Goal: Task Accomplishment & Management: Manage account settings

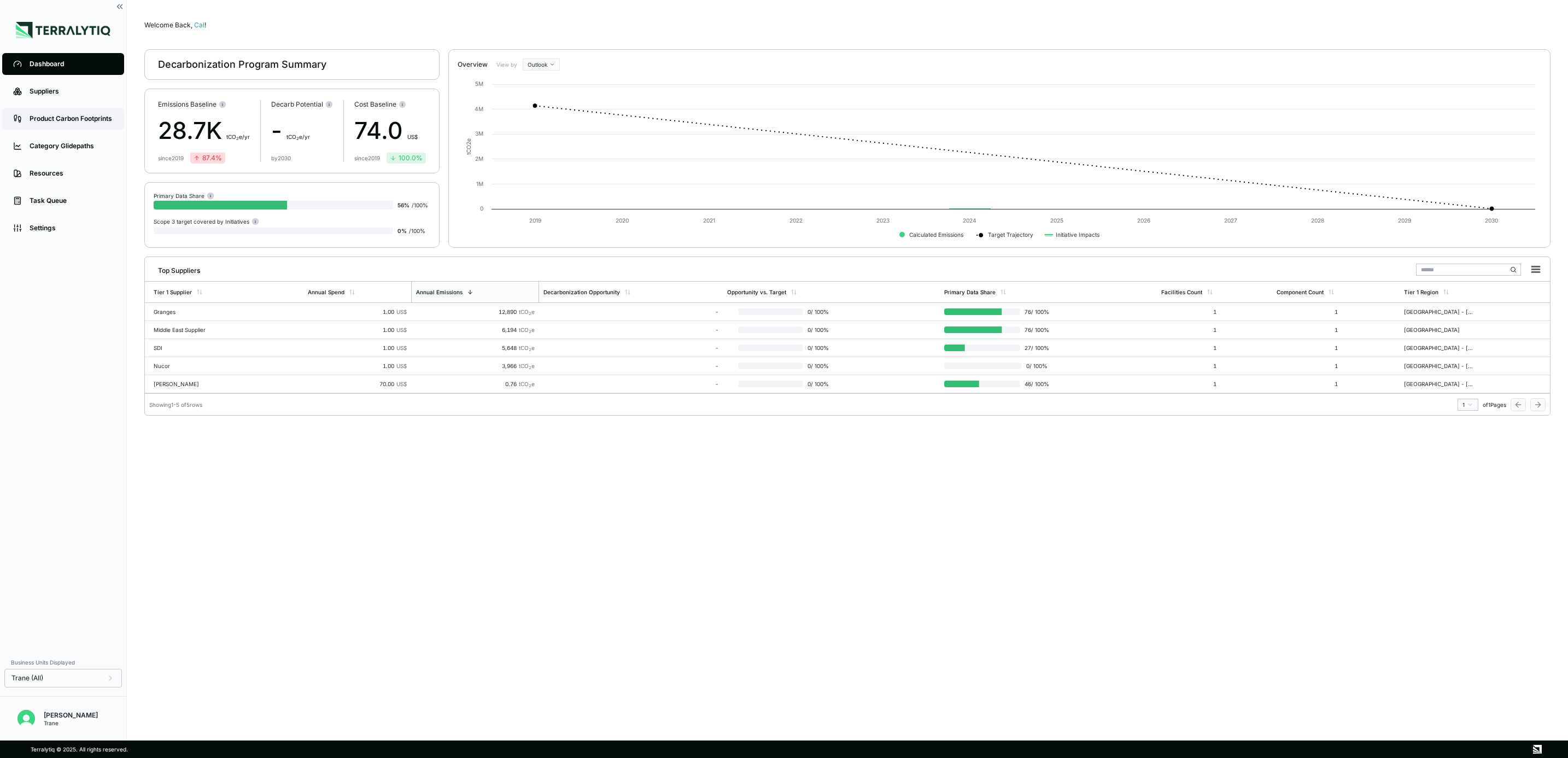
click at [74, 121] on div "Product Carbon Footprints" at bounding box center [71, 118] width 84 height 9
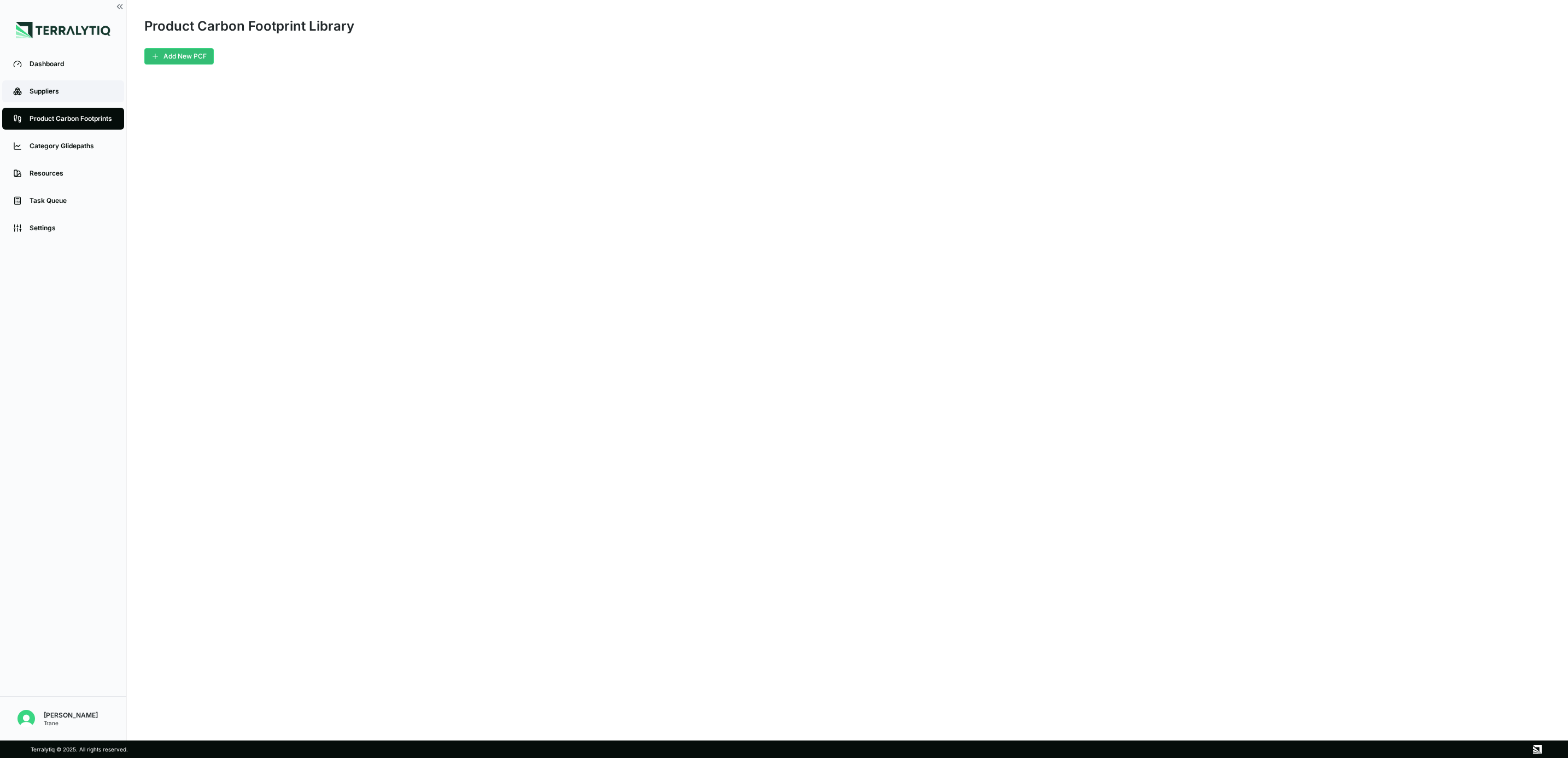
click at [68, 87] on div "Suppliers" at bounding box center [71, 91] width 84 height 9
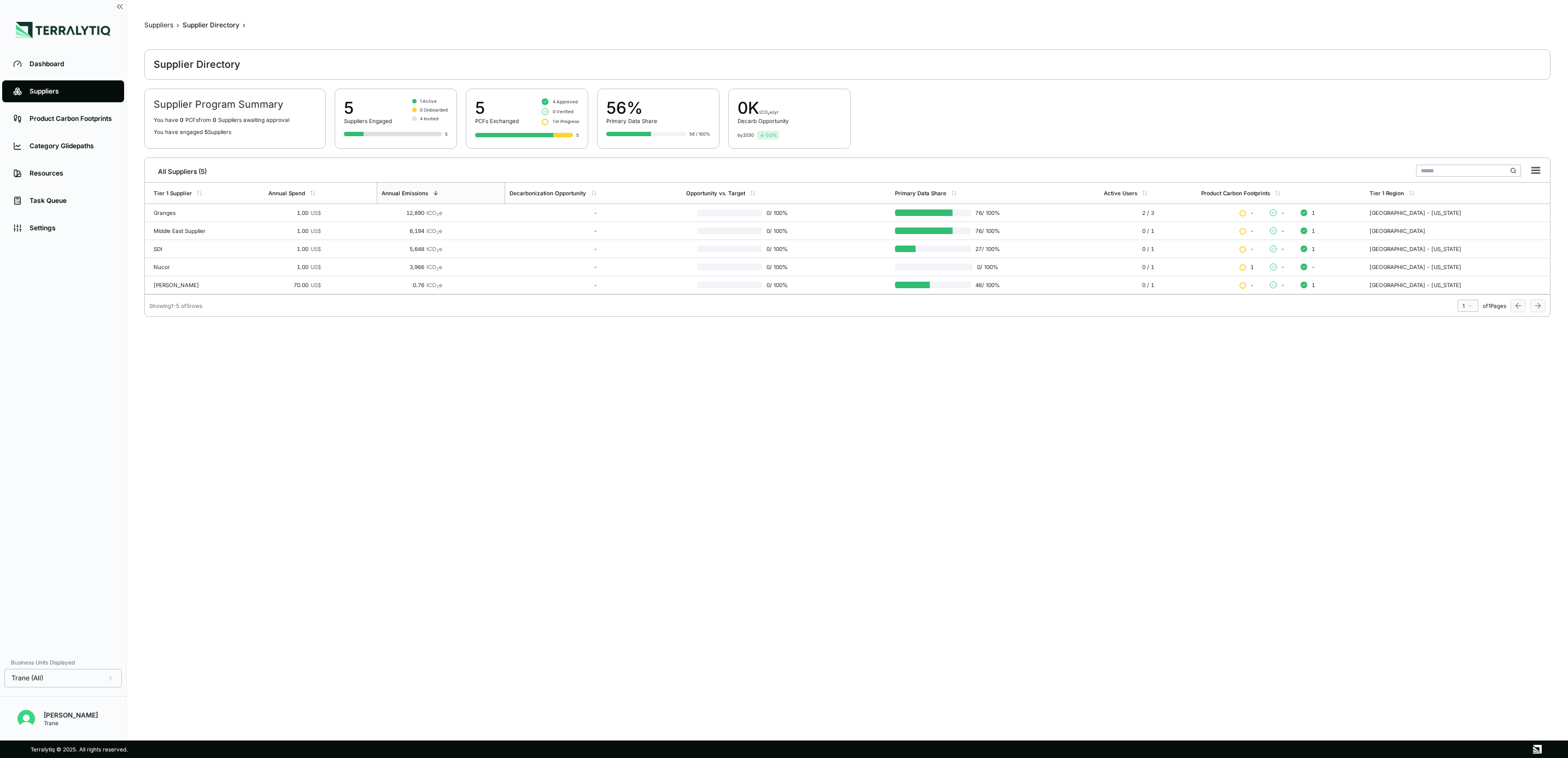
click at [74, 75] on li "Dashboard" at bounding box center [63, 64] width 127 height 28
click at [72, 68] on link "Dashboard" at bounding box center [63, 64] width 122 height 22
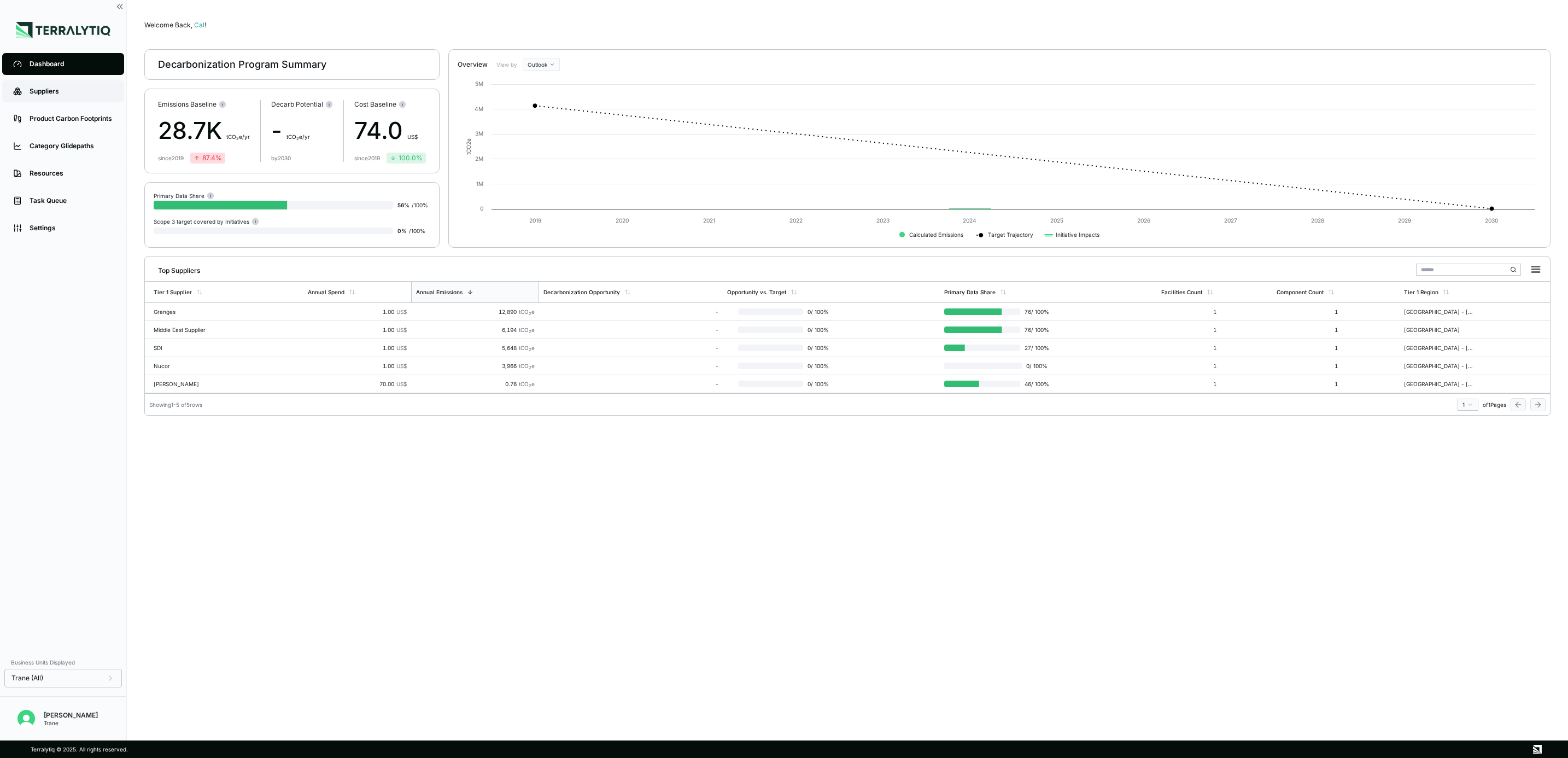
click at [71, 89] on div "Suppliers" at bounding box center [71, 91] width 84 height 9
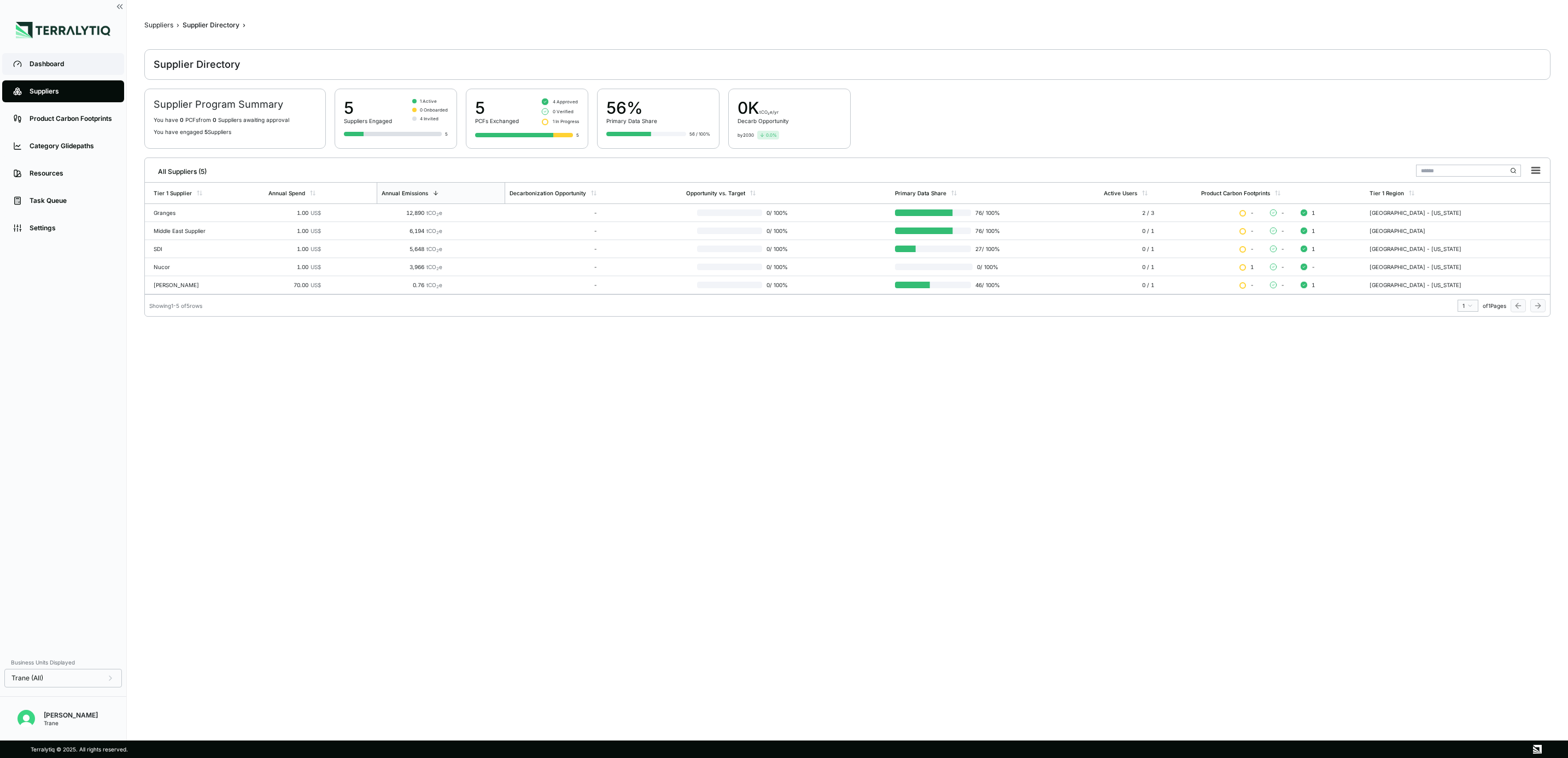
click at [64, 69] on link "Dashboard" at bounding box center [63, 64] width 122 height 22
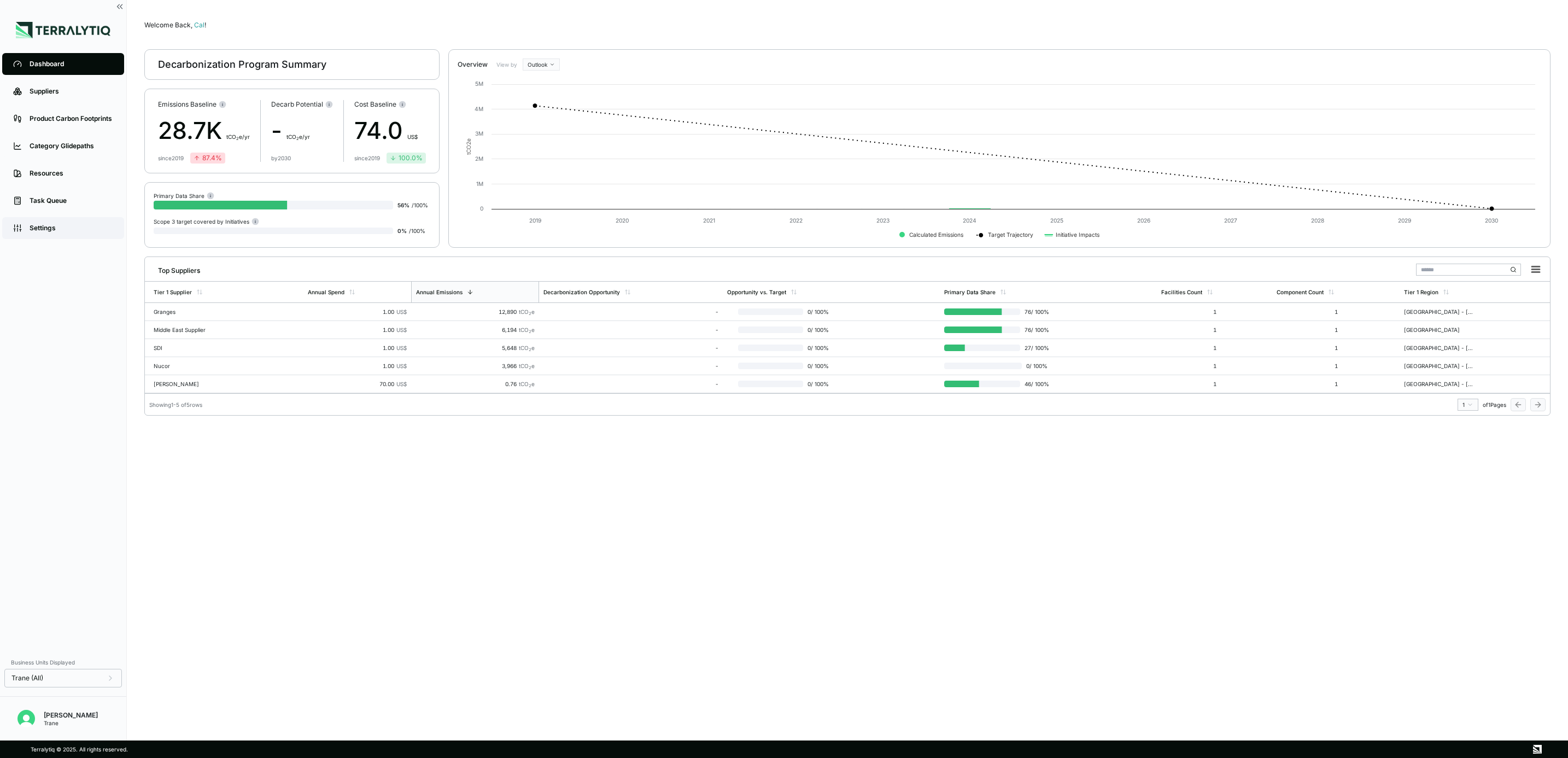
click at [83, 228] on div "Settings" at bounding box center [71, 228] width 84 height 9
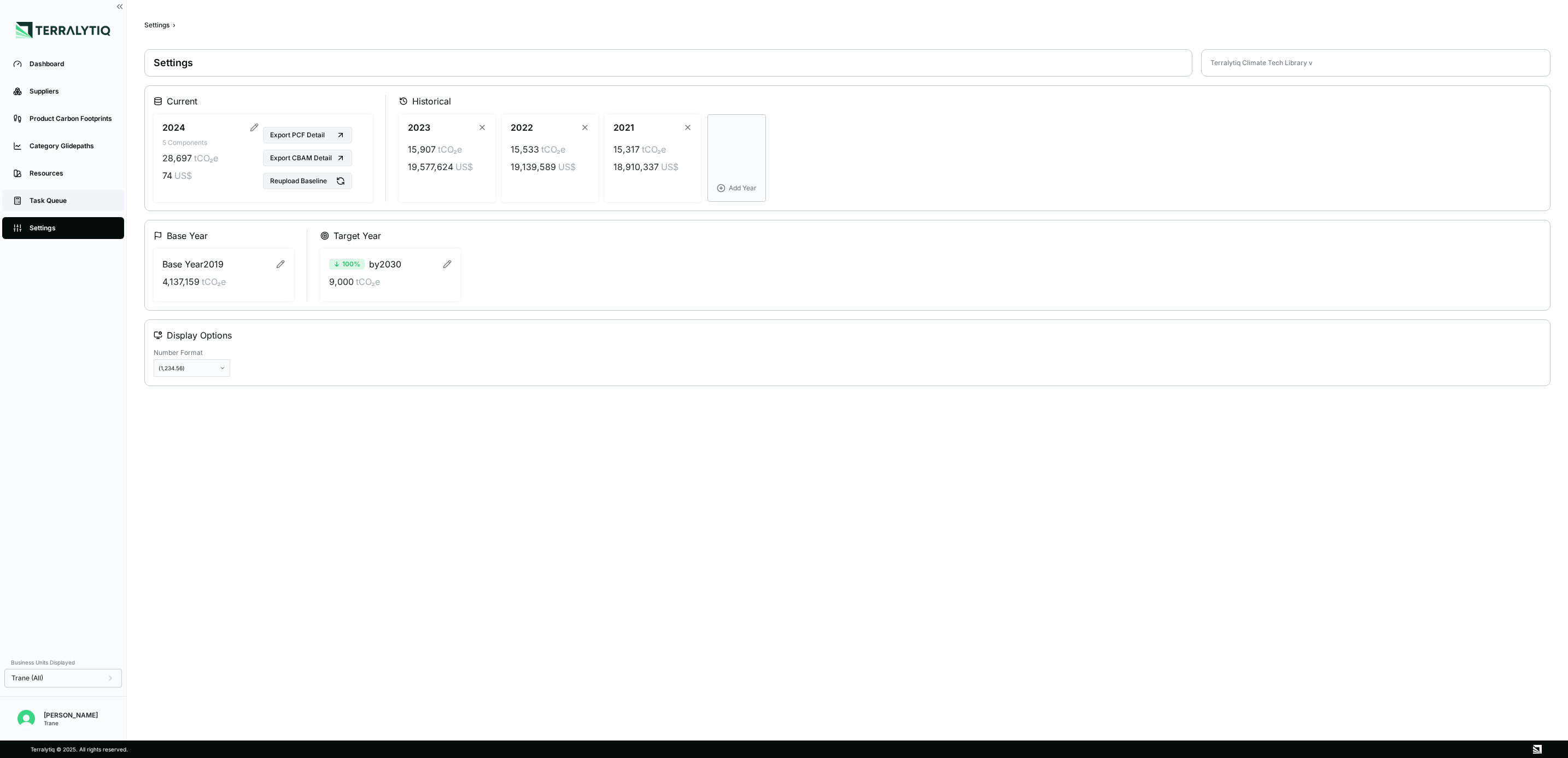
click at [75, 199] on div "Task Queue" at bounding box center [71, 200] width 84 height 9
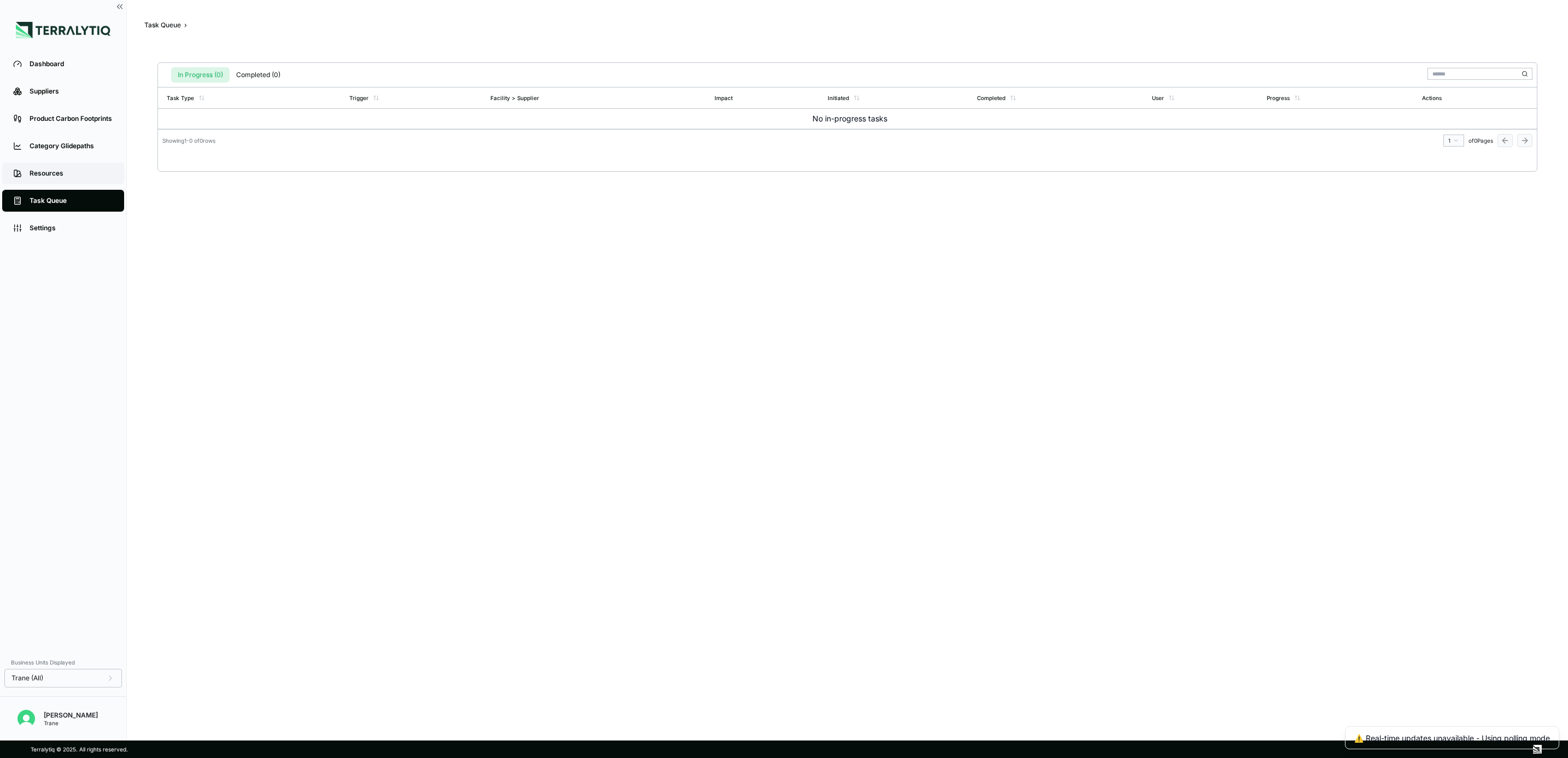
click at [76, 173] on div "Resources" at bounding box center [71, 173] width 84 height 9
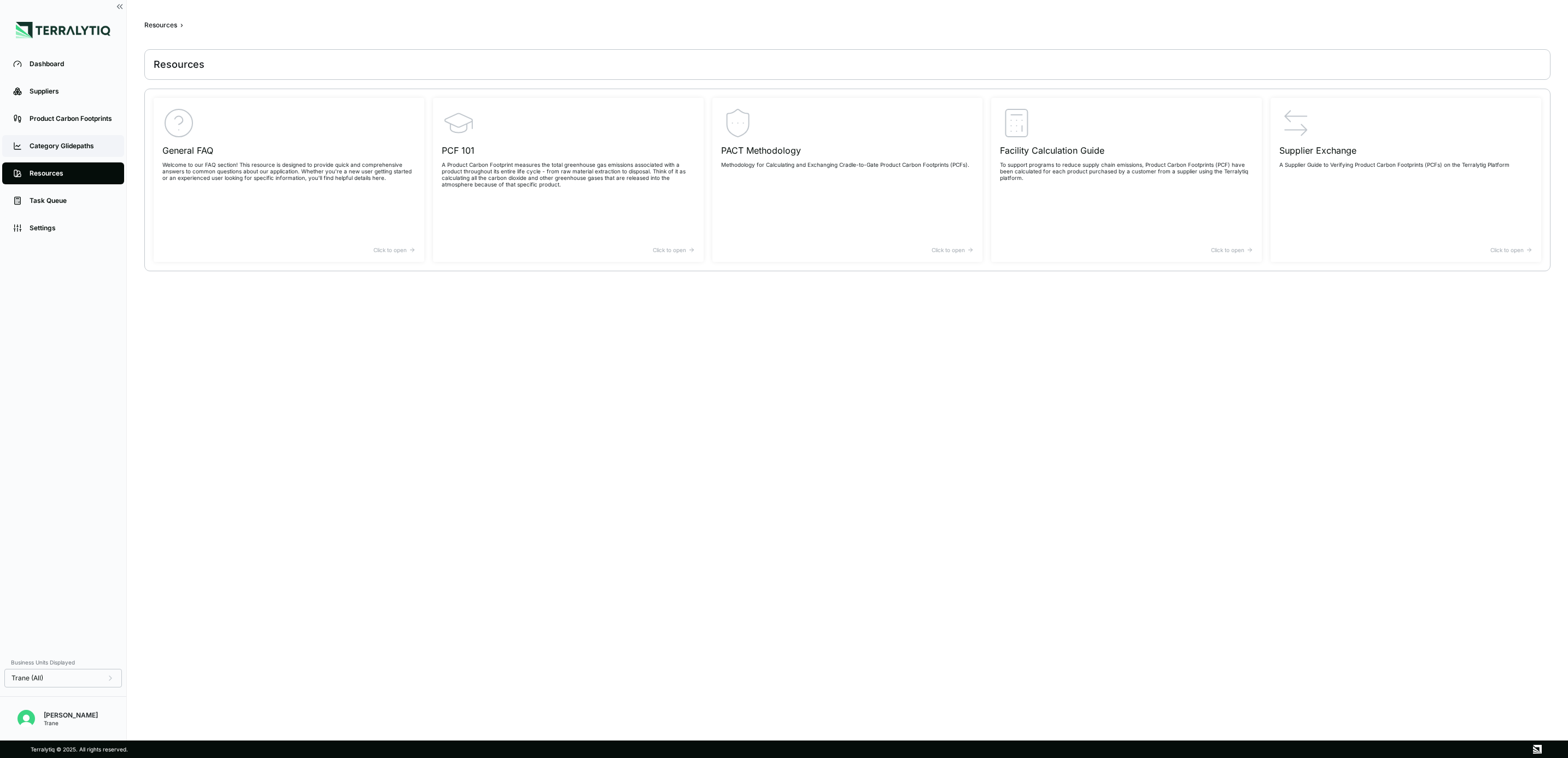
click at [84, 150] on div "Category Glidepaths" at bounding box center [71, 146] width 84 height 9
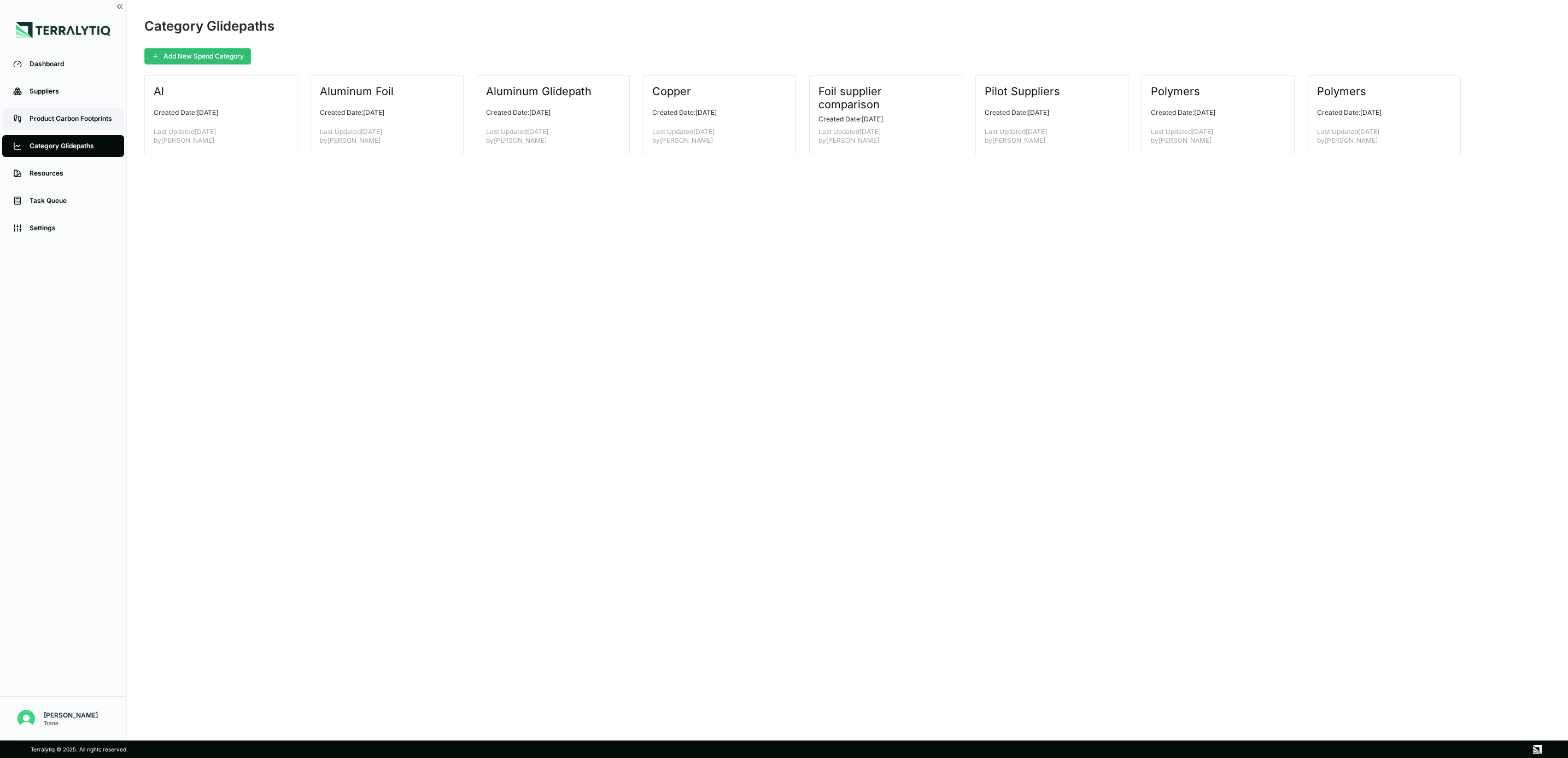
click at [87, 125] on link "Product Carbon Footprints" at bounding box center [63, 118] width 122 height 22
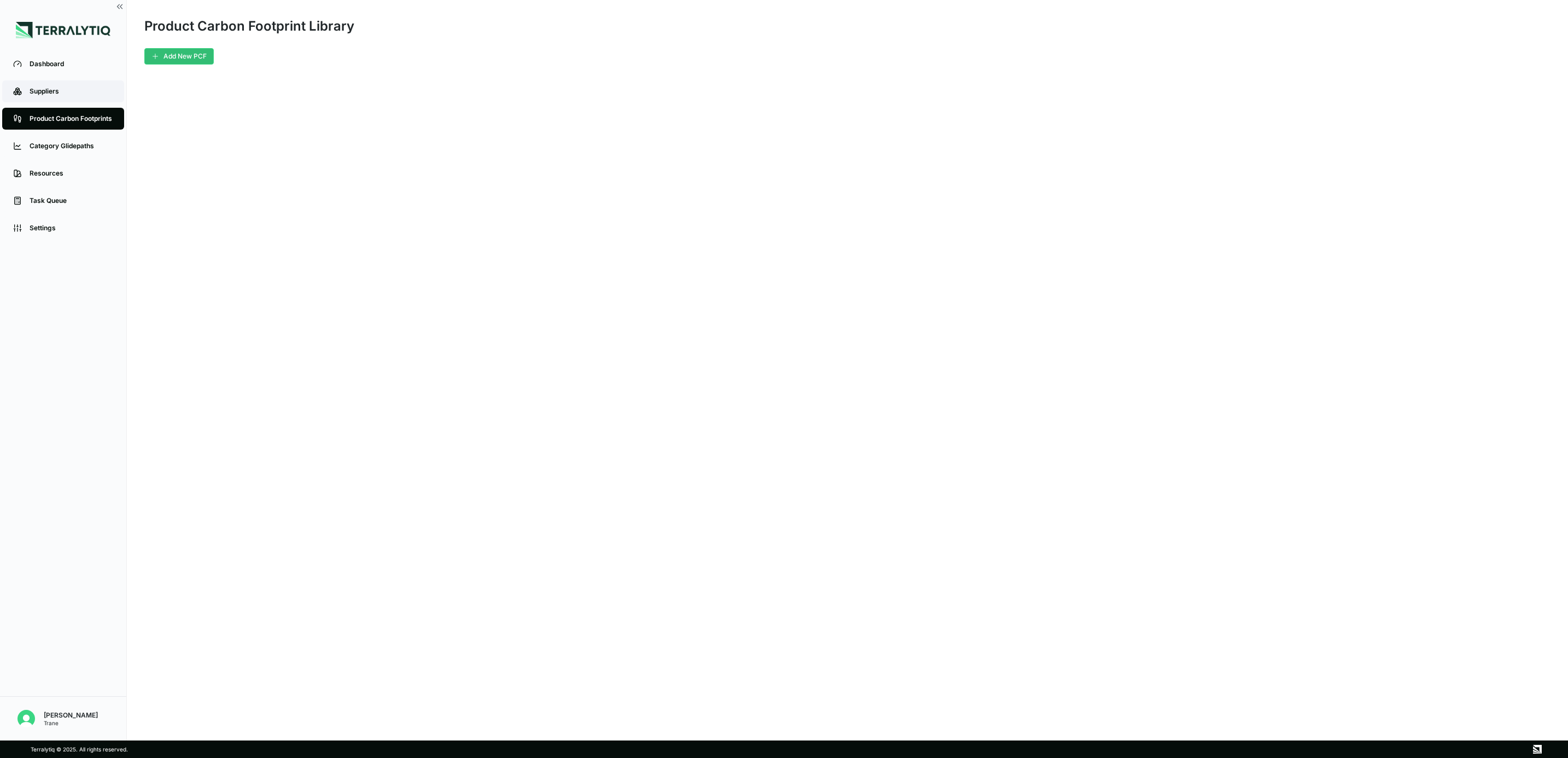
click at [77, 98] on link "Suppliers" at bounding box center [63, 91] width 122 height 22
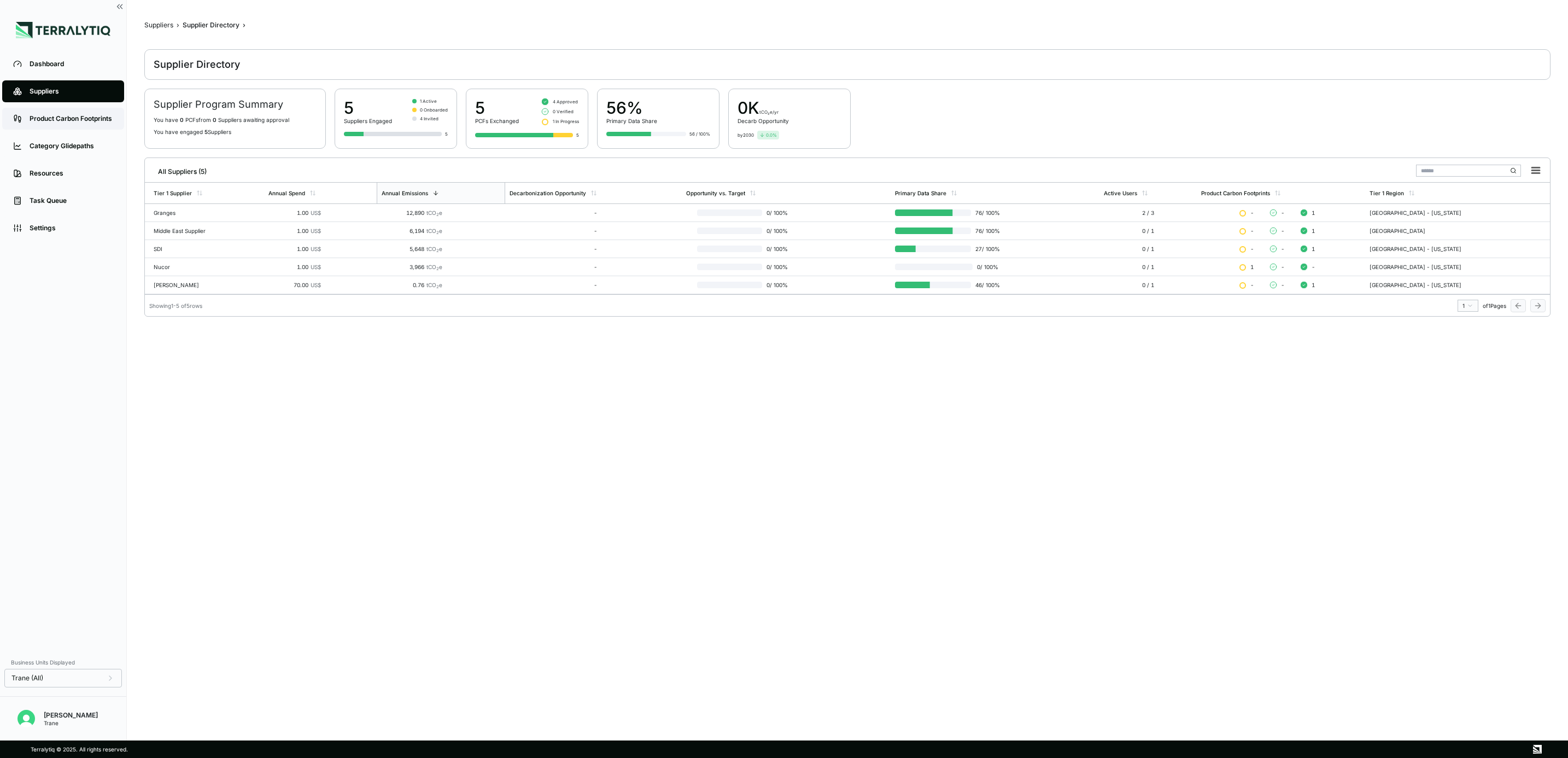
click at [76, 112] on link "Product Carbon Footprints" at bounding box center [63, 118] width 122 height 22
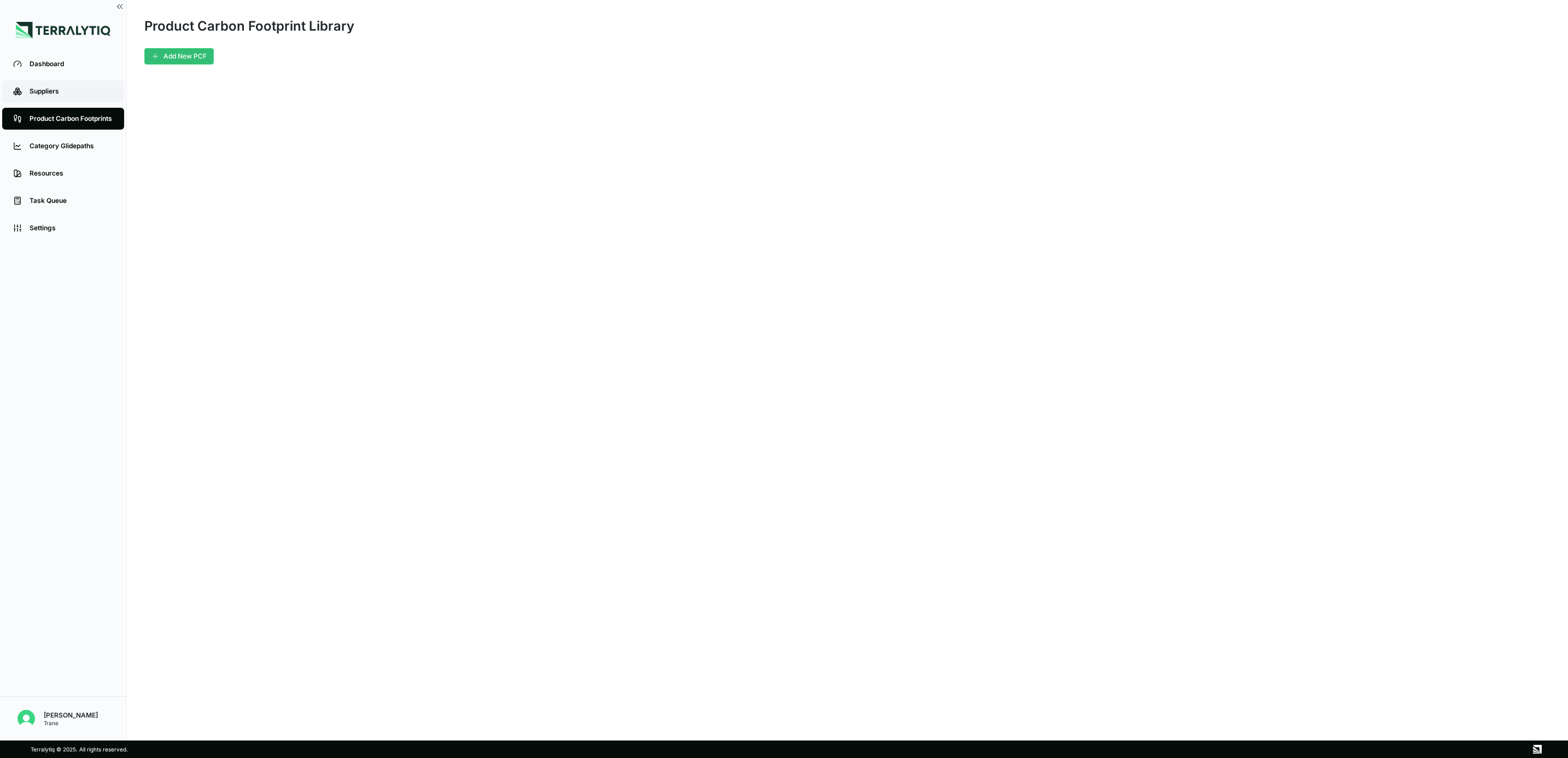
click at [68, 82] on link "Suppliers" at bounding box center [63, 91] width 122 height 22
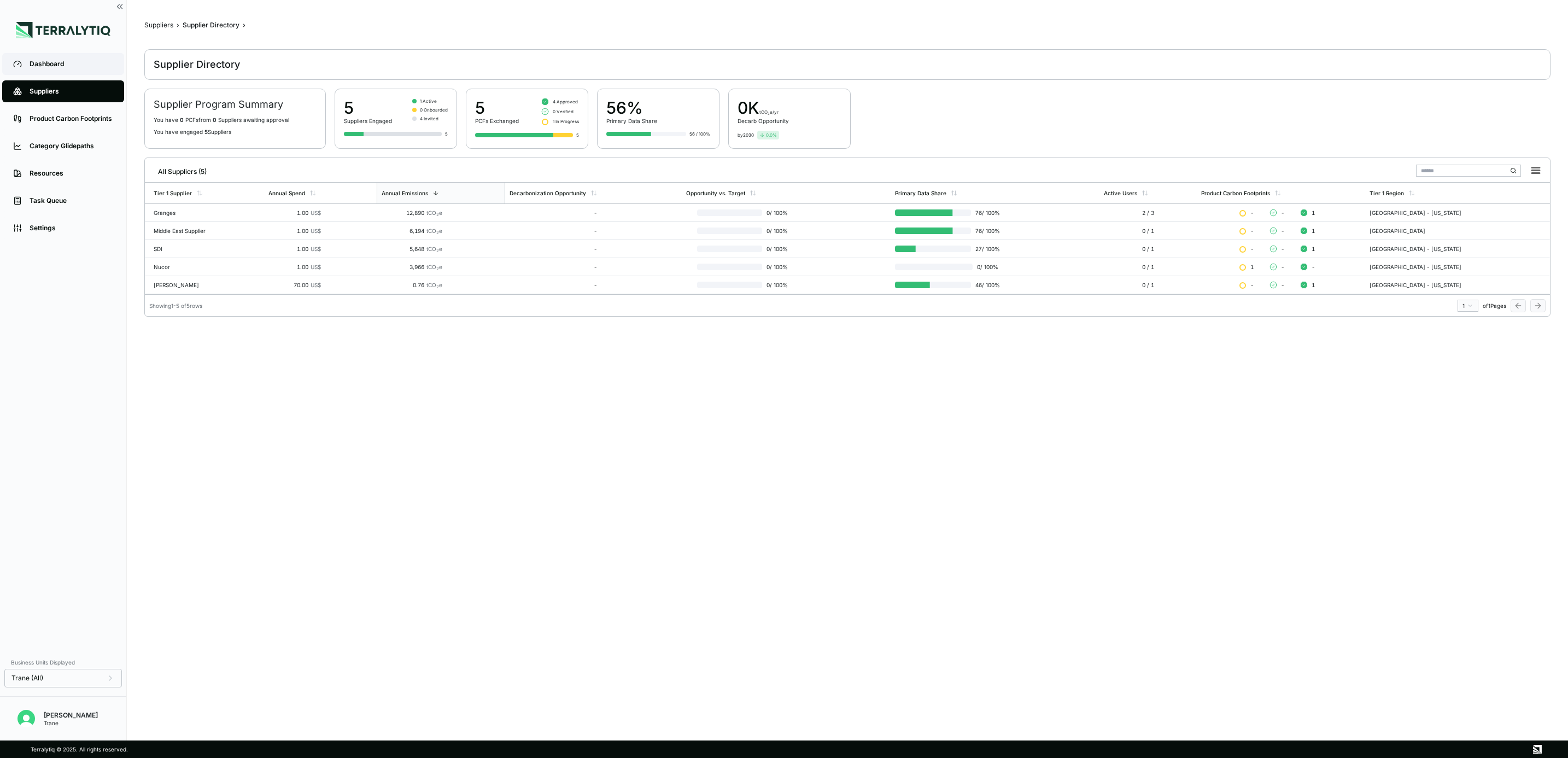
click at [56, 62] on div "Dashboard" at bounding box center [71, 64] width 84 height 9
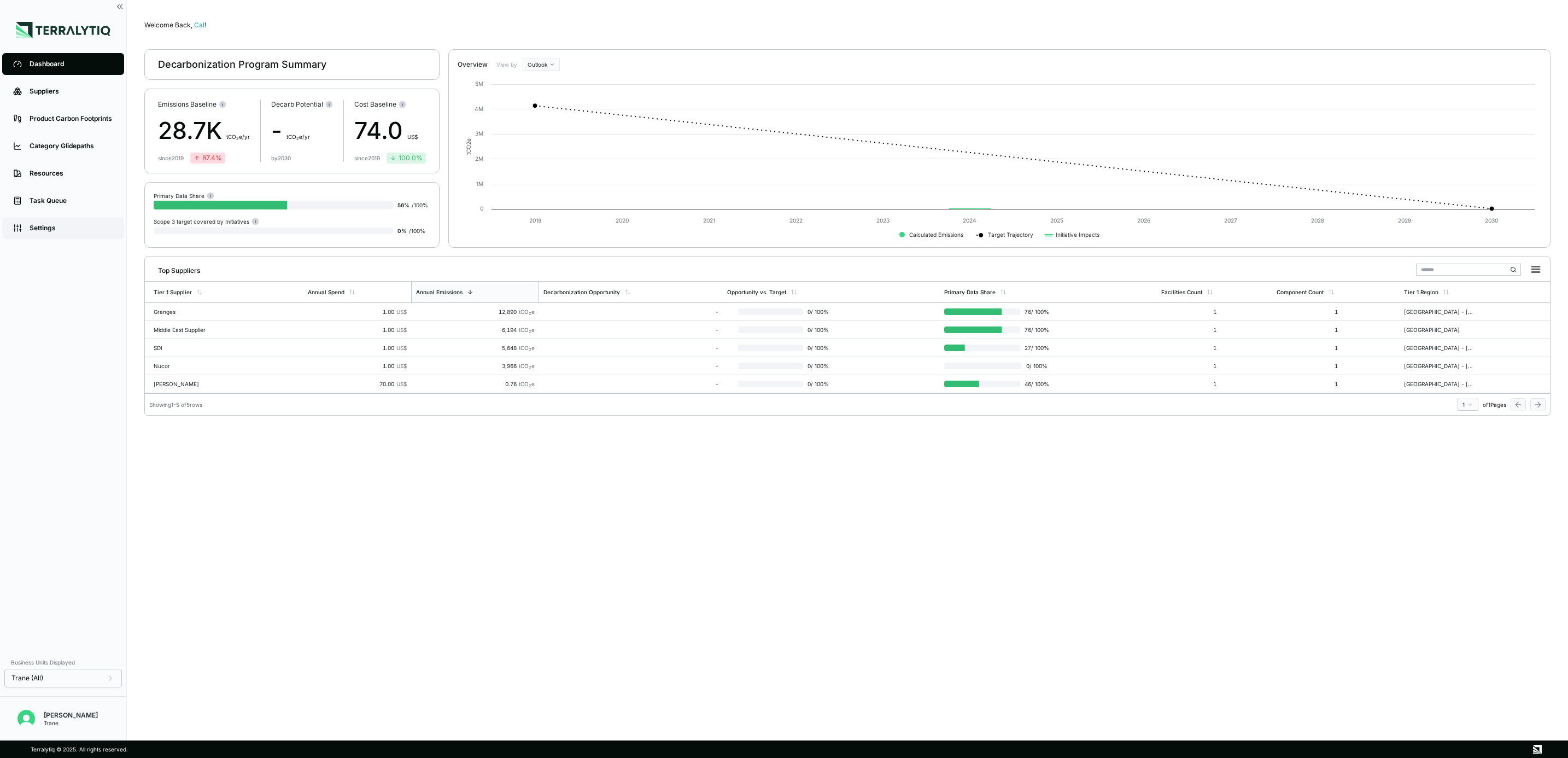
click at [84, 225] on div "Settings" at bounding box center [71, 228] width 84 height 9
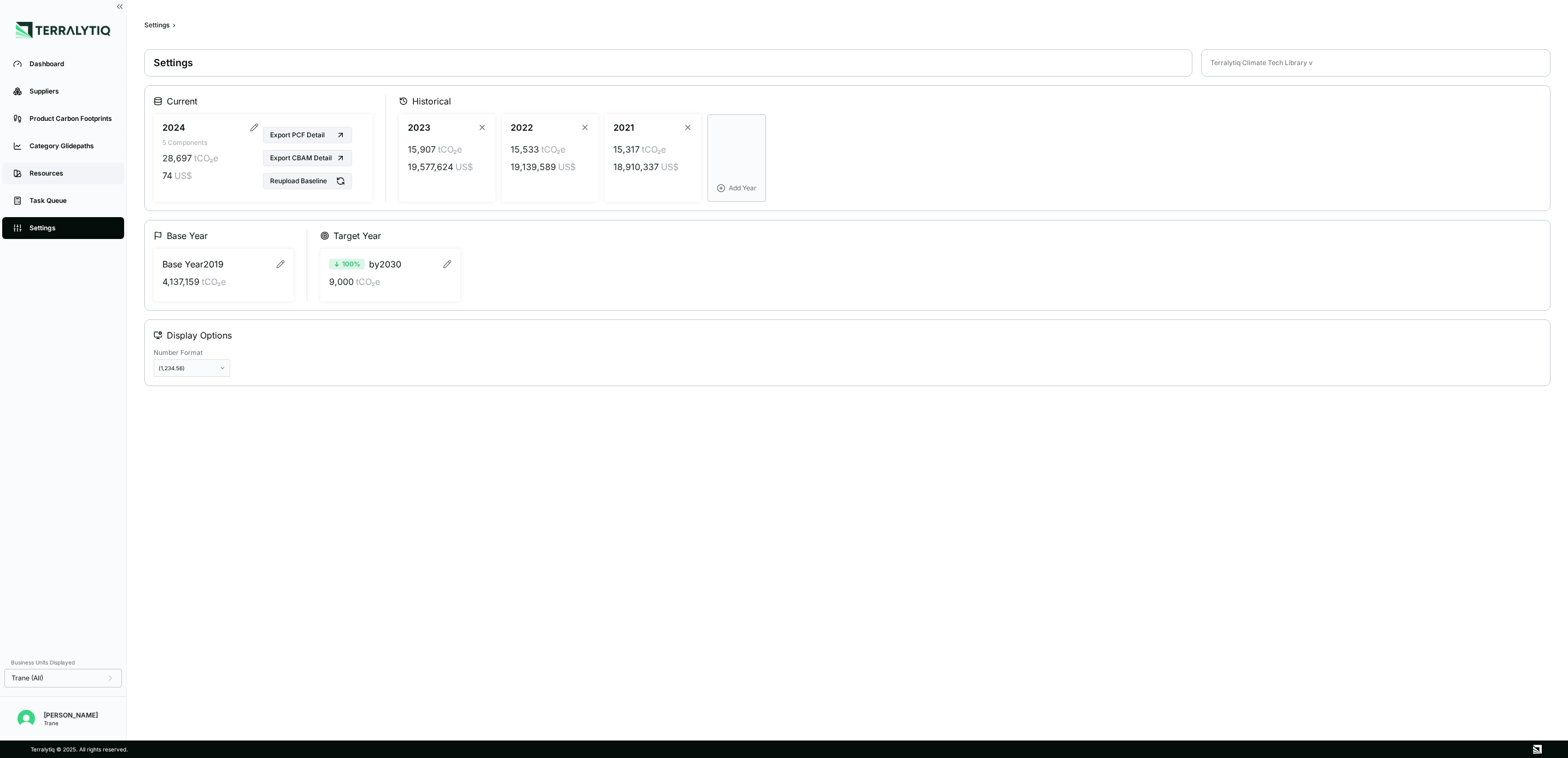
click at [49, 173] on div "Resources" at bounding box center [71, 173] width 84 height 9
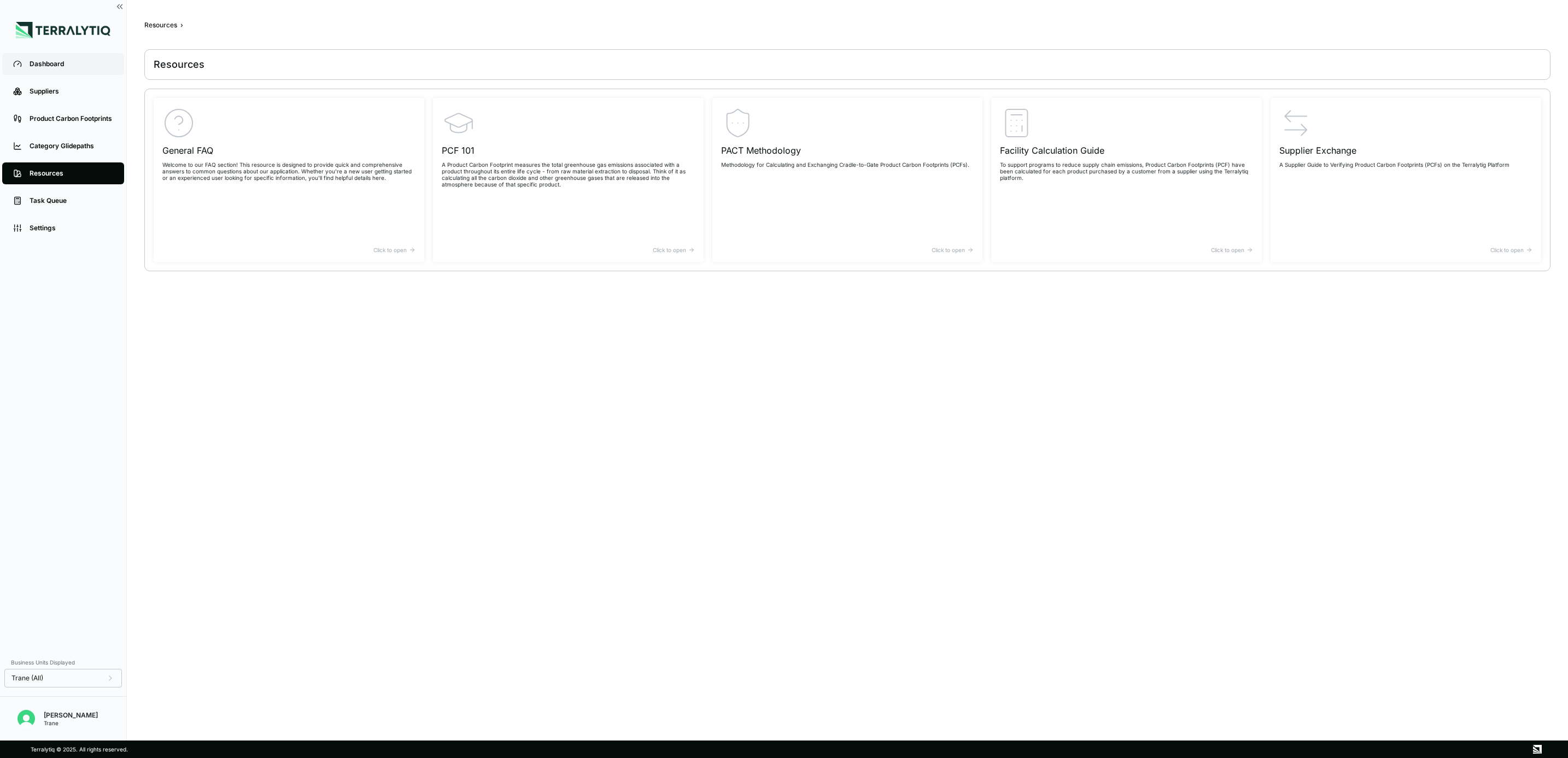
click at [61, 61] on div "Dashboard" at bounding box center [71, 64] width 84 height 9
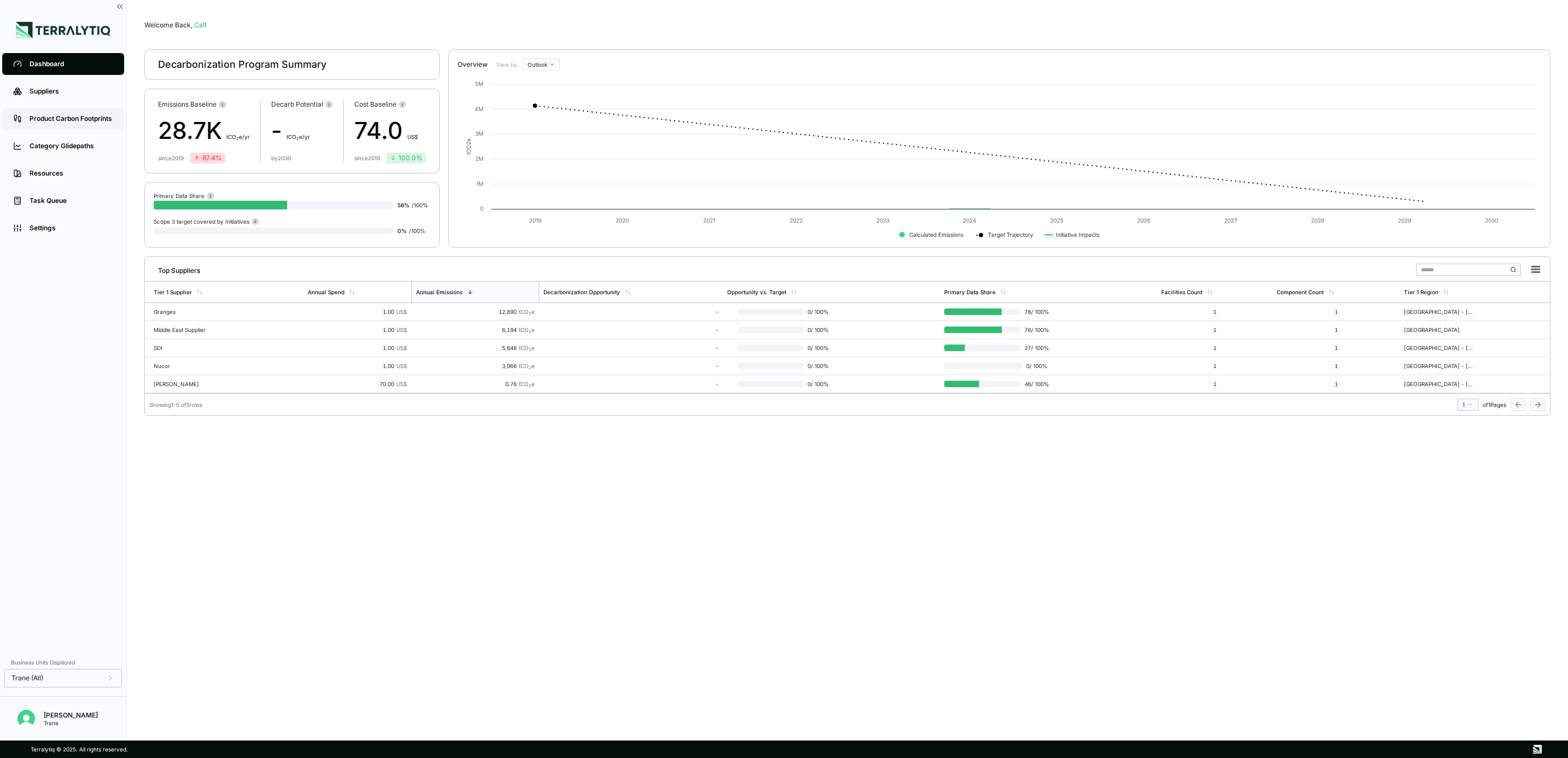
click at [61, 109] on link "Product Carbon Footprints" at bounding box center [63, 118] width 122 height 22
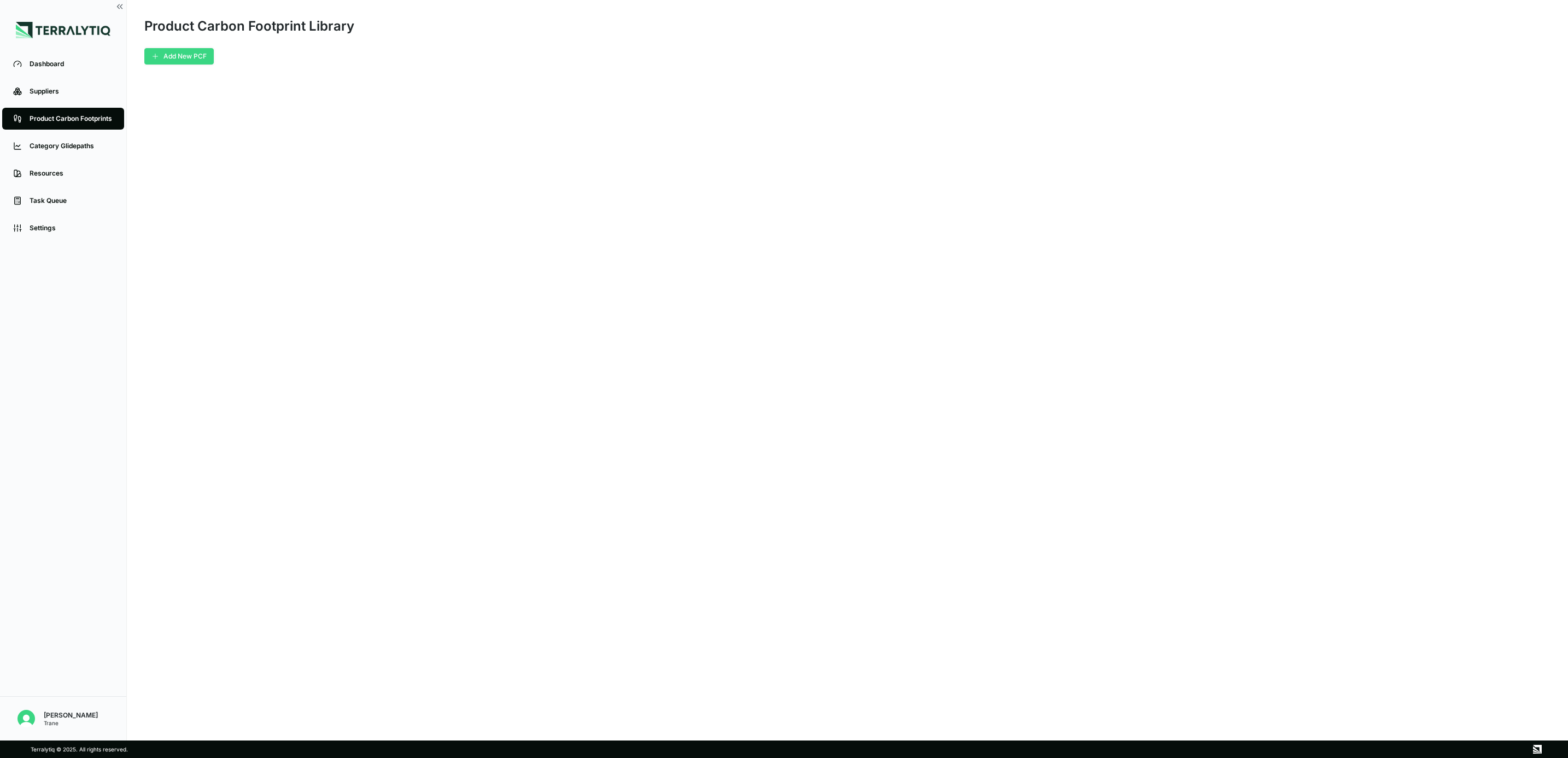
click at [178, 53] on button "Add New PCF" at bounding box center [179, 56] width 69 height 16
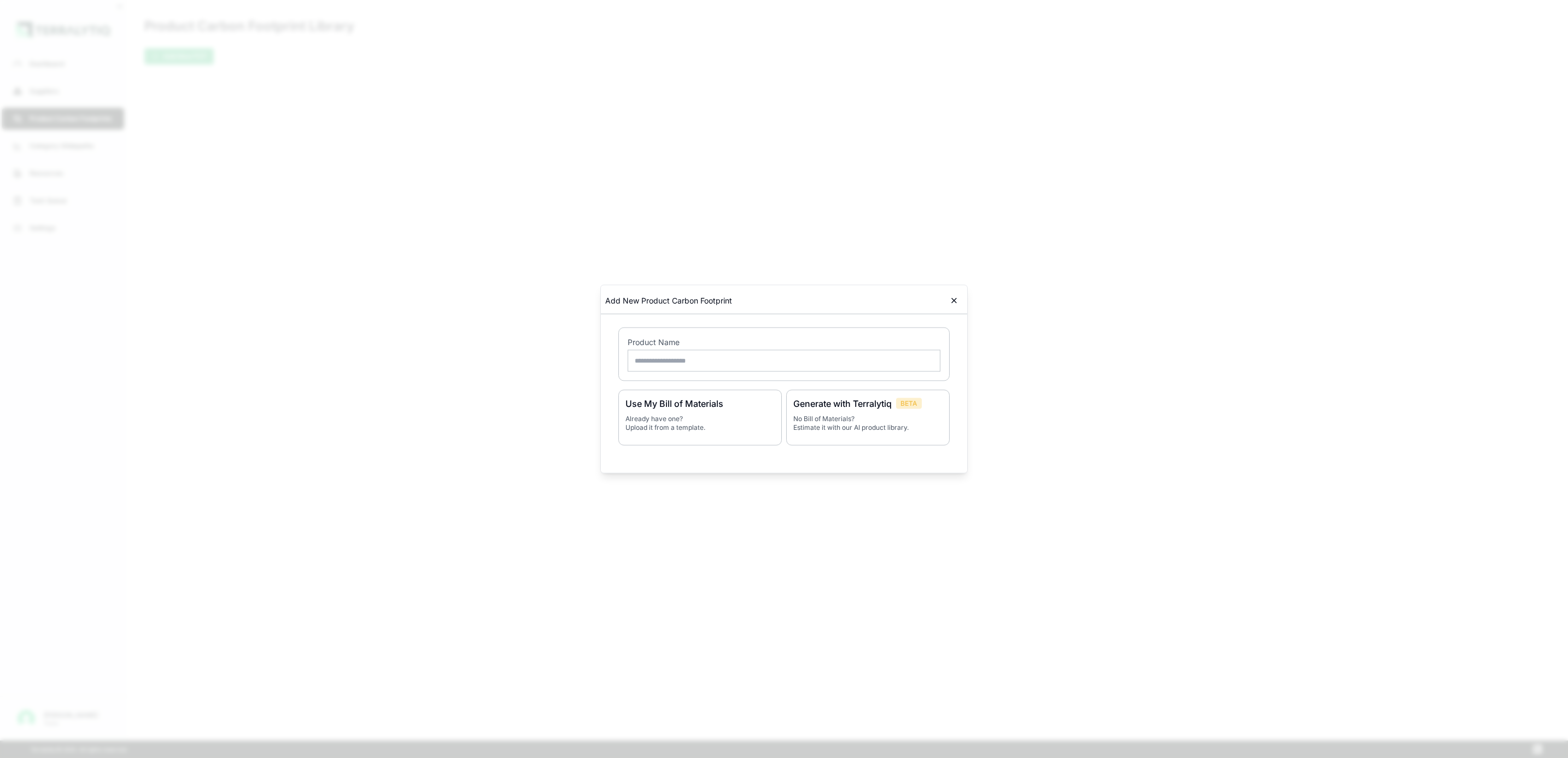
click at [947, 302] on button at bounding box center [954, 300] width 18 height 18
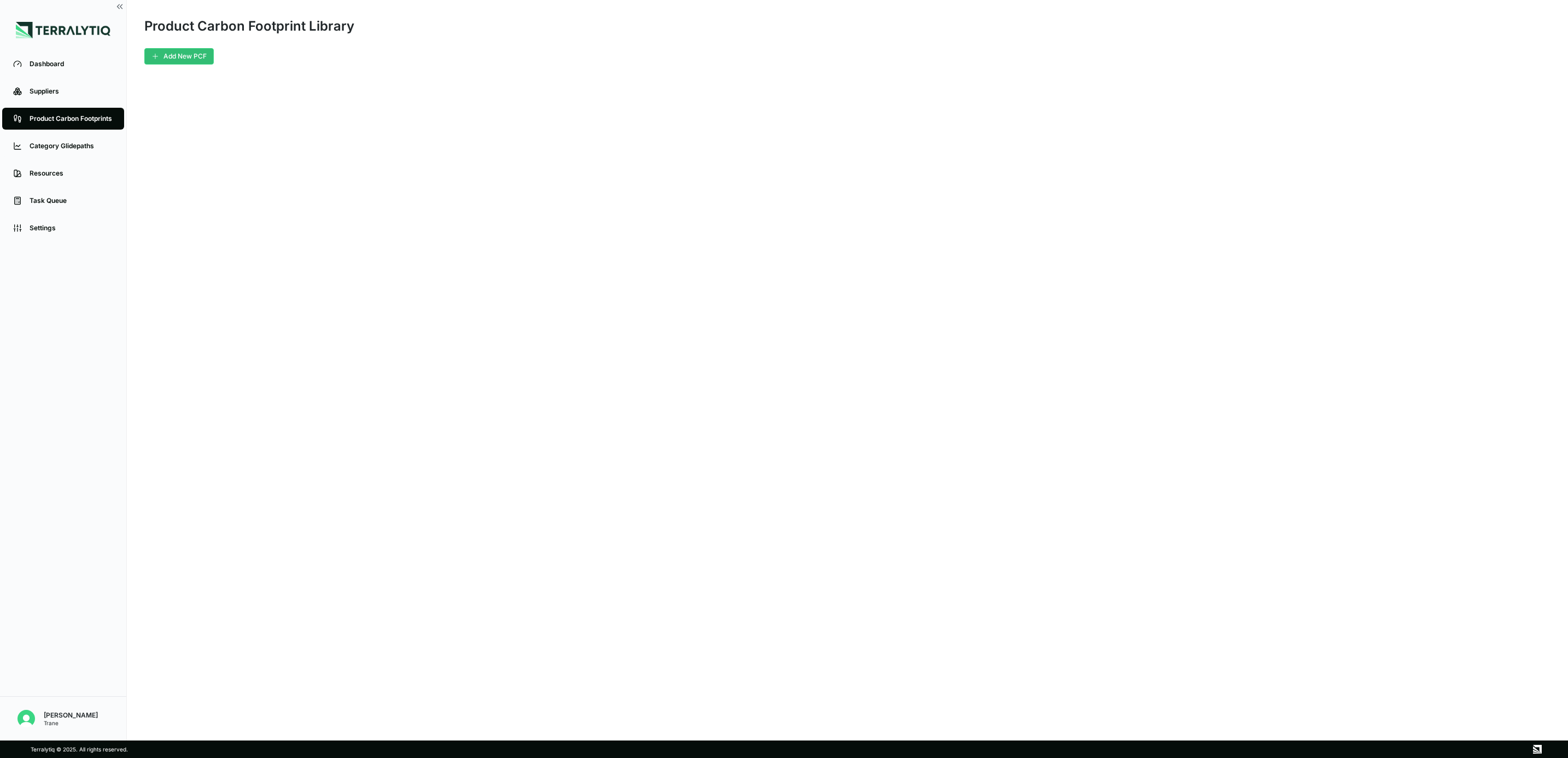
click at [75, 133] on li "Category Glidepaths" at bounding box center [63, 146] width 127 height 28
click at [75, 161] on li "Resources" at bounding box center [63, 173] width 127 height 28
click at [68, 178] on link "Resources" at bounding box center [63, 173] width 122 height 22
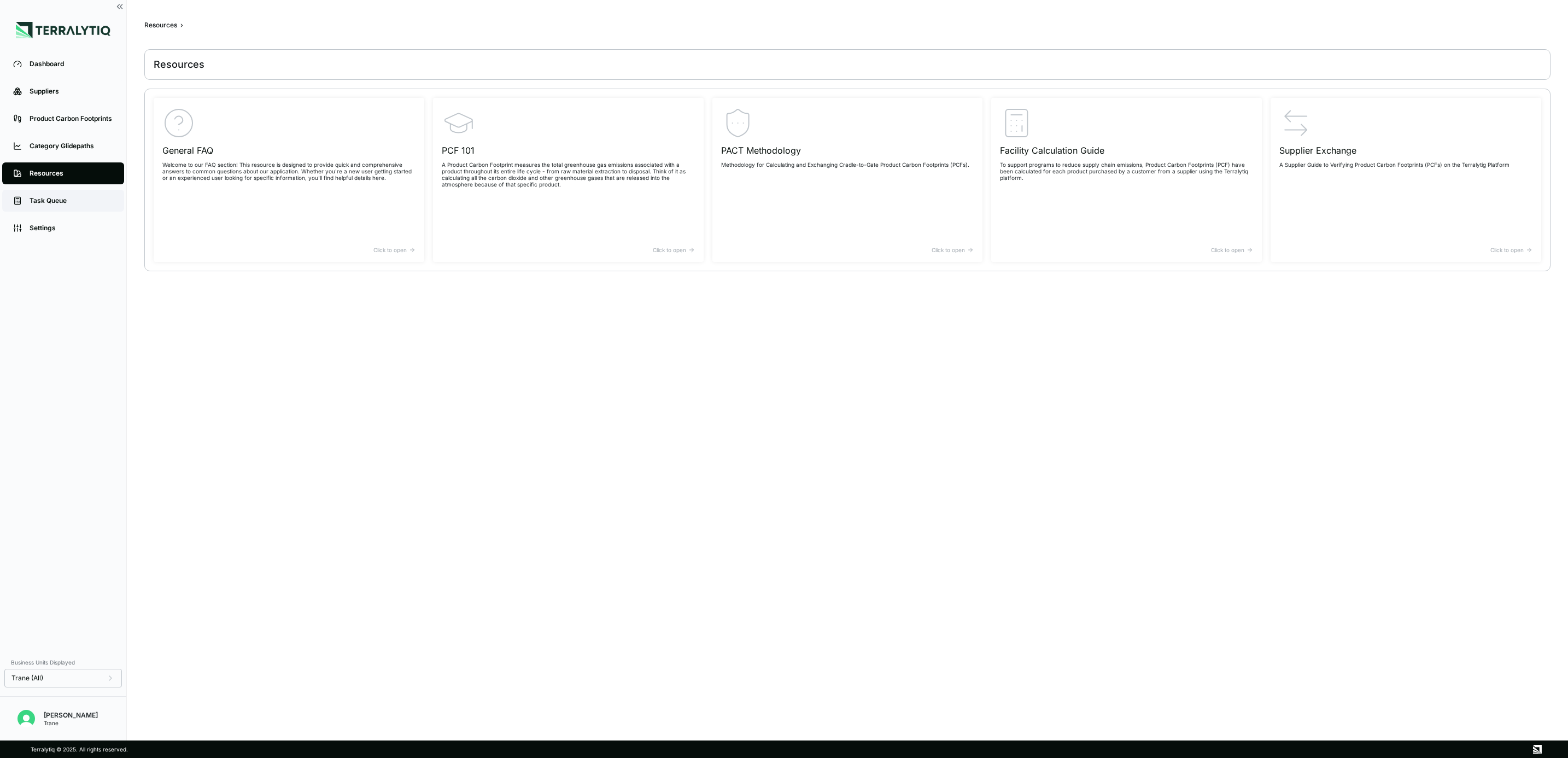
click at [74, 202] on div "Task Queue" at bounding box center [71, 200] width 84 height 9
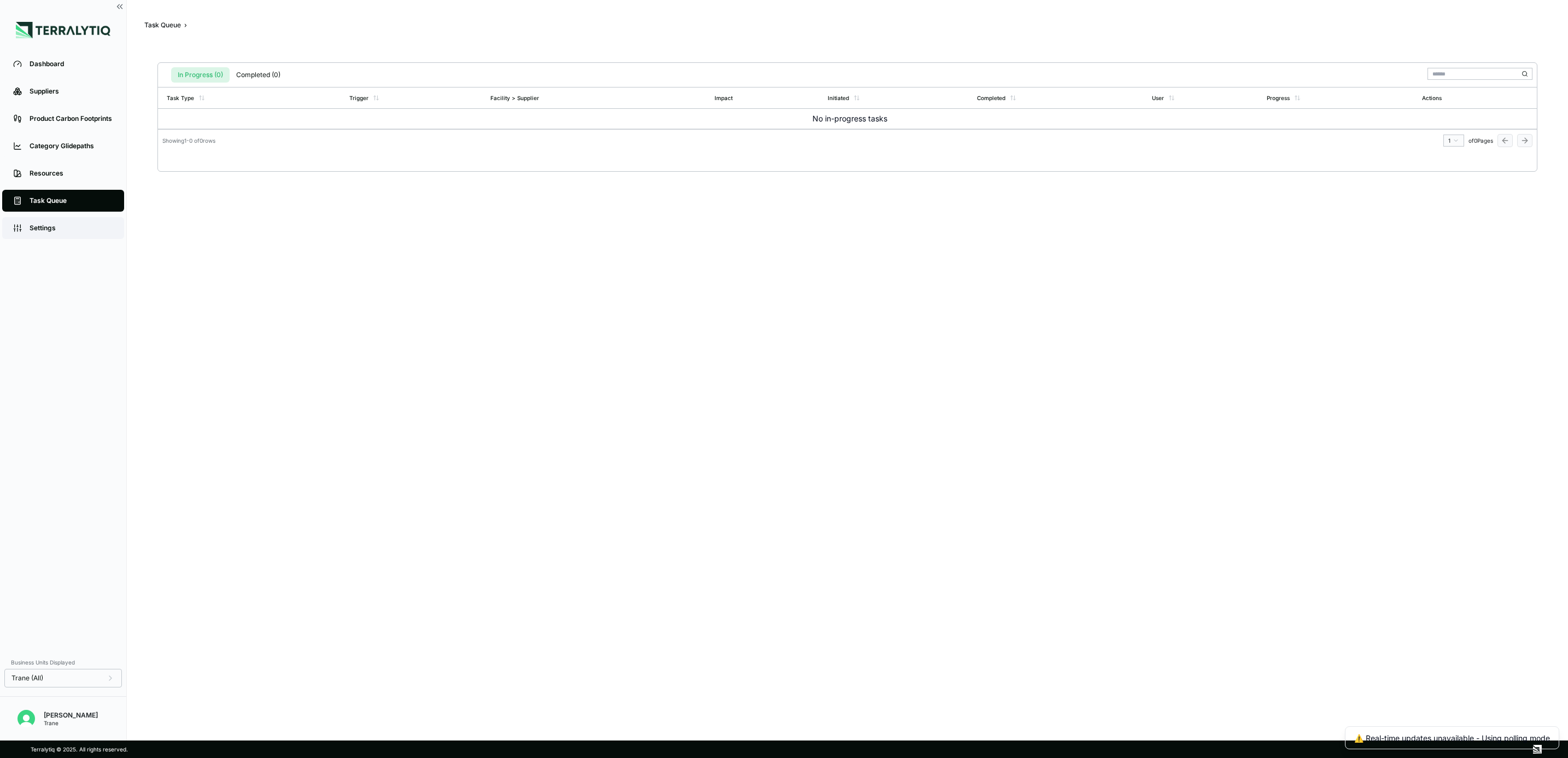
click at [66, 231] on div "Settings" at bounding box center [71, 228] width 84 height 9
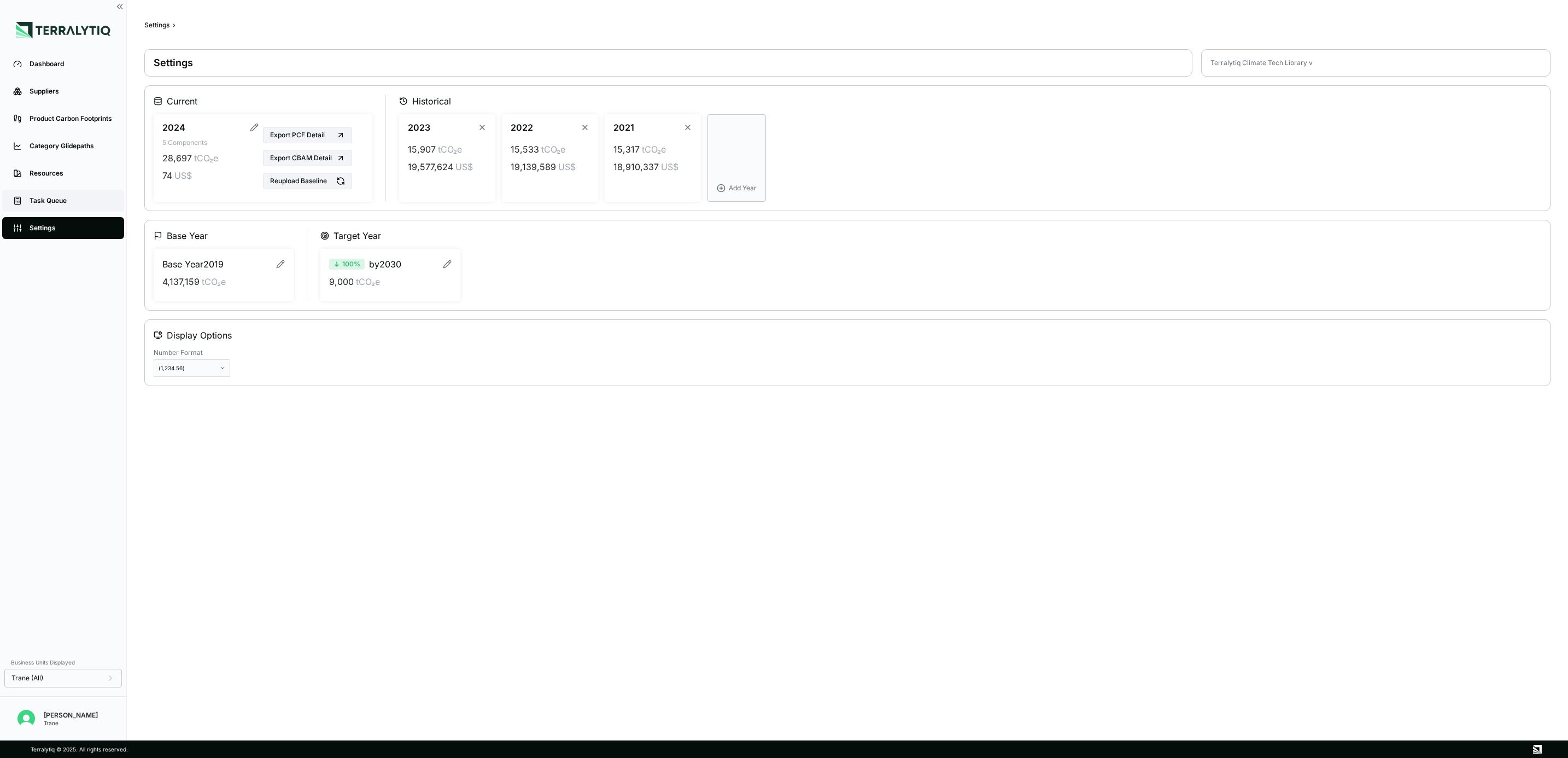
click at [45, 203] on div "Task Queue" at bounding box center [71, 200] width 84 height 9
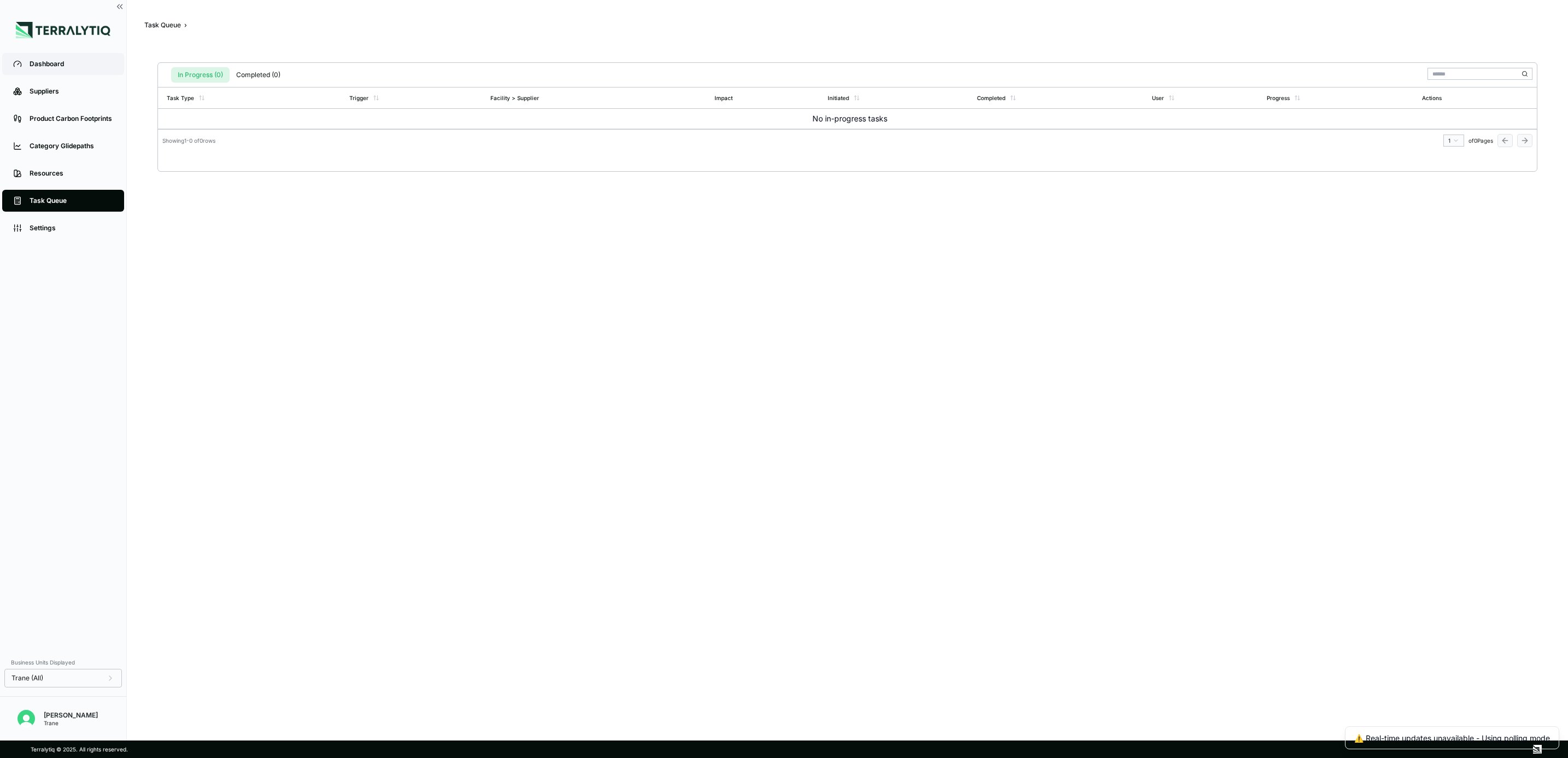
click at [58, 56] on link "Dashboard" at bounding box center [63, 64] width 122 height 22
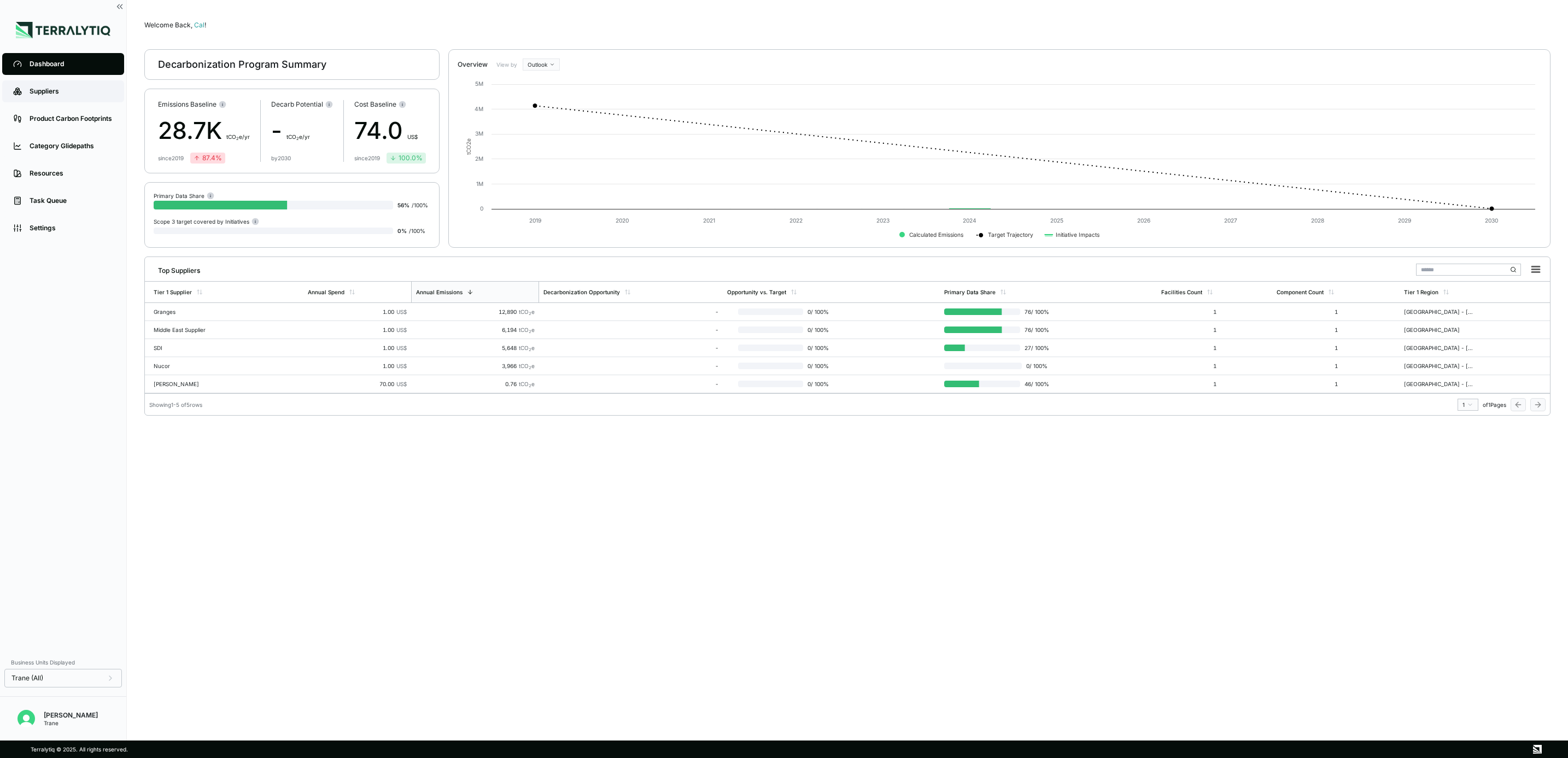
click at [62, 84] on link "Suppliers" at bounding box center [63, 91] width 122 height 22
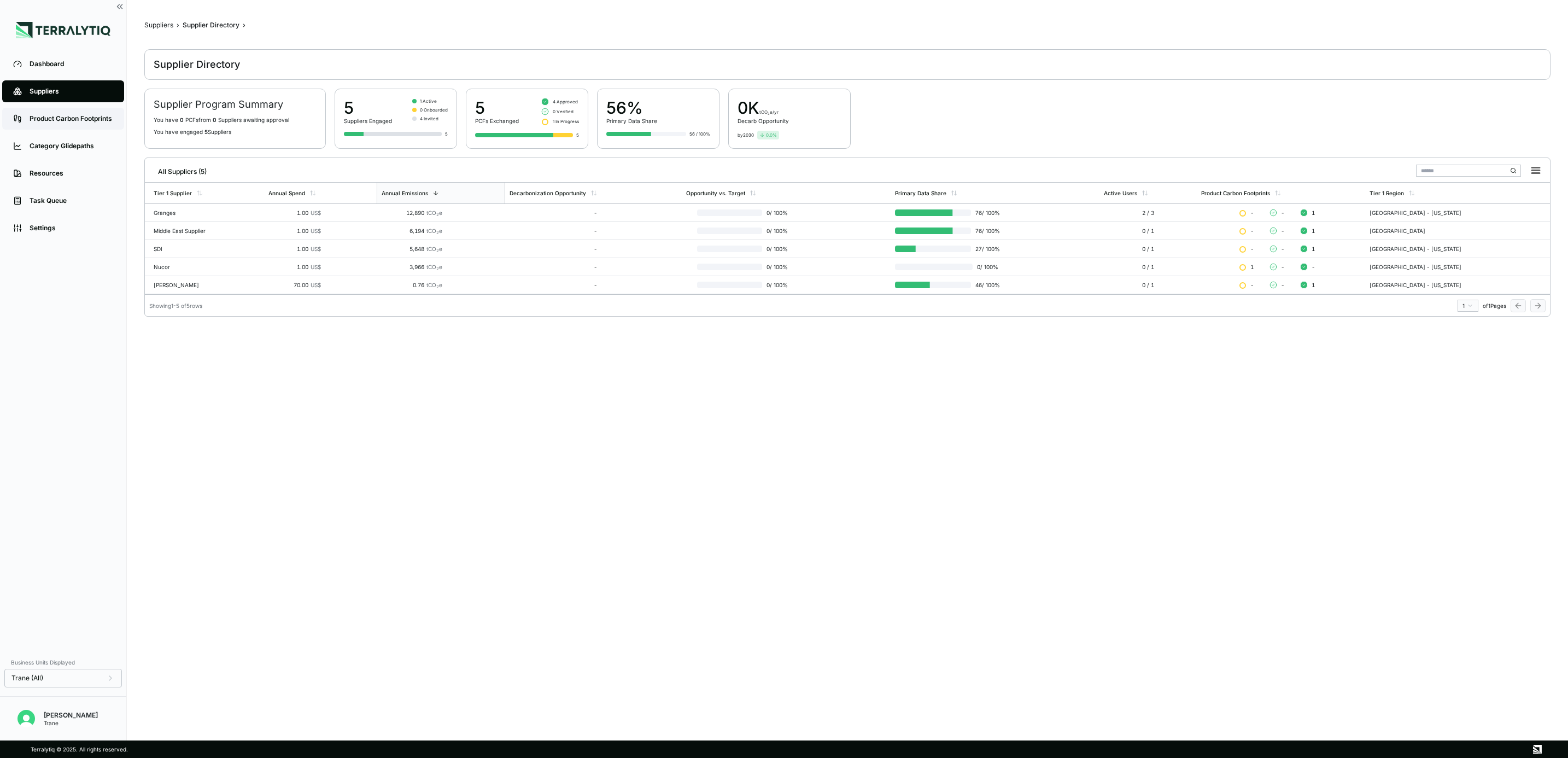
click at [81, 123] on link "Product Carbon Footprints" at bounding box center [63, 118] width 122 height 22
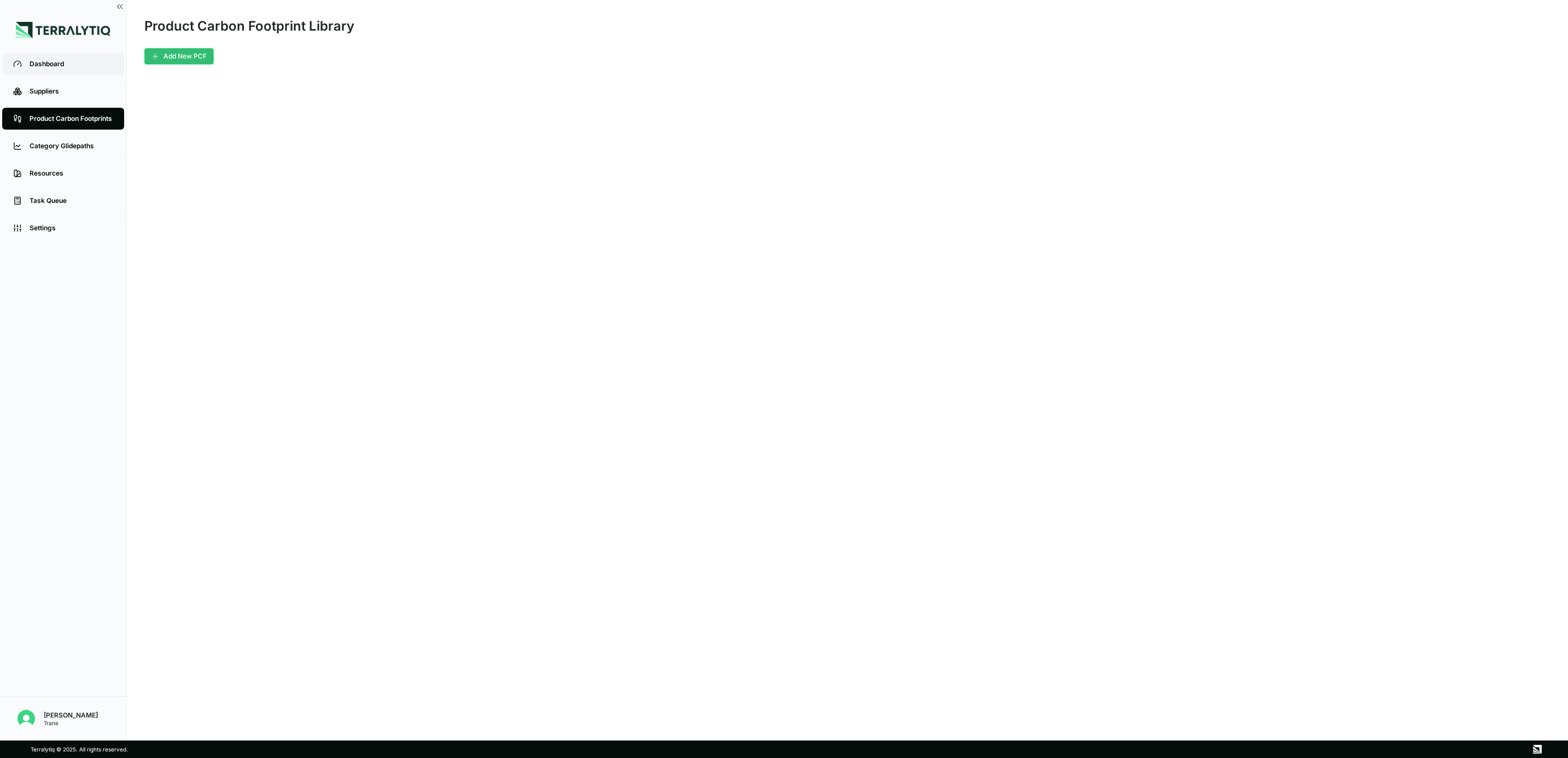
click at [77, 63] on div "Dashboard" at bounding box center [71, 64] width 84 height 9
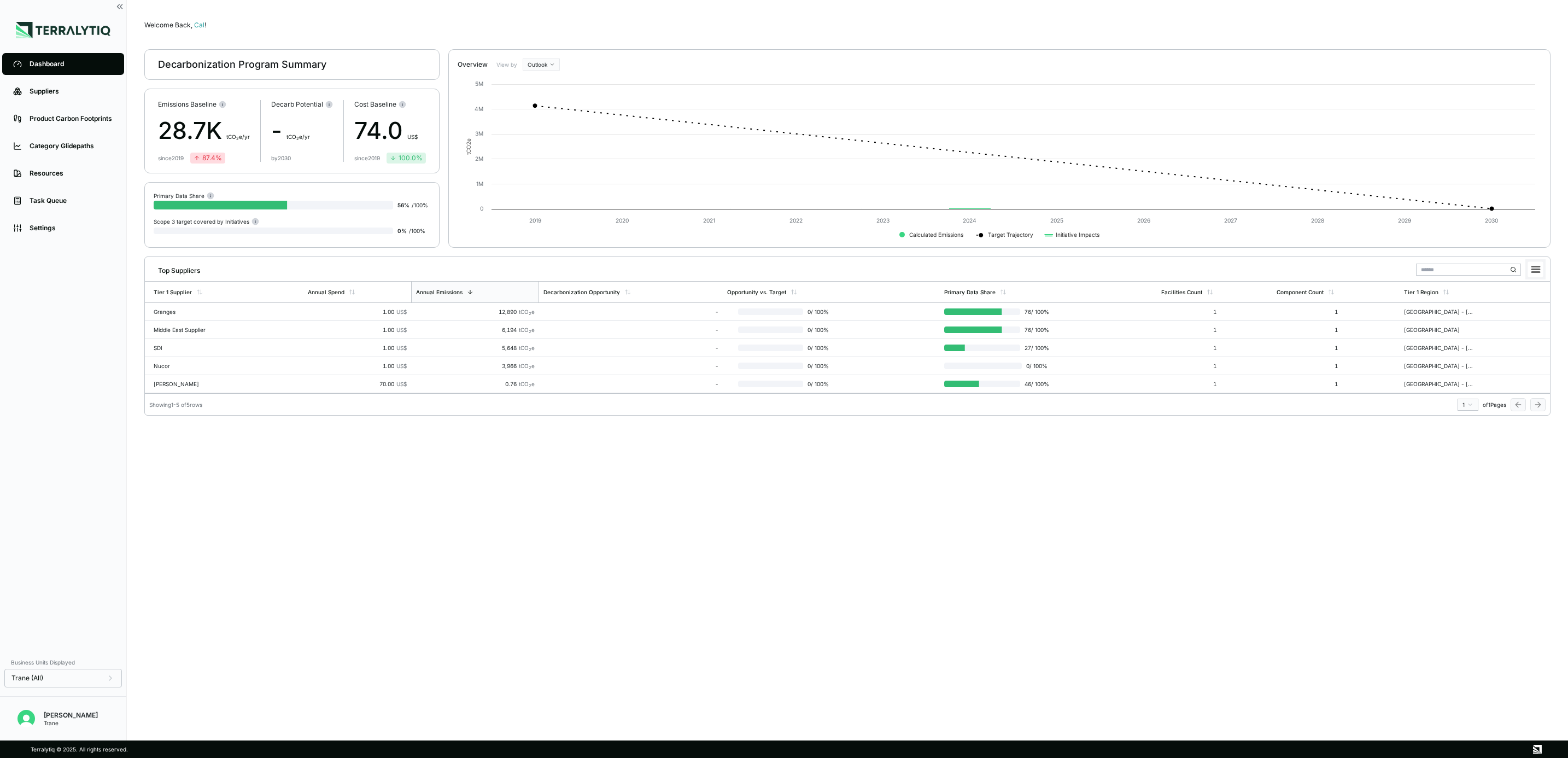
click at [1529, 271] on rect at bounding box center [1535, 269] width 15 height 15
click at [402, 252] on div "Welcome Back, Cal ! Decarbonization Program Summary Emissions Baseline 28.7K t …" at bounding box center [847, 370] width 1406 height 706
click at [1532, 268] on icon at bounding box center [1536, 269] width 8 height 5
click at [1523, 302] on li "Download XLSX" at bounding box center [1510, 302] width 61 height 11
click at [208, 309] on div "Granges" at bounding box center [188, 311] width 70 height 7
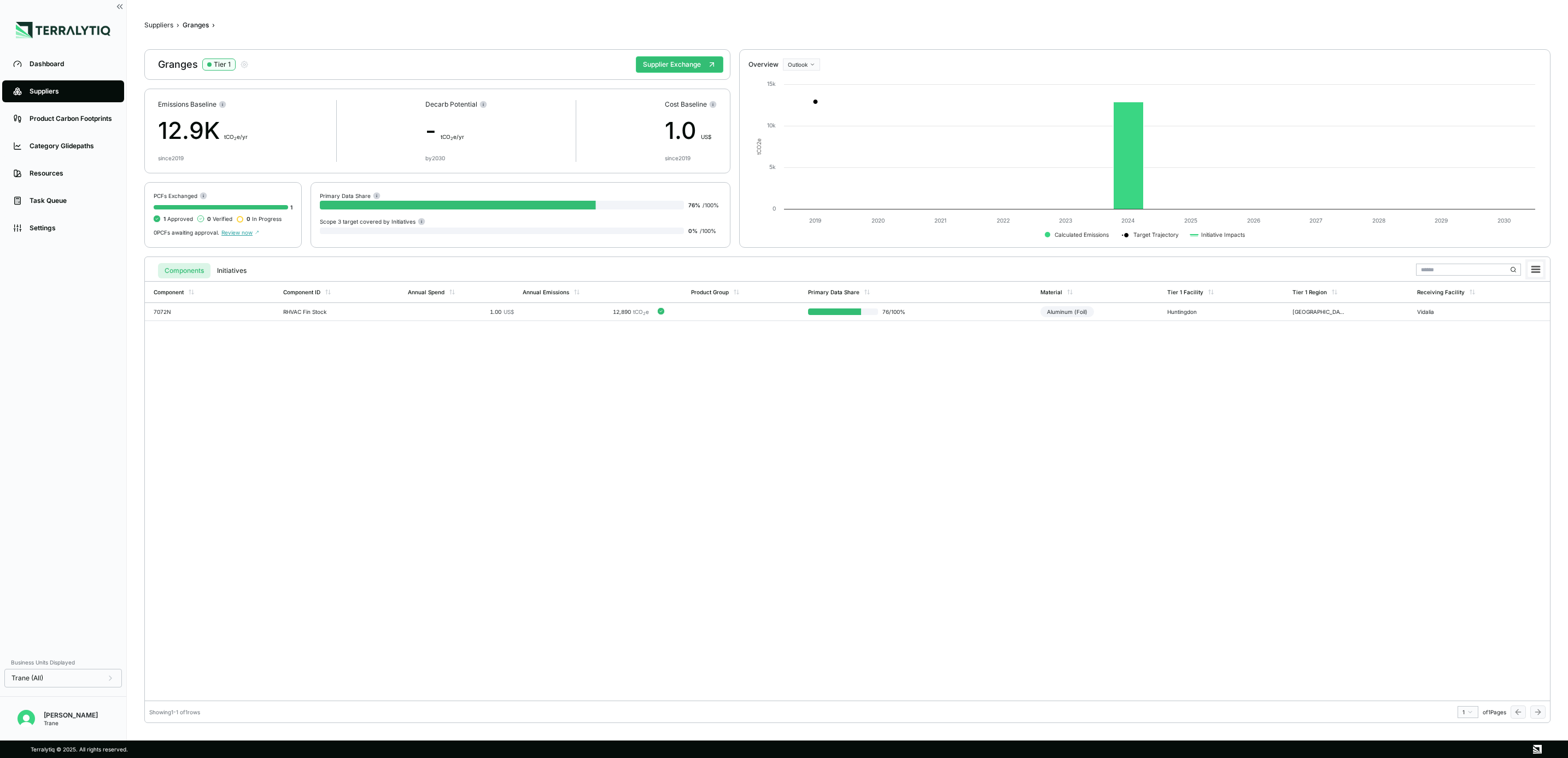
click at [1534, 268] on icon at bounding box center [1536, 269] width 8 height 5
drag, startPoint x: 661, startPoint y: 363, endPoint x: 568, endPoint y: 330, distance: 98.7
click at [646, 357] on div "Component Component ID Annual Spend Annual Emissions Product Group Primary Data…" at bounding box center [847, 491] width 1405 height 420
click at [246, 231] on span "Review now" at bounding box center [241, 232] width 38 height 7
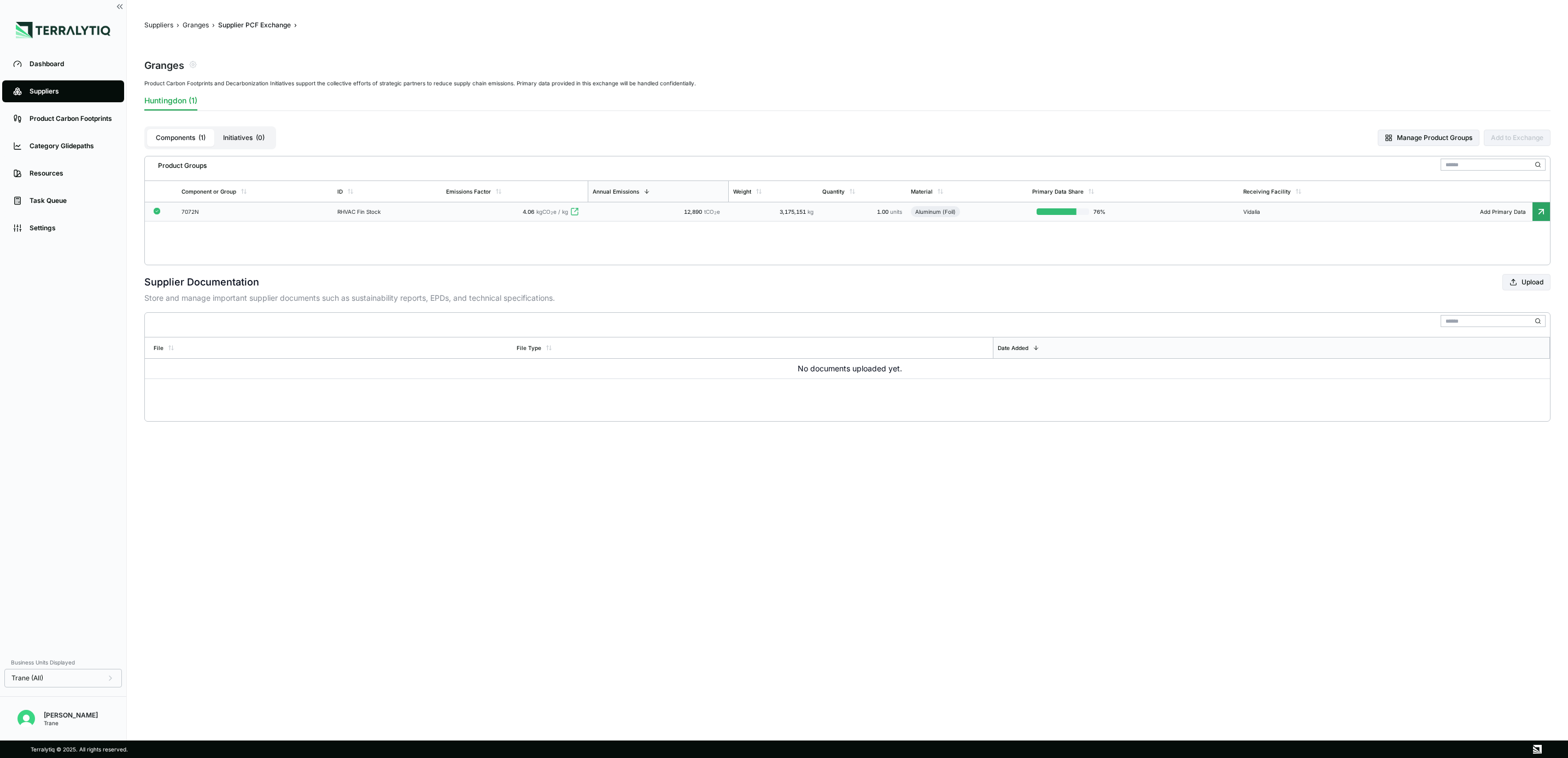
click at [576, 212] on icon at bounding box center [574, 211] width 9 height 9
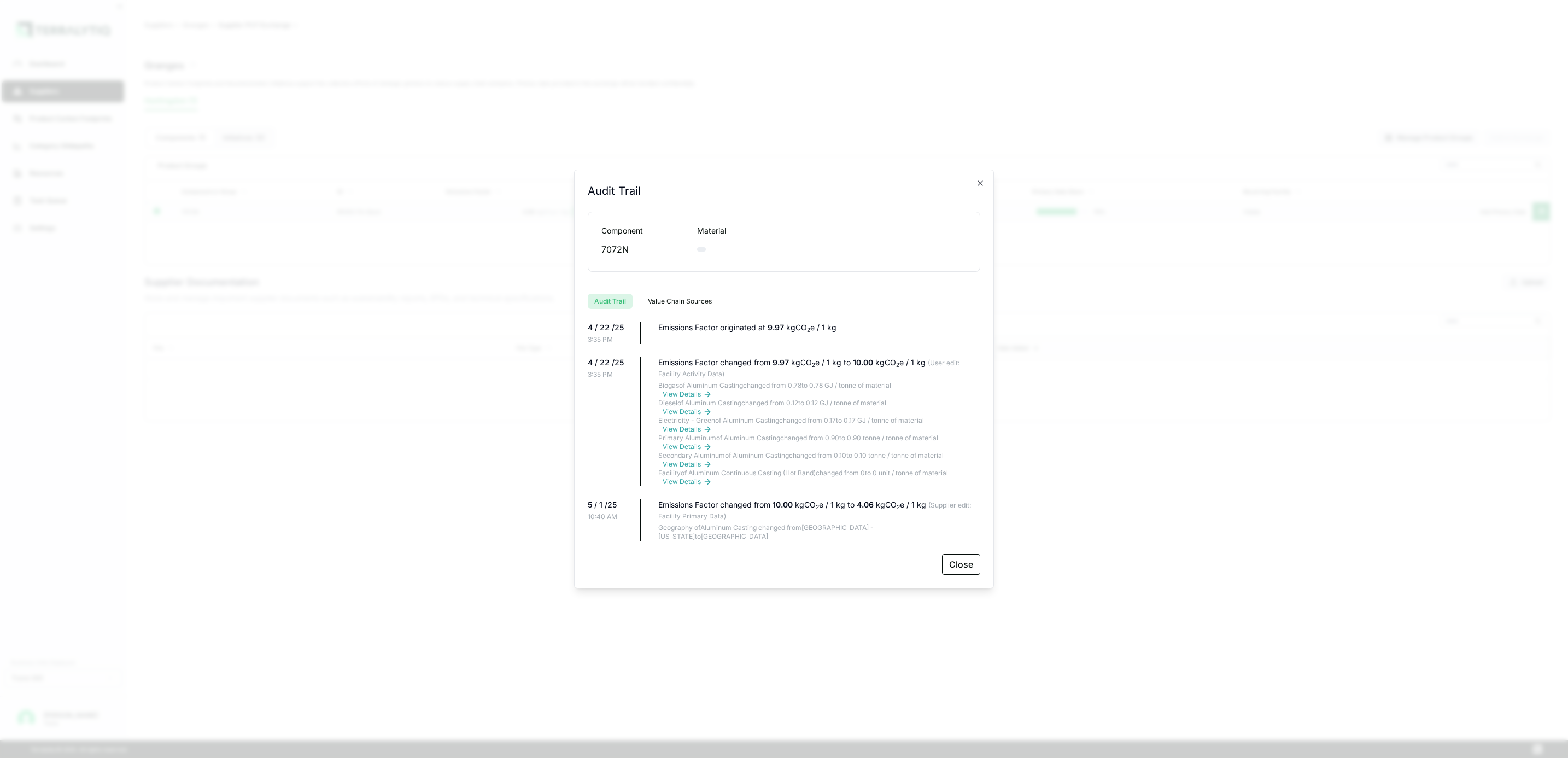
click at [979, 567] on div "Audit Trail Component Material 7072N Audit Trail Value Chain Sources 4 / 22 /25…" at bounding box center [784, 379] width 420 height 419
click at [962, 561] on button "Close" at bounding box center [961, 565] width 38 height 21
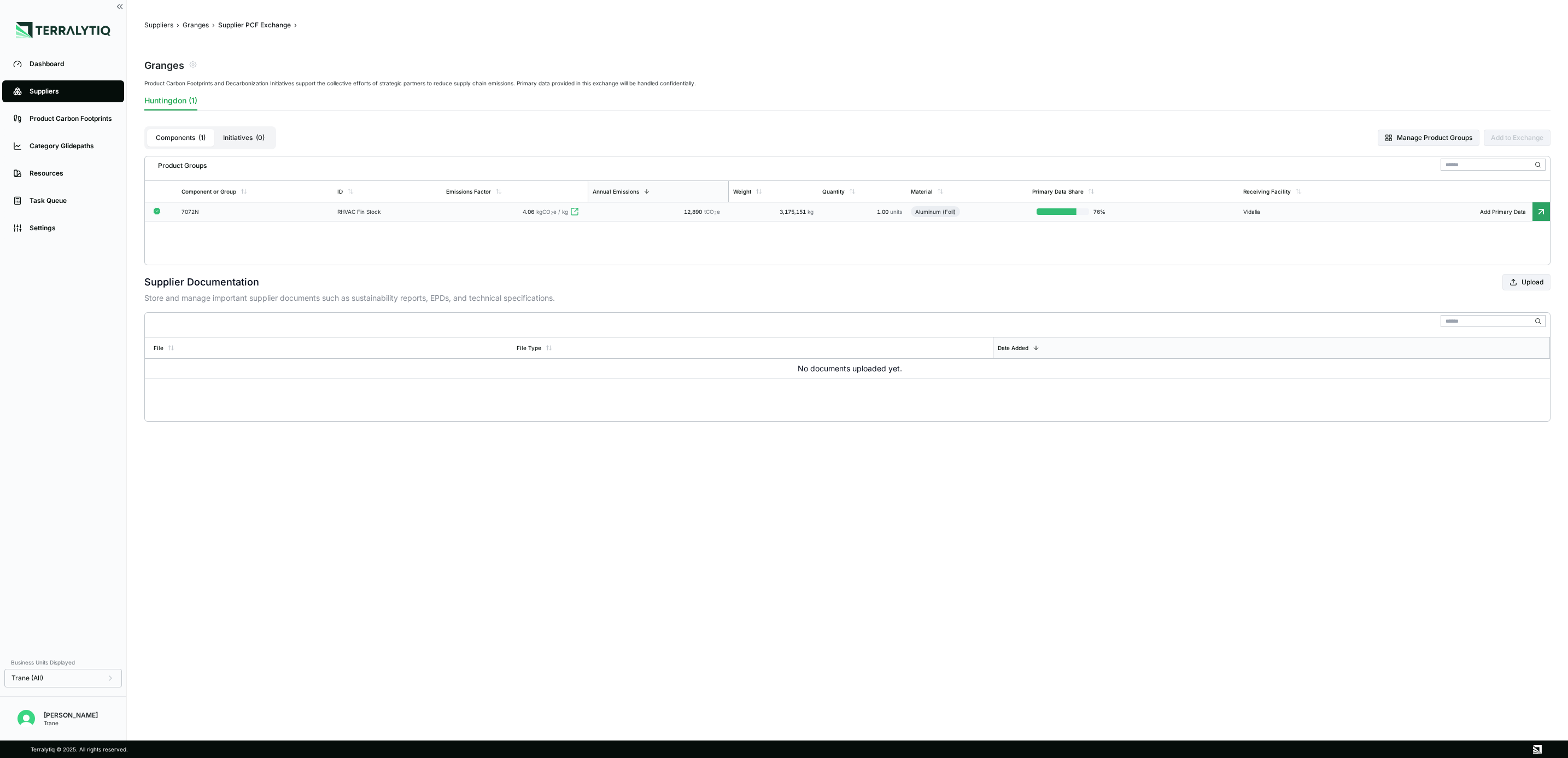
drag, startPoint x: 236, startPoint y: 207, endPoint x: 220, endPoint y: 243, distance: 39.4
click at [220, 243] on div "Product Groups Component or Group ID Emissions Factor Annual Emissions Weight Q…" at bounding box center [847, 210] width 1406 height 110
click at [84, 120] on div "Product Carbon Footprints" at bounding box center [71, 118] width 84 height 9
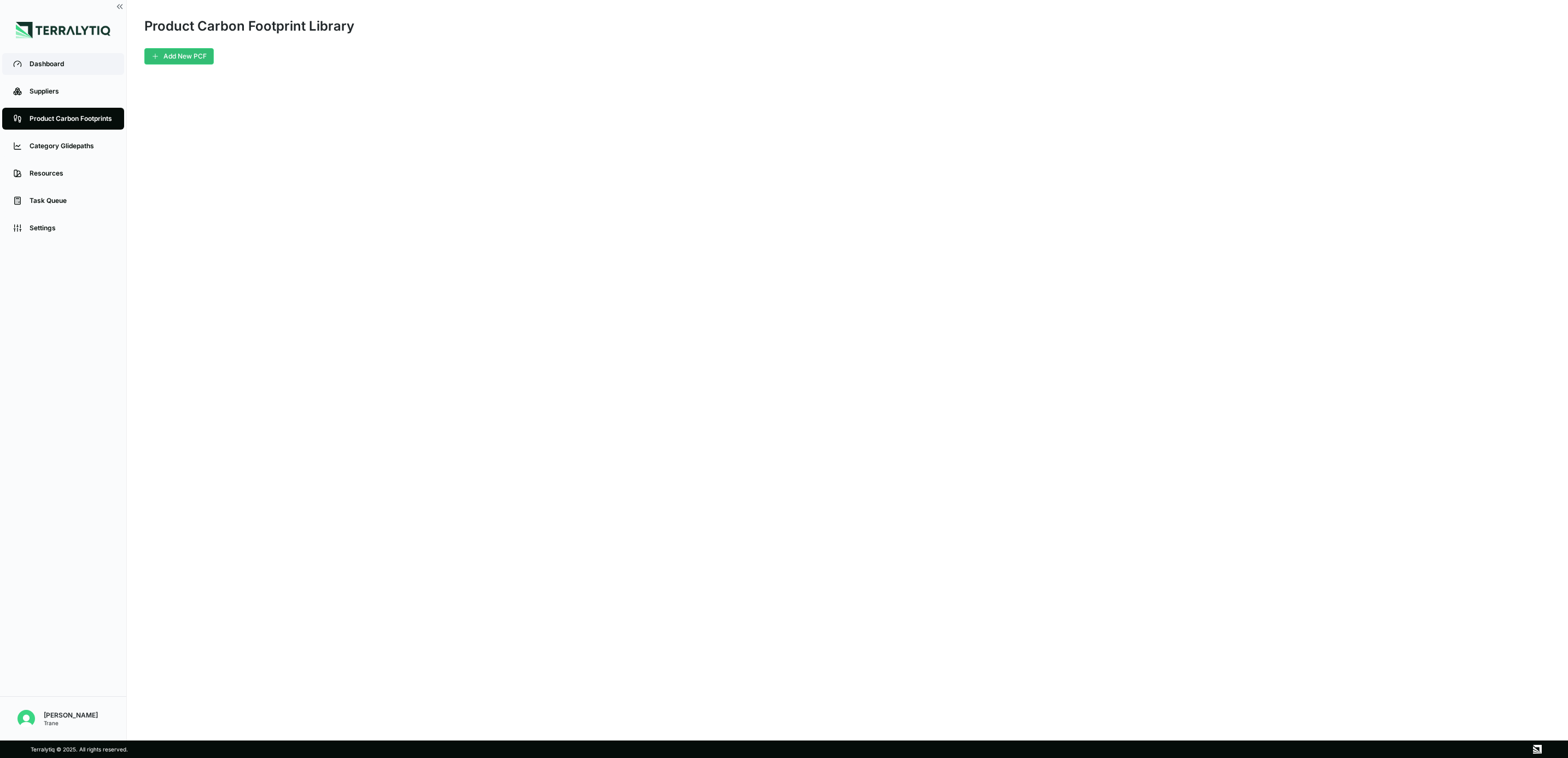
click at [56, 64] on div "Dashboard" at bounding box center [71, 64] width 84 height 9
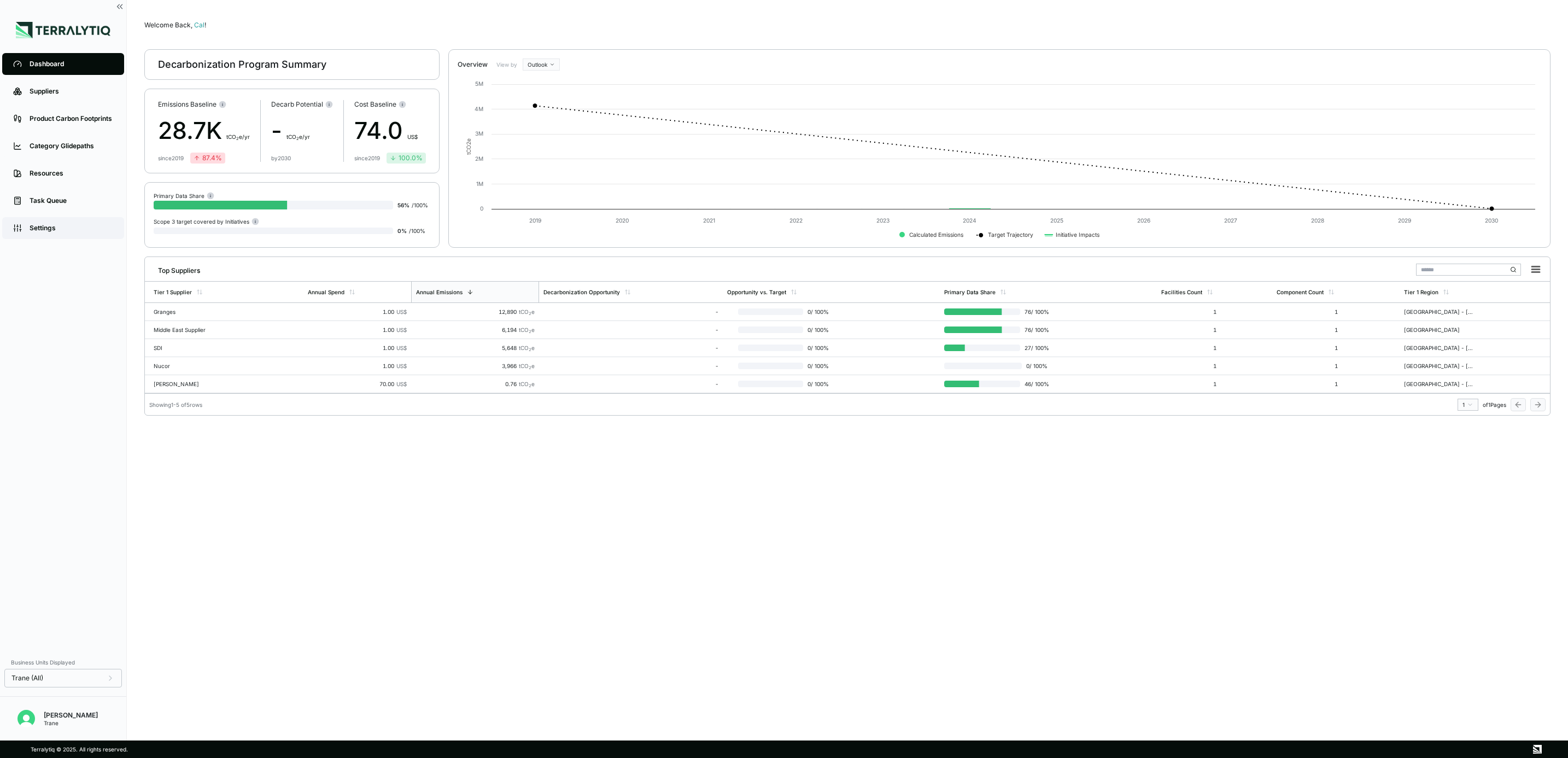
click at [54, 229] on div "Settings" at bounding box center [71, 228] width 84 height 9
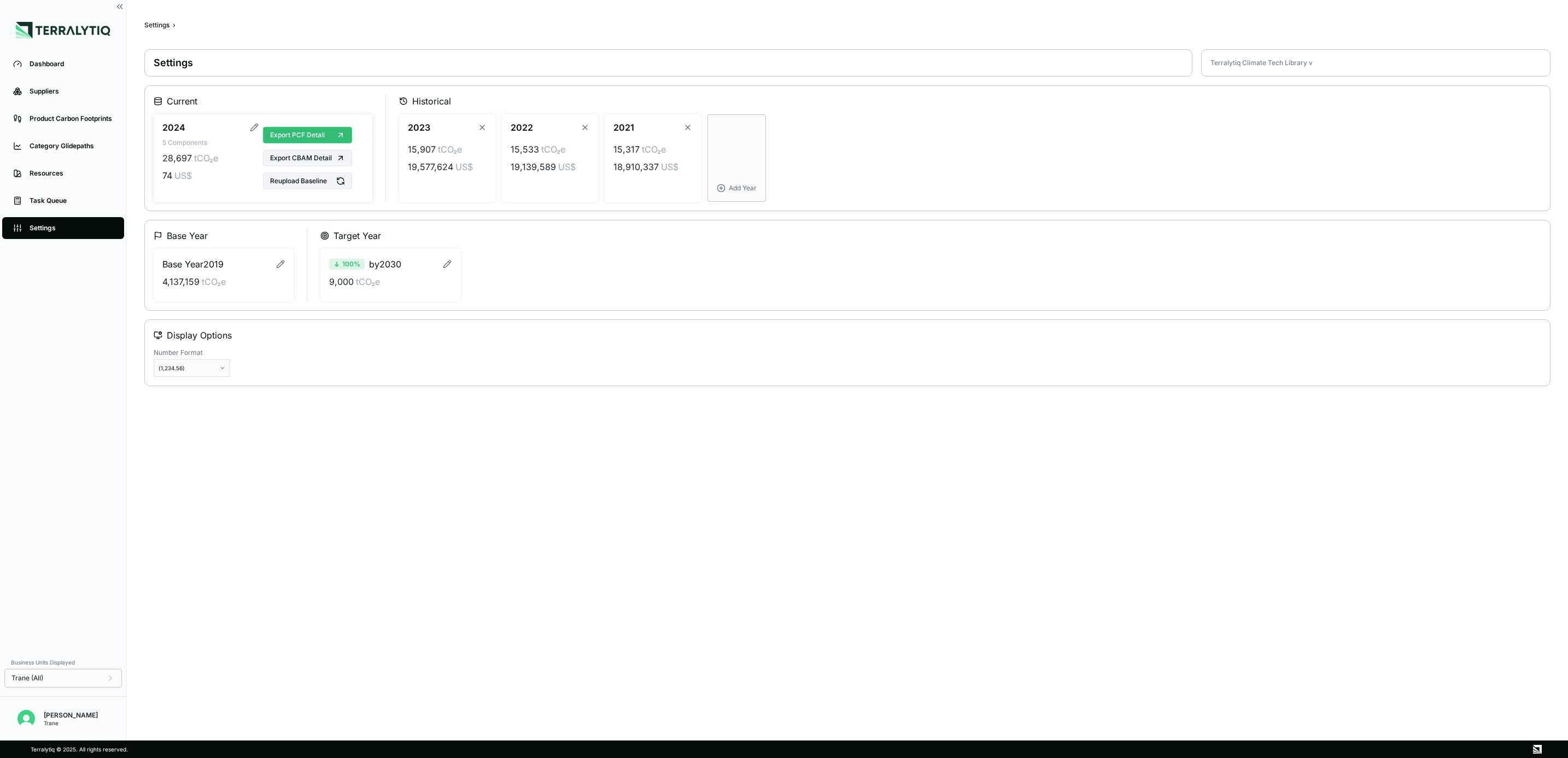
click at [315, 136] on span "Export PCF Detail" at bounding box center [297, 134] width 54 height 9
click at [328, 186] on button "Reupload Baseline" at bounding box center [307, 181] width 89 height 16
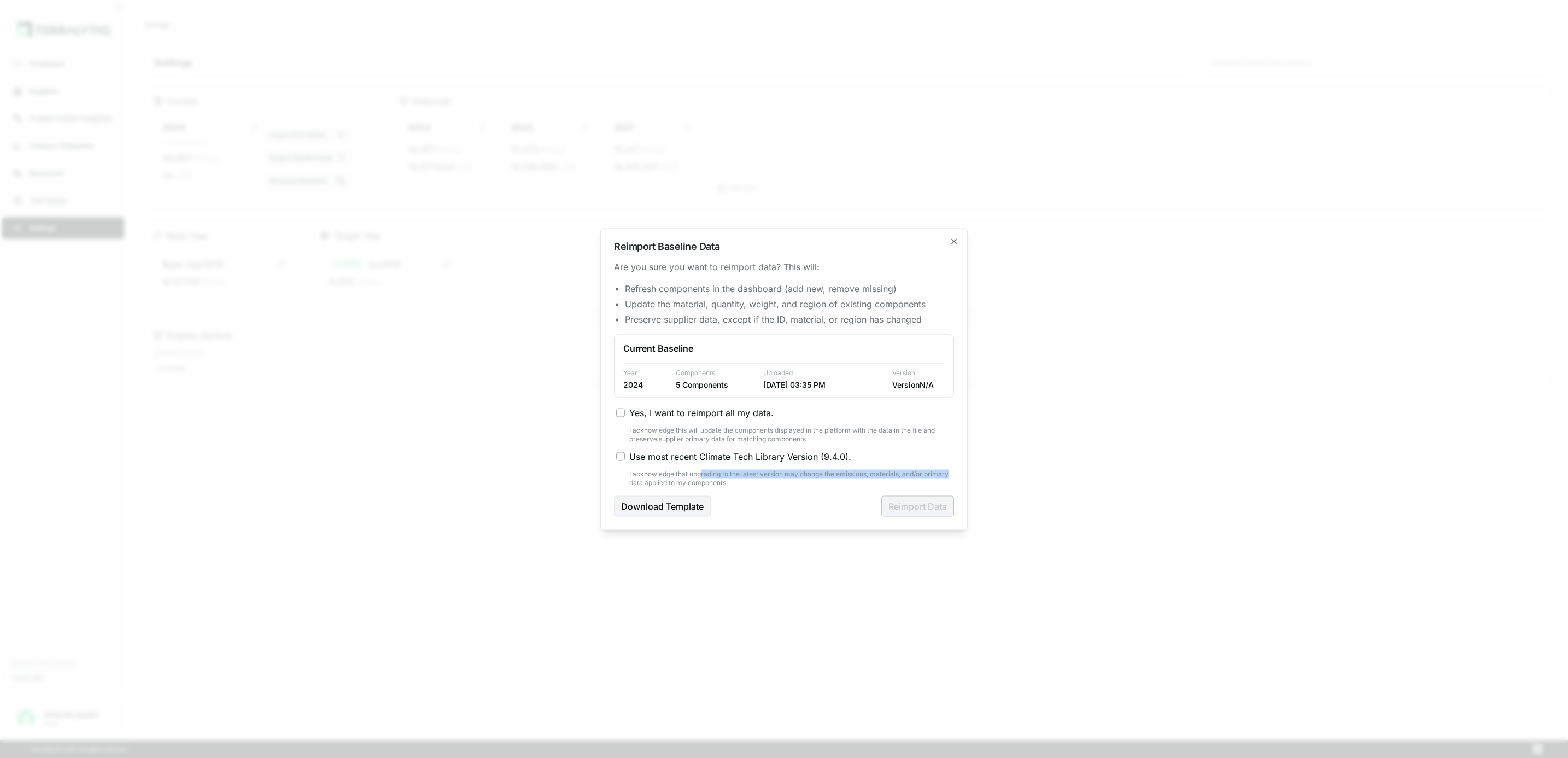
drag, startPoint x: 702, startPoint y: 468, endPoint x: 958, endPoint y: 478, distance: 256.2
click at [958, 478] on div "Reimport Baseline Data Are you sure you want to reimport data? This will: Refre…" at bounding box center [784, 379] width 367 height 302
drag, startPoint x: 958, startPoint y: 478, endPoint x: 926, endPoint y: 458, distance: 37.7
click at [926, 458] on label "Use most recent Climate Tech Library Version ( 9.4.0 )." at bounding box center [785, 456] width 338 height 13
click at [625, 458] on button "Use most recent Climate Tech Library Version ( 9.4.0 )." at bounding box center [620, 456] width 9 height 9
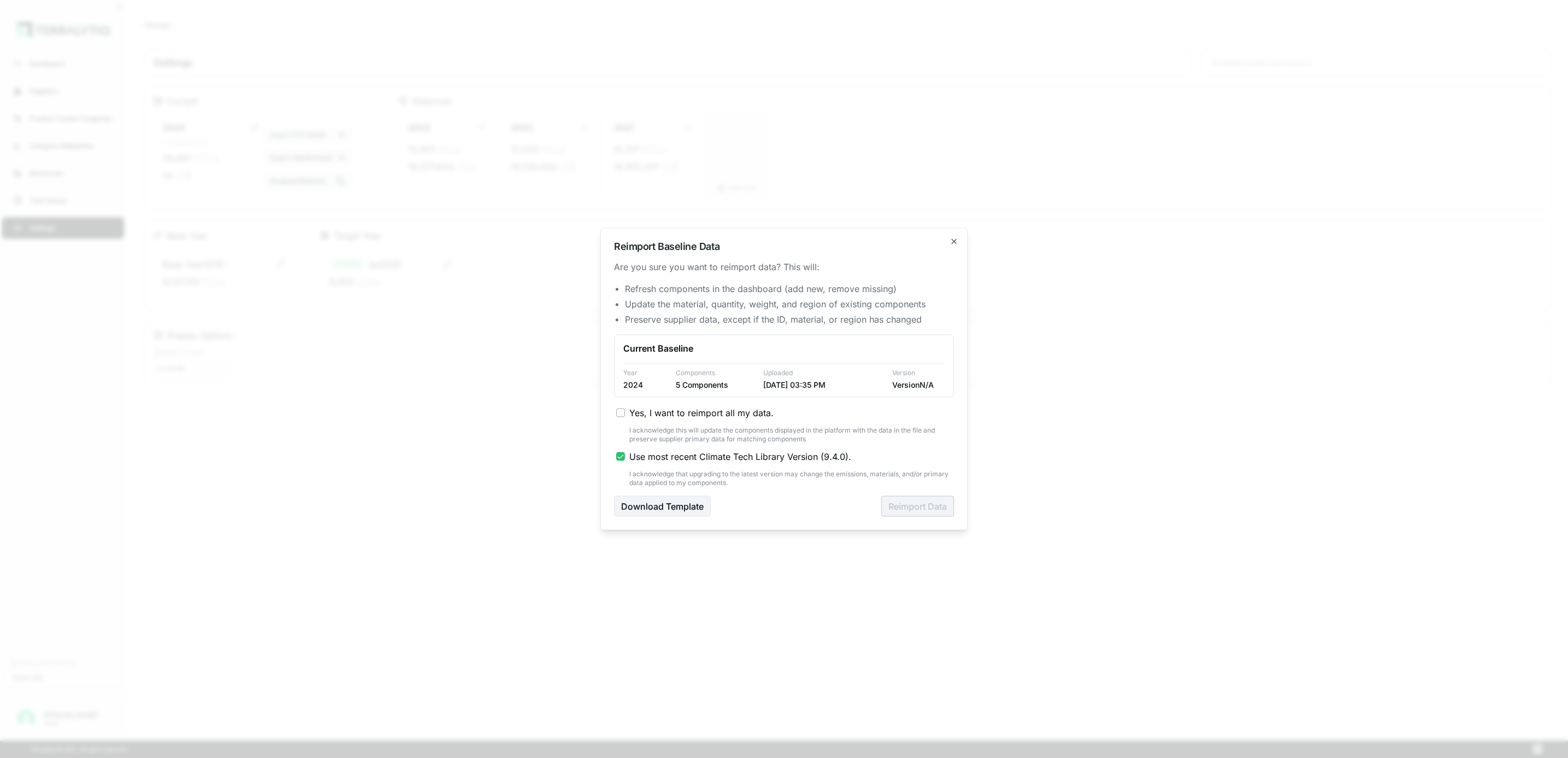
click at [684, 409] on span "Yes, I want to reimport all my data." at bounding box center [701, 413] width 144 height 13
click at [625, 409] on button "Yes, I want to reimport all my data." at bounding box center [620, 412] width 9 height 9
click at [707, 463] on div "Yes, I want to reimport all my data. I acknowledge this will update the compone…" at bounding box center [783, 447] width 340 height 81
click at [707, 454] on span "Use most recent Climate Tech Library Version ( 9.4.0 )." at bounding box center [740, 456] width 222 height 13
click at [625, 454] on button "Use most recent Climate Tech Library Version ( 9.4.0 )." at bounding box center [620, 456] width 9 height 9
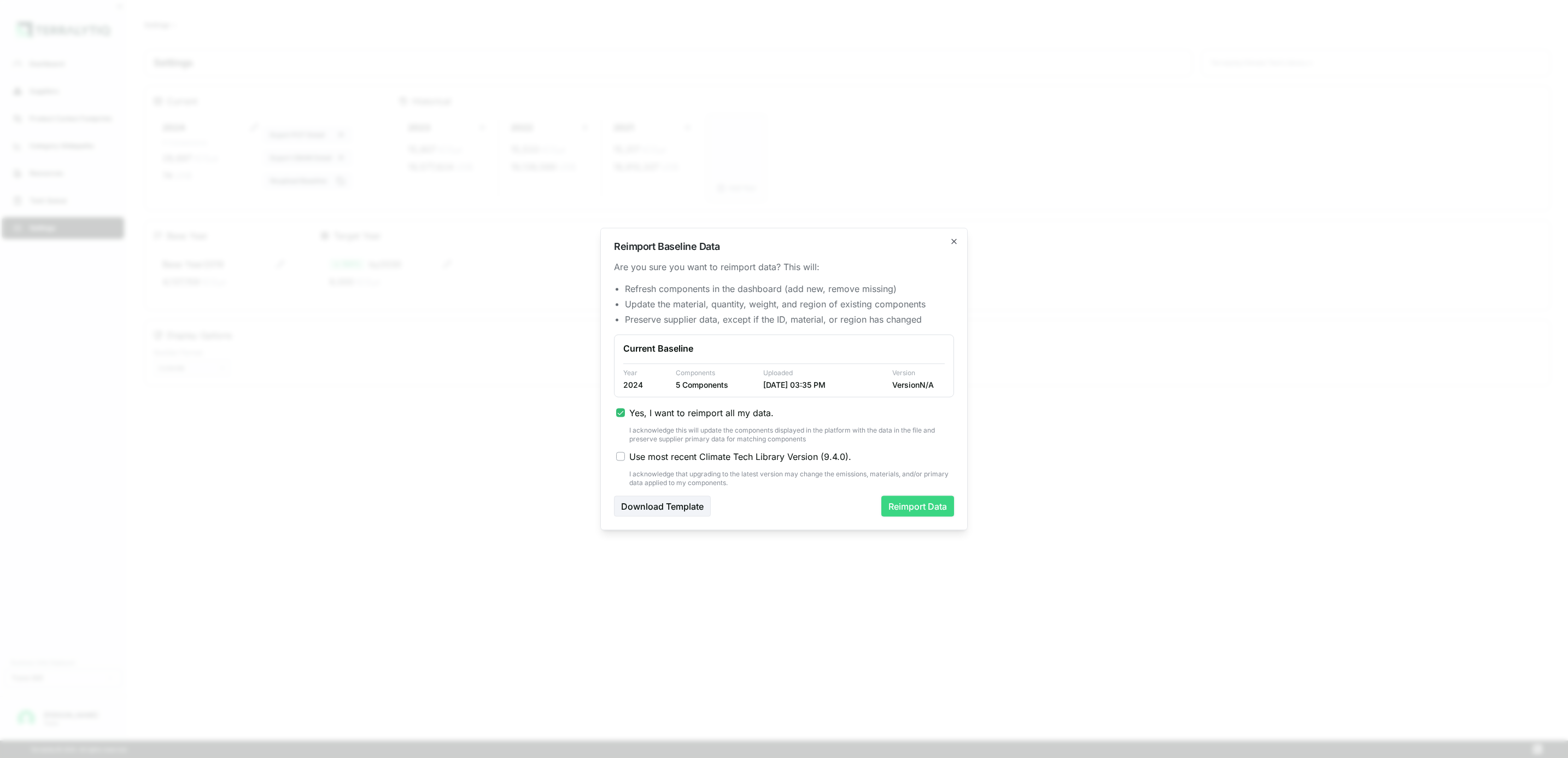
click at [929, 509] on button "Reimport Data" at bounding box center [917, 506] width 73 height 21
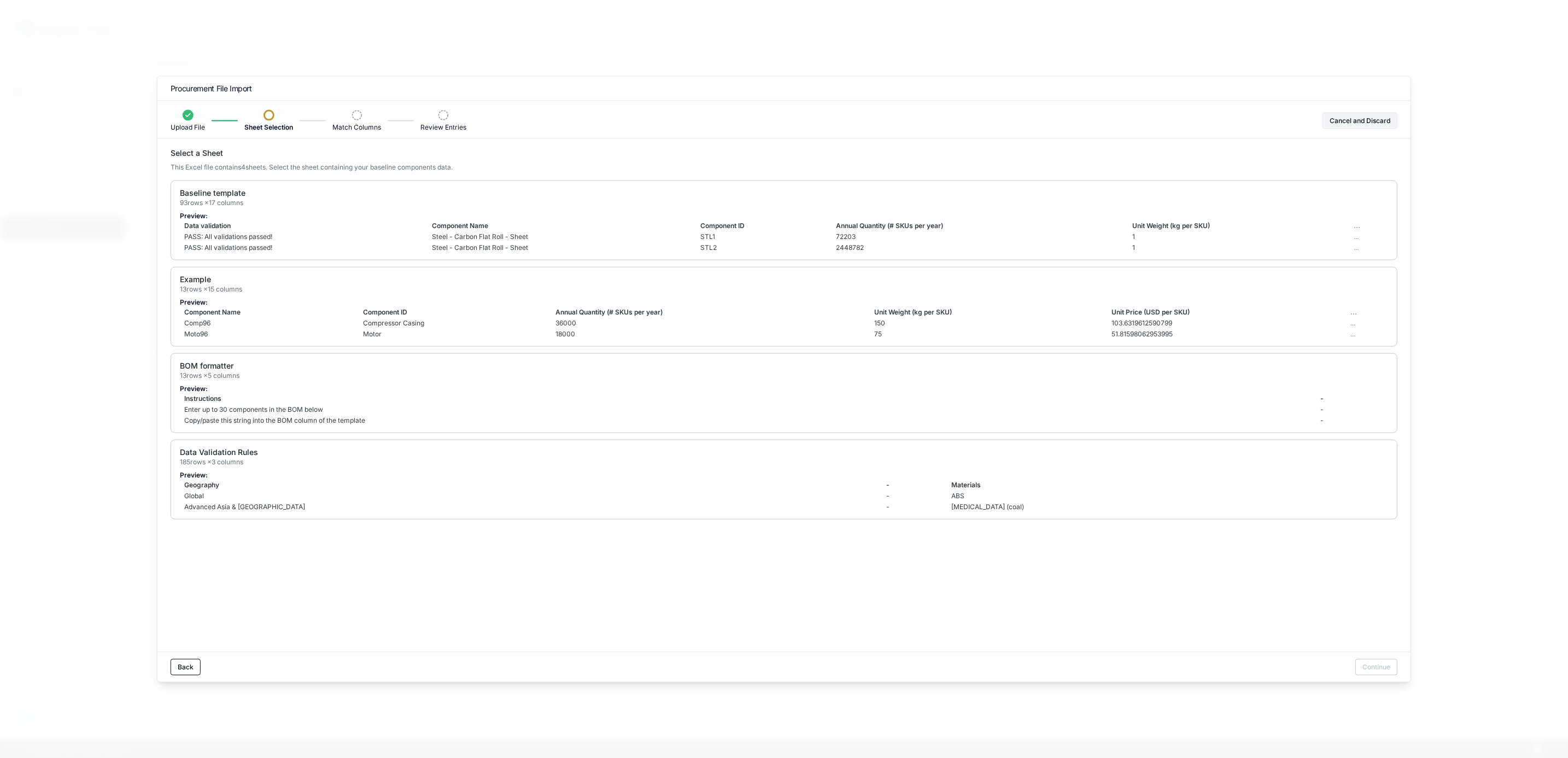
click at [110, 282] on div at bounding box center [784, 379] width 1568 height 758
drag, startPoint x: 229, startPoint y: 165, endPoint x: 408, endPoint y: 176, distance: 179.3
click at [408, 176] on div "Select a Sheet This Excel file contains 4 sheet s . Select the sheet containing…" at bounding box center [783, 399] width 1253 height 504
drag, startPoint x: 408, startPoint y: 176, endPoint x: 517, endPoint y: 171, distance: 109.1
click at [517, 171] on p "This Excel file contains 4 sheet s . Select the sheet containing your baseline …" at bounding box center [783, 167] width 1226 height 9
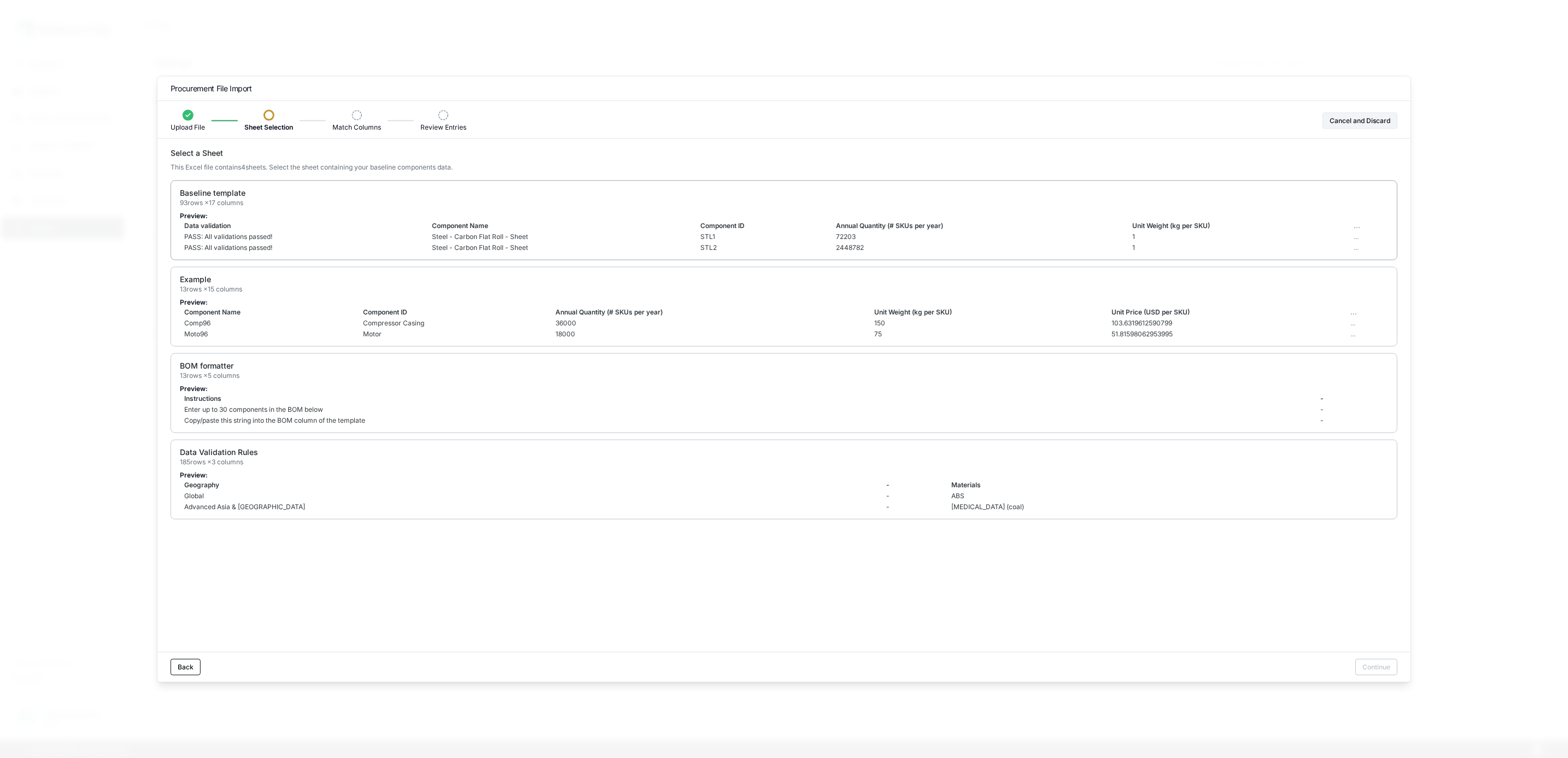
click at [450, 207] on div "Baseline template 93 rows × 17 columns" at bounding box center [783, 197] width 1208 height 20
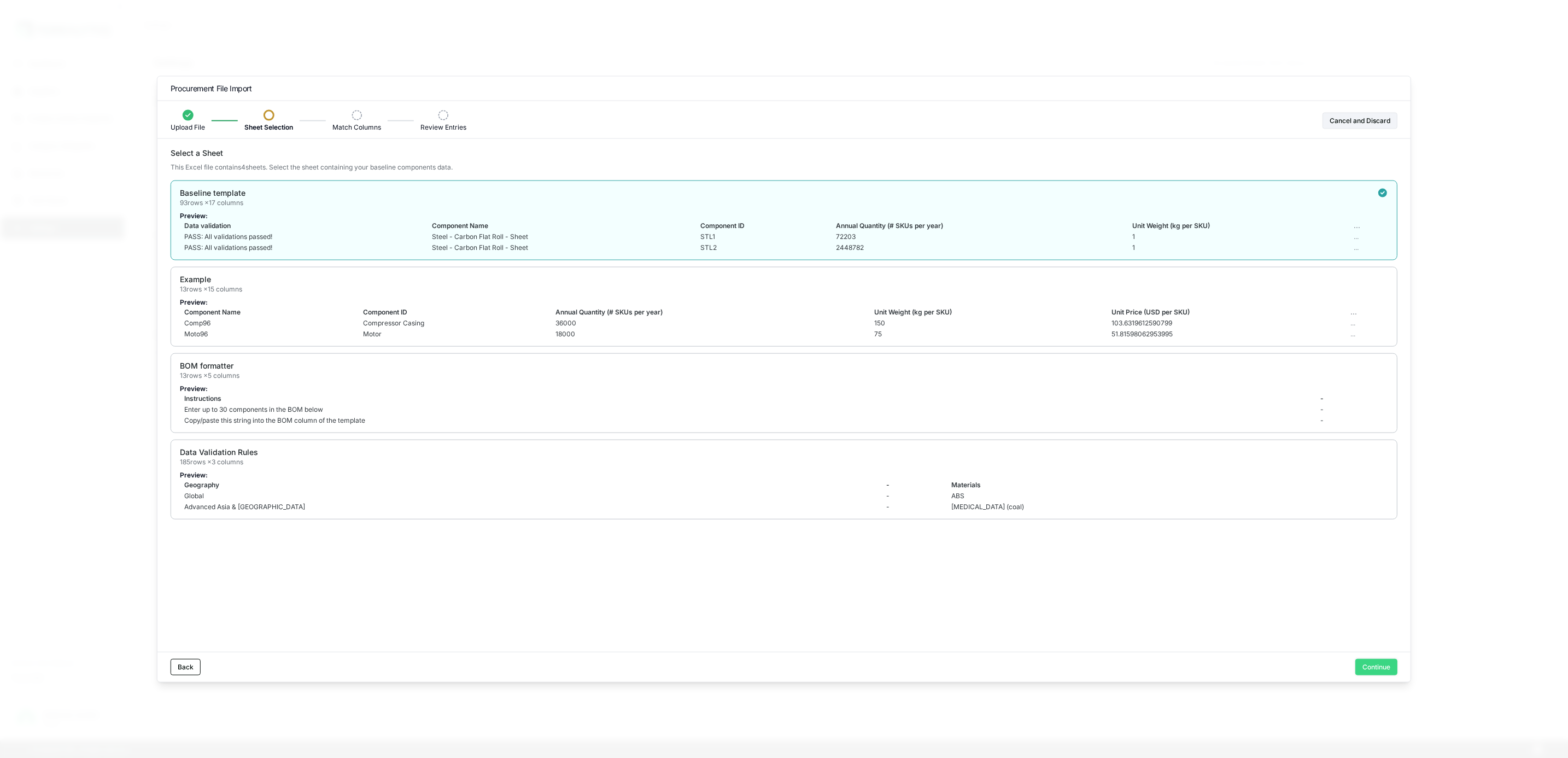
click at [1381, 664] on button "Continue" at bounding box center [1376, 666] width 42 height 16
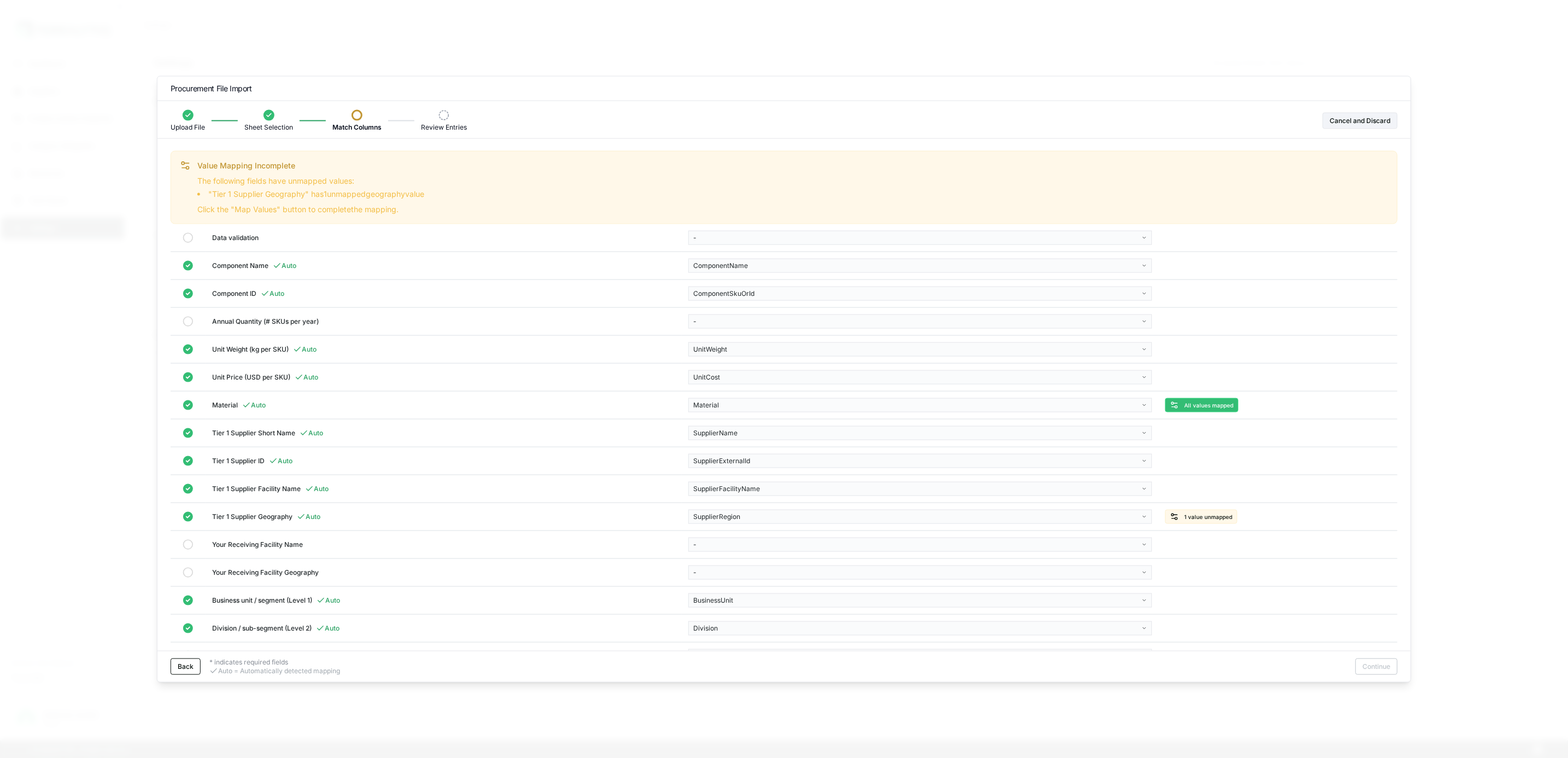
scroll to position [156, 0]
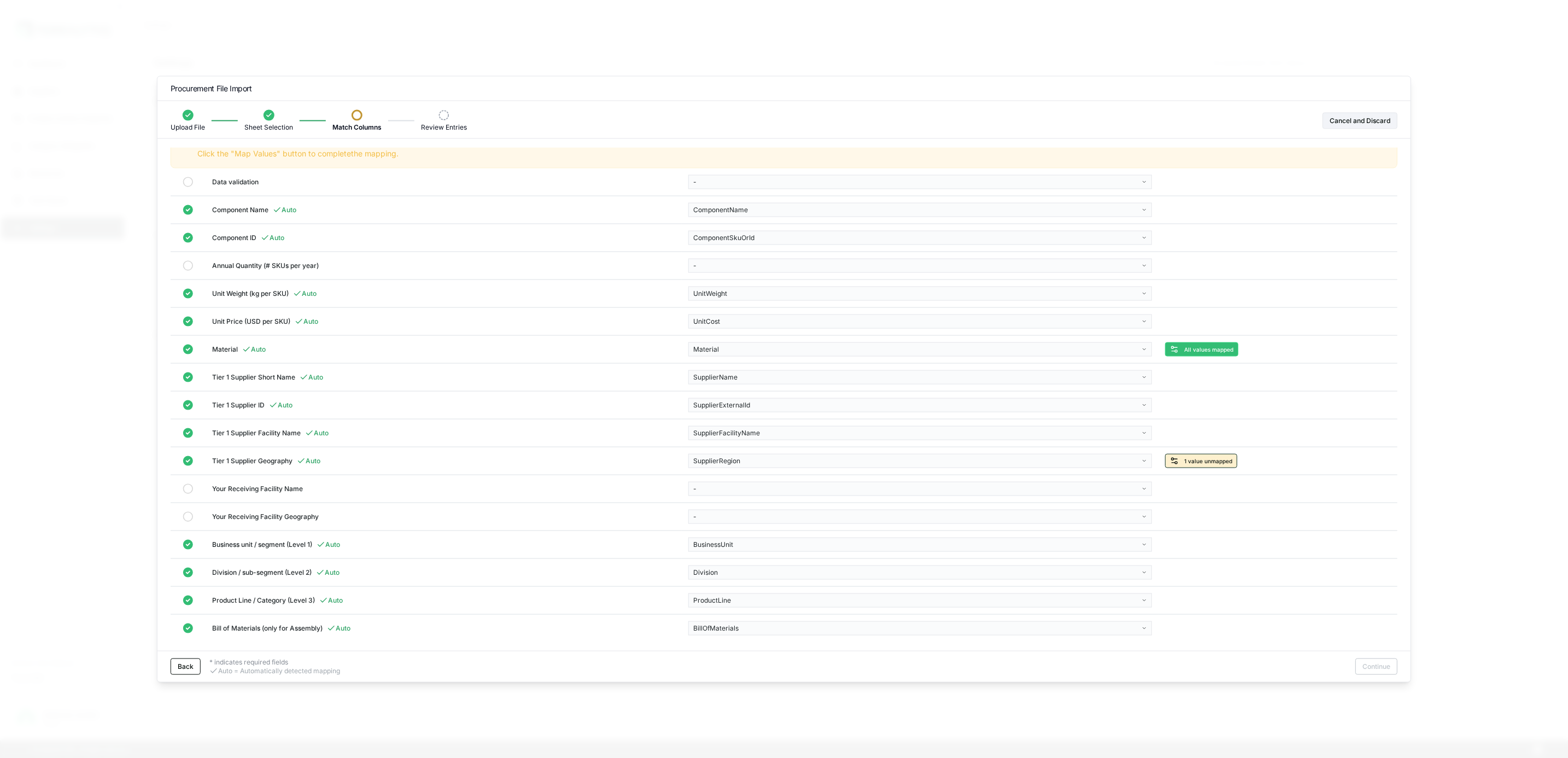
click at [1204, 458] on span "1 value unmapped" at bounding box center [1207, 461] width 48 height 7
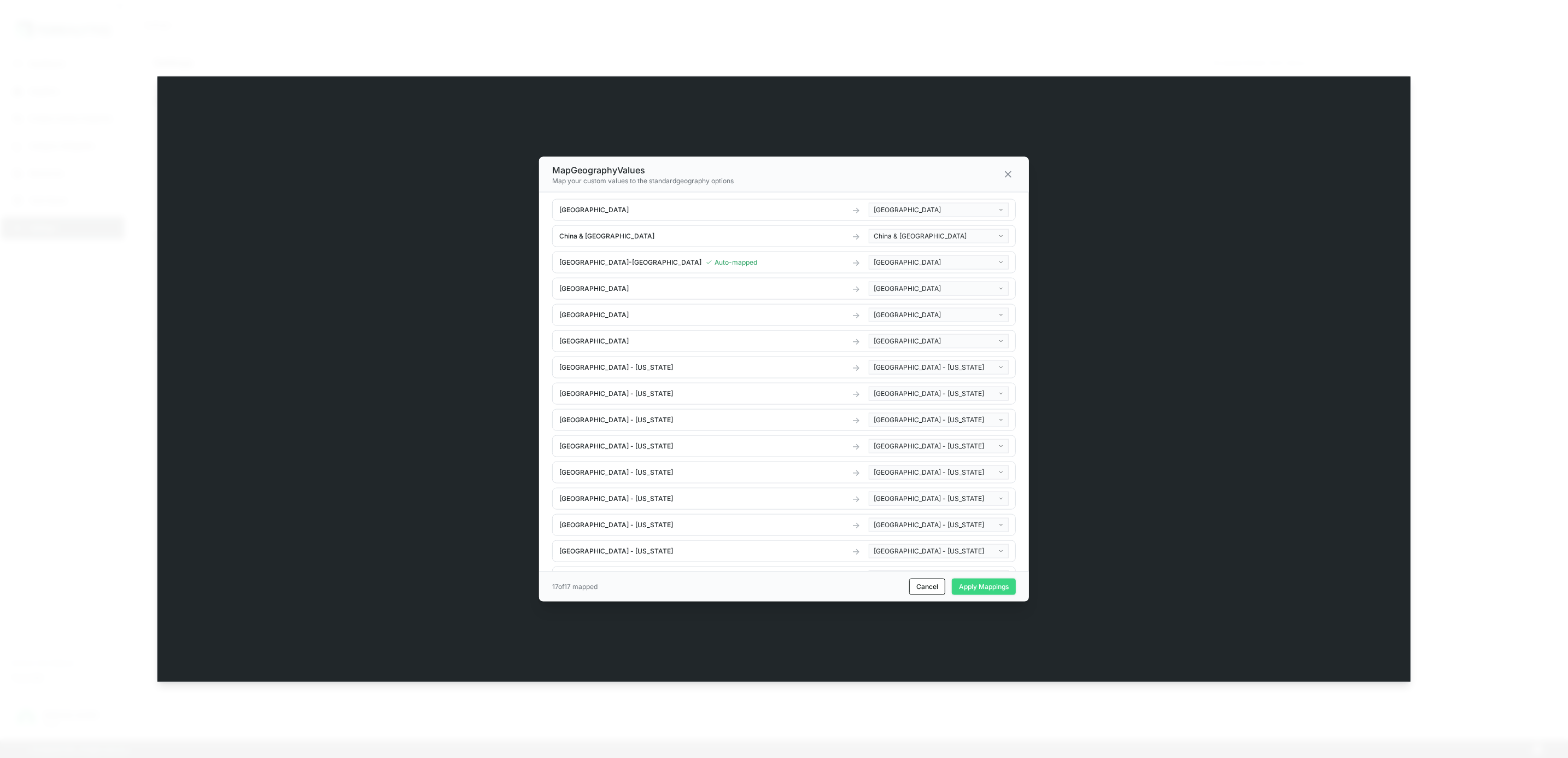
click at [990, 580] on button "Apply Mappings" at bounding box center [984, 586] width 64 height 16
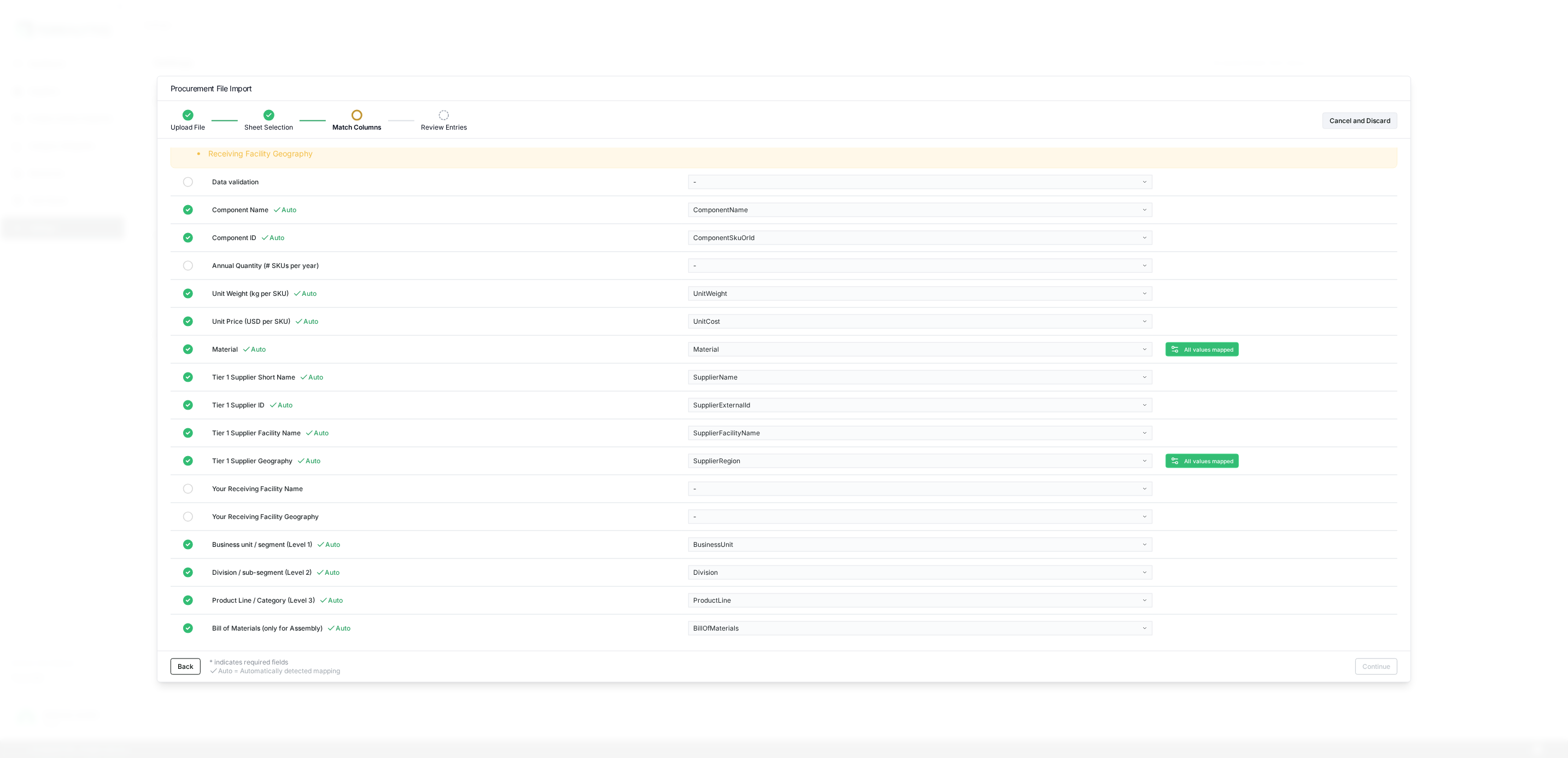
scroll to position [74, 0]
click at [1213, 454] on button "All values mapped" at bounding box center [1202, 461] width 73 height 14
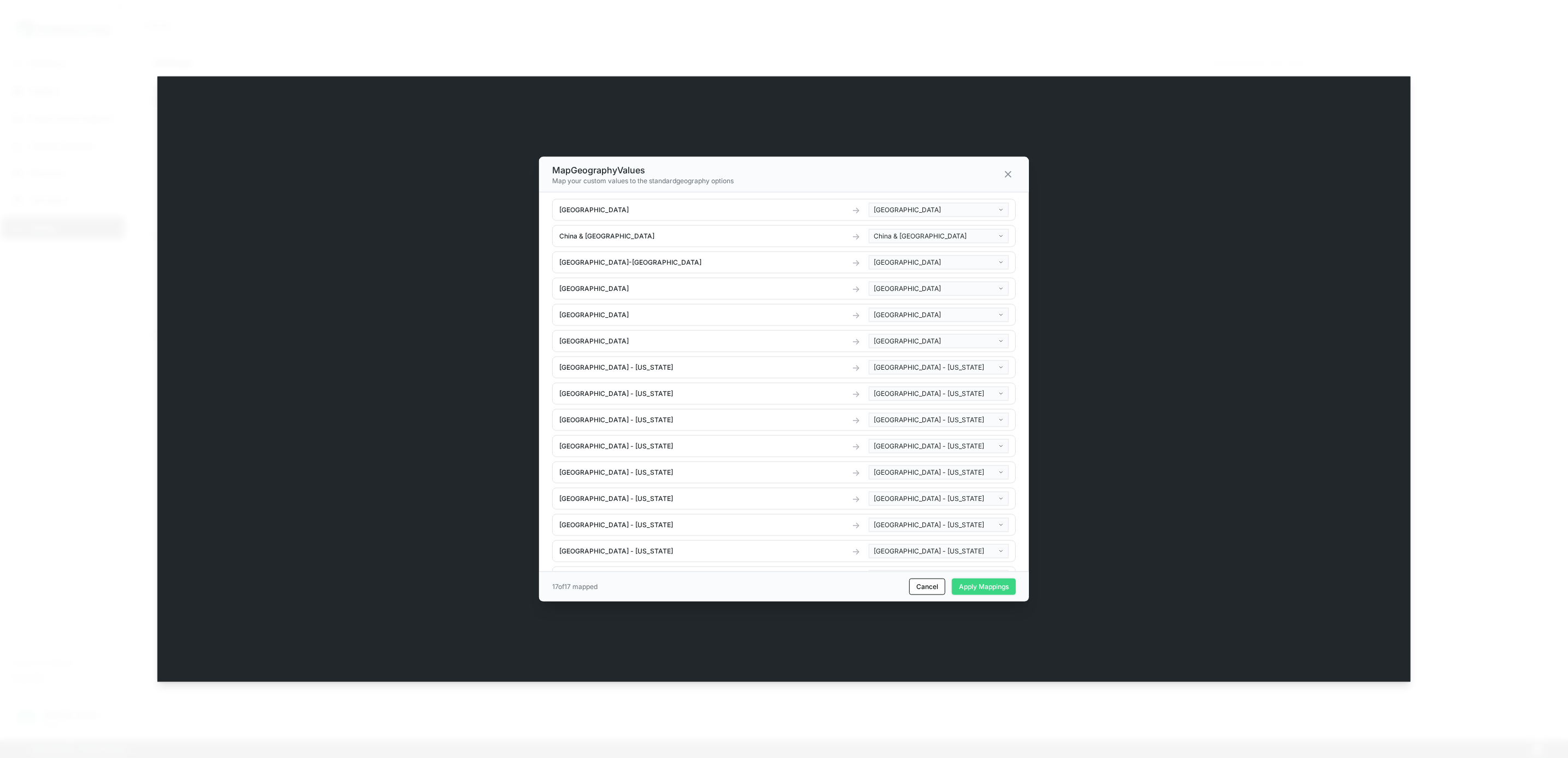
click at [988, 584] on button "Apply Mappings" at bounding box center [984, 586] width 64 height 16
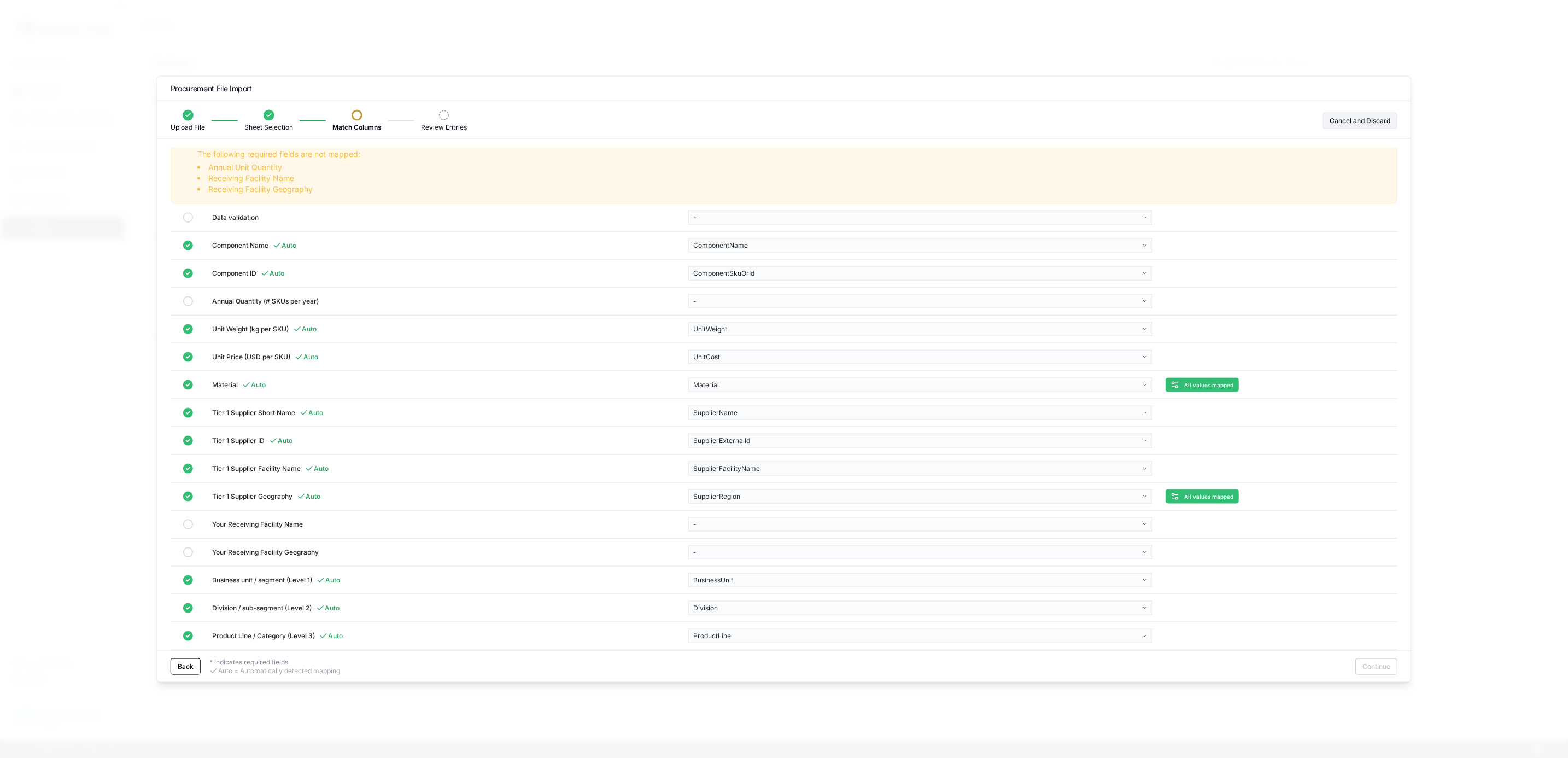
scroll to position [0, 0]
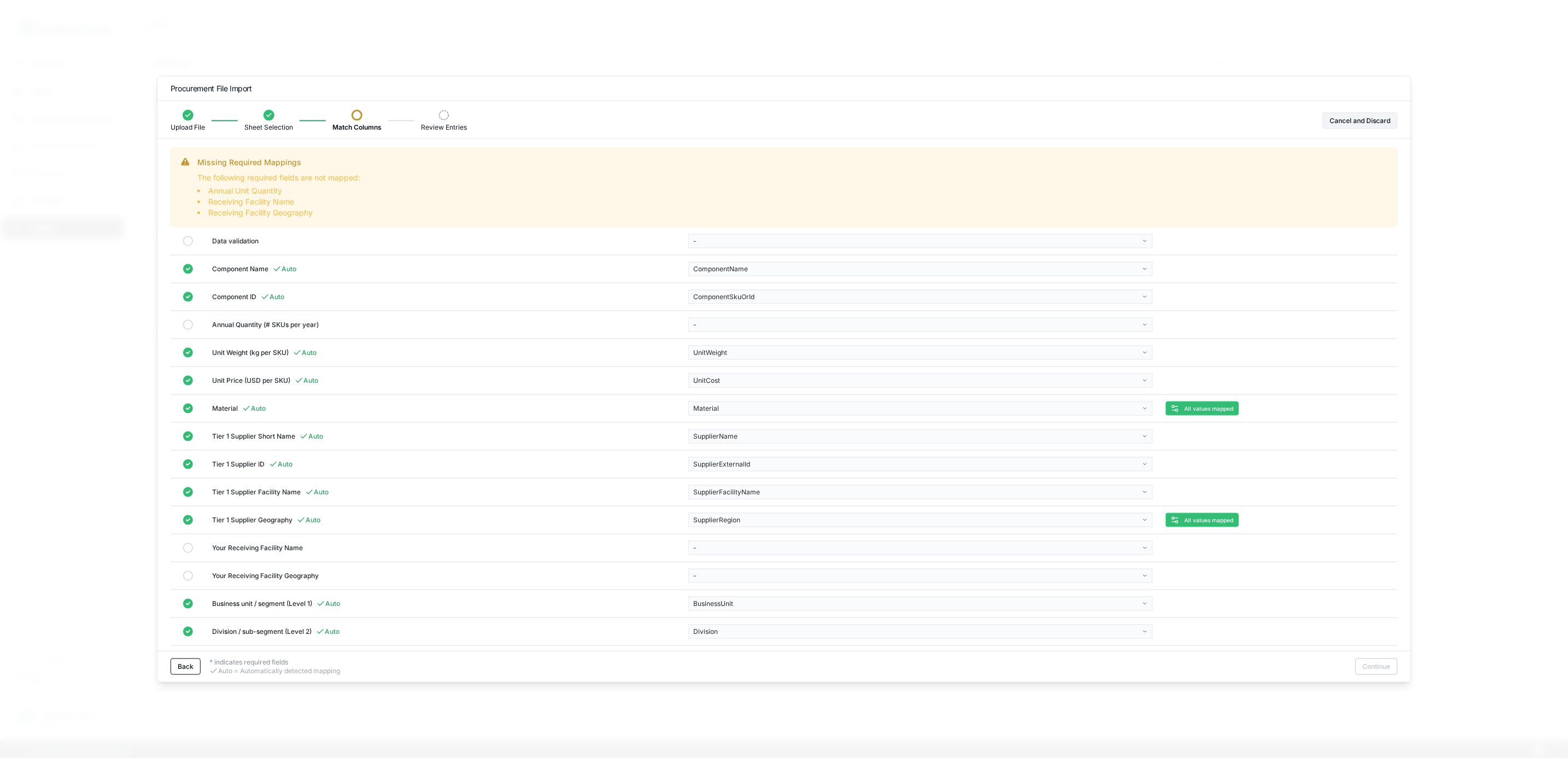
click at [186, 553] on icon at bounding box center [188, 548] width 11 height 11
click at [186, 553] on icon at bounding box center [188, 548] width 11 height 11
click at [796, 561] on body "Dashboard Suppliers Product Carbon Footprints Category Glidepaths Resources Tas…" at bounding box center [784, 379] width 1568 height 758
click at [1229, 559] on body "Dashboard Suppliers Product Carbon Footprints Category Glidepaths Resources Tas…" at bounding box center [784, 379] width 1568 height 758
click at [184, 247] on icon at bounding box center [188, 241] width 11 height 11
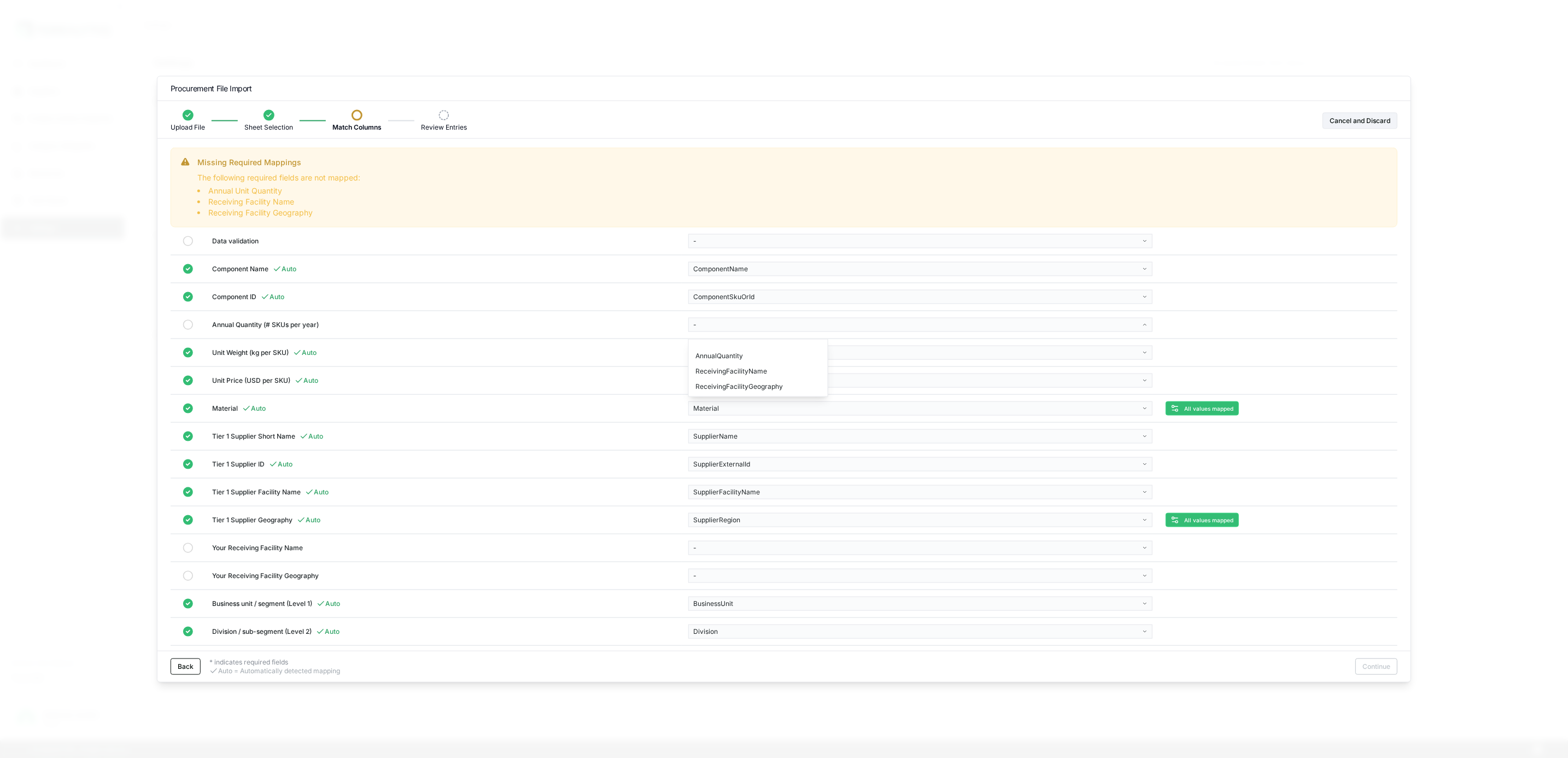
click at [861, 330] on body "Dashboard Suppliers Product Carbon Footprints Category Glidepaths Resources Tas…" at bounding box center [784, 379] width 1568 height 758
click at [720, 358] on div "AnnualQuantity" at bounding box center [758, 355] width 134 height 15
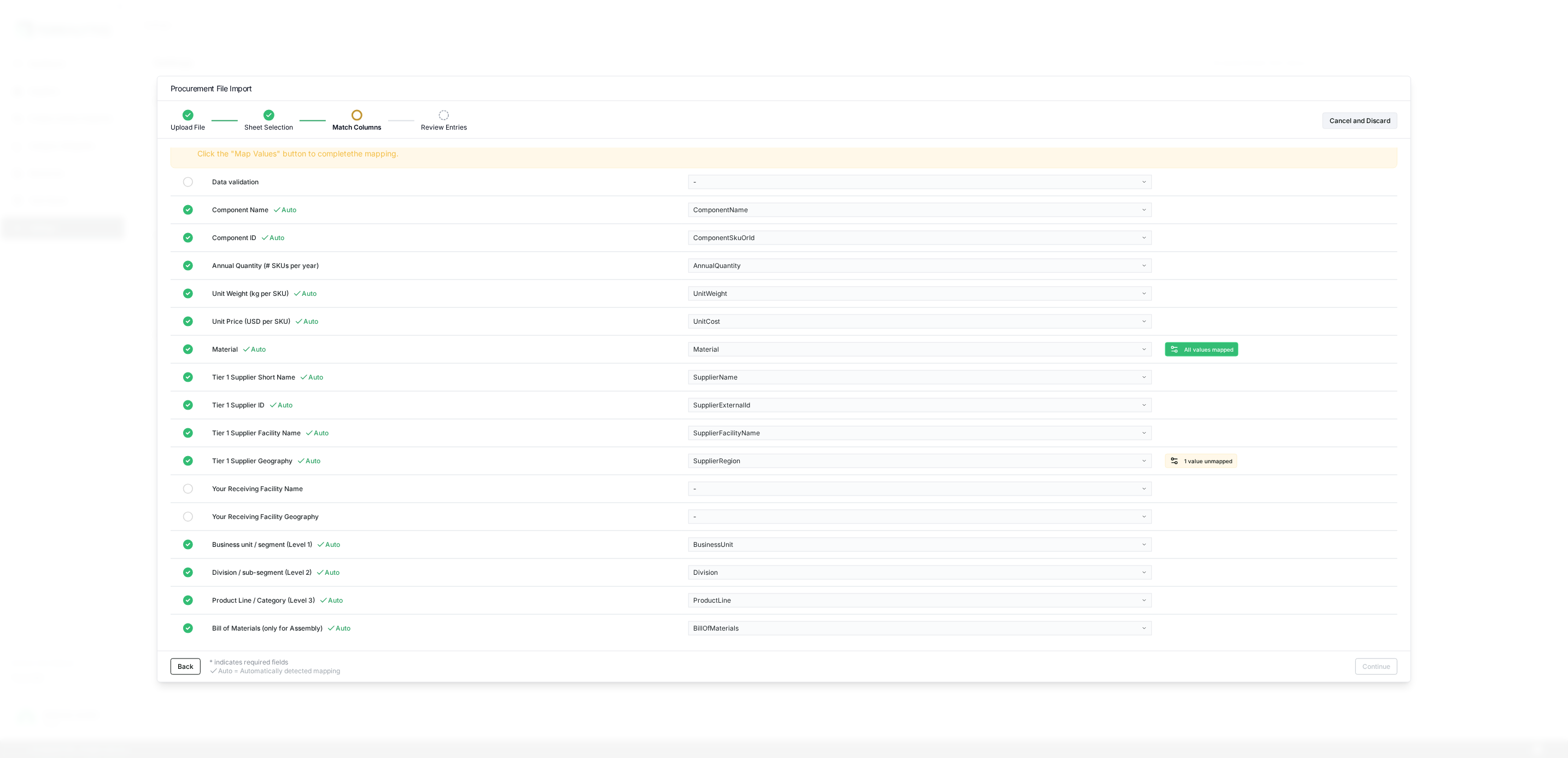
scroll to position [146, 0]
click at [735, 483] on body "Dashboard Suppliers Product Carbon Footprints Category Glidepaths Resources Tas…" at bounding box center [784, 379] width 1568 height 758
click at [735, 512] on div "ReceivingFacilityName" at bounding box center [758, 510] width 134 height 15
click at [736, 507] on body "Dashboard Suppliers Product Carbon Footprints Category Glidepaths Resources Tas…" at bounding box center [784, 379] width 1568 height 758
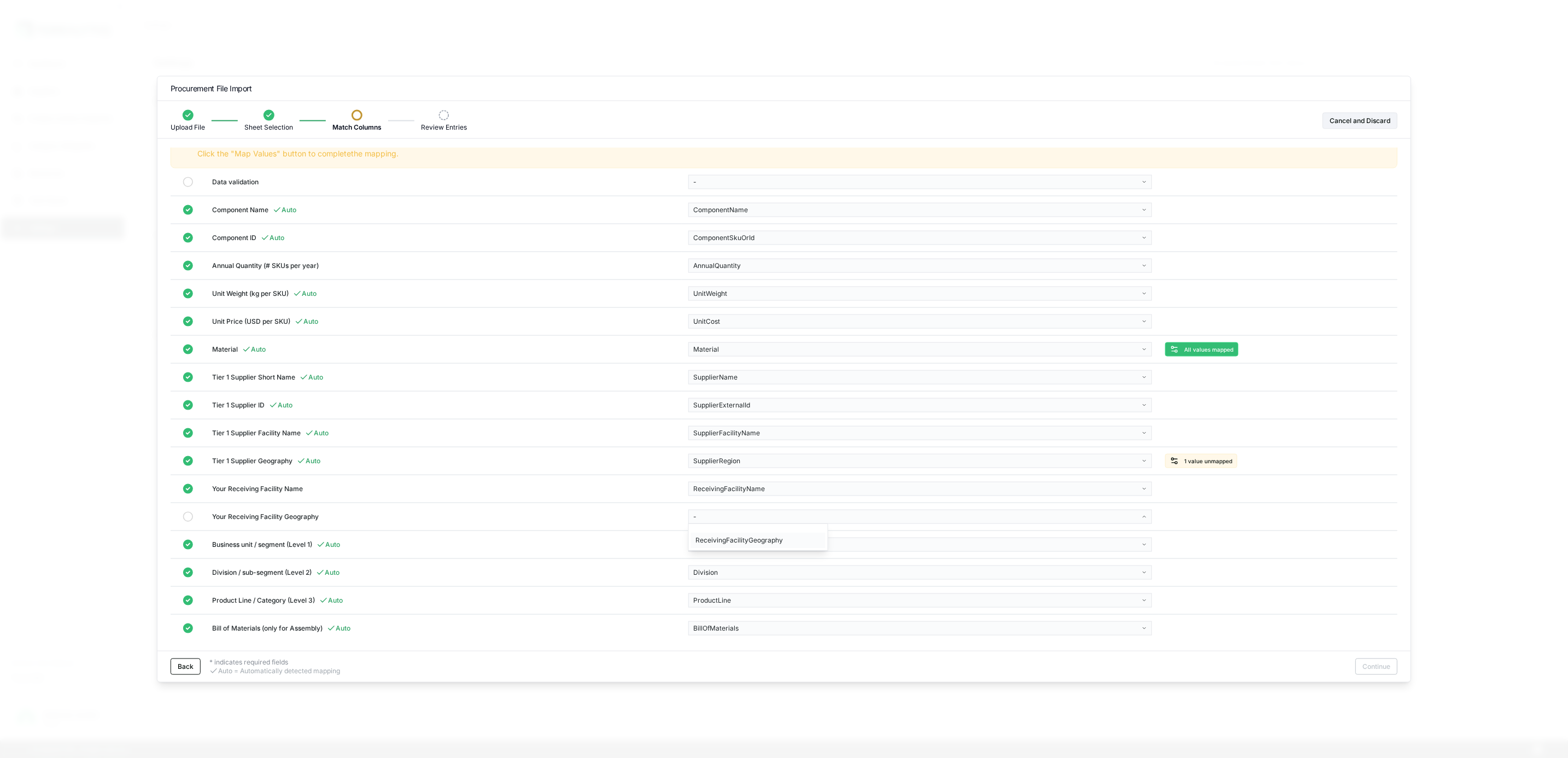
click at [739, 542] on div "ReceivingFacilityGeography" at bounding box center [758, 540] width 134 height 15
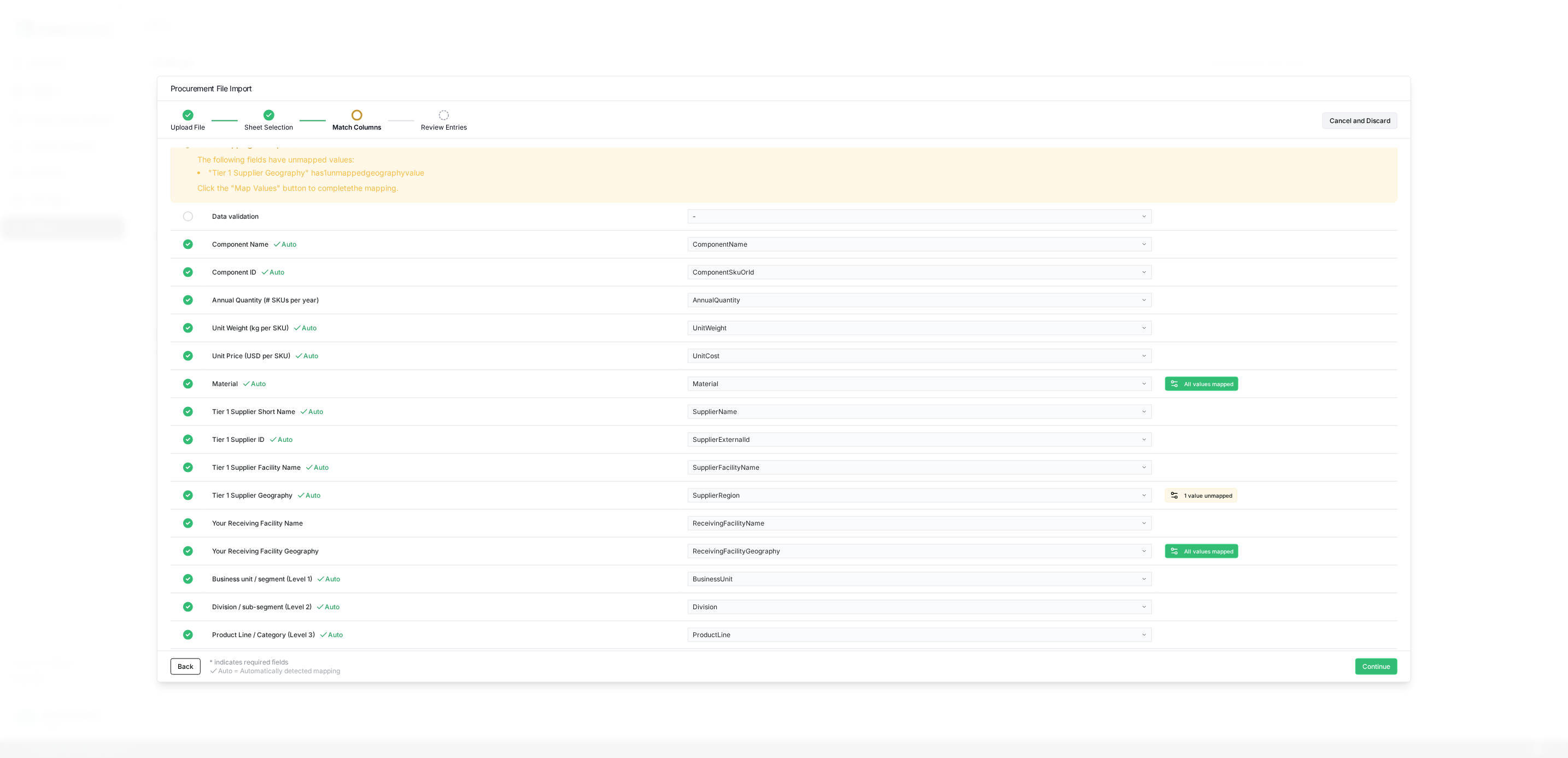
scroll to position [0, 0]
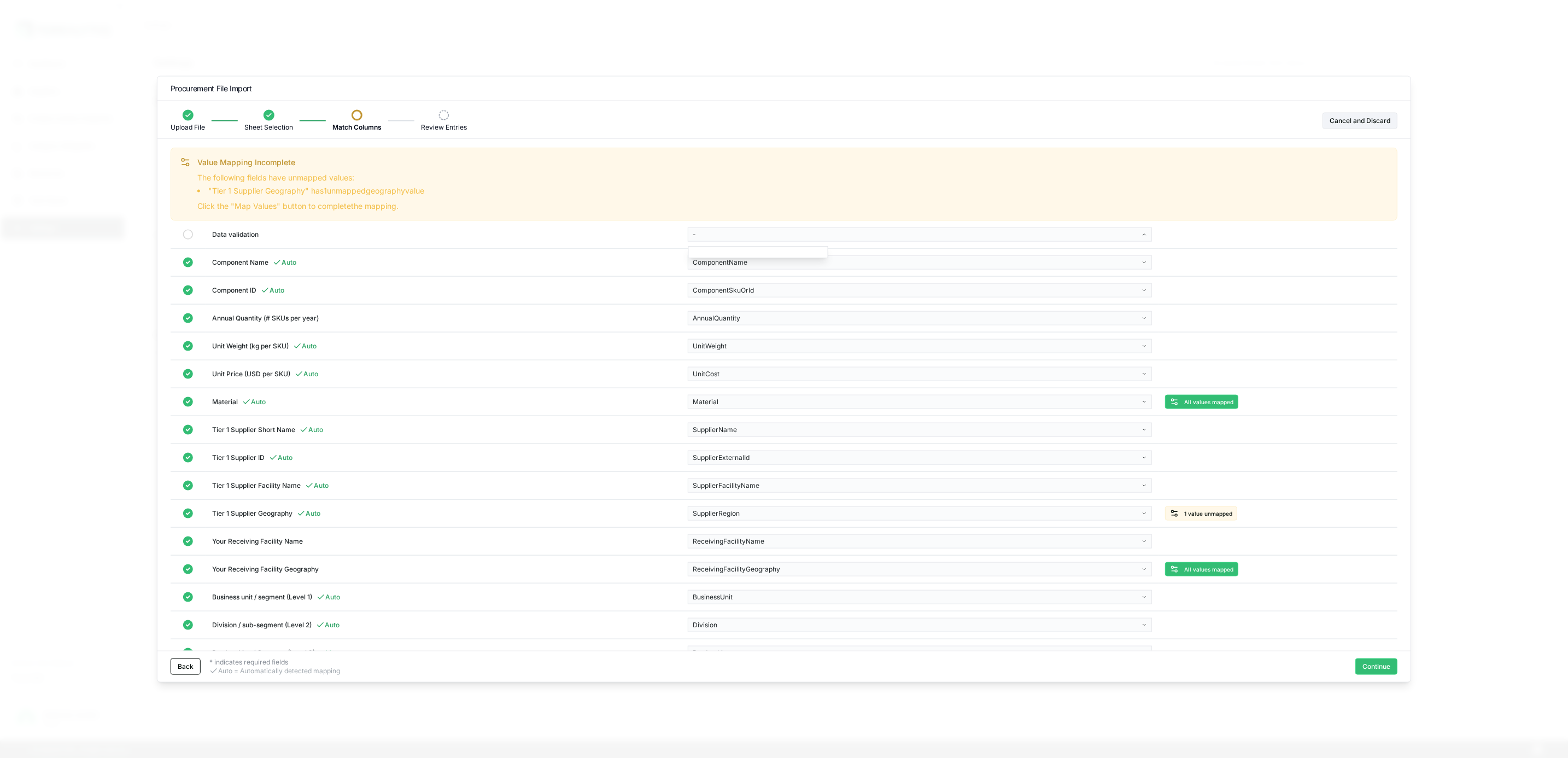
click at [743, 237] on body "Dashboard Suppliers Product Carbon Footprints Category Glidepaths Resources Tas…" at bounding box center [784, 379] width 1568 height 758
click at [556, 227] on body "Dashboard Suppliers Product Carbon Footprints Category Glidepaths Resources Tas…" at bounding box center [784, 379] width 1568 height 758
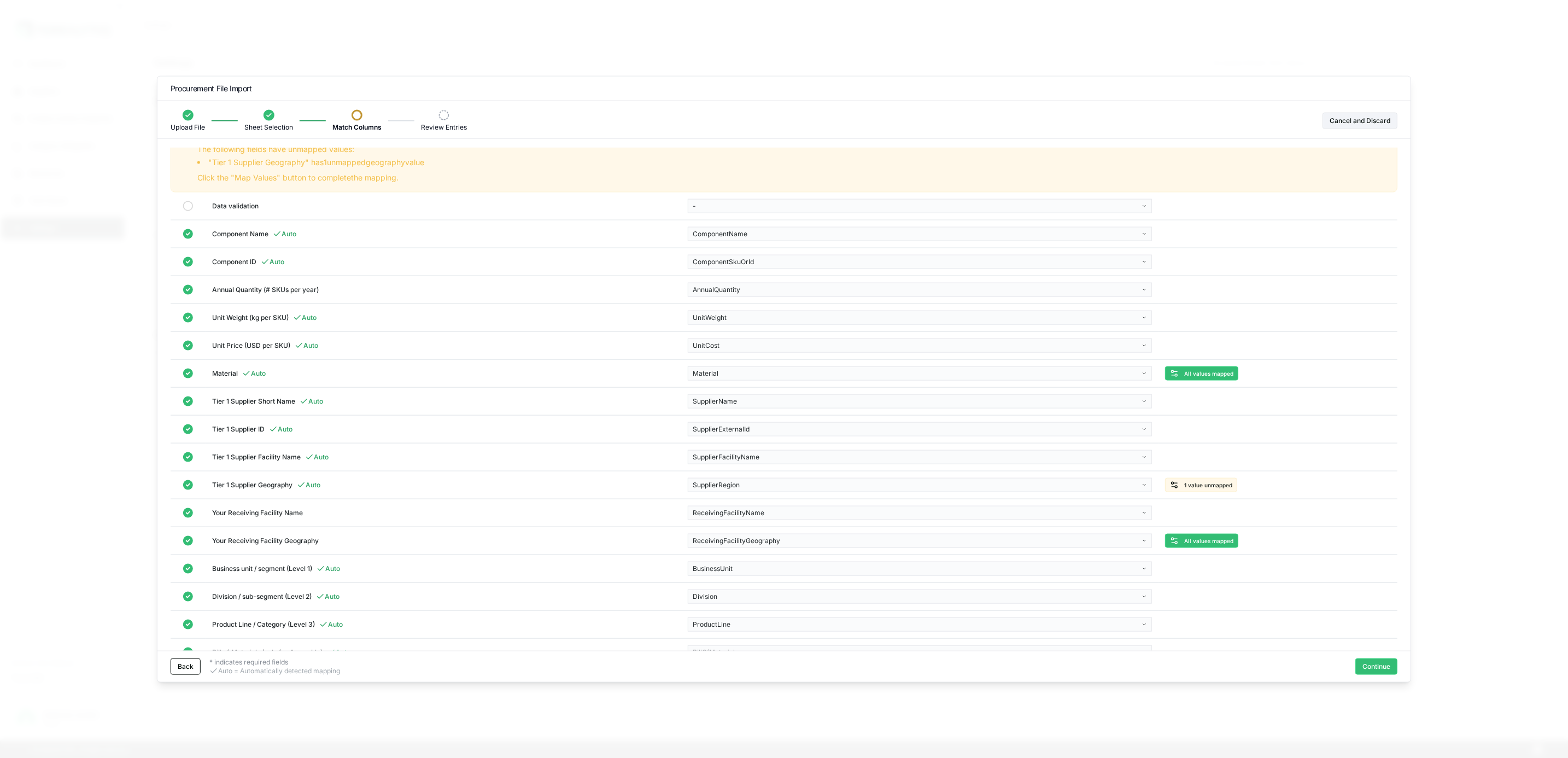
scroll to position [68, 0]
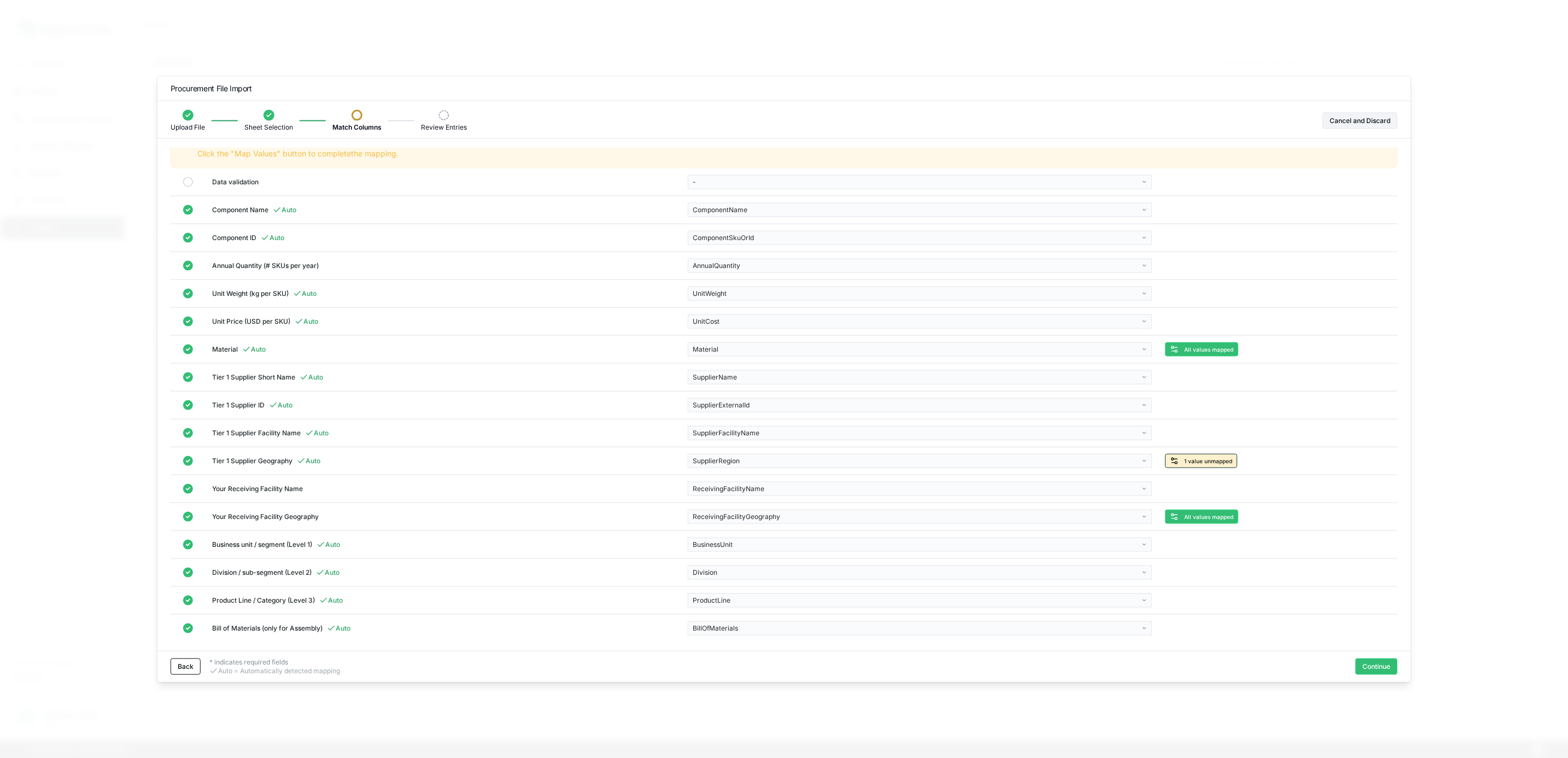
click at [1217, 458] on span "1 value unmapped" at bounding box center [1207, 461] width 48 height 7
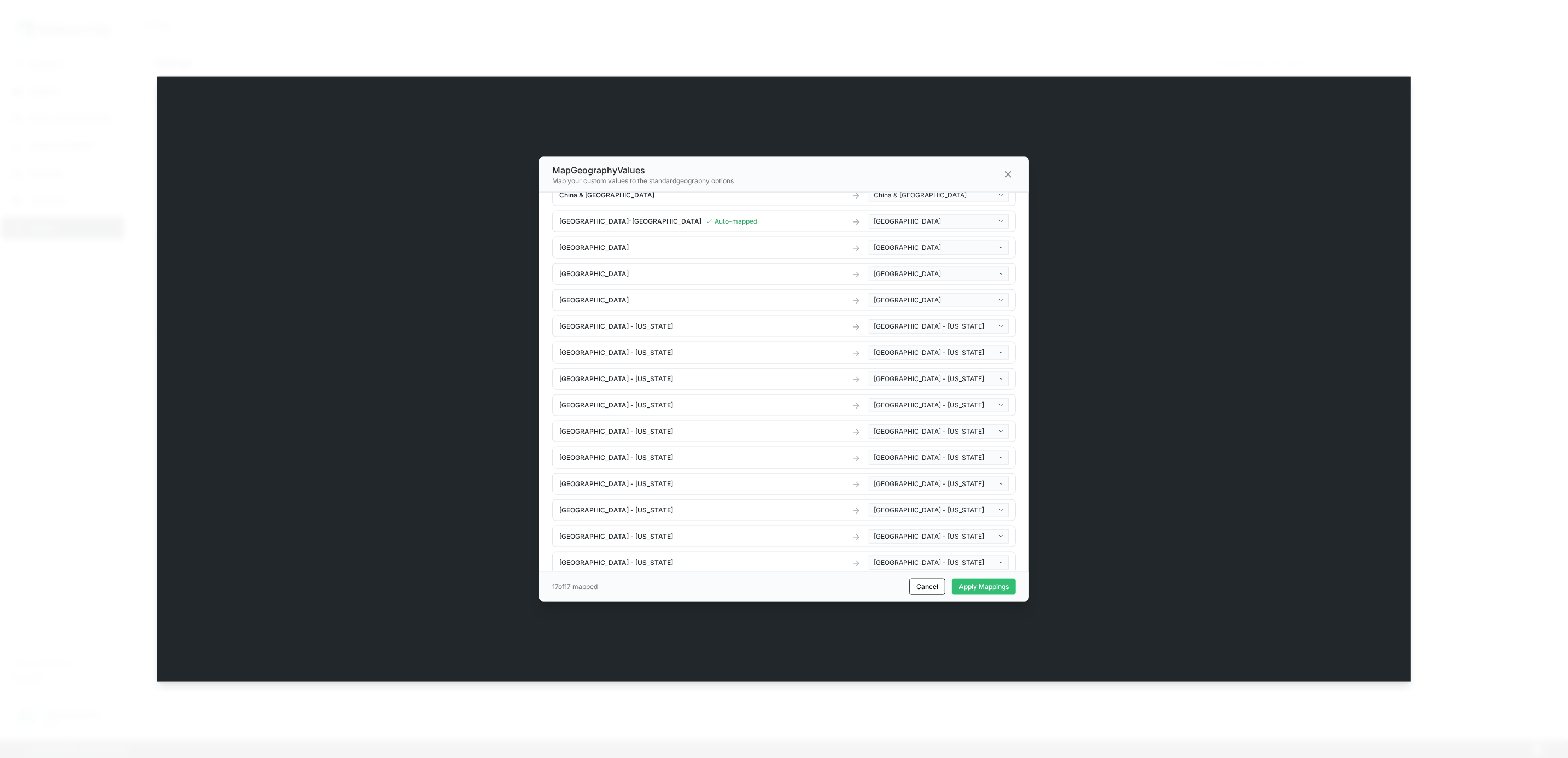
scroll to position [0, 0]
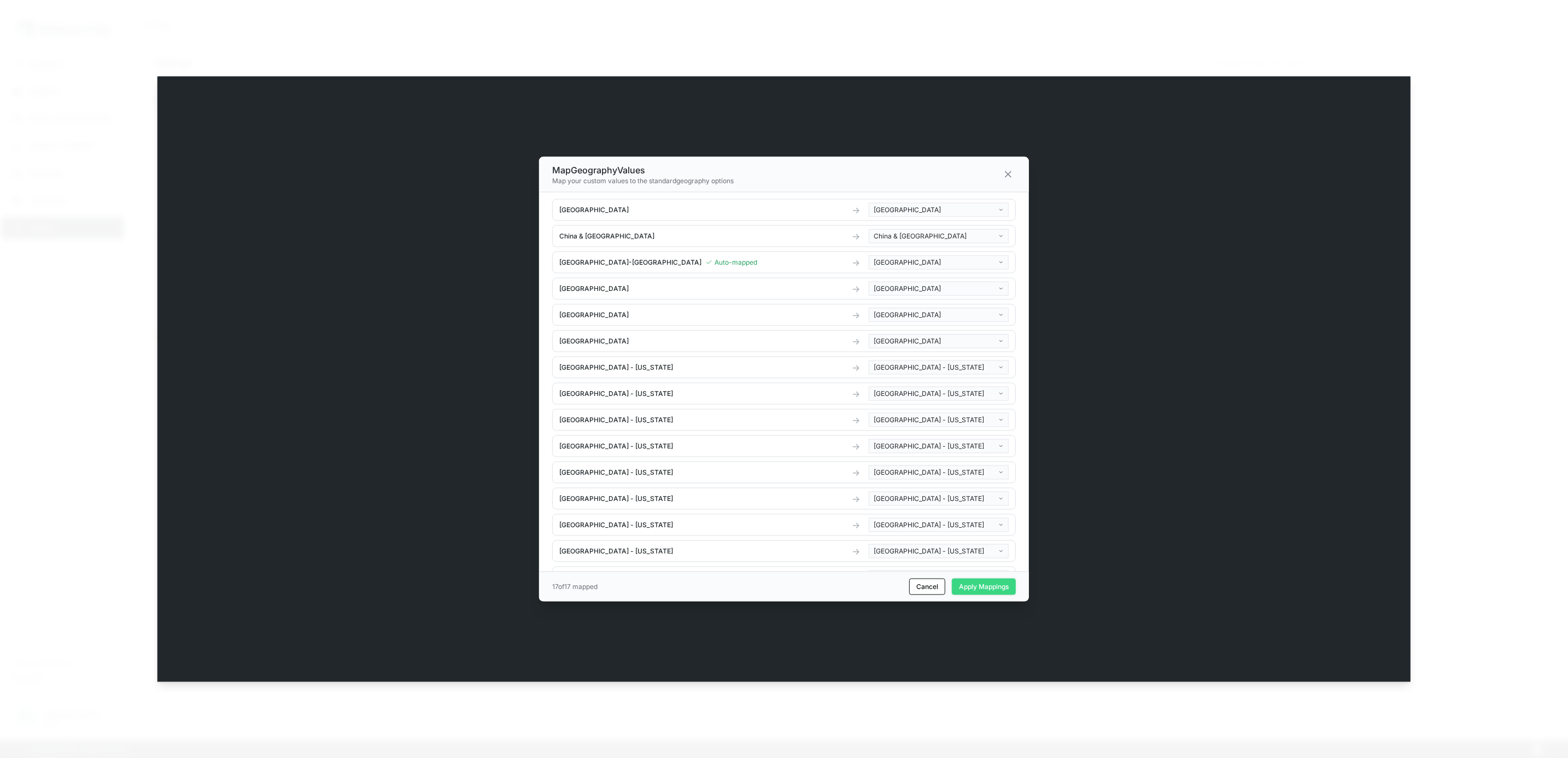
click at [964, 581] on button "Apply Mappings" at bounding box center [984, 586] width 64 height 16
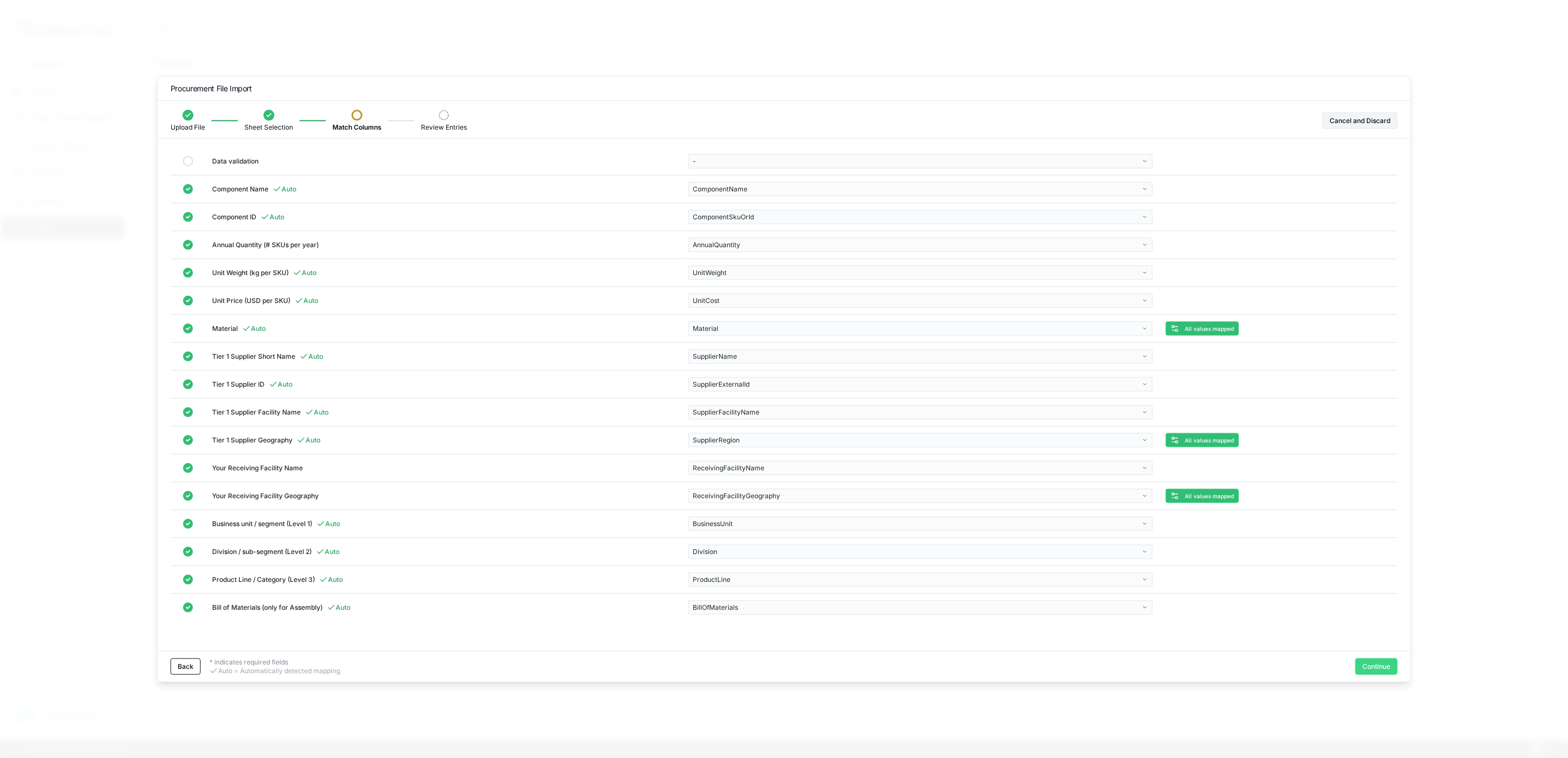
click at [1373, 666] on button "Continue" at bounding box center [1376, 666] width 42 height 16
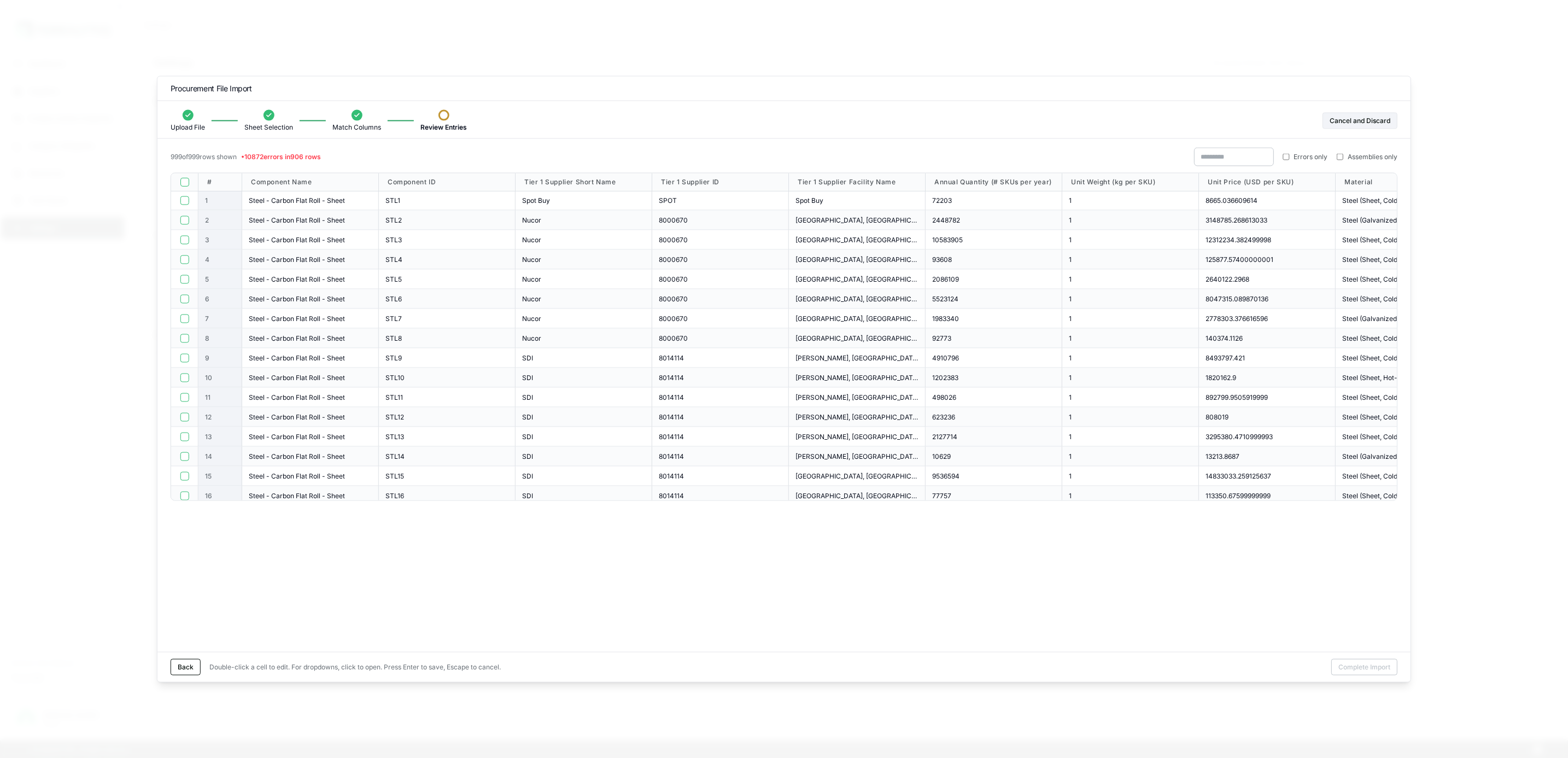
click at [926, 429] on div "2127714" at bounding box center [994, 437] width 136 height 20
click at [183, 180] on button "button" at bounding box center [184, 182] width 9 height 9
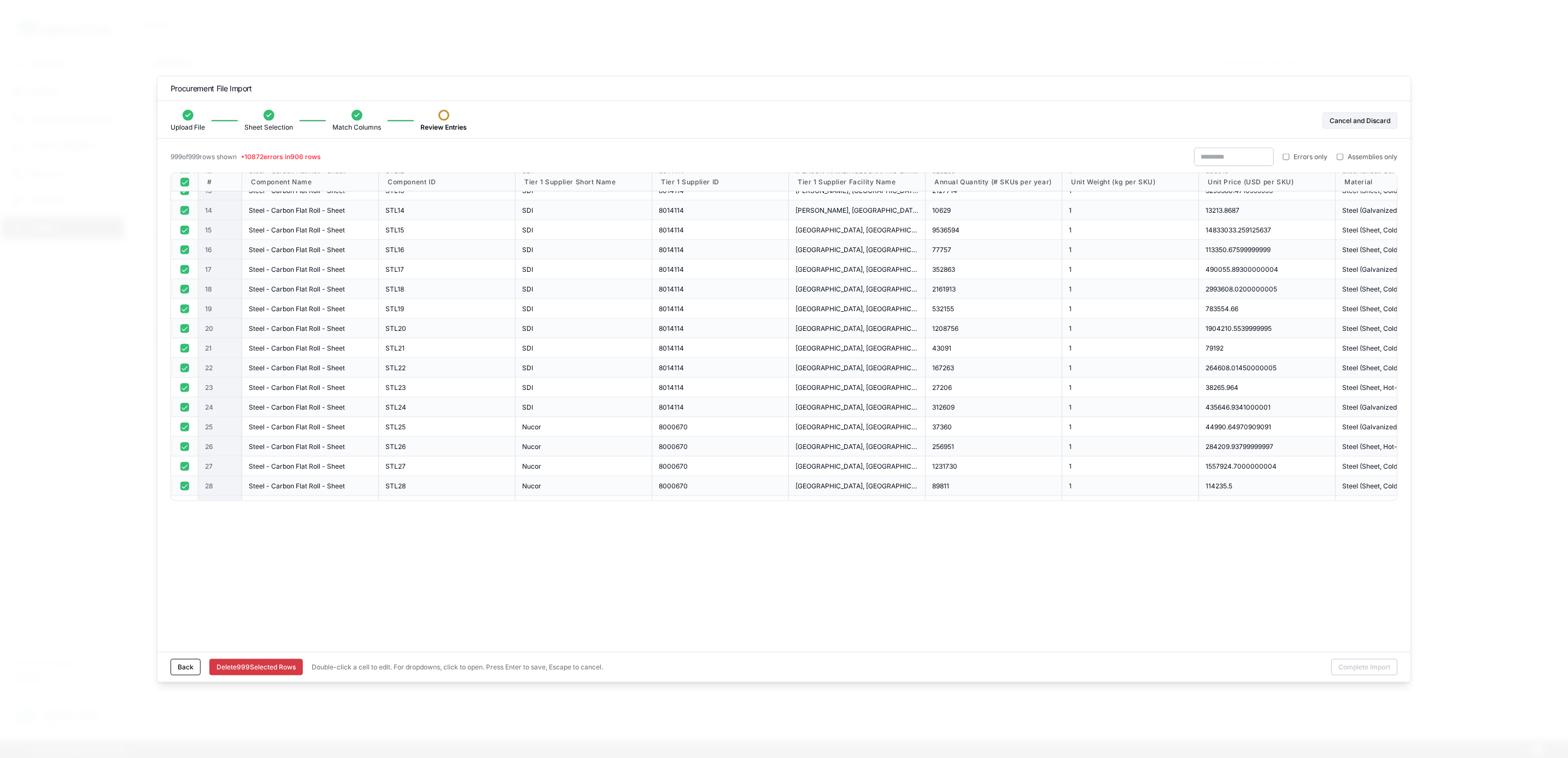
click at [183, 186] on button "button" at bounding box center [184, 182] width 9 height 9
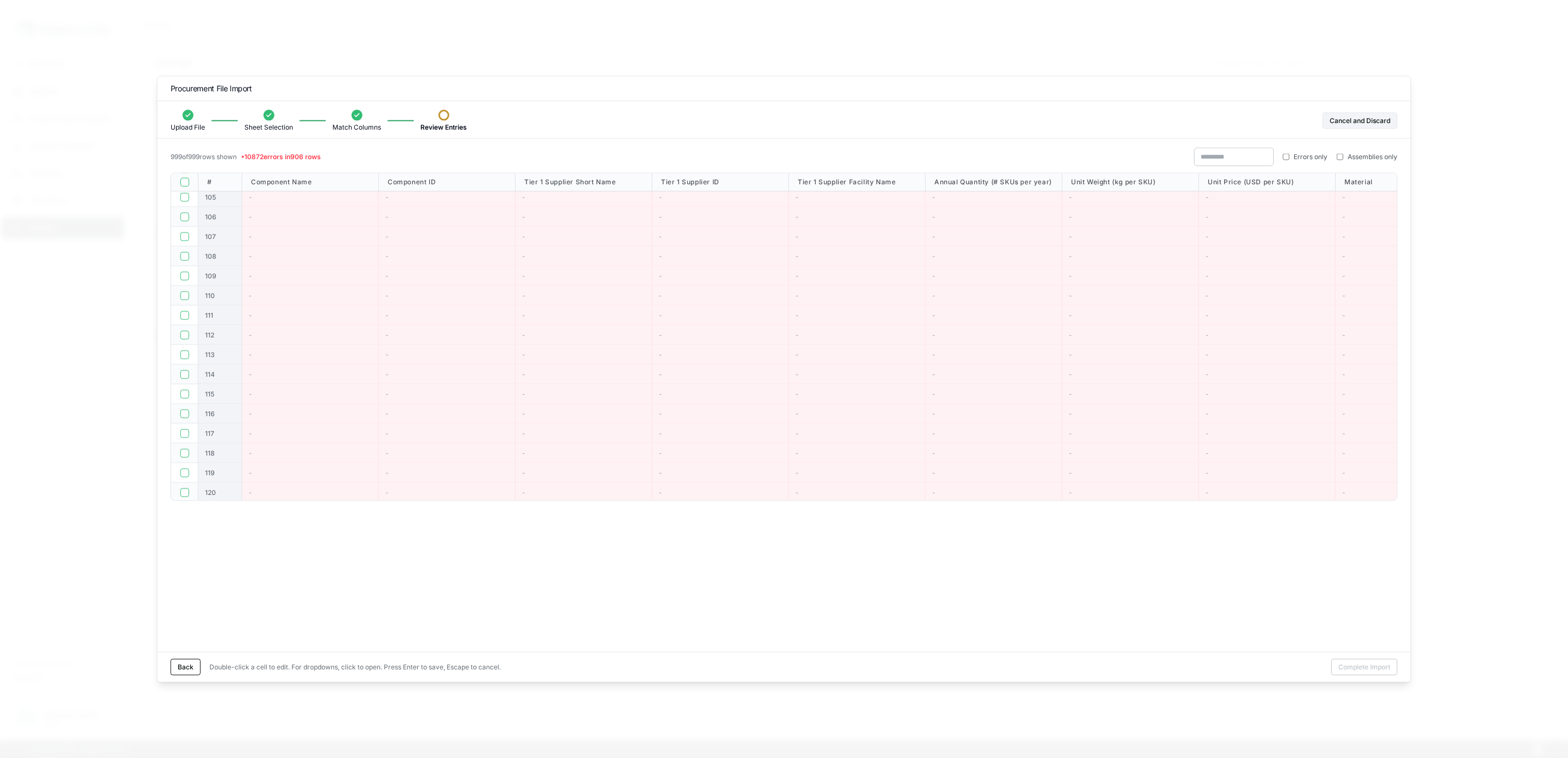
scroll to position [1805, 0]
click at [183, 227] on button "button" at bounding box center [184, 226] width 9 height 9
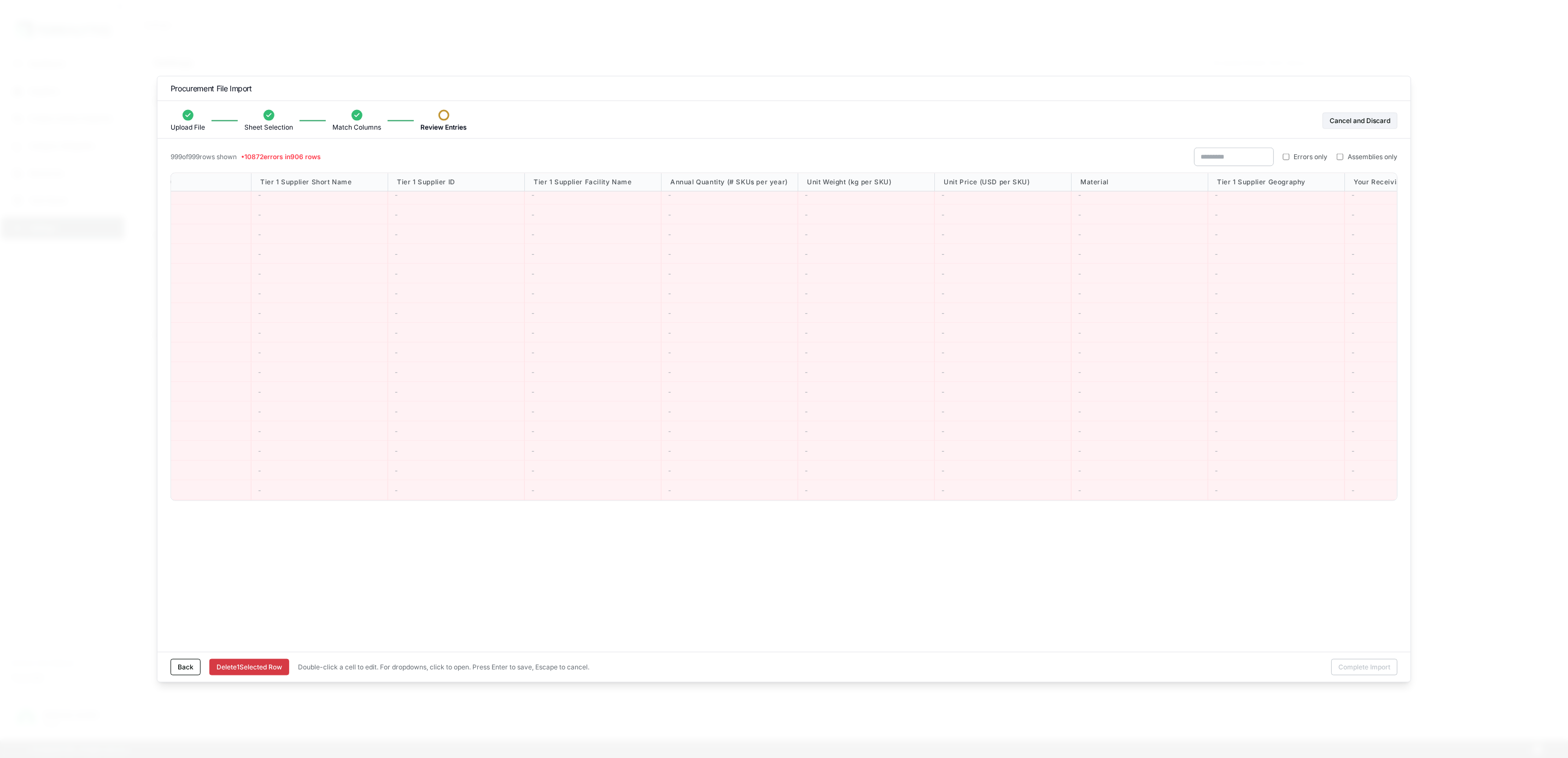
drag, startPoint x: 525, startPoint y: 294, endPoint x: 667, endPoint y: 377, distance: 164.5
drag, startPoint x: 228, startPoint y: 334, endPoint x: 763, endPoint y: 420, distance: 541.9
click at [386, 551] on div "999 of 999 rows shown • 10872 errors in 906 rows Errors only Assemblies only # …" at bounding box center [783, 399] width 1253 height 504
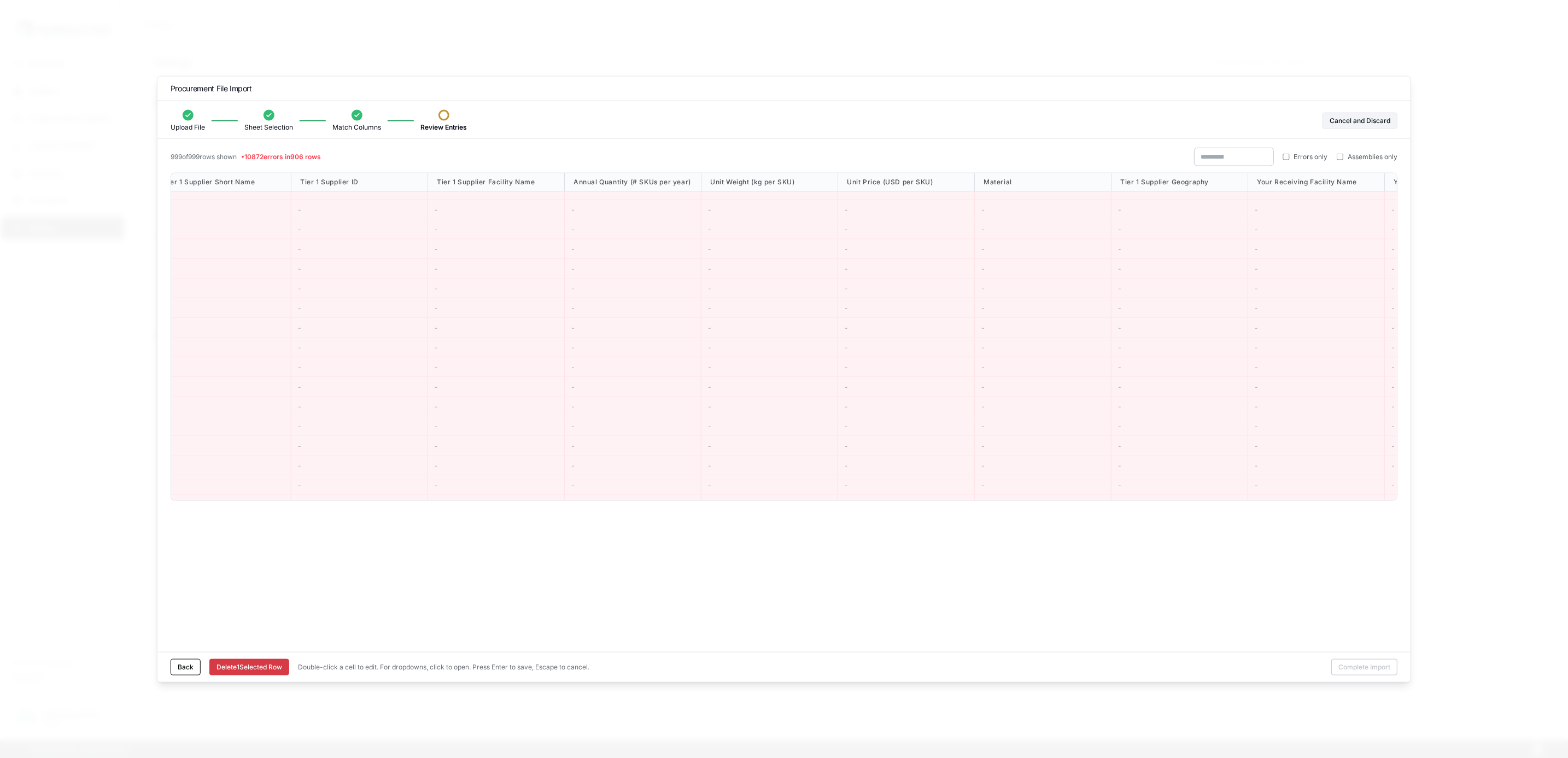
scroll to position [16976, 361]
click at [183, 664] on button "Back" at bounding box center [186, 666] width 30 height 16
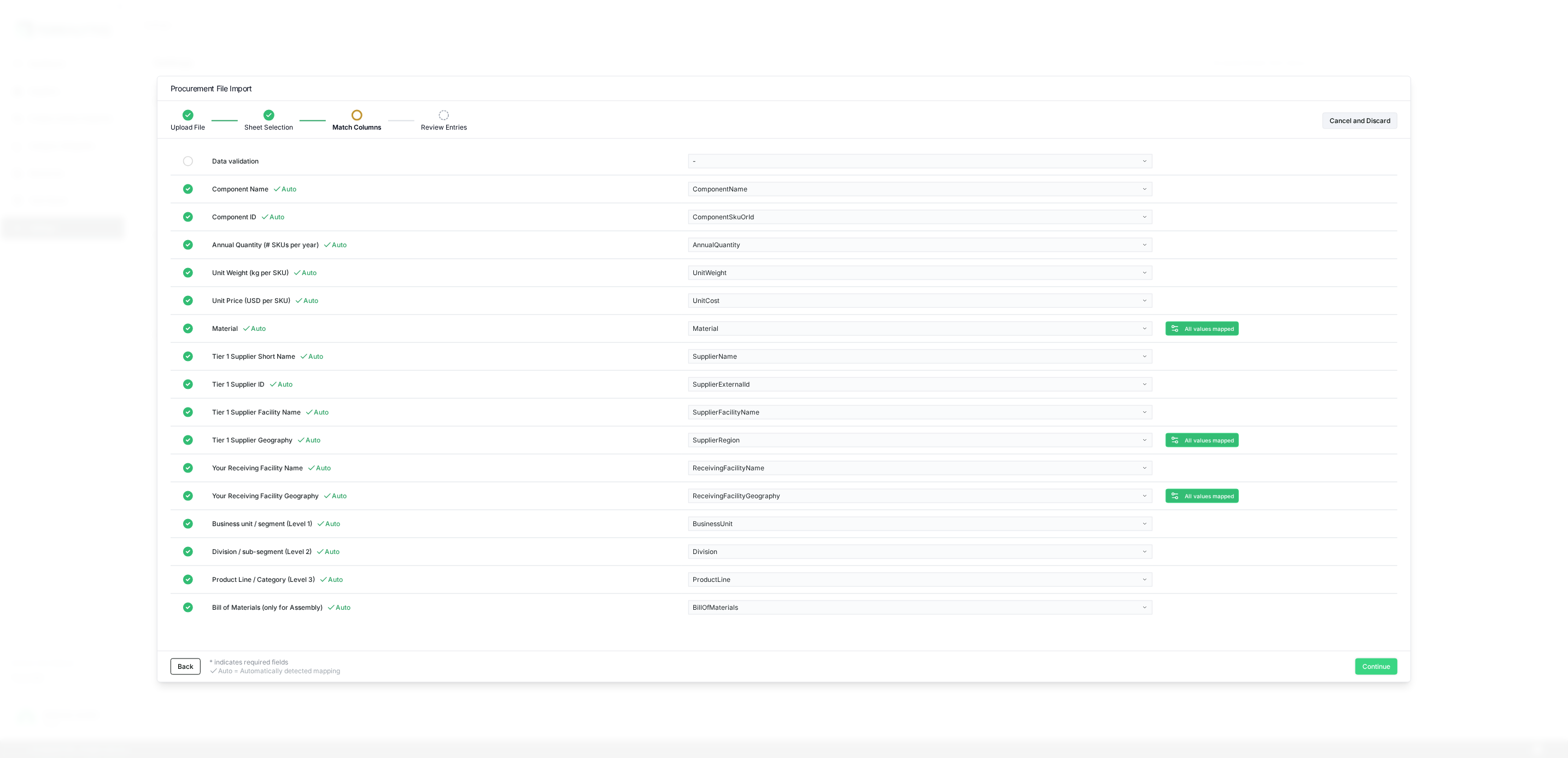
click at [1375, 660] on button "Continue" at bounding box center [1376, 666] width 42 height 16
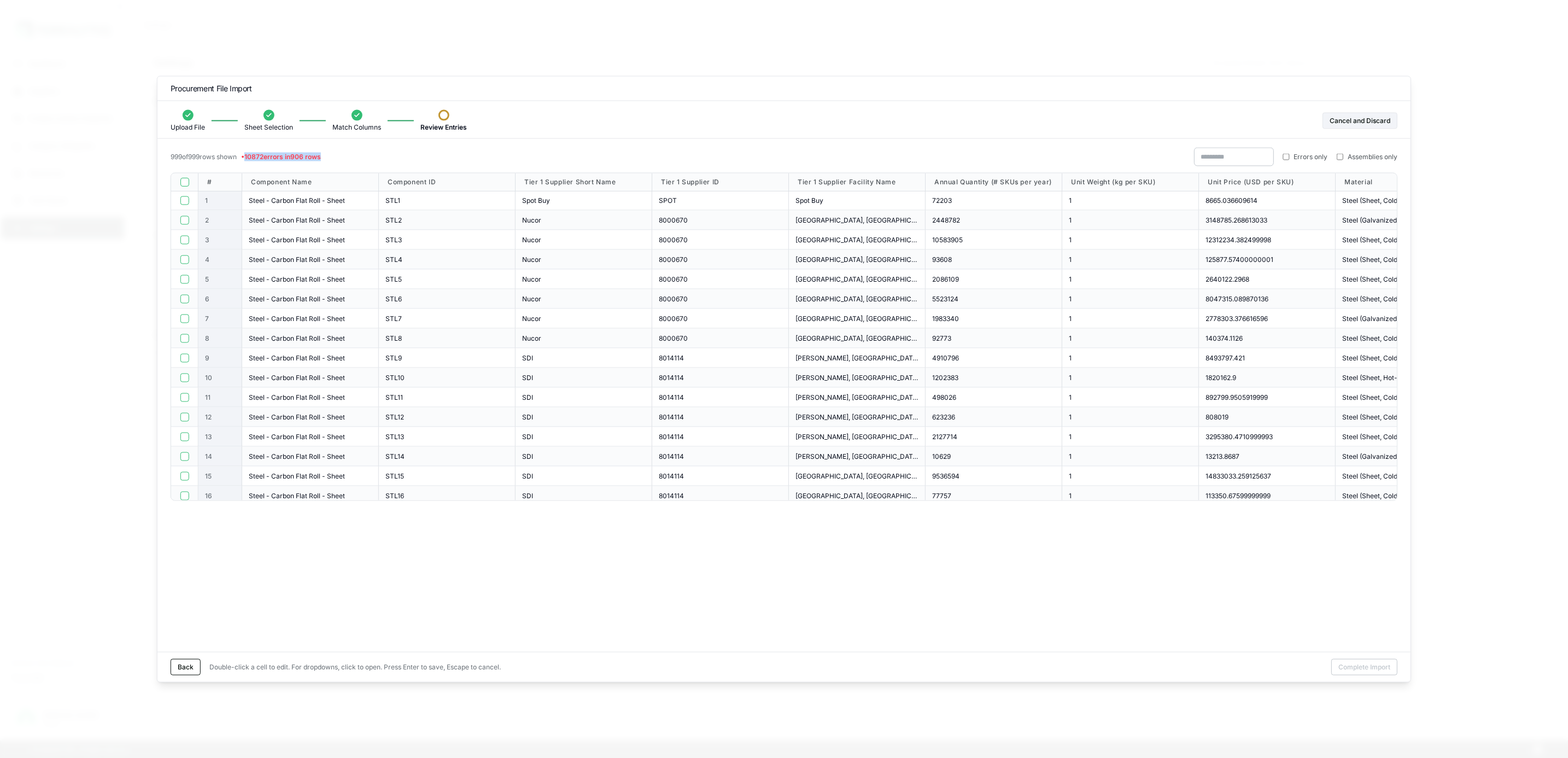
drag, startPoint x: 254, startPoint y: 155, endPoint x: 353, endPoint y: 159, distance: 99.1
click at [353, 159] on div "999 of 999 rows shown • 10872 errors in 906 rows Errors only Assemblies only" at bounding box center [783, 160] width 1226 height 25
drag, startPoint x: 353, startPoint y: 159, endPoint x: 345, endPoint y: 158, distance: 8.1
click at [353, 159] on div "999 of 999 rows shown • 10872 errors in 906 rows Errors only Assemblies only" at bounding box center [783, 160] width 1226 height 25
click at [184, 180] on button "button" at bounding box center [184, 182] width 9 height 9
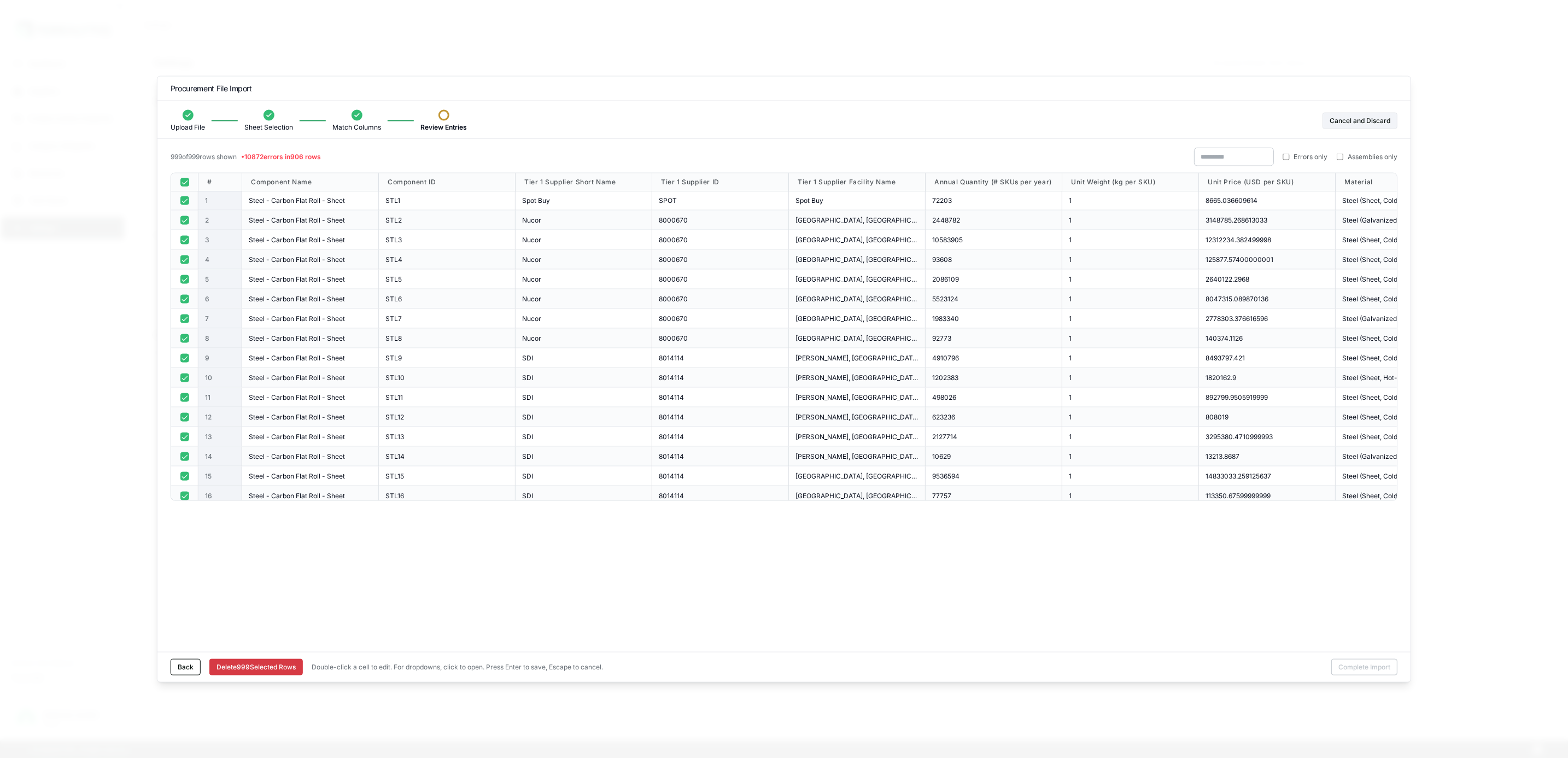
click at [184, 200] on button "button" at bounding box center [184, 200] width 9 height 9
click at [187, 183] on button "button" at bounding box center [184, 182] width 9 height 9
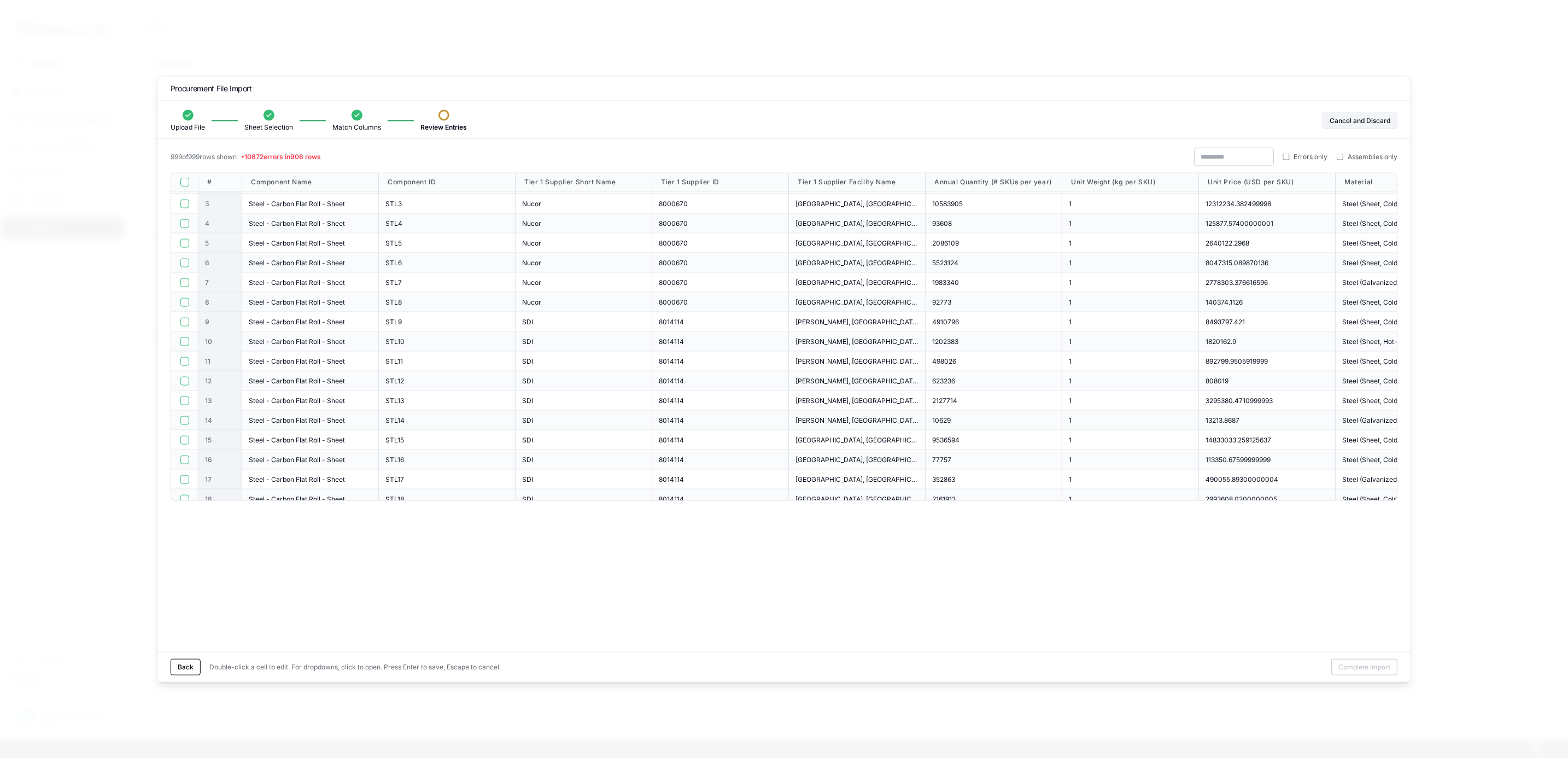
scroll to position [0, 0]
click at [193, 660] on button "Back" at bounding box center [186, 666] width 30 height 16
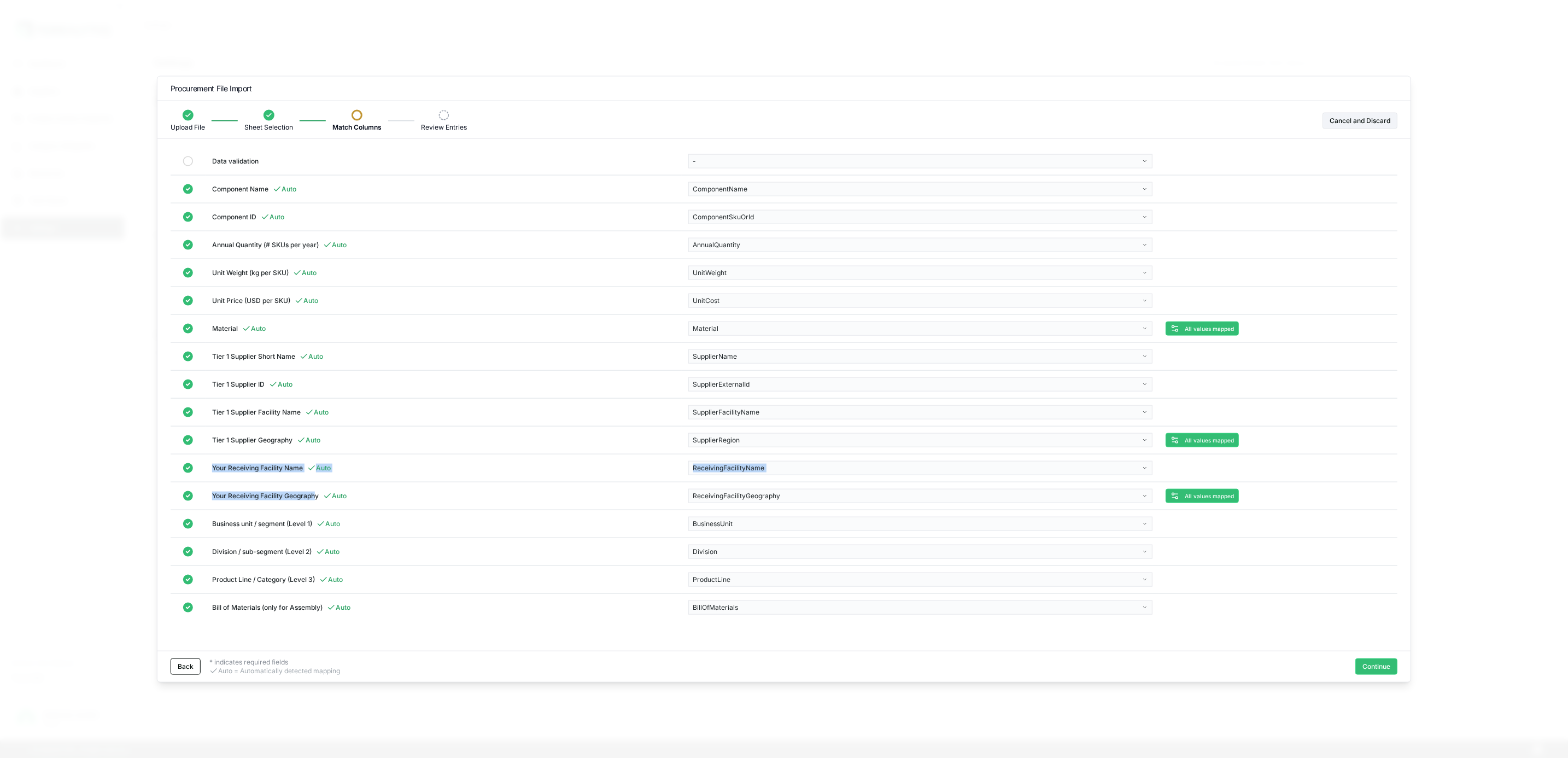
drag, startPoint x: 315, startPoint y: 504, endPoint x: 202, endPoint y: 475, distance: 116.7
click at [202, 475] on tbody "Data validation - Component Name Auto ComponentName Component ID Auto Component…" at bounding box center [783, 384] width 1226 height 473
drag, startPoint x: 202, startPoint y: 475, endPoint x: 236, endPoint y: 474, distance: 34.0
copy tbody "Your Receiving Facility Name Auto ReceivingFacilityName Your Receiving Facility…"
click at [182, 667] on button "Back" at bounding box center [186, 666] width 30 height 16
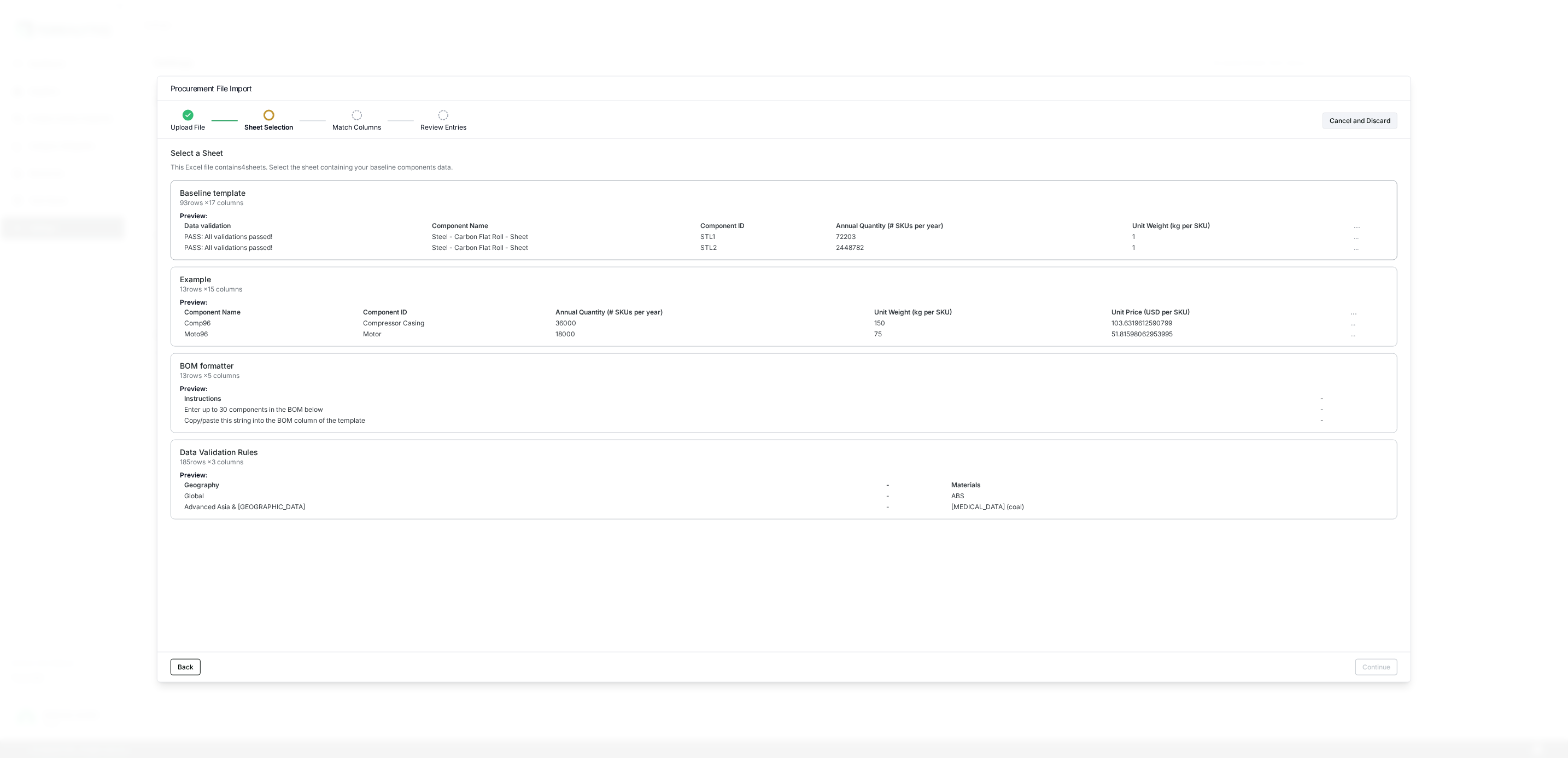
click at [383, 213] on p "Preview:" at bounding box center [783, 216] width 1208 height 9
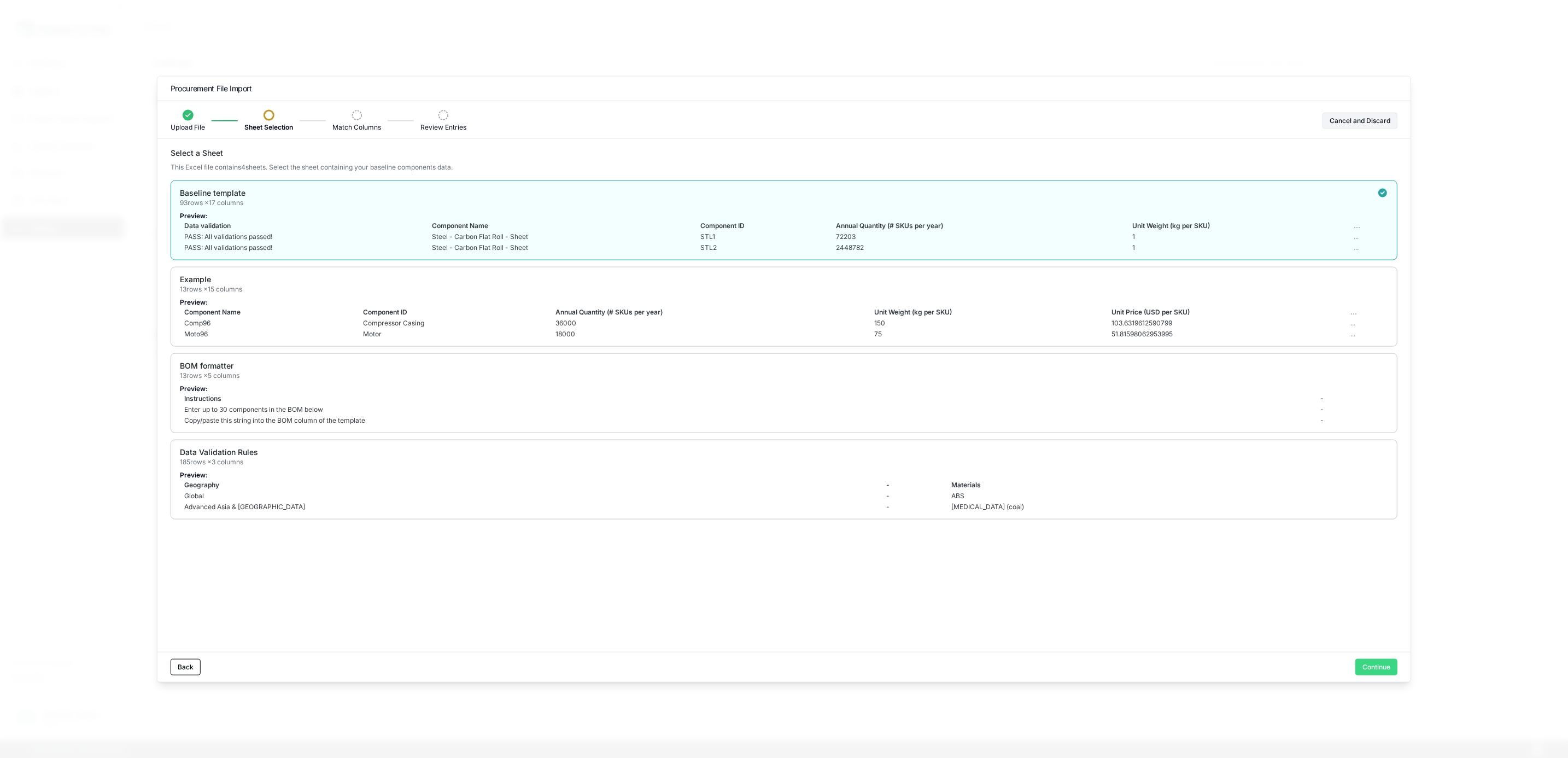
click at [1365, 664] on button "Continue" at bounding box center [1376, 666] width 42 height 16
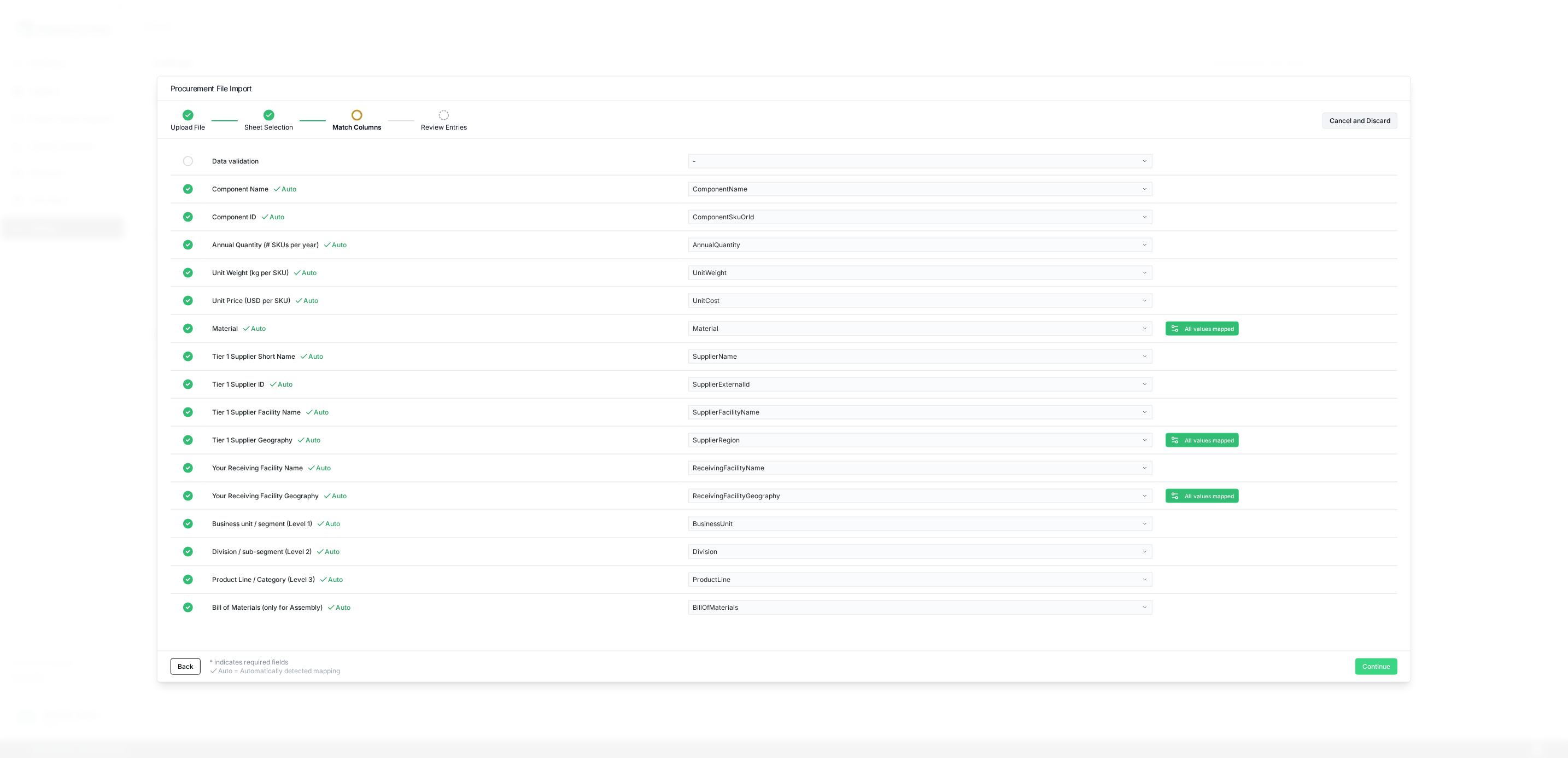
click at [1360, 671] on button "Continue" at bounding box center [1376, 666] width 42 height 16
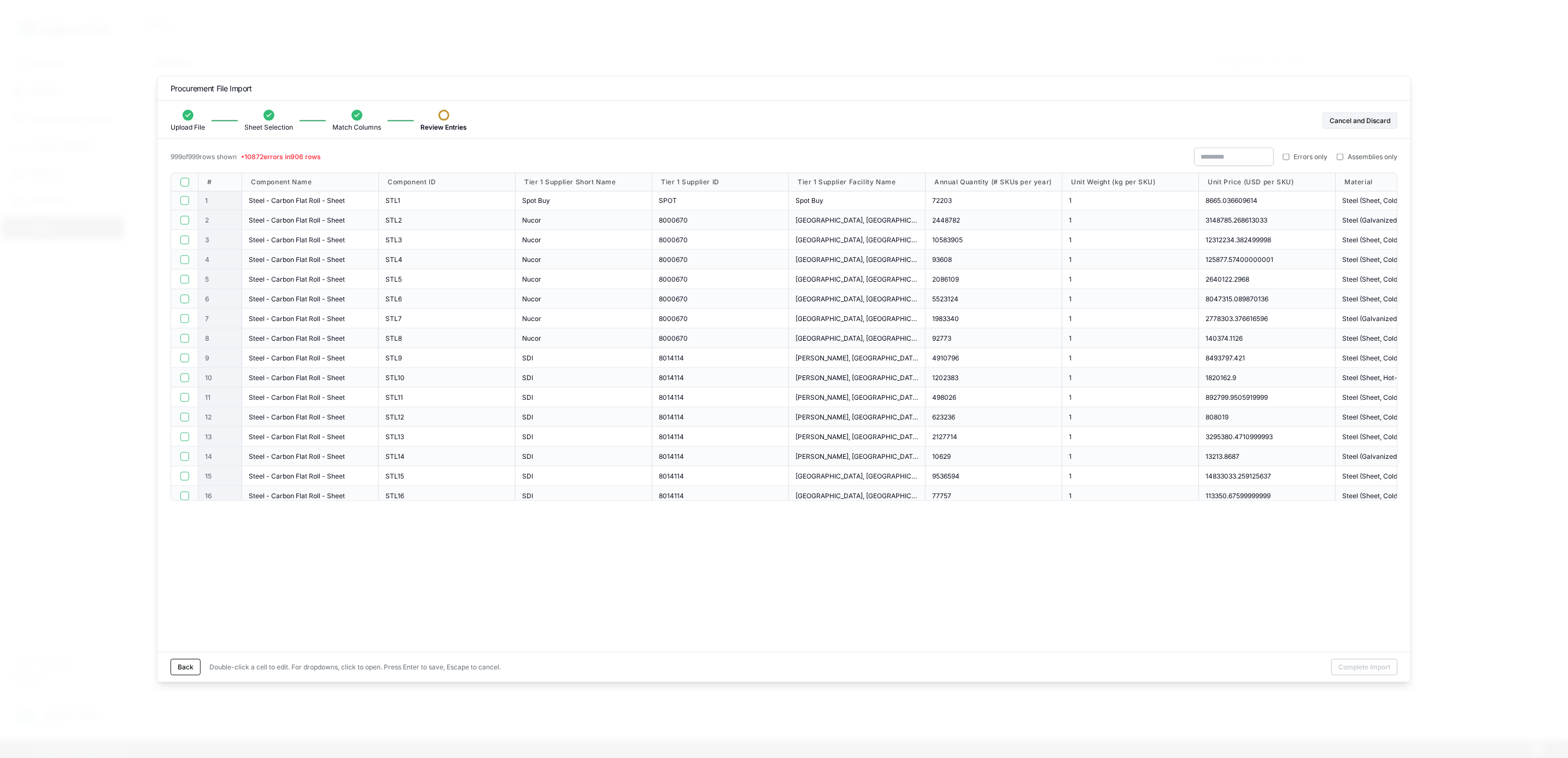
click at [186, 200] on button "button" at bounding box center [184, 200] width 9 height 9
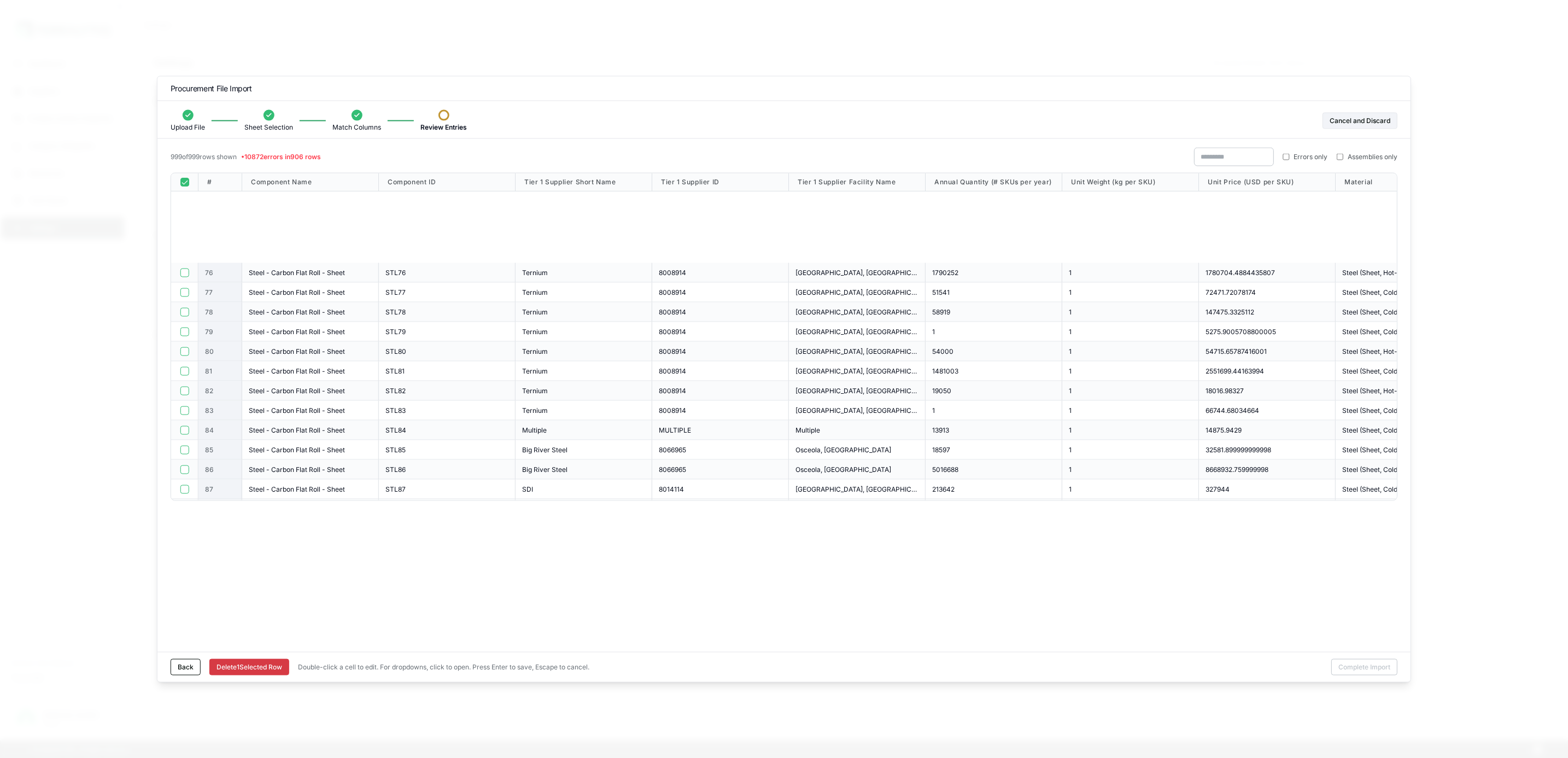
scroll to position [1723, 0]
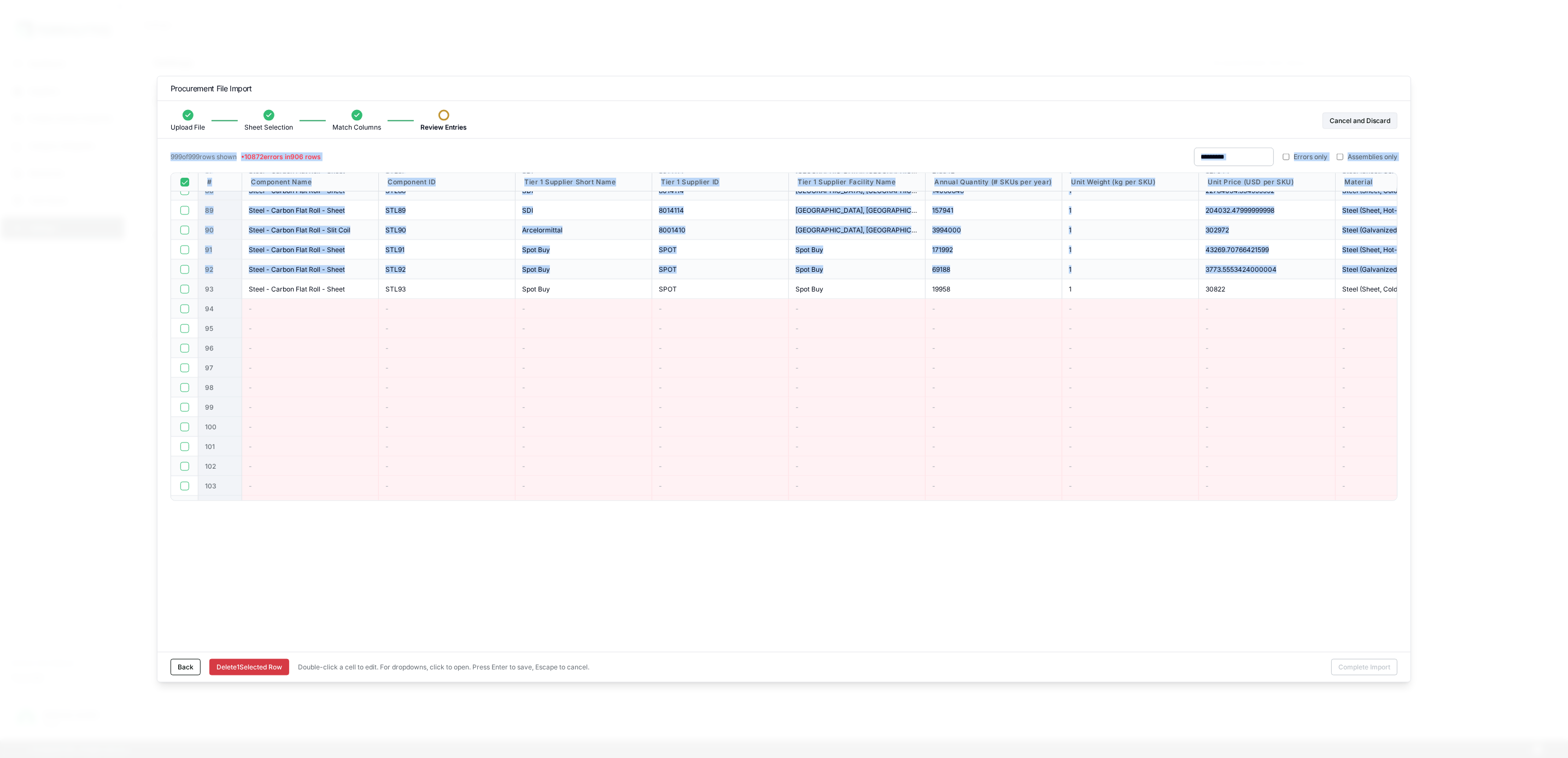
click at [184, 285] on div at bounding box center [185, 289] width 28 height 20
type button "on"
click at [184, 286] on button "on" at bounding box center [184, 289] width 9 height 9
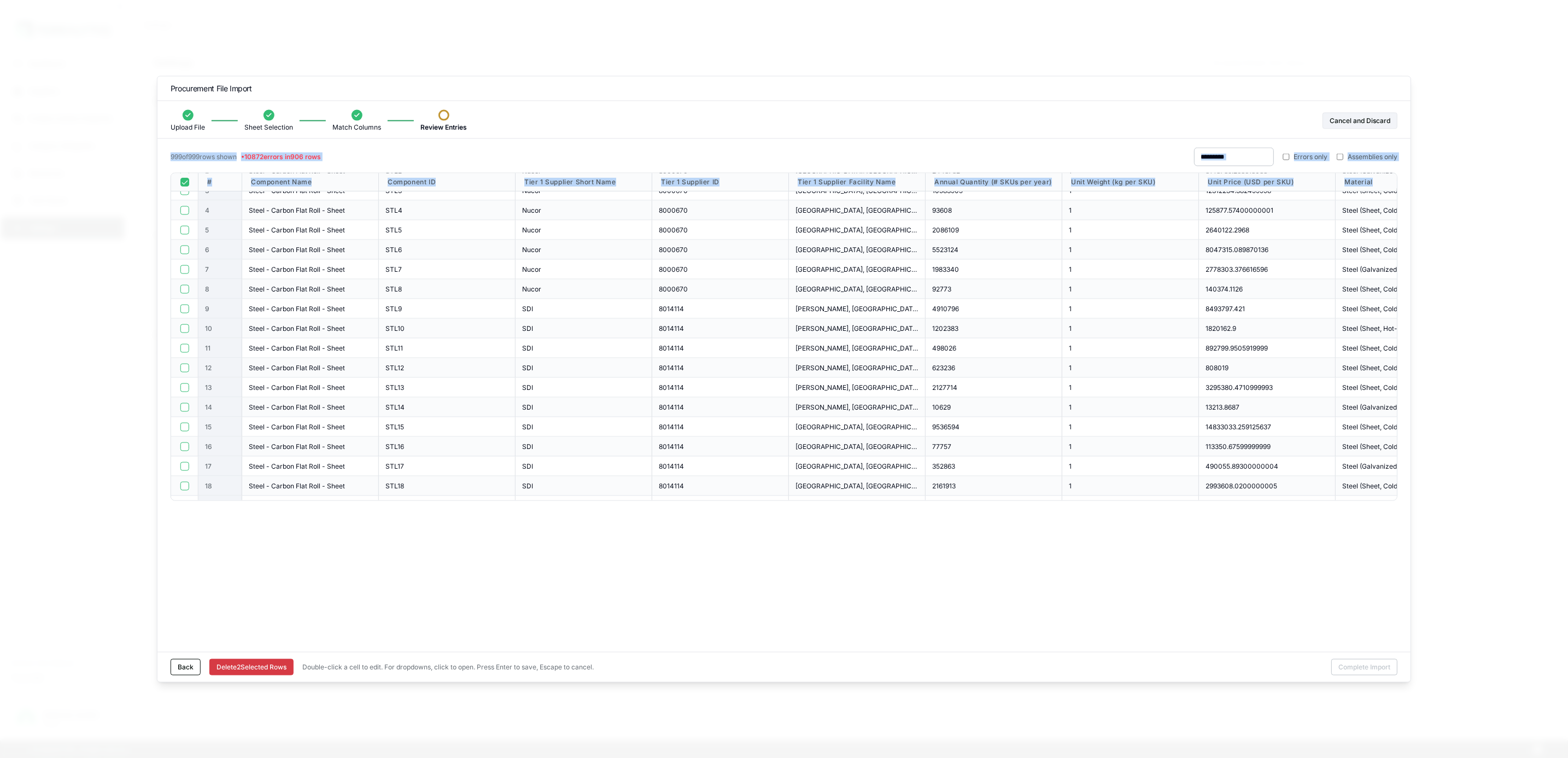
scroll to position [0, 0]
click at [184, 214] on div at bounding box center [185, 220] width 28 height 20
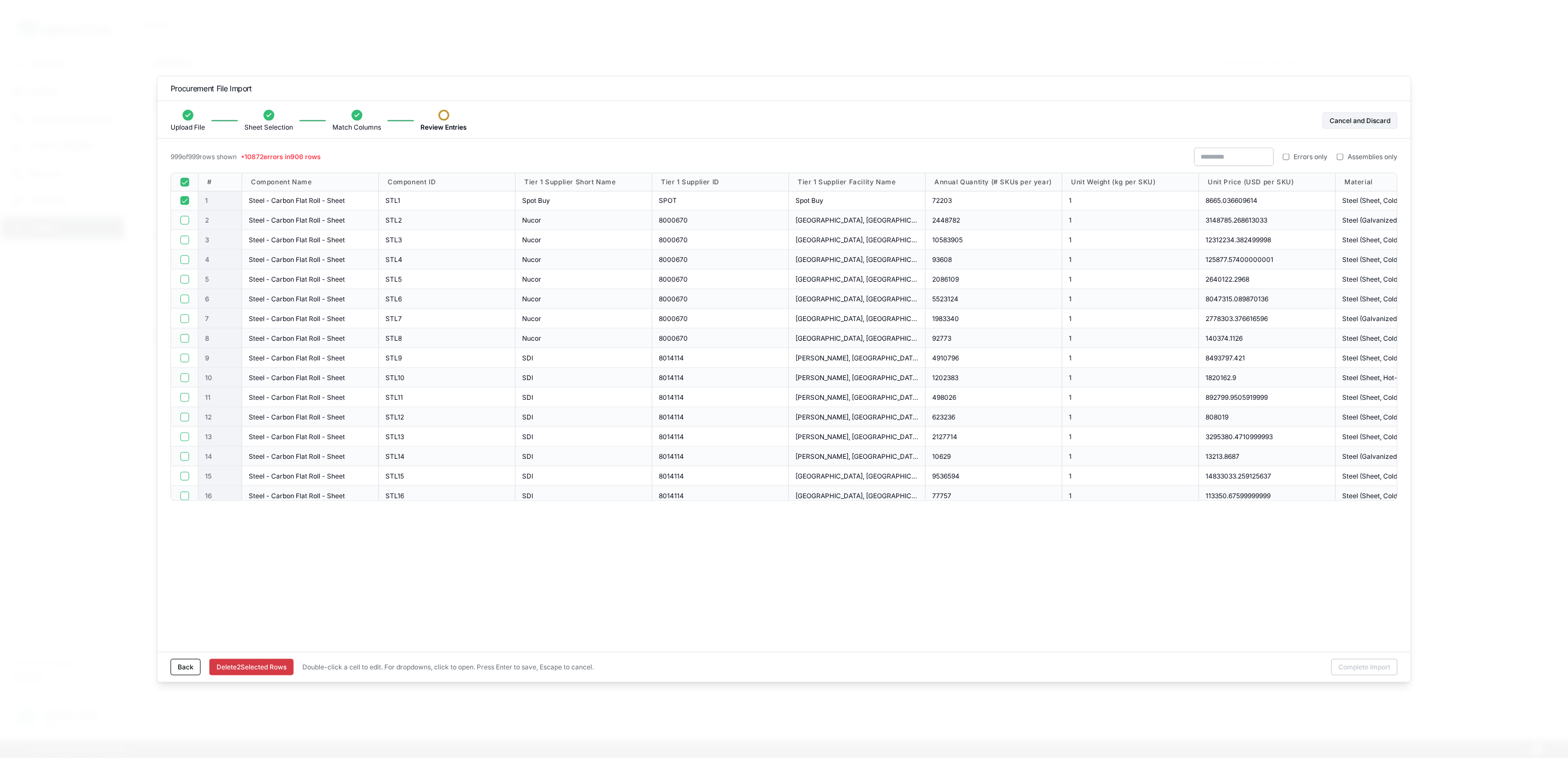
click at [182, 226] on div at bounding box center [185, 220] width 28 height 20
click at [182, 222] on button "button" at bounding box center [184, 220] width 9 height 9
click at [186, 239] on button "button" at bounding box center [184, 239] width 9 height 9
click at [182, 197] on button "button" at bounding box center [184, 200] width 9 height 9
click at [184, 217] on button "button" at bounding box center [184, 220] width 9 height 9
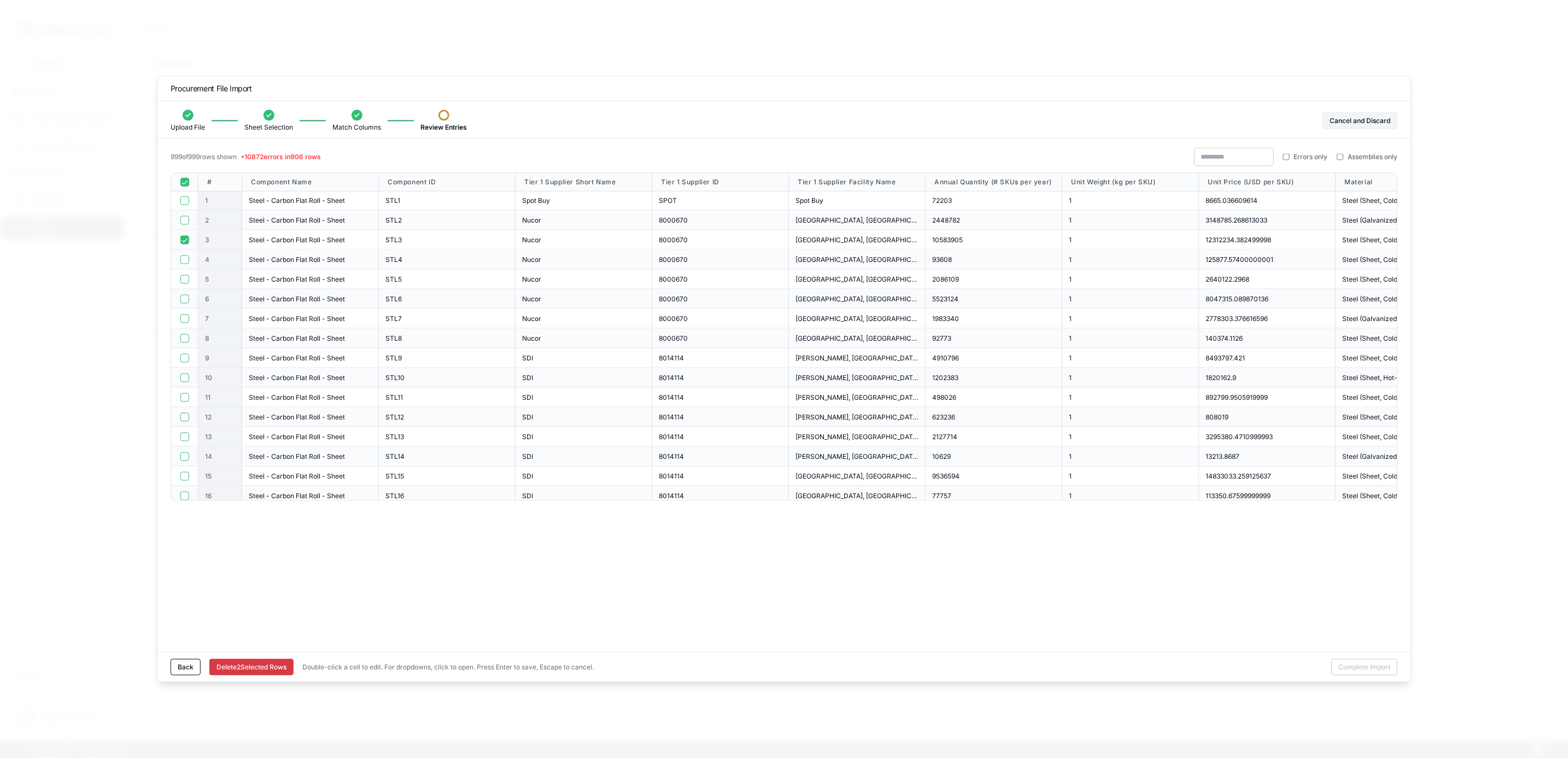
click at [186, 246] on div at bounding box center [185, 240] width 28 height 20
click at [186, 238] on button "button" at bounding box center [184, 239] width 9 height 9
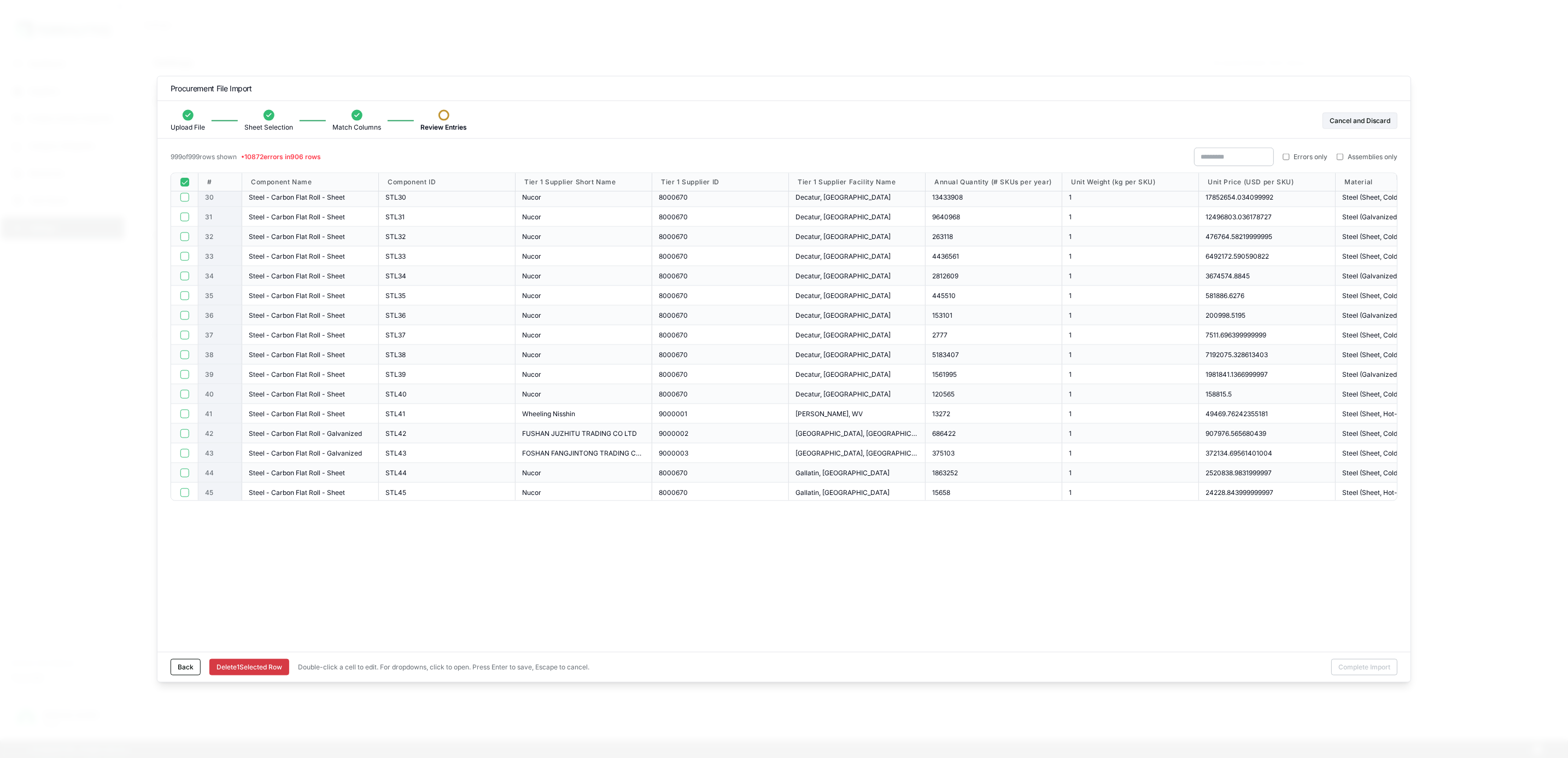
scroll to position [492, 0]
click at [184, 188] on div at bounding box center [185, 182] width 28 height 18
click at [184, 176] on div at bounding box center [185, 182] width 28 height 18
click at [186, 184] on button "button" at bounding box center [184, 182] width 9 height 9
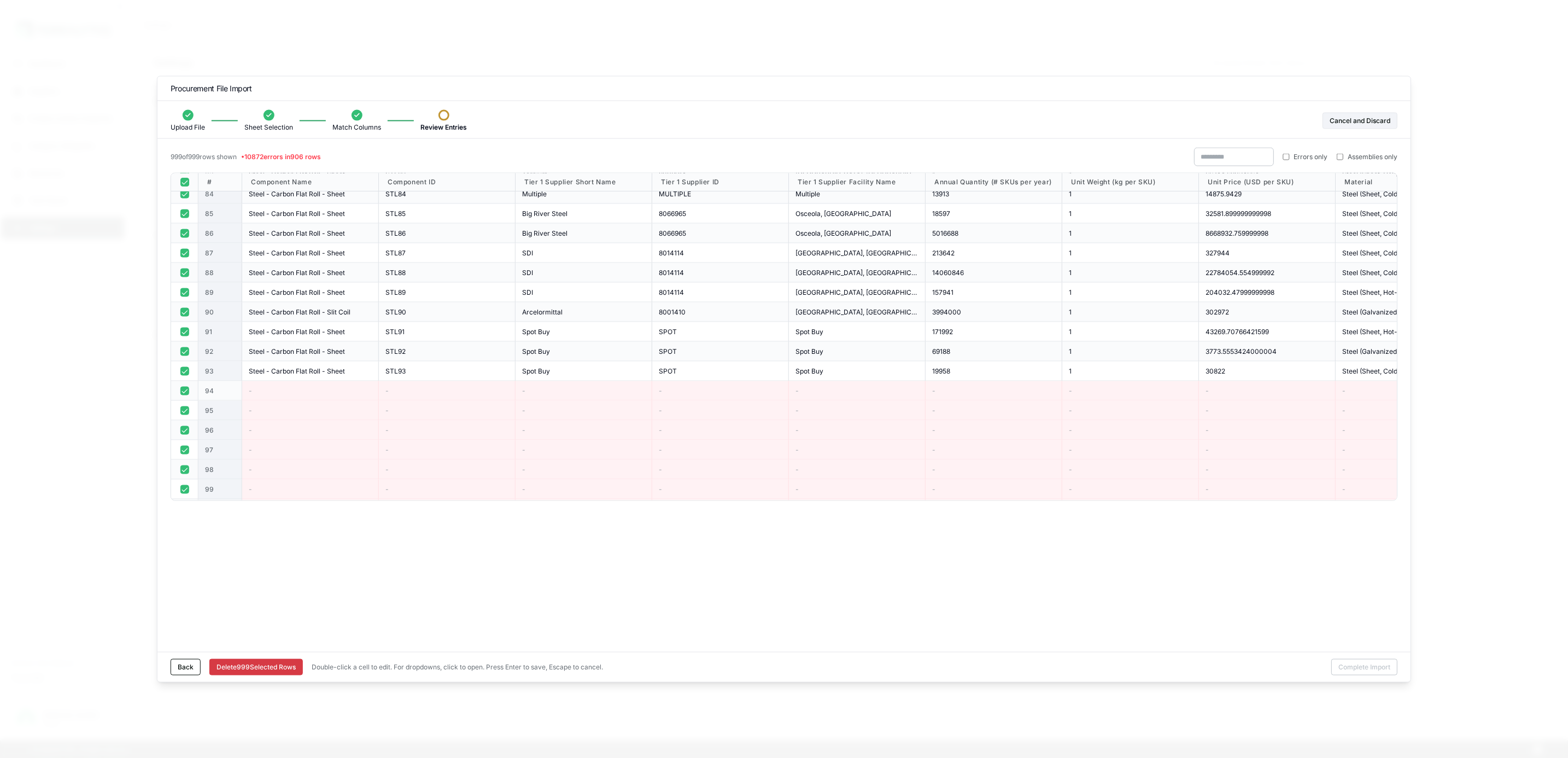
scroll to position [1559, 0]
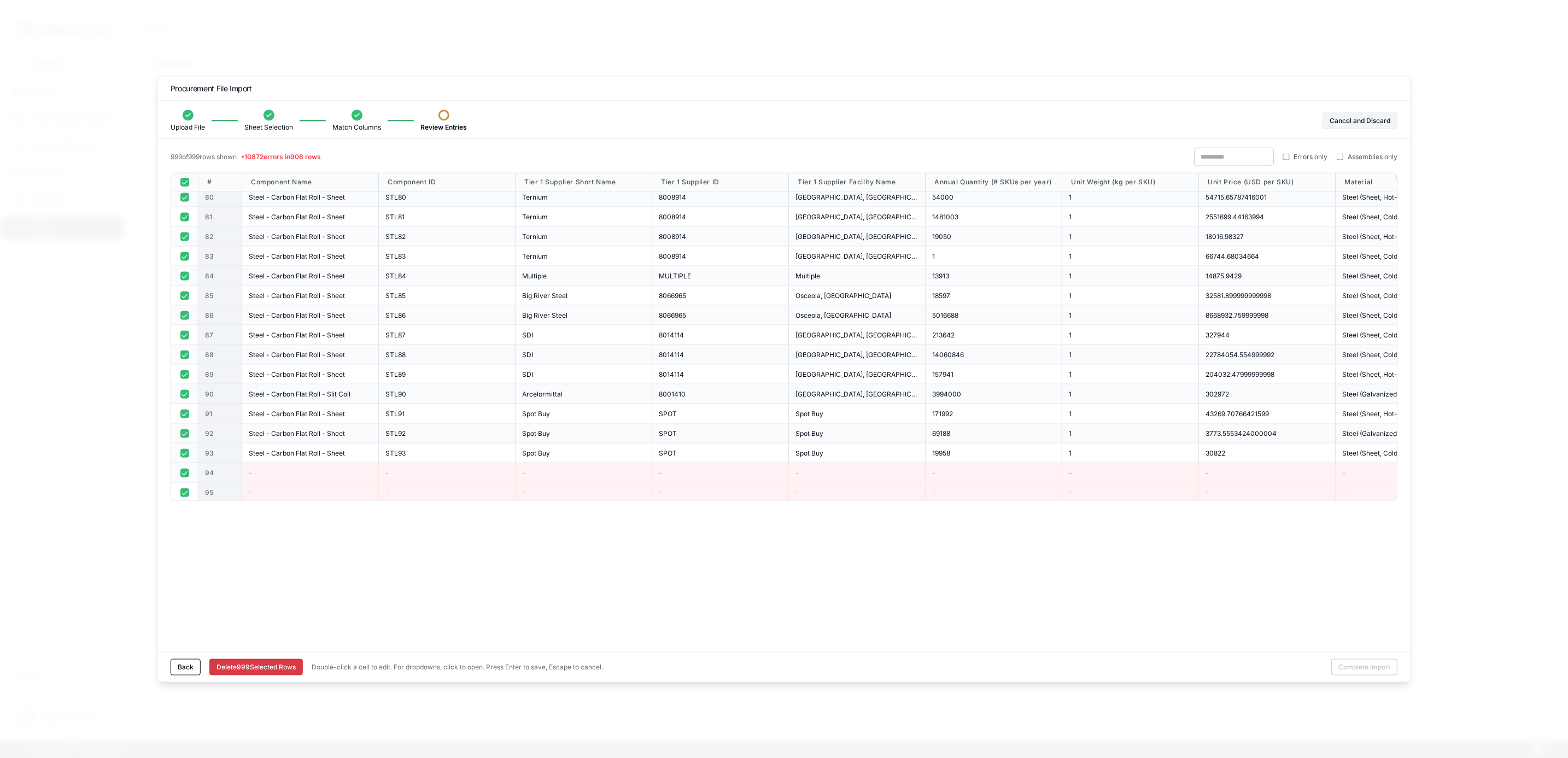
click at [189, 449] on div at bounding box center [185, 453] width 28 height 20
click at [186, 447] on div at bounding box center [185, 453] width 28 height 20
click at [184, 453] on button "button" at bounding box center [184, 452] width 9 height 9
click at [186, 433] on button "button" at bounding box center [184, 433] width 9 height 9
click at [183, 407] on div at bounding box center [185, 414] width 28 height 20
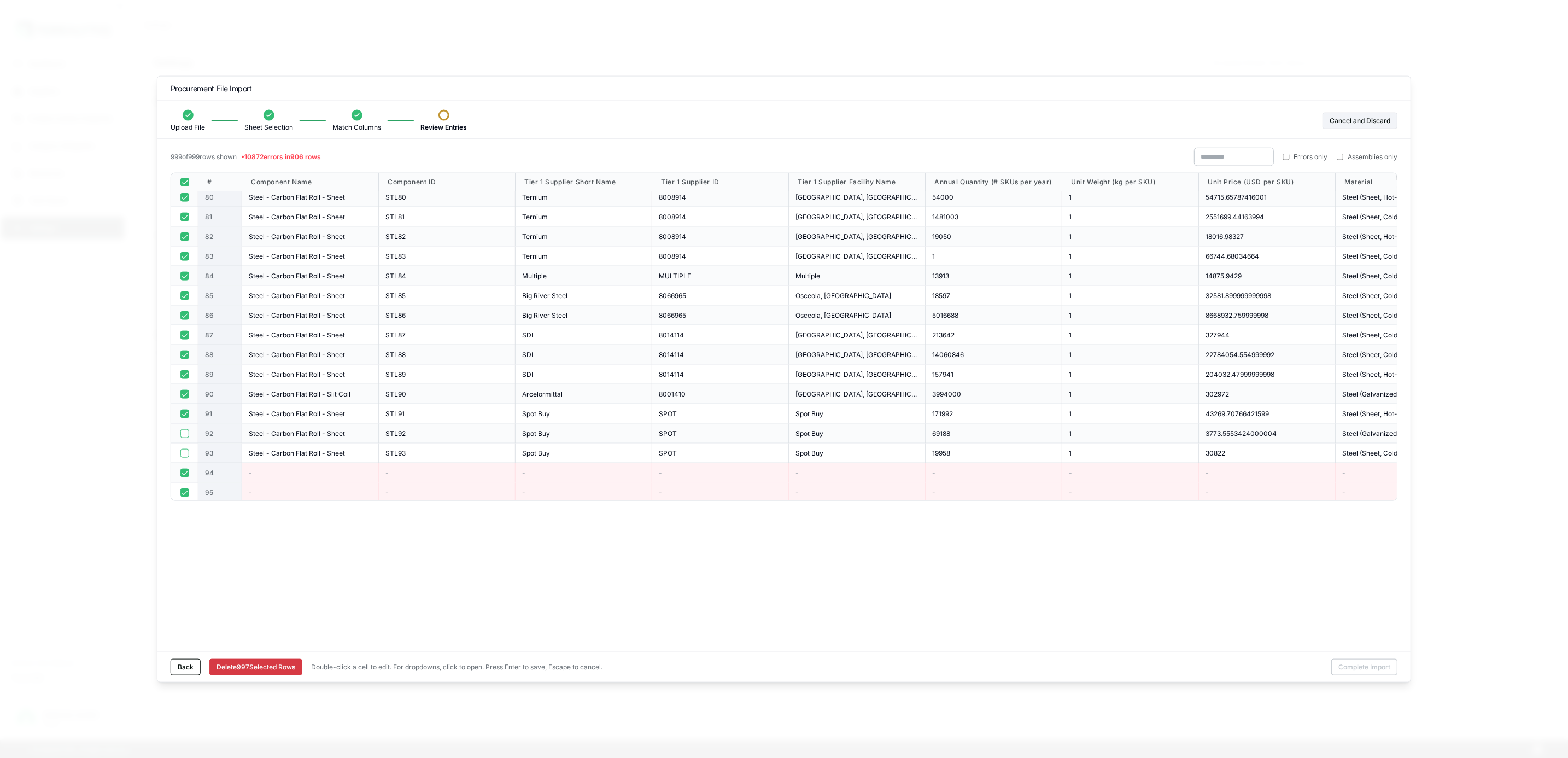
click at [184, 415] on button "button" at bounding box center [184, 413] width 9 height 9
click at [186, 396] on button "button" at bounding box center [184, 393] width 9 height 9
click at [184, 370] on button "button" at bounding box center [184, 374] width 9 height 9
click at [184, 353] on button "button" at bounding box center [184, 354] width 9 height 9
click at [182, 333] on button "button" at bounding box center [184, 334] width 9 height 9
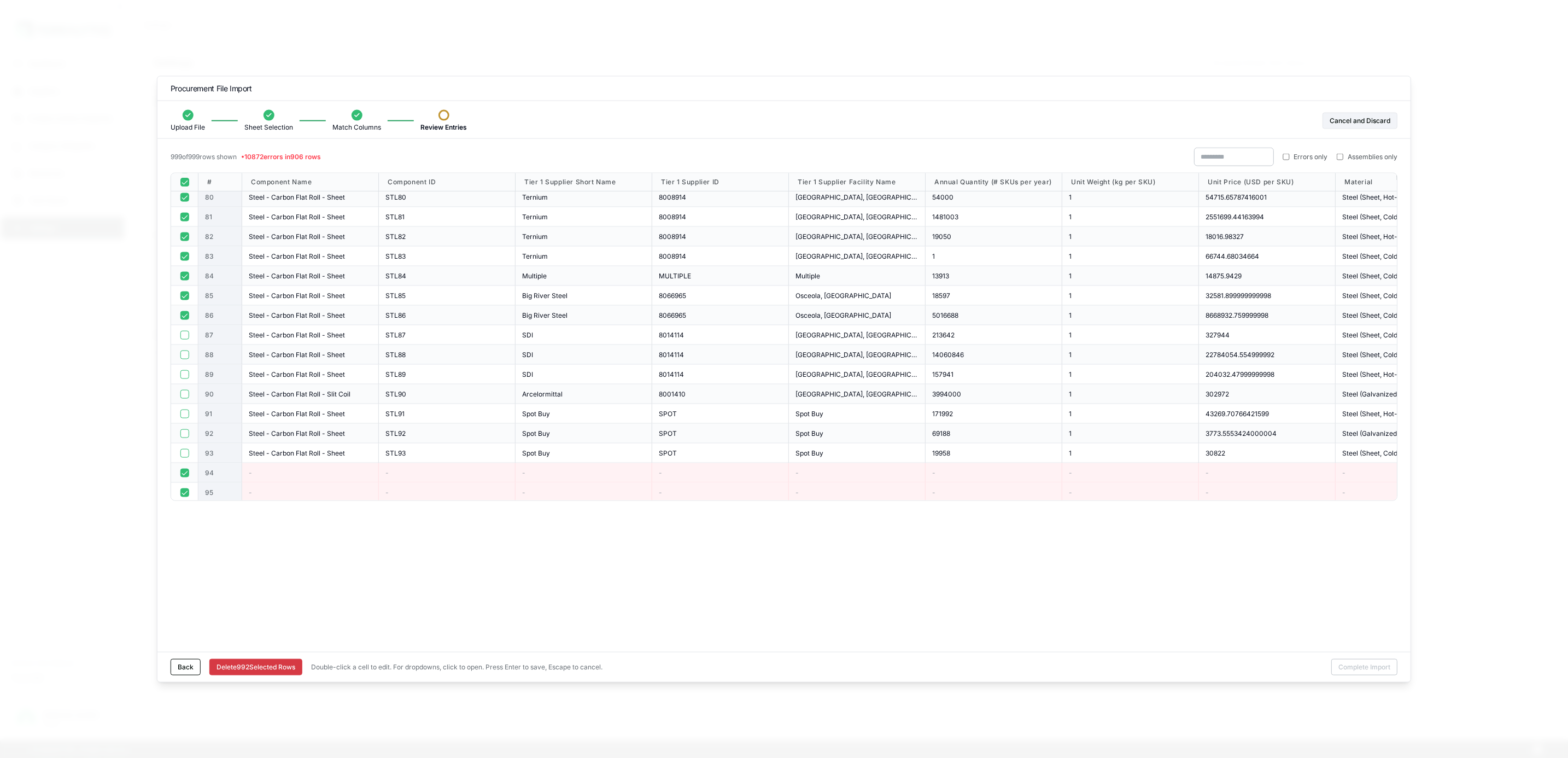
click at [183, 312] on button "button" at bounding box center [184, 315] width 9 height 9
click at [181, 292] on button "button" at bounding box center [184, 295] width 9 height 9
click at [186, 274] on button "button" at bounding box center [184, 275] width 9 height 9
click at [182, 256] on button "button" at bounding box center [184, 256] width 9 height 9
click at [186, 235] on button "button" at bounding box center [184, 236] width 9 height 9
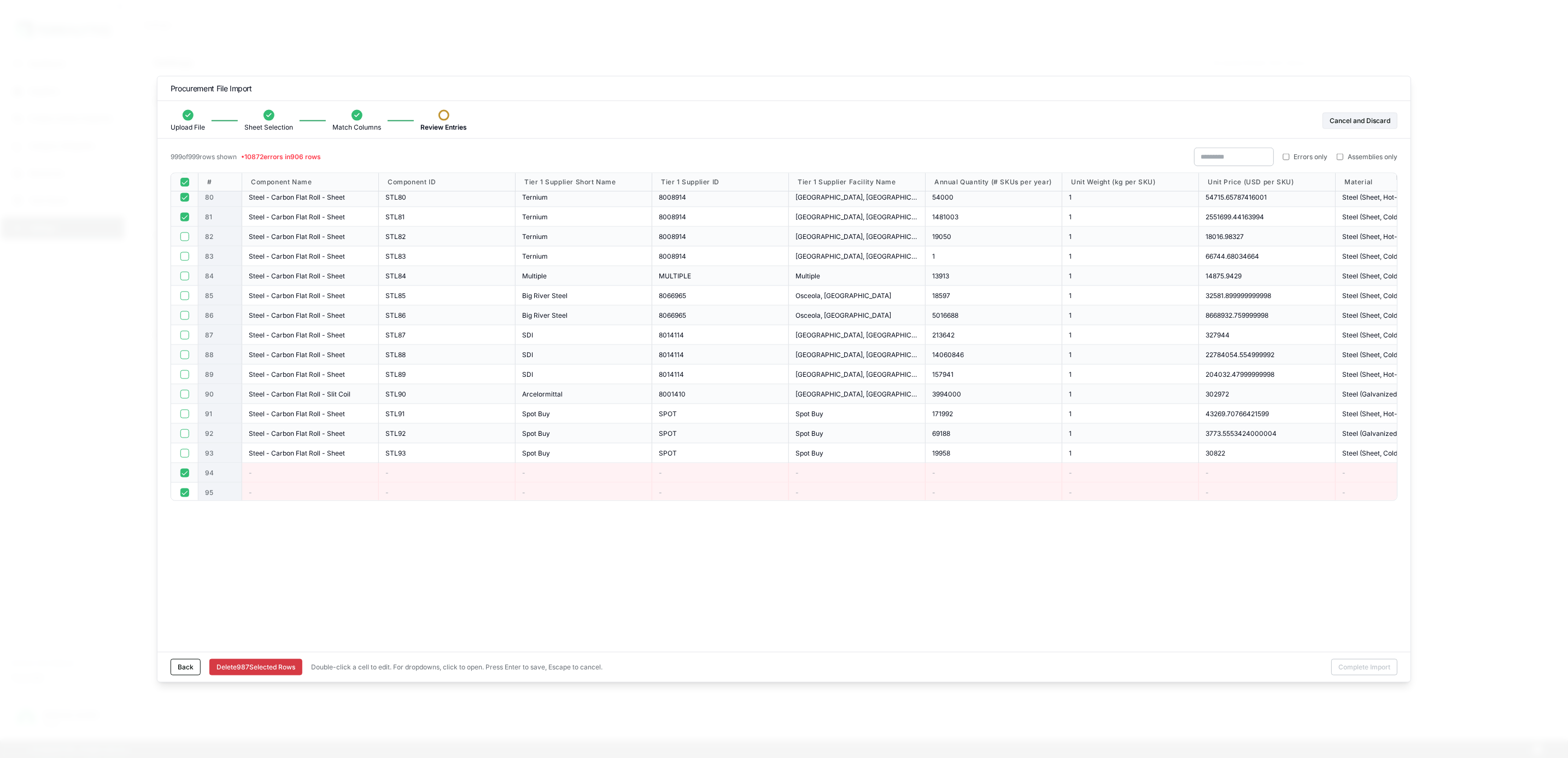
click at [184, 218] on button "button" at bounding box center [184, 216] width 9 height 9
click at [184, 196] on button "button" at bounding box center [184, 197] width 9 height 9
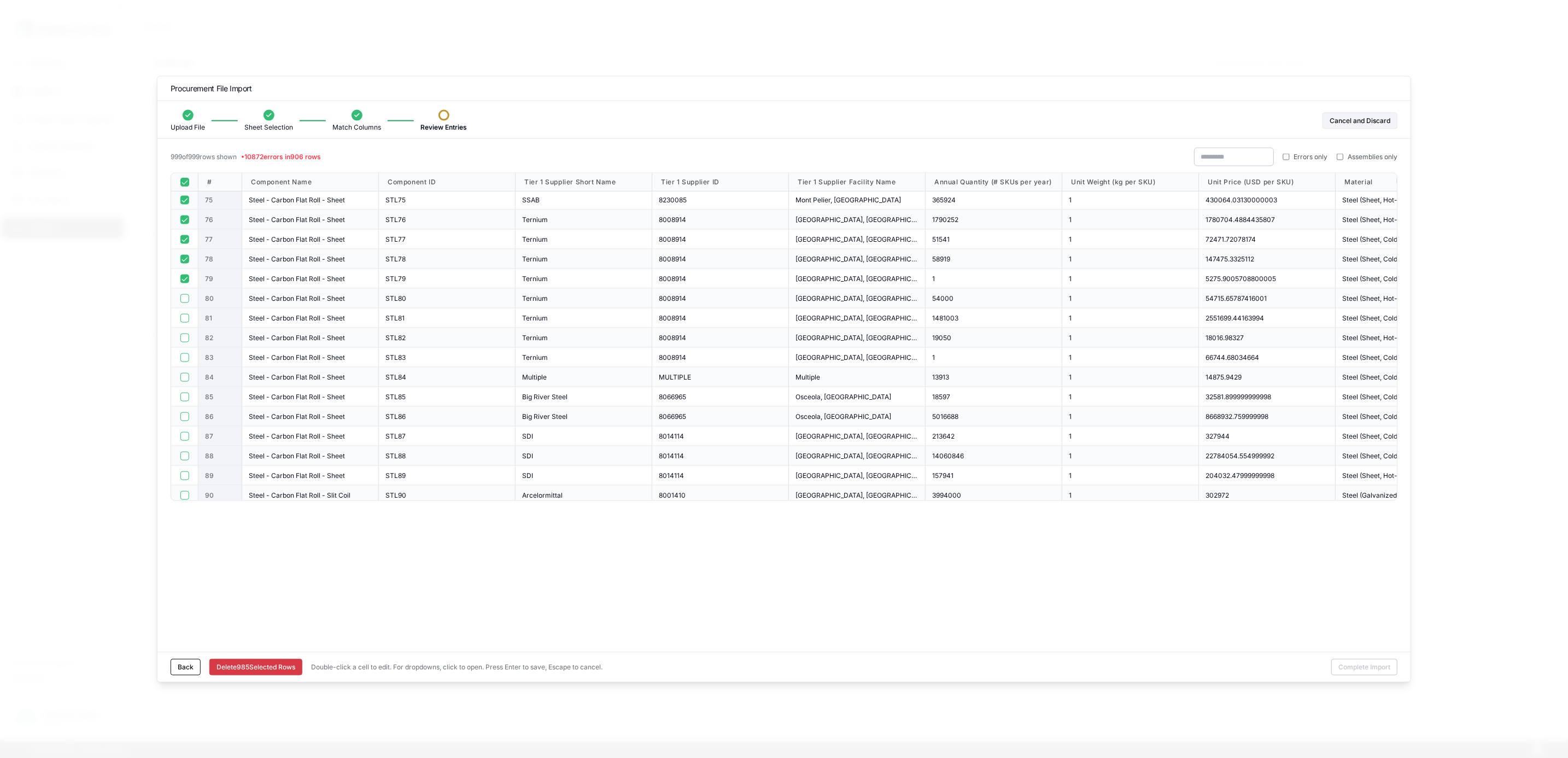
scroll to position [1394, 0]
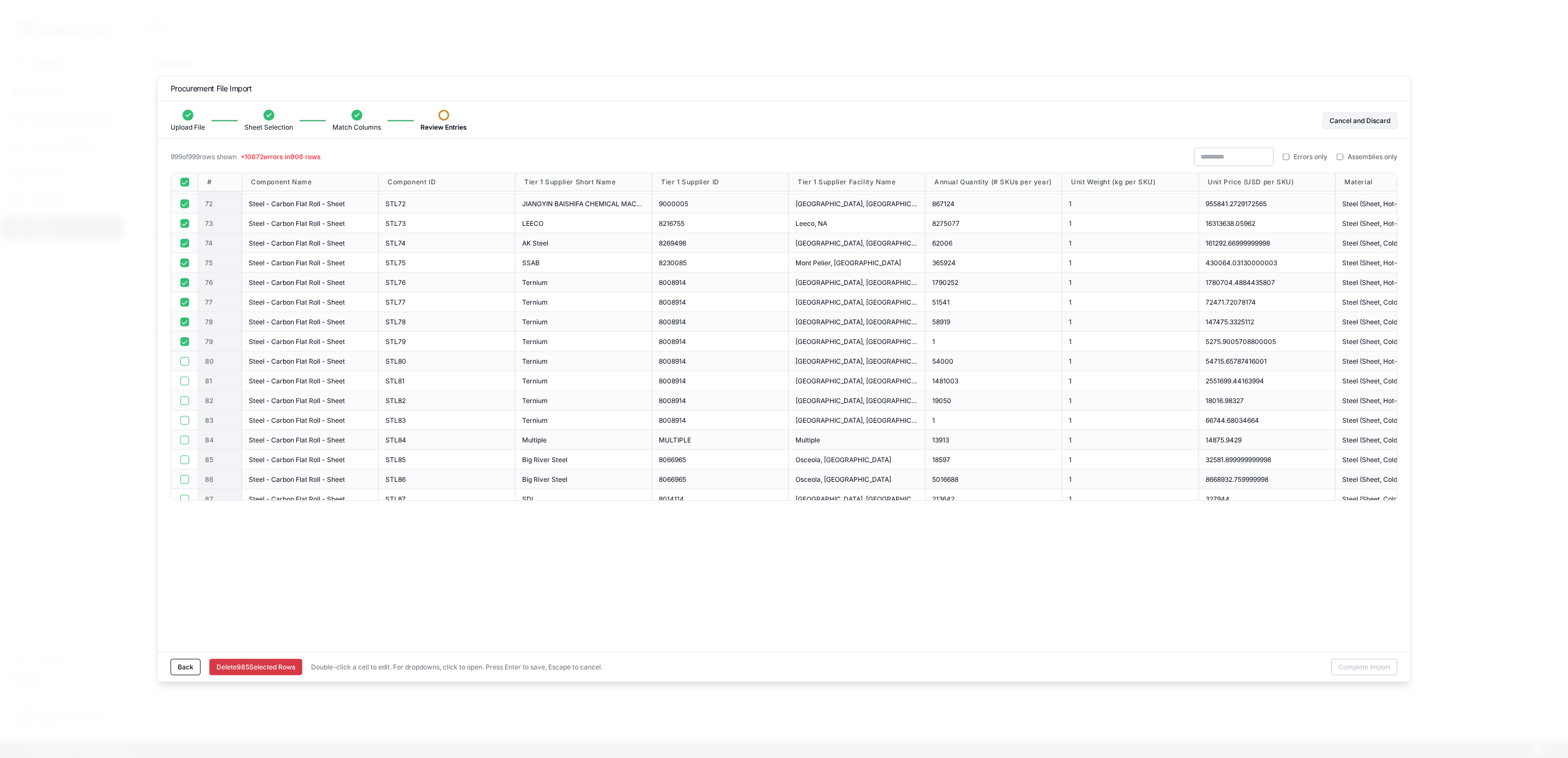
click at [186, 340] on button "button" at bounding box center [184, 341] width 9 height 9
click at [184, 325] on button "button" at bounding box center [184, 321] width 9 height 9
click at [183, 317] on div at bounding box center [185, 322] width 28 height 20
click at [183, 299] on button "button" at bounding box center [184, 302] width 9 height 9
click at [183, 283] on button "button" at bounding box center [184, 282] width 9 height 9
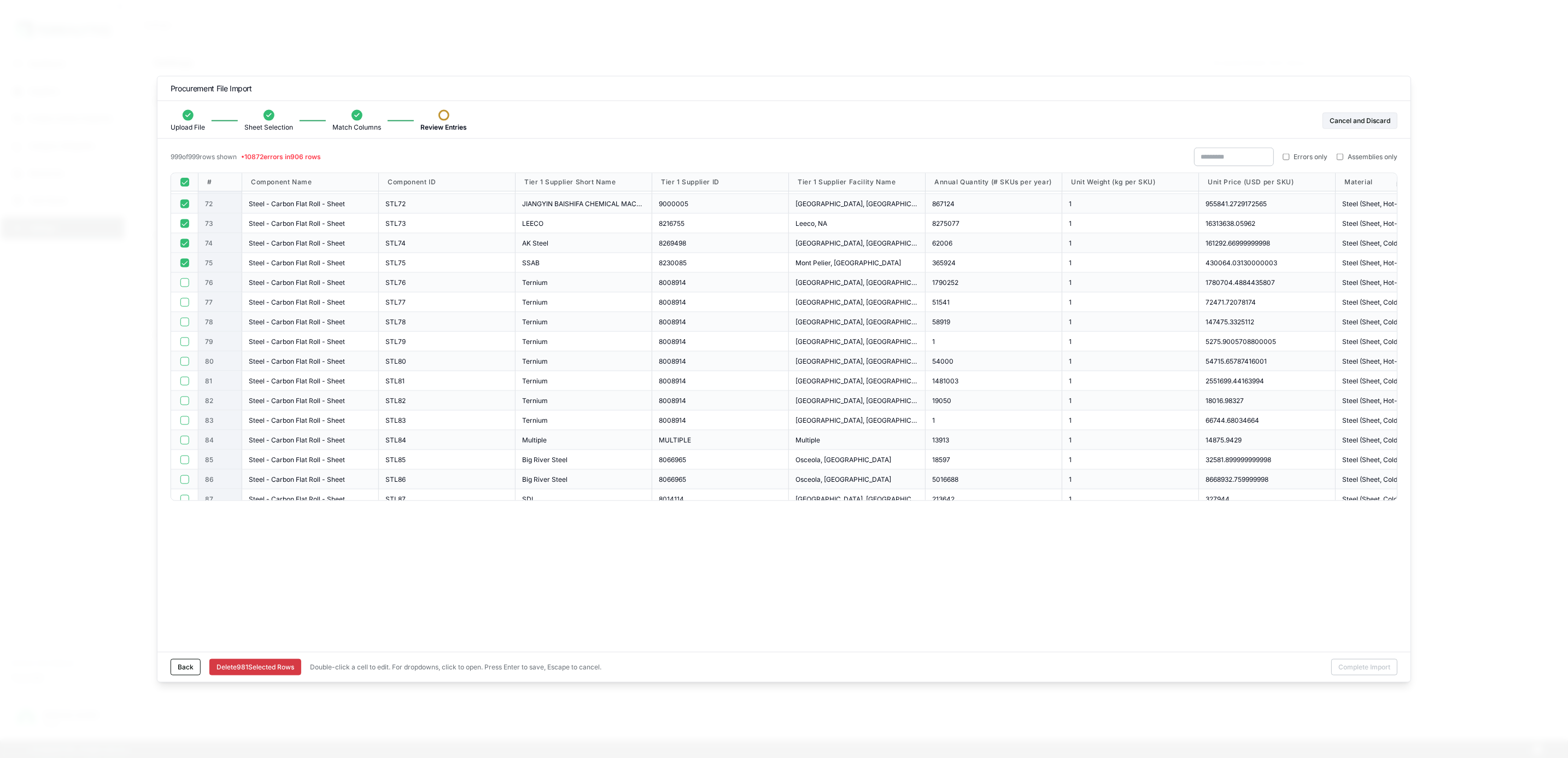
click at [183, 266] on button "button" at bounding box center [184, 262] width 9 height 9
click at [186, 247] on button "button" at bounding box center [184, 243] width 9 height 9
click at [184, 217] on div at bounding box center [185, 224] width 28 height 20
click at [184, 226] on button "button" at bounding box center [184, 223] width 9 height 9
click at [183, 207] on button "button" at bounding box center [184, 203] width 9 height 9
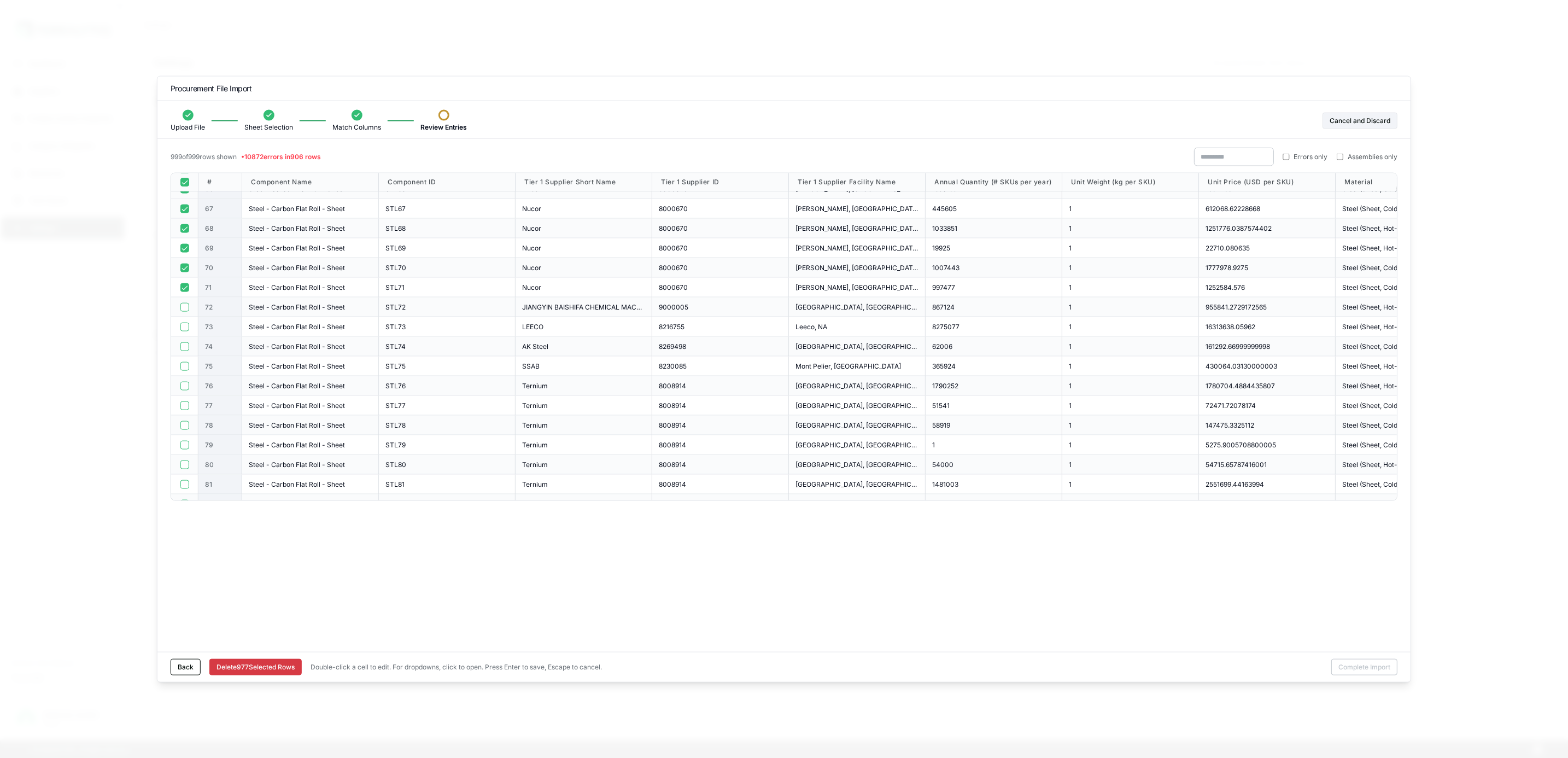
scroll to position [1230, 0]
click at [187, 350] on button "button" at bounding box center [184, 348] width 9 height 9
click at [184, 325] on button "button" at bounding box center [184, 328] width 9 height 9
click at [186, 308] on button "button" at bounding box center [184, 308] width 9 height 9
click at [182, 290] on button "button" at bounding box center [184, 289] width 9 height 9
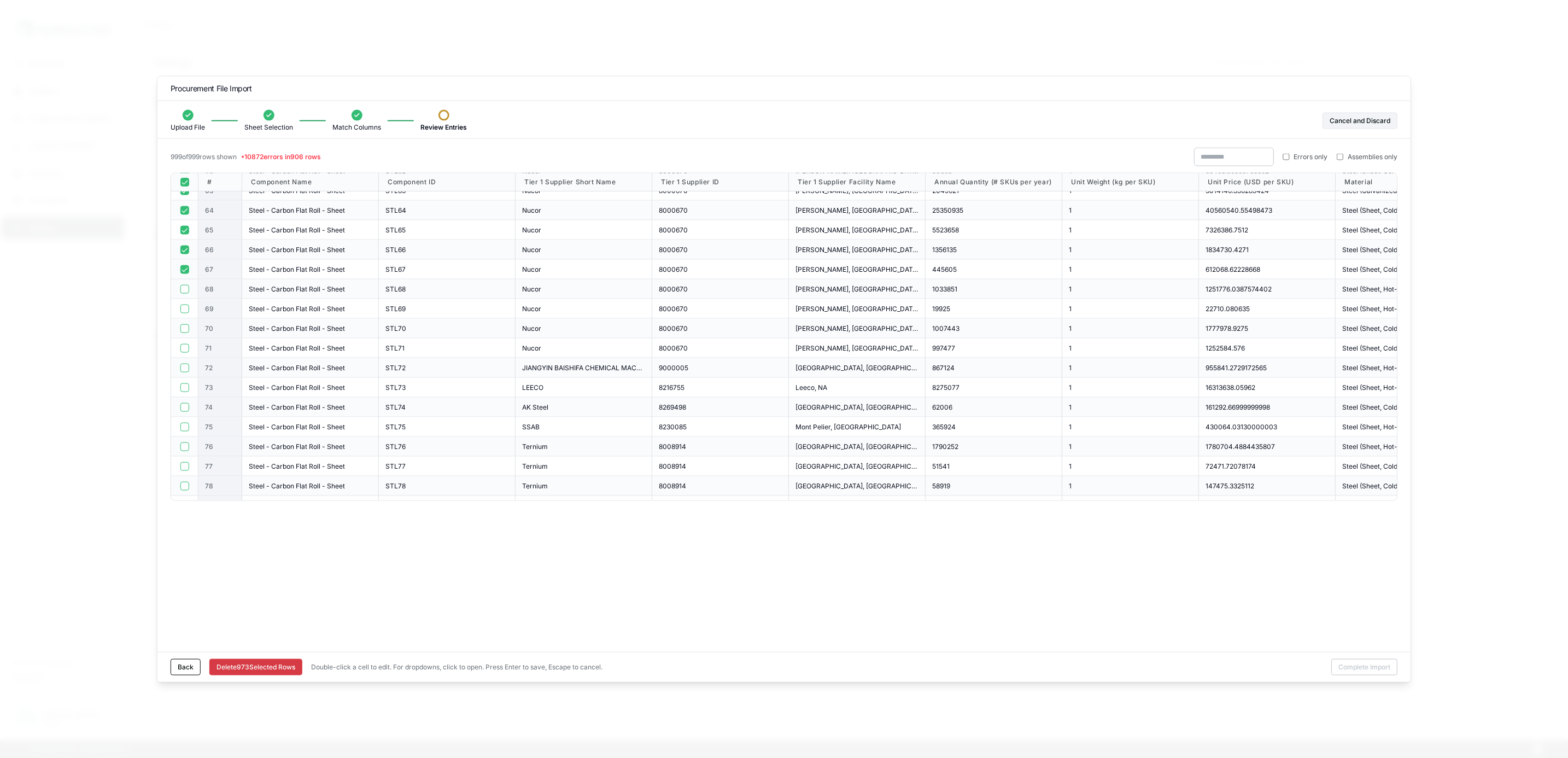
click at [182, 269] on button "button" at bounding box center [184, 269] width 9 height 9
click at [187, 330] on button "button" at bounding box center [184, 331] width 9 height 9
click at [187, 314] on button "button" at bounding box center [184, 311] width 9 height 9
click at [182, 289] on button "button" at bounding box center [184, 292] width 9 height 9
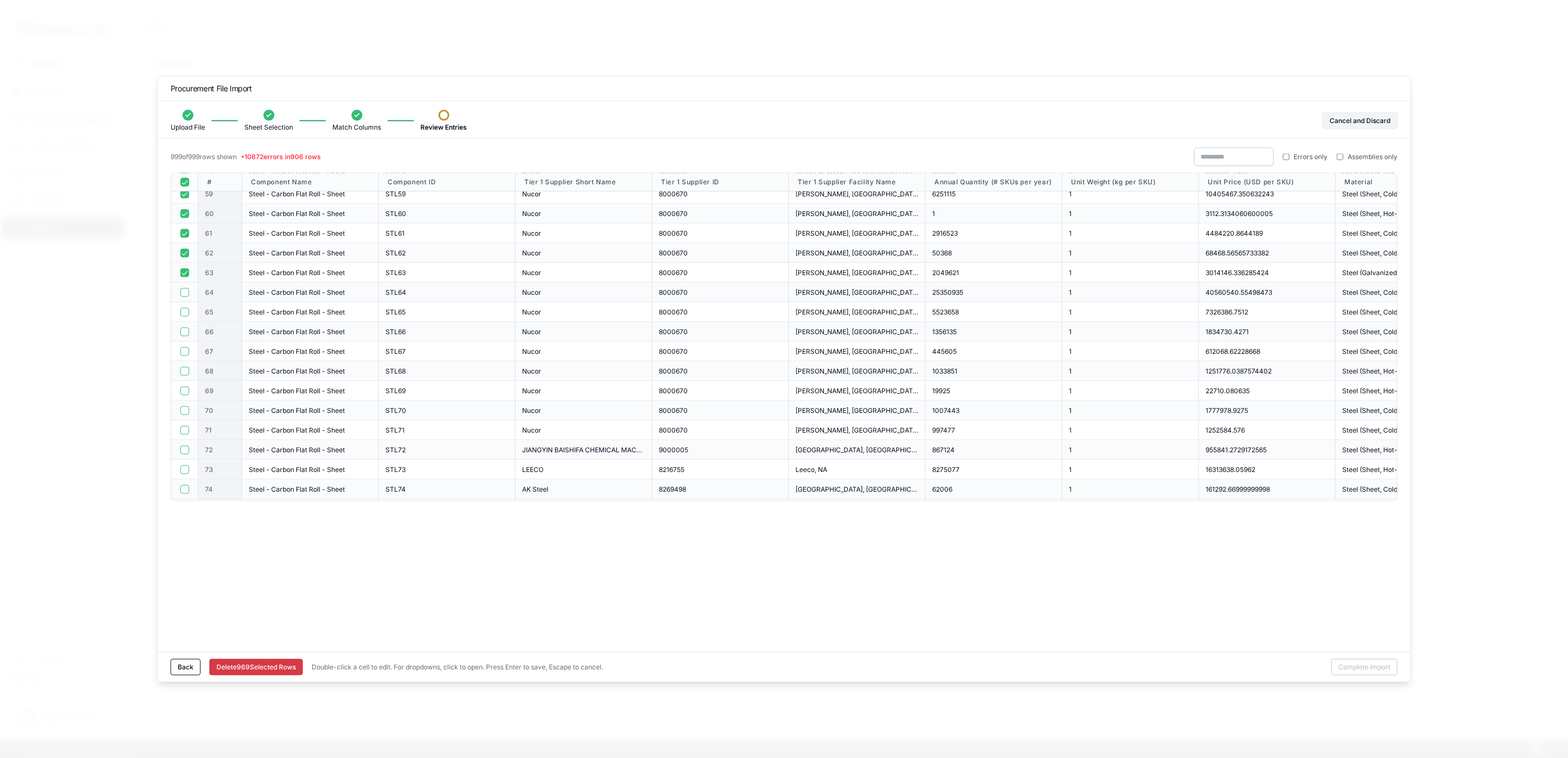
click at [186, 273] on button "button" at bounding box center [184, 272] width 9 height 9
click at [183, 251] on button "button" at bounding box center [184, 252] width 9 height 9
click at [184, 230] on button "button" at bounding box center [184, 233] width 9 height 9
click at [183, 209] on div at bounding box center [185, 214] width 28 height 20
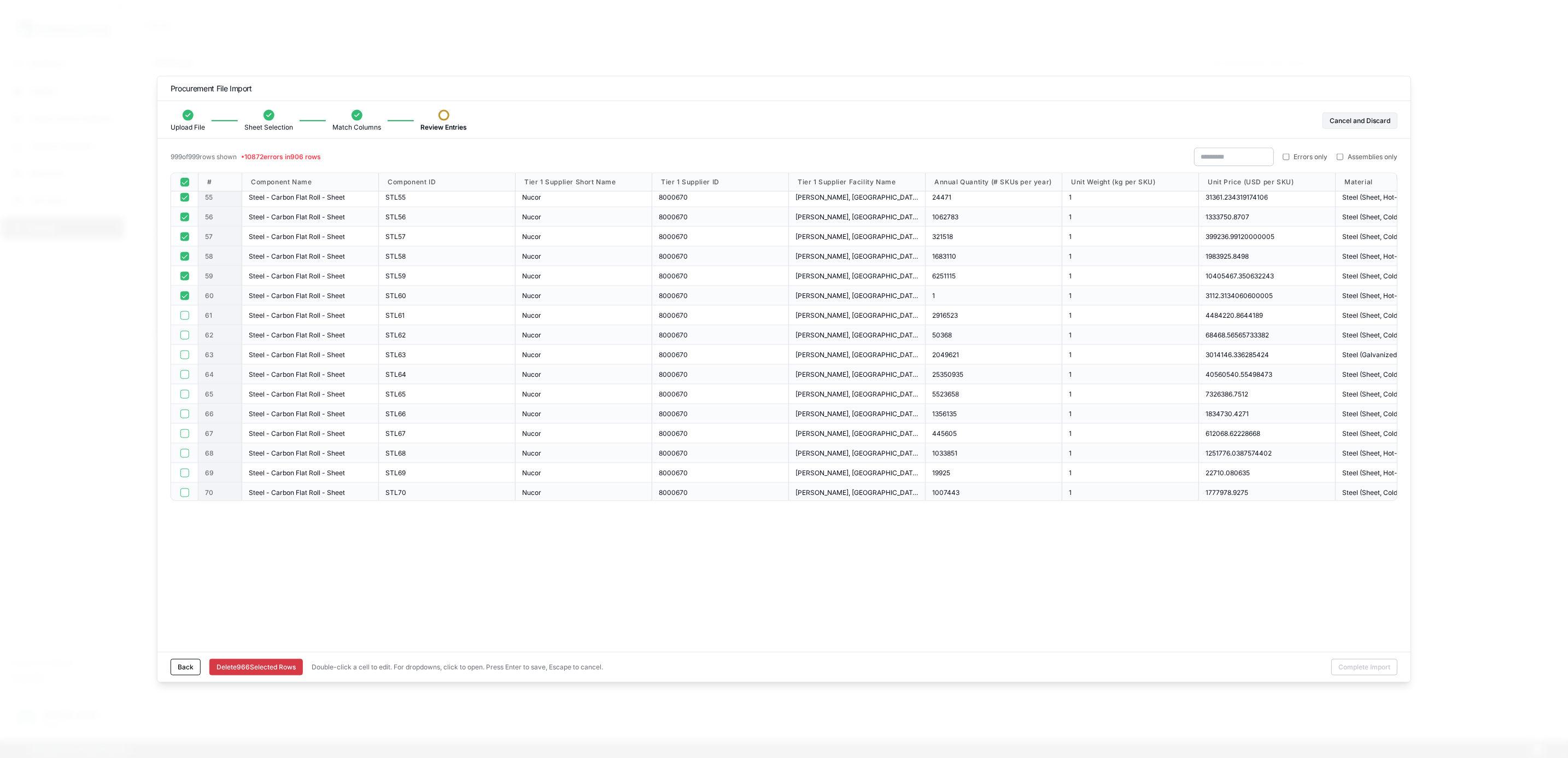
click at [184, 295] on button "button" at bounding box center [184, 295] width 9 height 9
click at [184, 273] on button "button" at bounding box center [184, 275] width 9 height 9
click at [184, 252] on button "button" at bounding box center [184, 256] width 9 height 9
click at [182, 238] on button "button" at bounding box center [184, 236] width 9 height 9
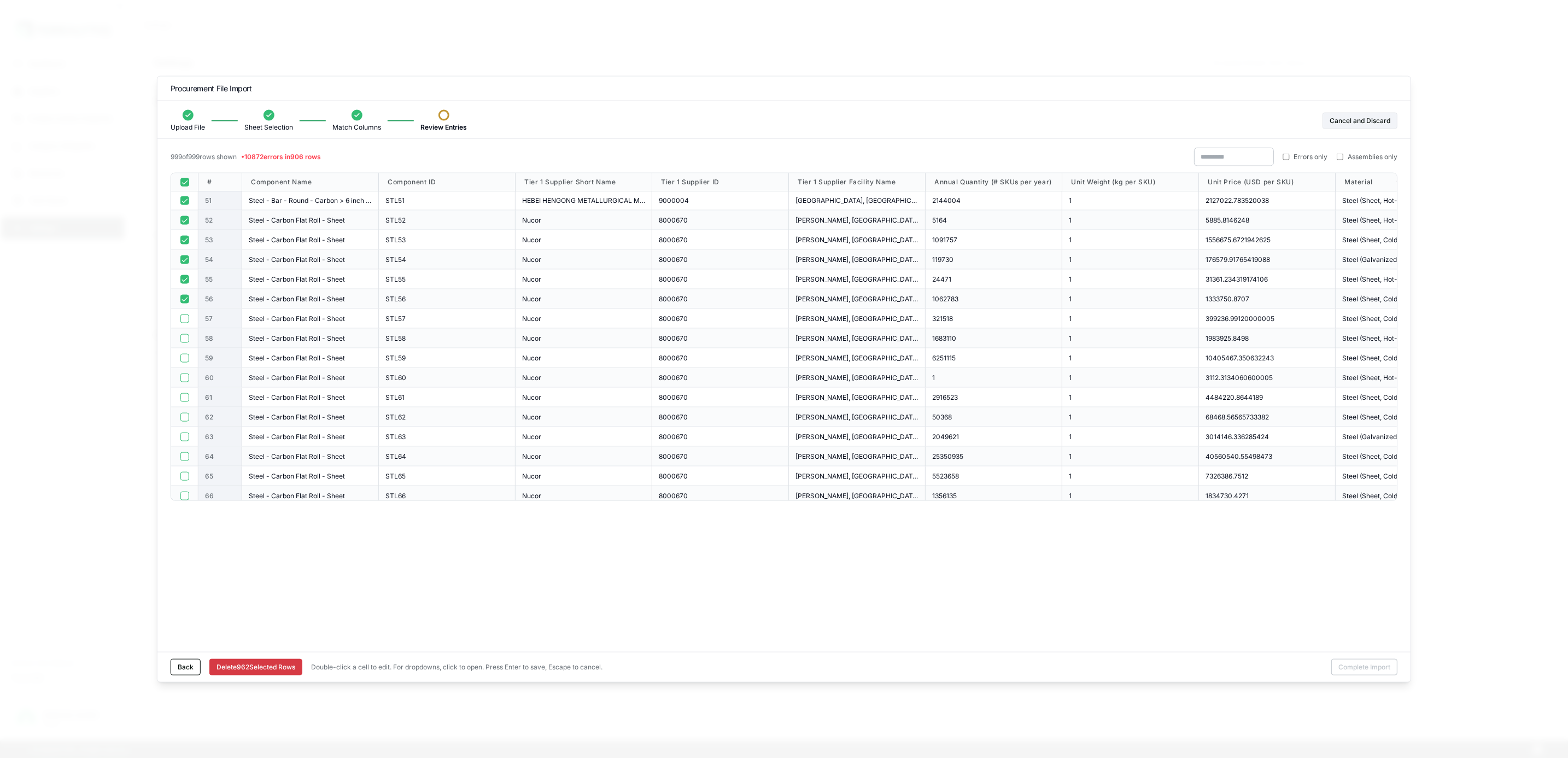
click at [183, 301] on button "button" at bounding box center [184, 298] width 9 height 9
click at [183, 276] on button "button" at bounding box center [184, 279] width 9 height 9
click at [186, 251] on div at bounding box center [185, 260] width 28 height 20
click at [184, 261] on button "button" at bounding box center [184, 259] width 9 height 9
click at [183, 236] on button "button" at bounding box center [184, 239] width 9 height 9
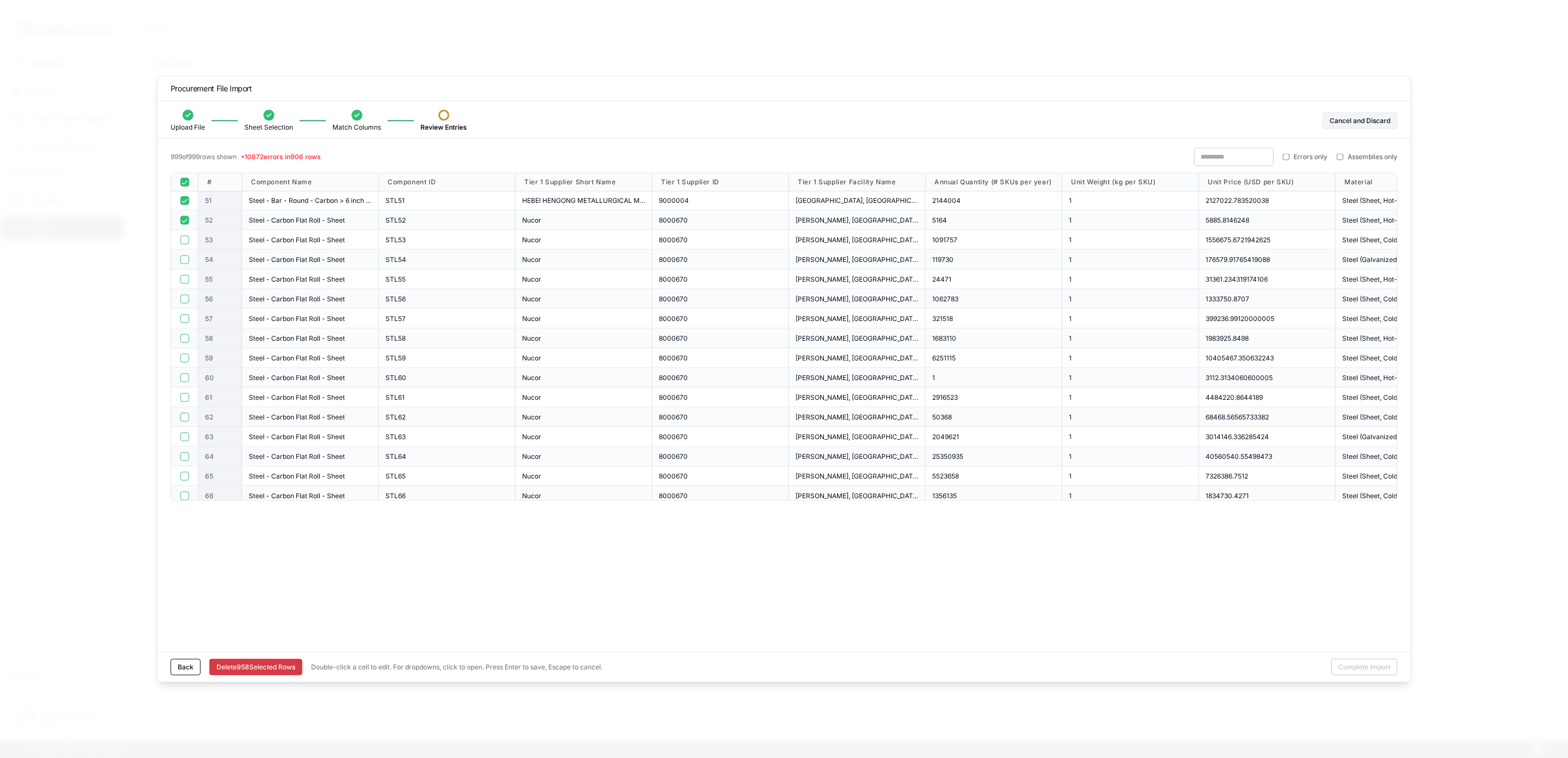
click at [183, 215] on div at bounding box center [185, 220] width 28 height 20
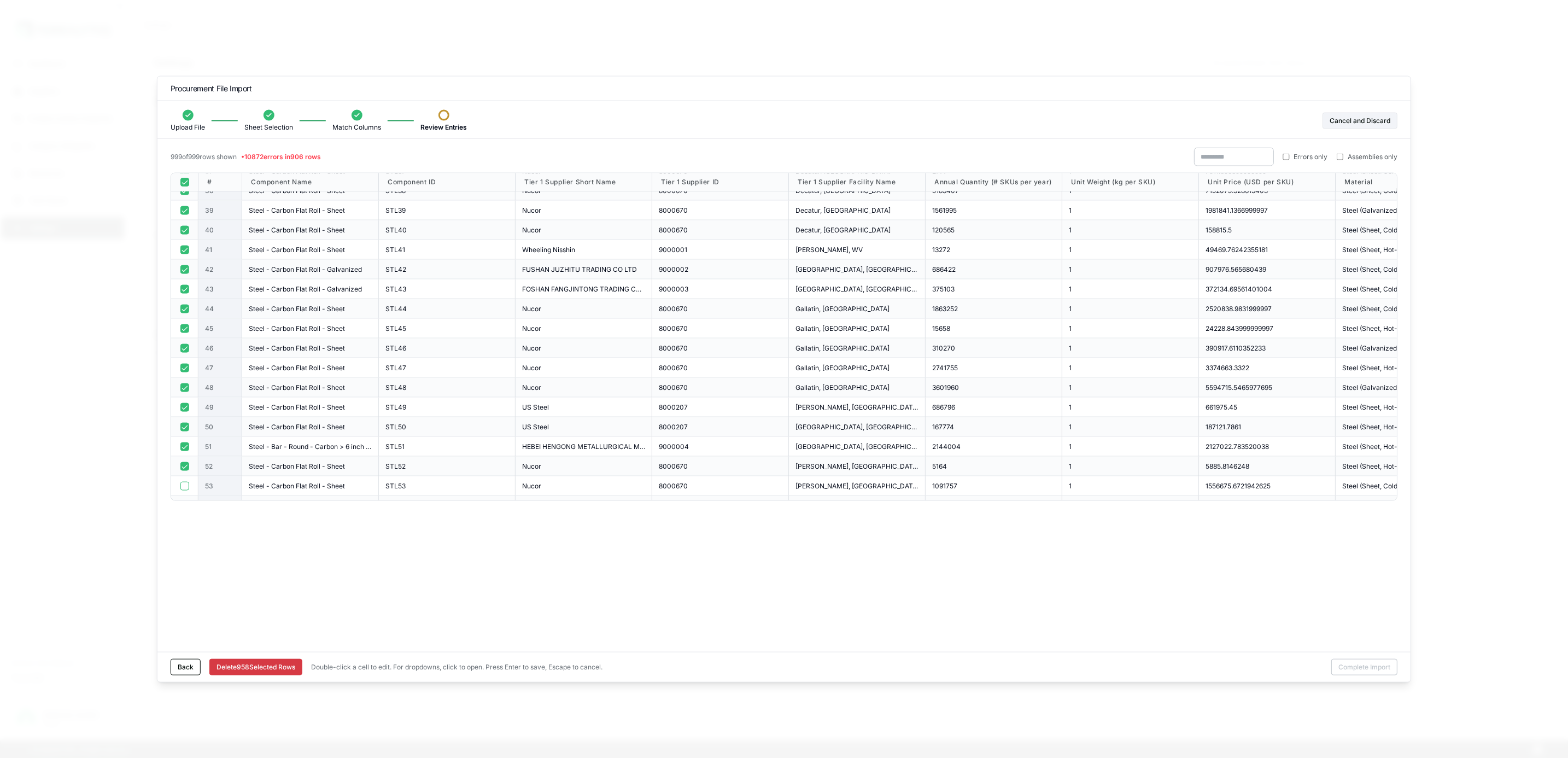
click at [186, 463] on button "button" at bounding box center [184, 466] width 9 height 9
click at [184, 445] on button "button" at bounding box center [184, 446] width 9 height 9
click at [184, 426] on button "button" at bounding box center [184, 426] width 9 height 9
click at [184, 409] on button "button" at bounding box center [184, 407] width 9 height 9
click at [184, 374] on div at bounding box center [185, 368] width 28 height 20
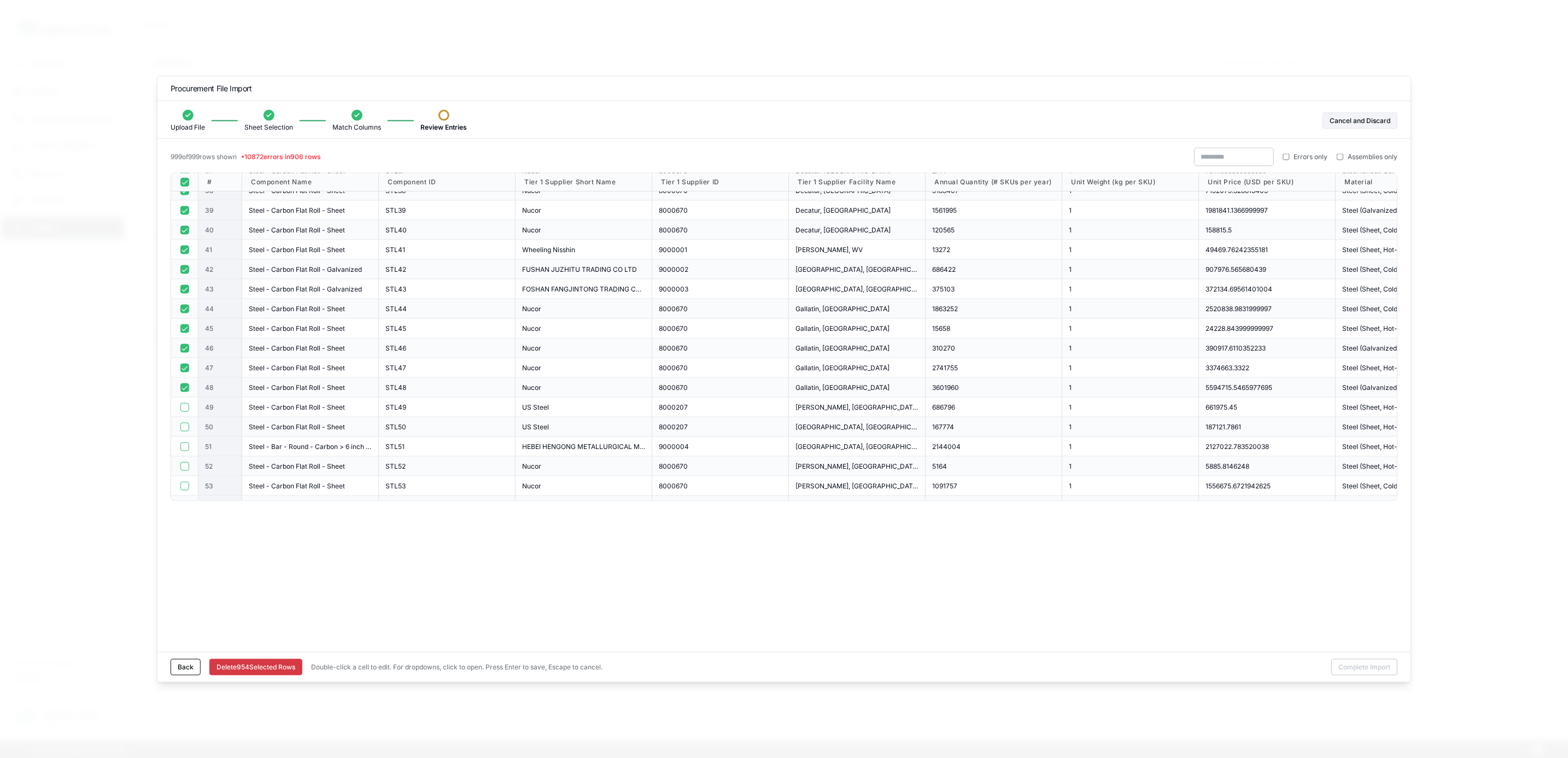
click at [184, 388] on button "button" at bounding box center [184, 387] width 9 height 9
click at [186, 370] on button "button" at bounding box center [184, 367] width 9 height 9
click at [184, 347] on button "button" at bounding box center [184, 348] width 9 height 9
click at [181, 329] on button "button" at bounding box center [184, 328] width 9 height 9
click at [186, 305] on button "button" at bounding box center [184, 308] width 9 height 9
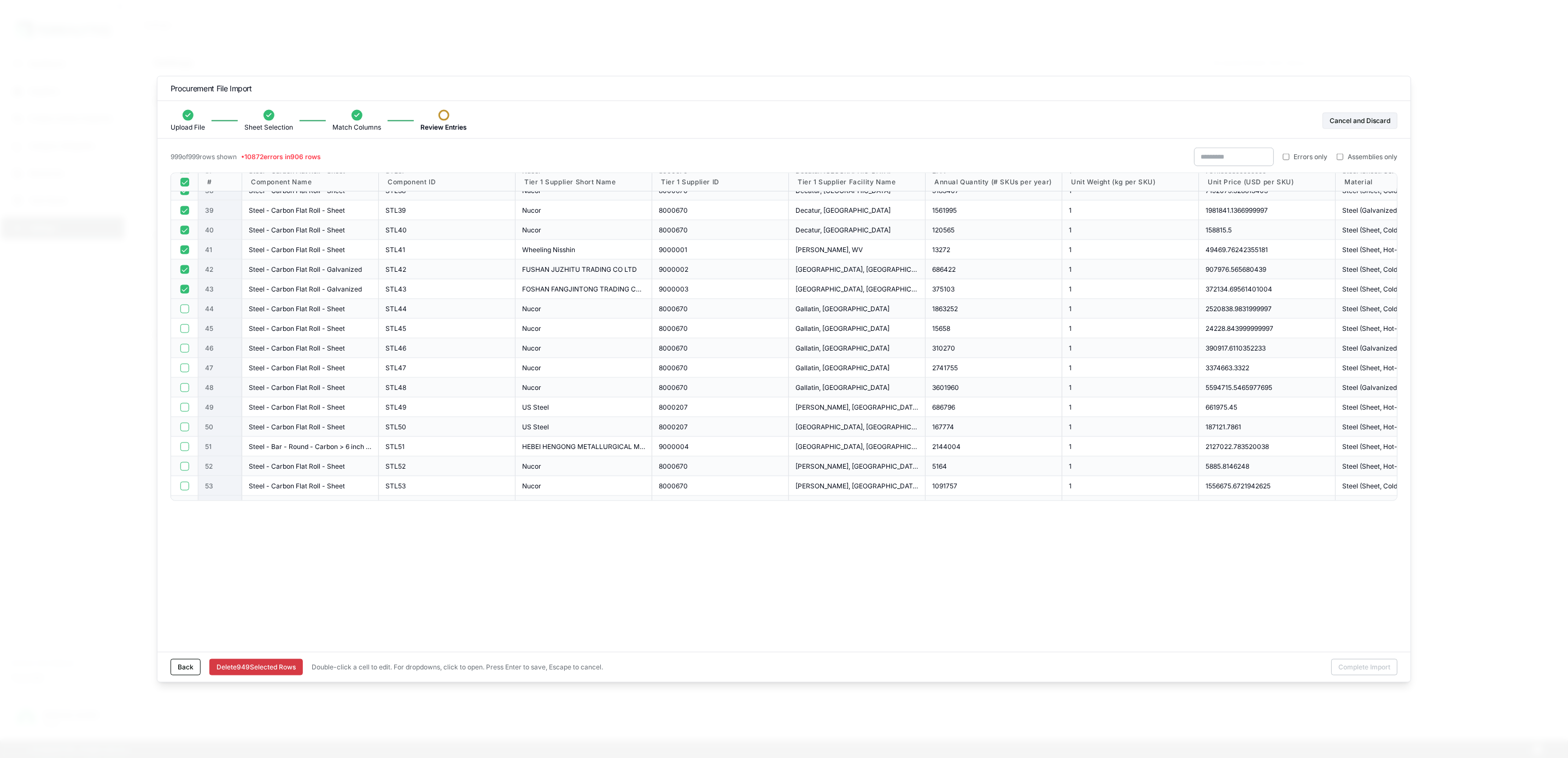
click at [183, 289] on button "button" at bounding box center [184, 289] width 9 height 9
click at [184, 258] on div at bounding box center [185, 250] width 28 height 20
click at [180, 273] on button "button" at bounding box center [184, 269] width 9 height 9
click at [182, 249] on button "button" at bounding box center [184, 249] width 9 height 9
click at [183, 231] on button "button" at bounding box center [184, 229] width 9 height 9
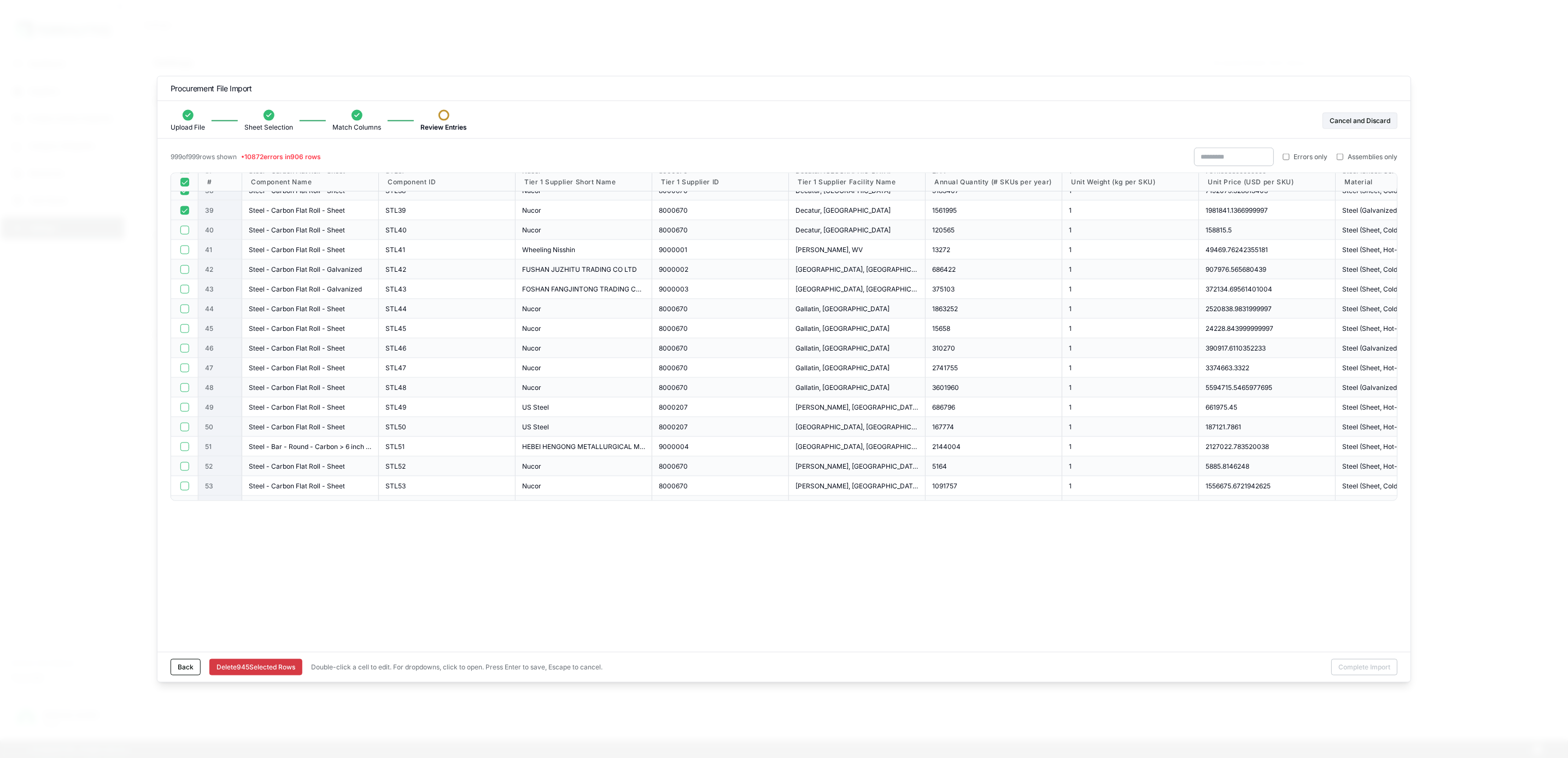
click at [186, 207] on button "button" at bounding box center [184, 210] width 9 height 9
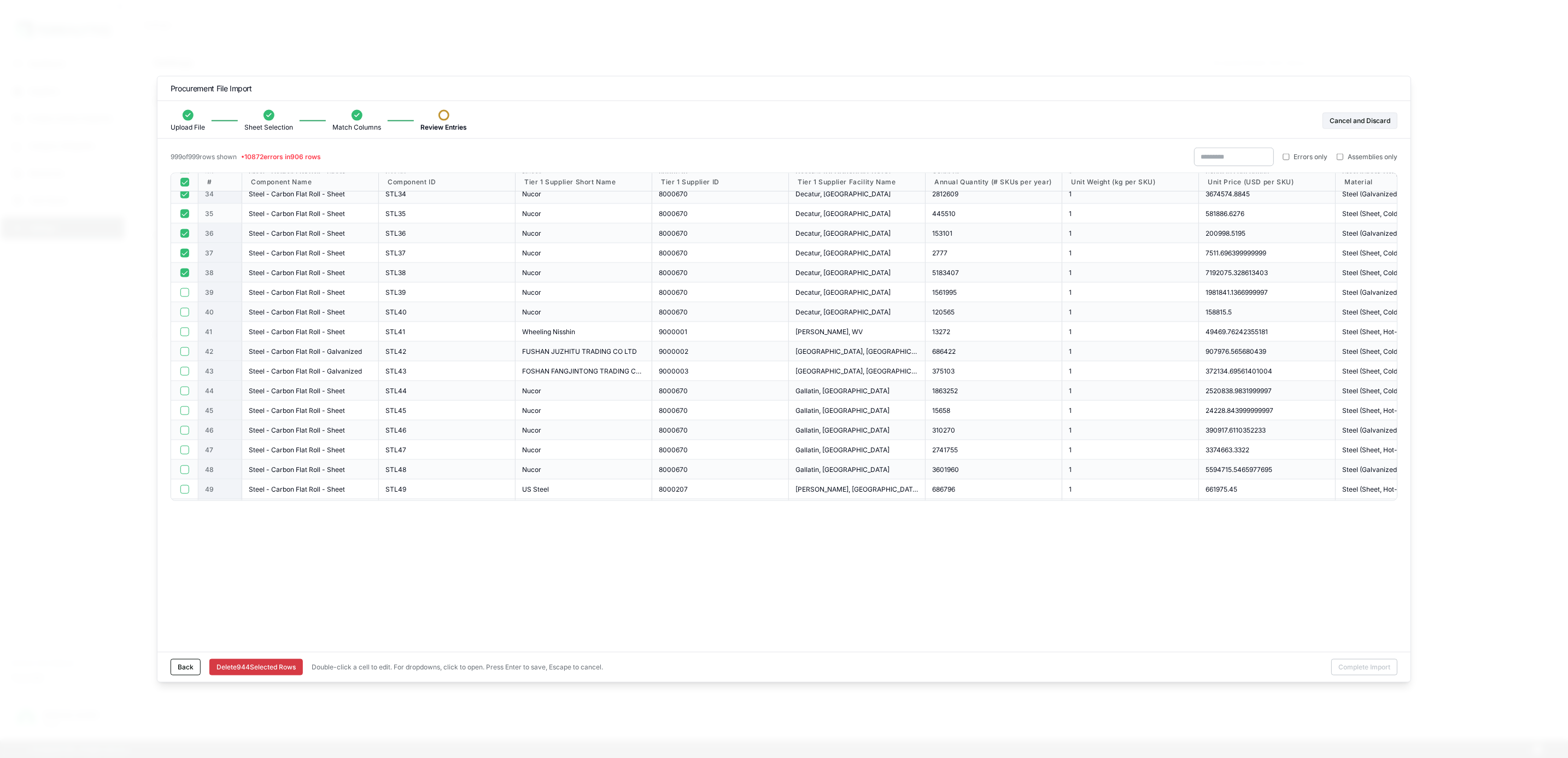
scroll to position [574, 0]
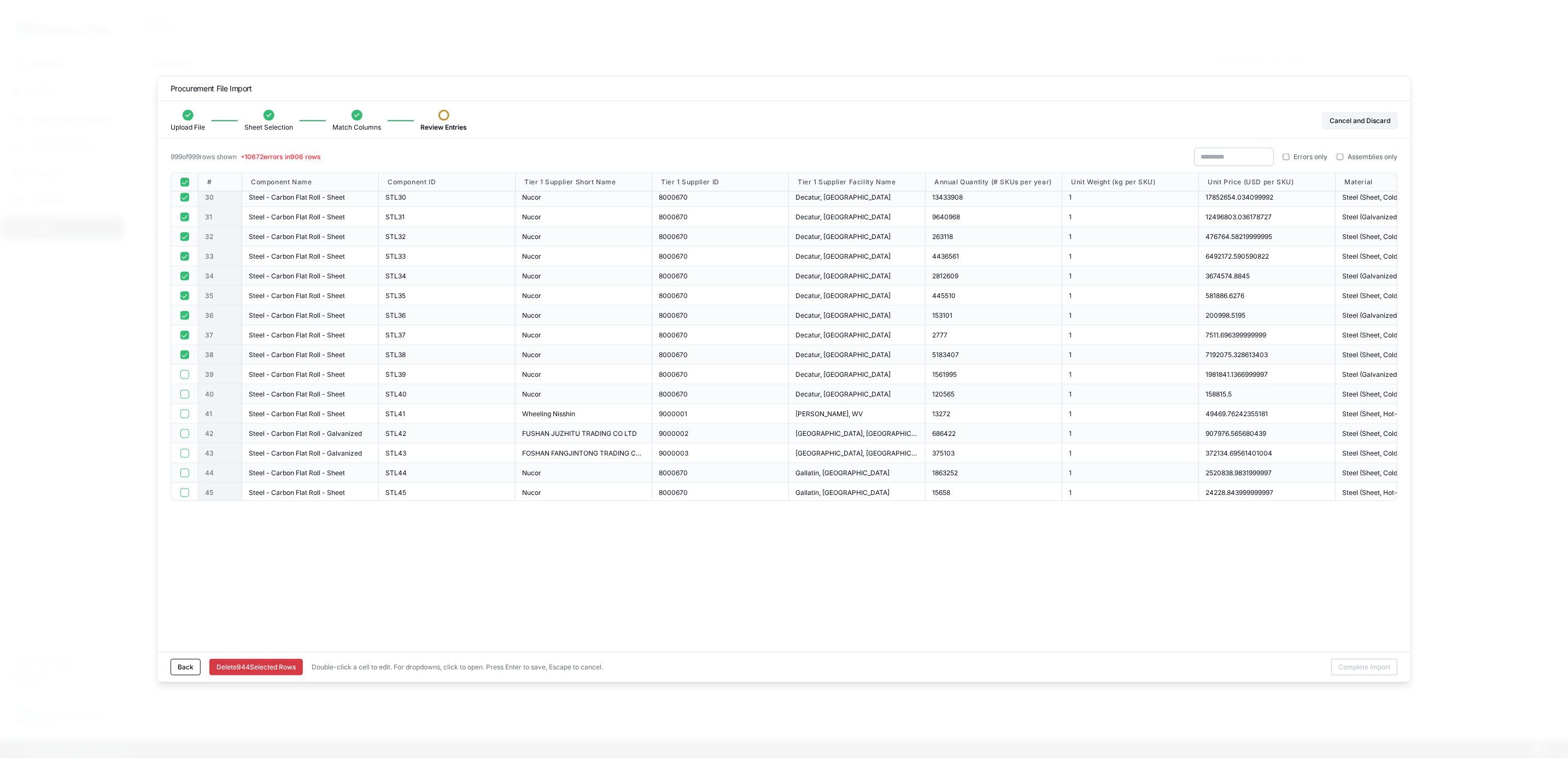
click at [184, 358] on button "button" at bounding box center [184, 354] width 9 height 9
click at [183, 338] on button "button" at bounding box center [184, 334] width 9 height 9
click at [186, 315] on button "button" at bounding box center [184, 315] width 9 height 9
click at [184, 298] on button "button" at bounding box center [184, 295] width 9 height 9
click at [181, 275] on button "button" at bounding box center [184, 275] width 9 height 9
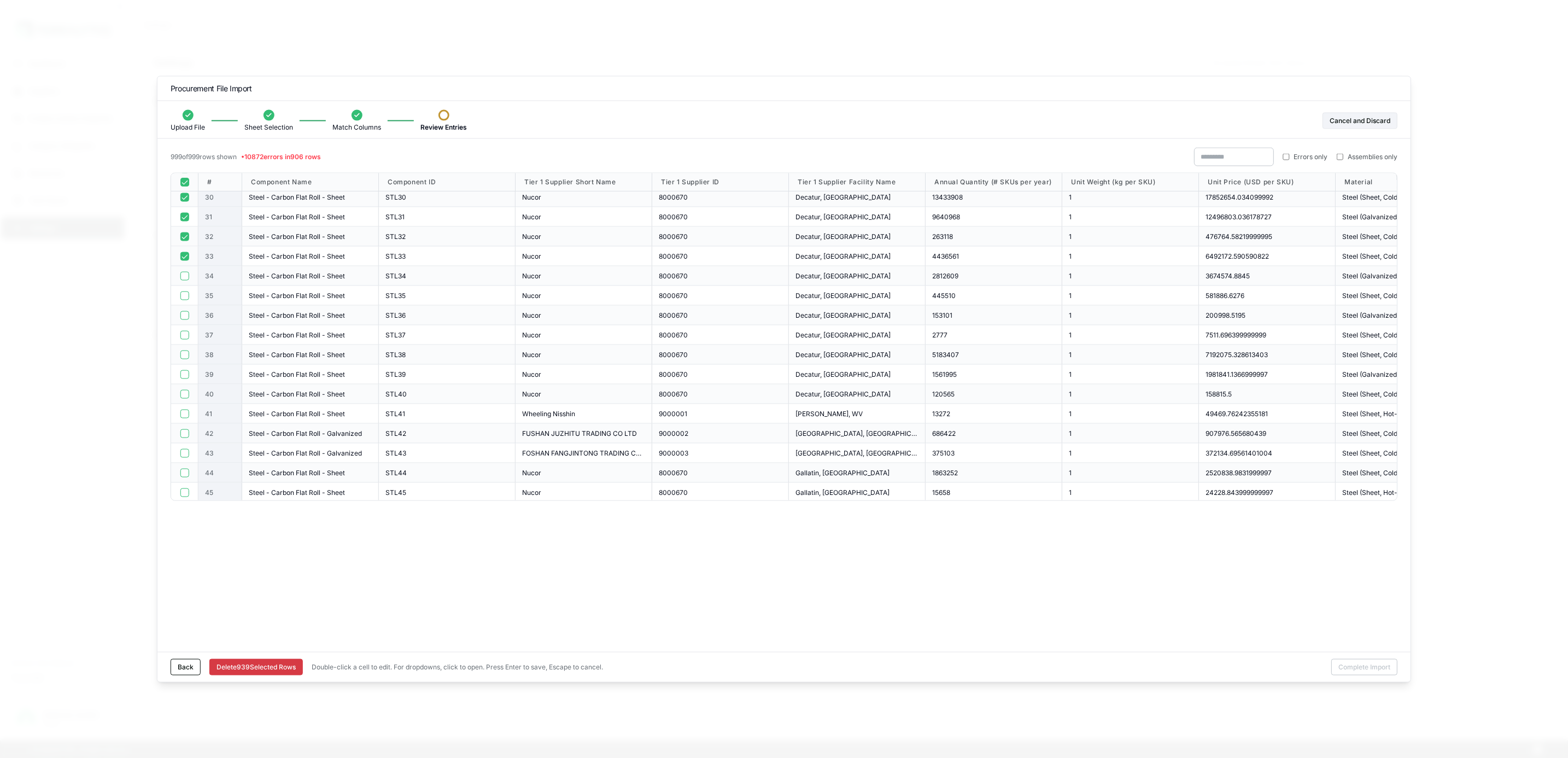
click at [187, 255] on button "button" at bounding box center [184, 256] width 9 height 9
click at [183, 238] on button "button" at bounding box center [184, 236] width 9 height 9
click at [184, 216] on button "button" at bounding box center [184, 216] width 9 height 9
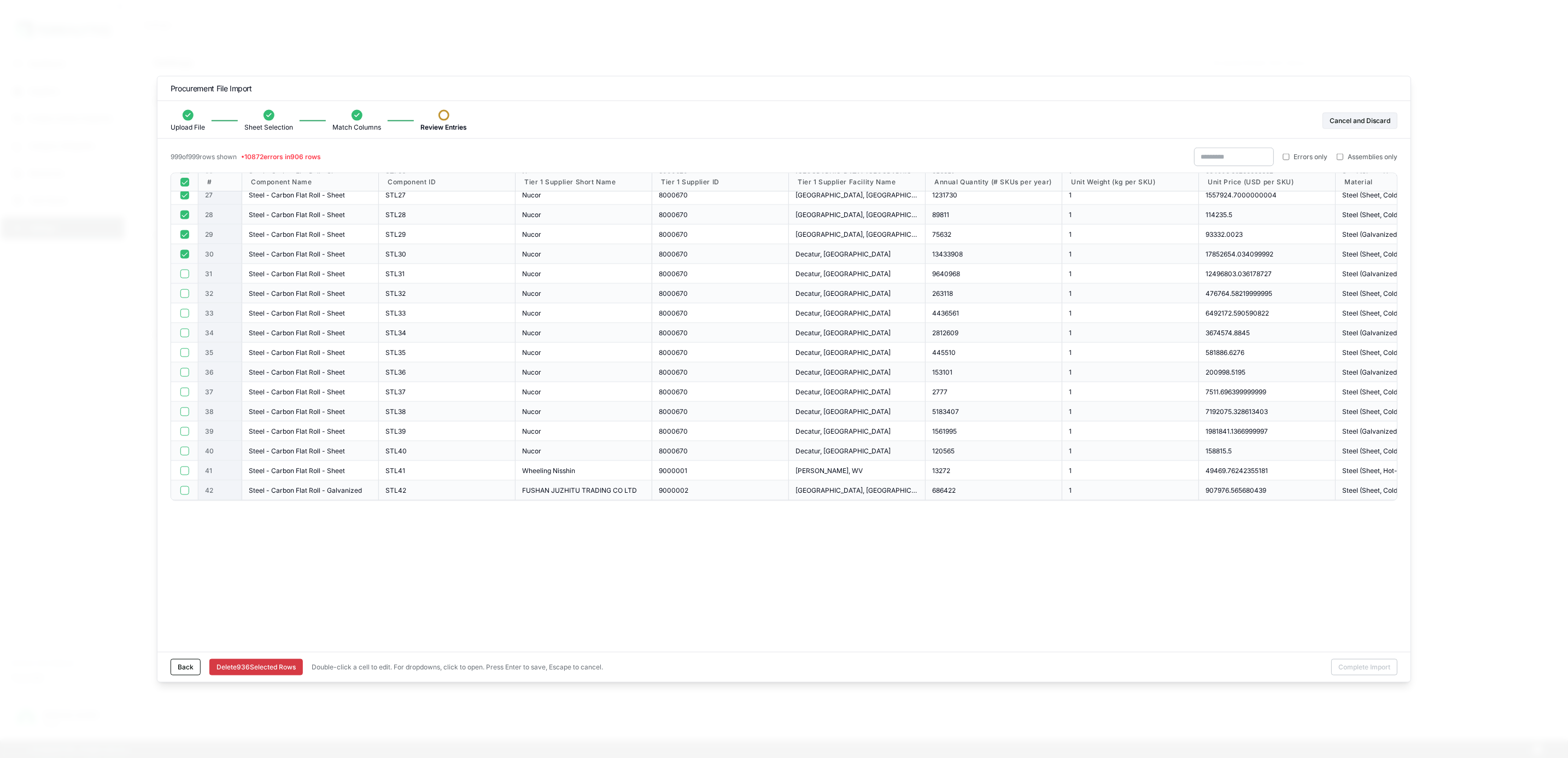
scroll to position [492, 0]
click at [189, 281] on button "button" at bounding box center [184, 279] width 9 height 9
click at [183, 260] on button "button" at bounding box center [184, 259] width 9 height 9
click at [184, 244] on button "button" at bounding box center [184, 239] width 9 height 9
click at [184, 212] on div at bounding box center [185, 220] width 28 height 20
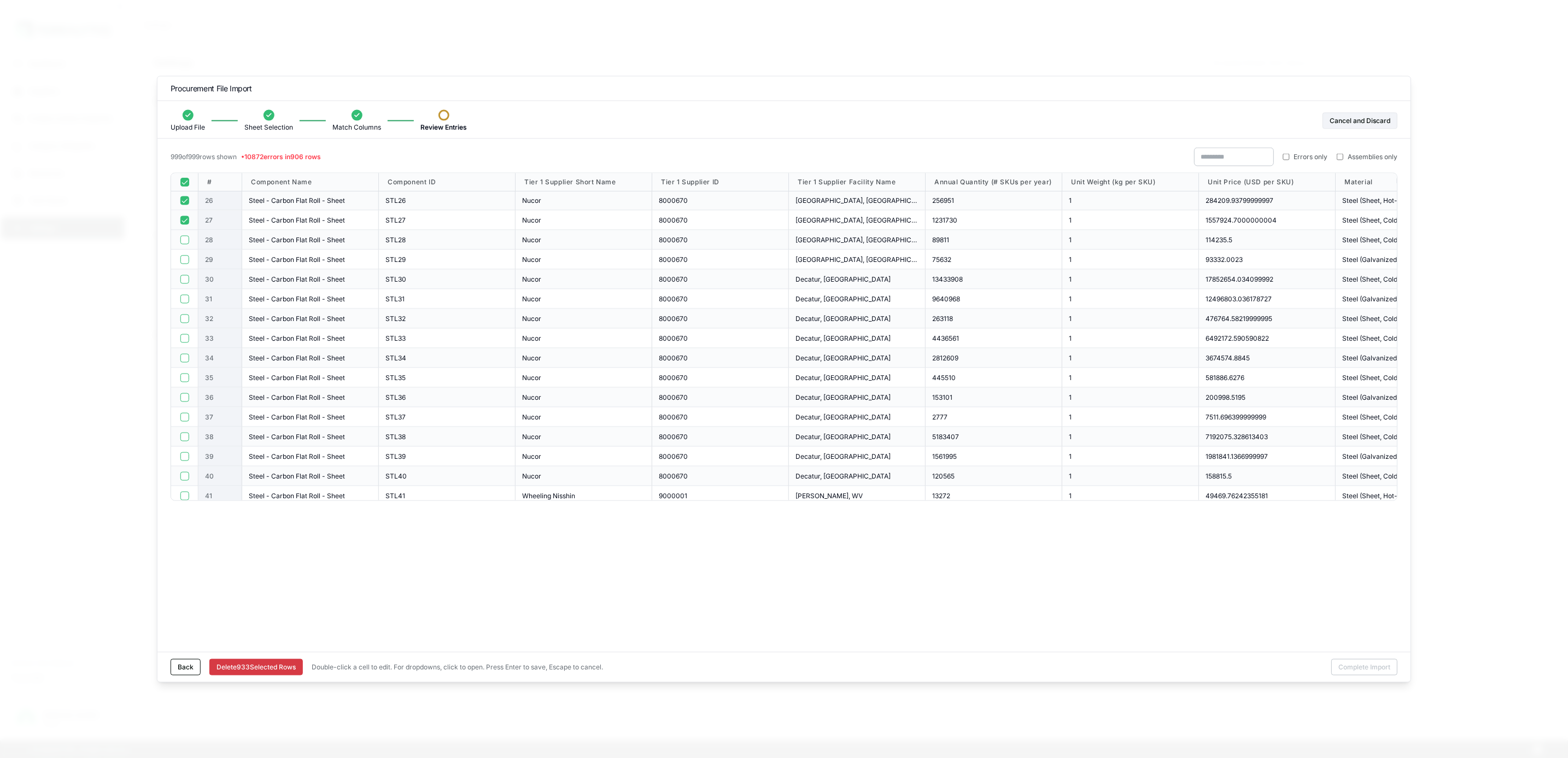
click at [183, 227] on div at bounding box center [185, 220] width 28 height 20
click at [183, 220] on button "button" at bounding box center [184, 220] width 9 height 9
click at [183, 197] on button "button" at bounding box center [184, 200] width 9 height 9
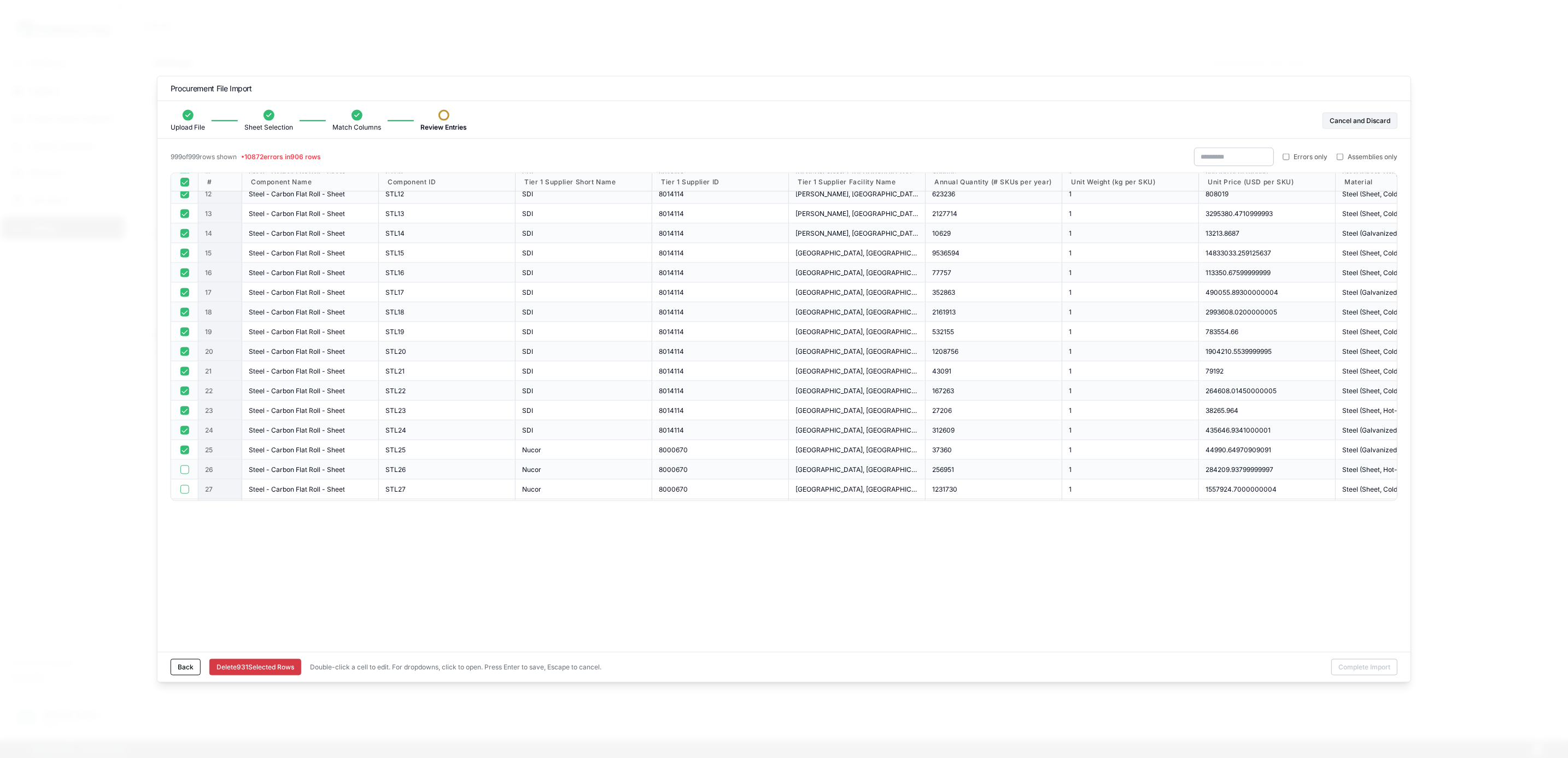
scroll to position [246, 0]
click at [186, 429] on button "button" at bounding box center [184, 426] width 9 height 9
click at [184, 407] on button "button" at bounding box center [184, 407] width 9 height 9
click at [184, 389] on button "button" at bounding box center [184, 387] width 9 height 9
click at [184, 370] on button "button" at bounding box center [184, 367] width 9 height 9
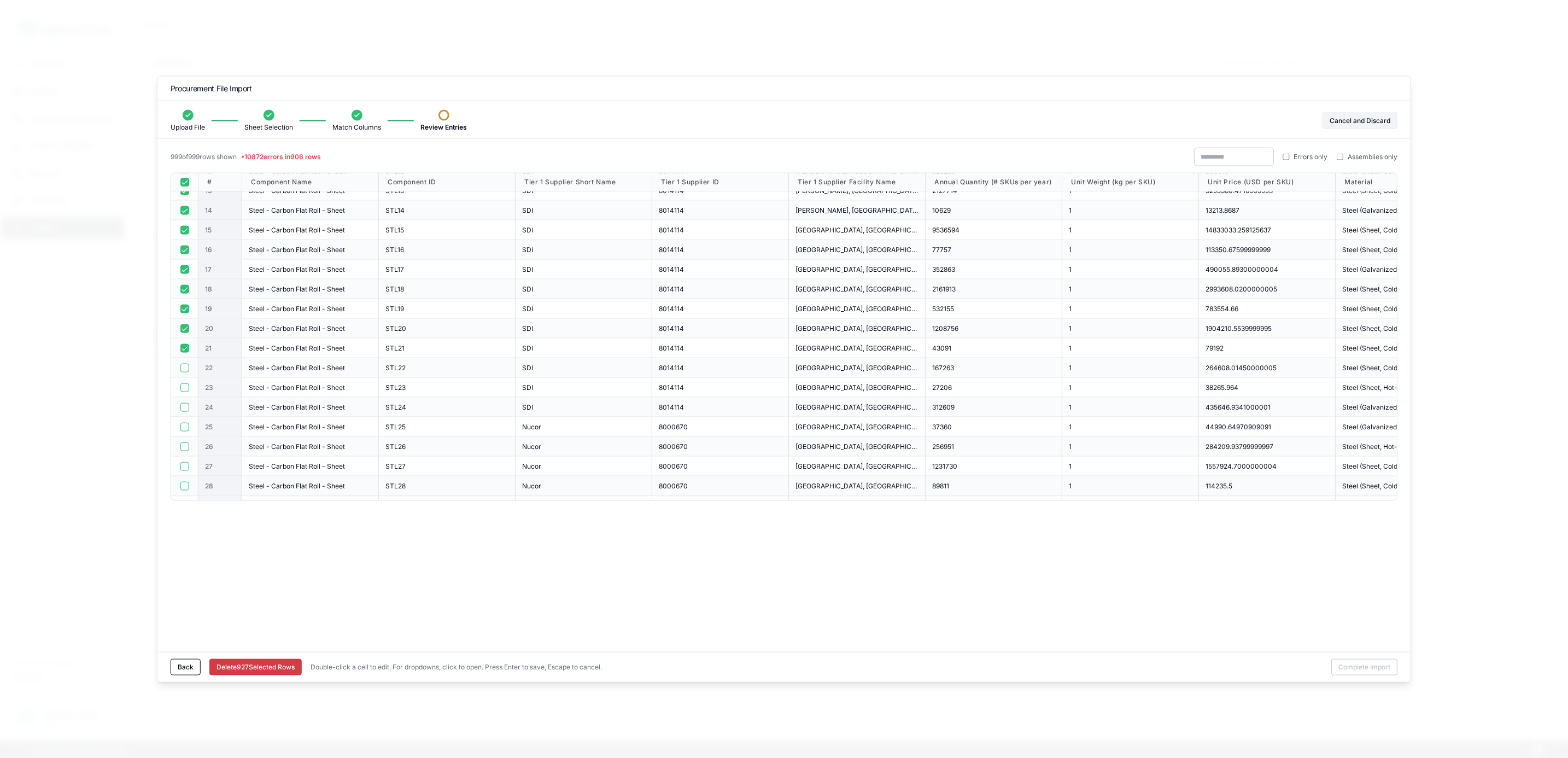
click at [182, 349] on button "button" at bounding box center [184, 348] width 9 height 9
click at [183, 327] on button "button" at bounding box center [184, 328] width 9 height 9
click at [186, 309] on button "button" at bounding box center [184, 308] width 9 height 9
click at [184, 289] on button "button" at bounding box center [184, 289] width 9 height 9
click at [186, 269] on button "button" at bounding box center [184, 269] width 9 height 9
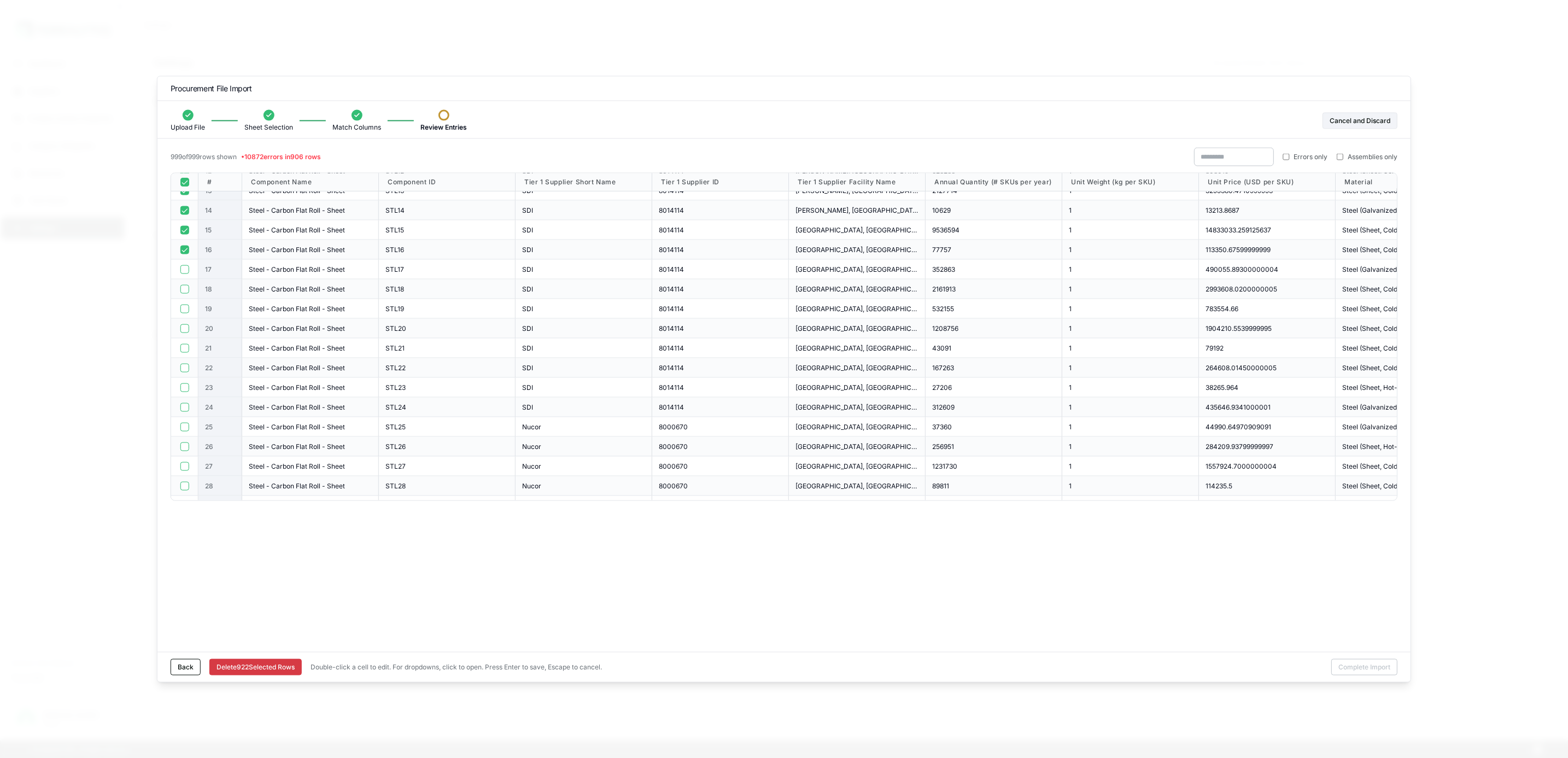
click at [186, 243] on div at bounding box center [185, 250] width 28 height 20
drag, startPoint x: 180, startPoint y: 223, endPoint x: 186, endPoint y: 247, distance: 24.7
click at [180, 224] on div at bounding box center [185, 230] width 28 height 20
click at [186, 231] on button "button" at bounding box center [184, 229] width 9 height 9
click at [184, 258] on div at bounding box center [185, 250] width 28 height 20
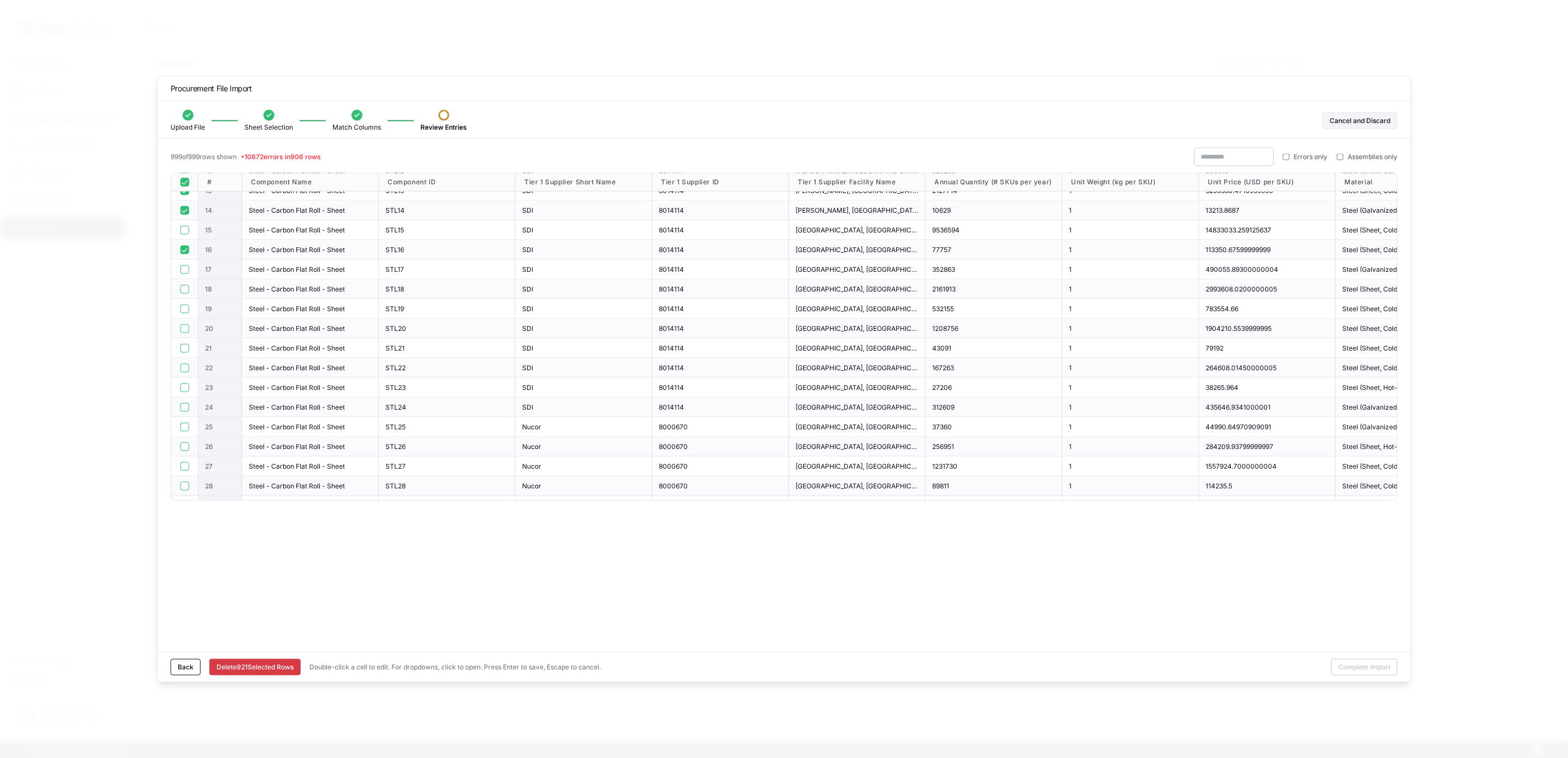
click at [184, 249] on button "button" at bounding box center [184, 249] width 9 height 9
click at [184, 290] on button "button" at bounding box center [184, 292] width 9 height 9
click at [184, 275] on button "button" at bounding box center [184, 272] width 9 height 9
click at [186, 255] on button "button" at bounding box center [184, 252] width 9 height 9
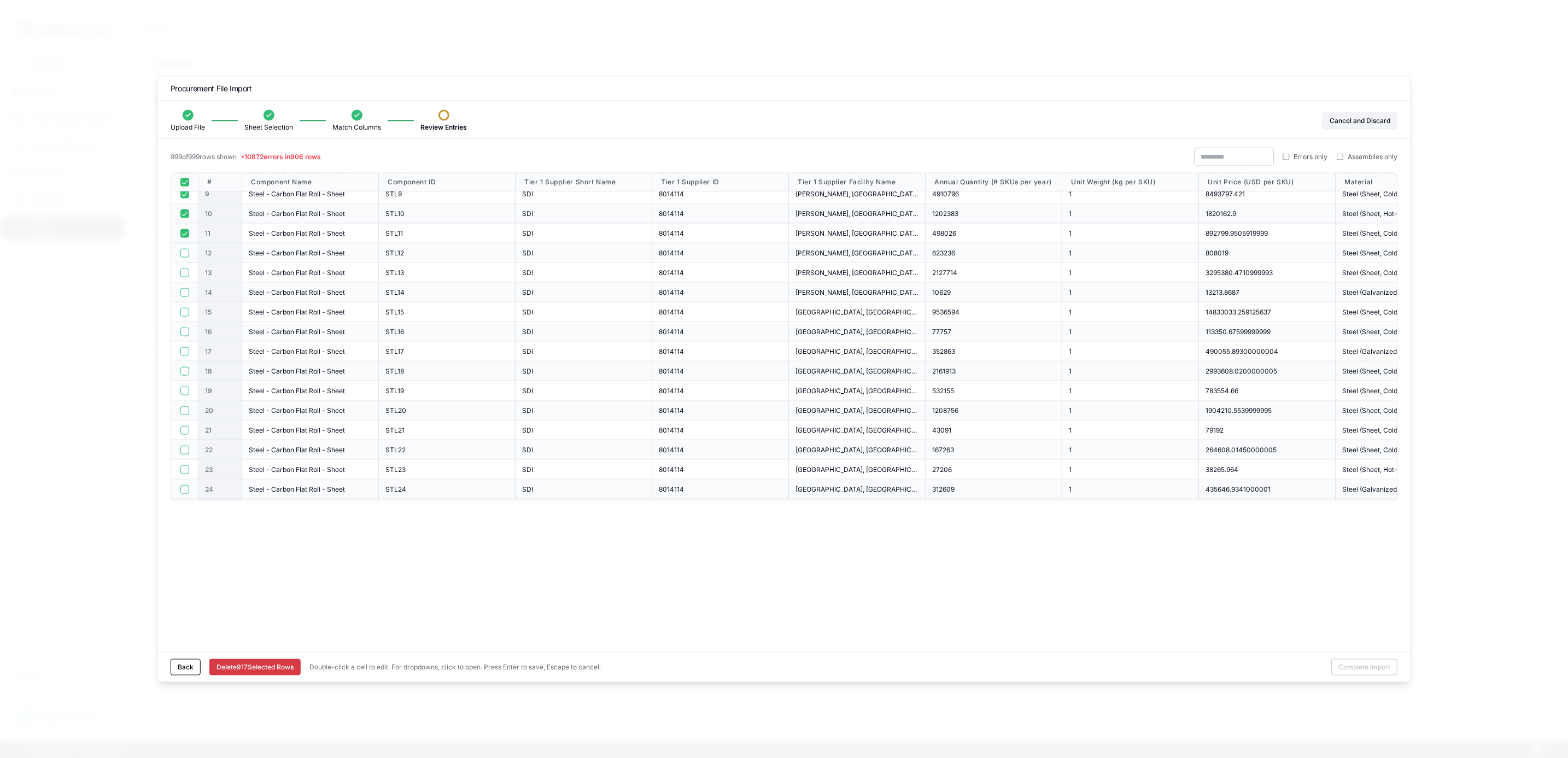
click at [182, 233] on button "button" at bounding box center [184, 233] width 9 height 9
click at [184, 218] on button "button" at bounding box center [184, 213] width 9 height 9
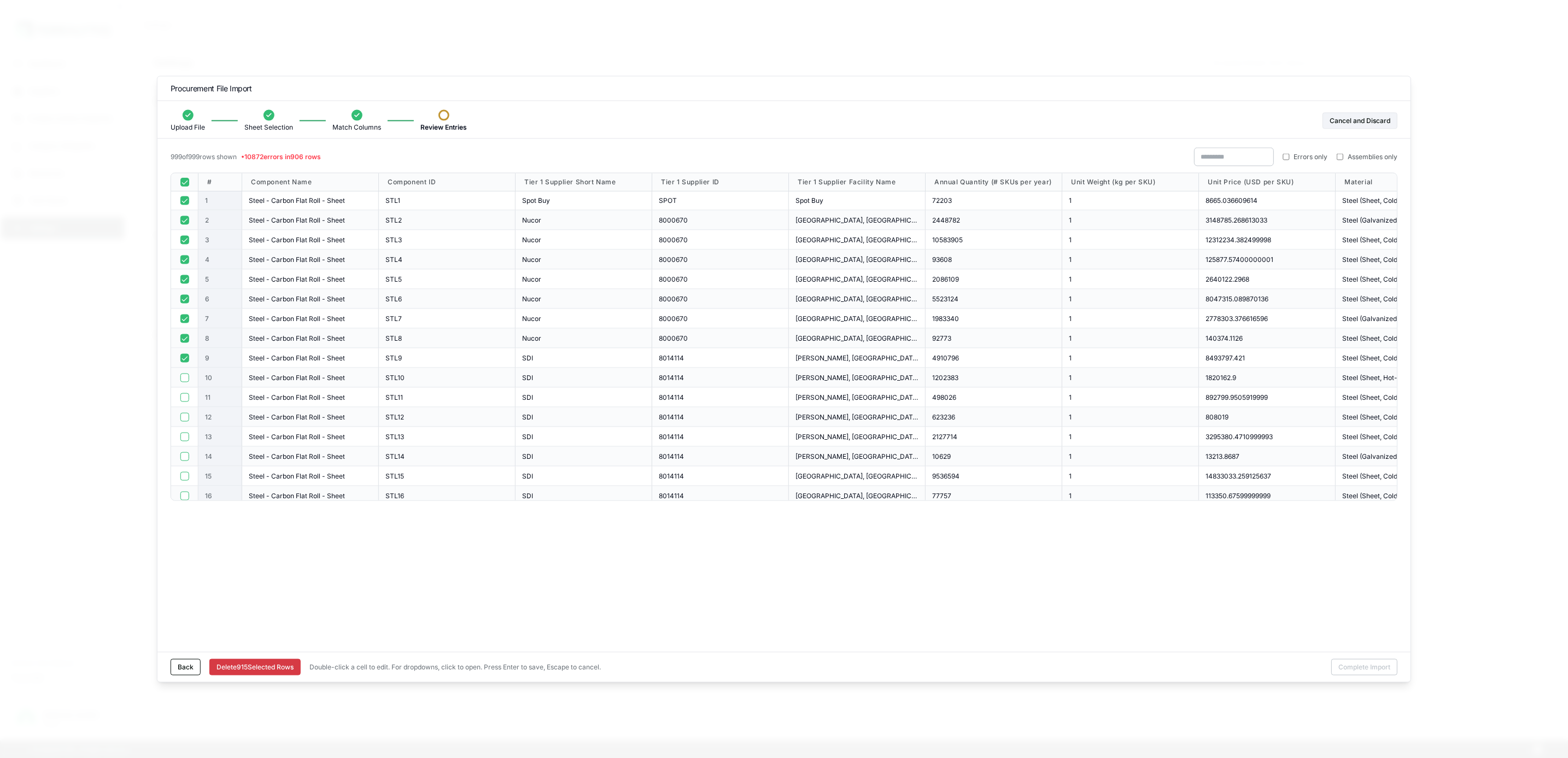
click at [184, 362] on button "button" at bounding box center [184, 357] width 9 height 9
click at [183, 342] on button "button" at bounding box center [184, 338] width 9 height 9
click at [186, 313] on div at bounding box center [185, 319] width 28 height 20
click at [182, 322] on button "button" at bounding box center [184, 318] width 9 height 9
click at [186, 299] on button "button" at bounding box center [184, 298] width 9 height 9
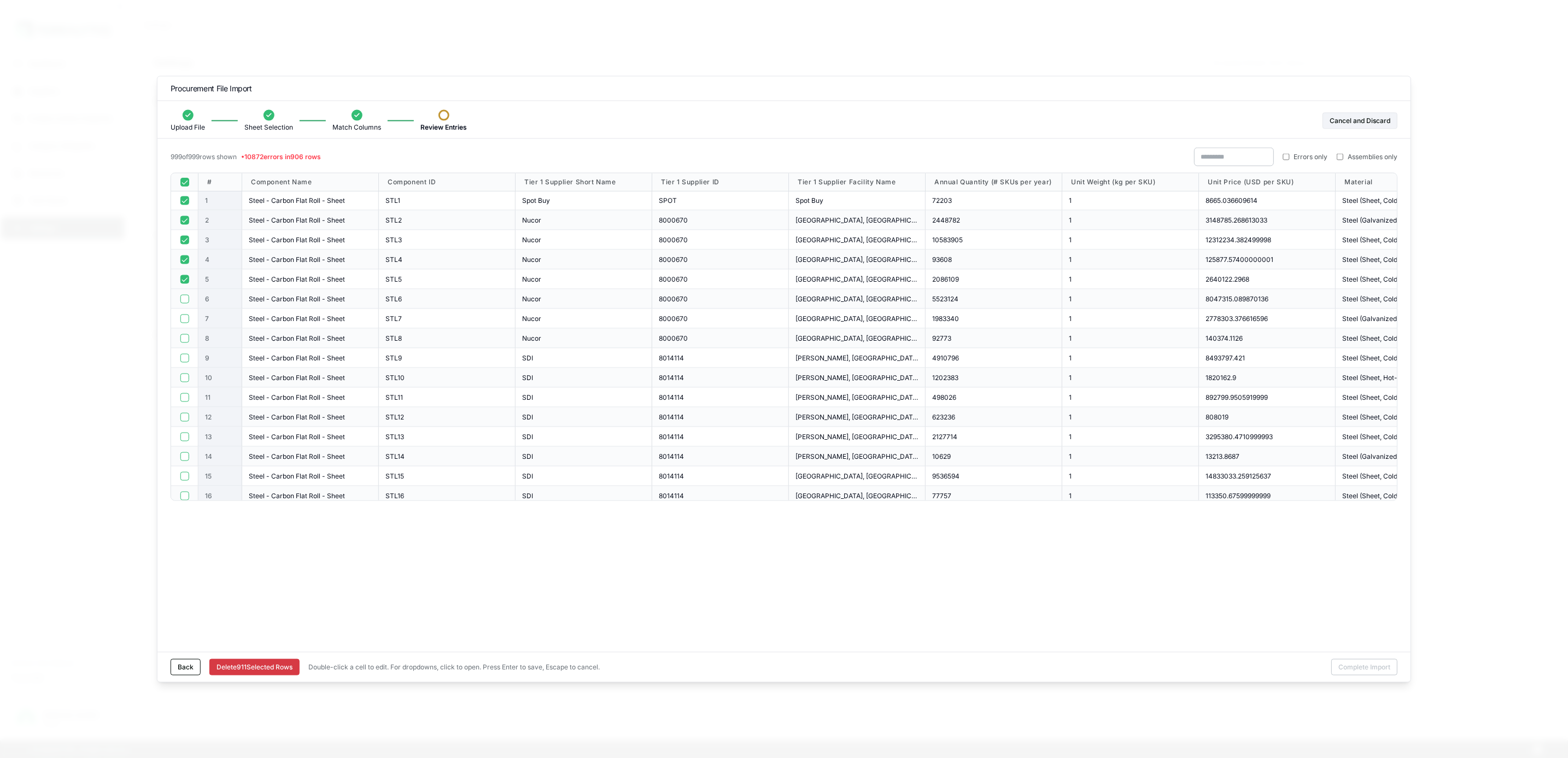
click at [180, 272] on div at bounding box center [185, 279] width 28 height 20
click at [186, 276] on button "button" at bounding box center [184, 279] width 9 height 9
click at [186, 262] on button "button" at bounding box center [184, 259] width 9 height 9
click at [184, 240] on button "button" at bounding box center [184, 239] width 9 height 9
click at [184, 216] on button "button" at bounding box center [184, 220] width 9 height 9
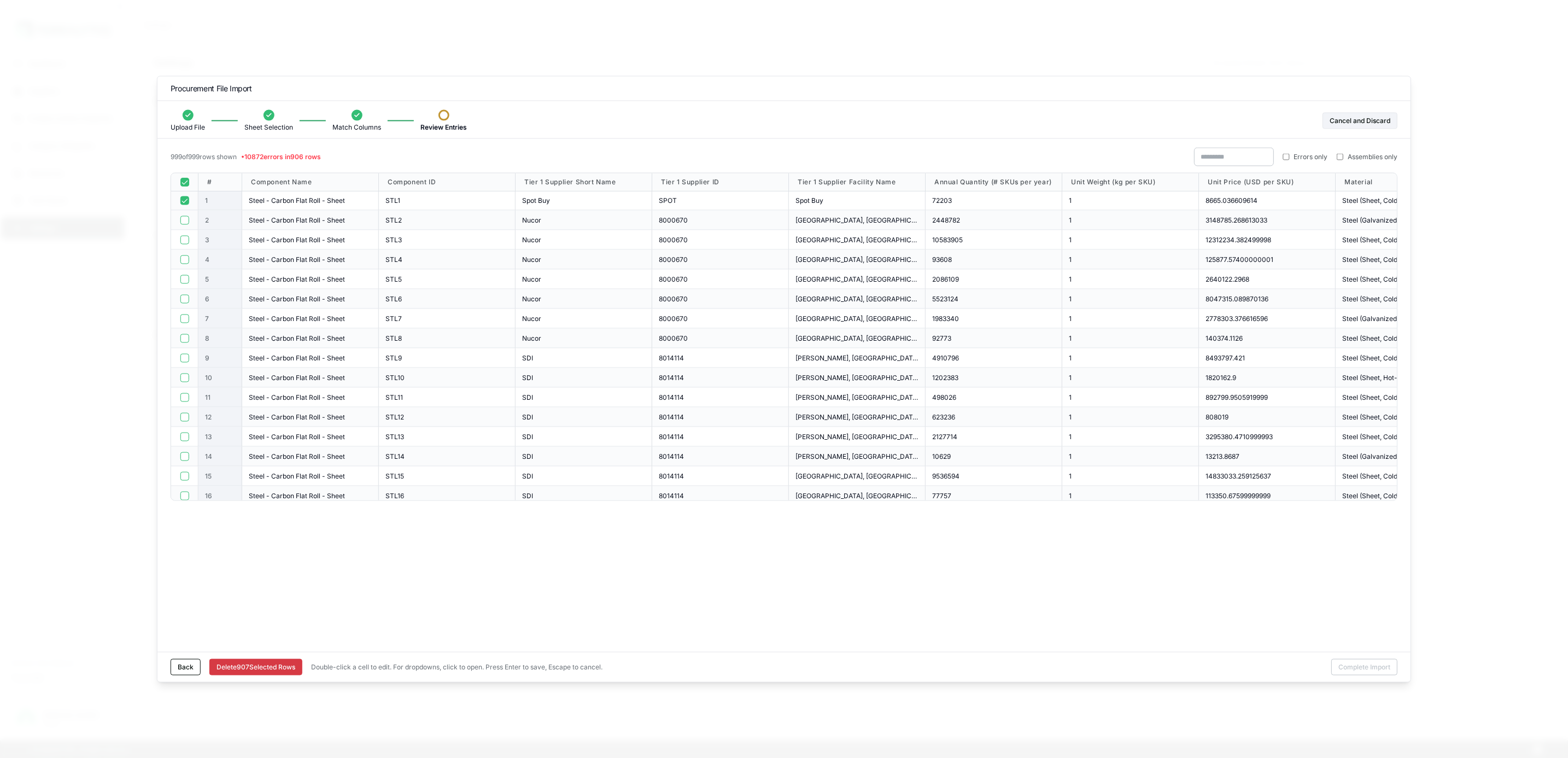
click at [184, 197] on button "button" at bounding box center [184, 200] width 9 height 9
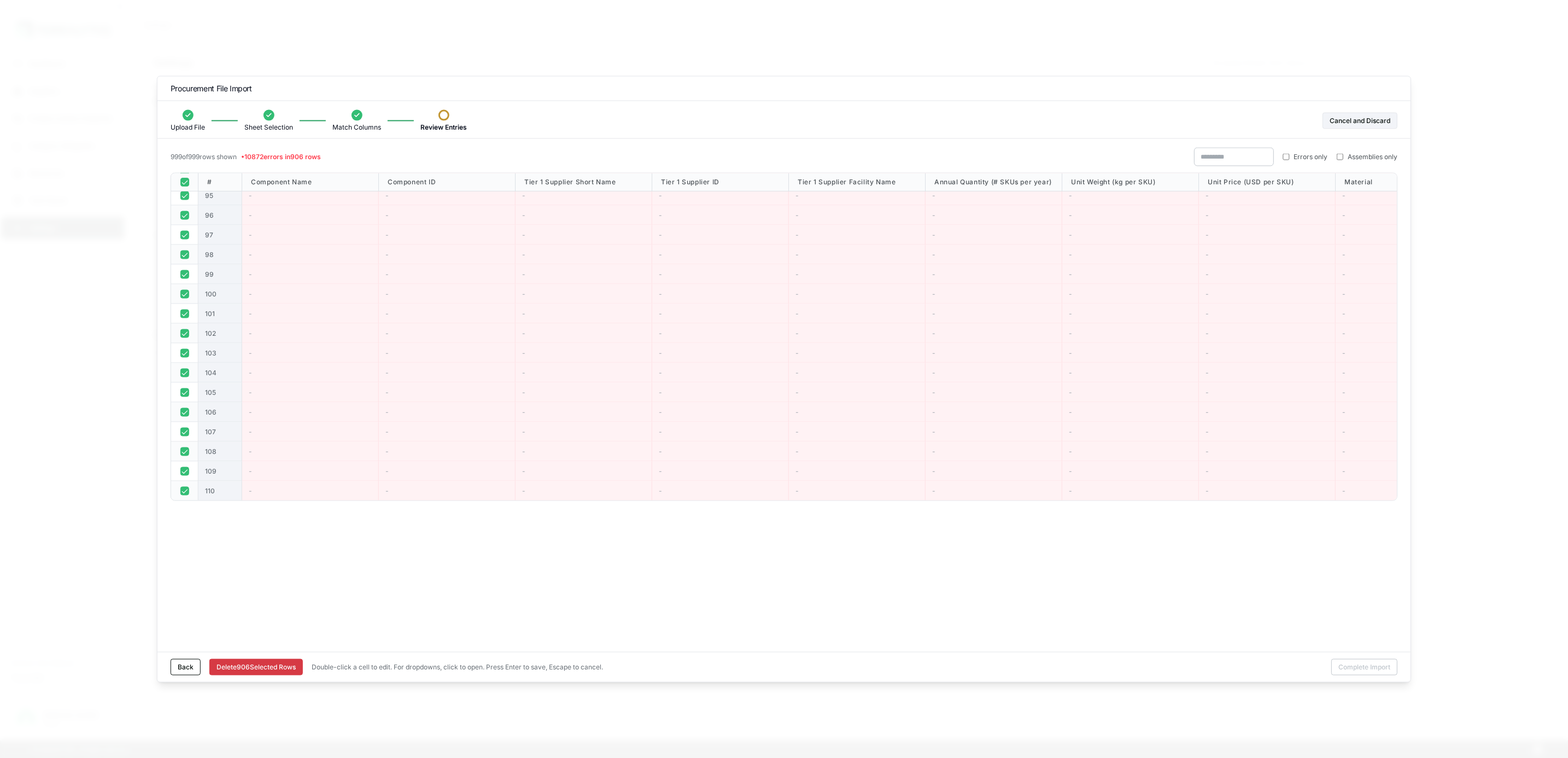
scroll to position [1805, 0]
click at [271, 660] on button "Delete [STREET_ADDRESS]" at bounding box center [256, 666] width 94 height 16
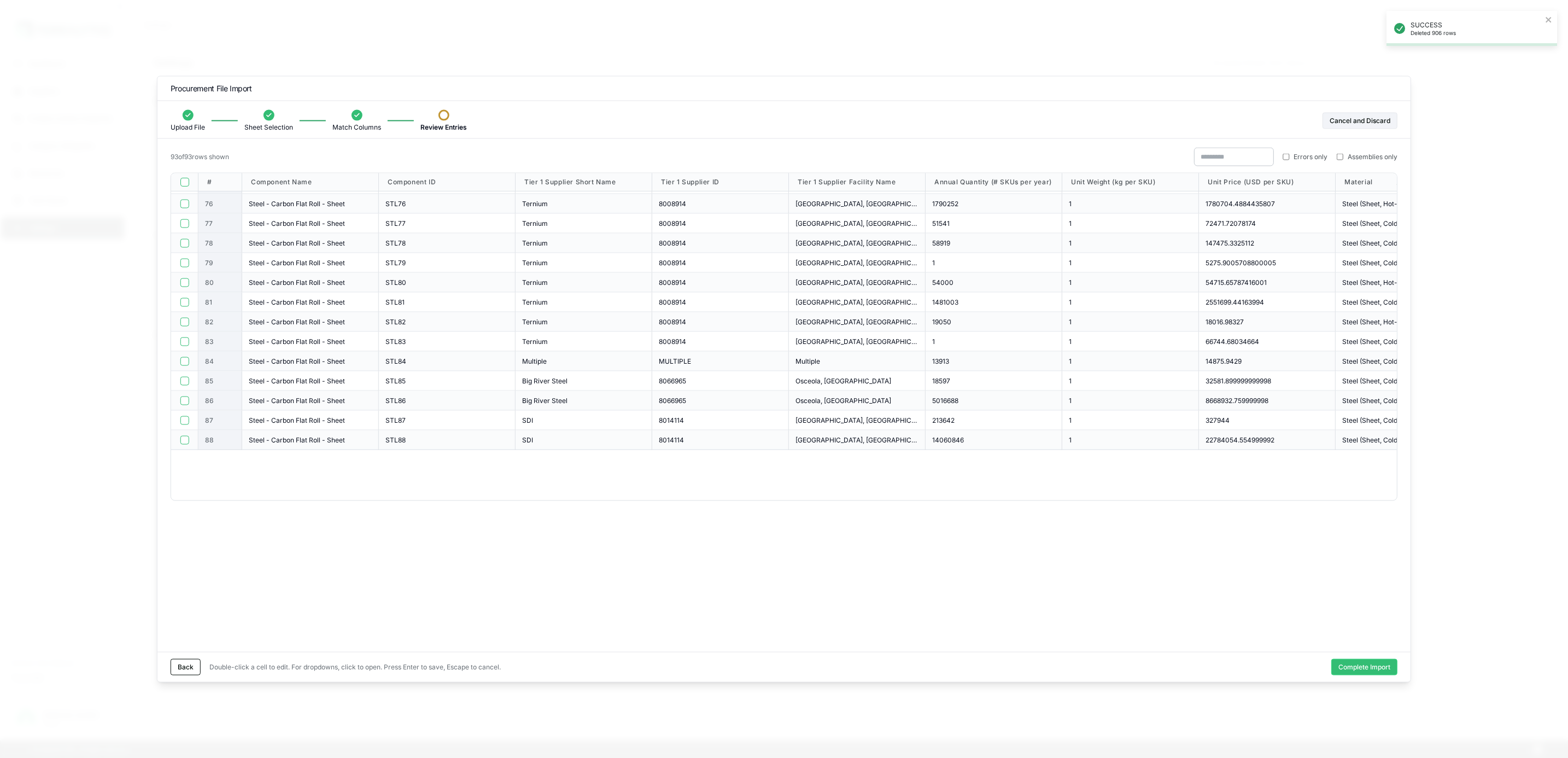
scroll to position [1521, 0]
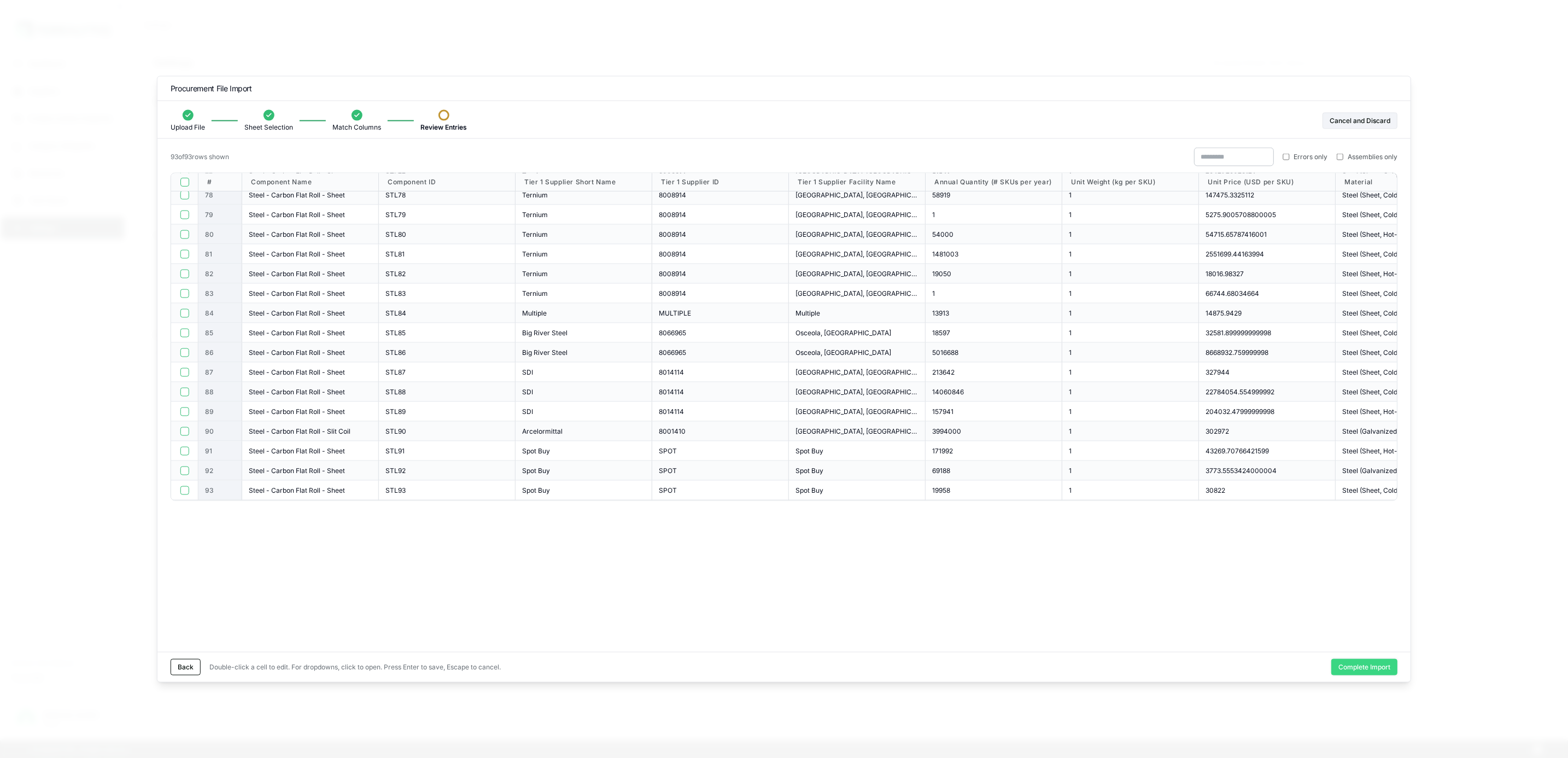
click at [1347, 661] on button "Complete Import" at bounding box center [1364, 666] width 66 height 16
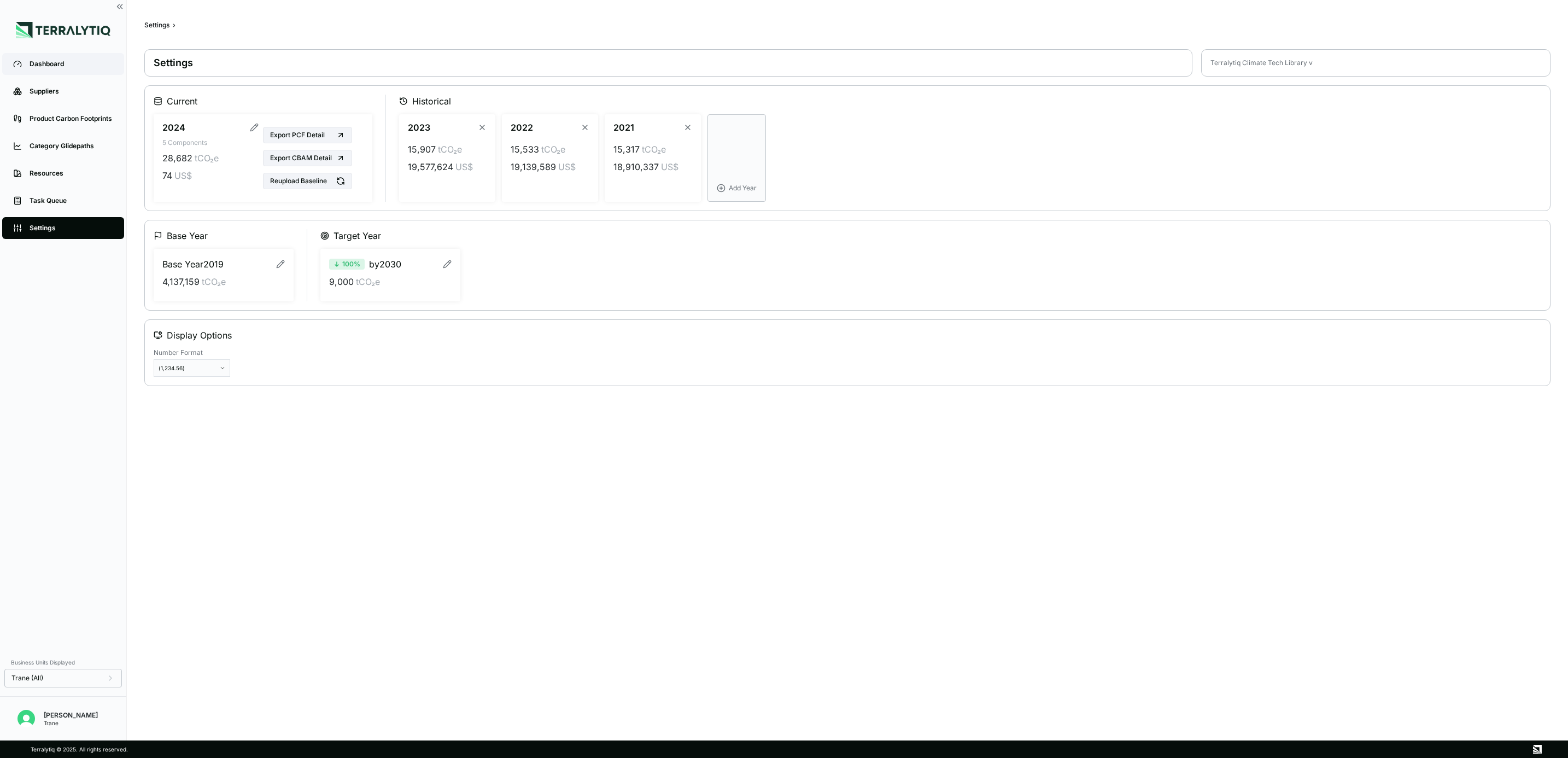
click at [58, 66] on div "Dashboard" at bounding box center [71, 64] width 84 height 9
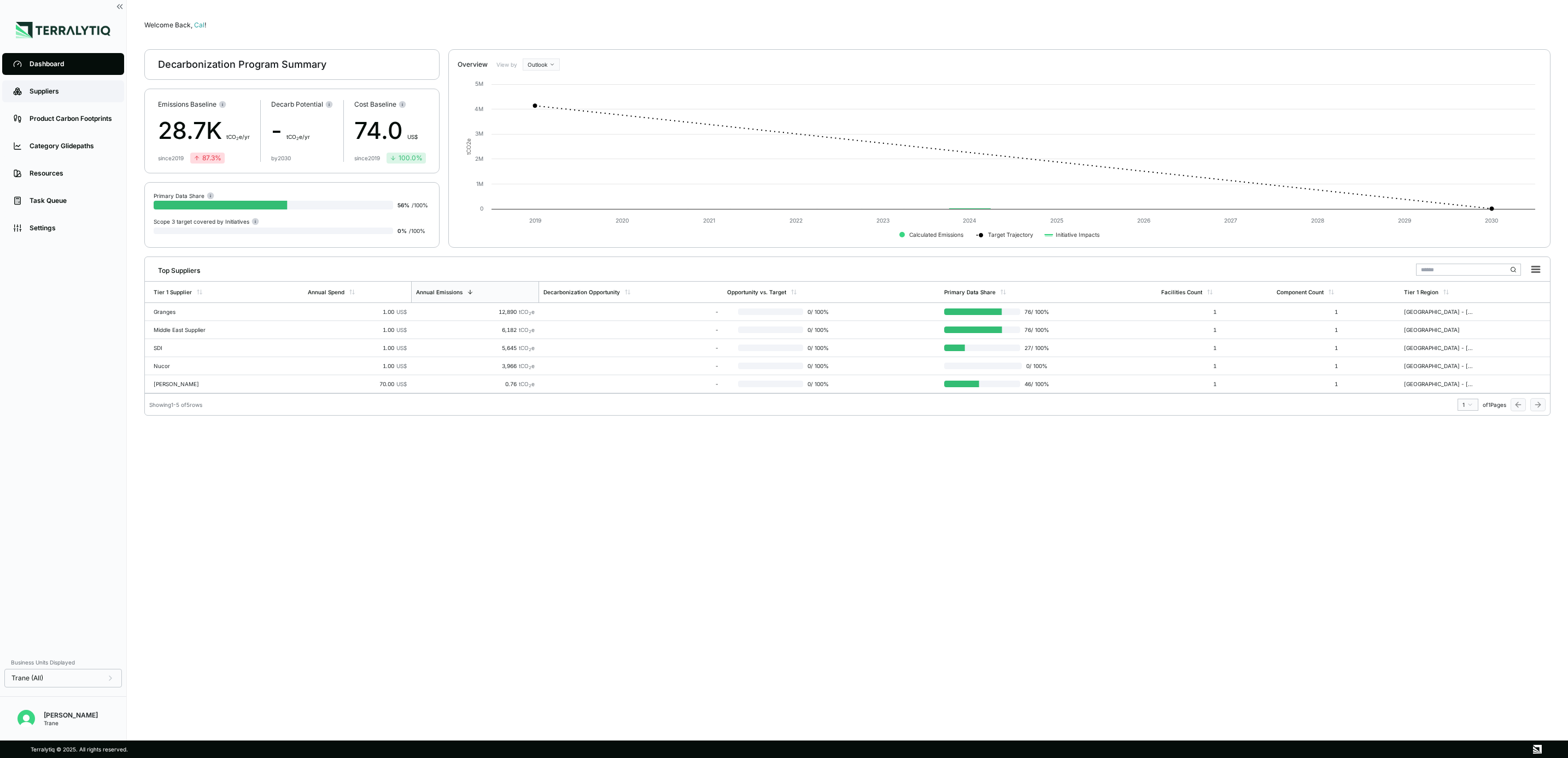
click at [54, 90] on div "Suppliers" at bounding box center [71, 91] width 84 height 9
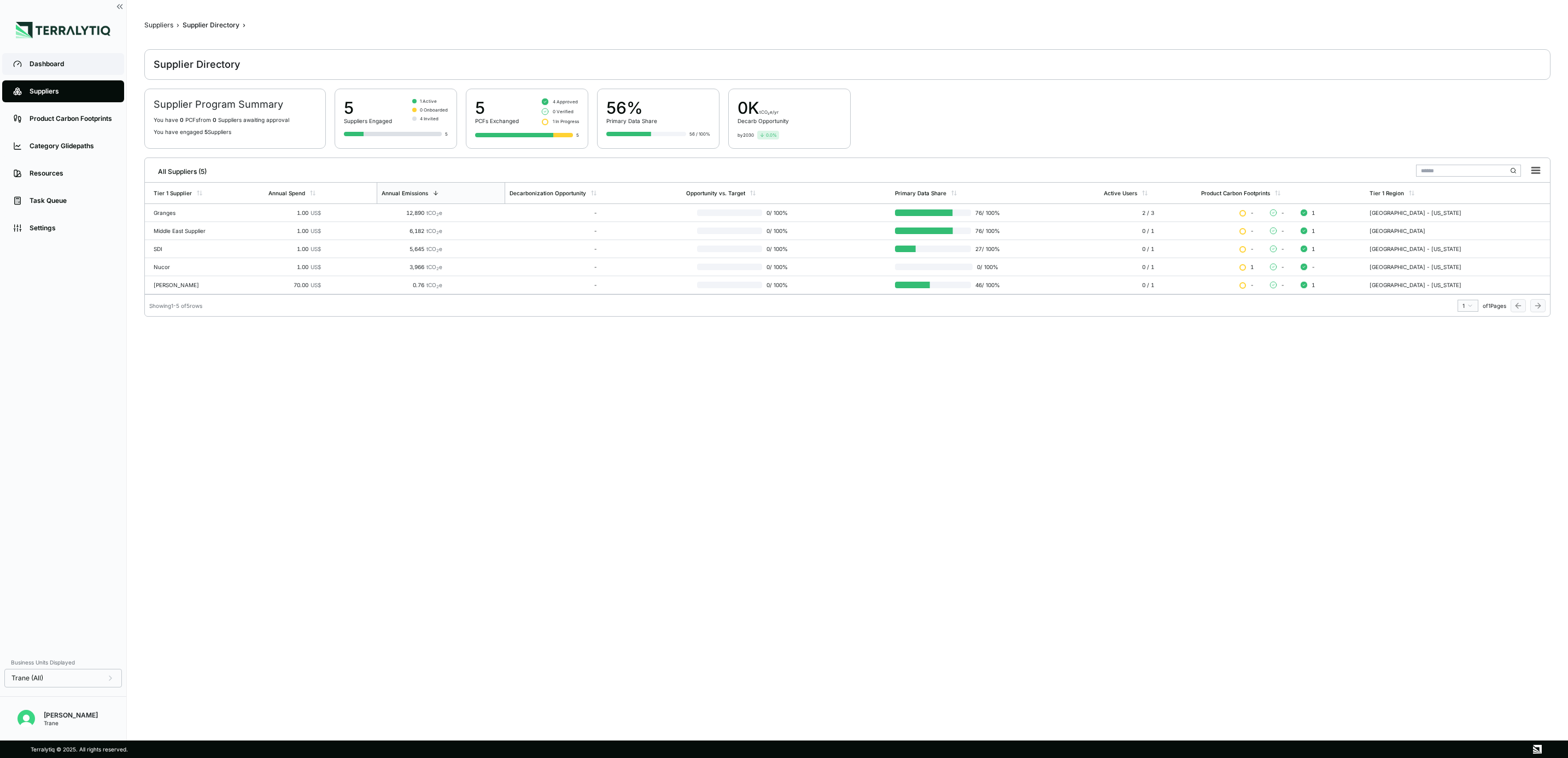
click at [61, 62] on div "Dashboard" at bounding box center [71, 64] width 84 height 9
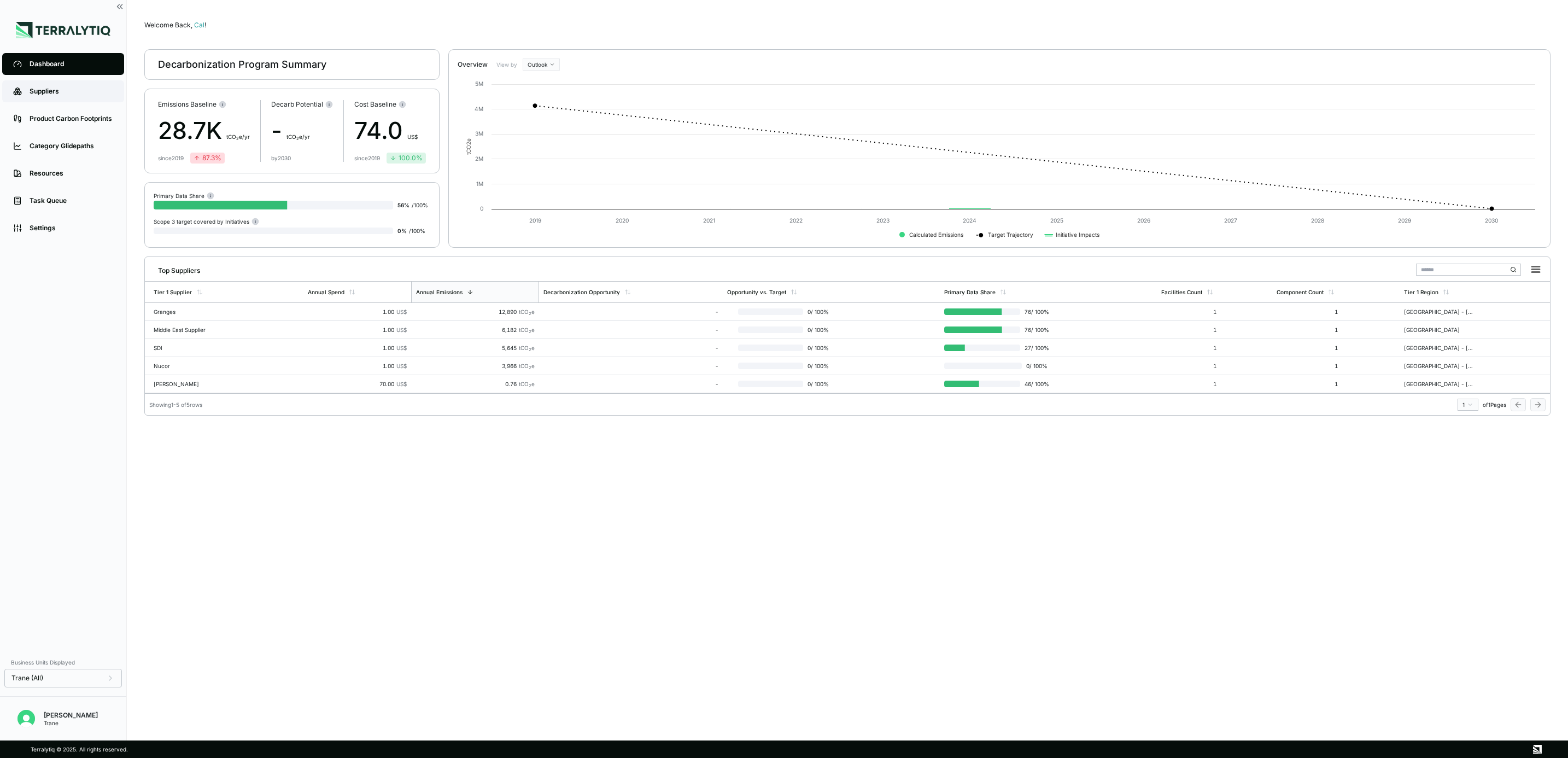
click at [72, 94] on div "Suppliers" at bounding box center [71, 91] width 84 height 9
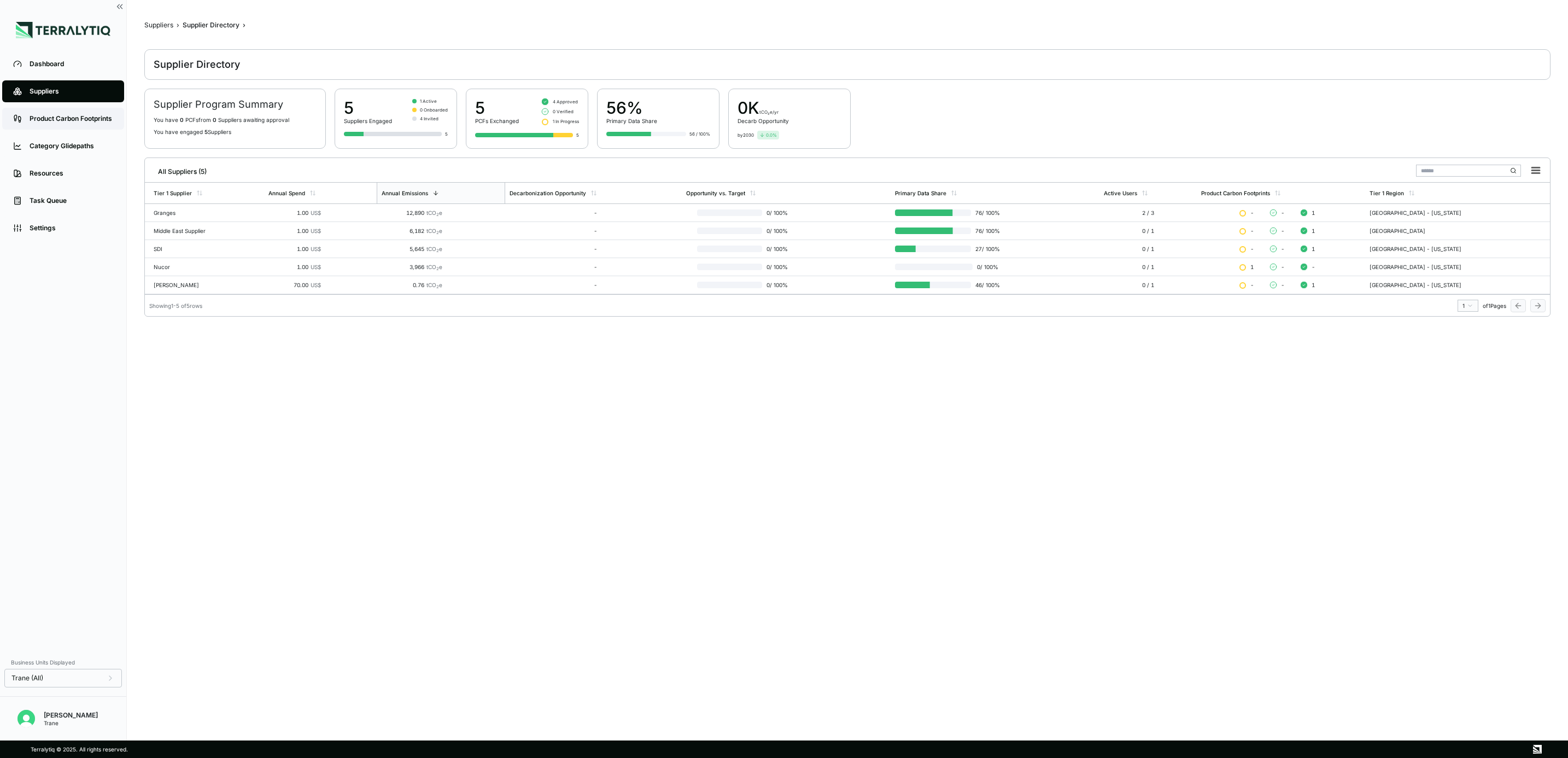
click at [77, 115] on div "Product Carbon Footprints" at bounding box center [71, 118] width 84 height 9
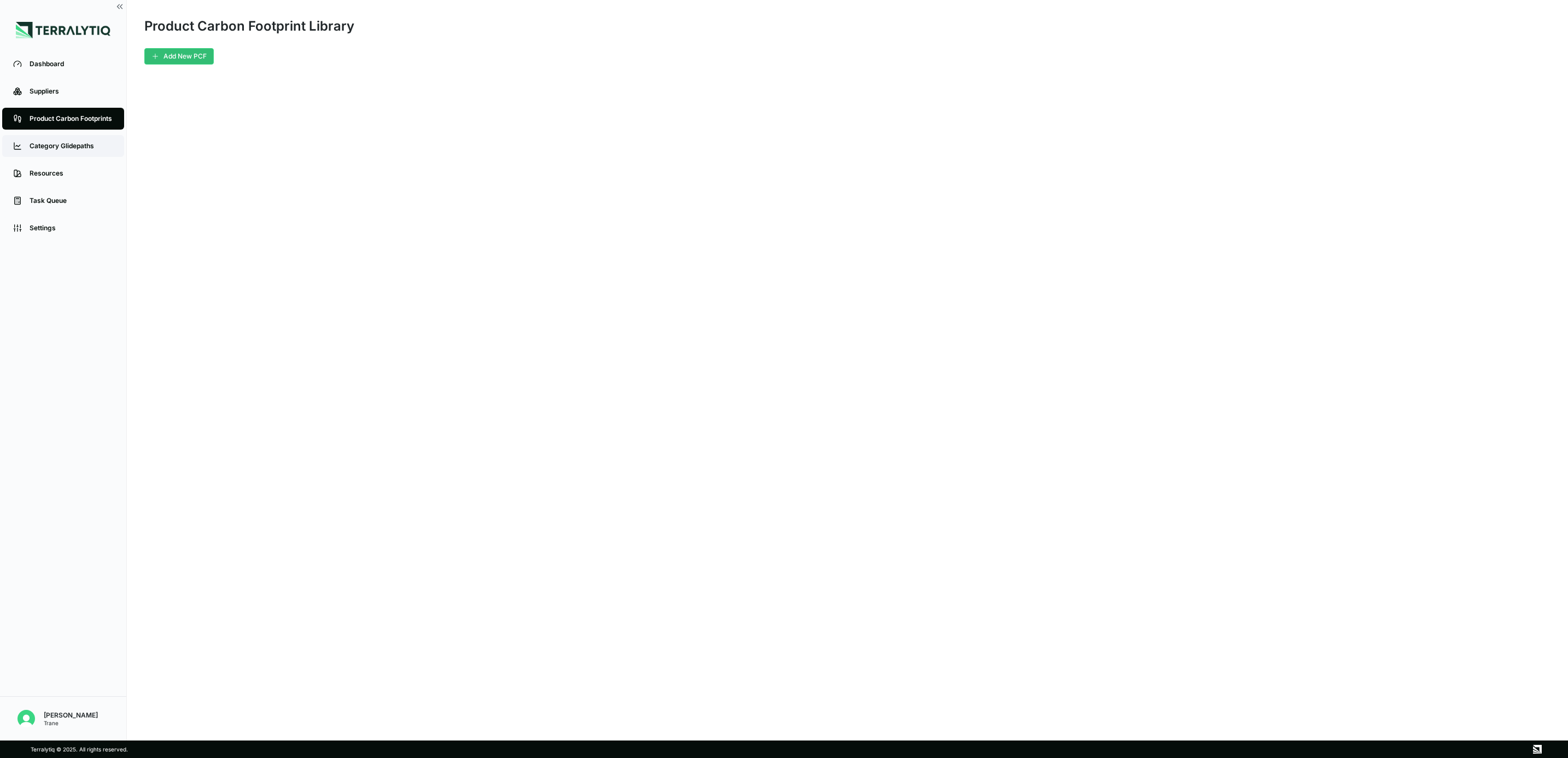
click at [66, 144] on div "Category Glidepaths" at bounding box center [71, 146] width 84 height 9
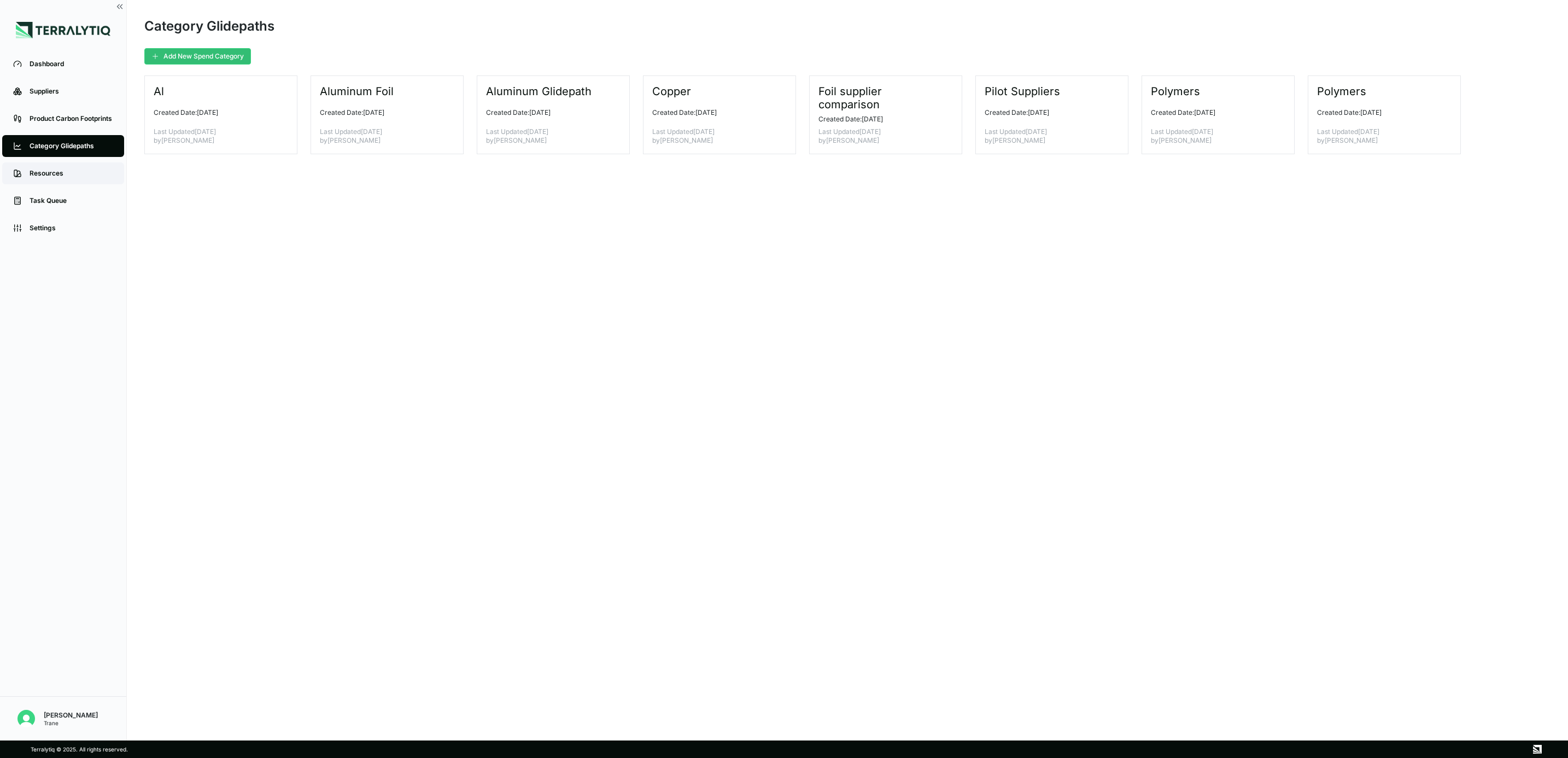
click at [59, 176] on div "Resources" at bounding box center [71, 173] width 84 height 9
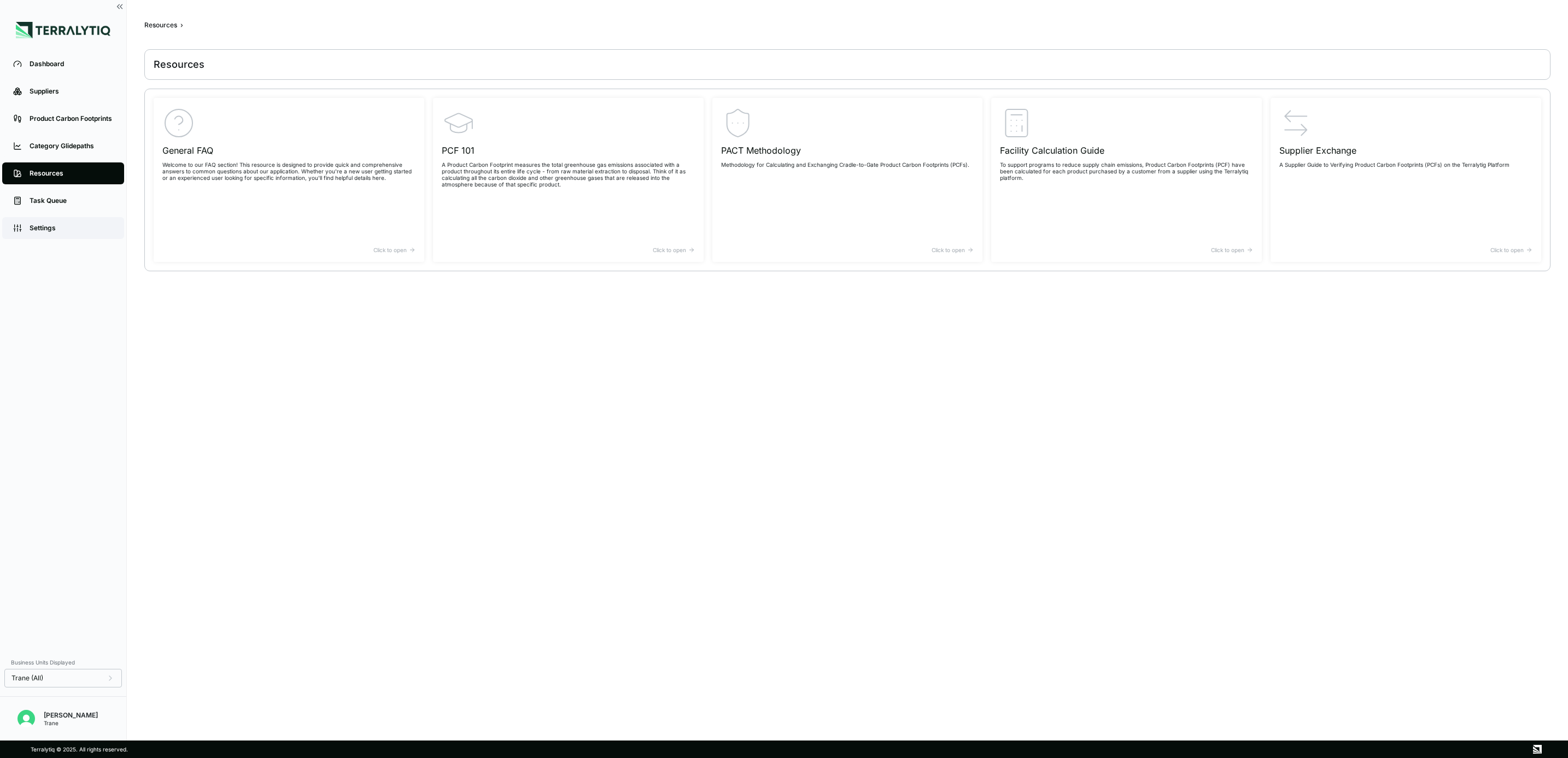
click at [51, 228] on div "Settings" at bounding box center [71, 228] width 84 height 9
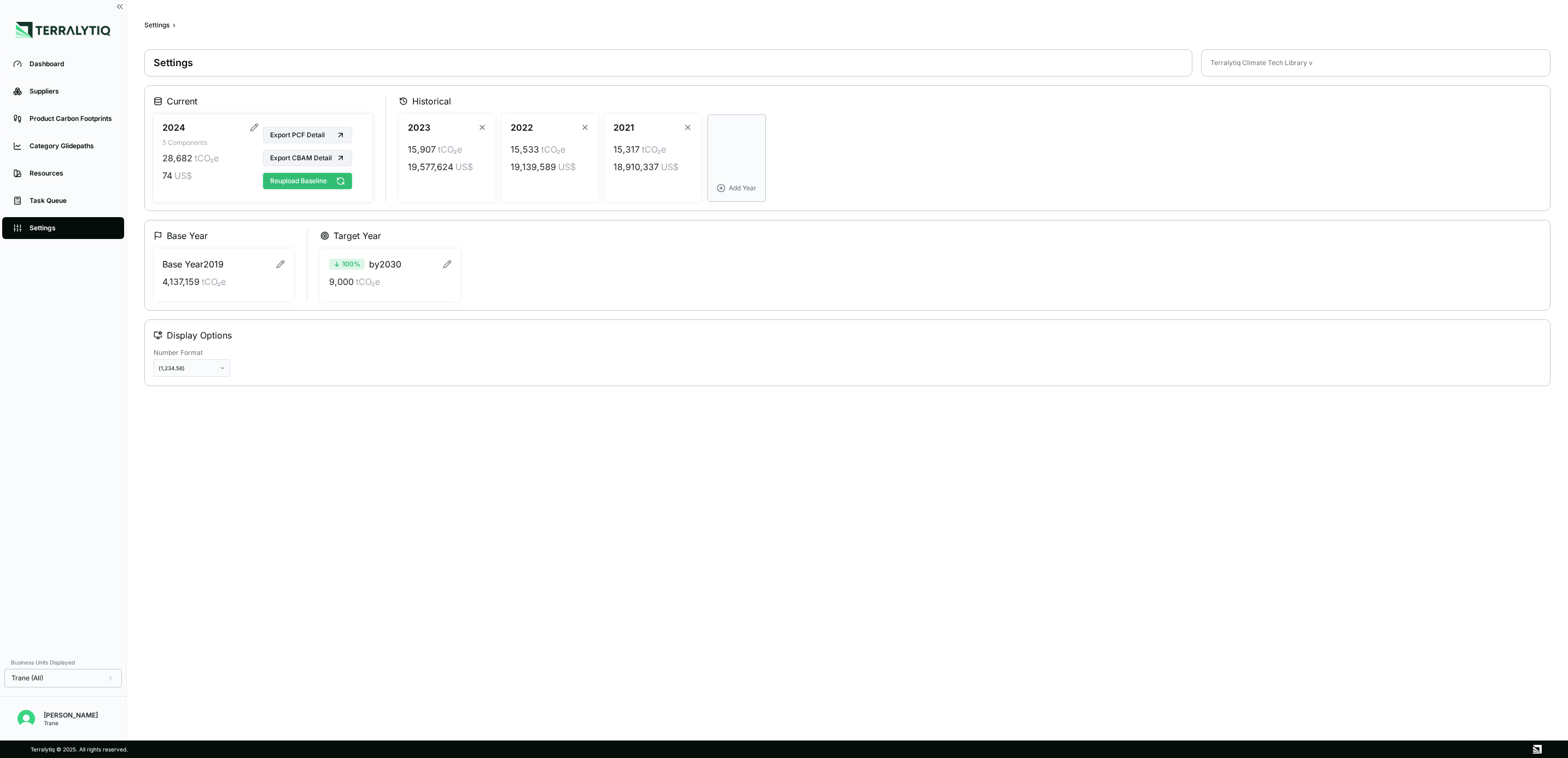
click at [298, 186] on button "Reupload Baseline" at bounding box center [307, 181] width 89 height 16
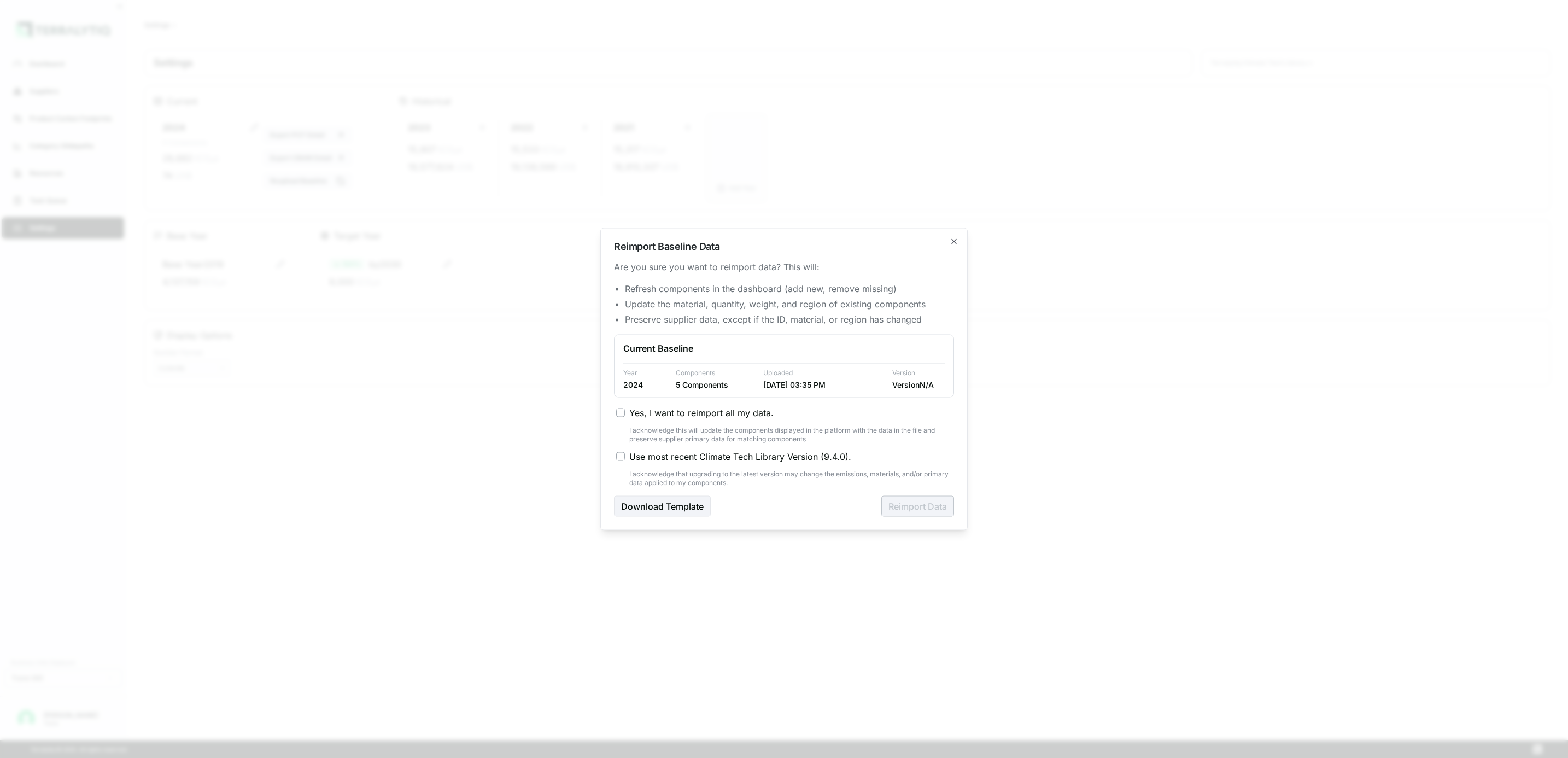
click at [710, 414] on span "Yes, I want to reimport all my data." at bounding box center [701, 413] width 144 height 13
click at [625, 414] on button "Yes, I want to reimport all my data." at bounding box center [620, 412] width 9 height 9
click at [952, 245] on h2 "Reimport Baseline Data" at bounding box center [783, 247] width 340 height 10
click at [953, 243] on icon "button" at bounding box center [953, 241] width 9 height 9
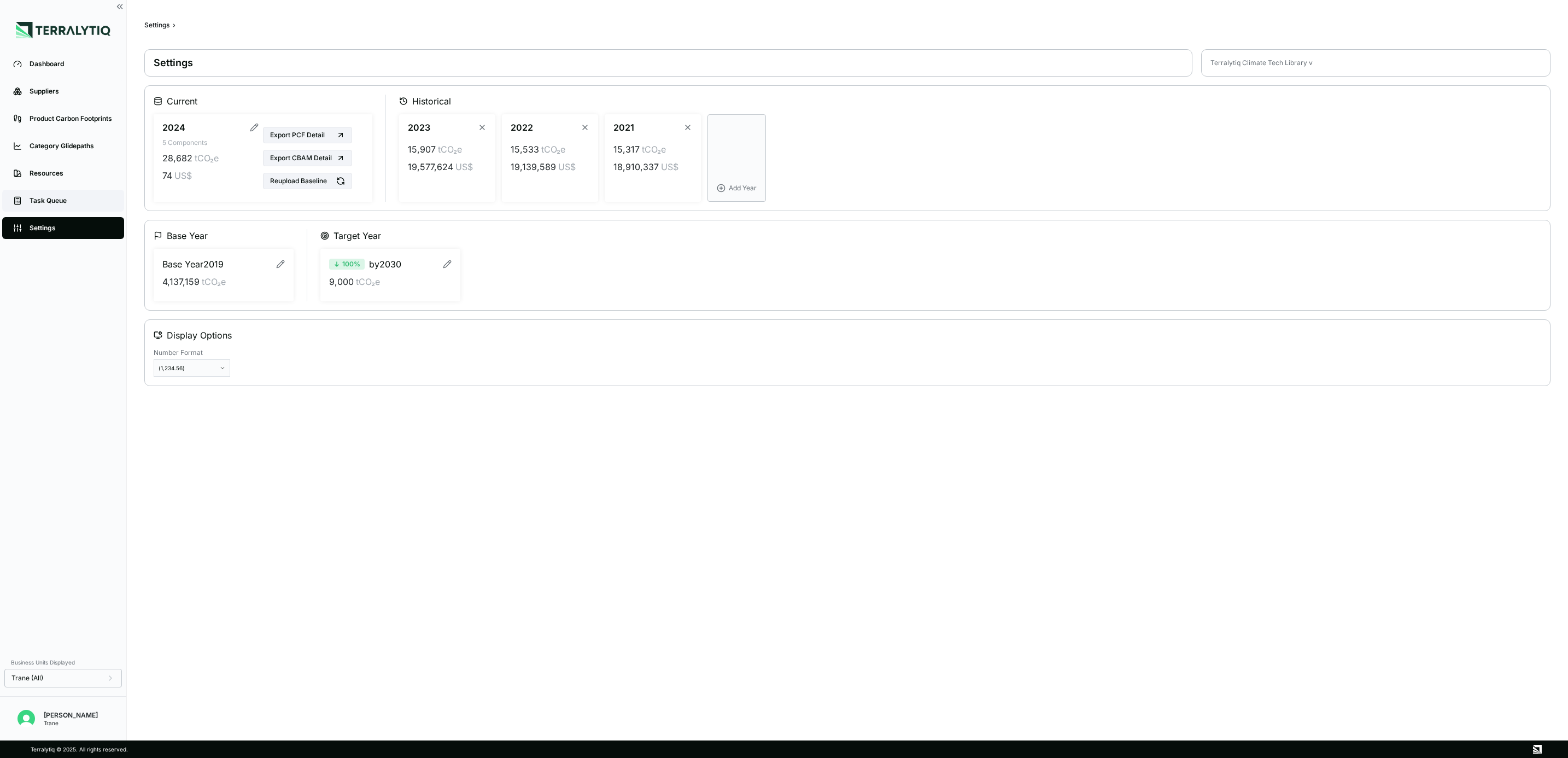
click at [84, 202] on div "Task Queue" at bounding box center [71, 200] width 84 height 9
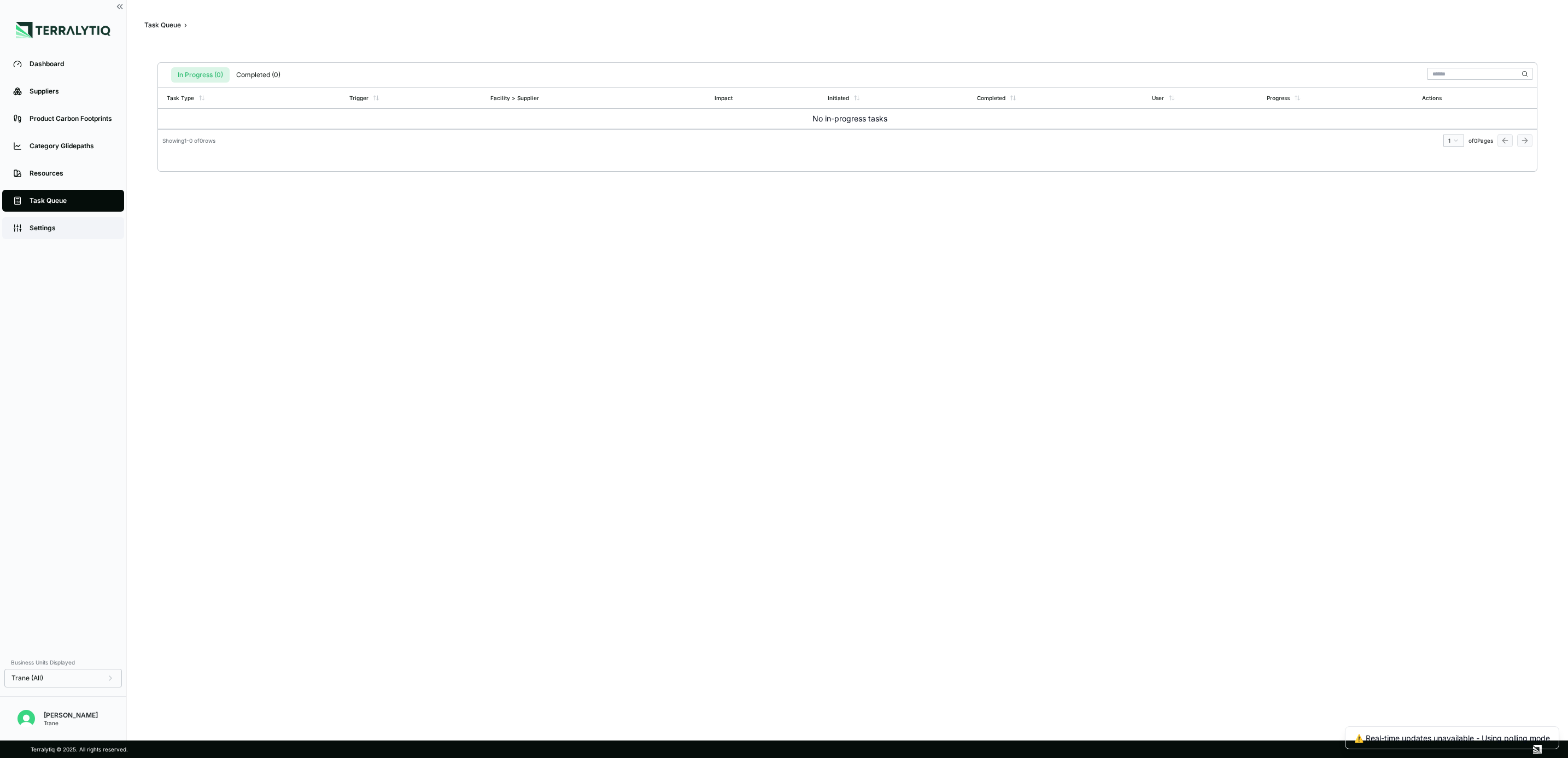
click at [68, 220] on link "Settings" at bounding box center [63, 228] width 122 height 22
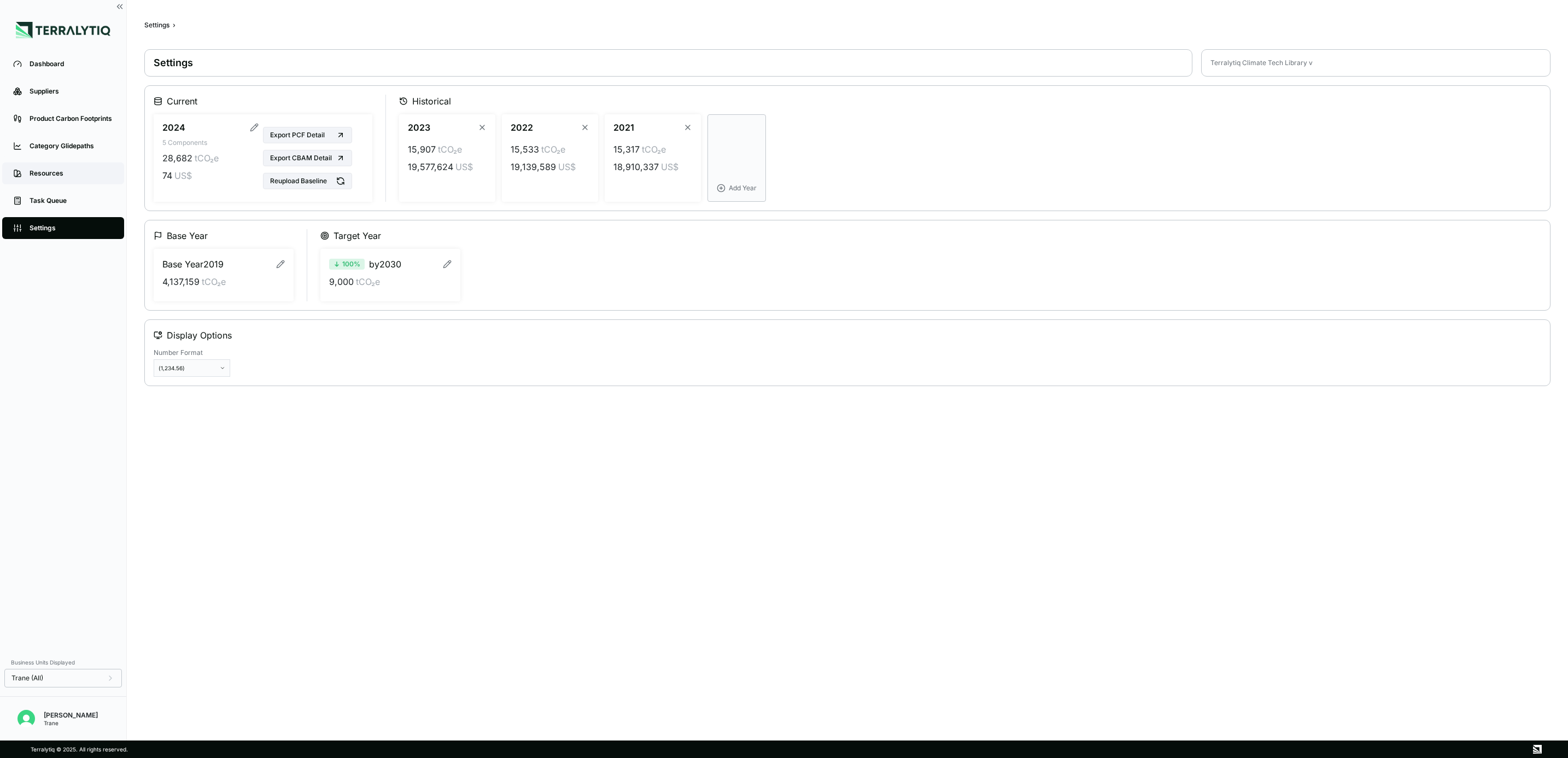
click at [69, 172] on div "Resources" at bounding box center [71, 173] width 84 height 9
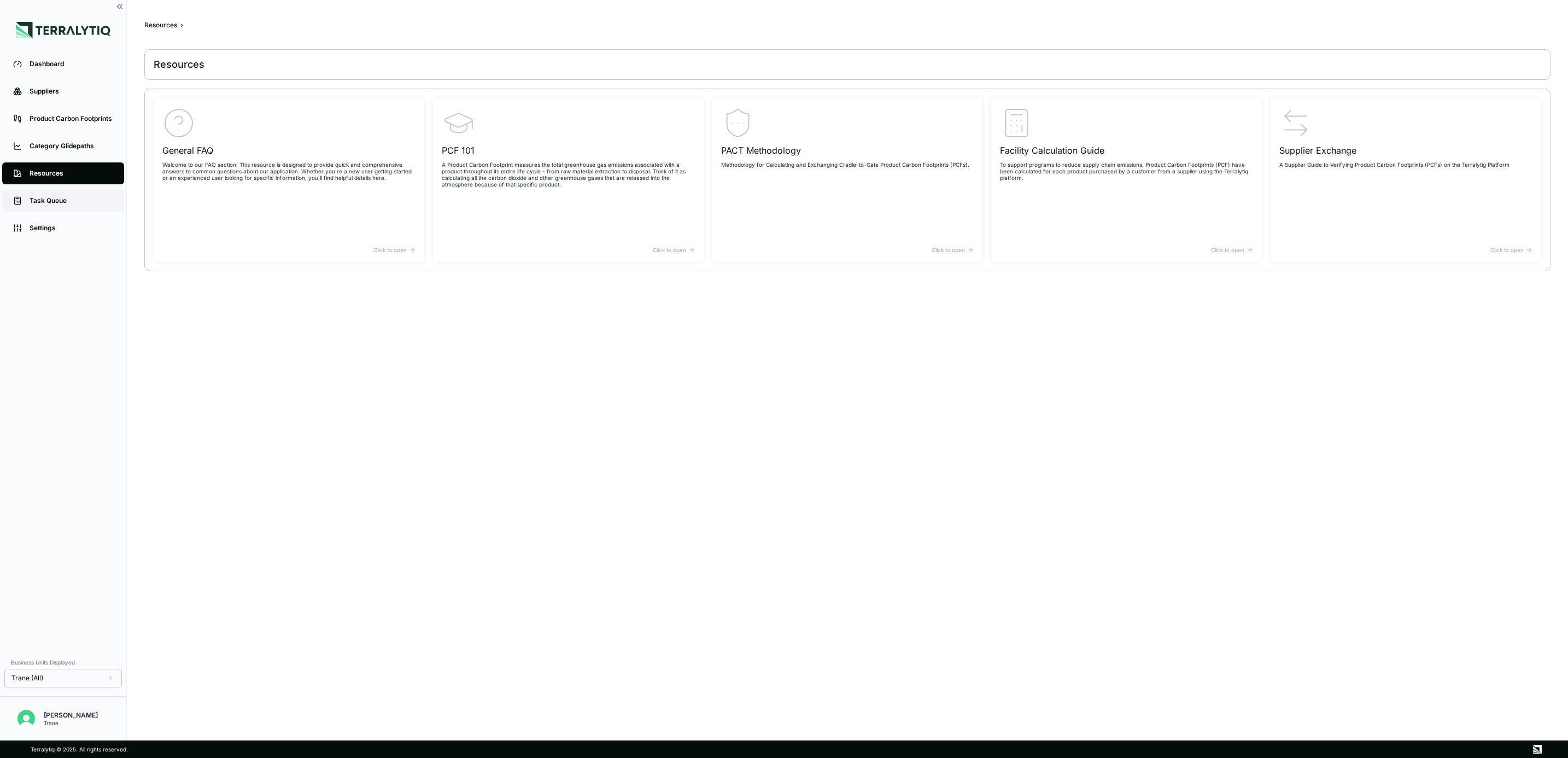
click at [56, 199] on div "Task Queue" at bounding box center [71, 200] width 84 height 9
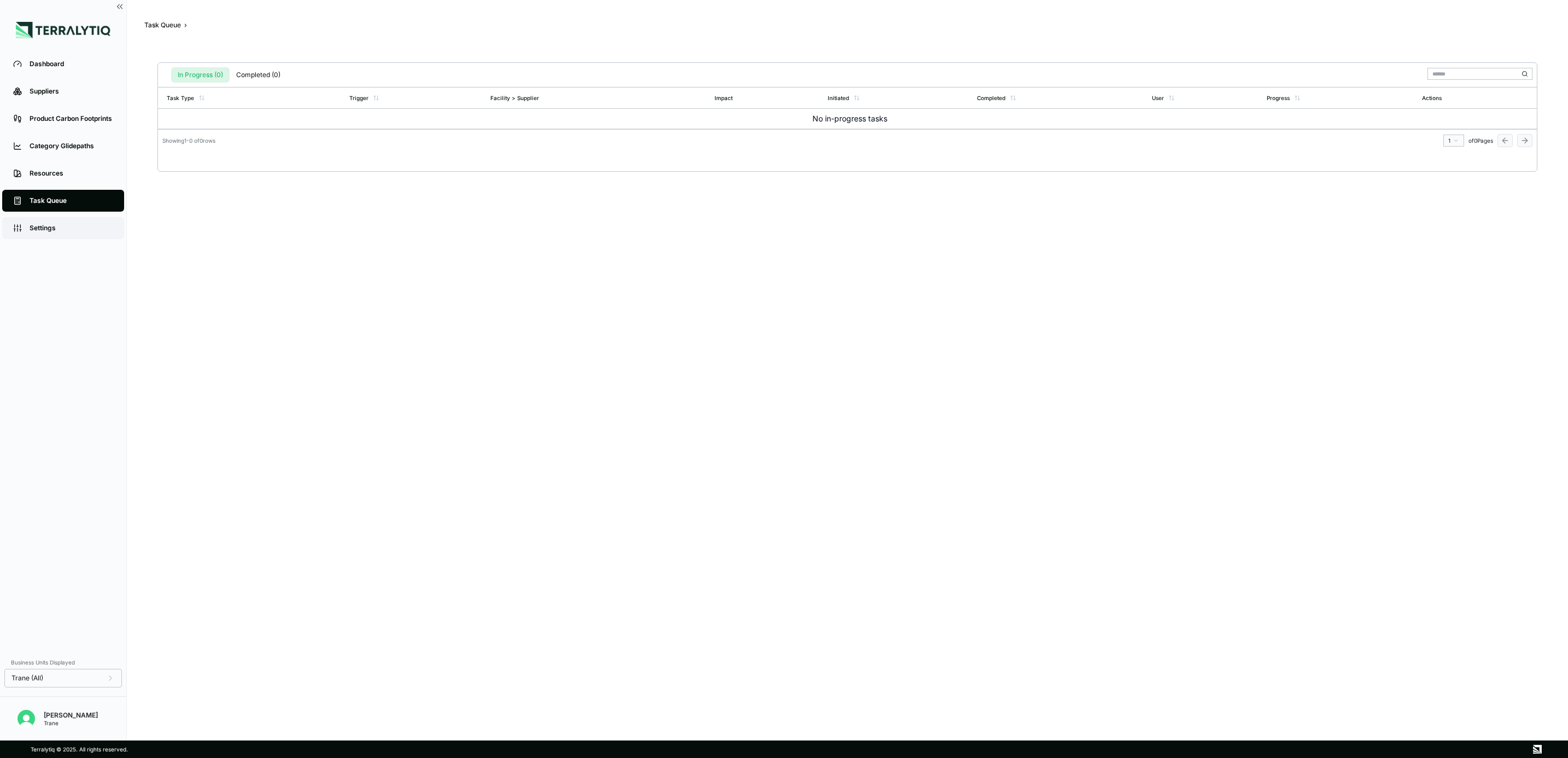
click at [54, 222] on link "Settings" at bounding box center [63, 228] width 122 height 22
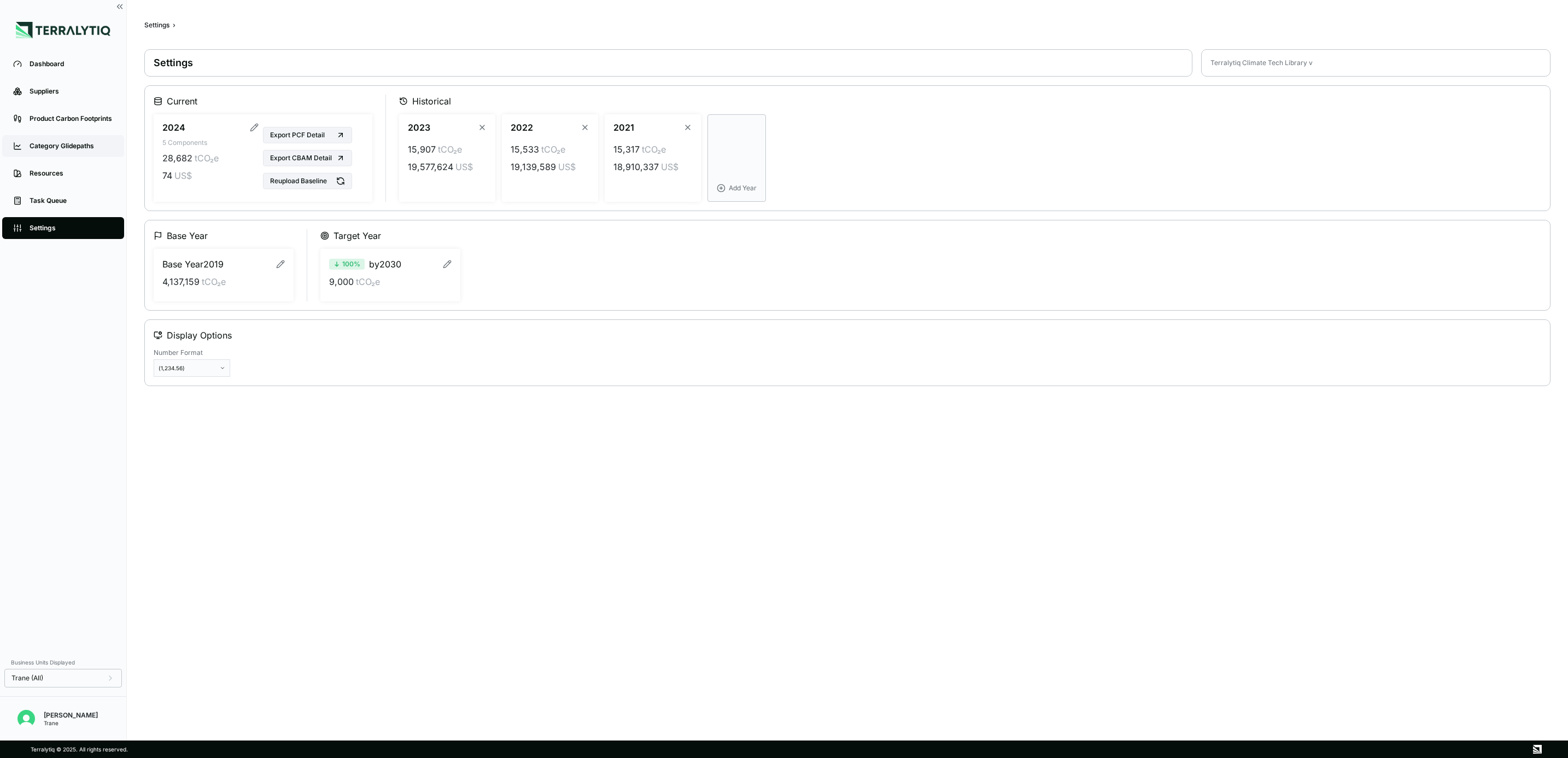
click at [56, 148] on div "Category Glidepaths" at bounding box center [71, 146] width 84 height 9
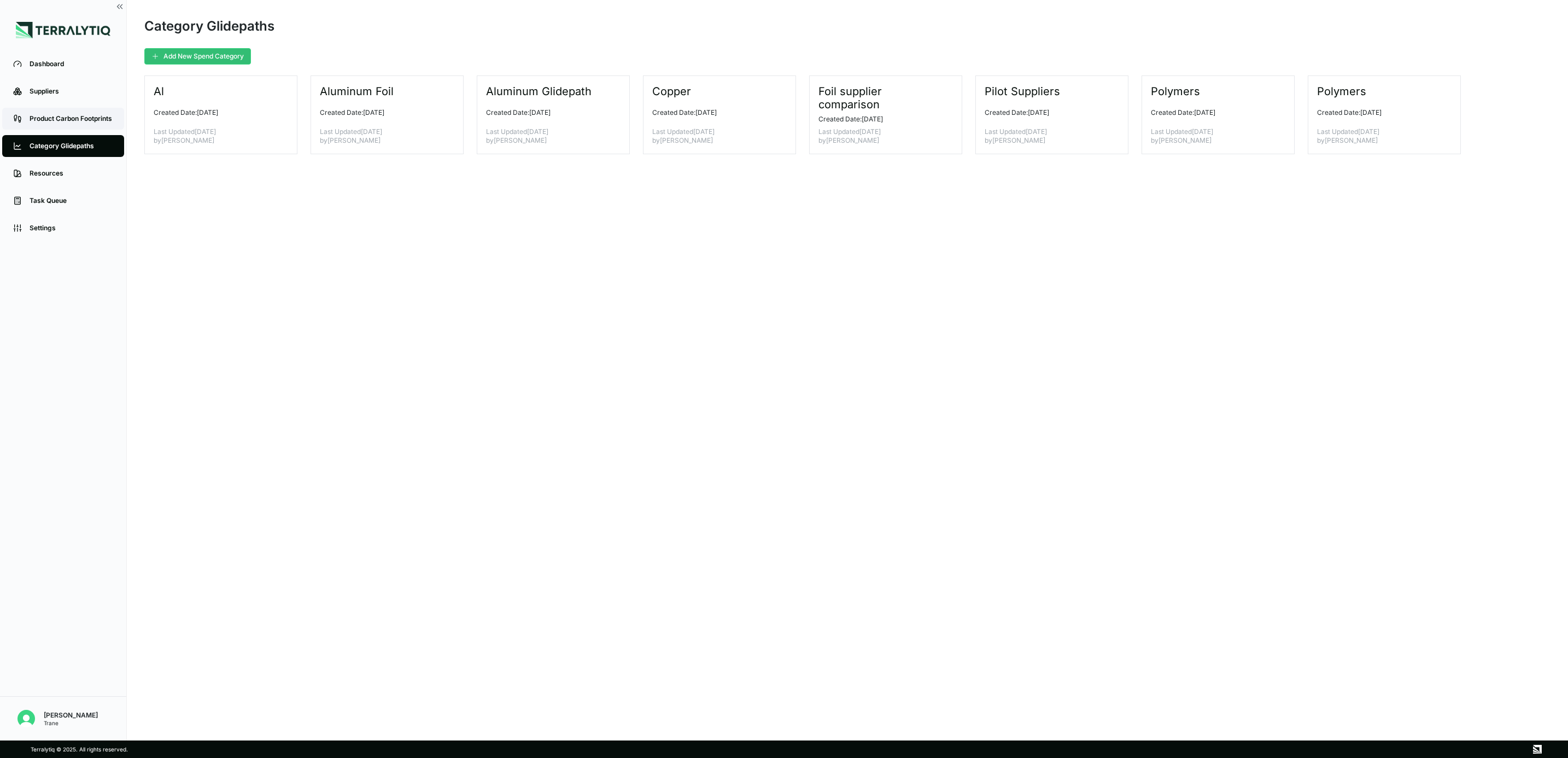
click at [61, 123] on link "Product Carbon Footprints" at bounding box center [63, 118] width 122 height 22
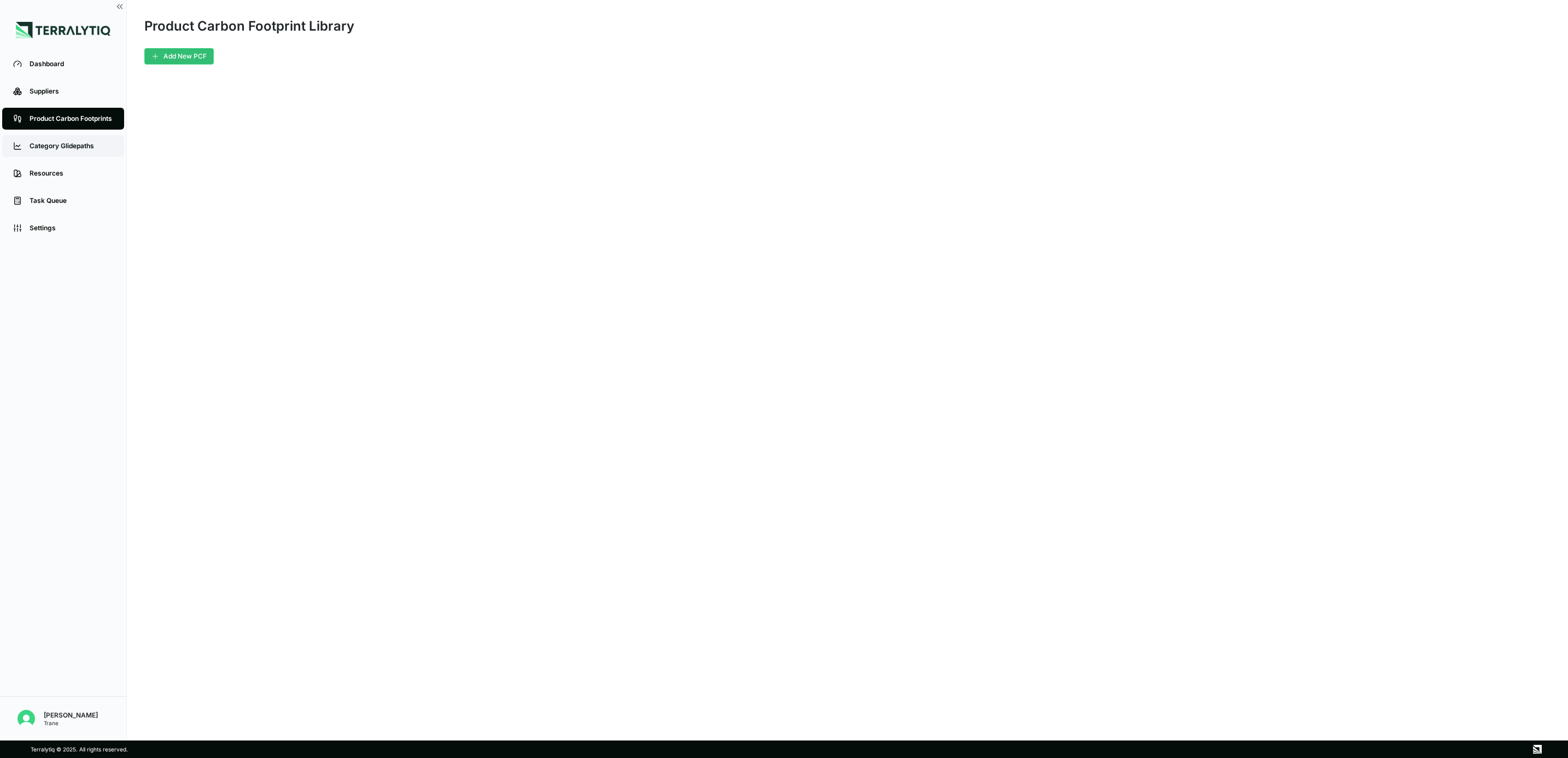
click at [49, 146] on div "Category Glidepaths" at bounding box center [71, 146] width 84 height 9
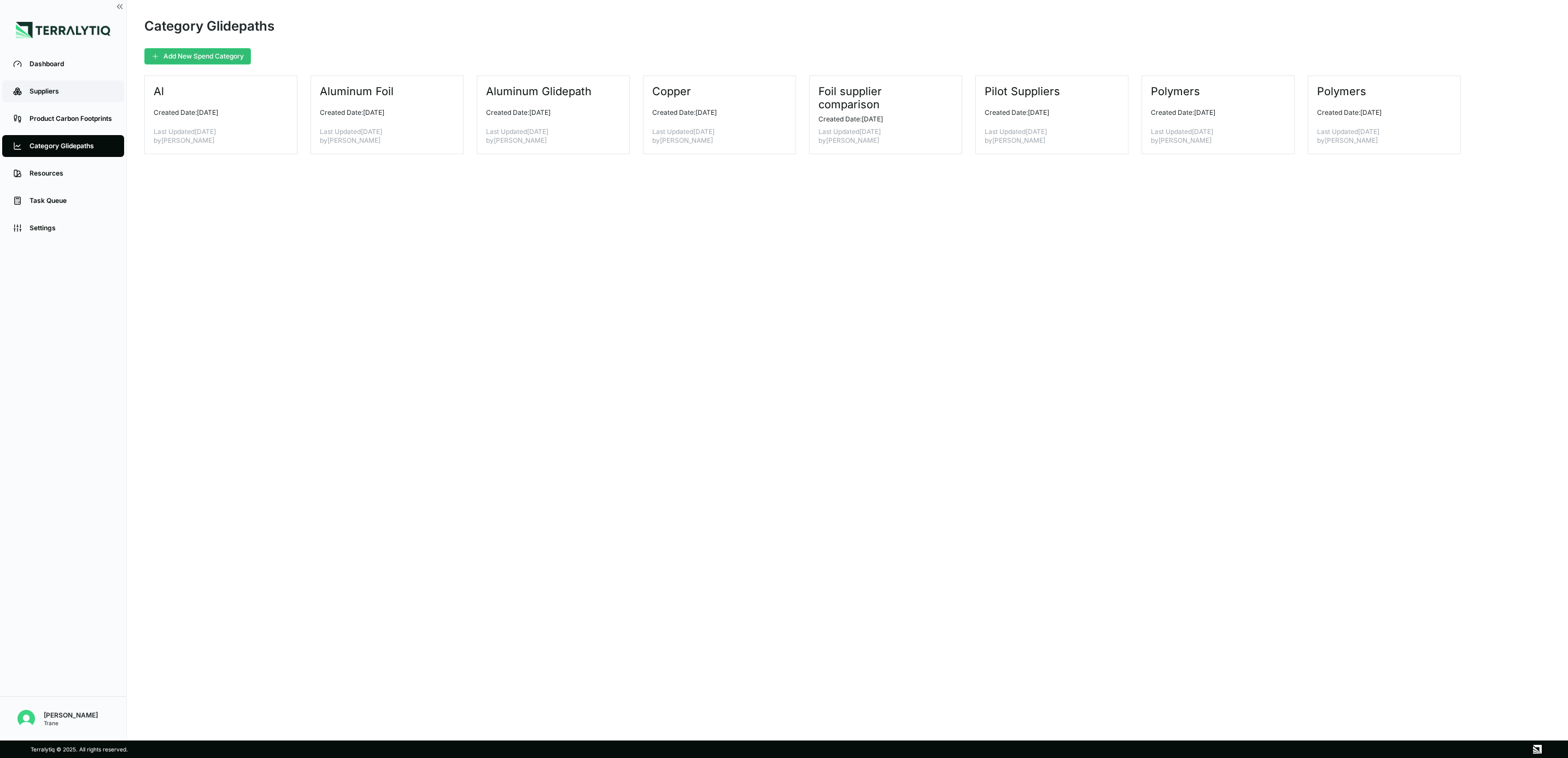
click at [77, 81] on link "Suppliers" at bounding box center [63, 91] width 122 height 22
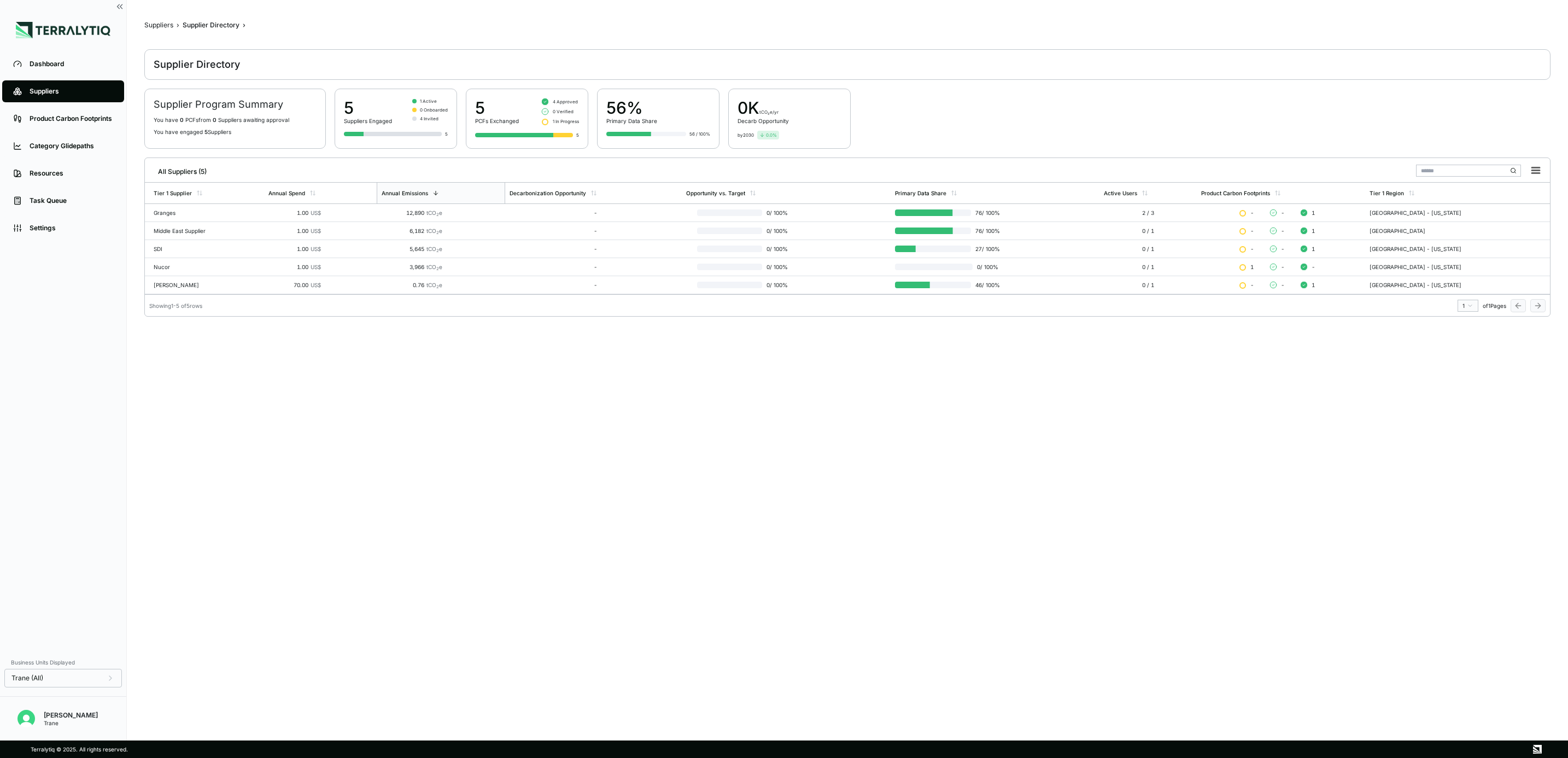
click at [64, 188] on li "Task Queue" at bounding box center [63, 201] width 127 height 28
click at [54, 58] on link "Dashboard" at bounding box center [63, 64] width 122 height 22
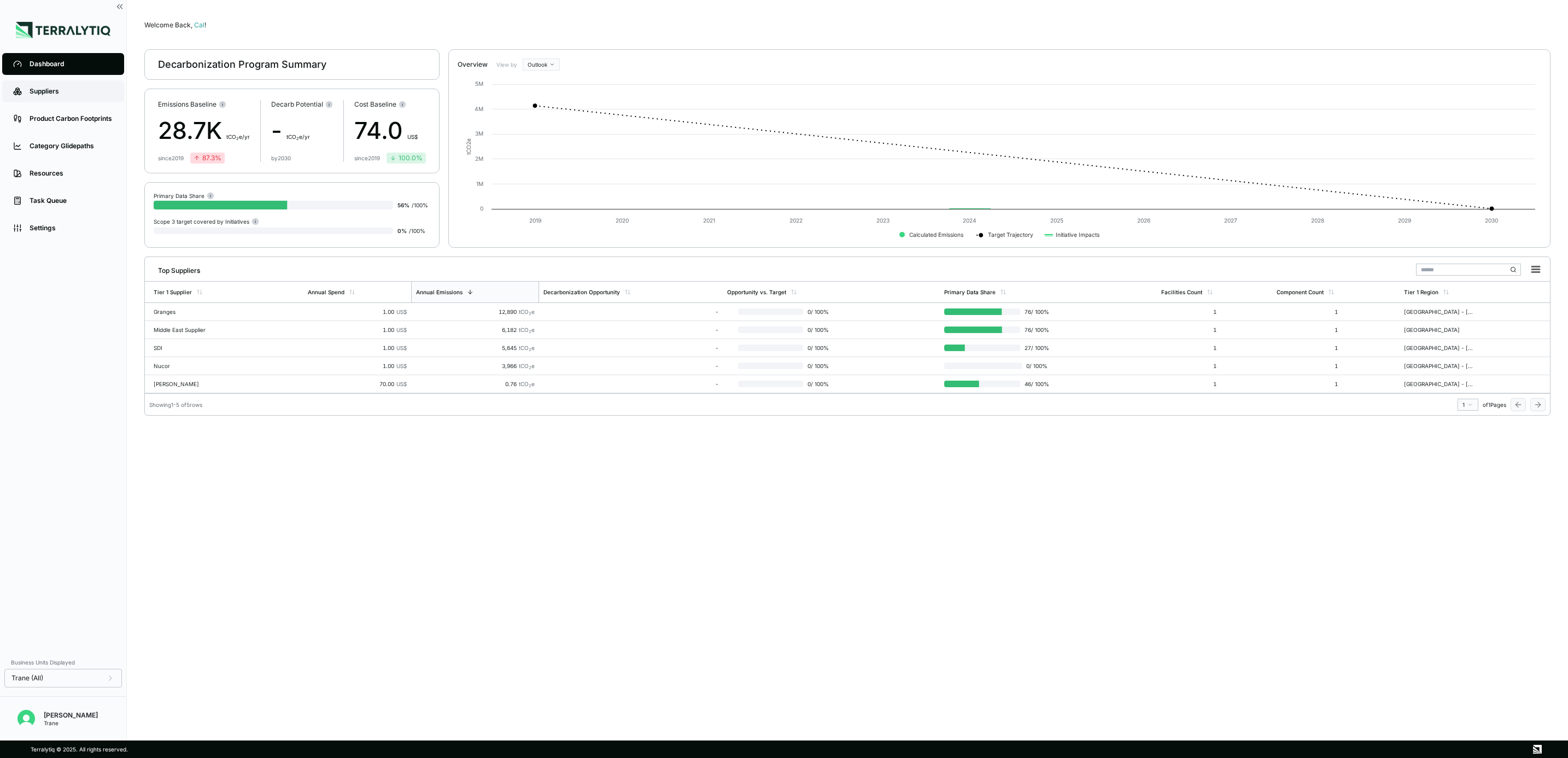
click at [92, 92] on div "Suppliers" at bounding box center [71, 91] width 84 height 9
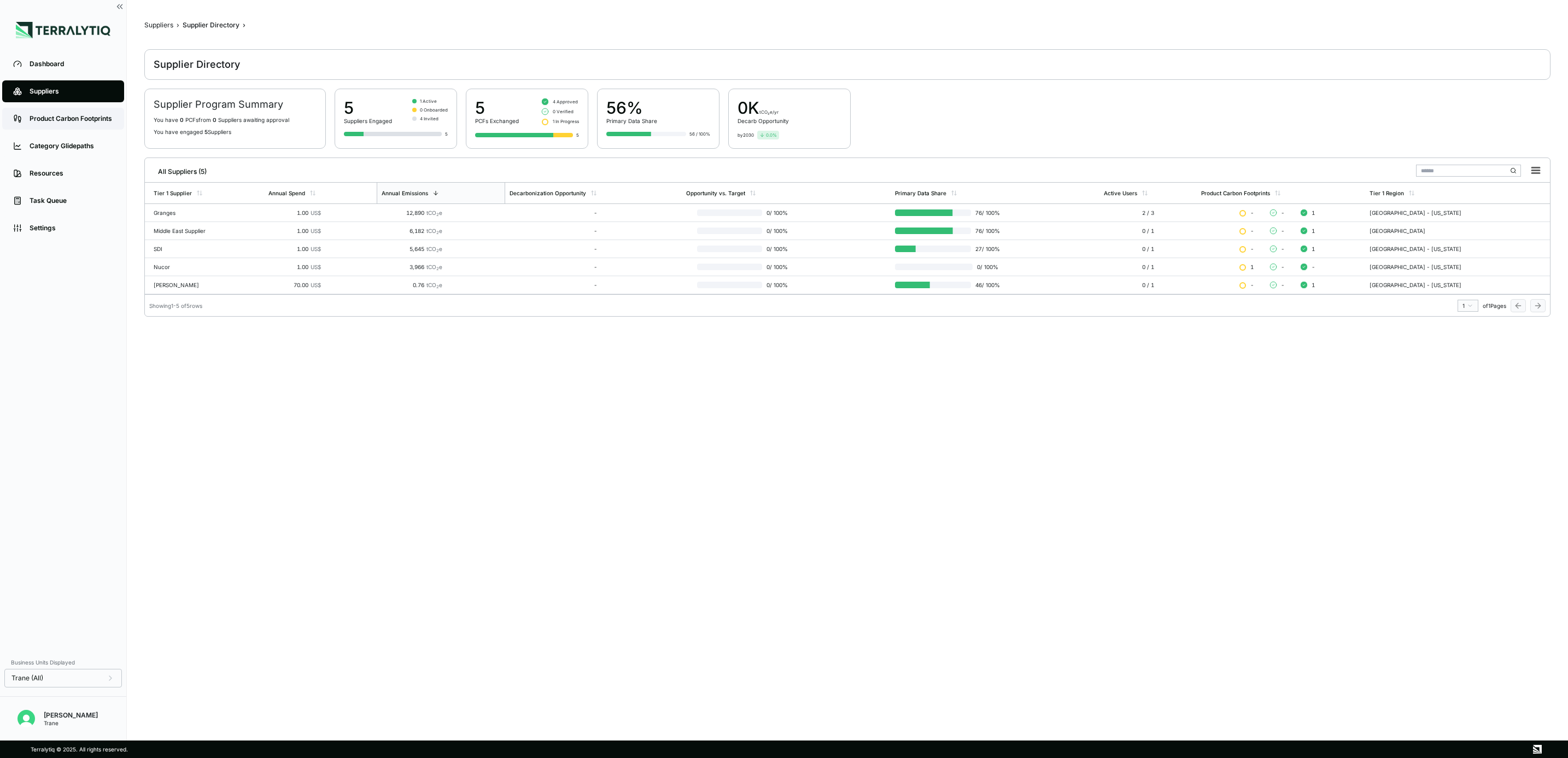
click at [81, 123] on link "Product Carbon Footprints" at bounding box center [63, 118] width 122 height 22
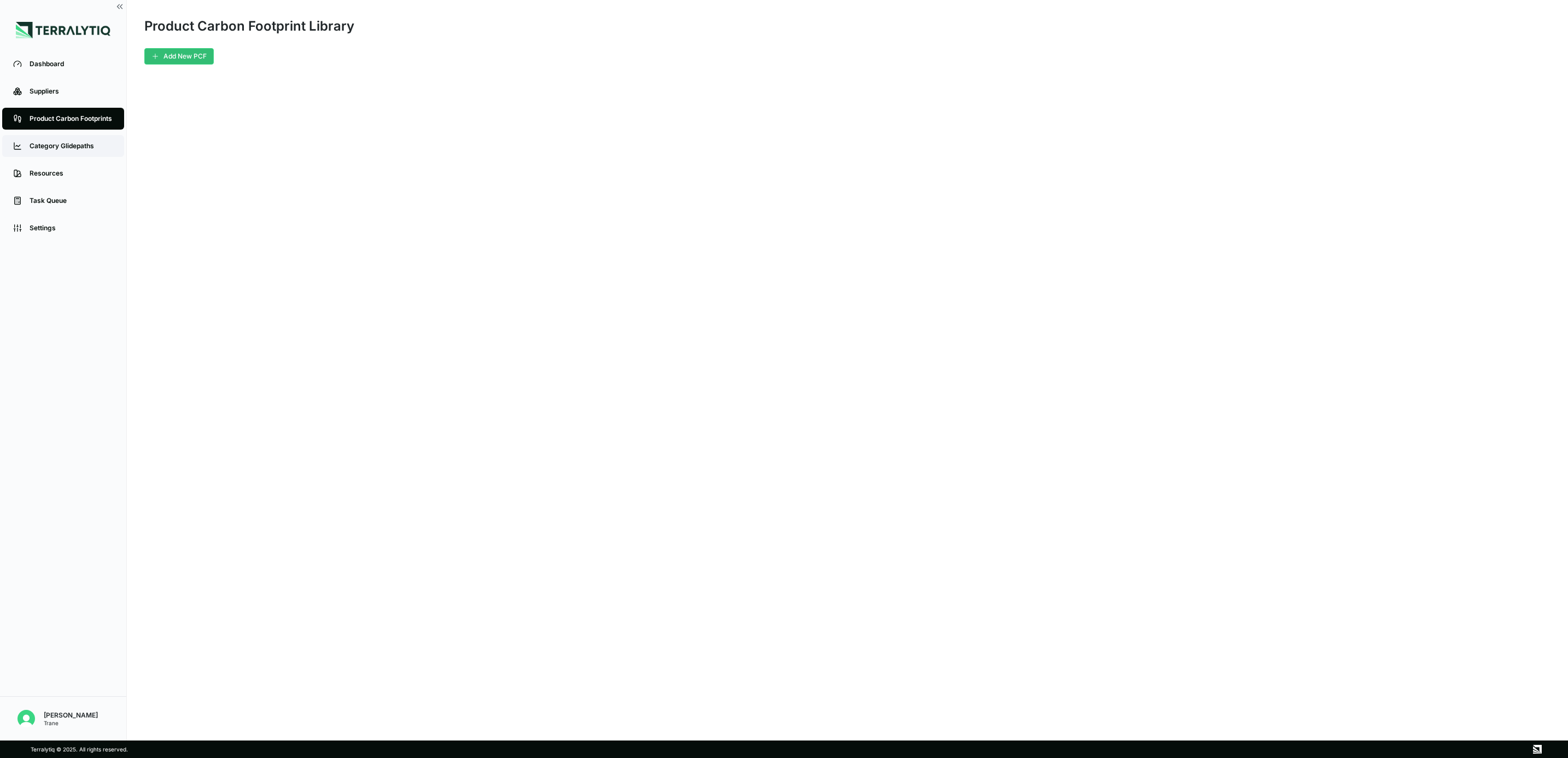
click at [74, 146] on div "Category Glidepaths" at bounding box center [71, 146] width 84 height 9
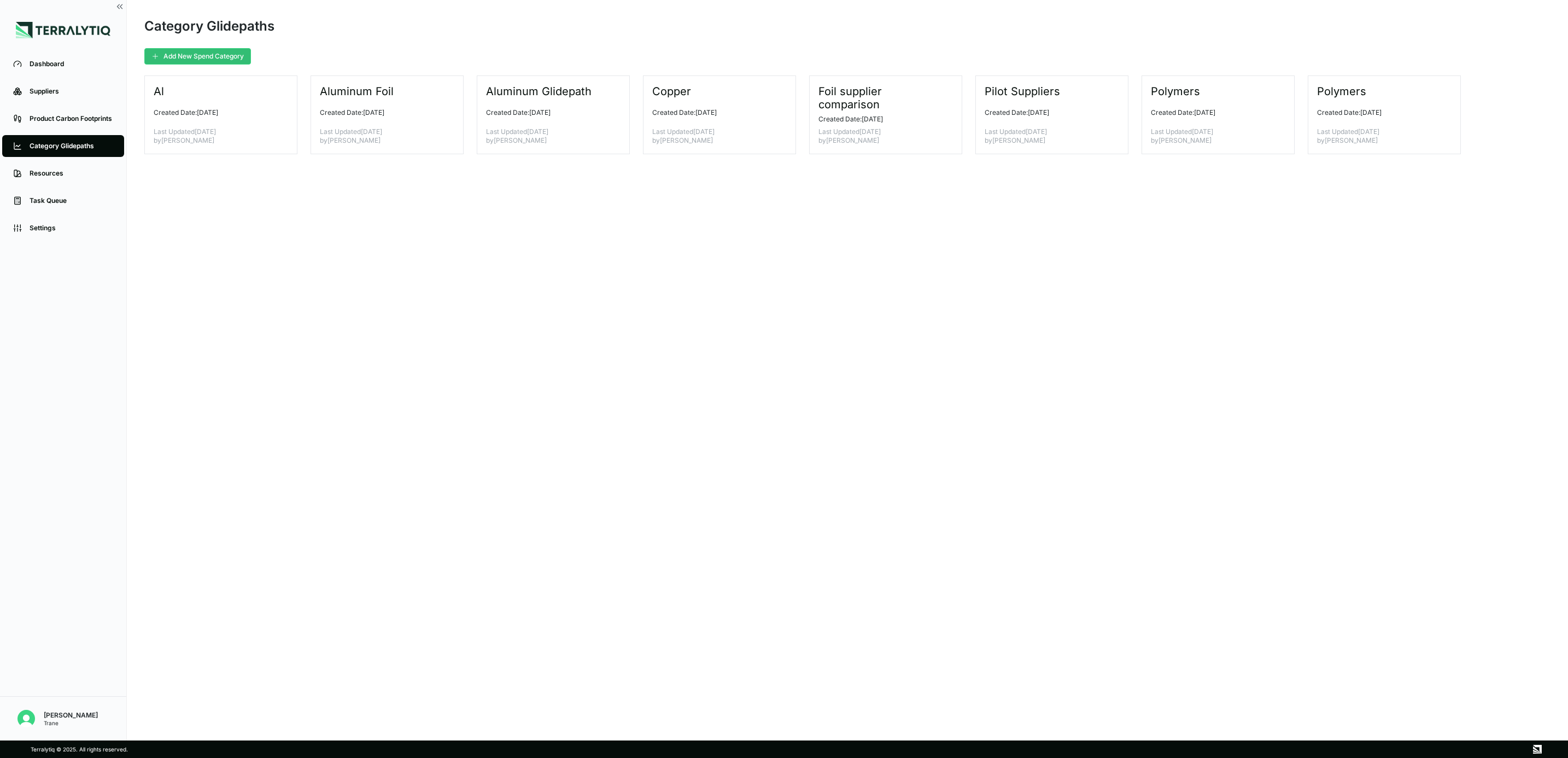
click at [66, 161] on li "Resources" at bounding box center [63, 173] width 127 height 28
click at [66, 167] on link "Resources" at bounding box center [63, 173] width 122 height 22
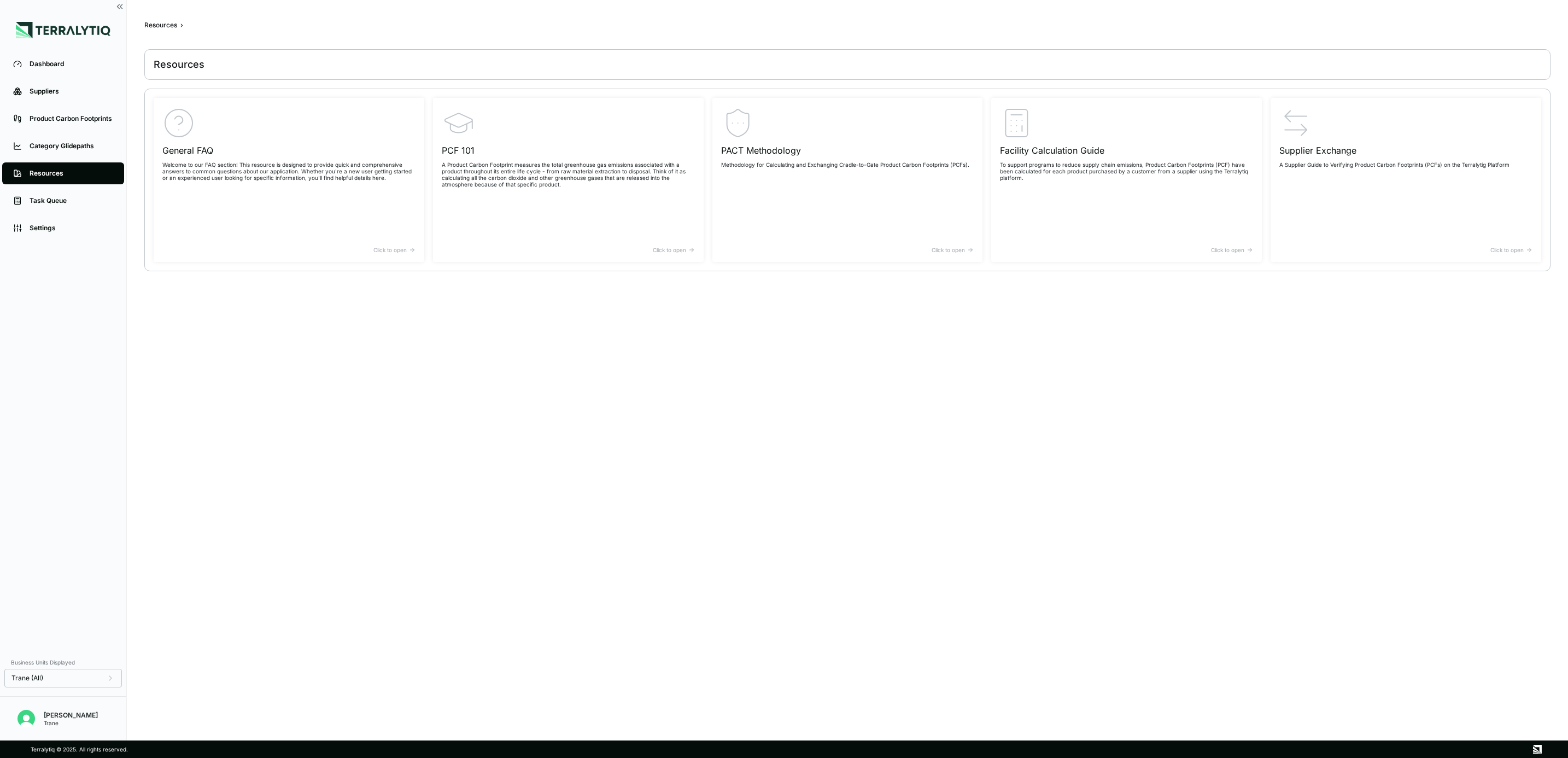
click at [62, 189] on li "Task Queue" at bounding box center [63, 201] width 127 height 28
click at [62, 195] on link "Task Queue" at bounding box center [63, 200] width 122 height 22
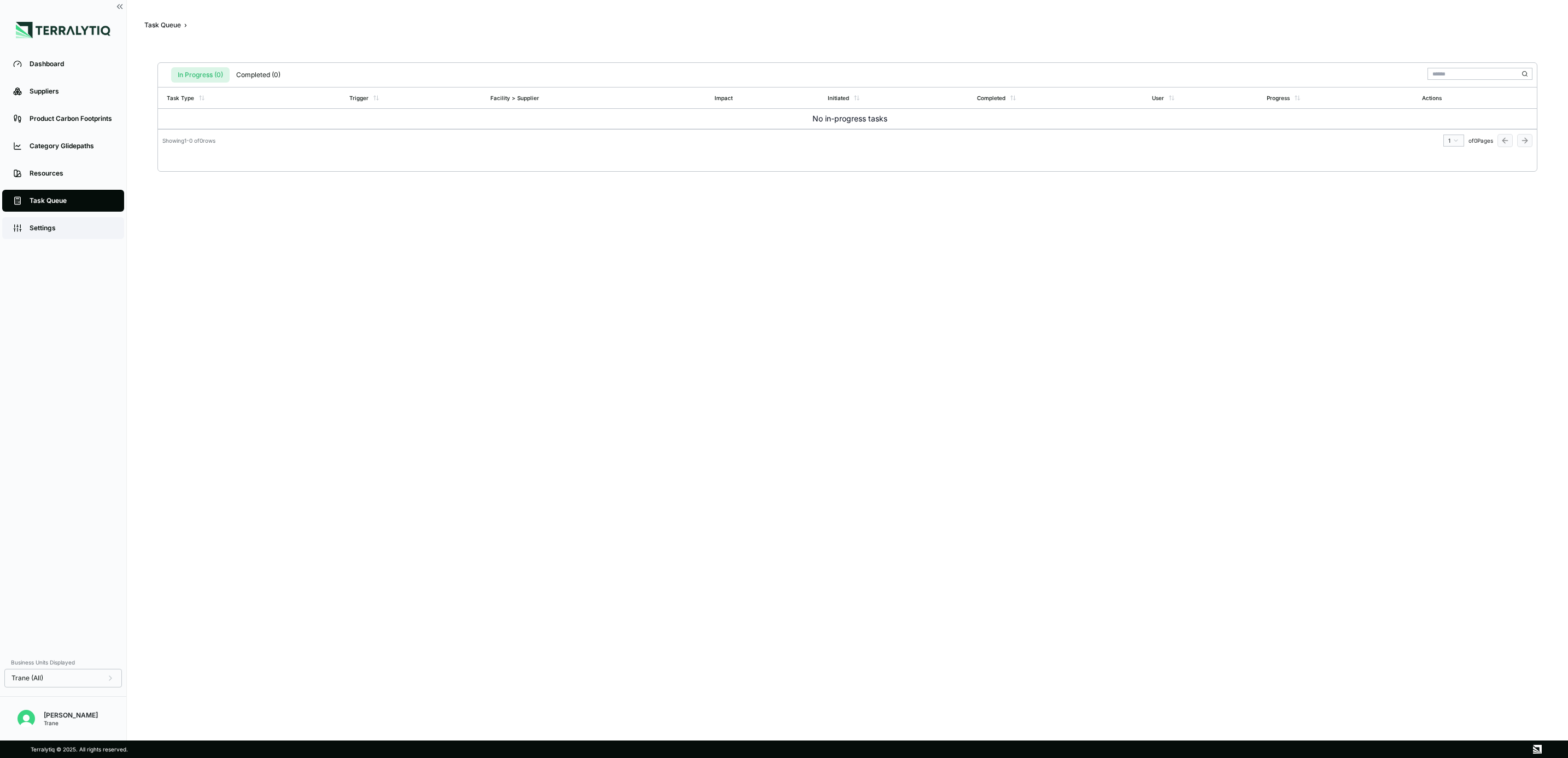
click at [54, 230] on div "Settings" at bounding box center [71, 228] width 84 height 9
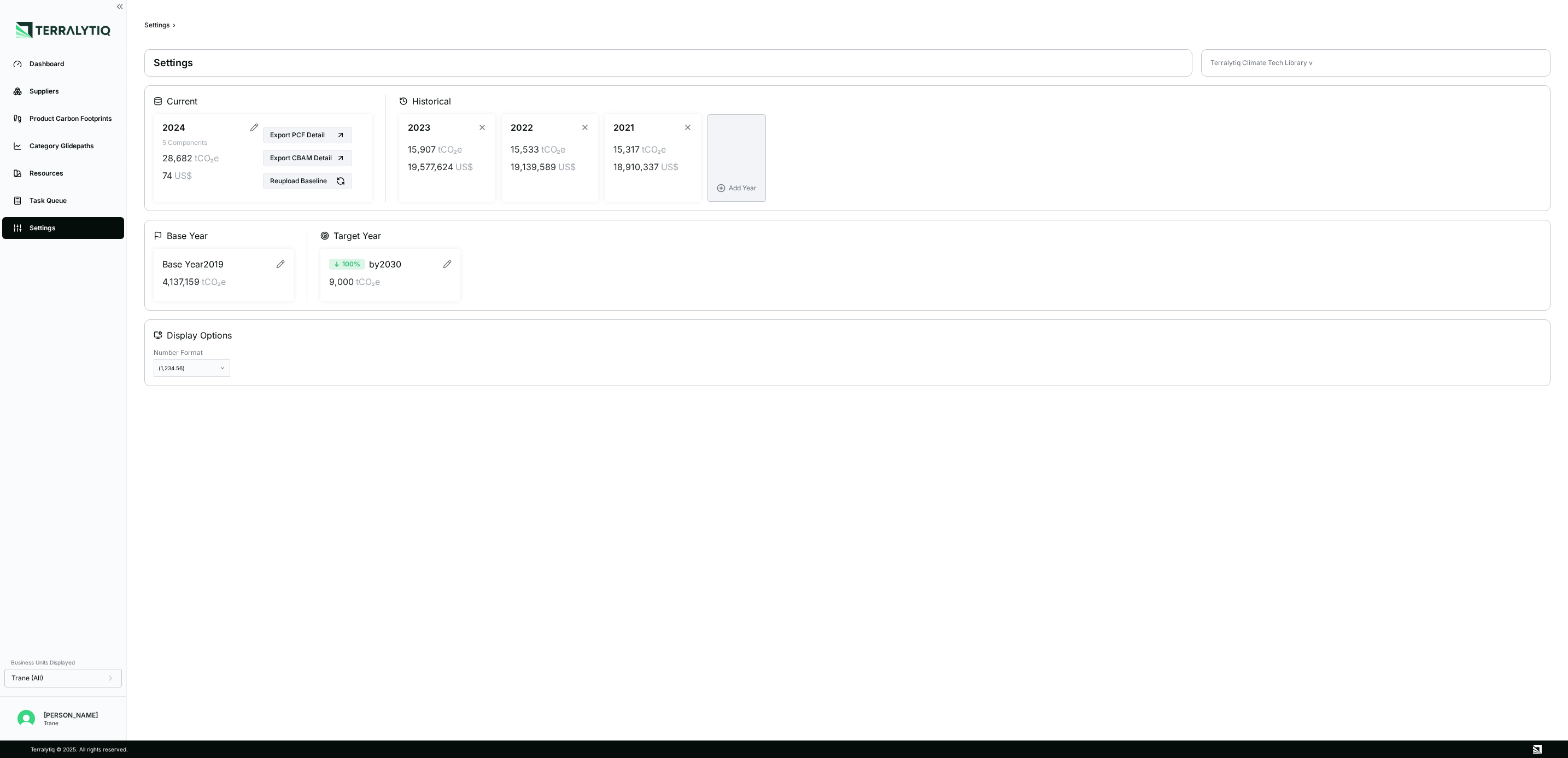
click at [752, 154] on button "Add Year" at bounding box center [736, 157] width 58 height 87
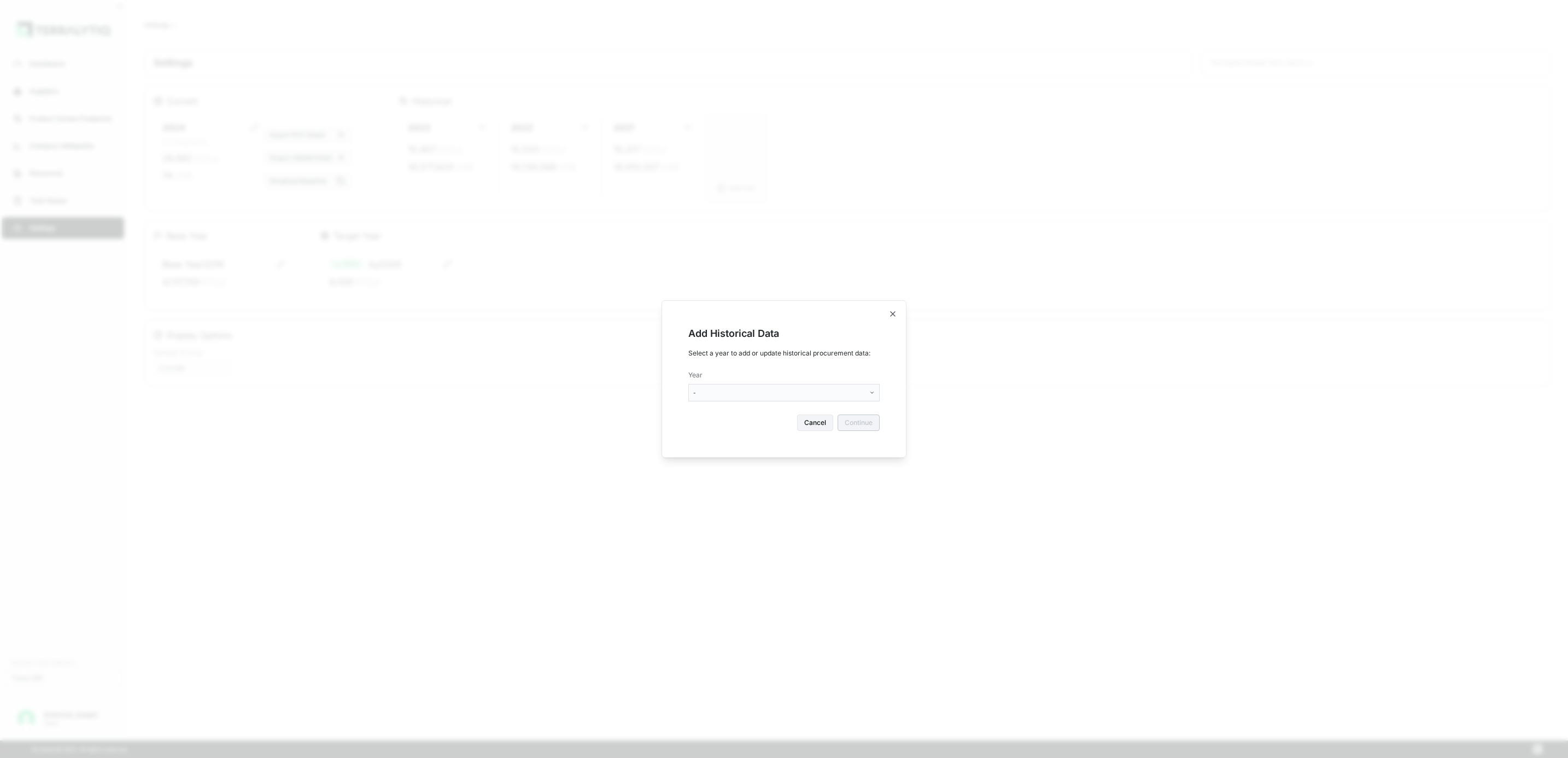
click at [831, 381] on div "Year -" at bounding box center [784, 386] width 191 height 31
click at [822, 405] on div "Add Historical Data Select a year to add or update historical procurement data:…" at bounding box center [784, 379] width 218 height 130
click at [821, 397] on body "Dashboard Suppliers Product Carbon Footprints Category Glidepaths Resources Tas…" at bounding box center [784, 379] width 1568 height 758
click at [726, 410] on div "2024" at bounding box center [724, 413] width 64 height 13
click at [876, 423] on button "Continue" at bounding box center [859, 422] width 42 height 16
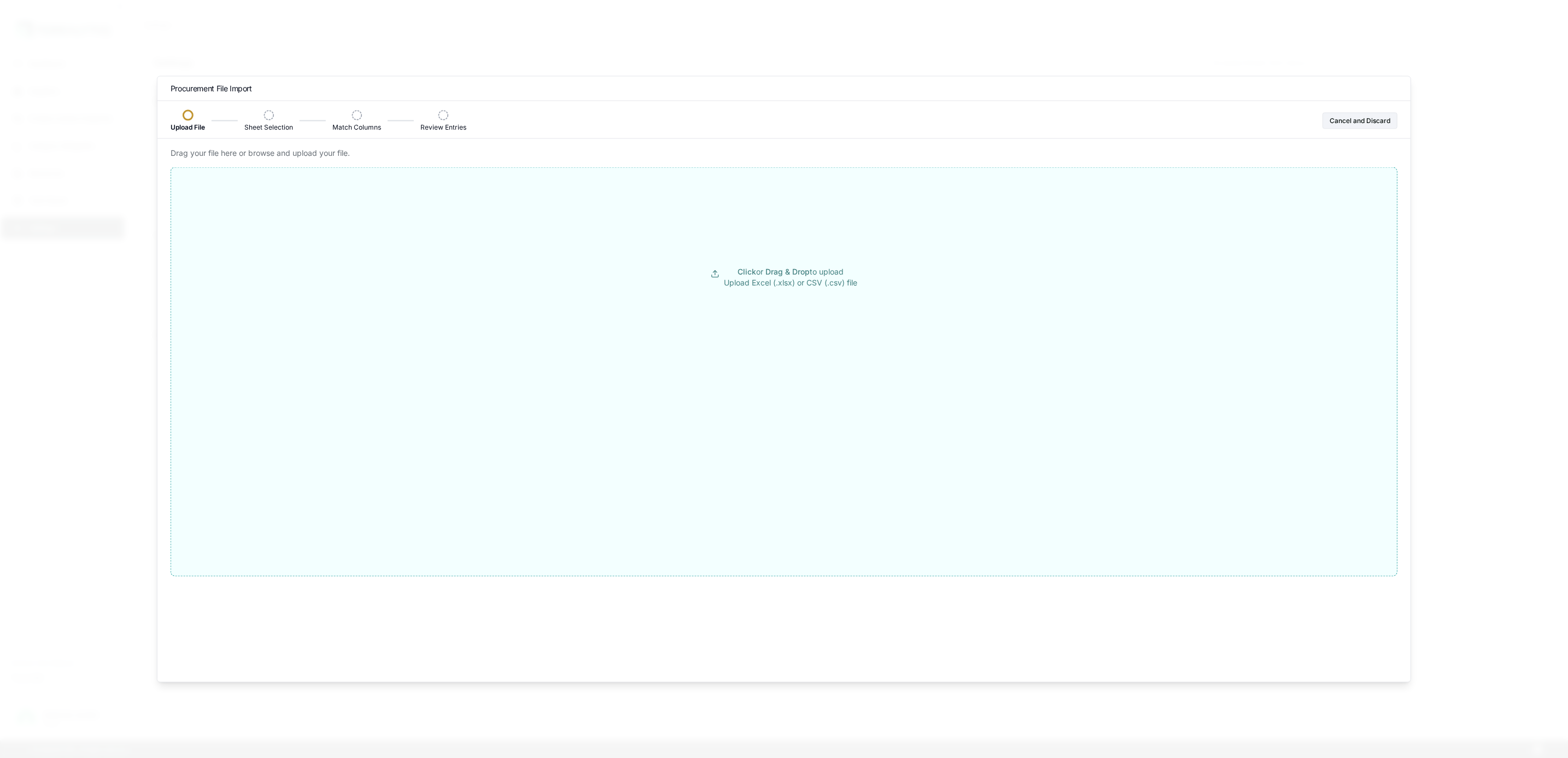
click at [703, 278] on button "Click or Drag & Drop to upload Upload Excel (.xlsx) or CSV (.csv) file" at bounding box center [784, 277] width 1226 height 197
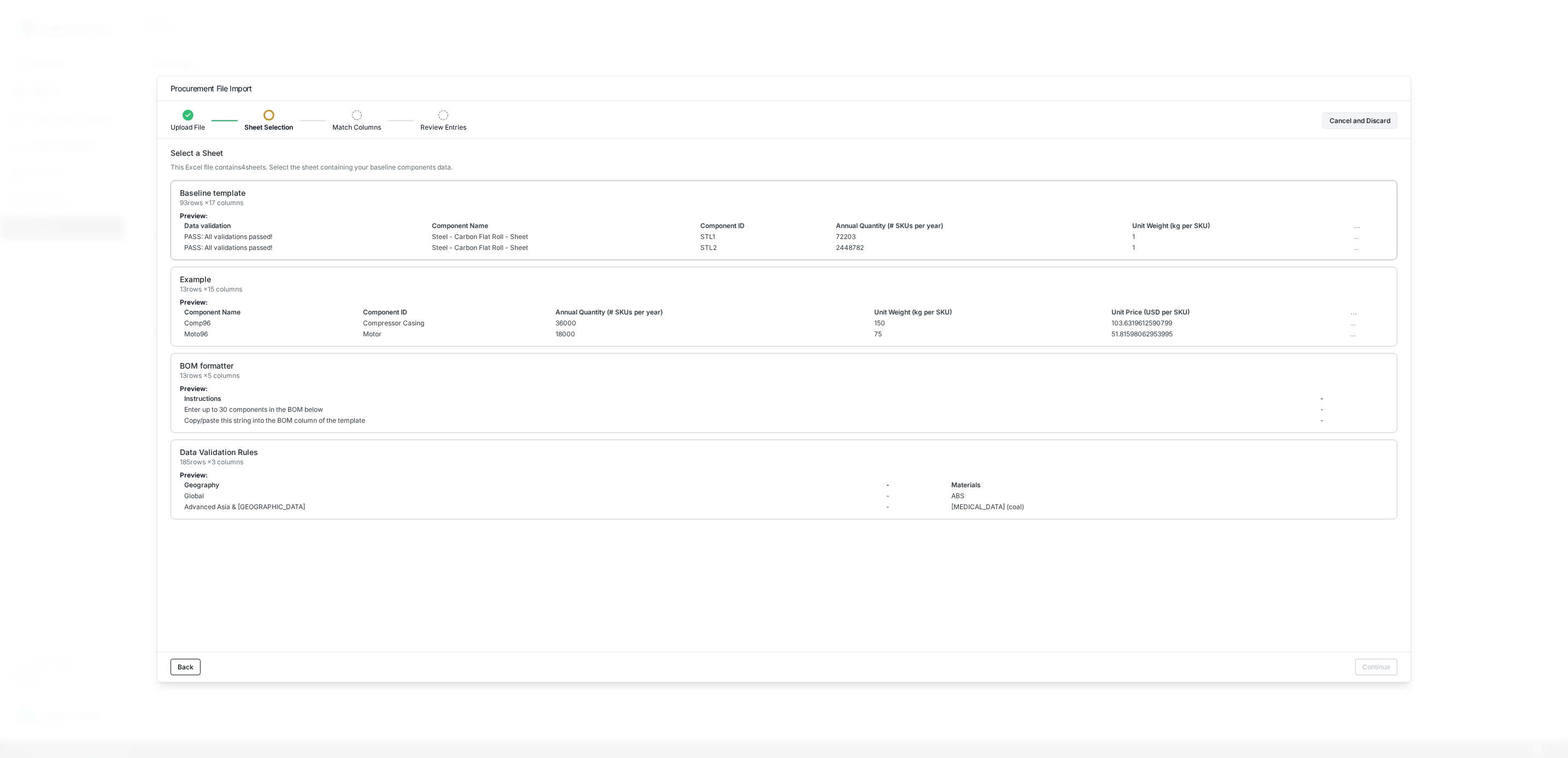
click at [380, 230] on td "Data validation" at bounding box center [304, 226] width 248 height 11
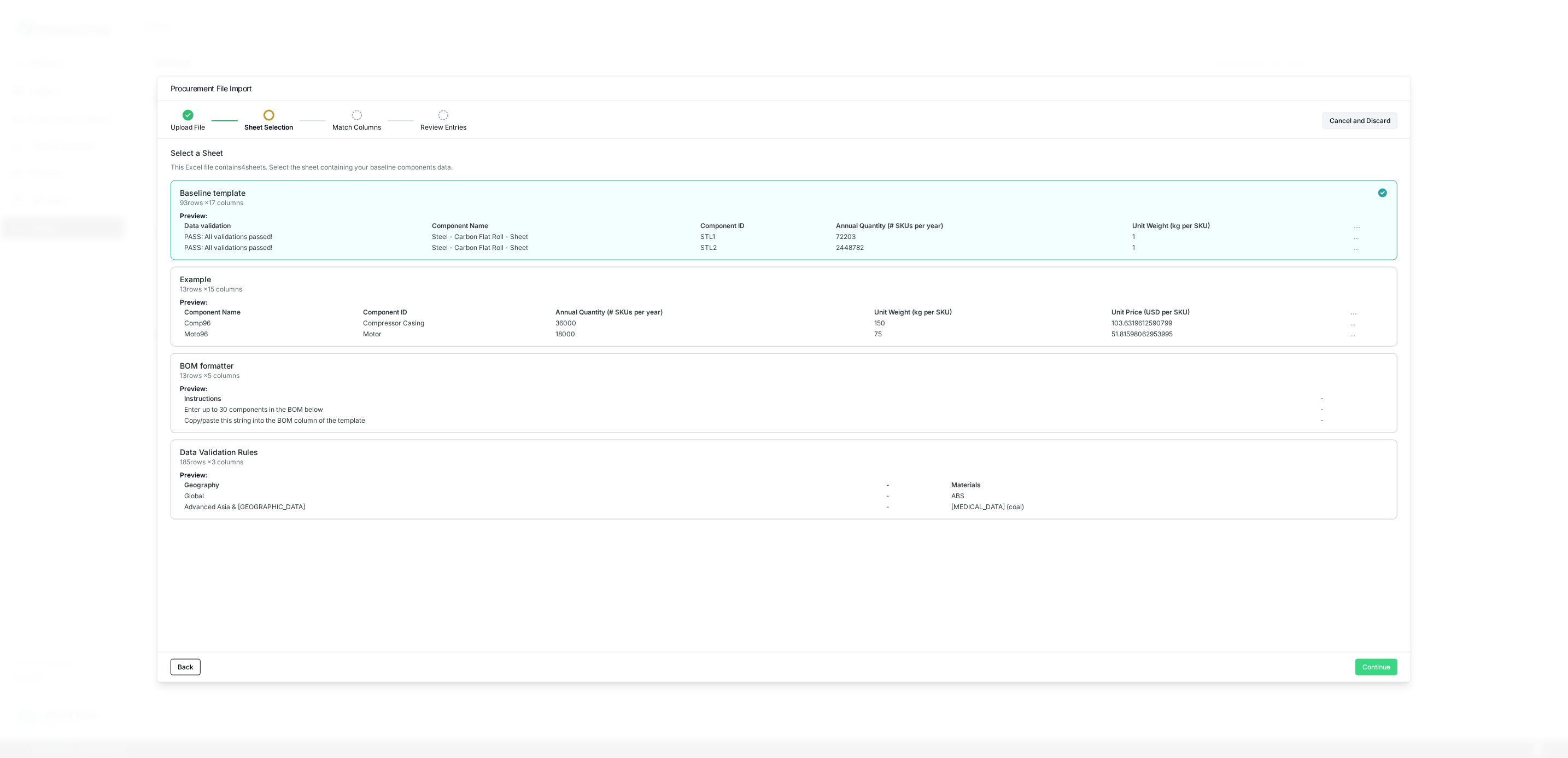
click at [1386, 668] on button "Continue" at bounding box center [1376, 666] width 42 height 16
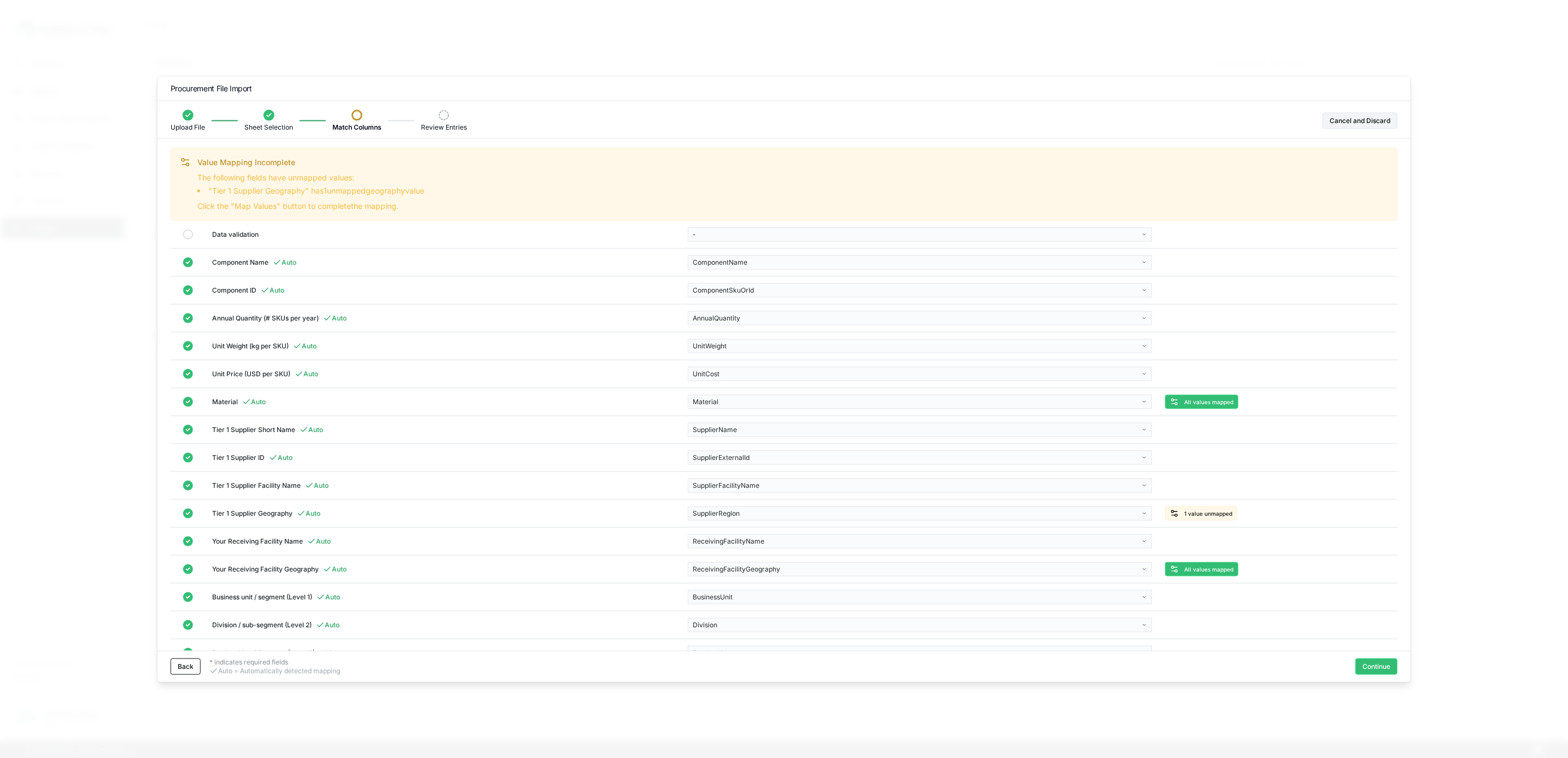
scroll to position [68, 0]
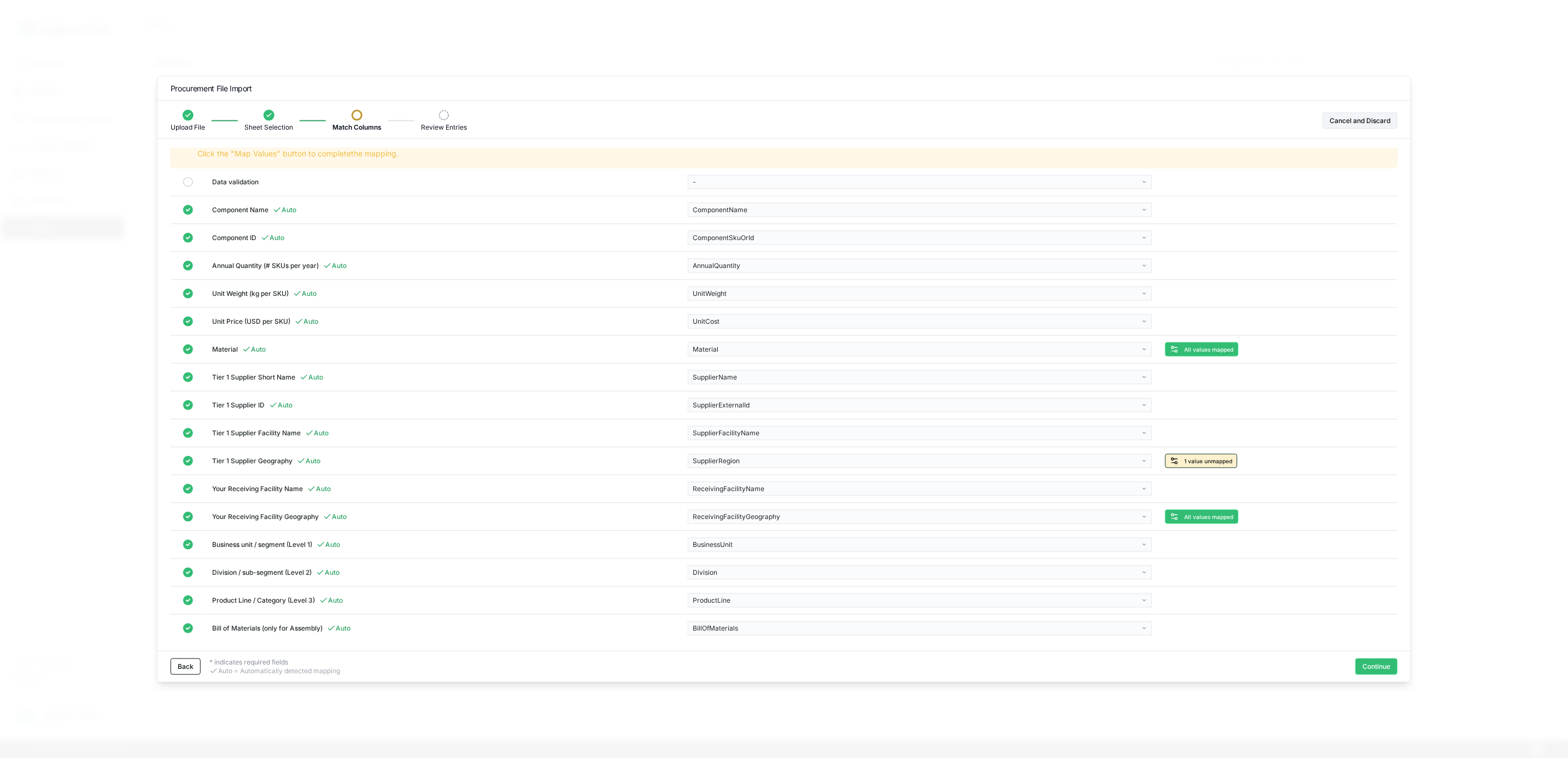
click at [1200, 459] on button "1 value unmapped" at bounding box center [1201, 461] width 72 height 14
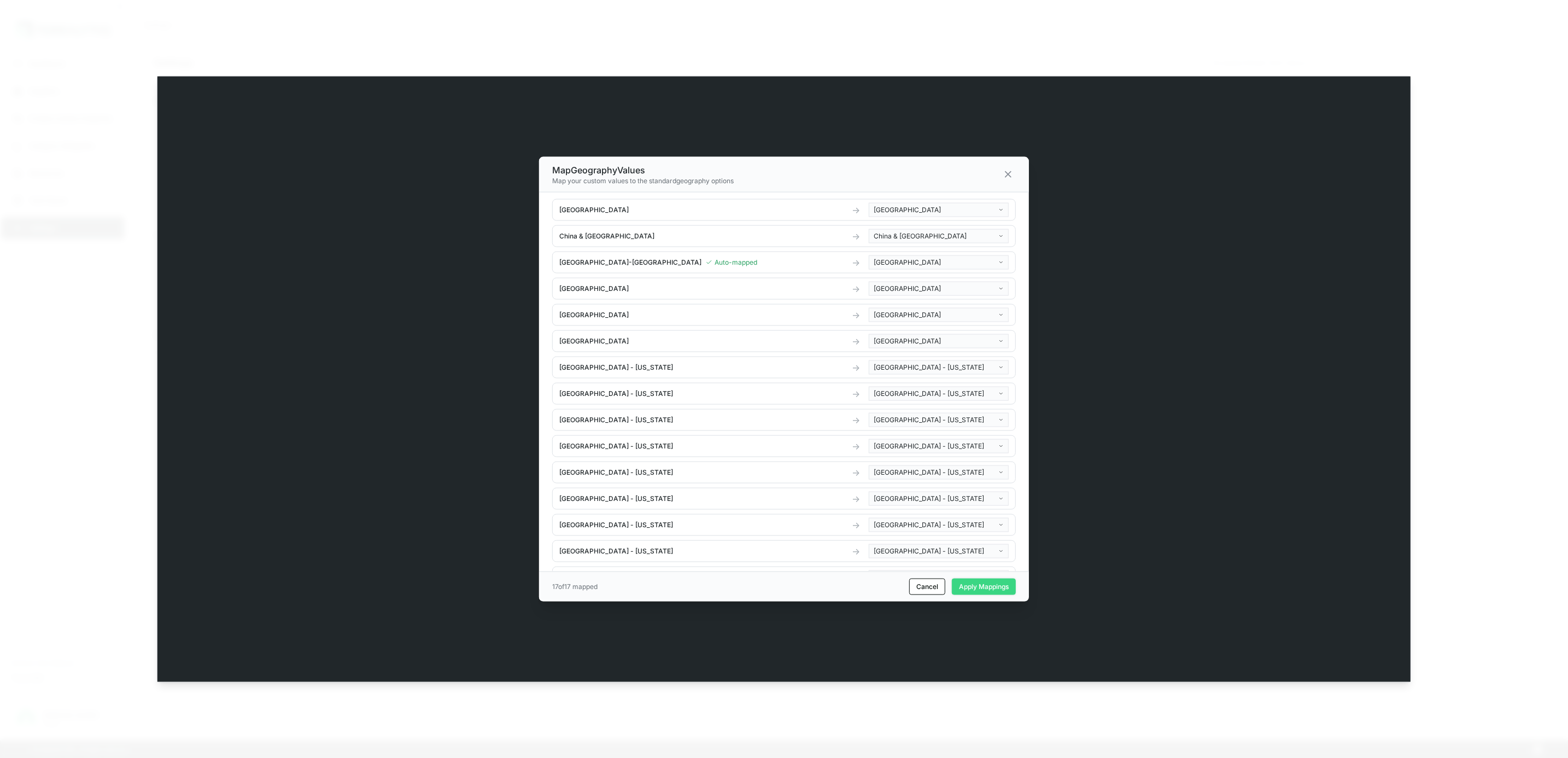
click at [965, 582] on button "Apply Mappings" at bounding box center [984, 586] width 64 height 16
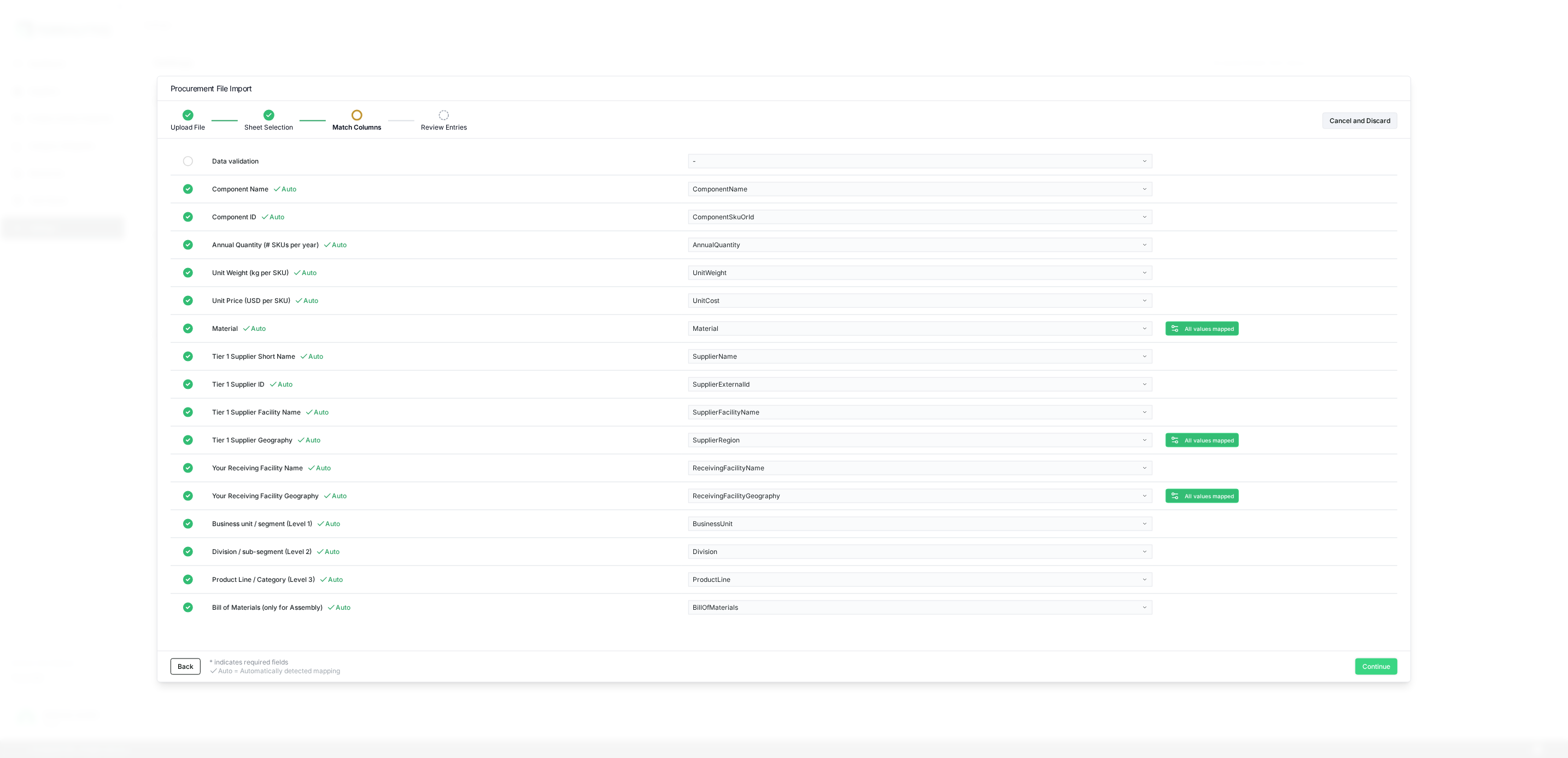
click at [1377, 660] on button "Continue" at bounding box center [1376, 666] width 42 height 16
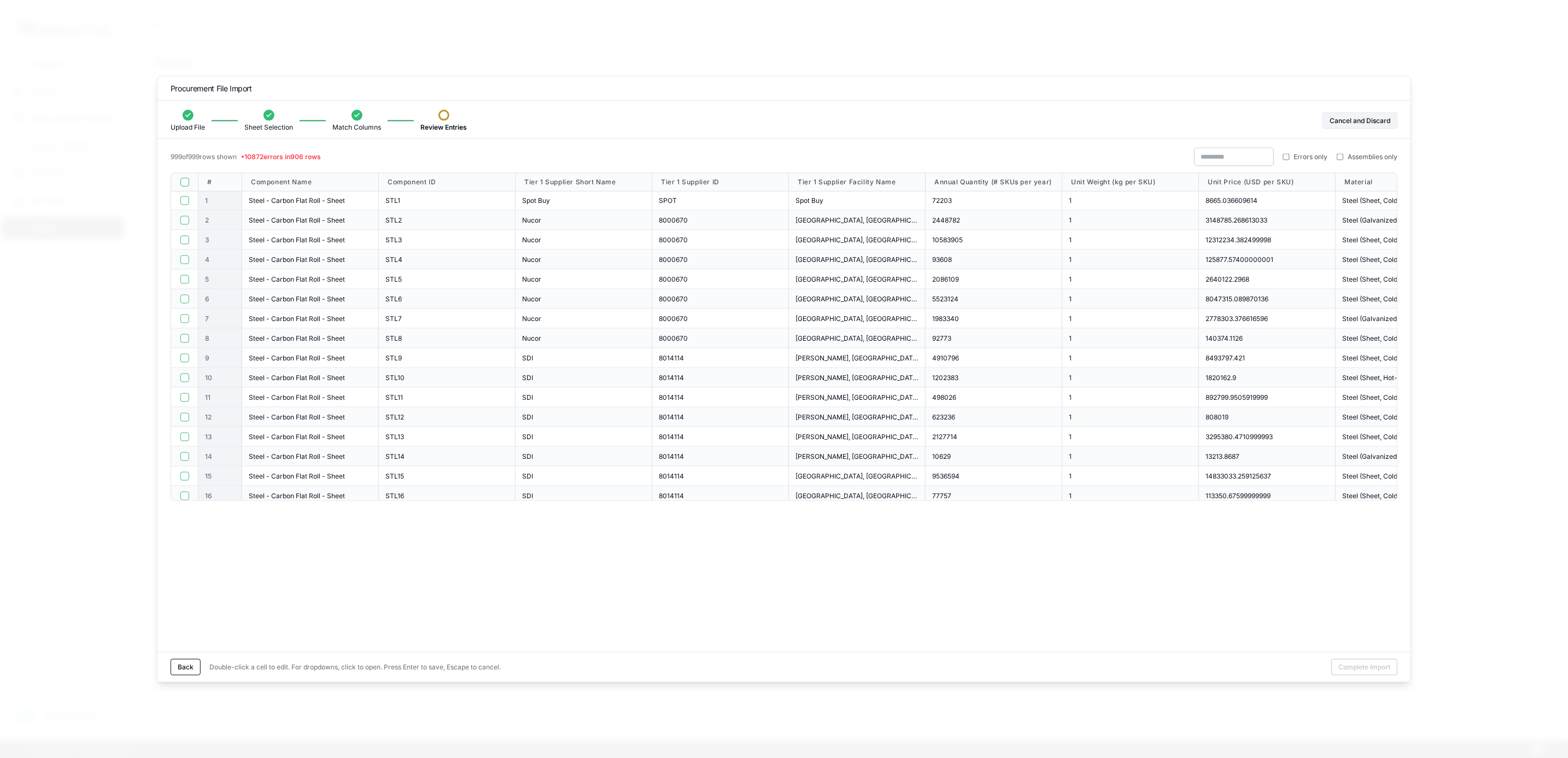
click at [186, 181] on button "button" at bounding box center [184, 182] width 9 height 9
click at [182, 203] on button "button" at bounding box center [184, 200] width 9 height 9
click at [183, 218] on button "button" at bounding box center [184, 220] width 9 height 9
drag, startPoint x: 184, startPoint y: 235, endPoint x: 186, endPoint y: 248, distance: 13.2
click at [184, 237] on div at bounding box center [185, 240] width 28 height 20
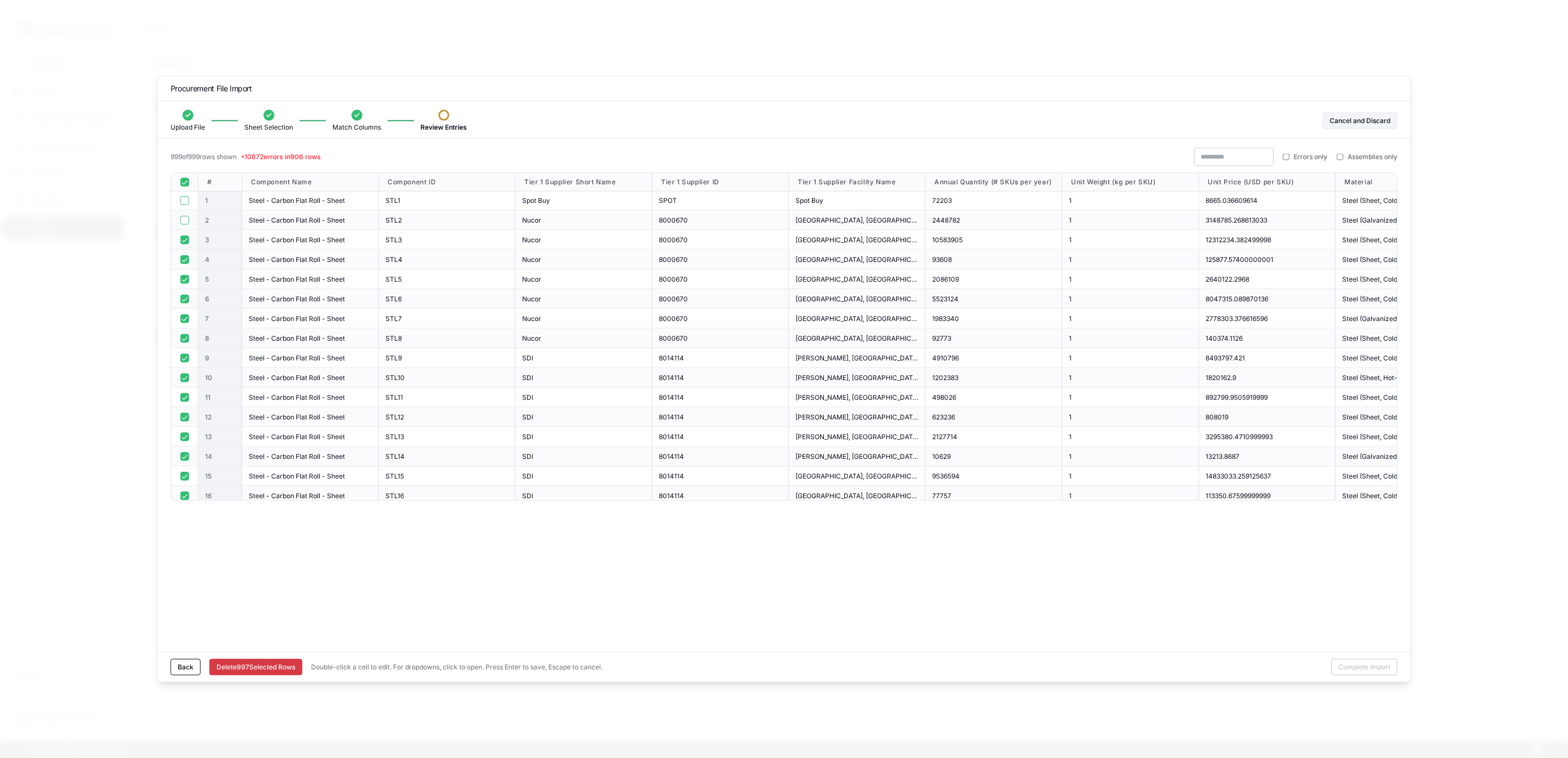
click at [186, 249] on div at bounding box center [185, 240] width 28 height 20
click at [184, 261] on button "button" at bounding box center [184, 259] width 9 height 9
click at [186, 237] on button "button" at bounding box center [184, 239] width 9 height 9
click at [184, 278] on button "button" at bounding box center [184, 279] width 9 height 9
click at [184, 306] on div at bounding box center [185, 299] width 28 height 20
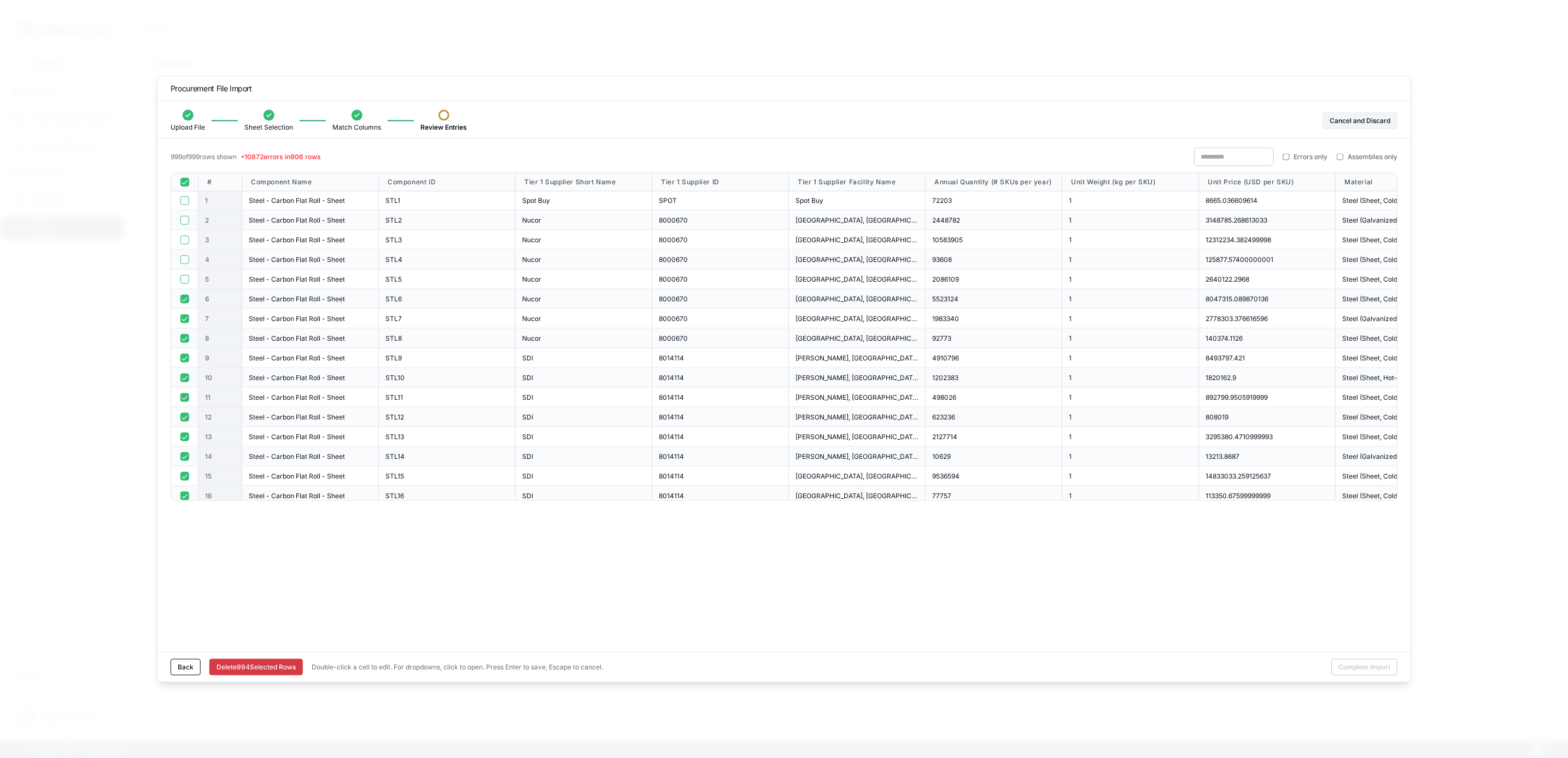
click at [184, 298] on button "button" at bounding box center [184, 298] width 9 height 9
click at [187, 319] on button "button" at bounding box center [184, 318] width 9 height 9
click at [184, 337] on button "button" at bounding box center [184, 338] width 9 height 9
click at [184, 278] on button "button" at bounding box center [184, 275] width 9 height 9
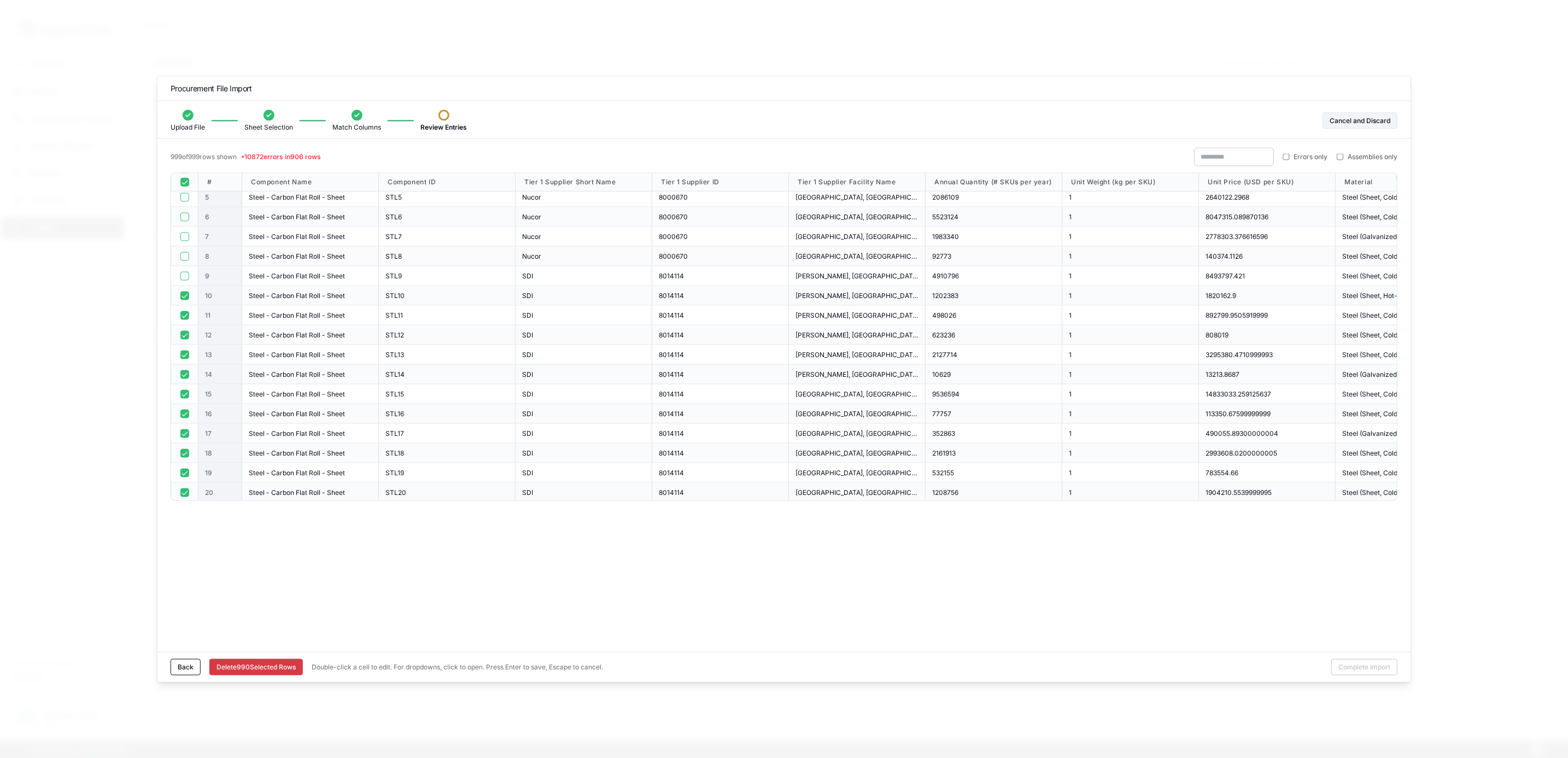
click at [186, 297] on button "button" at bounding box center [184, 295] width 9 height 9
click at [184, 319] on button "button" at bounding box center [184, 315] width 9 height 9
click at [184, 330] on div at bounding box center [185, 335] width 28 height 20
click at [184, 338] on button "button" at bounding box center [184, 334] width 9 height 9
click at [182, 356] on button "button" at bounding box center [184, 354] width 9 height 9
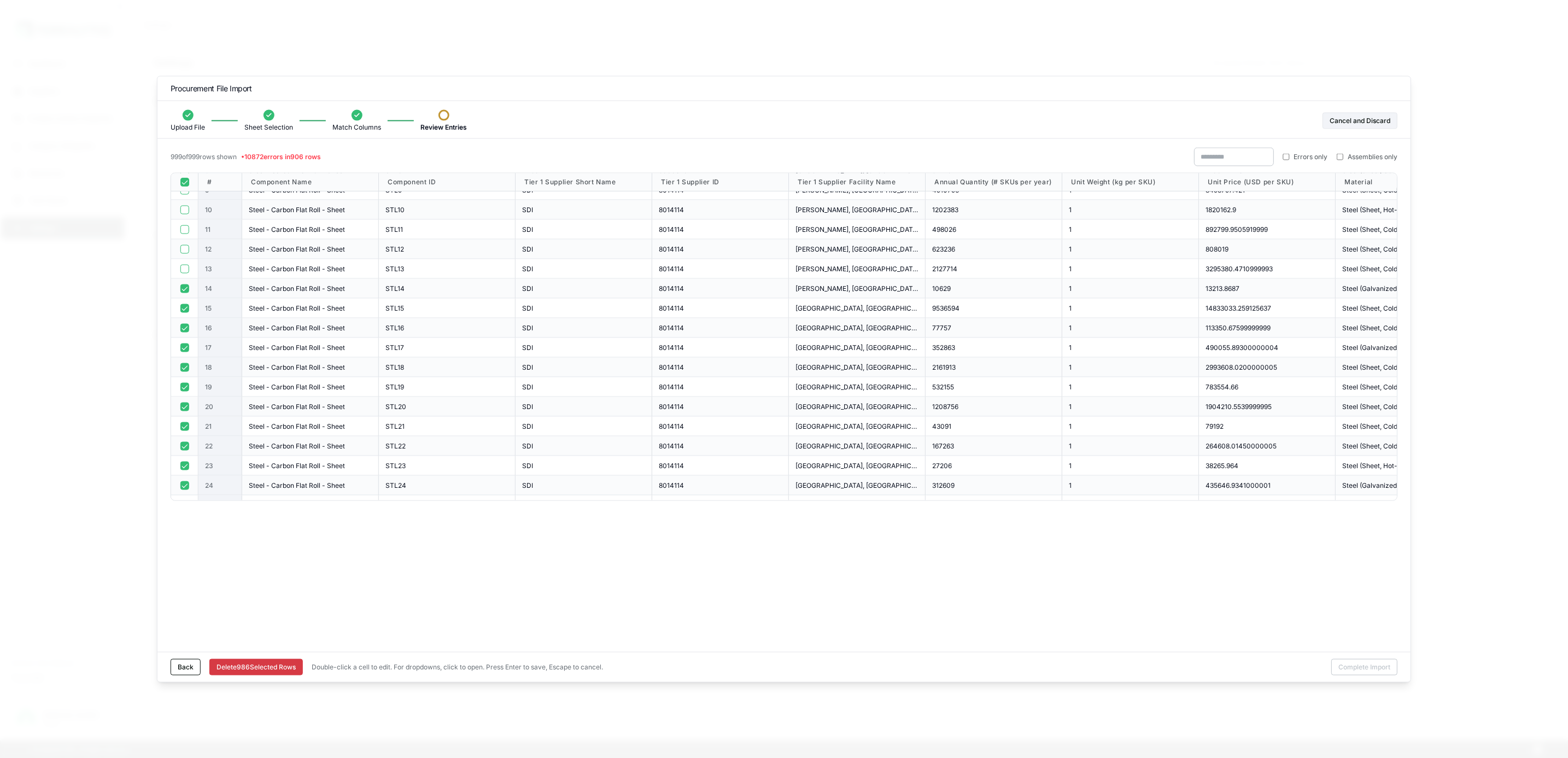
scroll to position [246, 0]
click at [187, 210] on button "button" at bounding box center [184, 210] width 9 height 9
click at [187, 231] on button "button" at bounding box center [184, 229] width 9 height 9
drag, startPoint x: 184, startPoint y: 252, endPoint x: 184, endPoint y: 262, distance: 10.0
click at [184, 254] on button "button" at bounding box center [184, 249] width 9 height 9
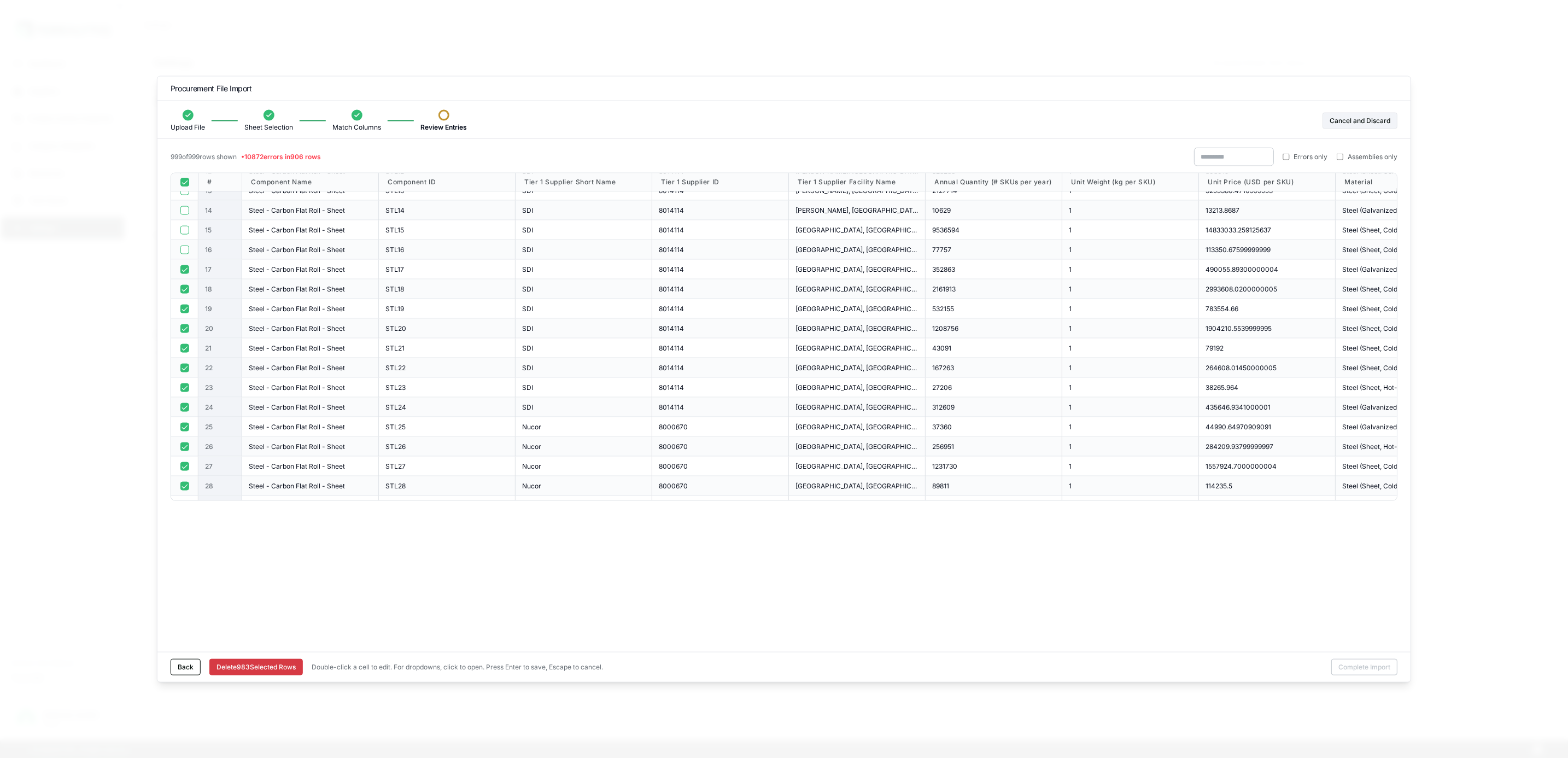
click at [184, 271] on button "button" at bounding box center [184, 269] width 9 height 9
drag, startPoint x: 184, startPoint y: 286, endPoint x: 184, endPoint y: 292, distance: 6.0
click at [184, 287] on button "button" at bounding box center [184, 289] width 9 height 9
drag, startPoint x: 184, startPoint y: 292, endPoint x: 184, endPoint y: 308, distance: 16.0
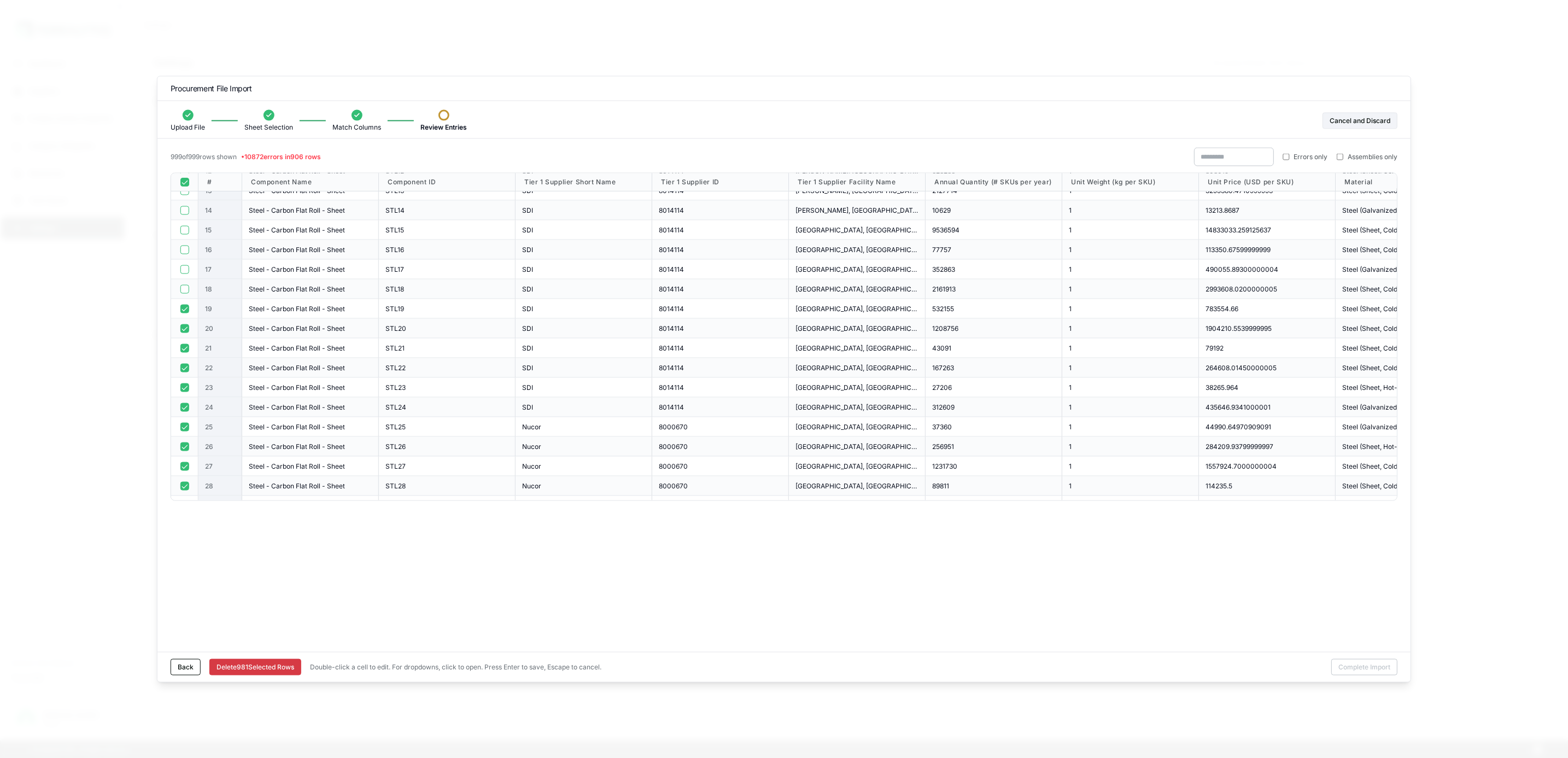
click at [184, 321] on div at bounding box center [185, 329] width 28 height 20
click at [183, 329] on div at bounding box center [185, 329] width 28 height 20
drag, startPoint x: 183, startPoint y: 329, endPoint x: 182, endPoint y: 308, distance: 21.0
click at [182, 308] on button "button" at bounding box center [184, 308] width 9 height 9
click at [186, 330] on button "button" at bounding box center [184, 328] width 9 height 9
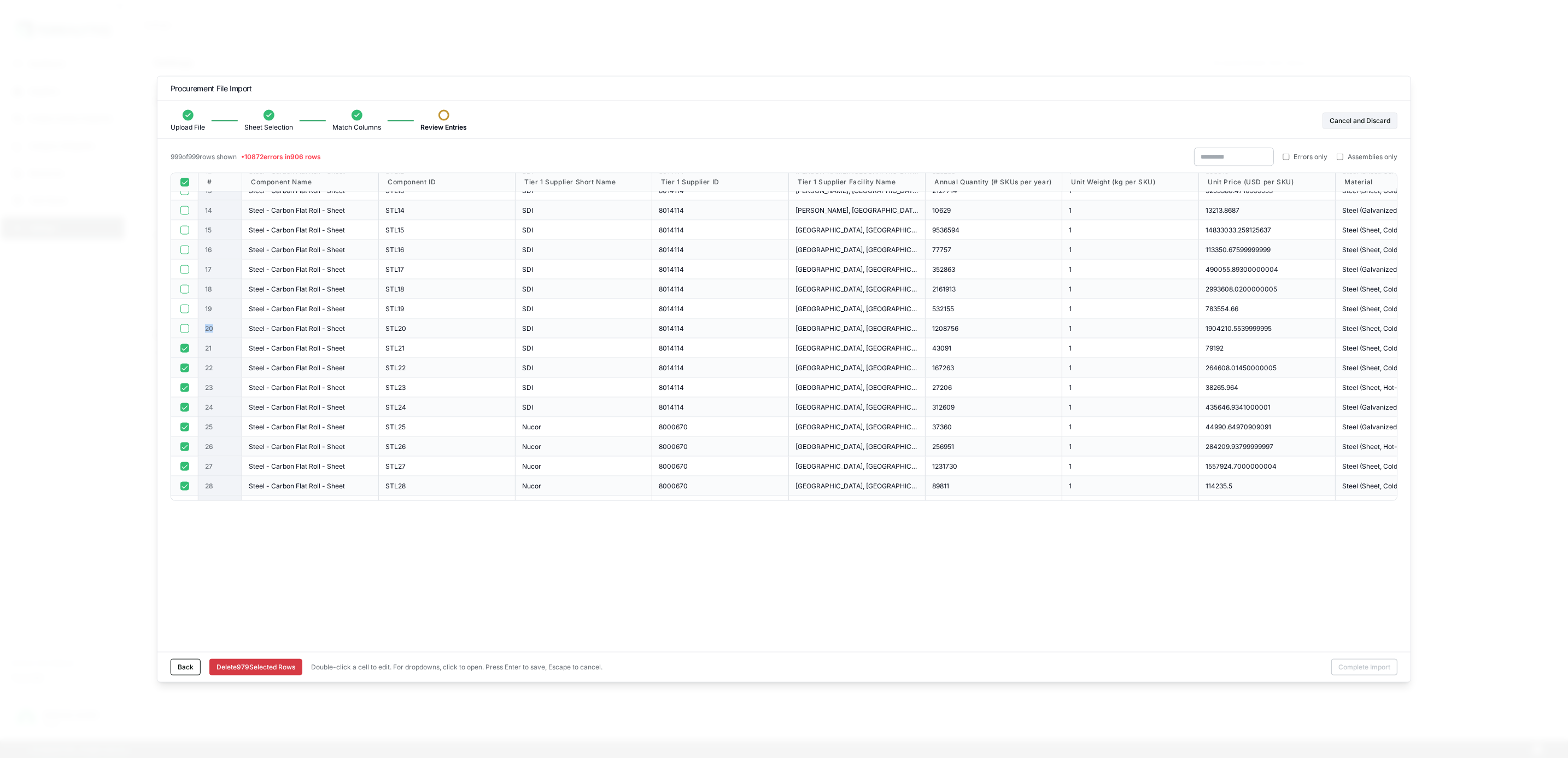
click at [184, 351] on button "button" at bounding box center [184, 348] width 9 height 9
drag, startPoint x: 183, startPoint y: 359, endPoint x: 183, endPoint y: 374, distance: 15.0
click at [183, 364] on div at bounding box center [185, 368] width 28 height 20
click at [181, 376] on div at bounding box center [185, 368] width 28 height 20
drag, startPoint x: 186, startPoint y: 368, endPoint x: 186, endPoint y: 374, distance: 6.0
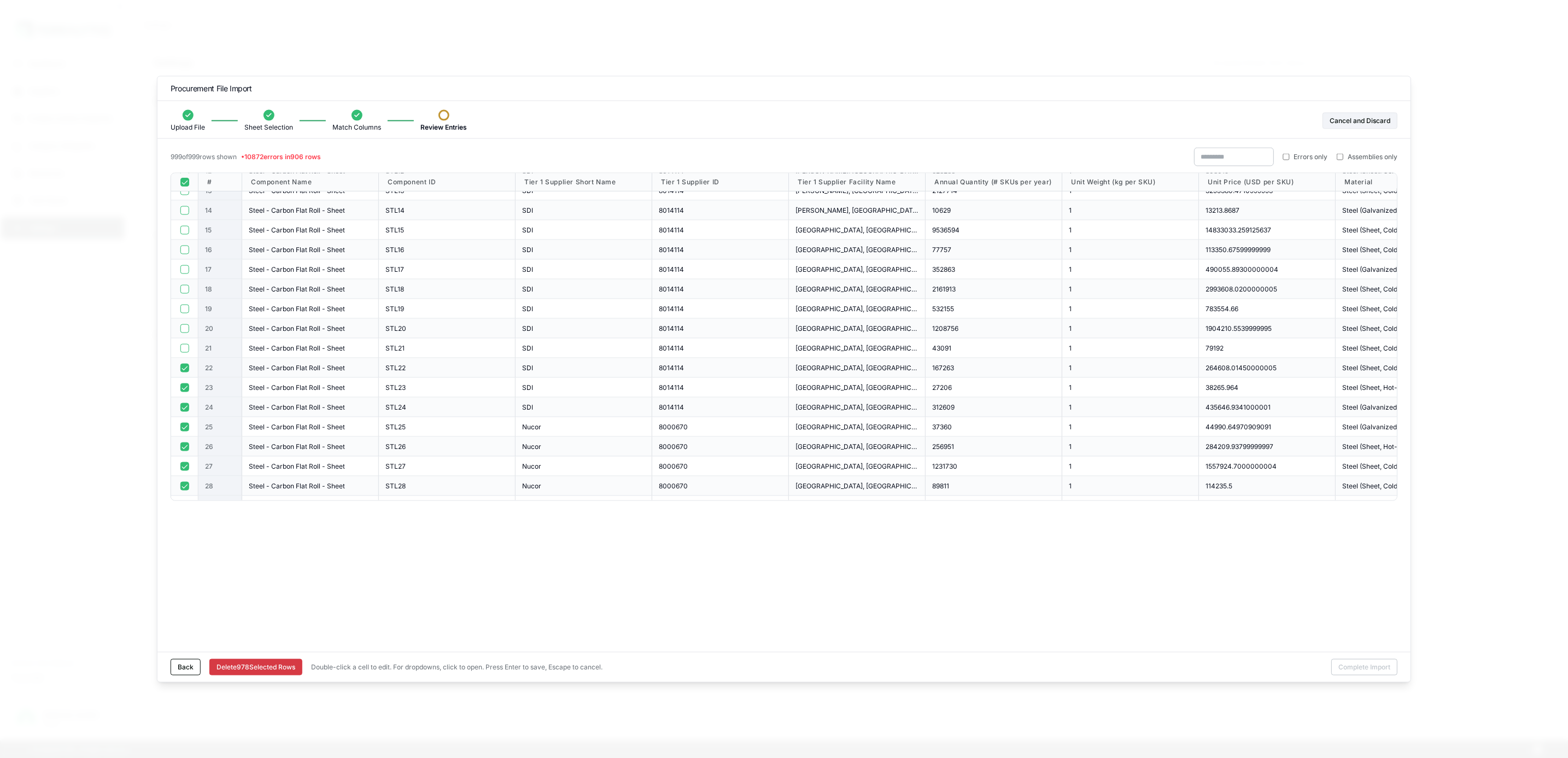
click at [186, 368] on button "button" at bounding box center [184, 367] width 9 height 9
click at [184, 387] on button "button" at bounding box center [184, 387] width 9 height 9
click at [184, 406] on button "button" at bounding box center [184, 407] width 9 height 9
click at [186, 344] on button "button" at bounding box center [184, 344] width 9 height 9
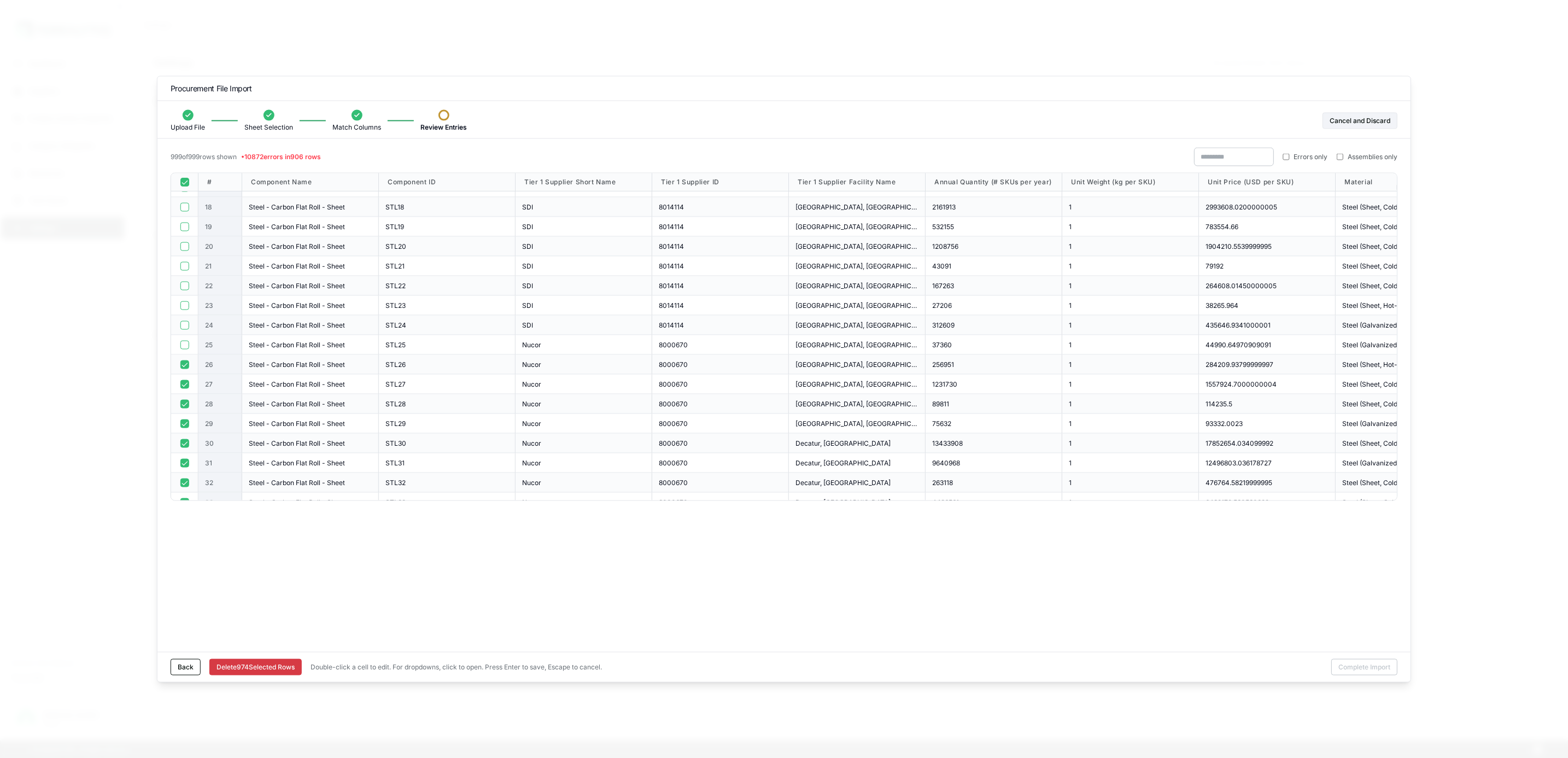
click at [186, 366] on button "button" at bounding box center [184, 364] width 9 height 9
click at [186, 382] on button "button" at bounding box center [184, 384] width 9 height 9
click at [184, 323] on button "button" at bounding box center [184, 321] width 9 height 9
click at [186, 342] on button "button" at bounding box center [184, 341] width 9 height 9
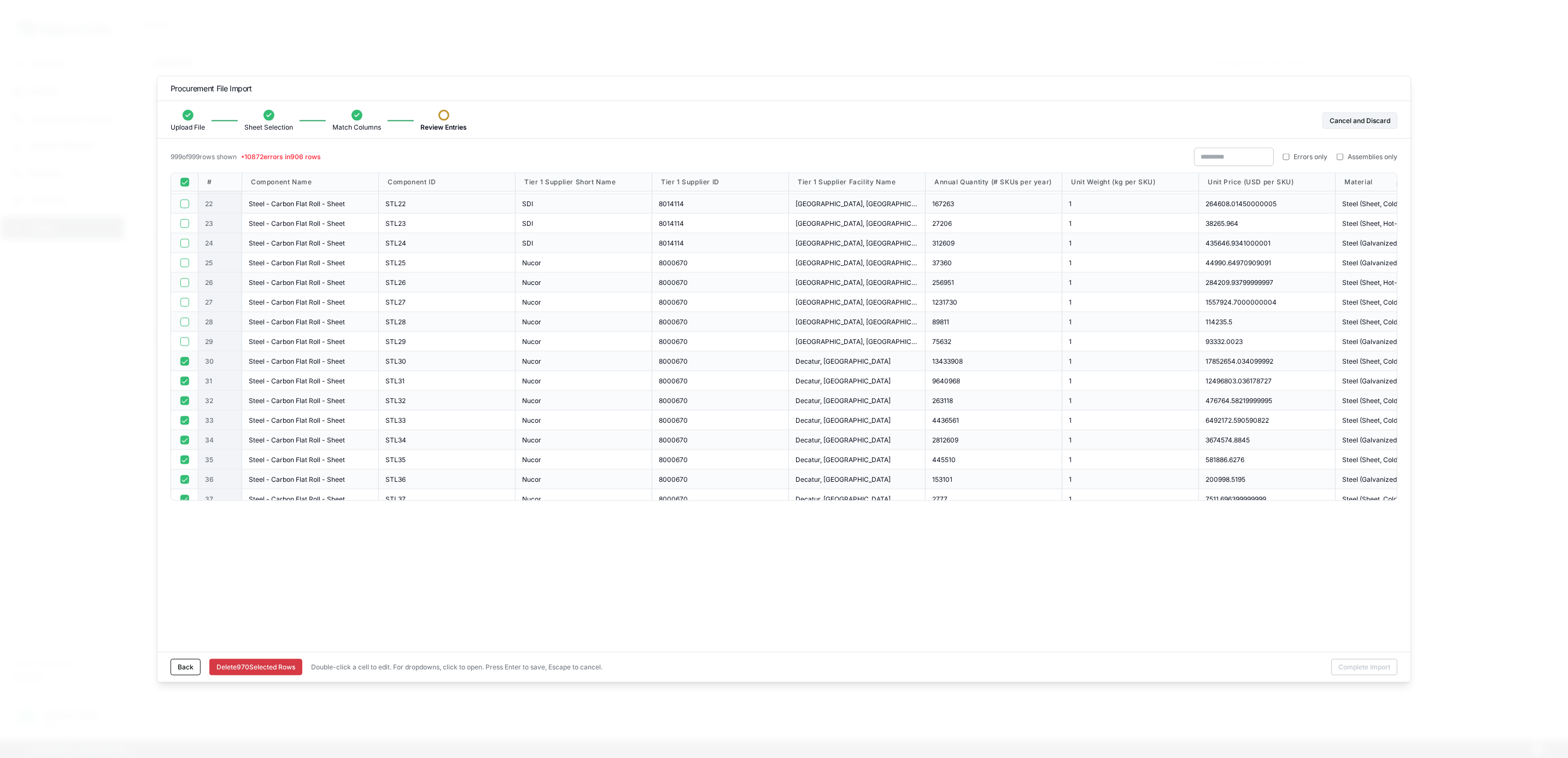
click at [184, 361] on button "button" at bounding box center [184, 361] width 9 height 9
click at [186, 381] on button "button" at bounding box center [184, 380] width 9 height 9
click at [186, 394] on div at bounding box center [185, 401] width 28 height 20
click at [184, 402] on button "button" at bounding box center [184, 400] width 9 height 9
click at [183, 419] on button "button" at bounding box center [184, 420] width 9 height 9
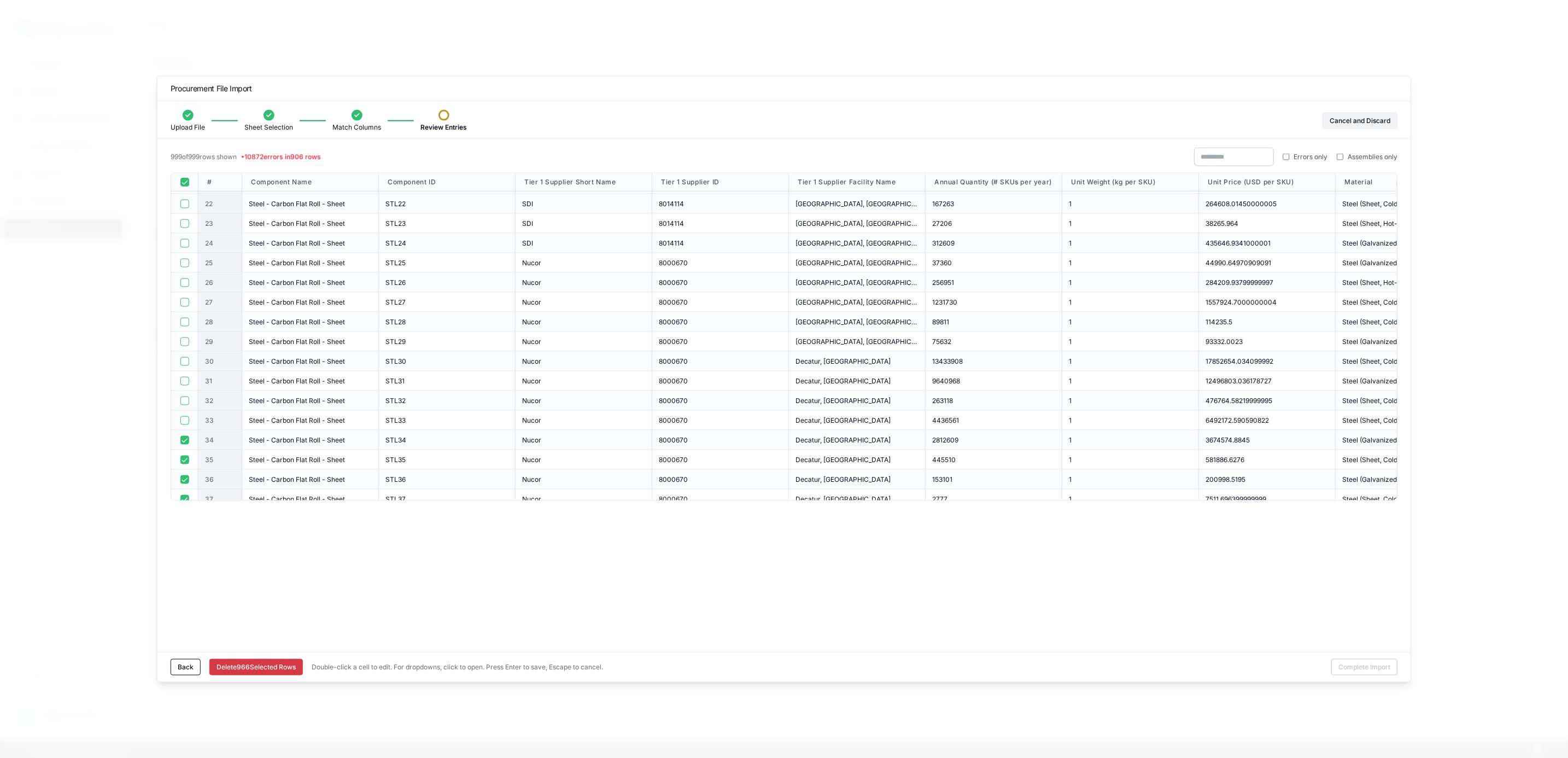
scroll to position [492, 0]
click at [186, 357] on button "button" at bounding box center [184, 357] width 9 height 9
click at [187, 384] on div at bounding box center [185, 378] width 28 height 20
click at [182, 376] on button "button" at bounding box center [184, 377] width 9 height 9
click at [187, 391] on div at bounding box center [185, 397] width 28 height 20
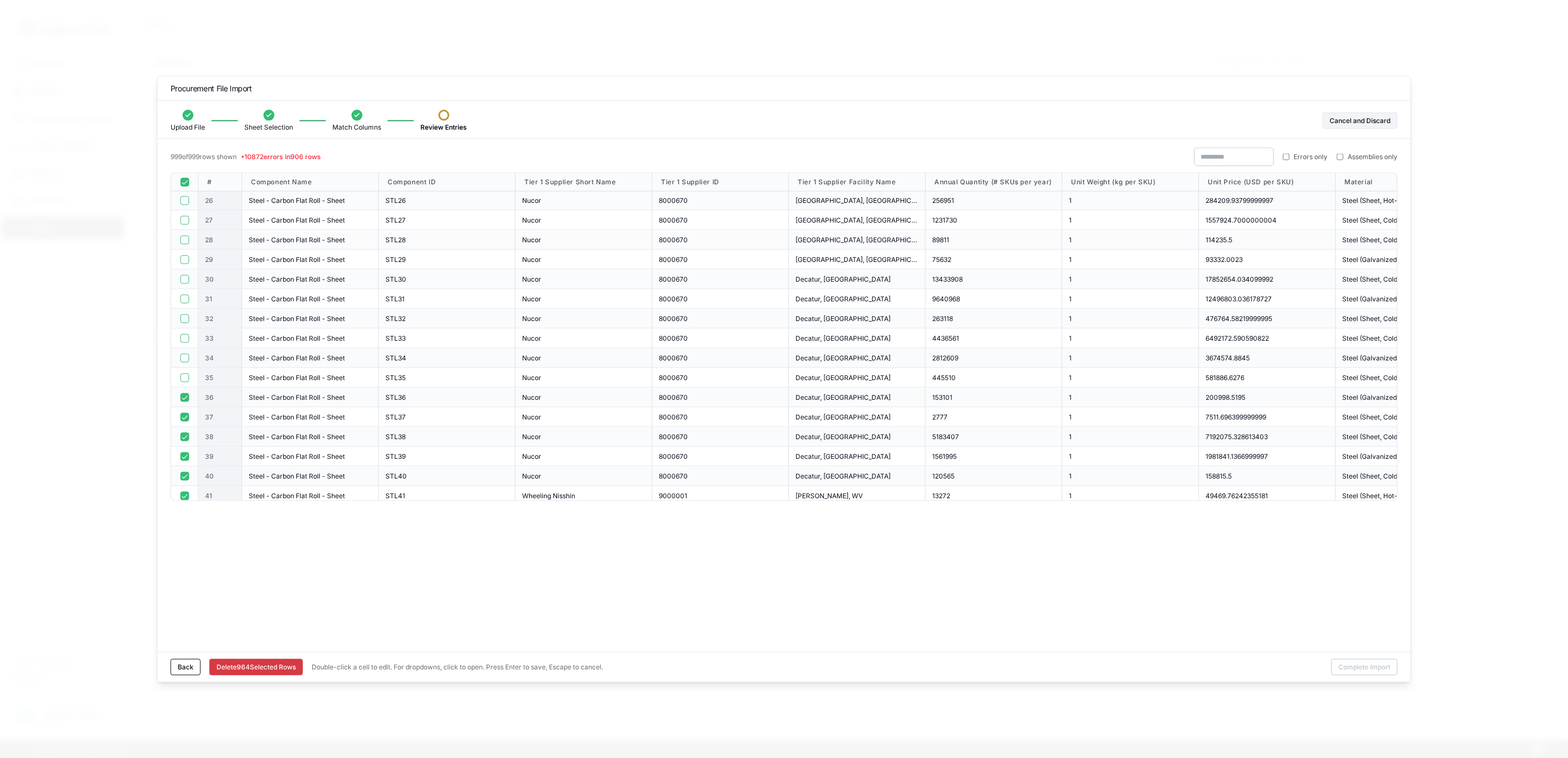
click at [186, 401] on button "button" at bounding box center [184, 397] width 9 height 9
click at [184, 418] on button "button" at bounding box center [184, 416] width 9 height 9
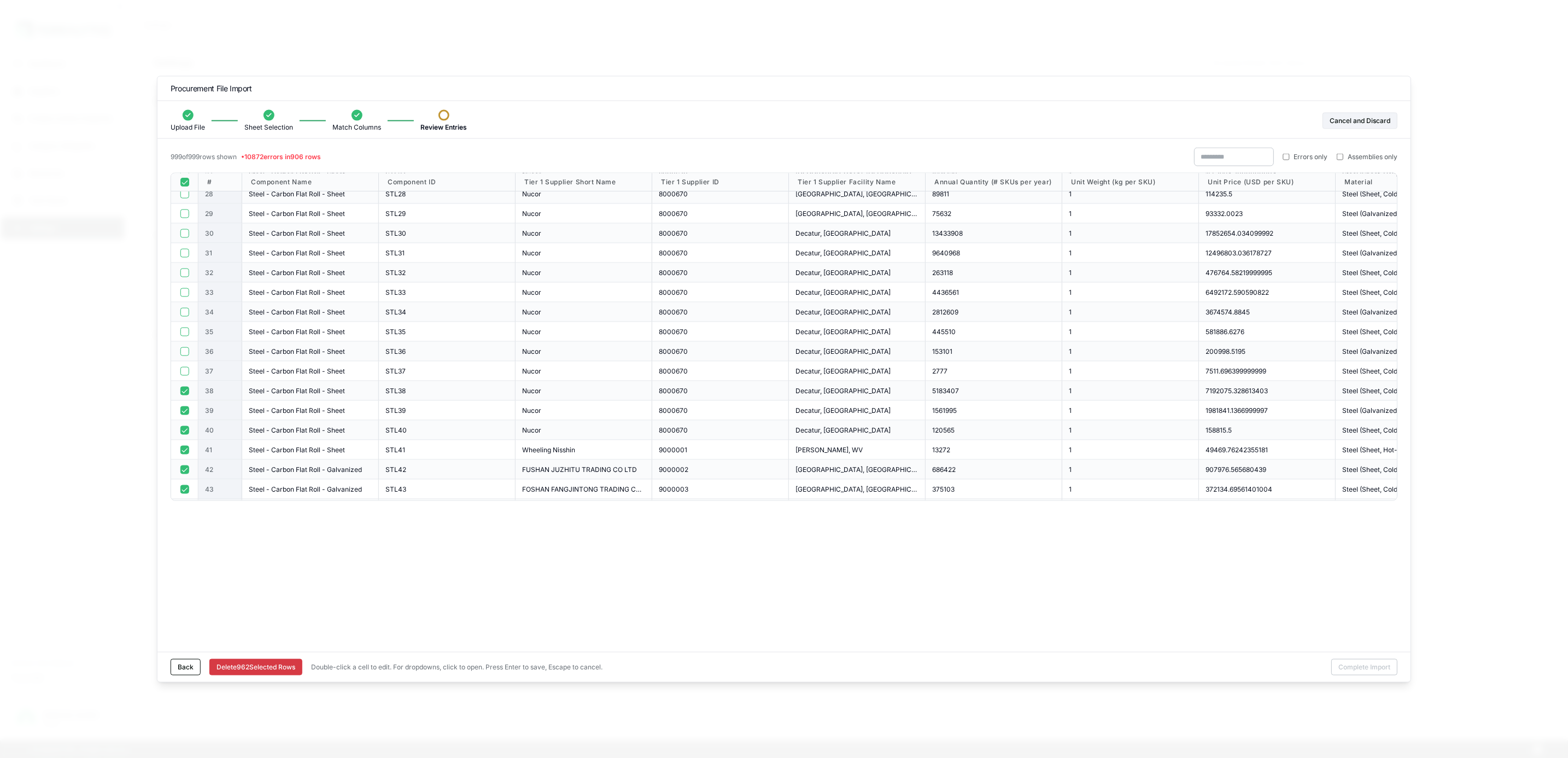
scroll to position [574, 0]
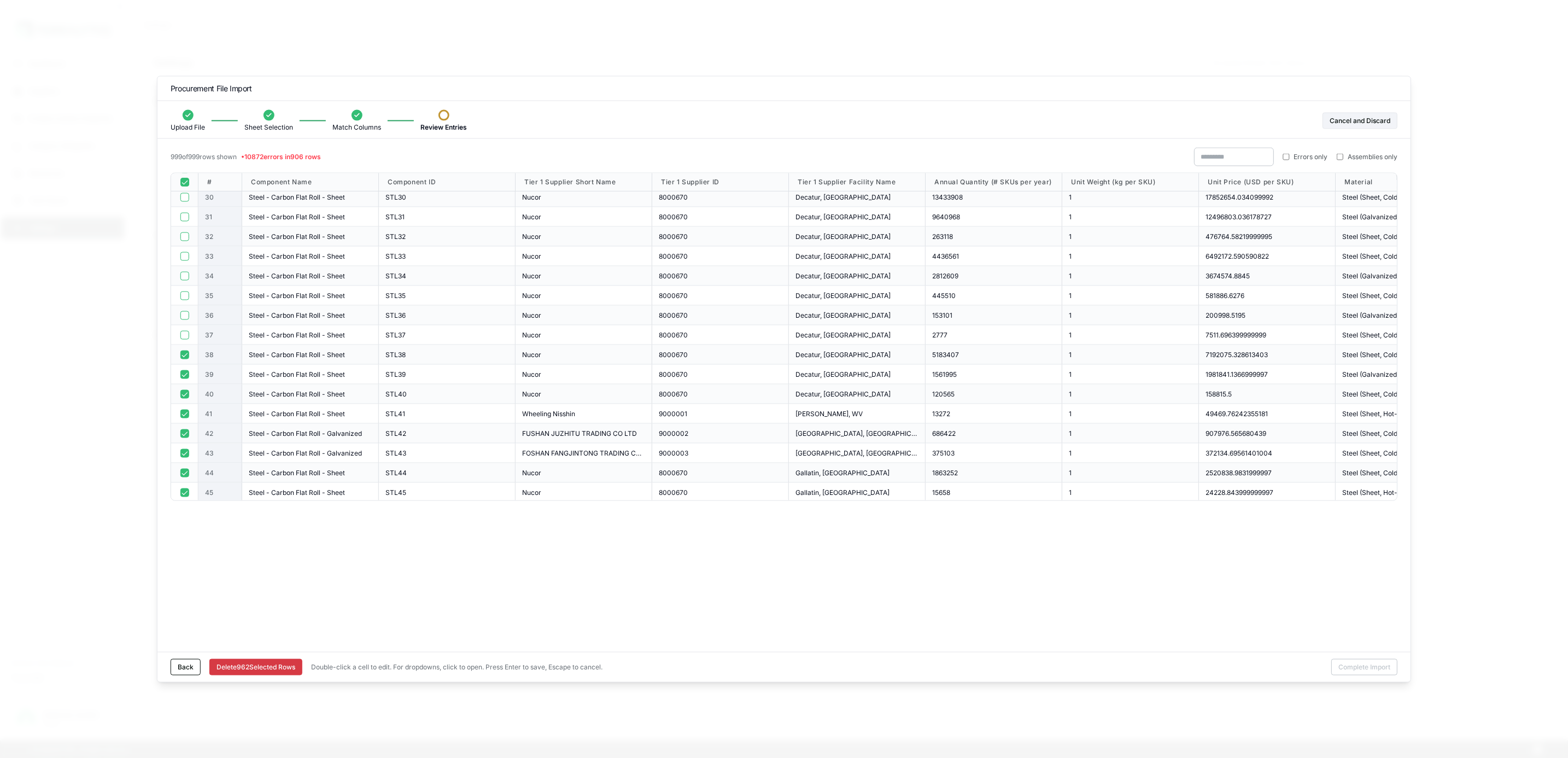
click at [184, 357] on button "button" at bounding box center [184, 354] width 9 height 9
click at [186, 374] on button "button" at bounding box center [184, 374] width 9 height 9
click at [184, 391] on button "button" at bounding box center [184, 393] width 9 height 9
click at [181, 412] on button "button" at bounding box center [184, 413] width 9 height 9
click at [184, 431] on button "button" at bounding box center [184, 433] width 9 height 9
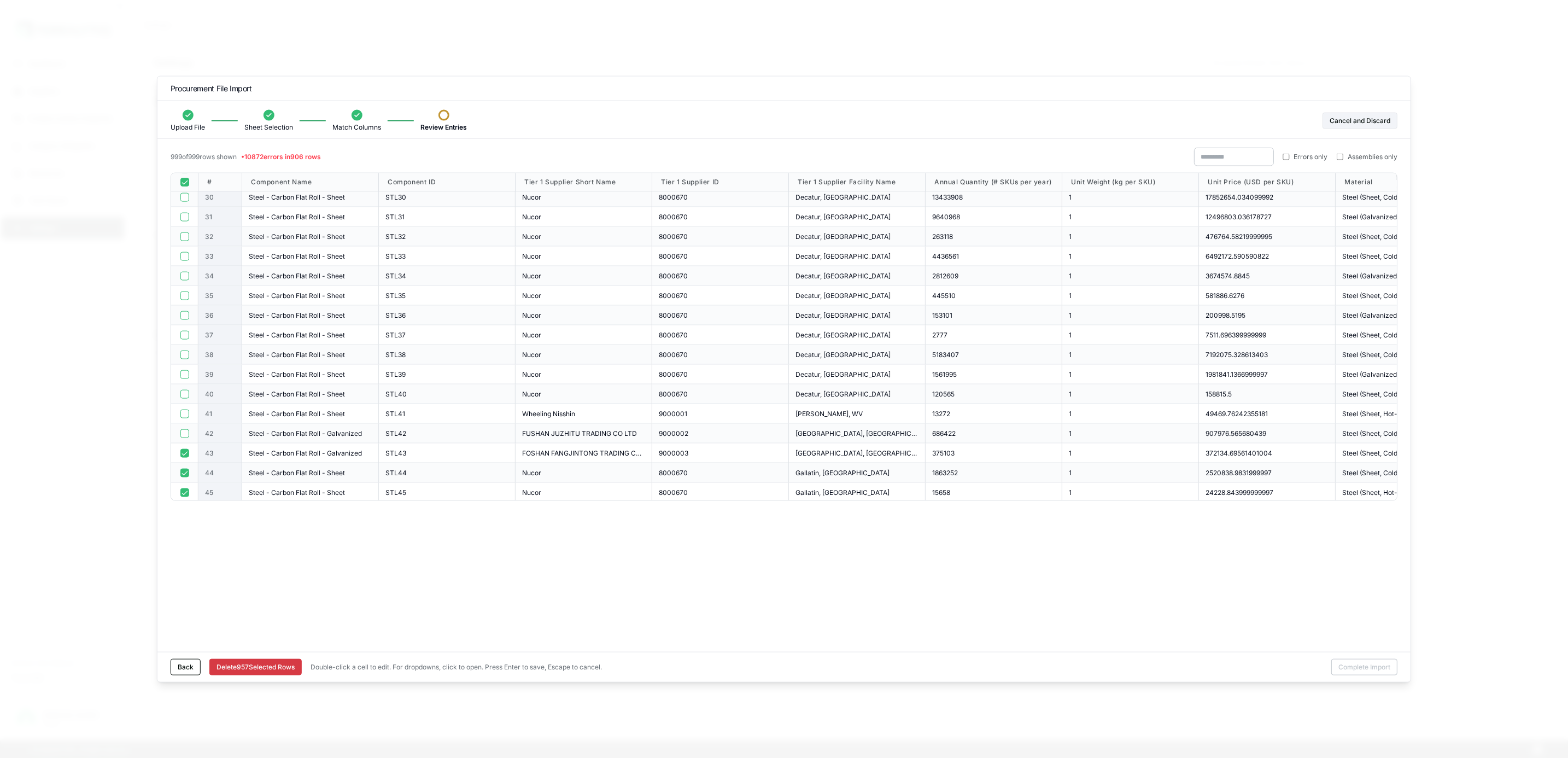
scroll to position [738, 0]
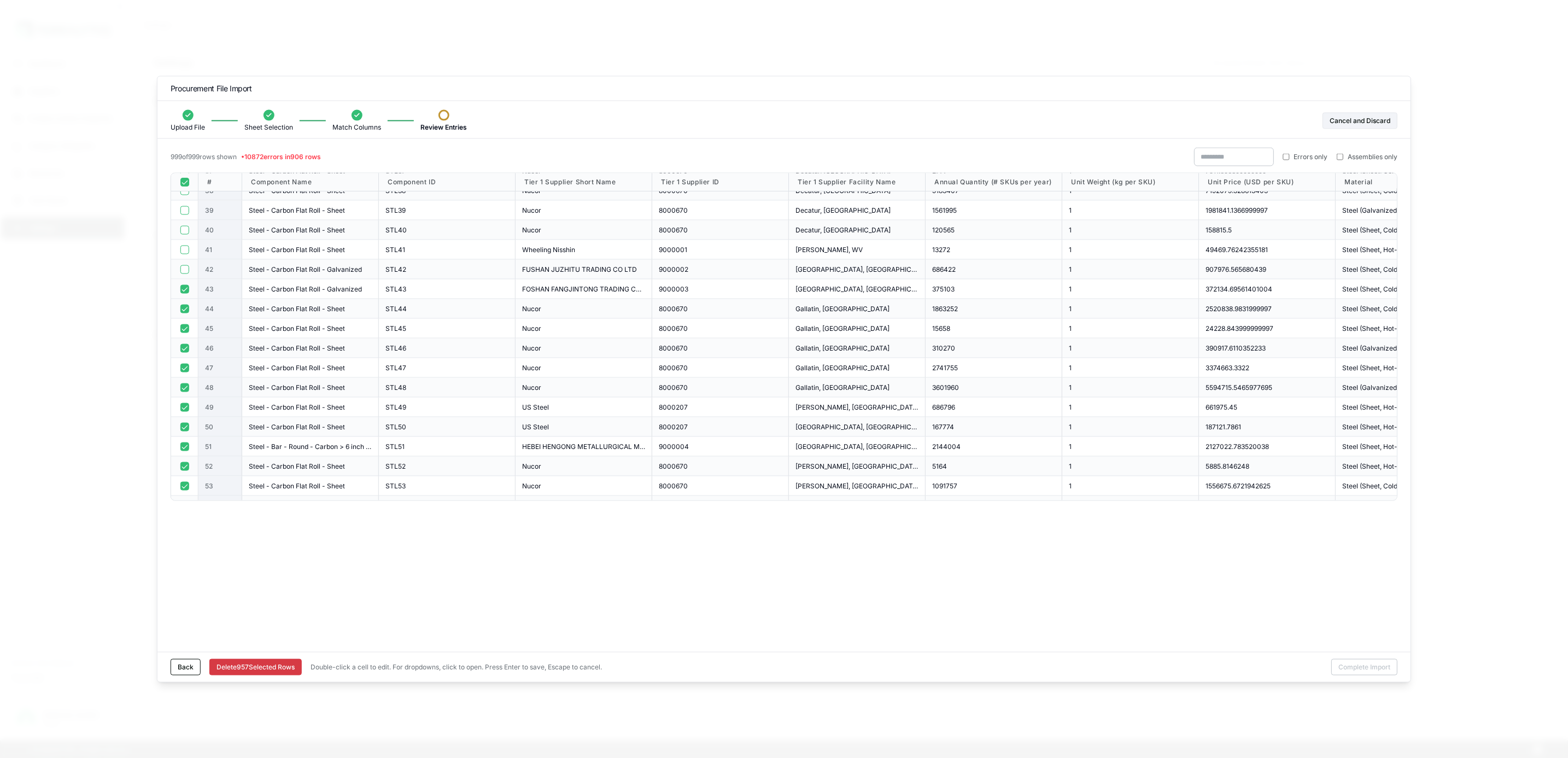
click at [184, 288] on button "button" at bounding box center [184, 289] width 9 height 9
click at [186, 315] on div at bounding box center [185, 309] width 28 height 20
click at [186, 308] on button "button" at bounding box center [184, 308] width 9 height 9
click at [186, 325] on button "button" at bounding box center [184, 328] width 9 height 9
click at [184, 351] on button "button" at bounding box center [184, 348] width 9 height 9
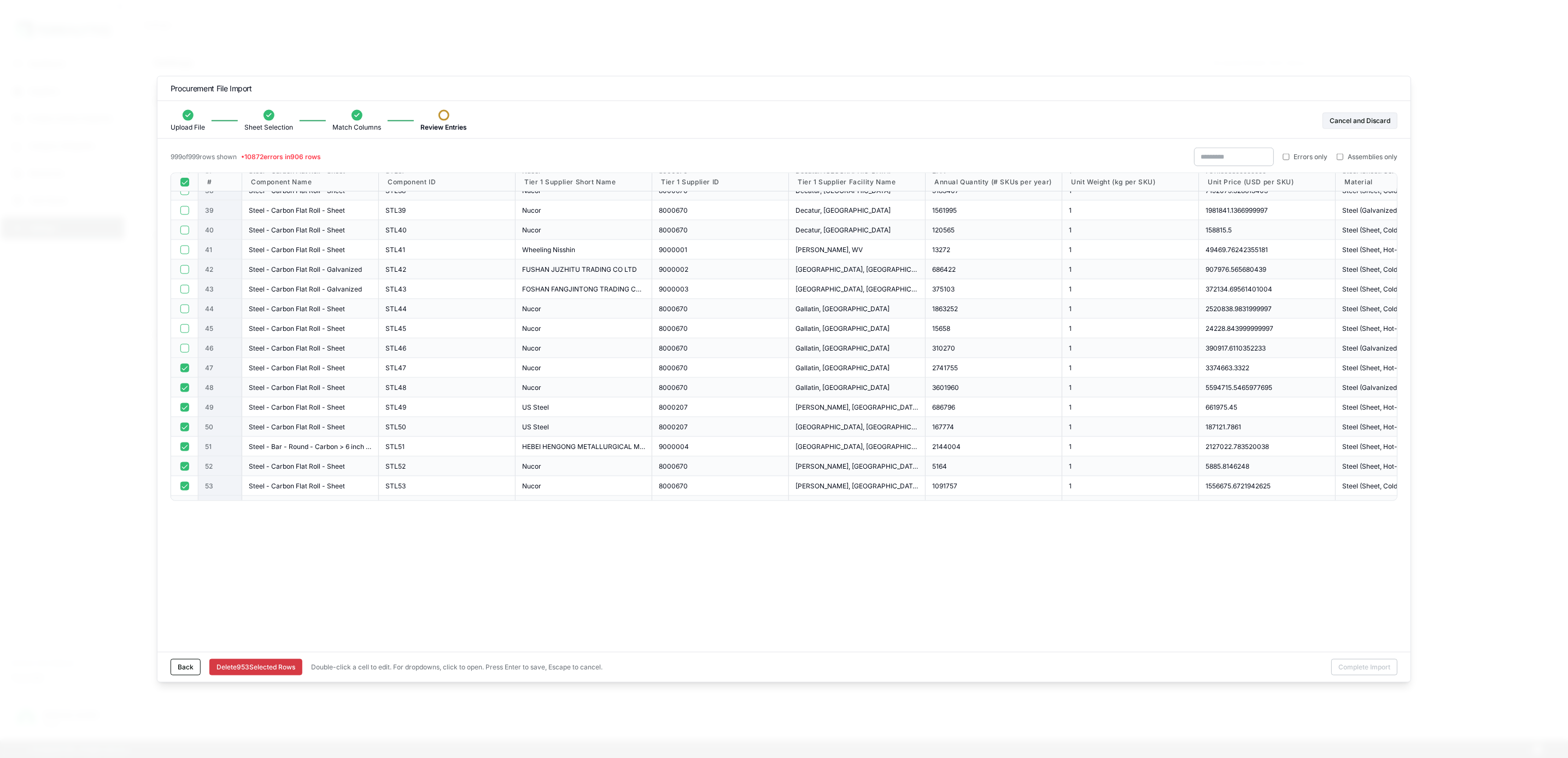
click at [183, 368] on button "button" at bounding box center [184, 367] width 9 height 9
drag, startPoint x: 183, startPoint y: 384, endPoint x: 184, endPoint y: 393, distance: 9.1
click at [184, 387] on button "button" at bounding box center [184, 387] width 9 height 9
drag, startPoint x: 184, startPoint y: 397, endPoint x: 184, endPoint y: 406, distance: 9.0
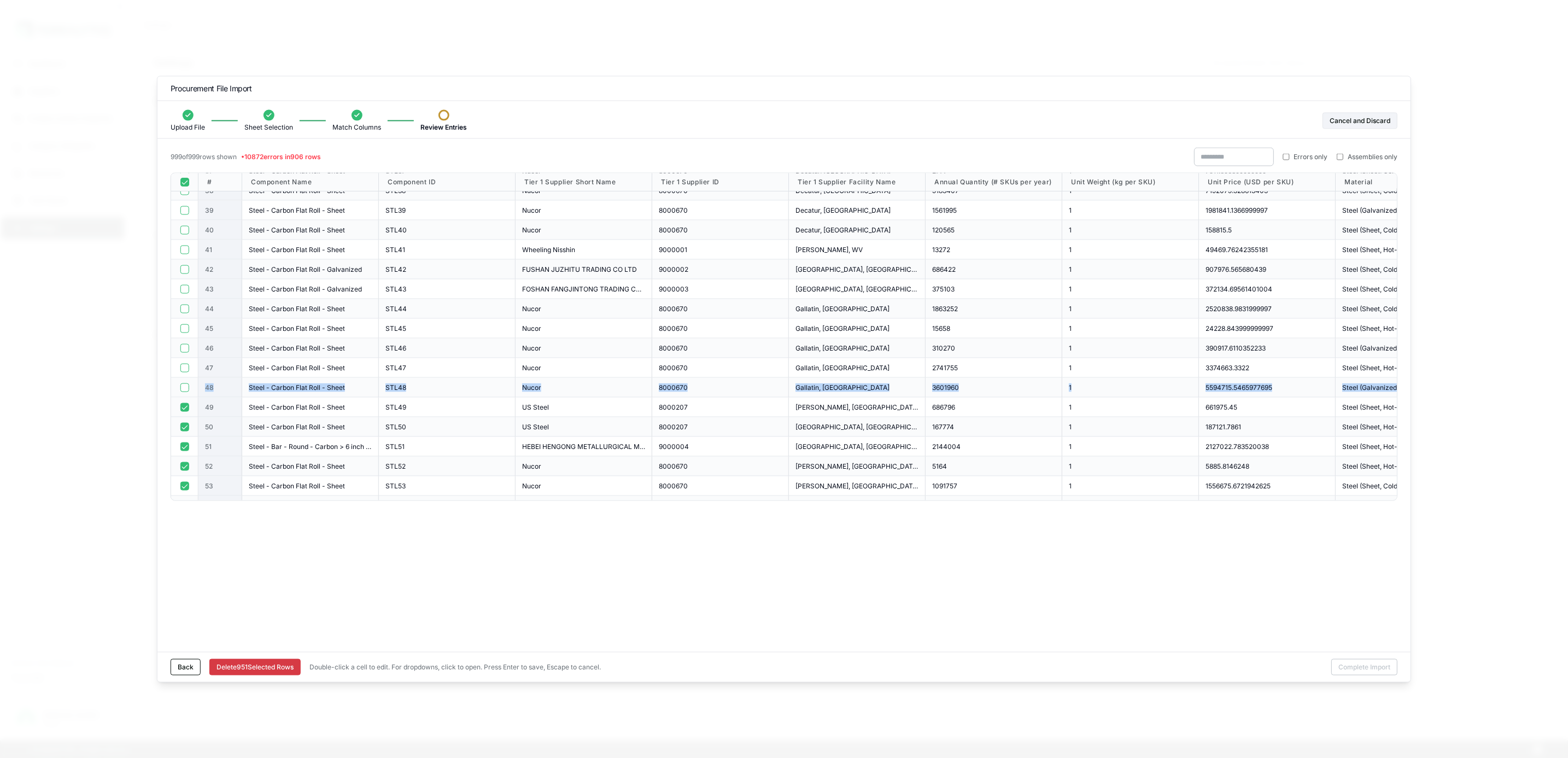
click at [182, 404] on button "button" at bounding box center [184, 407] width 9 height 9
click at [182, 422] on div at bounding box center [185, 427] width 28 height 20
click at [187, 420] on div at bounding box center [185, 427] width 28 height 20
drag, startPoint x: 187, startPoint y: 426, endPoint x: 186, endPoint y: 440, distance: 14.0
click at [187, 426] on button "button" at bounding box center [184, 426] width 9 height 9
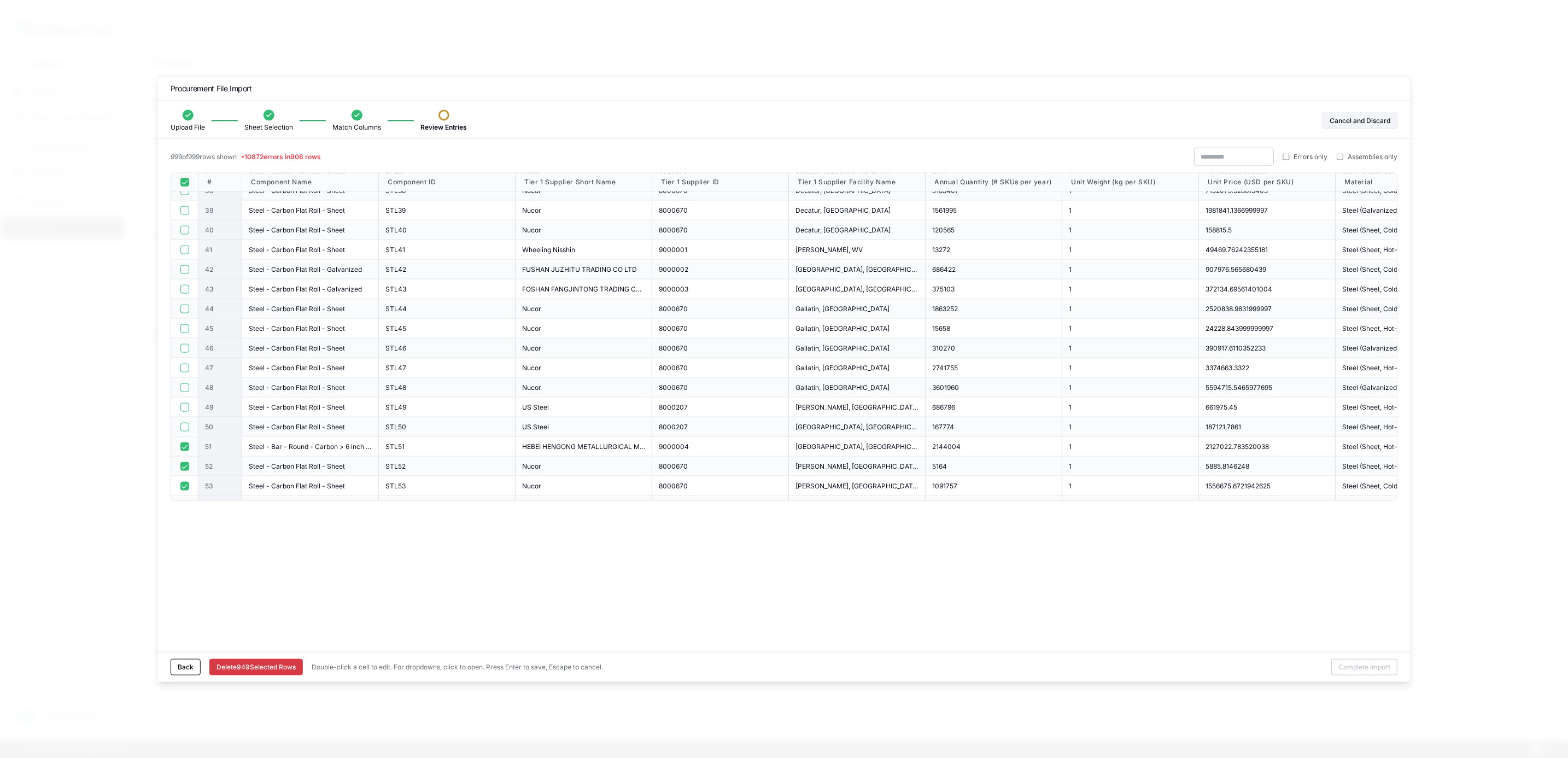
click at [182, 450] on button "button" at bounding box center [184, 446] width 9 height 9
click at [184, 469] on button "button" at bounding box center [184, 466] width 9 height 9
click at [184, 483] on button "button" at bounding box center [184, 485] width 9 height 9
click at [186, 335] on div at bounding box center [185, 342] width 28 height 20
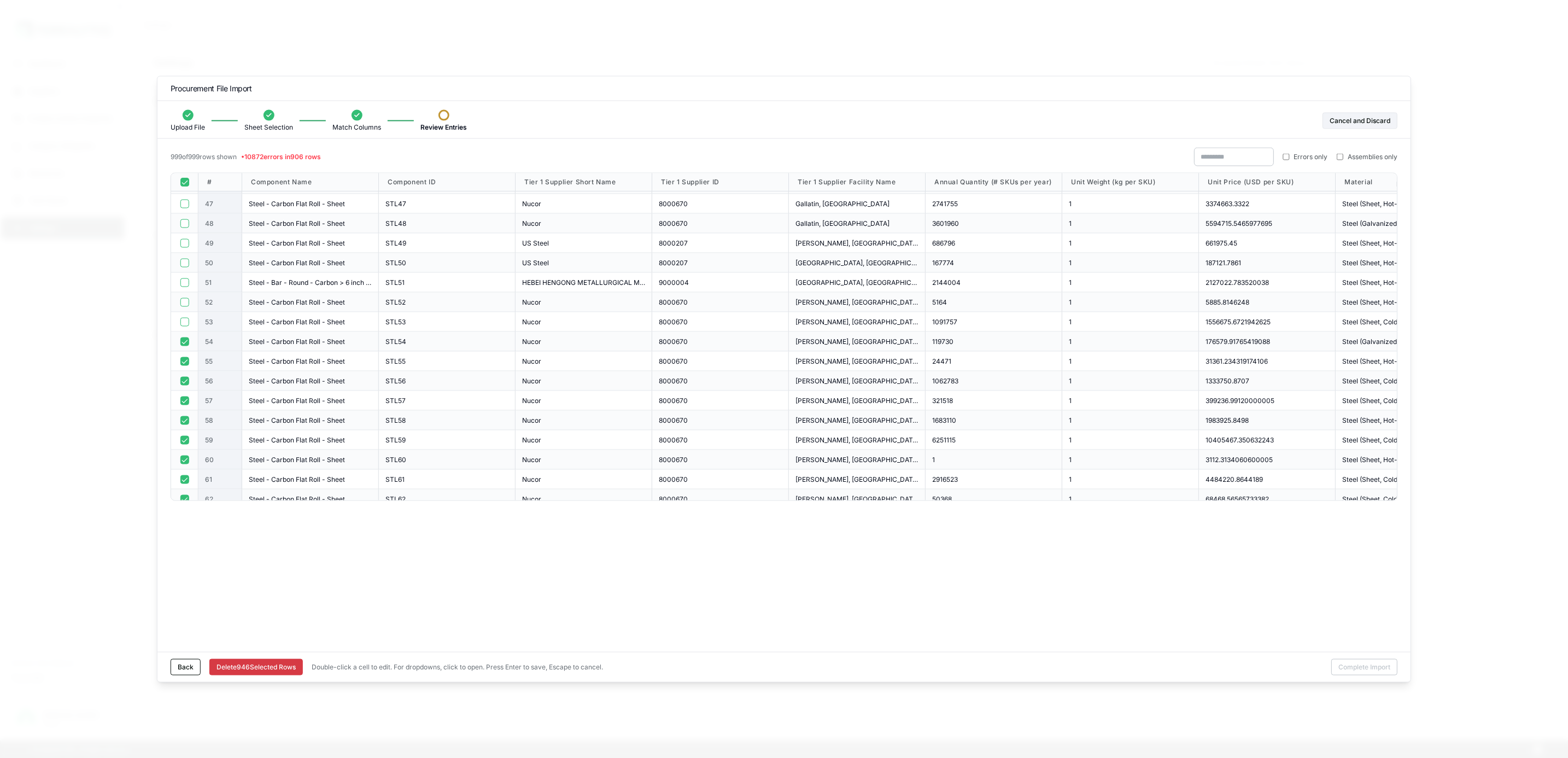
click at [181, 349] on div at bounding box center [185, 342] width 28 height 20
click at [186, 340] on button "button" at bounding box center [184, 341] width 9 height 9
click at [186, 358] on div at bounding box center [185, 361] width 28 height 20
click at [186, 359] on button "button" at bounding box center [184, 361] width 9 height 9
click at [184, 380] on button "button" at bounding box center [184, 380] width 9 height 9
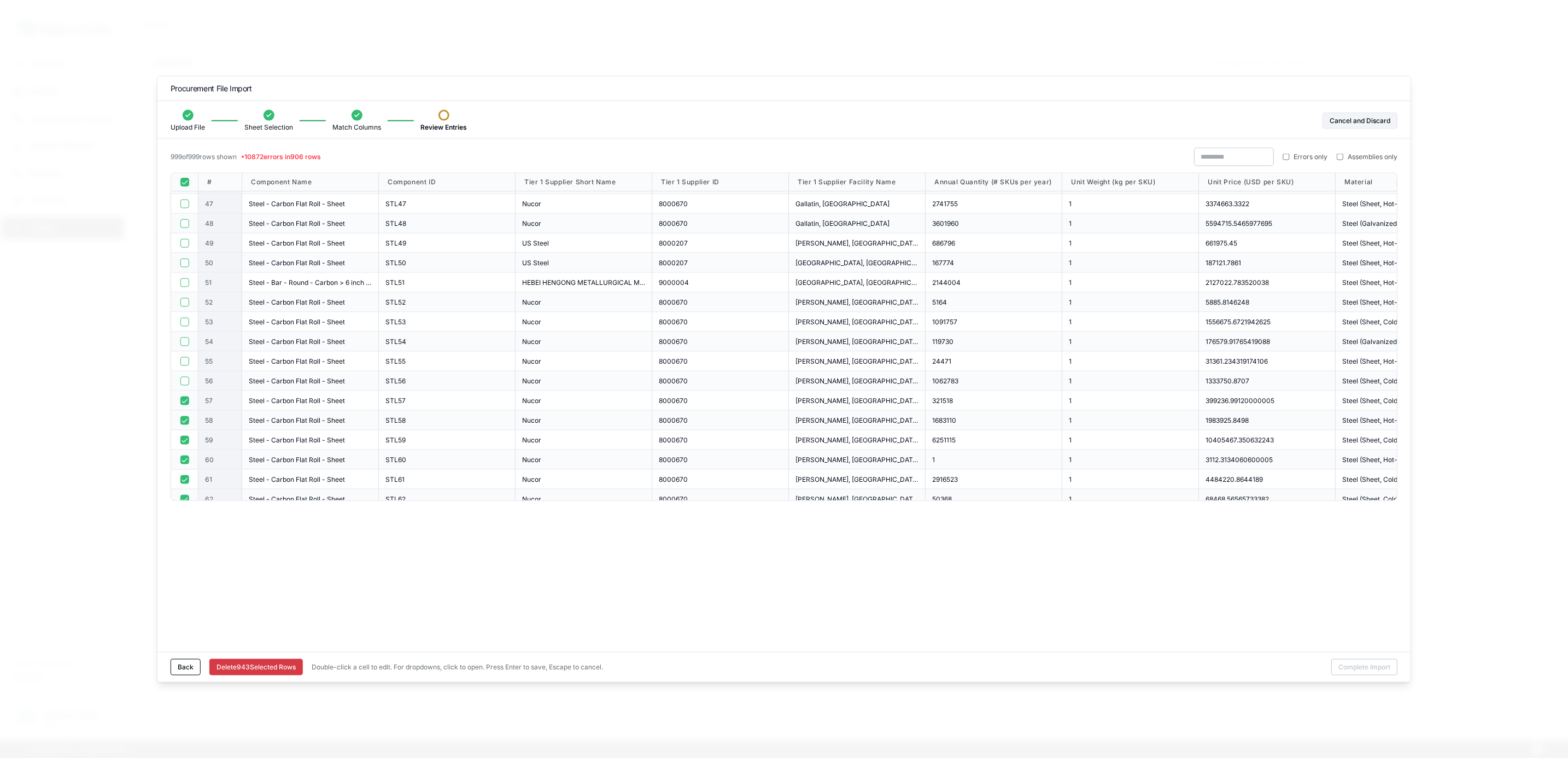
click at [184, 401] on button "button" at bounding box center [184, 400] width 9 height 9
click at [182, 416] on button "button" at bounding box center [184, 420] width 9 height 9
click at [184, 433] on div at bounding box center [185, 440] width 28 height 20
click at [182, 274] on button "button" at bounding box center [184, 275] width 9 height 9
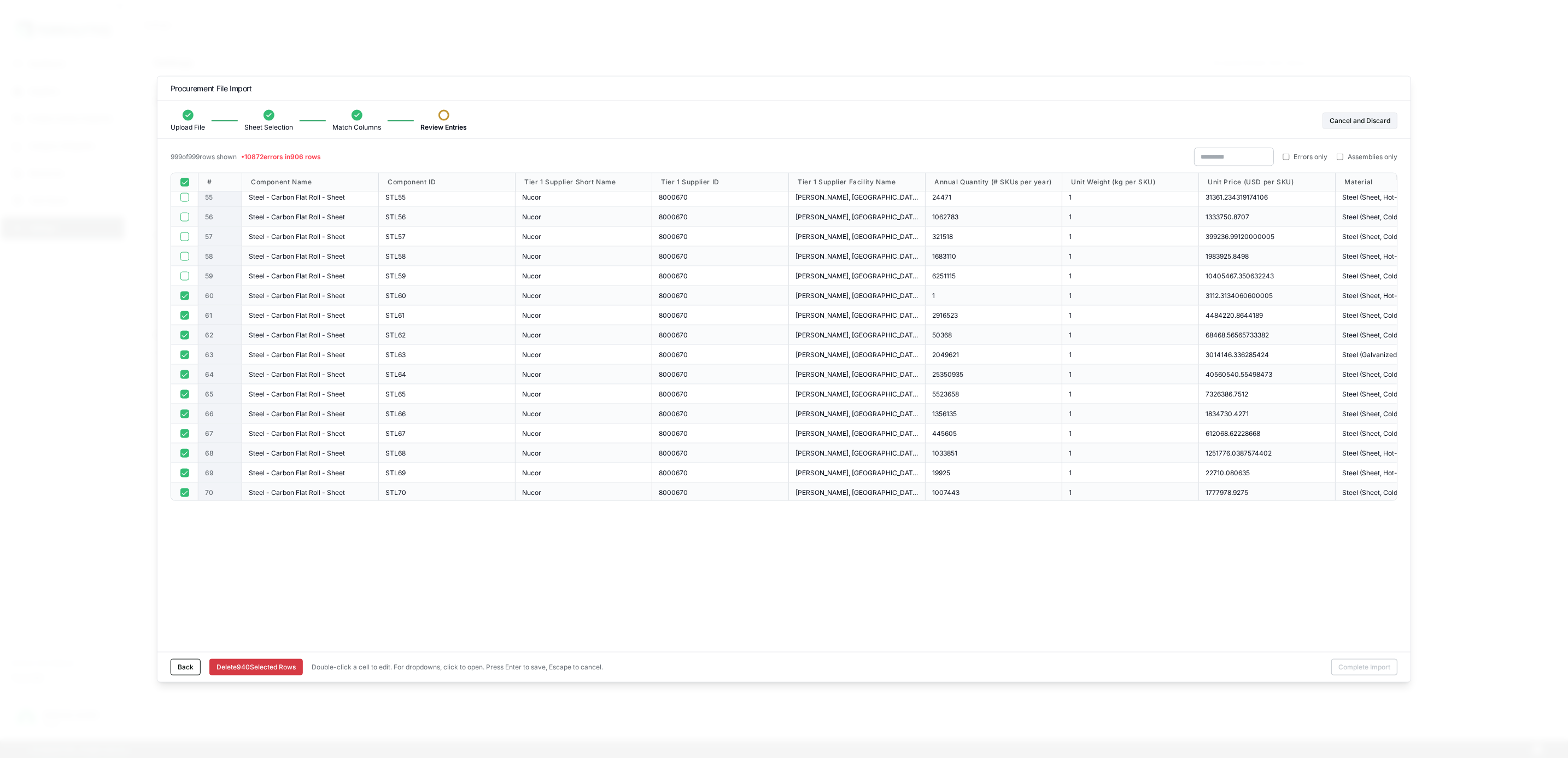
click at [186, 298] on button "button" at bounding box center [184, 295] width 9 height 9
click at [184, 313] on div at bounding box center [185, 315] width 28 height 20
click at [184, 312] on button "button" at bounding box center [184, 315] width 9 height 9
click at [184, 330] on div at bounding box center [185, 335] width 28 height 20
click at [184, 334] on button "button" at bounding box center [184, 334] width 9 height 9
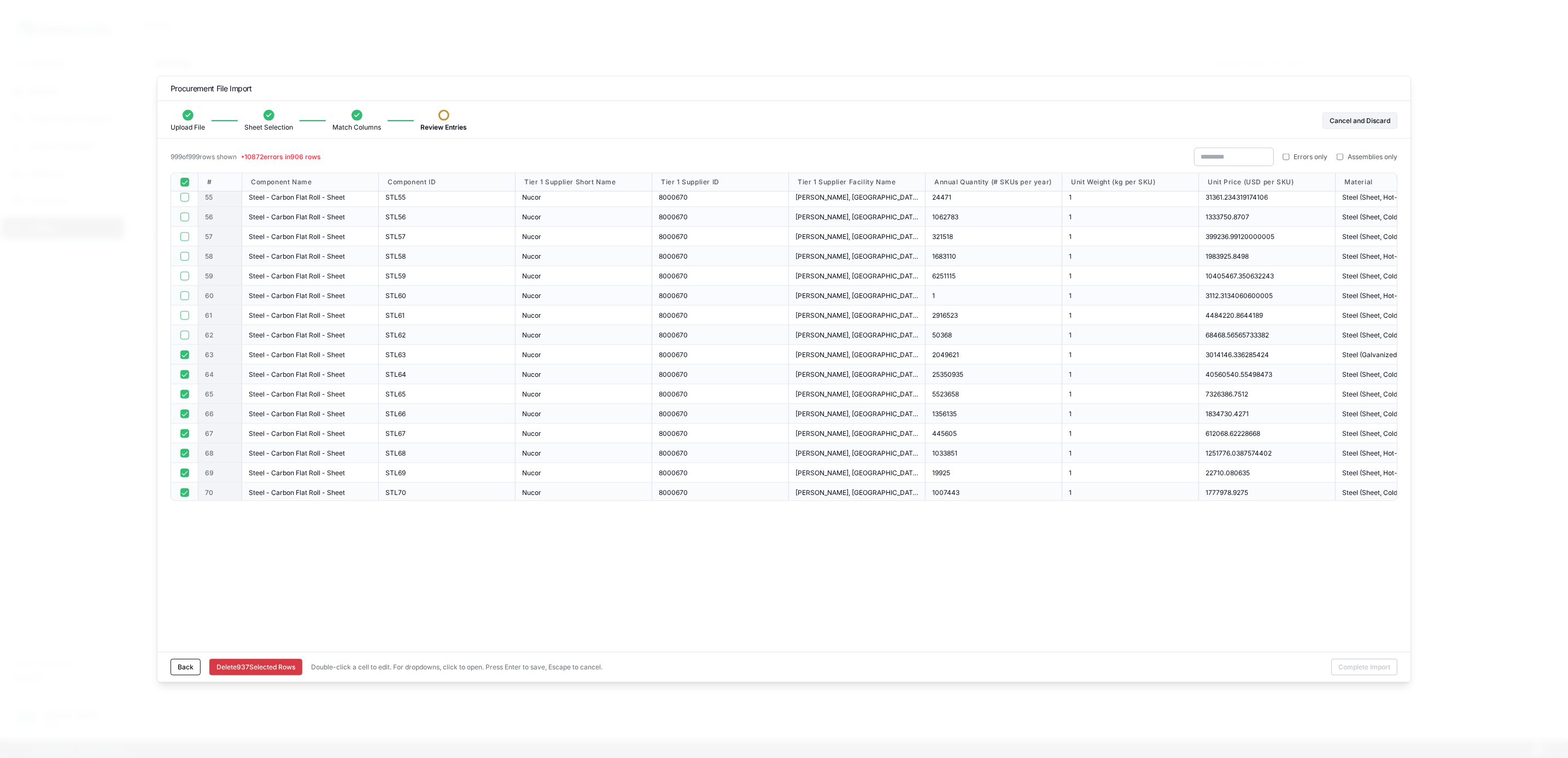
click at [184, 357] on button "button" at bounding box center [184, 354] width 9 height 9
click at [184, 376] on button "button" at bounding box center [184, 374] width 9 height 9
drag, startPoint x: 184, startPoint y: 393, endPoint x: 182, endPoint y: 407, distance: 14.1
click at [184, 397] on button "button" at bounding box center [184, 393] width 9 height 9
click at [181, 412] on button "button" at bounding box center [184, 413] width 9 height 9
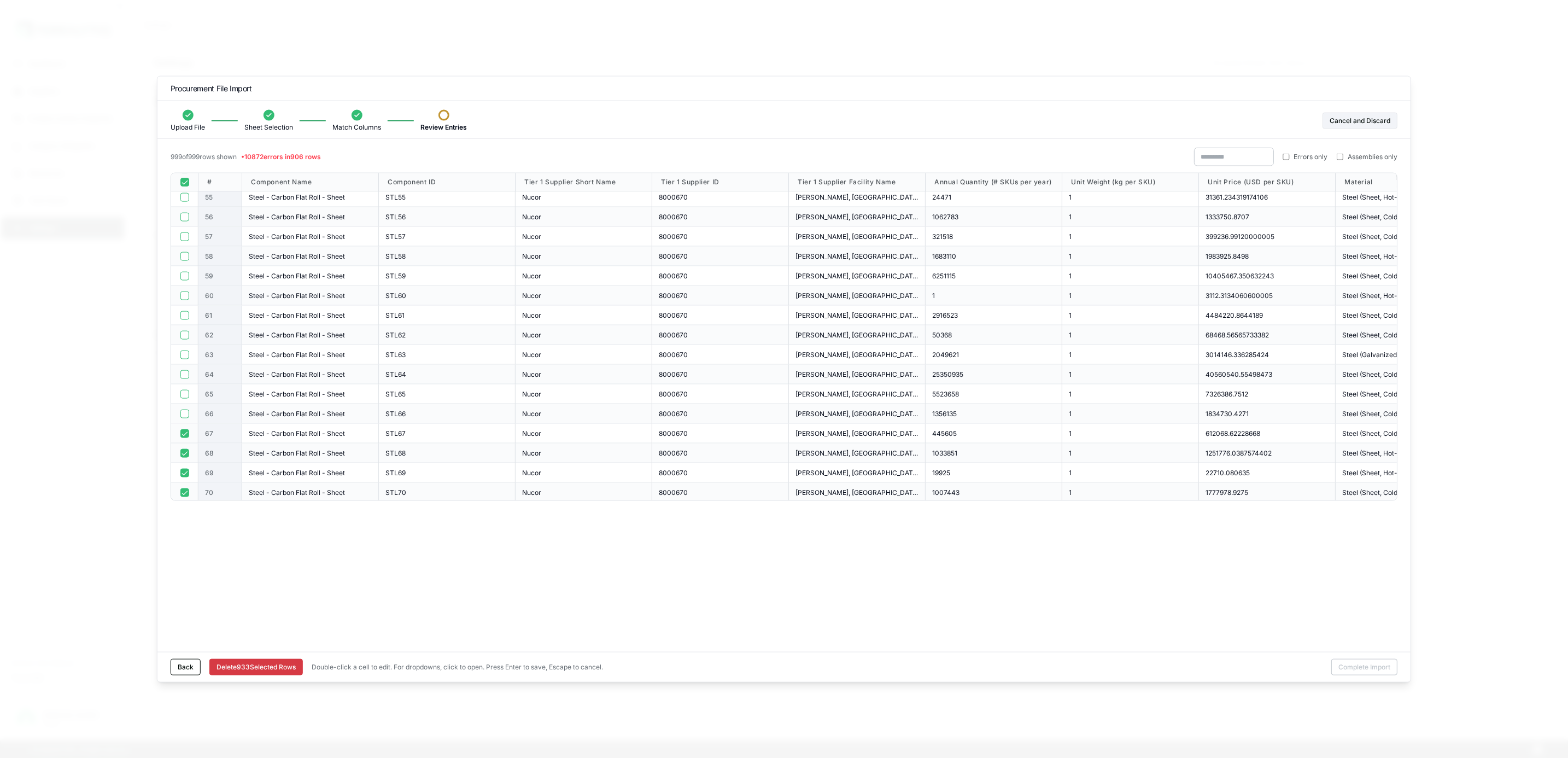
click at [186, 435] on button "button" at bounding box center [184, 433] width 9 height 9
click at [183, 453] on button "button" at bounding box center [184, 452] width 9 height 9
click at [186, 475] on button "button" at bounding box center [184, 472] width 9 height 9
click at [183, 495] on button "button" at bounding box center [184, 492] width 9 height 9
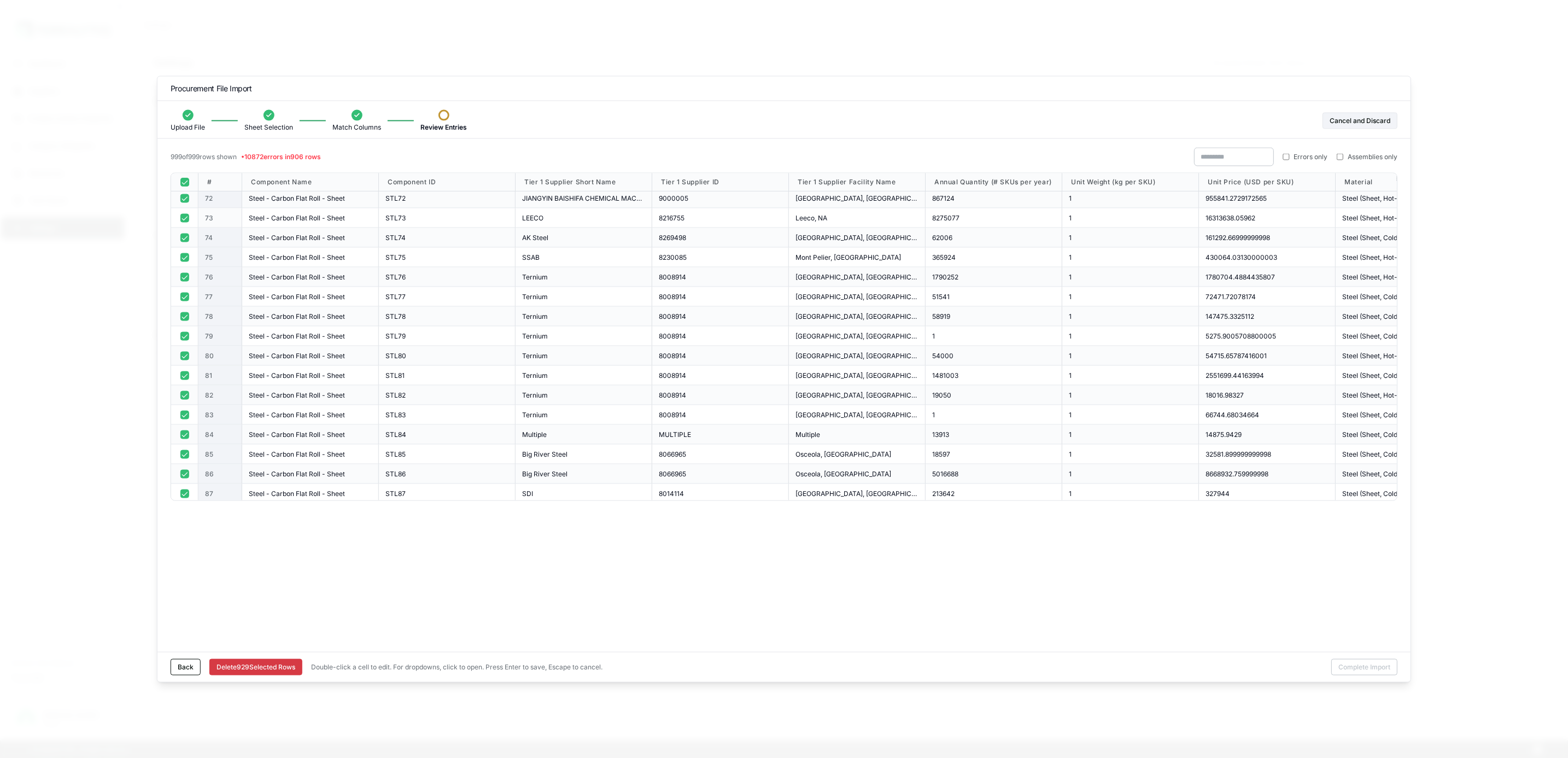
scroll to position [1394, 0]
click at [186, 206] on button "button" at bounding box center [184, 203] width 9 height 9
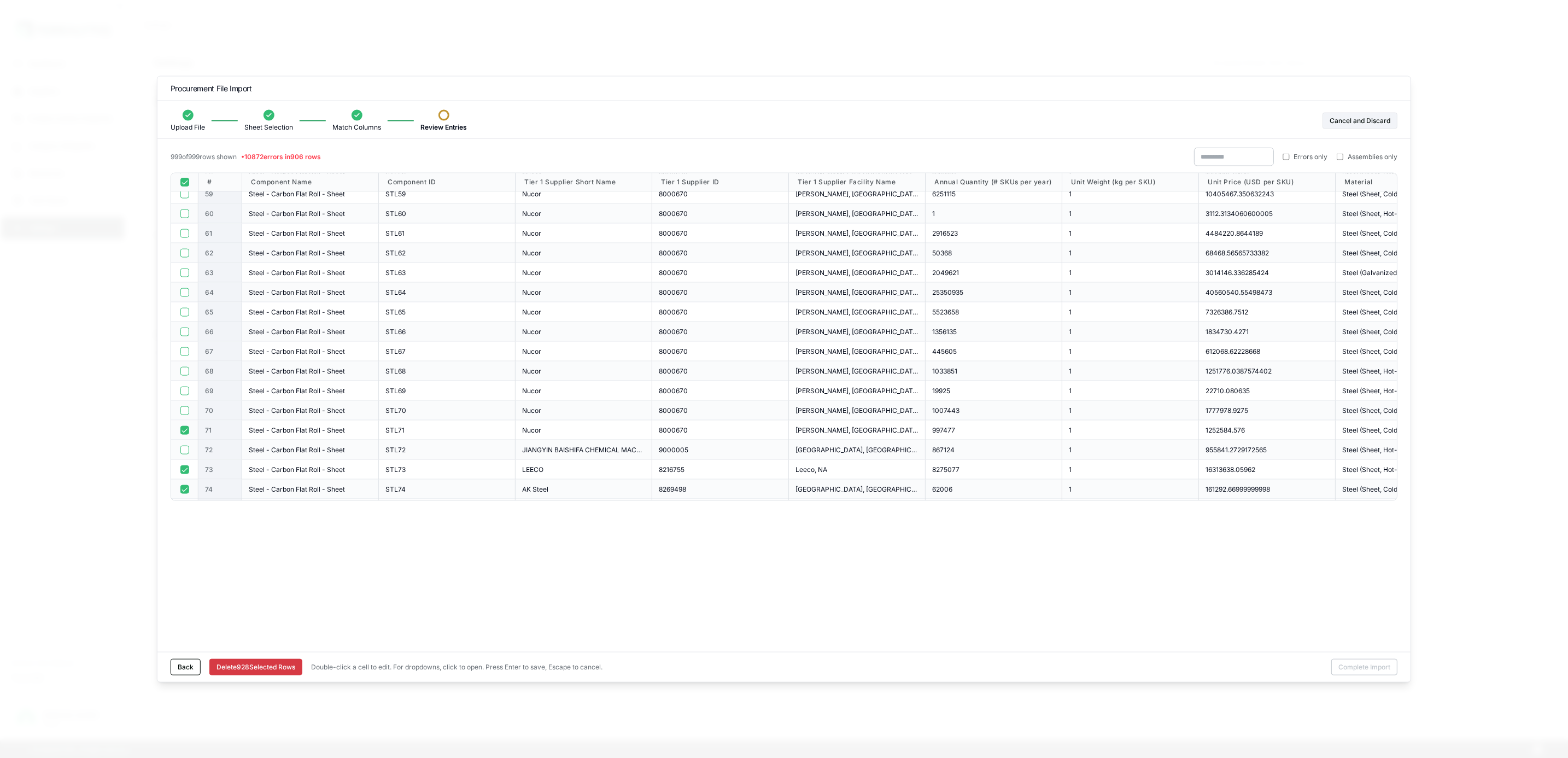
click at [187, 429] on button "button" at bounding box center [184, 429] width 9 height 9
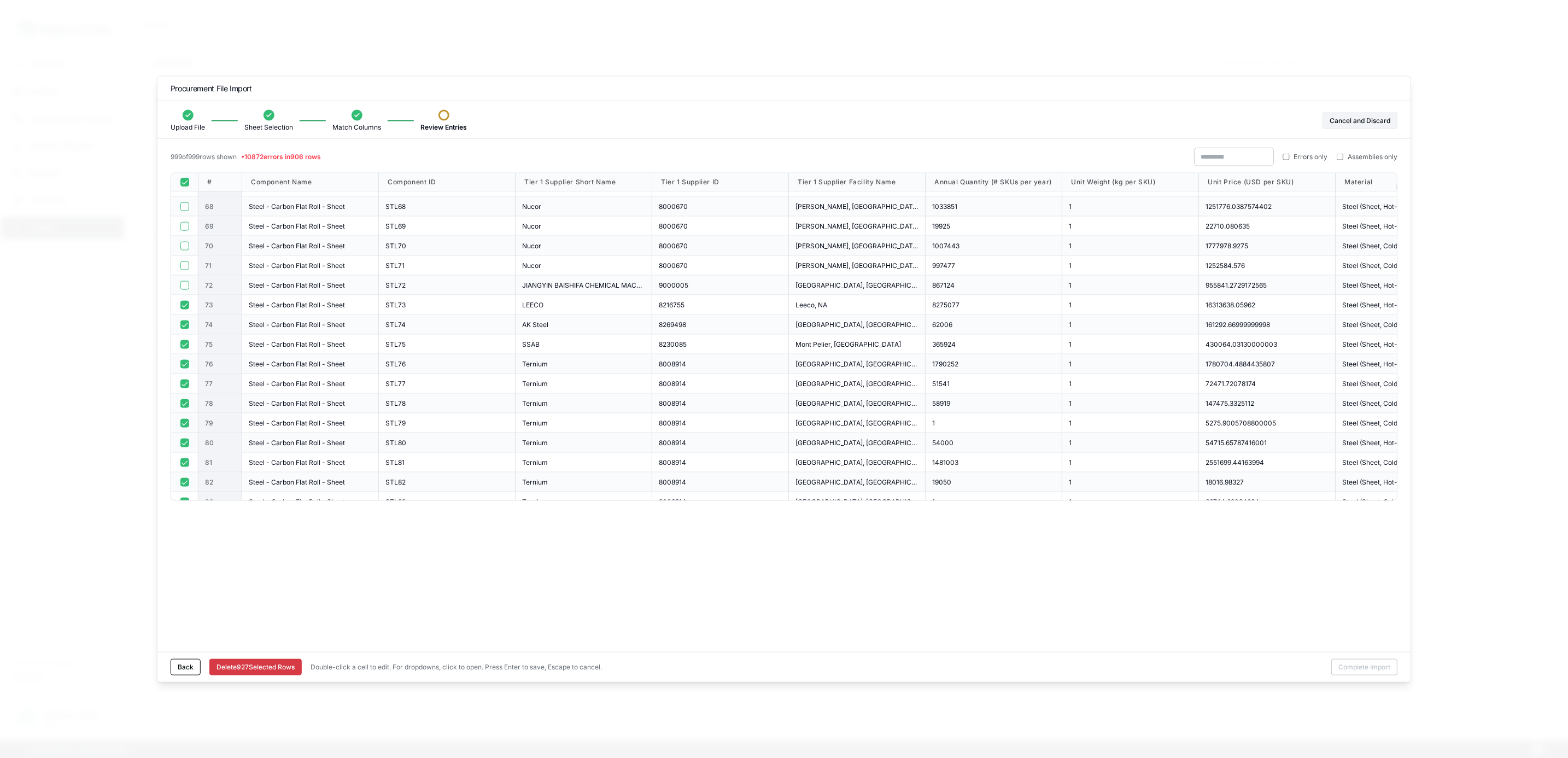
scroll to position [1394, 0]
click at [183, 222] on button "button" at bounding box center [184, 223] width 9 height 9
click at [186, 247] on button "button" at bounding box center [184, 243] width 9 height 9
click at [184, 266] on button "button" at bounding box center [184, 262] width 9 height 9
click at [189, 282] on button "button" at bounding box center [184, 282] width 9 height 9
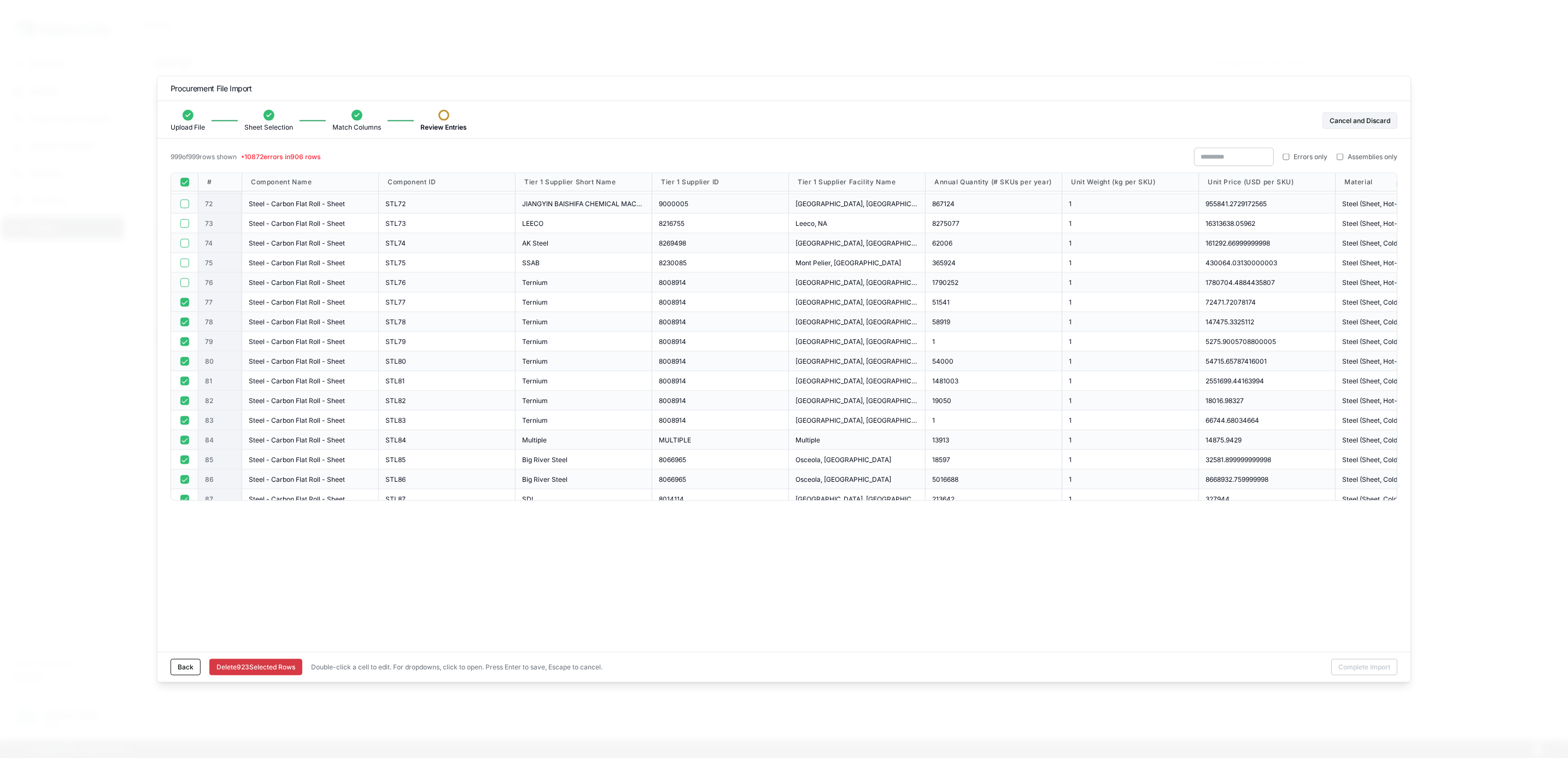
click at [186, 304] on button "button" at bounding box center [184, 302] width 9 height 9
click at [184, 325] on button "button" at bounding box center [184, 321] width 9 height 9
click at [186, 348] on div at bounding box center [185, 342] width 28 height 20
click at [187, 359] on button "button" at bounding box center [184, 361] width 9 height 9
click at [186, 338] on button "button" at bounding box center [184, 341] width 9 height 9
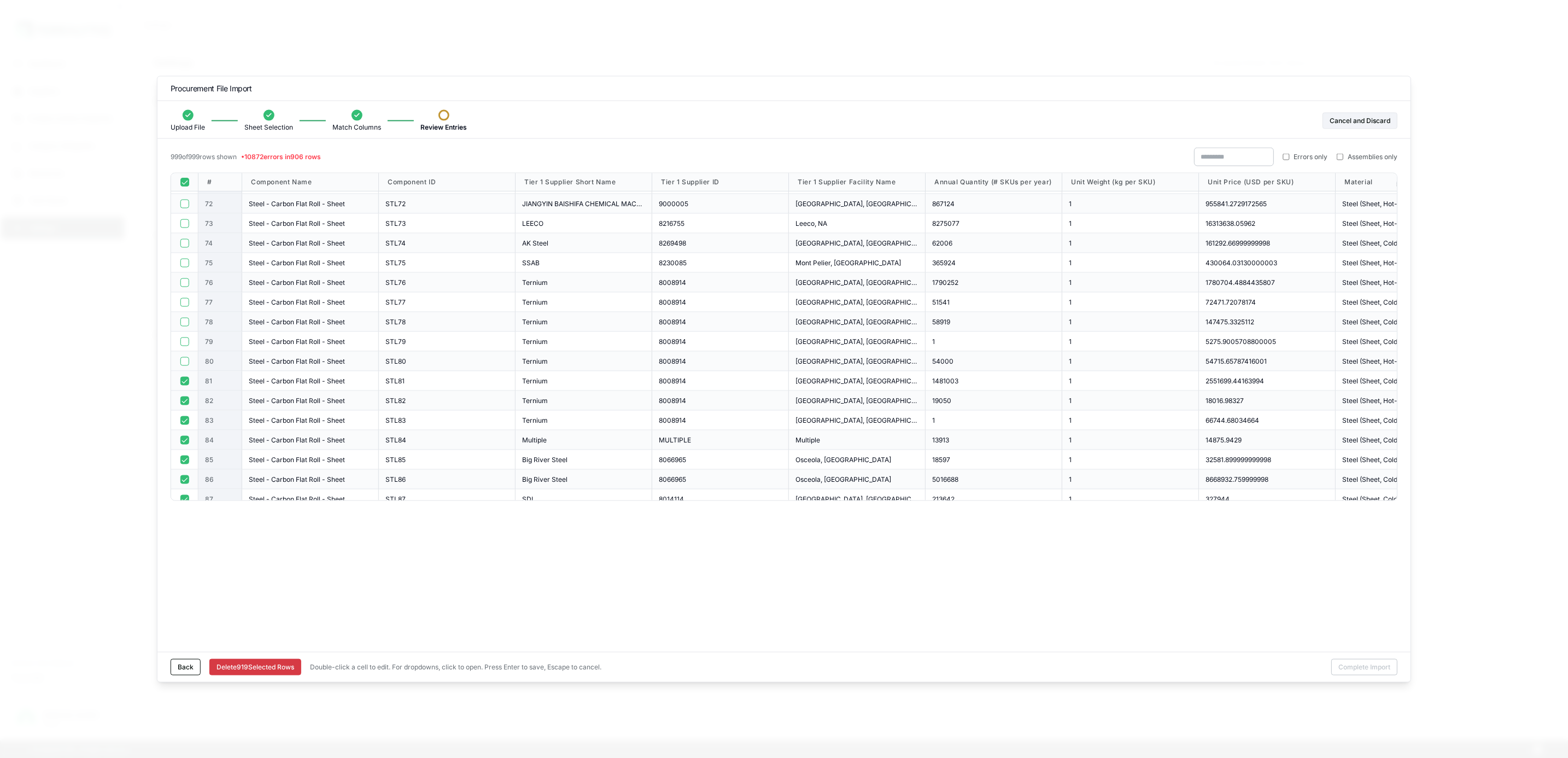
click at [186, 380] on button "button" at bounding box center [184, 380] width 9 height 9
drag, startPoint x: 186, startPoint y: 400, endPoint x: 184, endPoint y: 414, distance: 14.1
click at [186, 402] on button "button" at bounding box center [184, 400] width 9 height 9
click at [184, 417] on button "button" at bounding box center [184, 420] width 9 height 9
drag, startPoint x: 186, startPoint y: 432, endPoint x: 186, endPoint y: 438, distance: 6.0
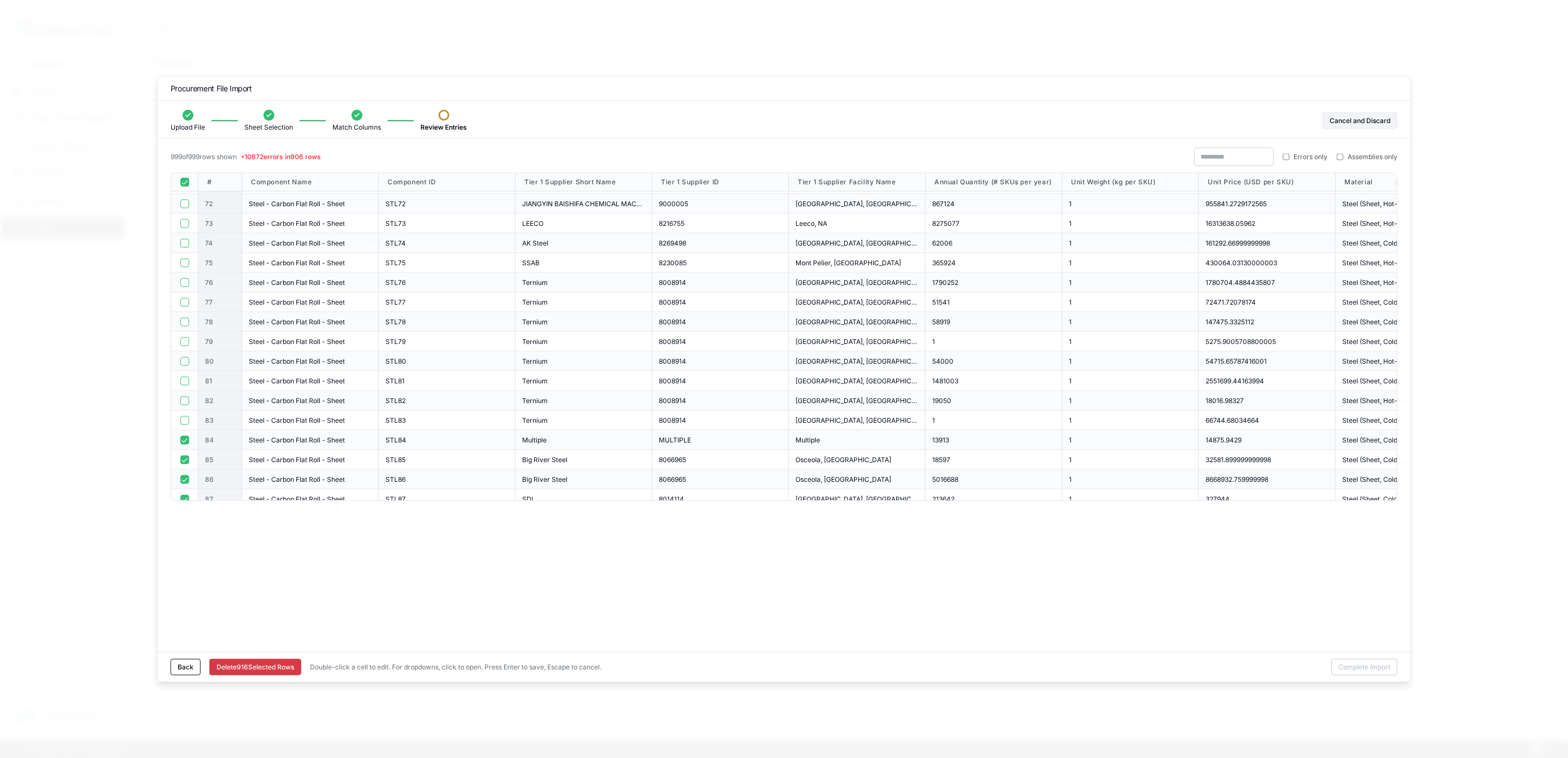
click at [186, 435] on div at bounding box center [185, 440] width 28 height 20
click at [186, 440] on button "button" at bounding box center [184, 439] width 9 height 9
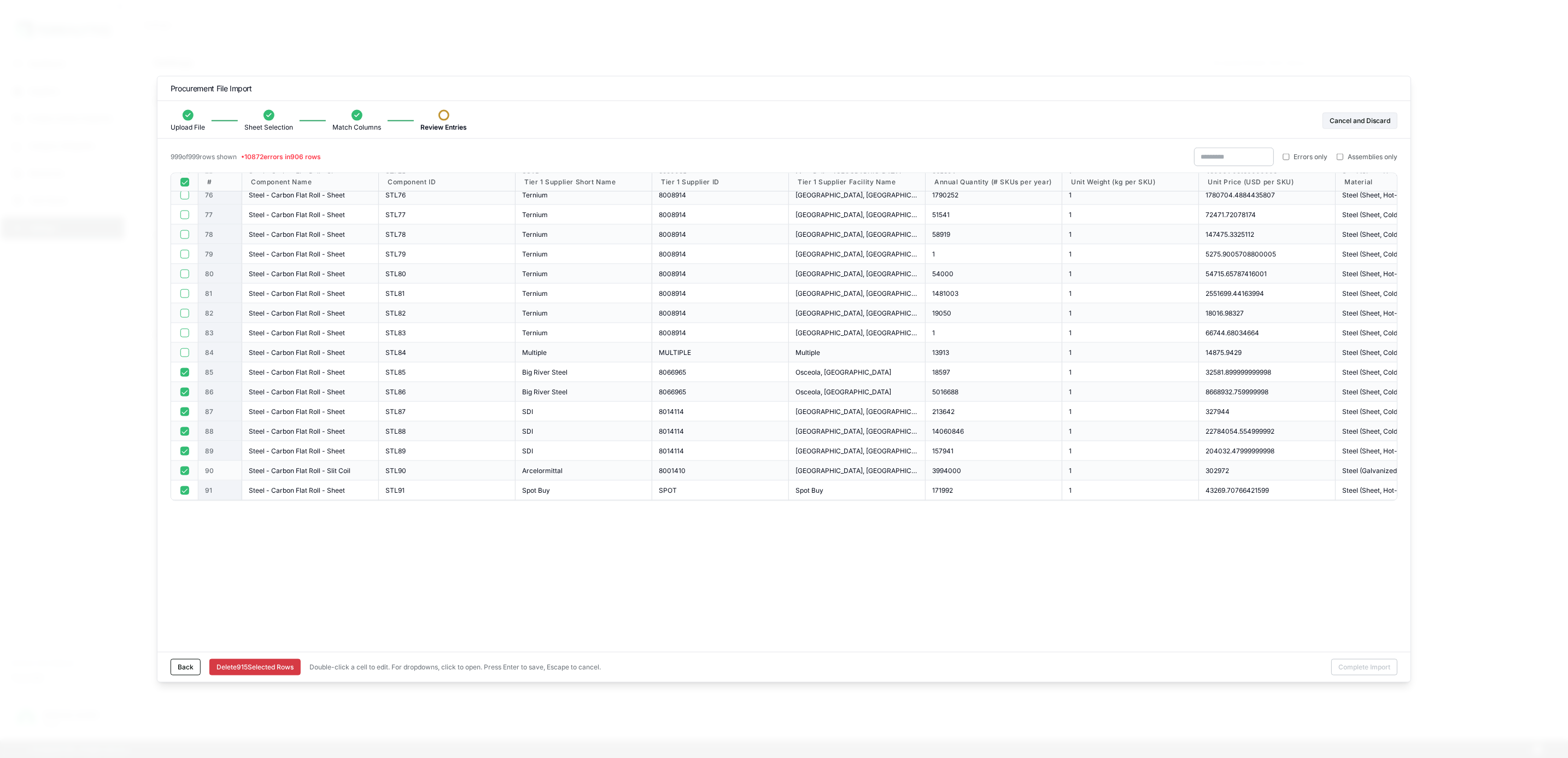
scroll to position [1559, 0]
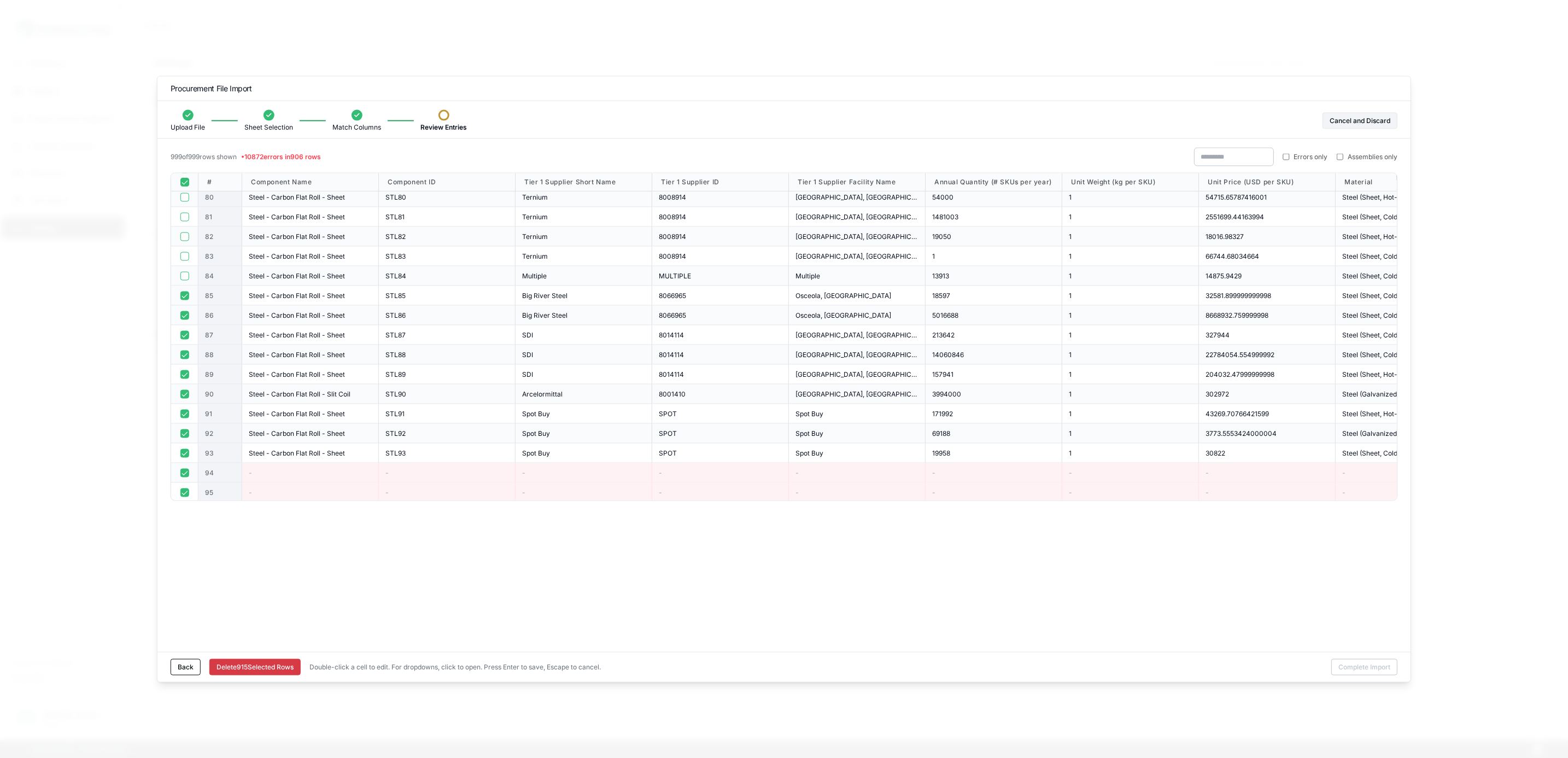
click at [187, 294] on button "button" at bounding box center [184, 295] width 9 height 9
click at [187, 317] on button "button" at bounding box center [184, 315] width 9 height 9
click at [184, 336] on button "button" at bounding box center [184, 334] width 9 height 9
drag, startPoint x: 184, startPoint y: 349, endPoint x: 182, endPoint y: 361, distance: 12.2
click at [184, 354] on div at bounding box center [185, 355] width 28 height 20
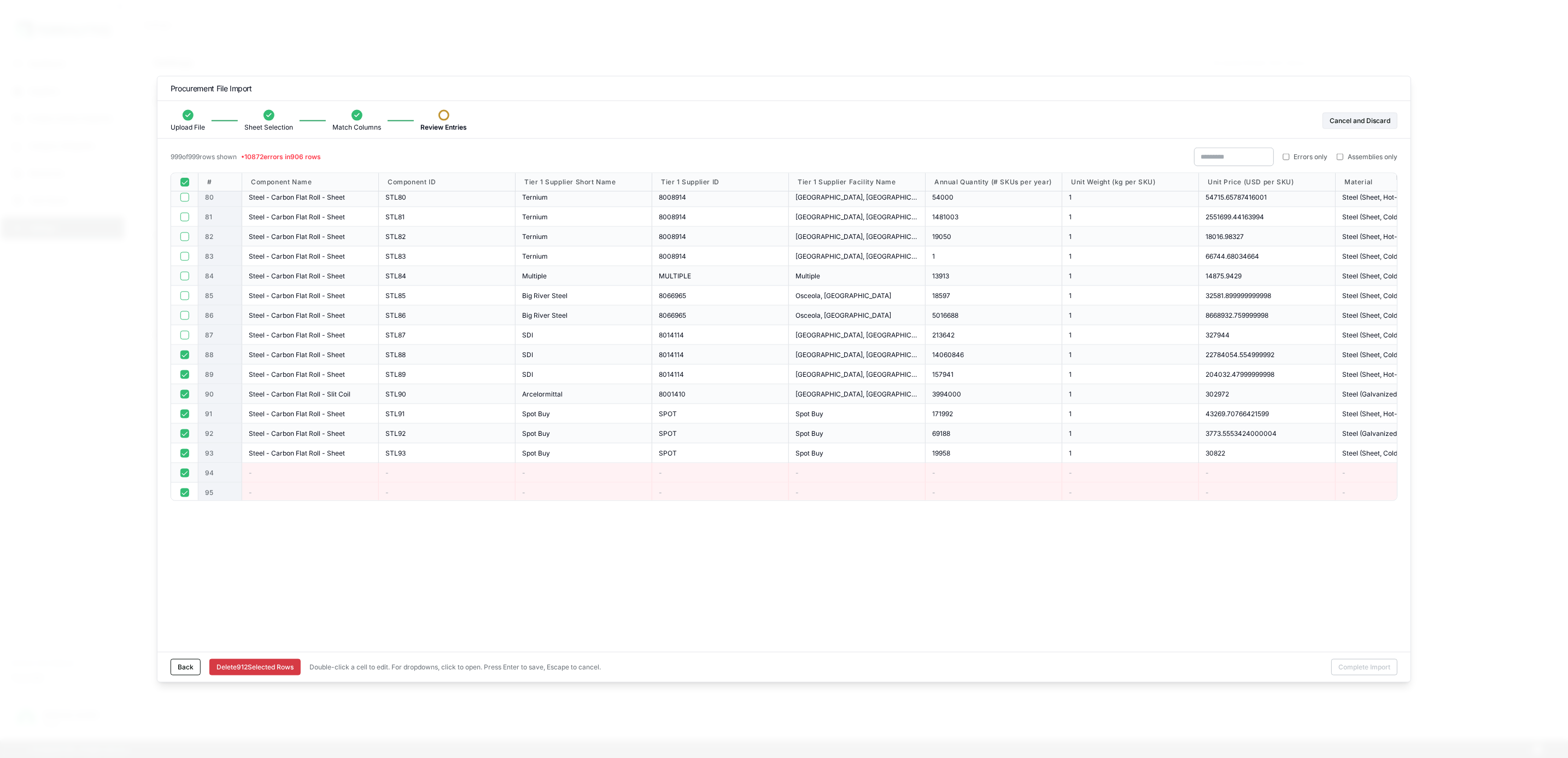
click at [184, 354] on button "button" at bounding box center [184, 354] width 9 height 9
click at [183, 376] on button "button" at bounding box center [184, 374] width 9 height 9
drag, startPoint x: 186, startPoint y: 392, endPoint x: 186, endPoint y: 402, distance: 10.0
click at [186, 393] on button "button" at bounding box center [184, 393] width 9 height 9
click at [184, 414] on button "button" at bounding box center [184, 413] width 9 height 9
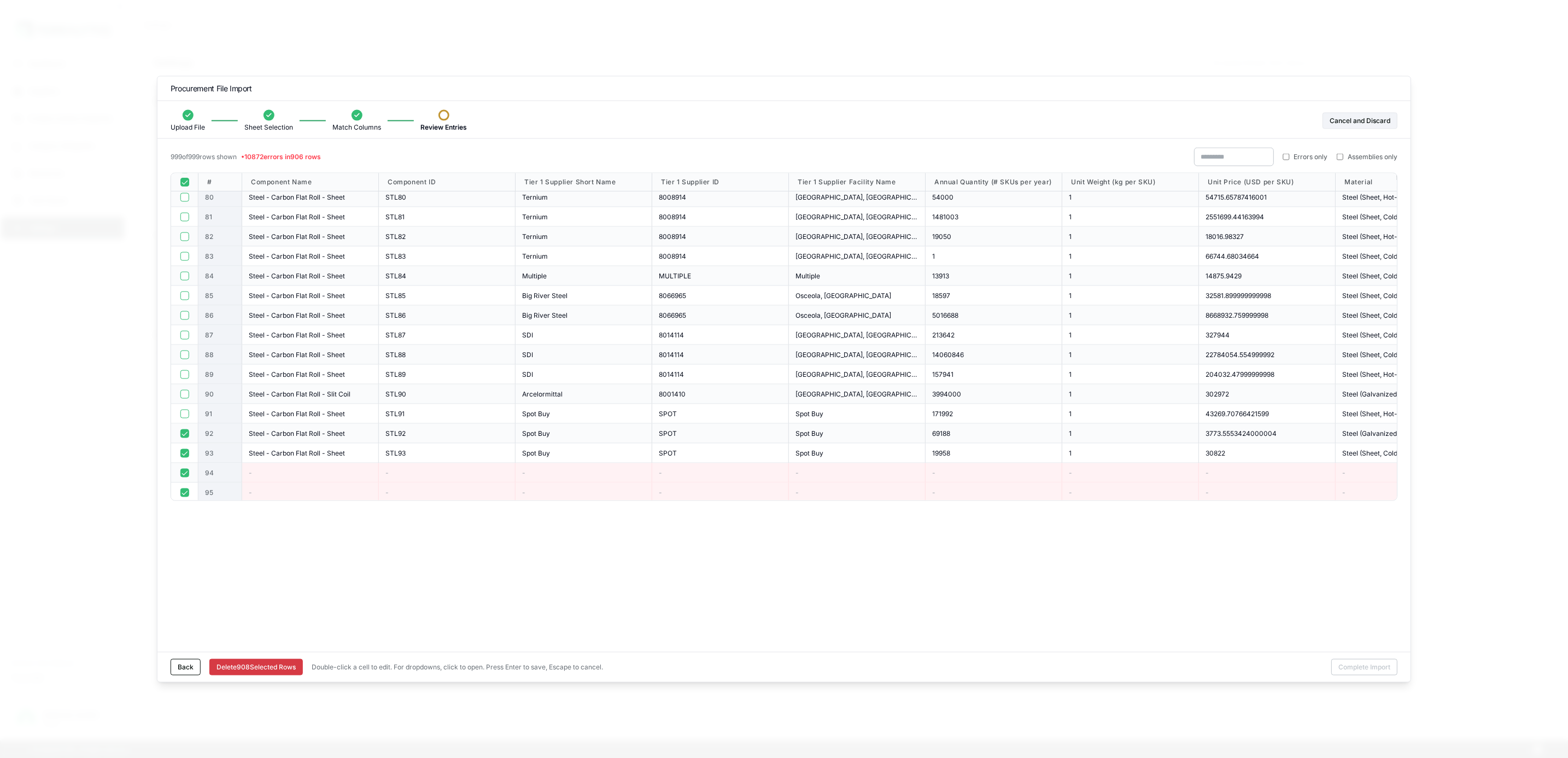
click at [180, 429] on div at bounding box center [185, 433] width 28 height 20
click at [184, 437] on button "button" at bounding box center [184, 433] width 9 height 9
drag, startPoint x: 186, startPoint y: 445, endPoint x: 184, endPoint y: 455, distance: 10.2
click at [184, 455] on button "button" at bounding box center [184, 452] width 9 height 9
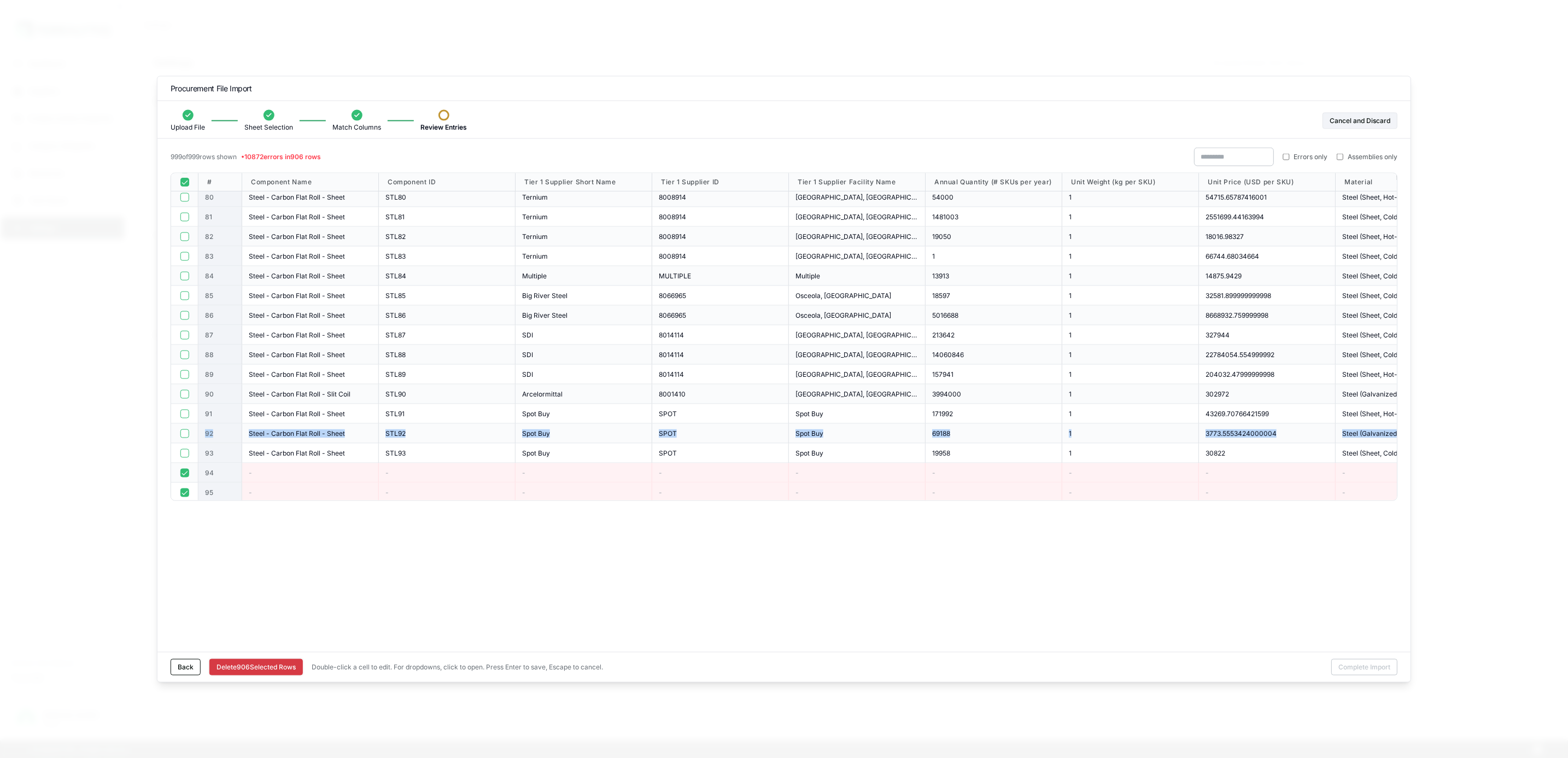
click at [256, 663] on button "Delete [STREET_ADDRESS]" at bounding box center [256, 666] width 94 height 16
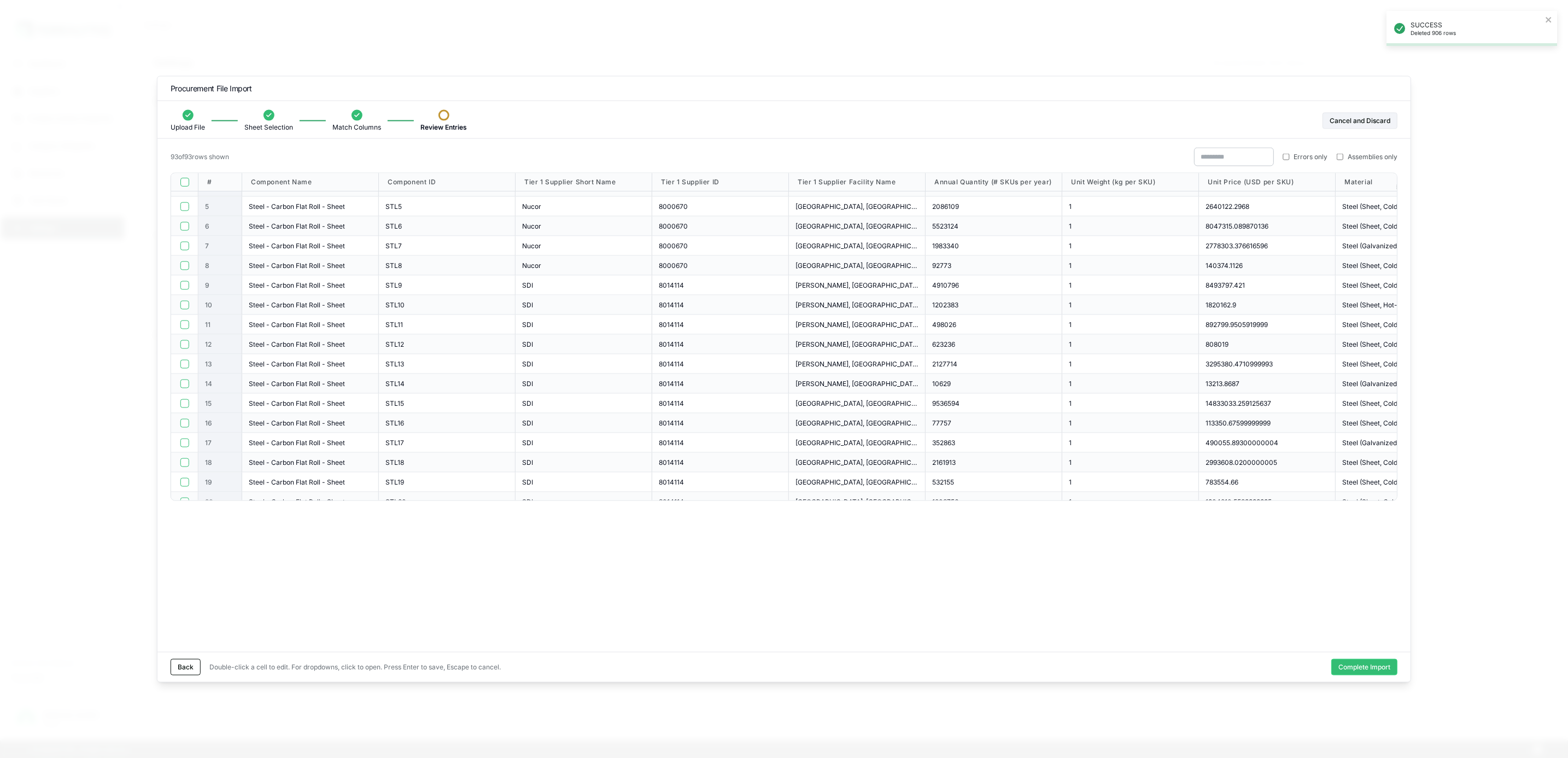
scroll to position [0, 0]
click at [475, 576] on div "93 of 93 rows shown Errors only Assemblies only # Component Name Component ID T…" at bounding box center [783, 399] width 1253 height 504
click at [186, 180] on button "button" at bounding box center [184, 182] width 9 height 9
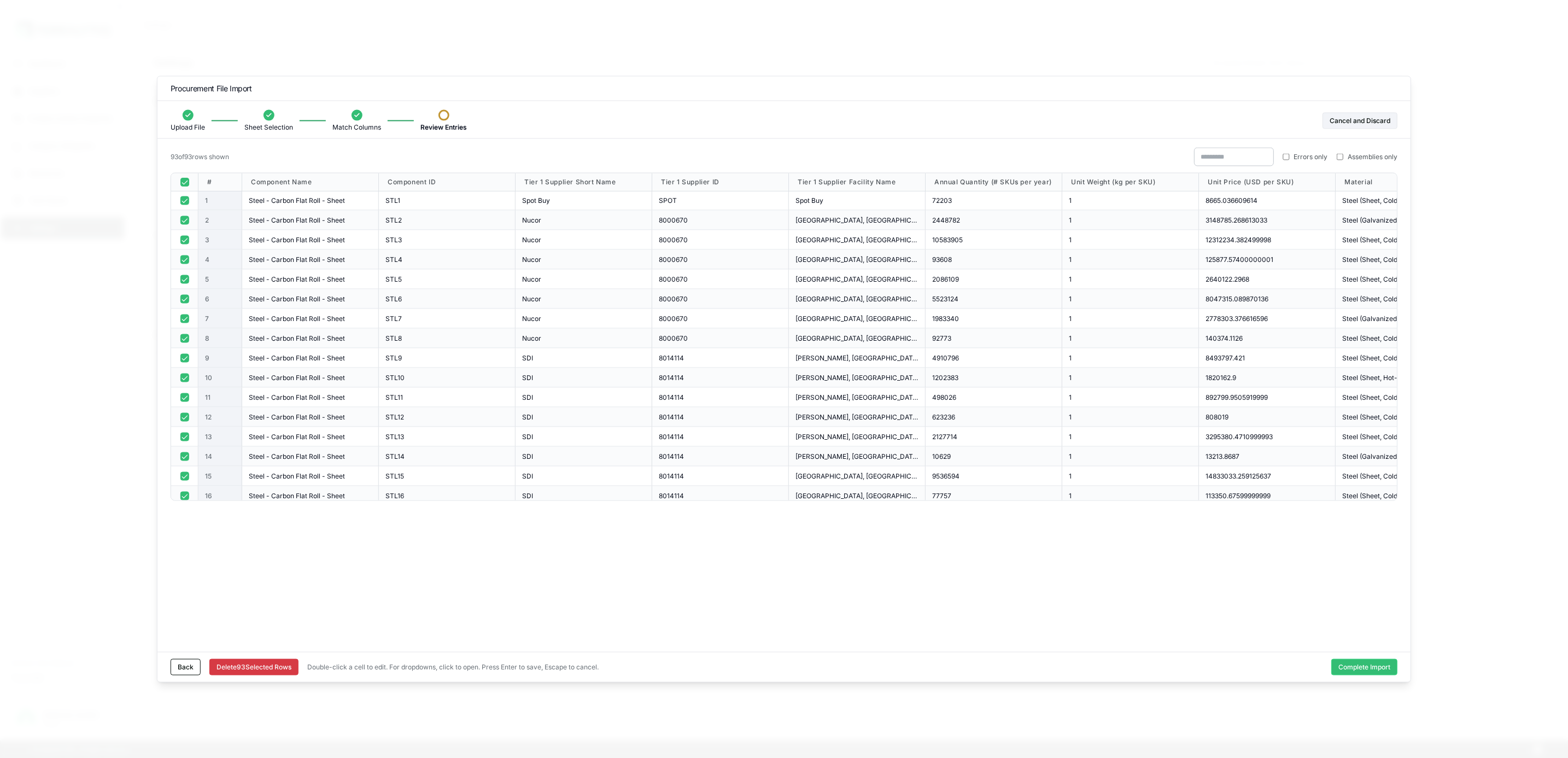
click at [184, 191] on div at bounding box center [185, 182] width 28 height 18
click at [183, 180] on button "button" at bounding box center [184, 182] width 9 height 9
click at [1358, 667] on button "Complete Import" at bounding box center [1364, 666] width 66 height 16
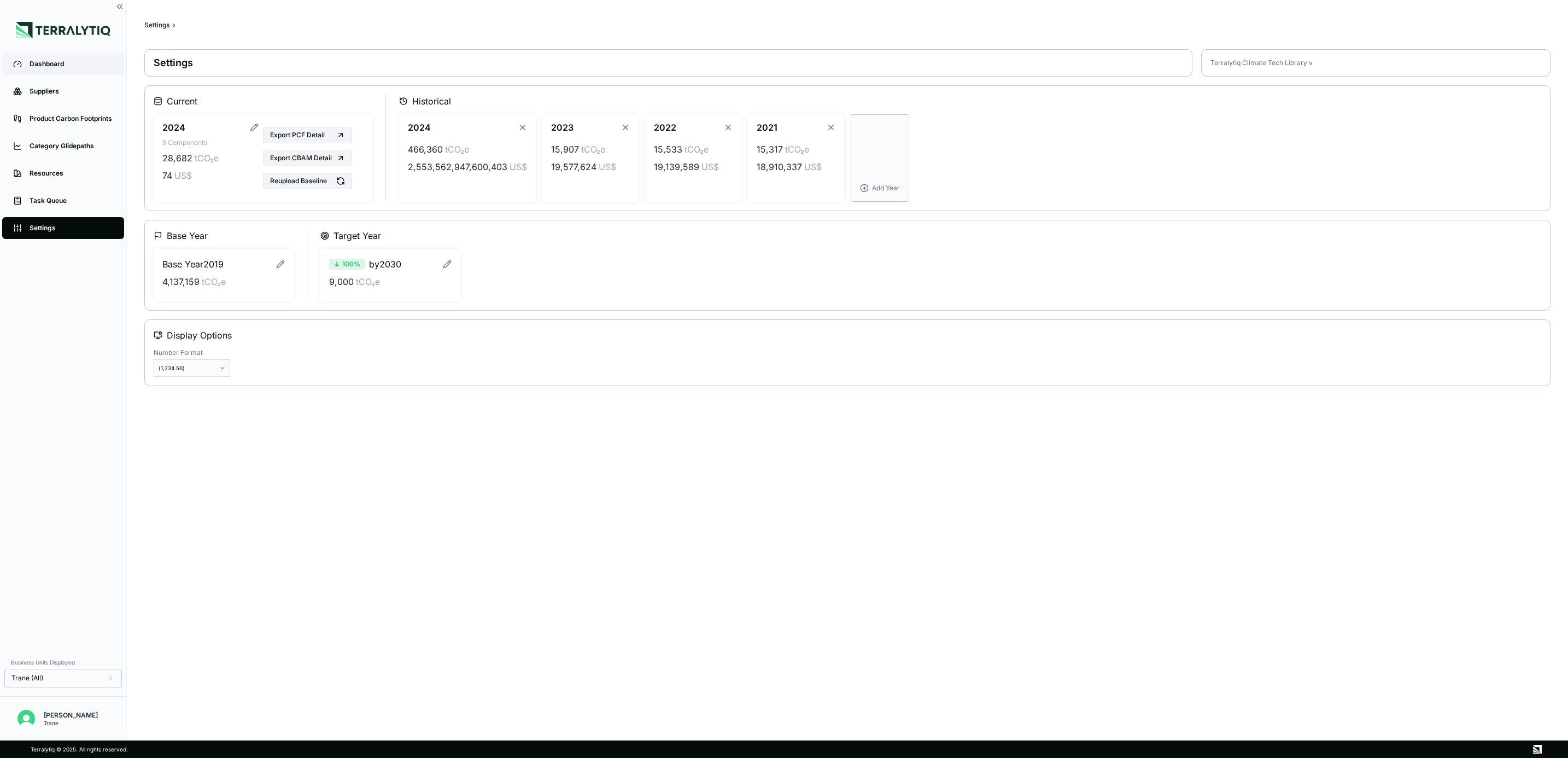
click at [90, 66] on div "Dashboard" at bounding box center [71, 64] width 84 height 9
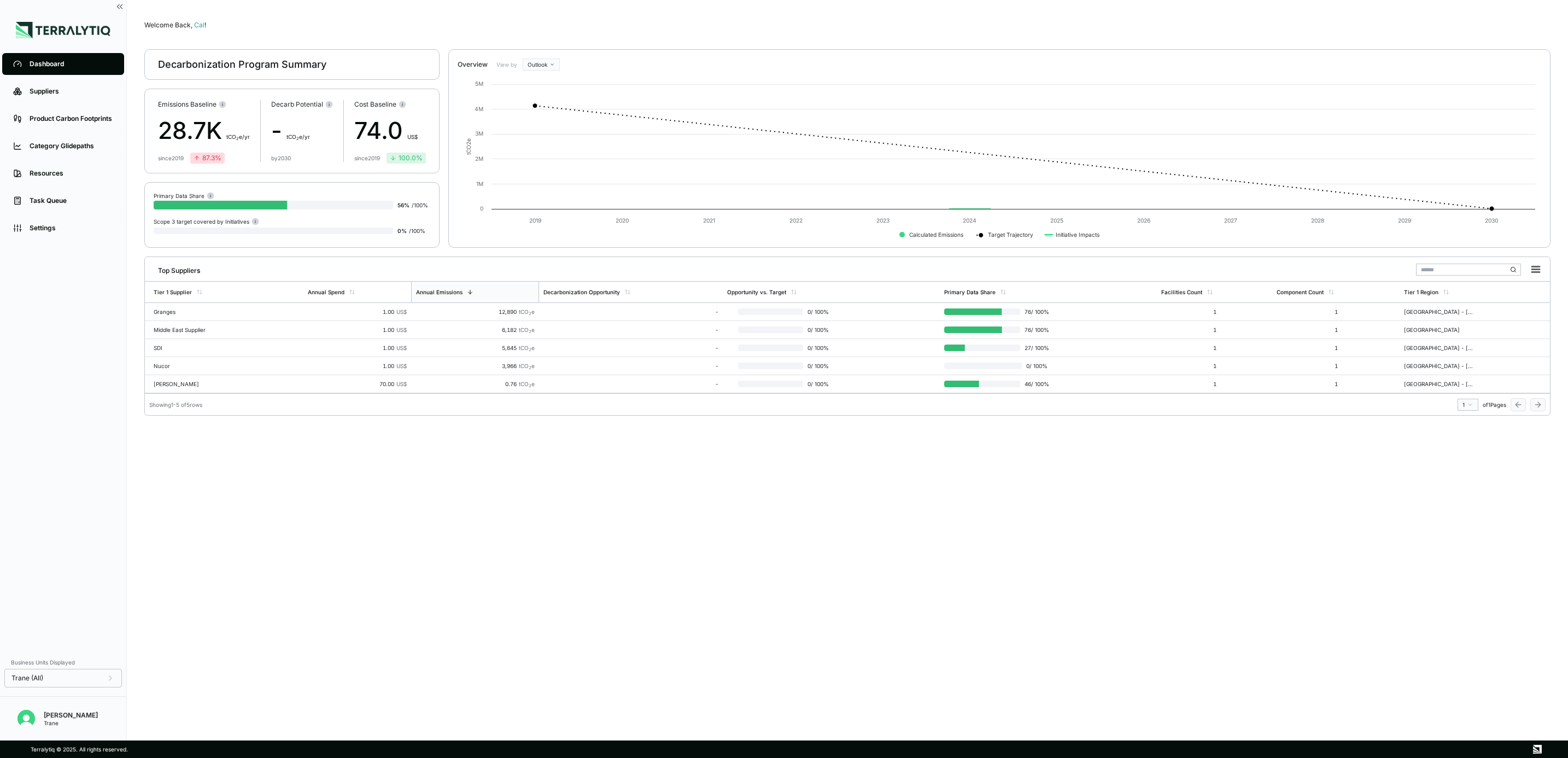
click at [564, 494] on div "Welcome Back, Cal ! Decarbonization Program Summary Emissions Baseline 28.7K t …" at bounding box center [847, 370] width 1406 height 706
click at [81, 146] on div "Category Glidepaths" at bounding box center [71, 146] width 84 height 9
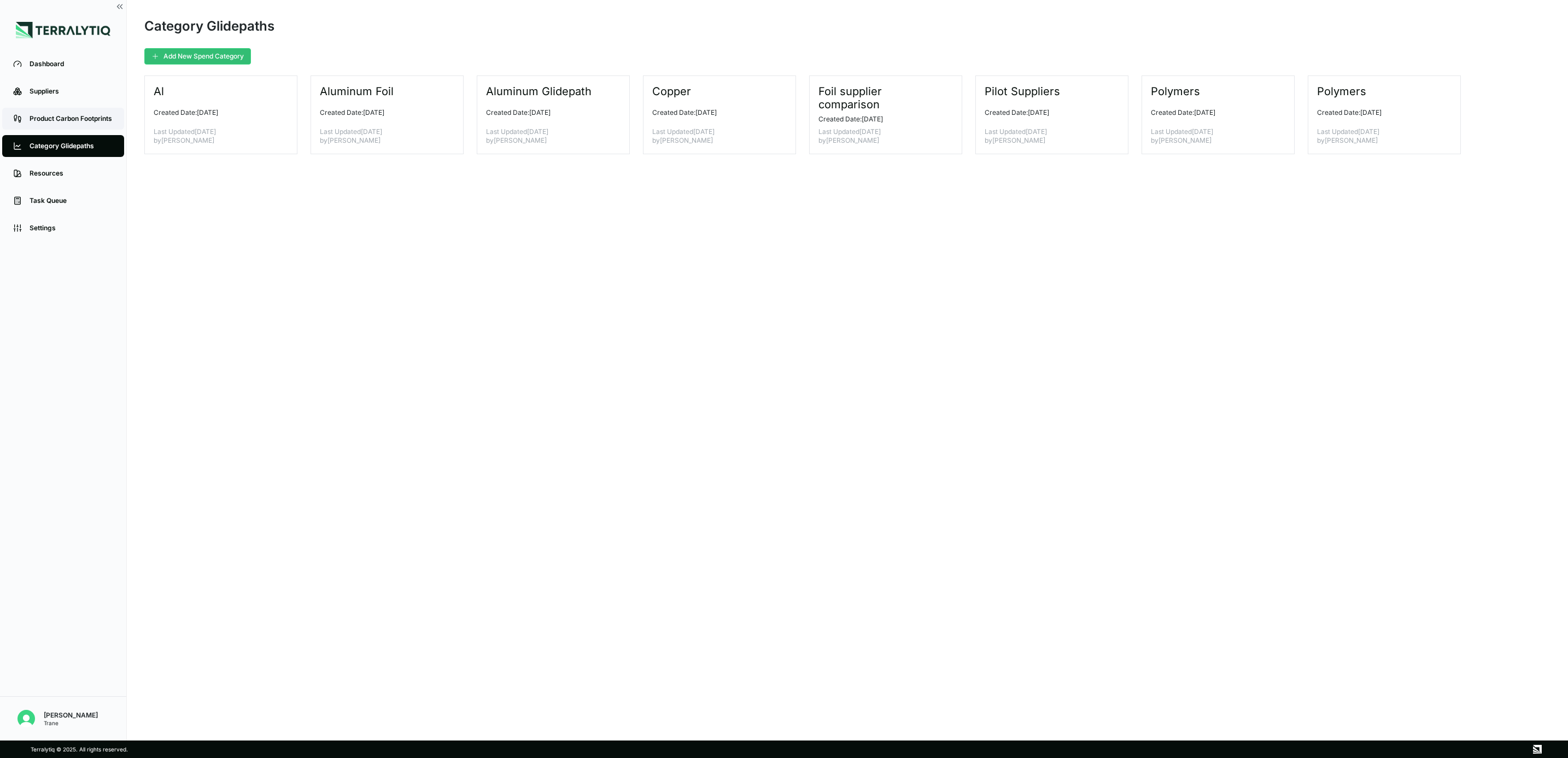
click at [83, 125] on link "Product Carbon Footprints" at bounding box center [63, 118] width 122 height 22
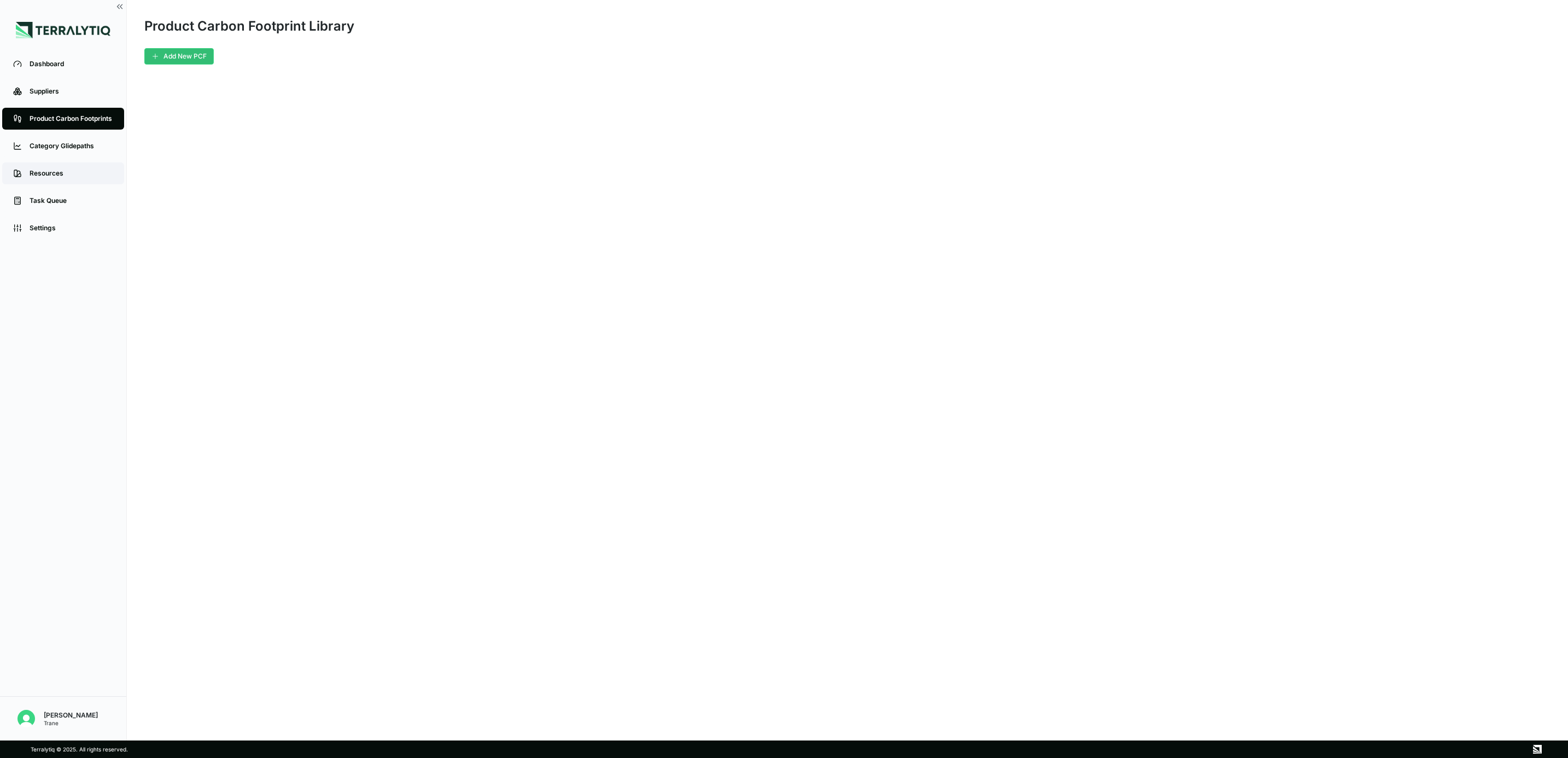
click at [71, 176] on div "Resources" at bounding box center [71, 173] width 84 height 9
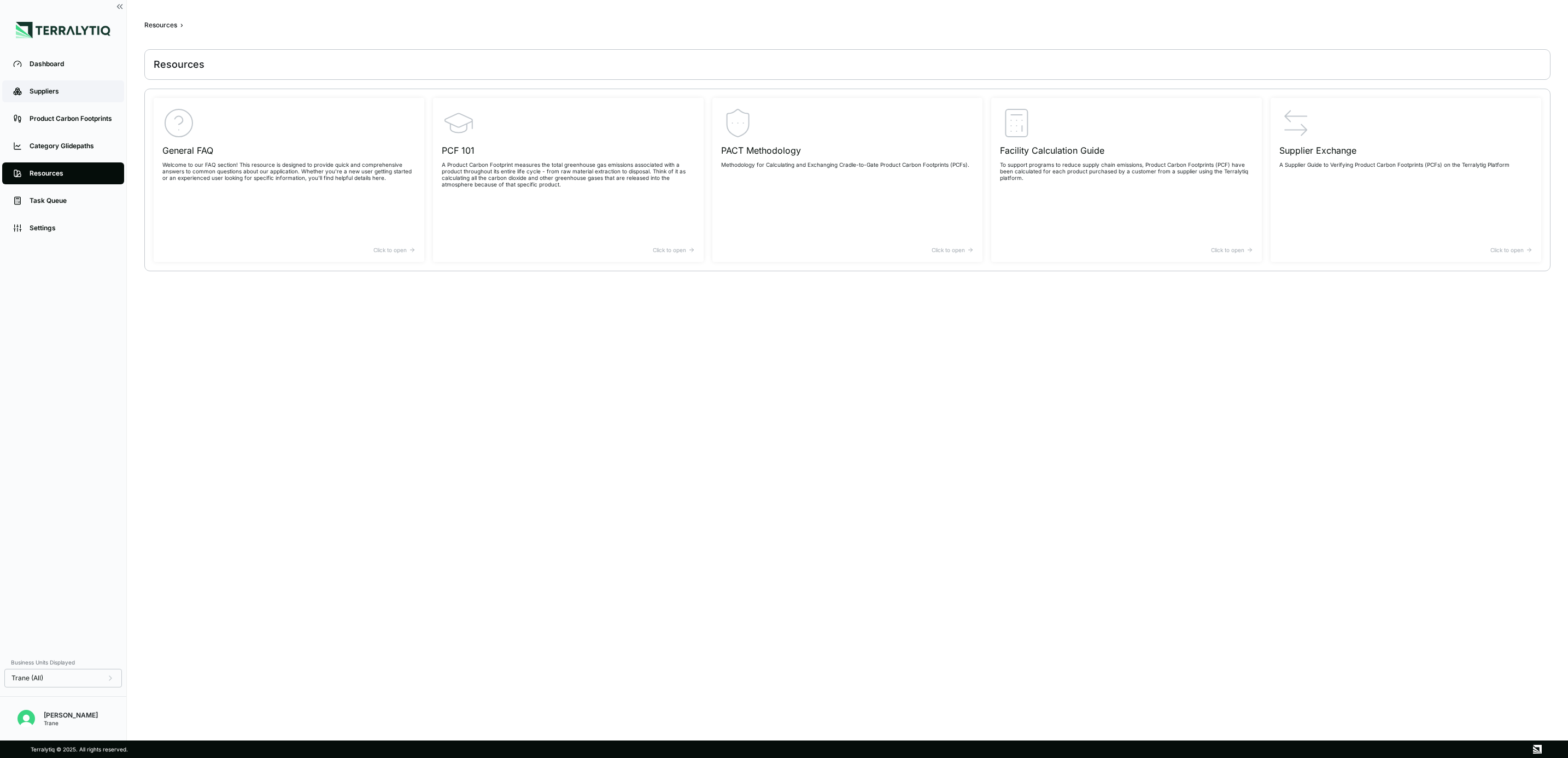
click at [79, 87] on div "Suppliers" at bounding box center [71, 91] width 84 height 9
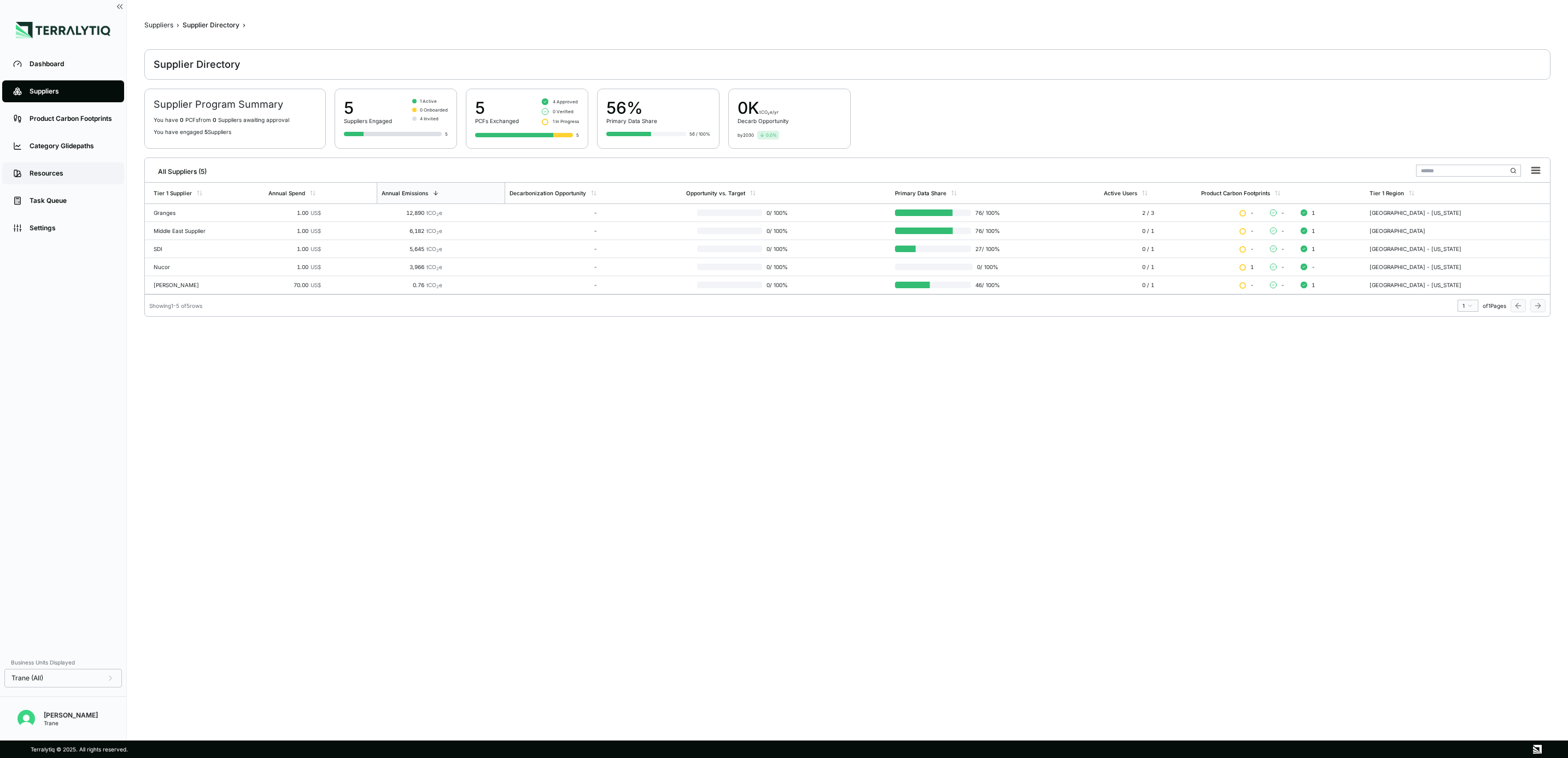
click at [56, 163] on link "Resources" at bounding box center [63, 173] width 122 height 22
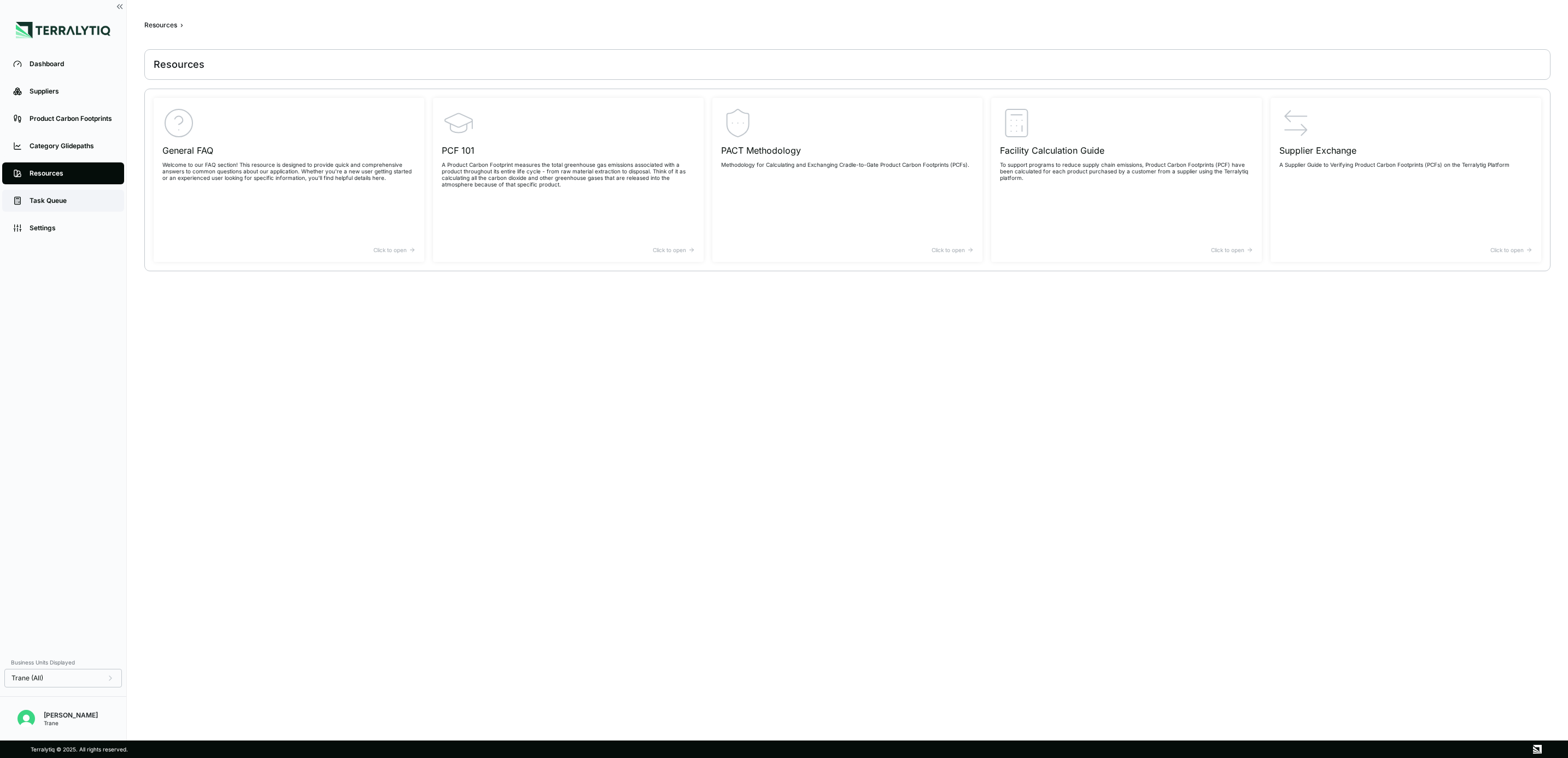
click at [63, 199] on div "Task Queue" at bounding box center [71, 200] width 84 height 9
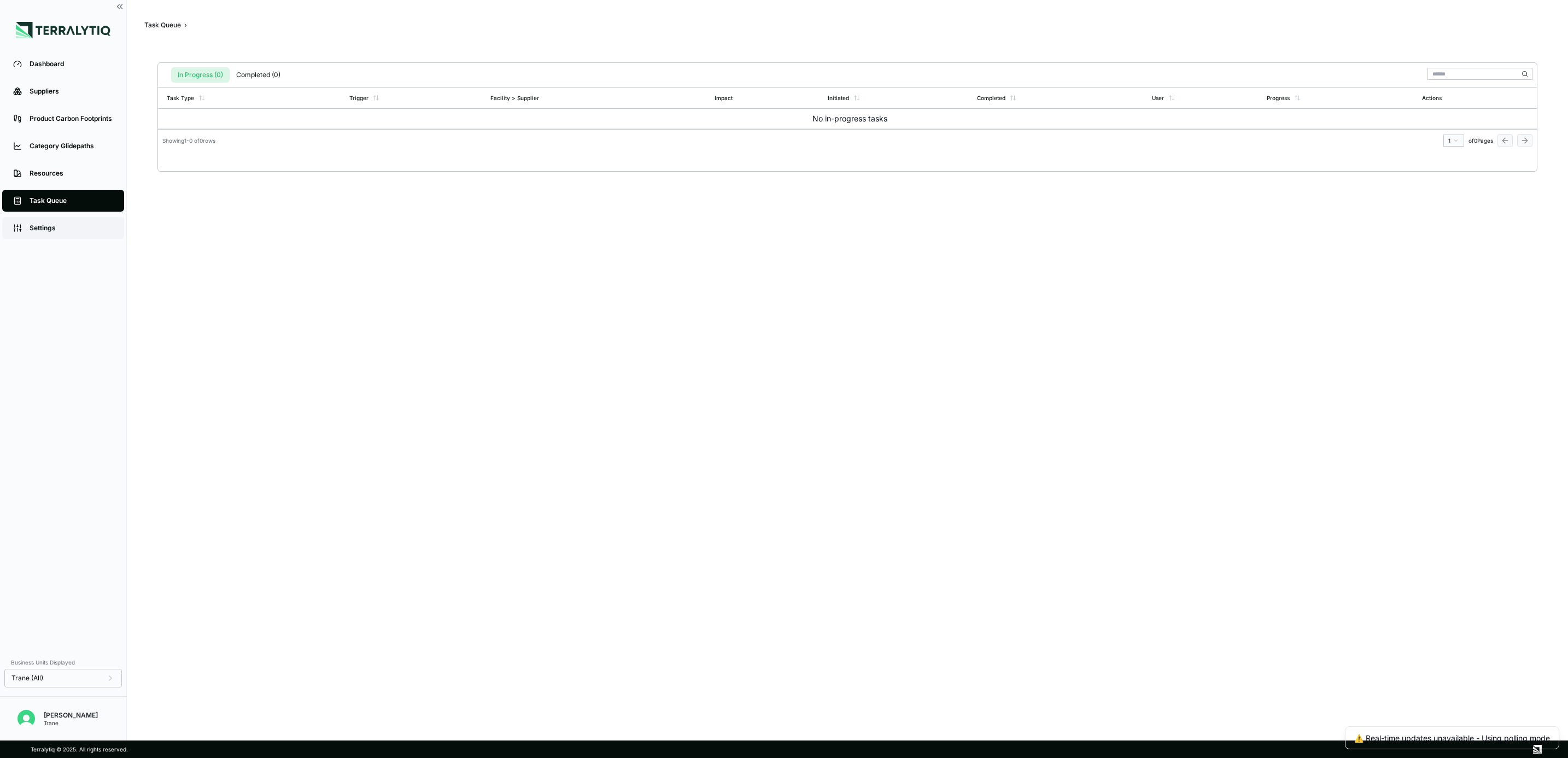
click at [64, 220] on link "Settings" at bounding box center [63, 228] width 122 height 22
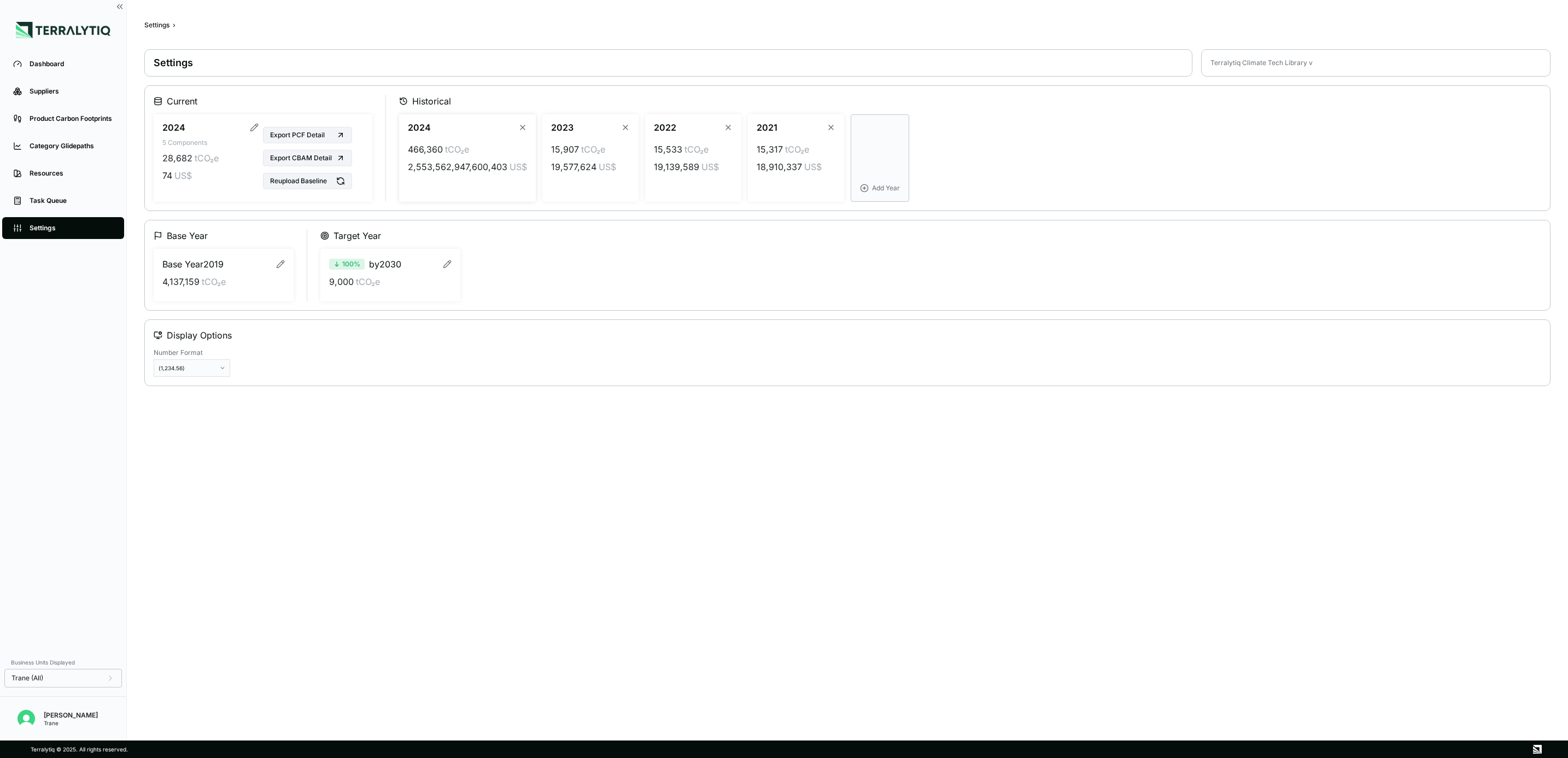
click at [441, 158] on div "466,360 tCO₂e 2,553,562,947,600,403 US$" at bounding box center [467, 158] width 119 height 39
click at [441, 154] on span "466,360" at bounding box center [425, 150] width 35 height 13
drag, startPoint x: 441, startPoint y: 154, endPoint x: 482, endPoint y: 191, distance: 55.2
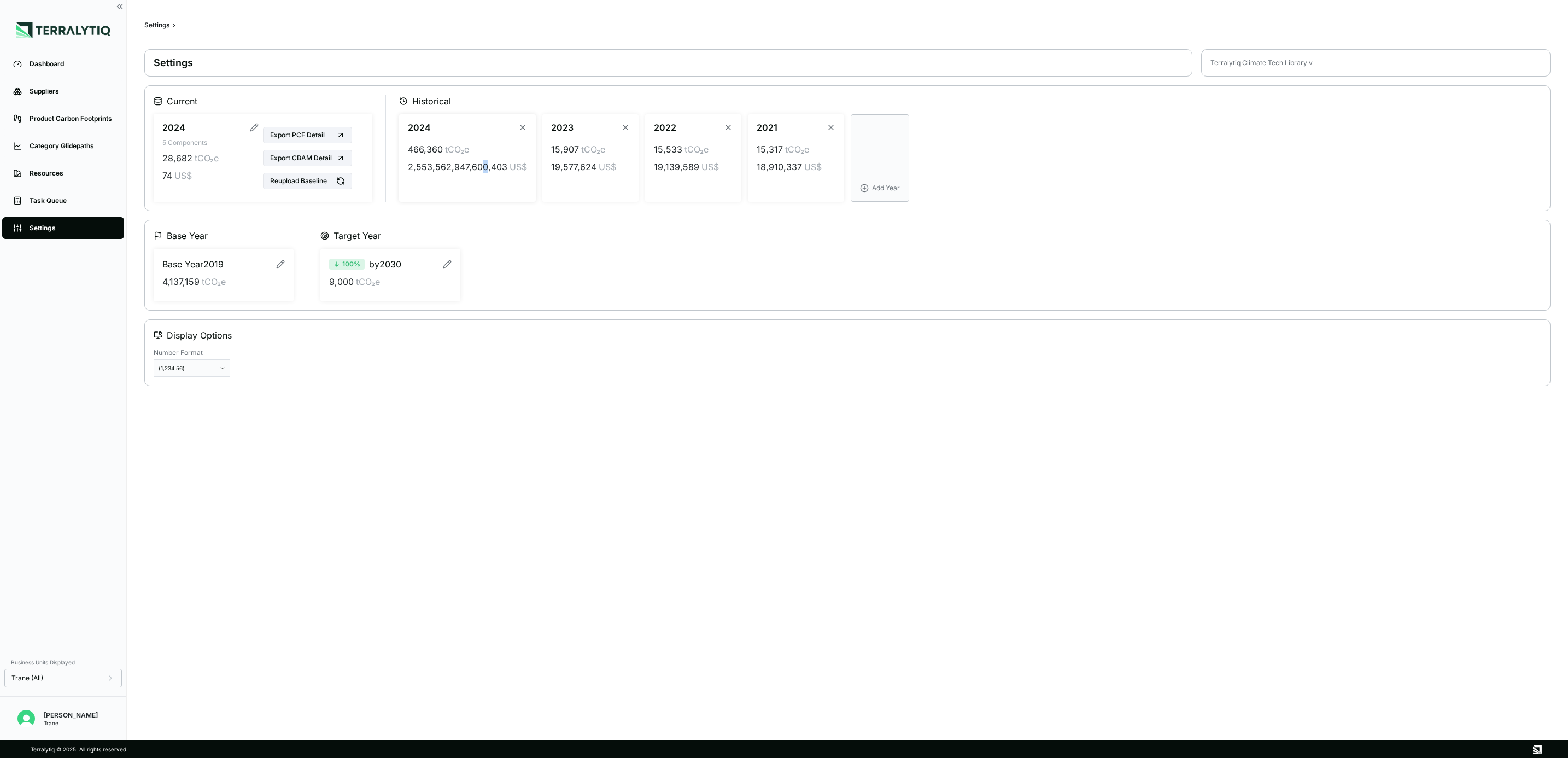
click at [482, 191] on div "2024 466,360 tCO₂e 2,553,562,947,600,403 US$" at bounding box center [467, 157] width 136 height 87
drag, startPoint x: 482, startPoint y: 191, endPoint x: 494, endPoint y: 176, distance: 19.2
click at [494, 176] on div "466,360 tCO₂e 2,553,562,947,600,403 US$" at bounding box center [467, 158] width 119 height 39
drag, startPoint x: 510, startPoint y: 166, endPoint x: 396, endPoint y: 138, distance: 117.4
click at [396, 138] on div "Current 2024 5 Components 28,682 tCO₂e 74 US$ Export PCF Detail Export CBAM Det…" at bounding box center [847, 148] width 1387 height 107
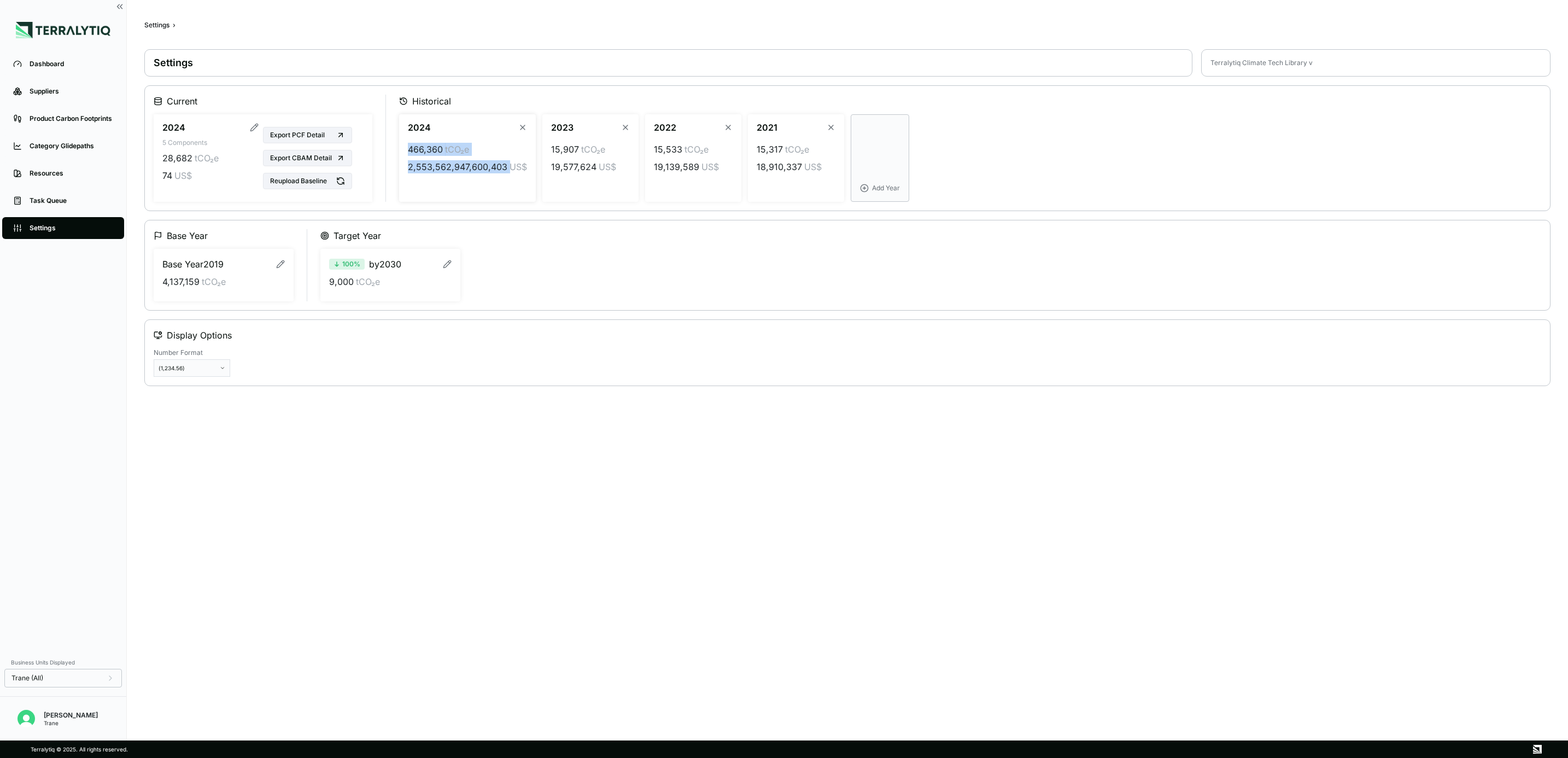
drag, startPoint x: 396, startPoint y: 138, endPoint x: 475, endPoint y: 166, distance: 83.8
click at [475, 166] on span "2,553,562,947,600,403" at bounding box center [458, 167] width 100 height 13
click at [259, 127] on div "Export PCF Detail Export CBAM Detail Reupload Baseline" at bounding box center [307, 157] width 98 height 74
click at [253, 127] on icon "button" at bounding box center [254, 127] width 9 height 9
click at [254, 129] on icon "button" at bounding box center [253, 127] width 5 height 5
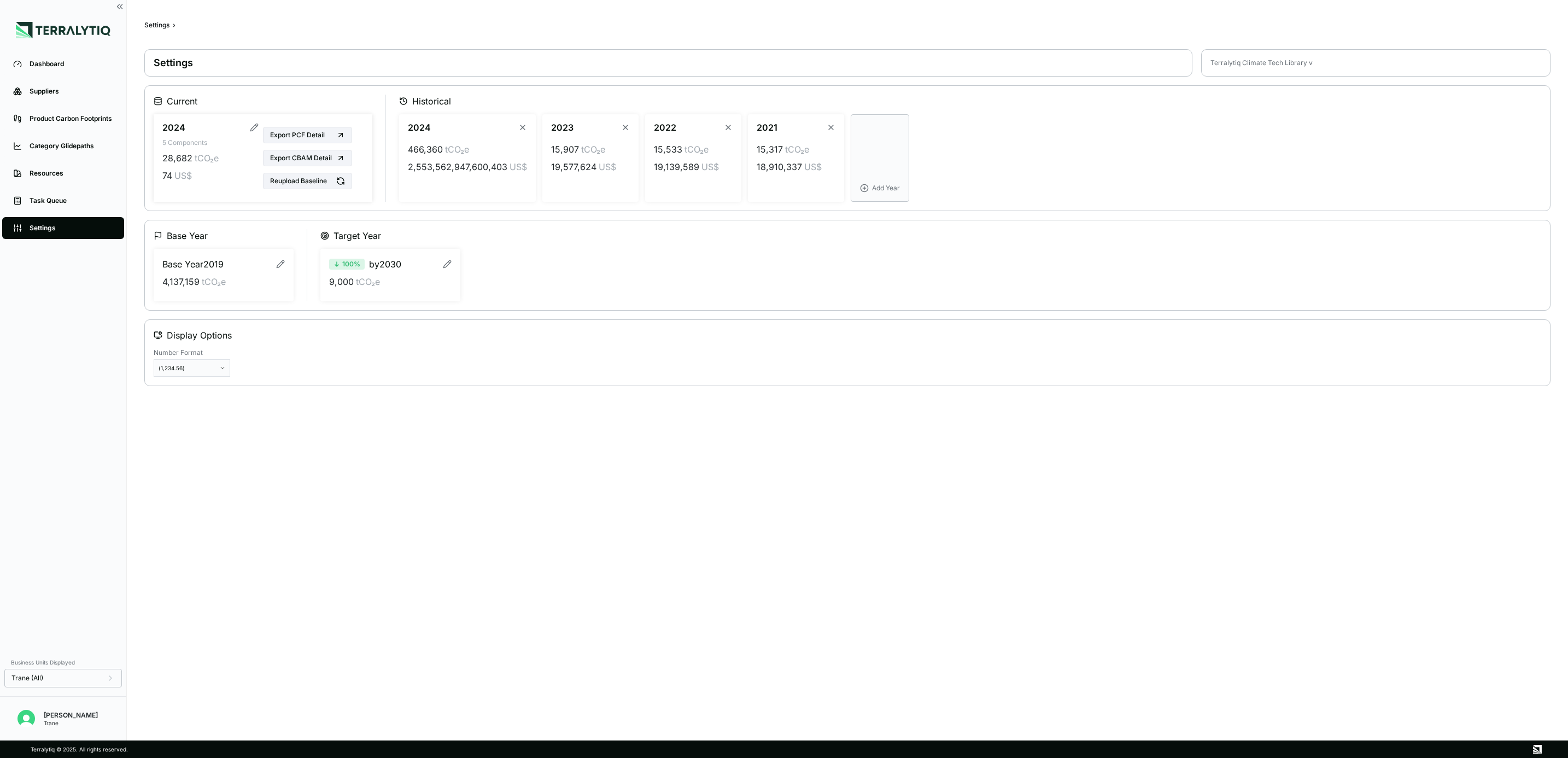
click at [254, 129] on icon "button" at bounding box center [254, 127] width 9 height 9
click at [254, 129] on icon "button" at bounding box center [253, 127] width 5 height 5
click at [248, 127] on div "2024" at bounding box center [210, 127] width 96 height 13
click at [263, 127] on button "Export PCF Detail" at bounding box center [307, 134] width 89 height 16
click at [727, 367] on div "Number Format (1,234.56)" at bounding box center [847, 362] width 1387 height 28
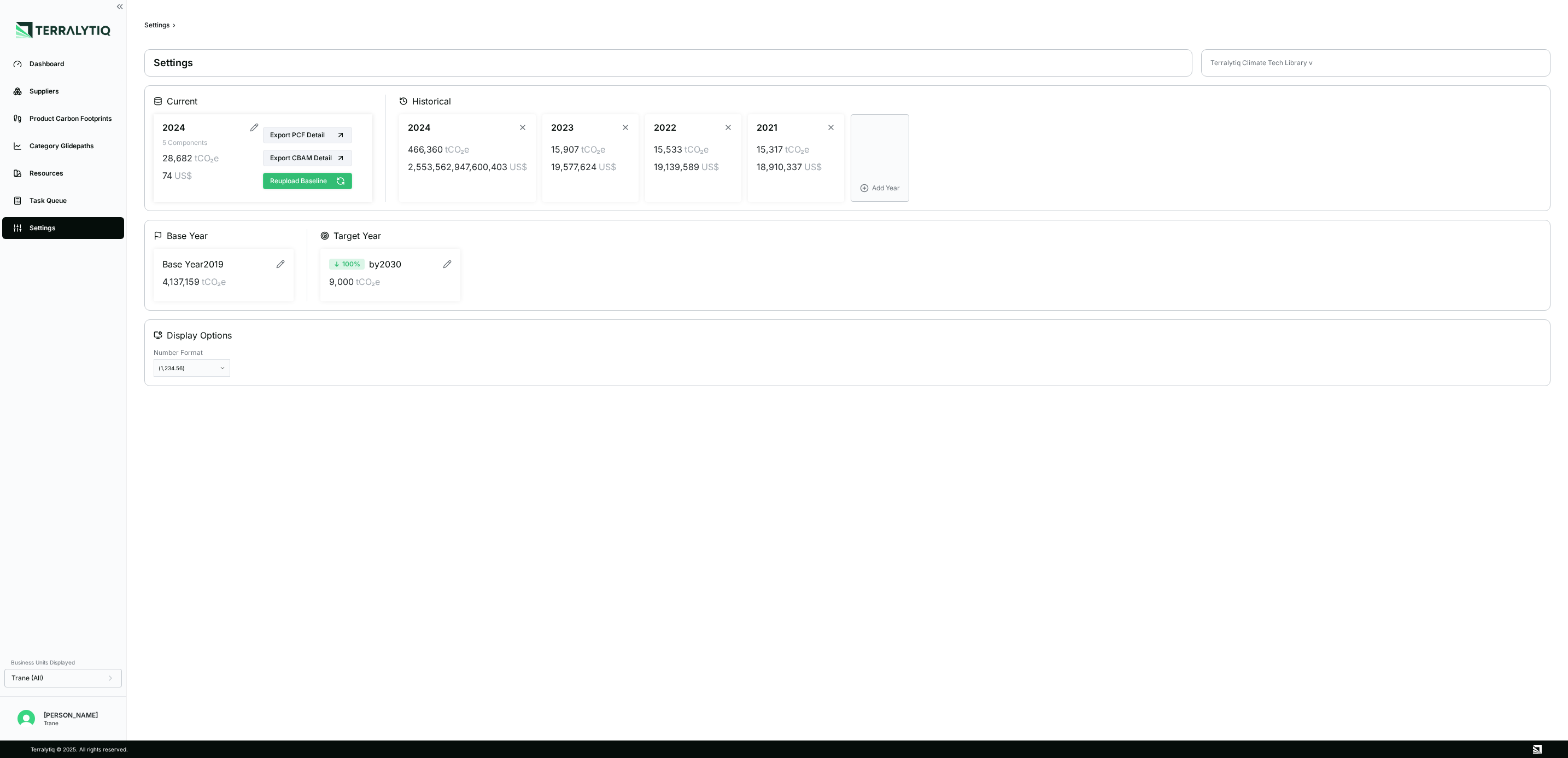
click at [331, 174] on button "Reupload Baseline" at bounding box center [307, 181] width 89 height 16
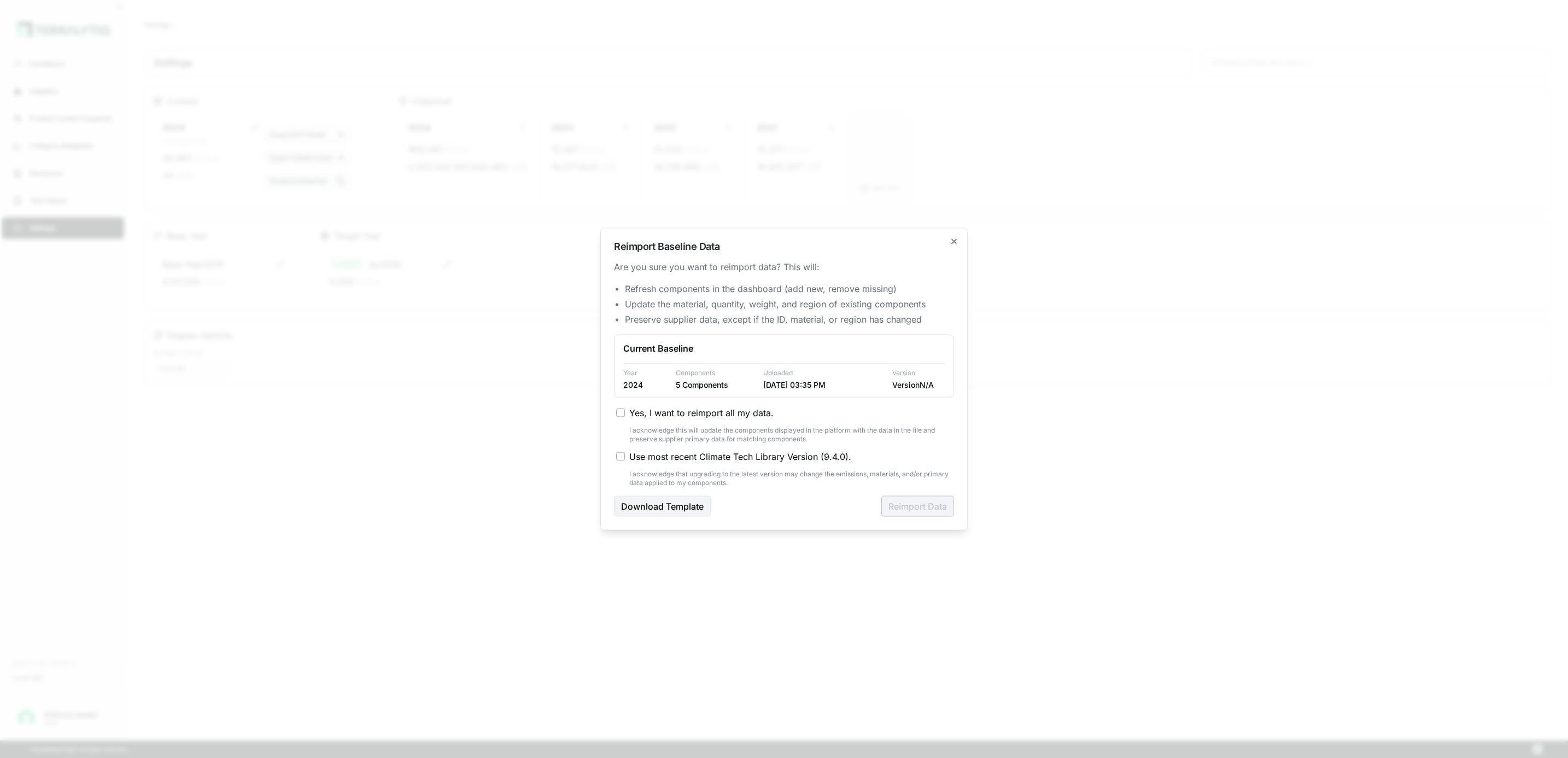
click at [745, 420] on div "Yes, I want to reimport all my data. I acknowledge this will update the compone…" at bounding box center [783, 447] width 340 height 81
click at [625, 415] on label "Yes, I want to reimport all my data." at bounding box center [785, 413] width 338 height 13
click at [625, 415] on button "Yes, I want to reimport all my data." at bounding box center [620, 412] width 9 height 9
click at [909, 509] on button "Reimport Data" at bounding box center [917, 506] width 73 height 21
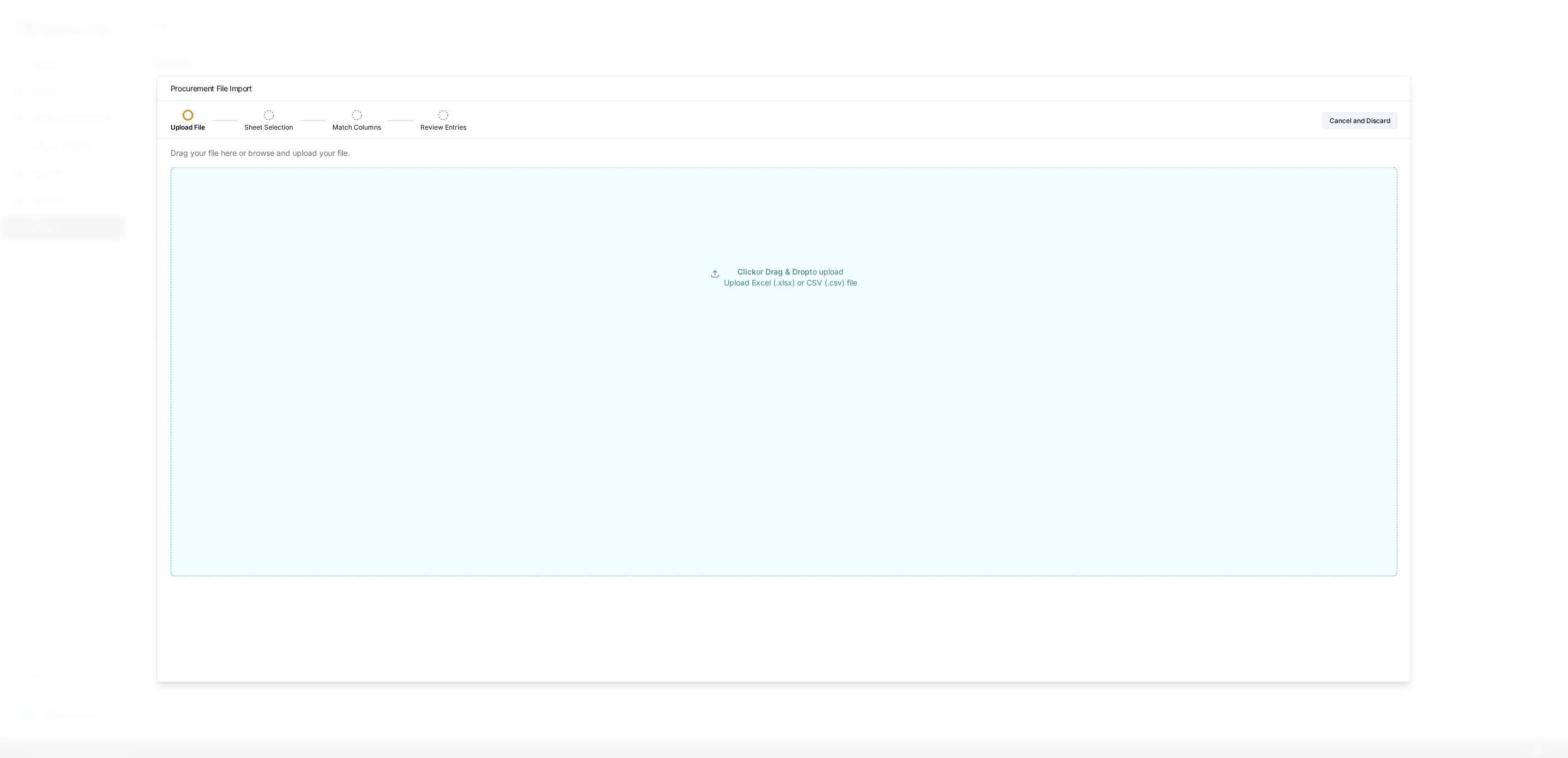
click at [709, 260] on button "Click or Drag & Drop to upload Upload Excel (.xlsx) or CSV (.csv) file" at bounding box center [784, 277] width 1226 height 197
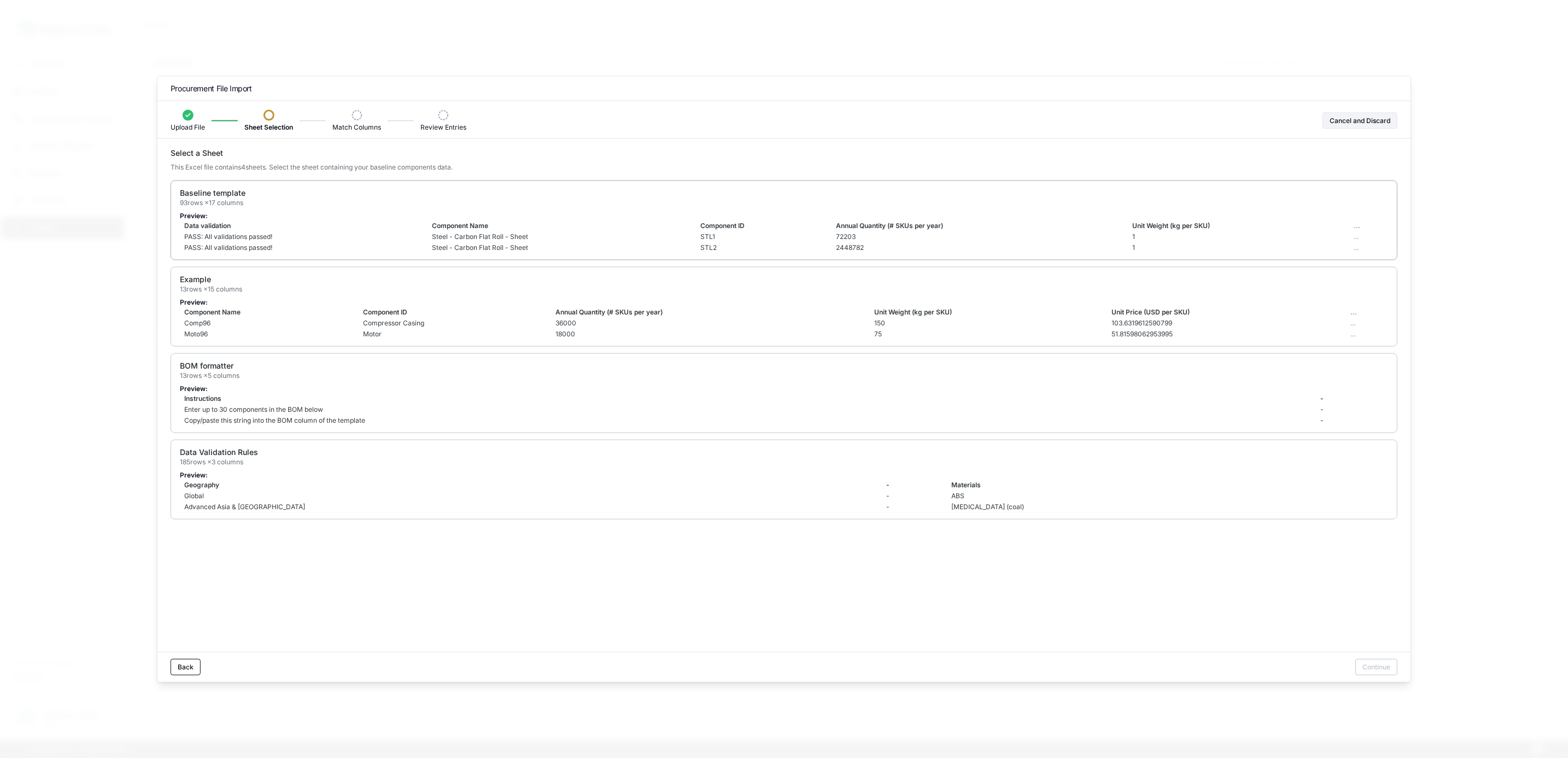
click at [889, 207] on div "Baseline template 93 rows × 17 columns" at bounding box center [783, 197] width 1208 height 20
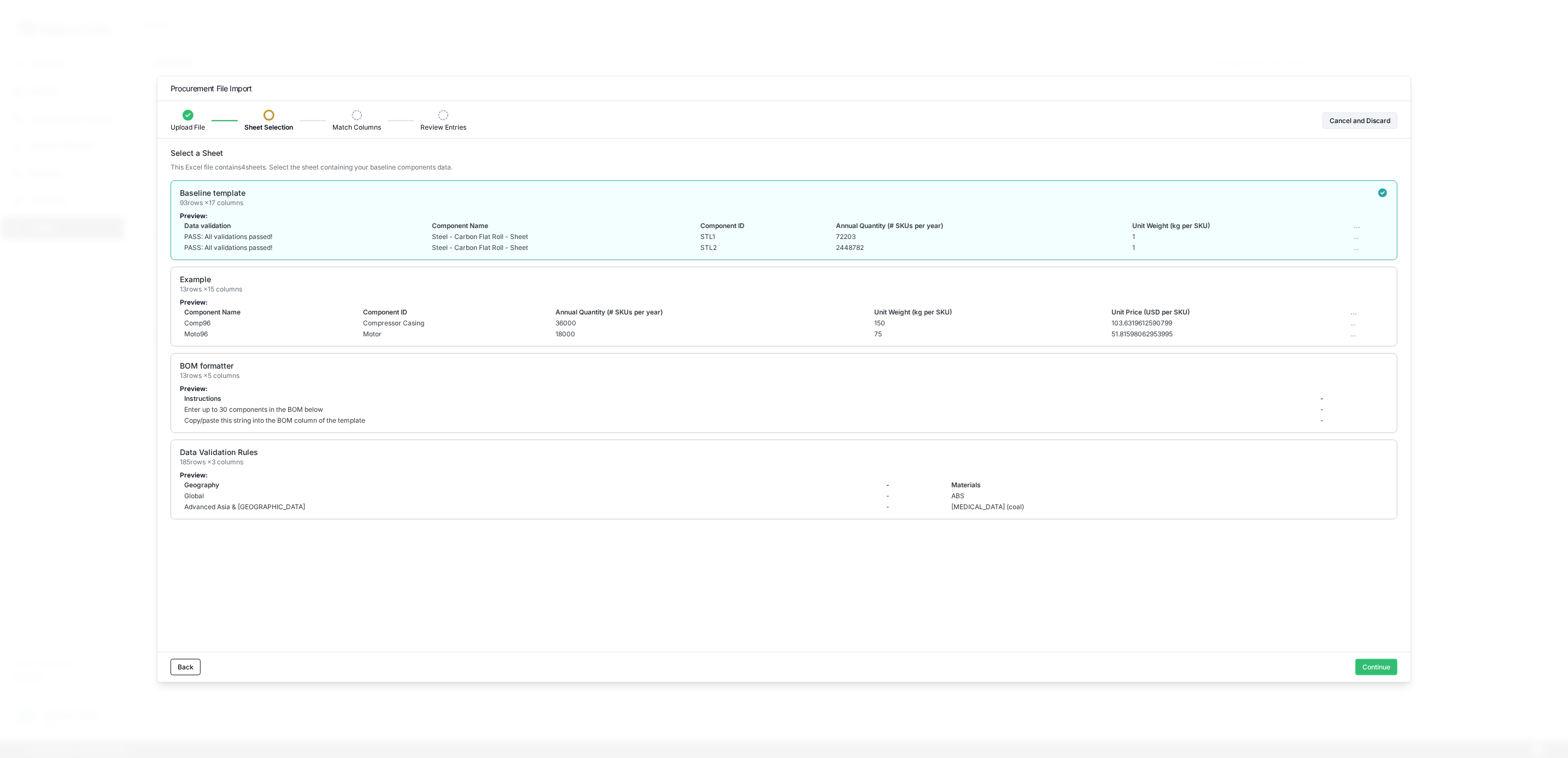
click at [1390, 676] on div "Back Continue" at bounding box center [783, 666] width 1253 height 30
click at [1384, 662] on button "Continue" at bounding box center [1376, 666] width 42 height 16
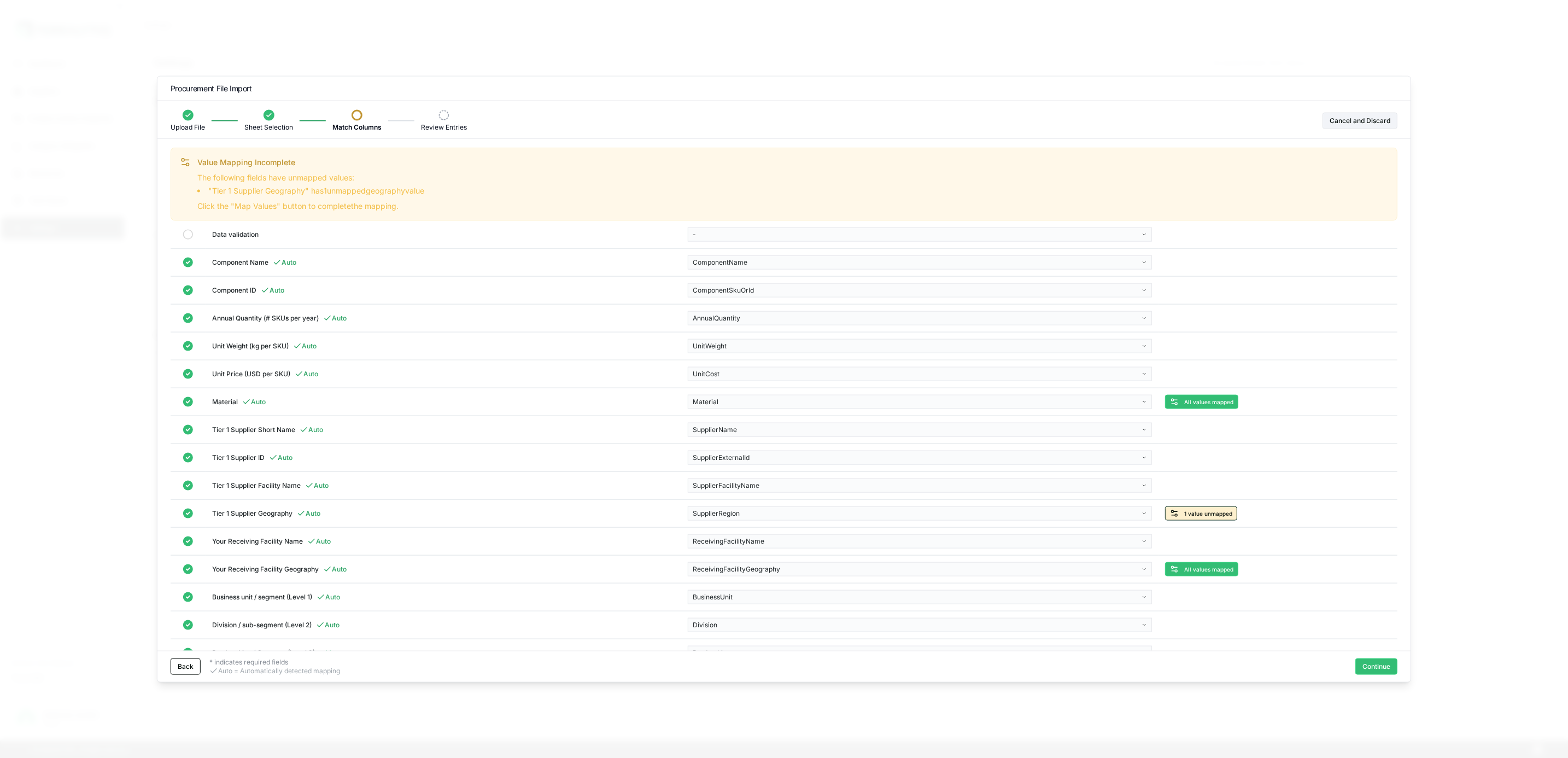
click at [1177, 518] on icon at bounding box center [1174, 513] width 9 height 9
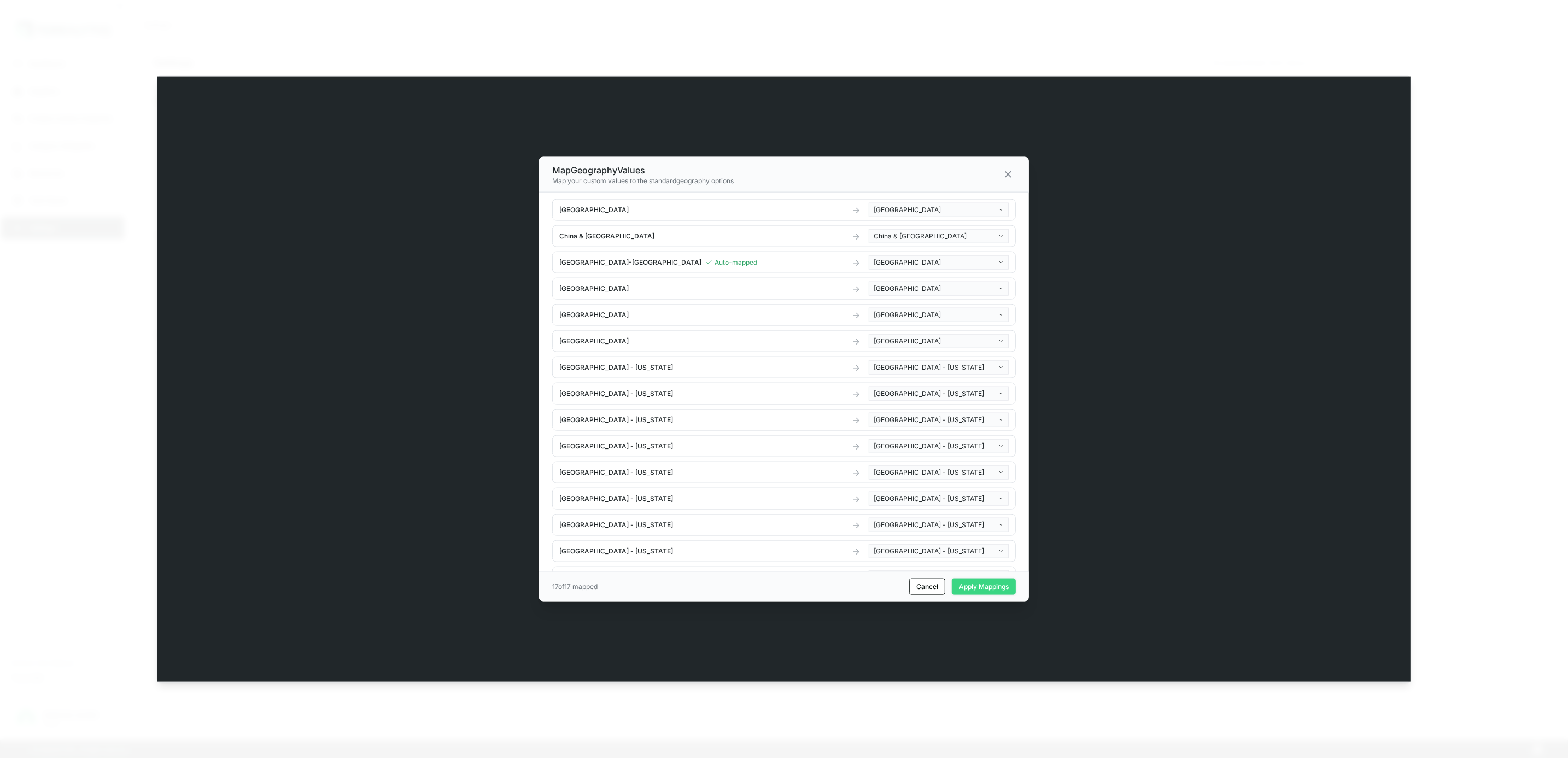
click at [989, 589] on button "Apply Mappings" at bounding box center [984, 586] width 64 height 16
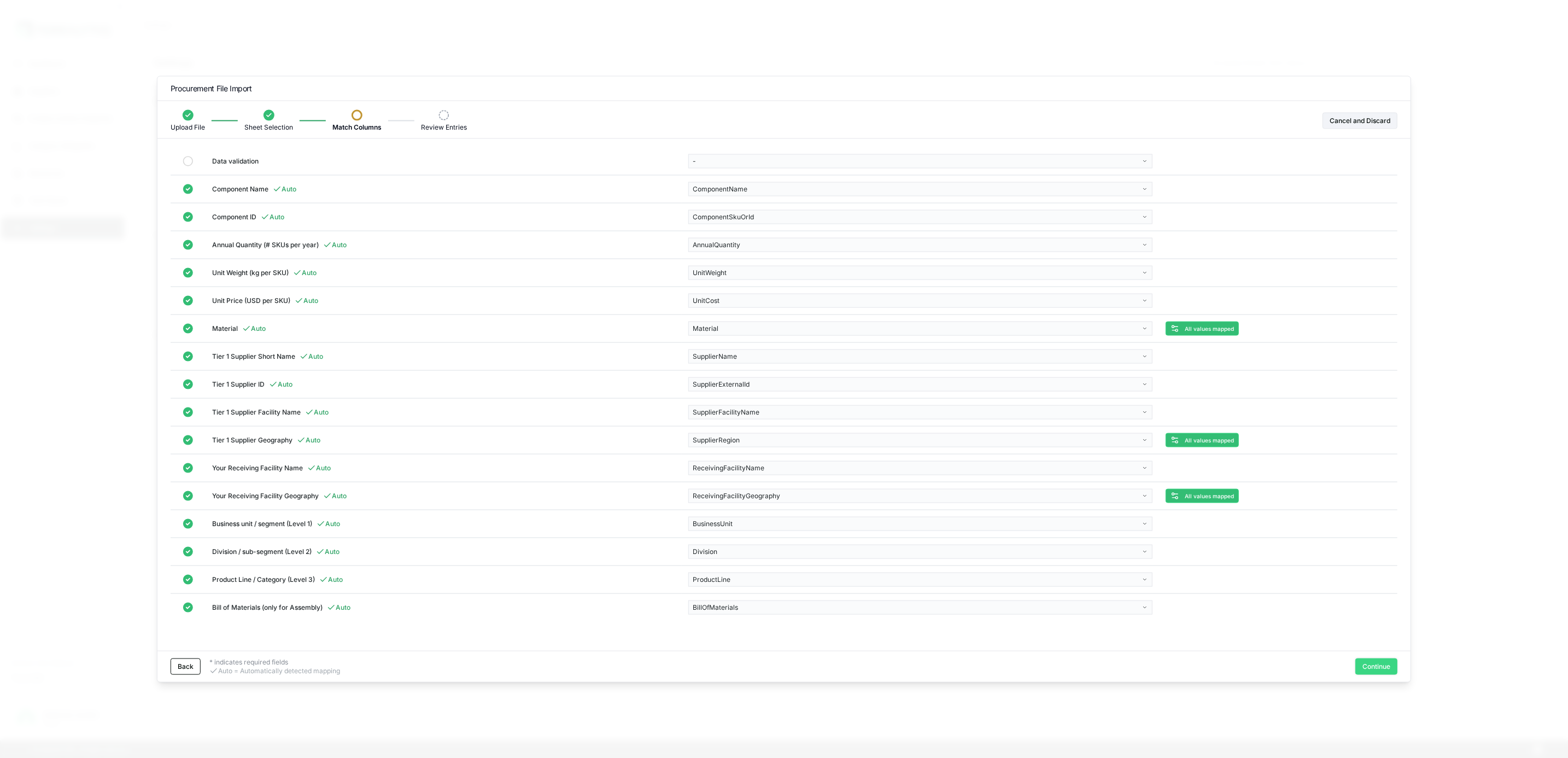
click at [1373, 661] on button "Continue" at bounding box center [1376, 666] width 42 height 16
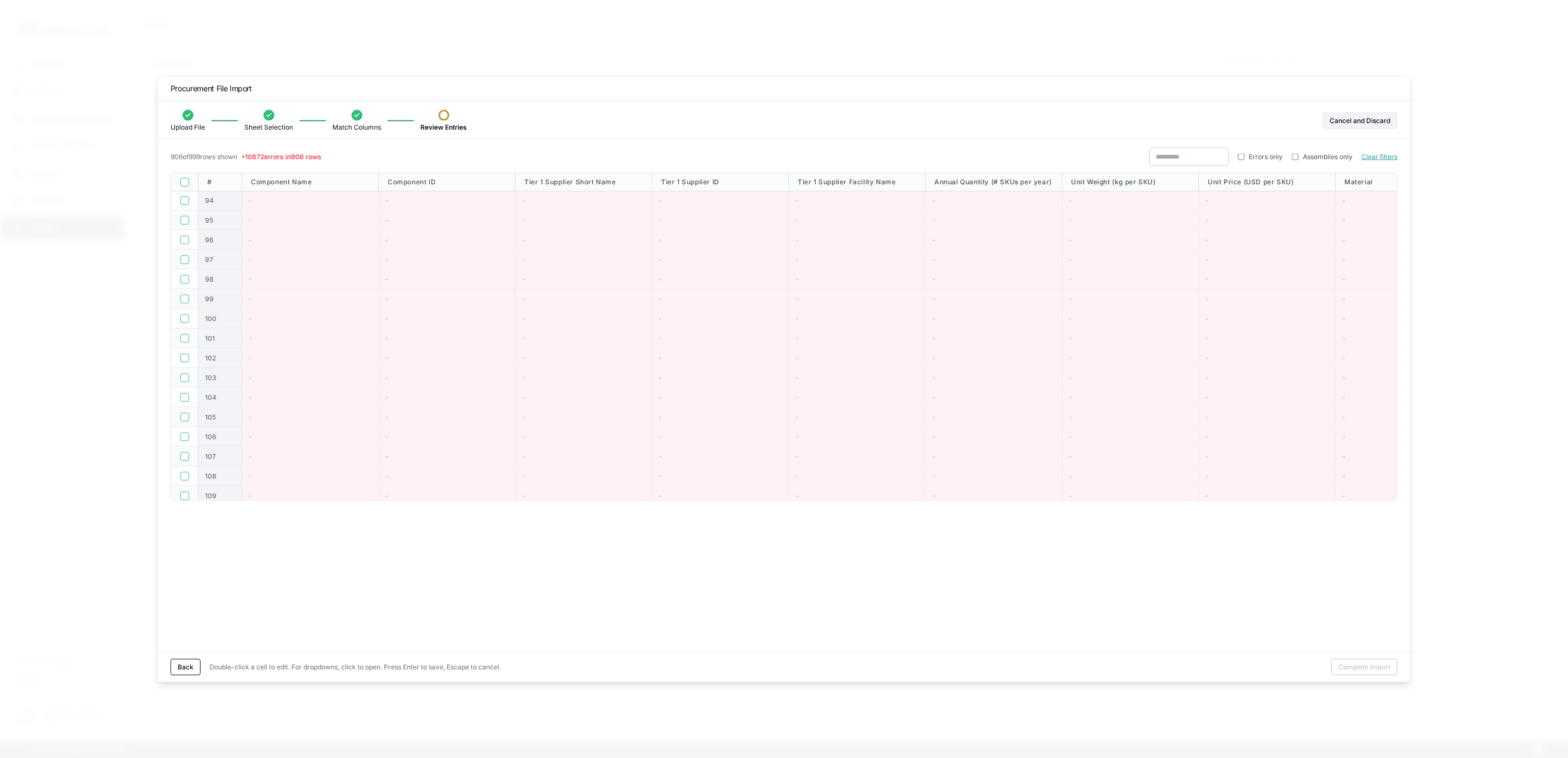
click at [180, 183] on button "button" at bounding box center [184, 182] width 9 height 9
click at [283, 660] on button "Delete [STREET_ADDRESS]" at bounding box center [256, 666] width 94 height 16
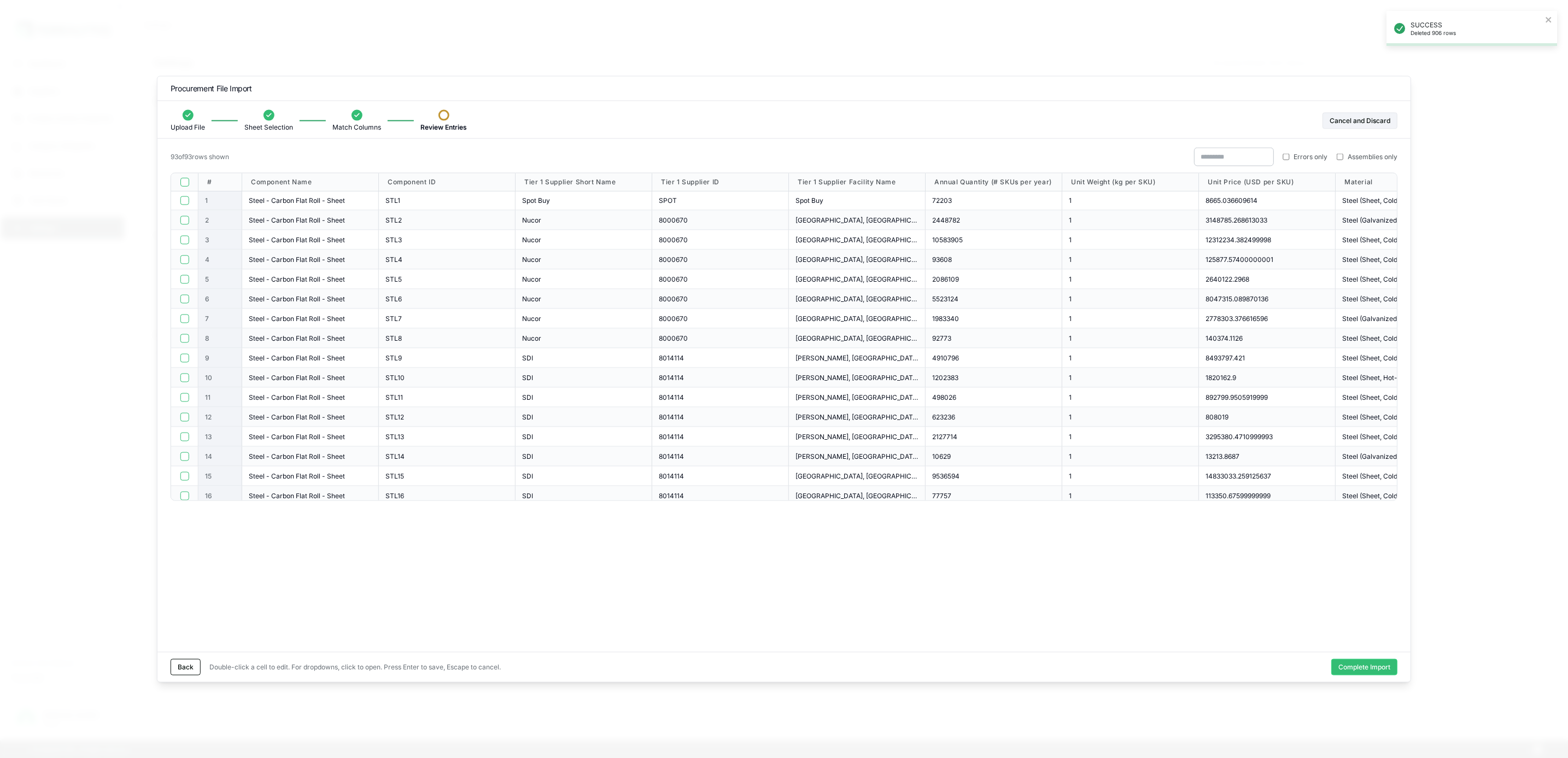
click at [186, 188] on div at bounding box center [185, 182] width 28 height 18
click at [182, 179] on button "button" at bounding box center [184, 182] width 9 height 9
click at [1358, 665] on button "Complete Import" at bounding box center [1364, 666] width 66 height 16
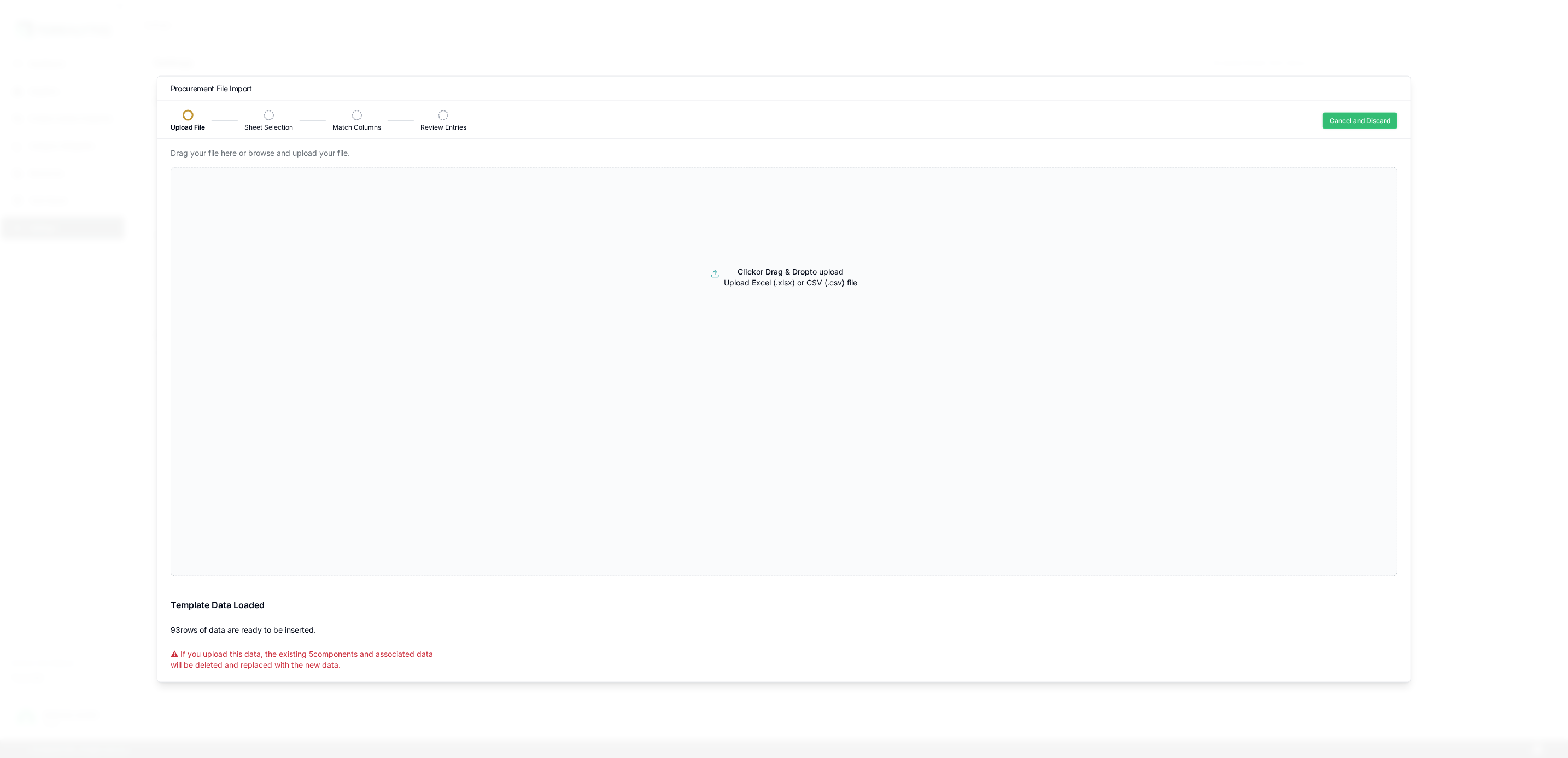
click at [1342, 120] on button "Cancel and Discard" at bounding box center [1360, 121] width 75 height 16
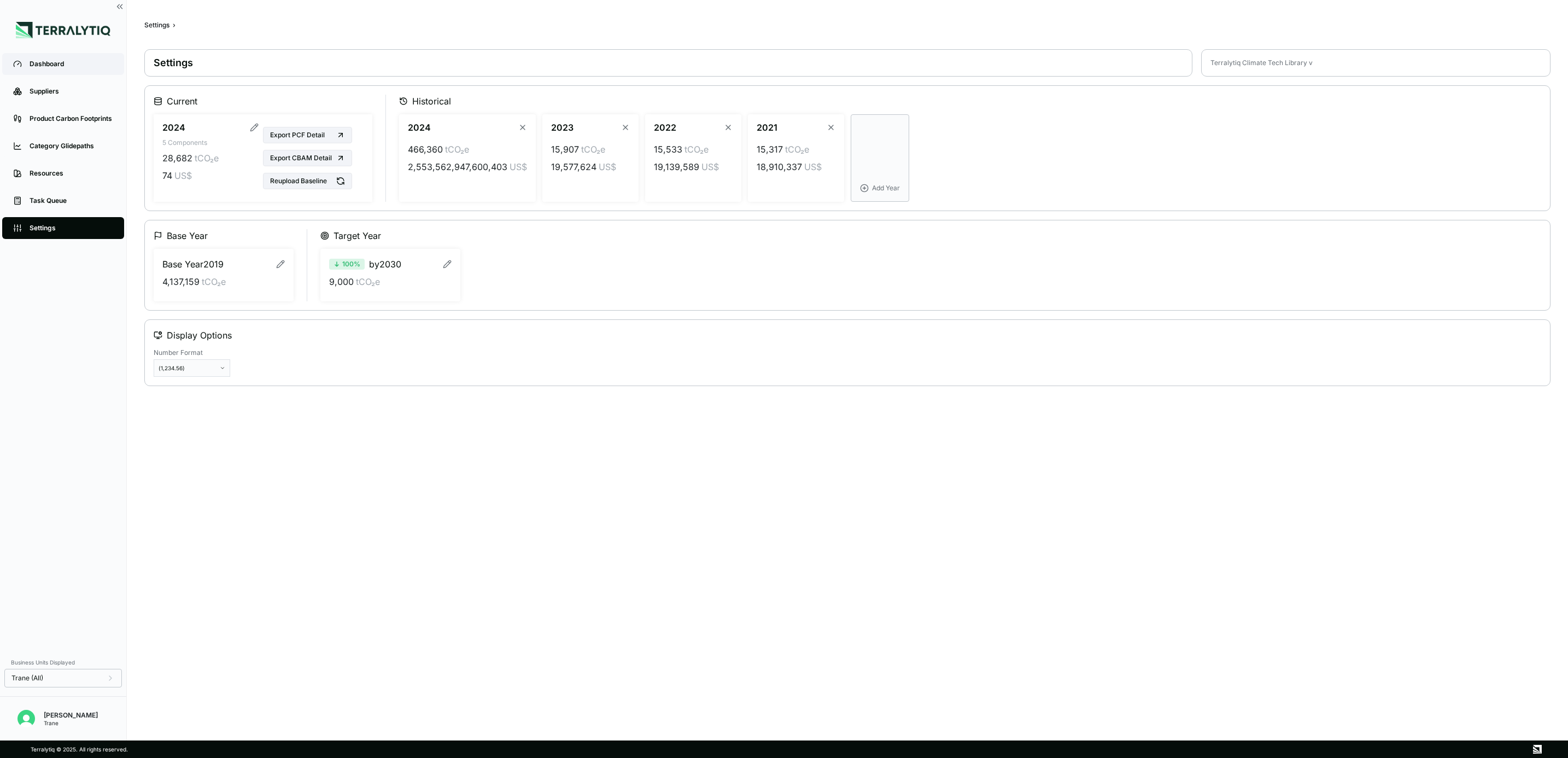
click at [66, 66] on div "Dashboard" at bounding box center [71, 64] width 84 height 9
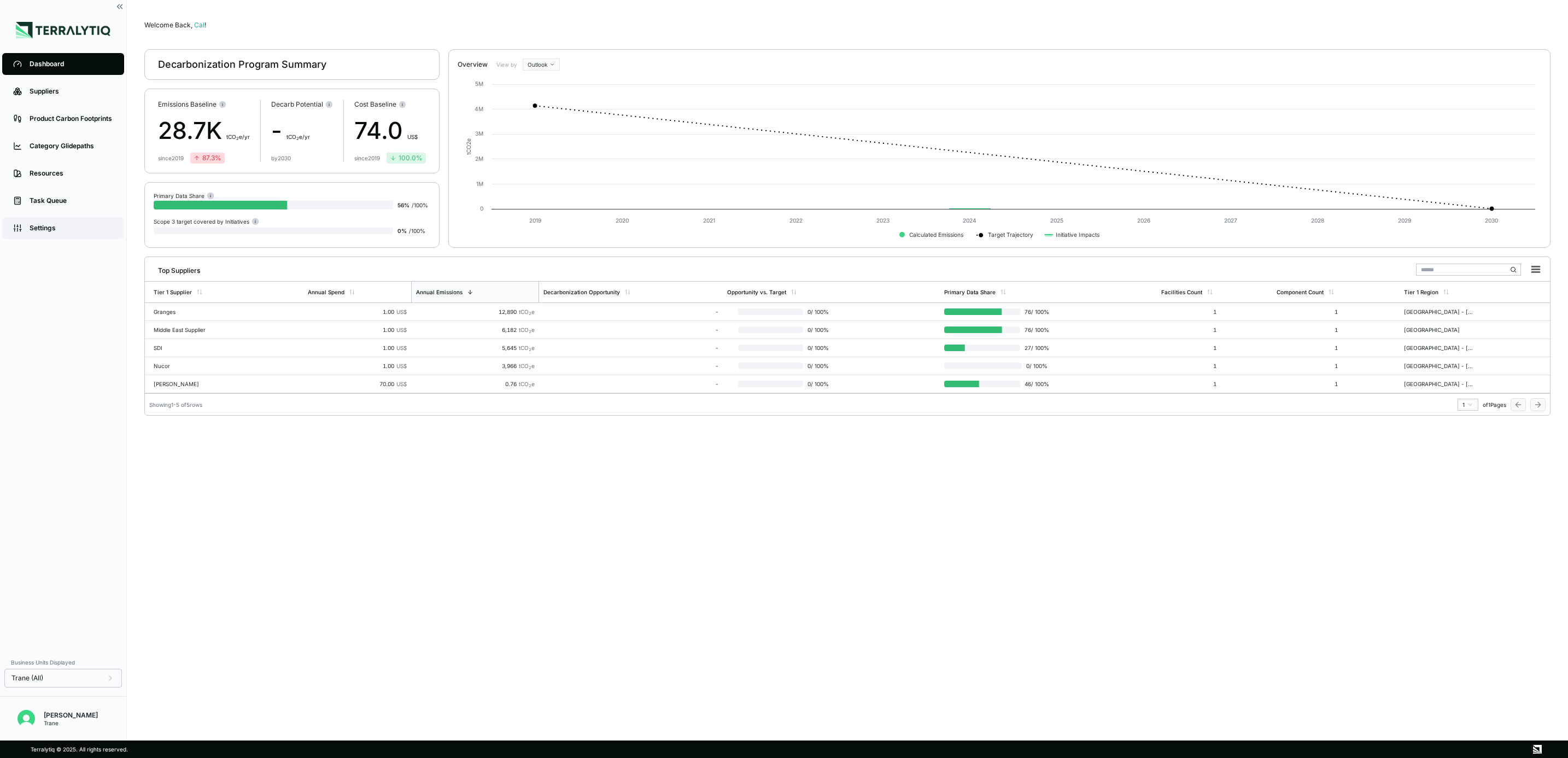
click at [45, 236] on link "Settings" at bounding box center [63, 228] width 122 height 22
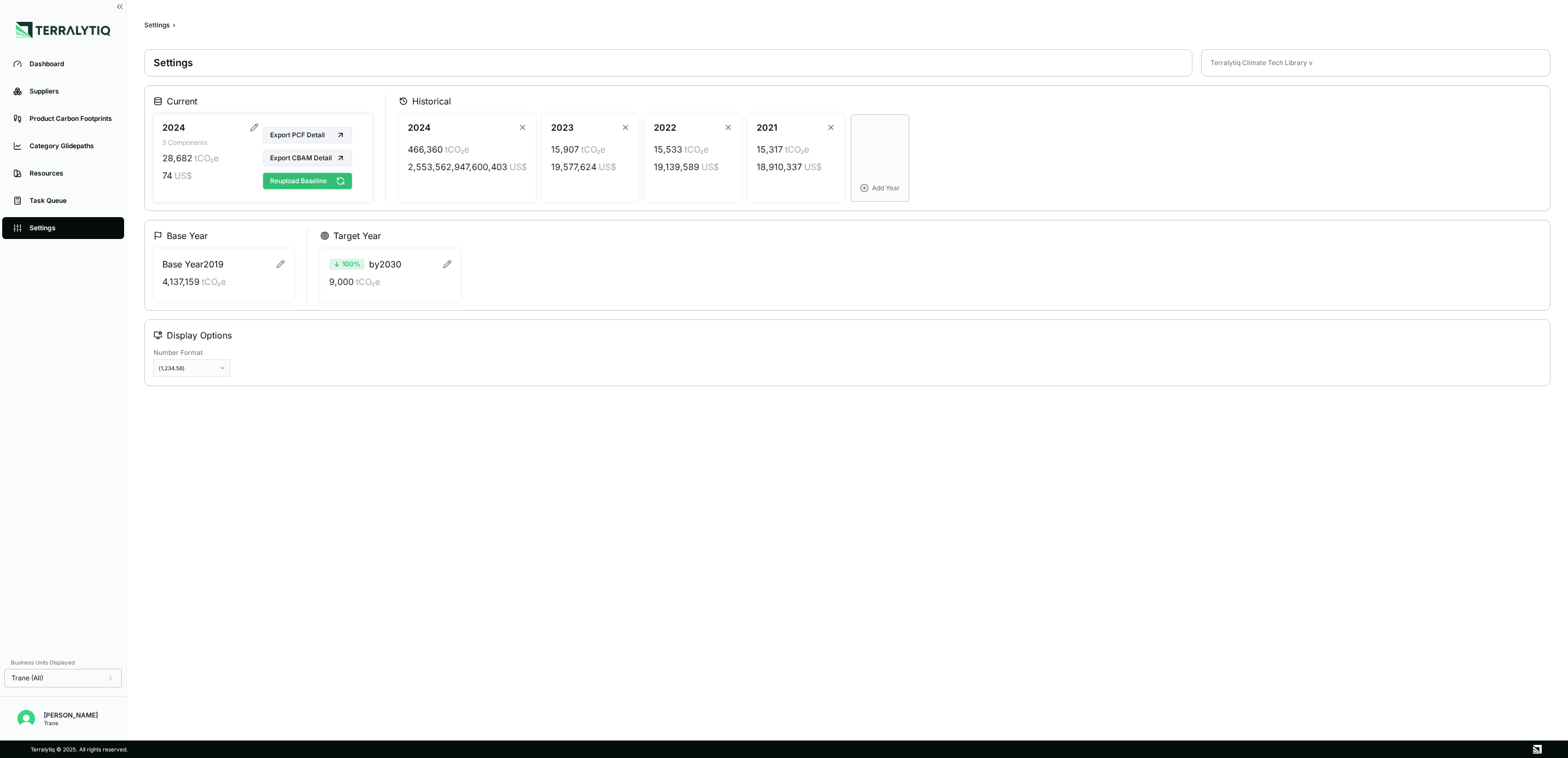
click at [338, 183] on icon at bounding box center [340, 180] width 9 height 9
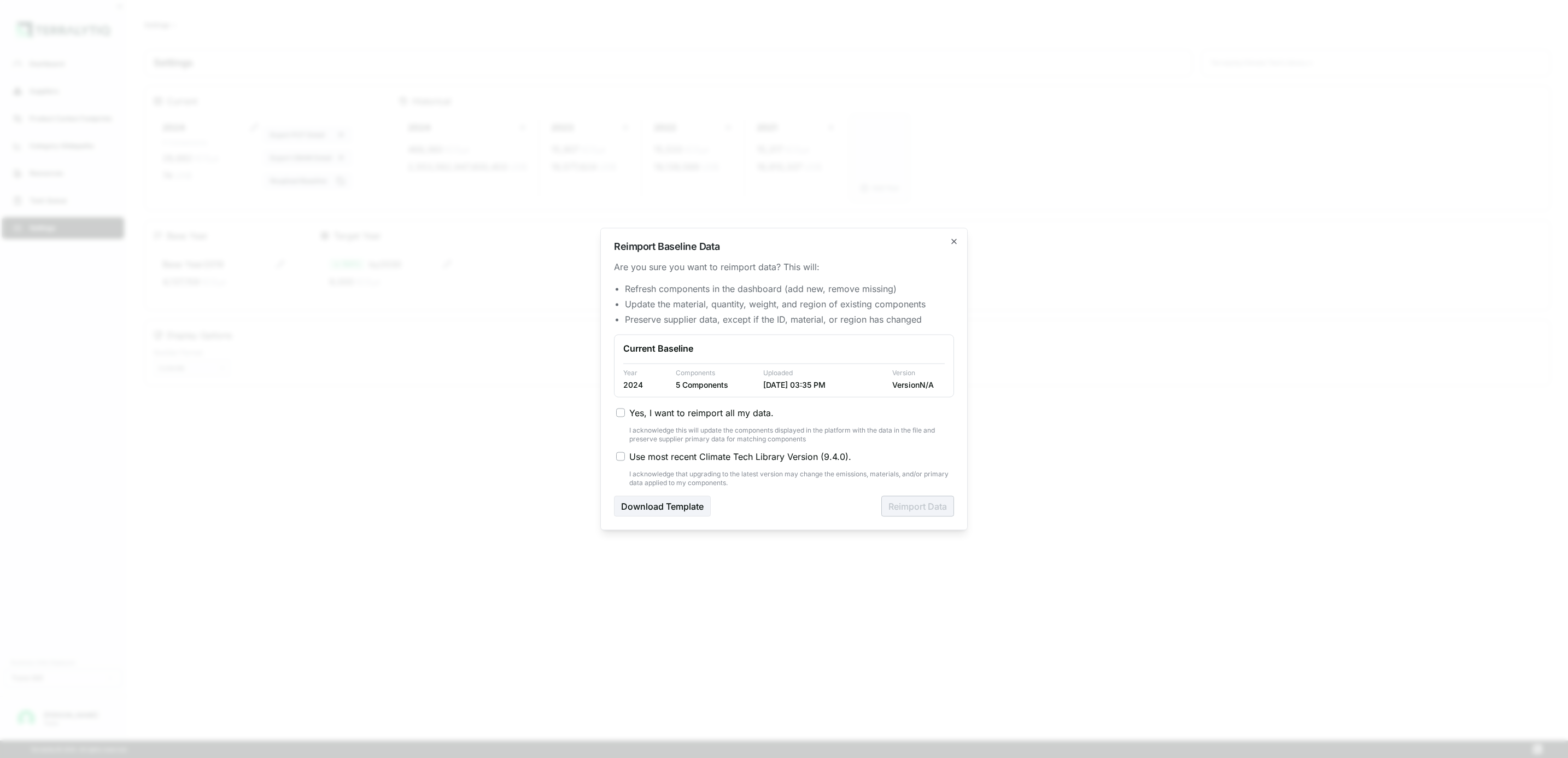
click at [700, 412] on span "Yes, I want to reimport all my data." at bounding box center [701, 413] width 144 height 13
click at [625, 412] on button "Yes, I want to reimport all my data." at bounding box center [620, 412] width 9 height 9
click at [914, 496] on button "Reimport Data" at bounding box center [917, 506] width 73 height 21
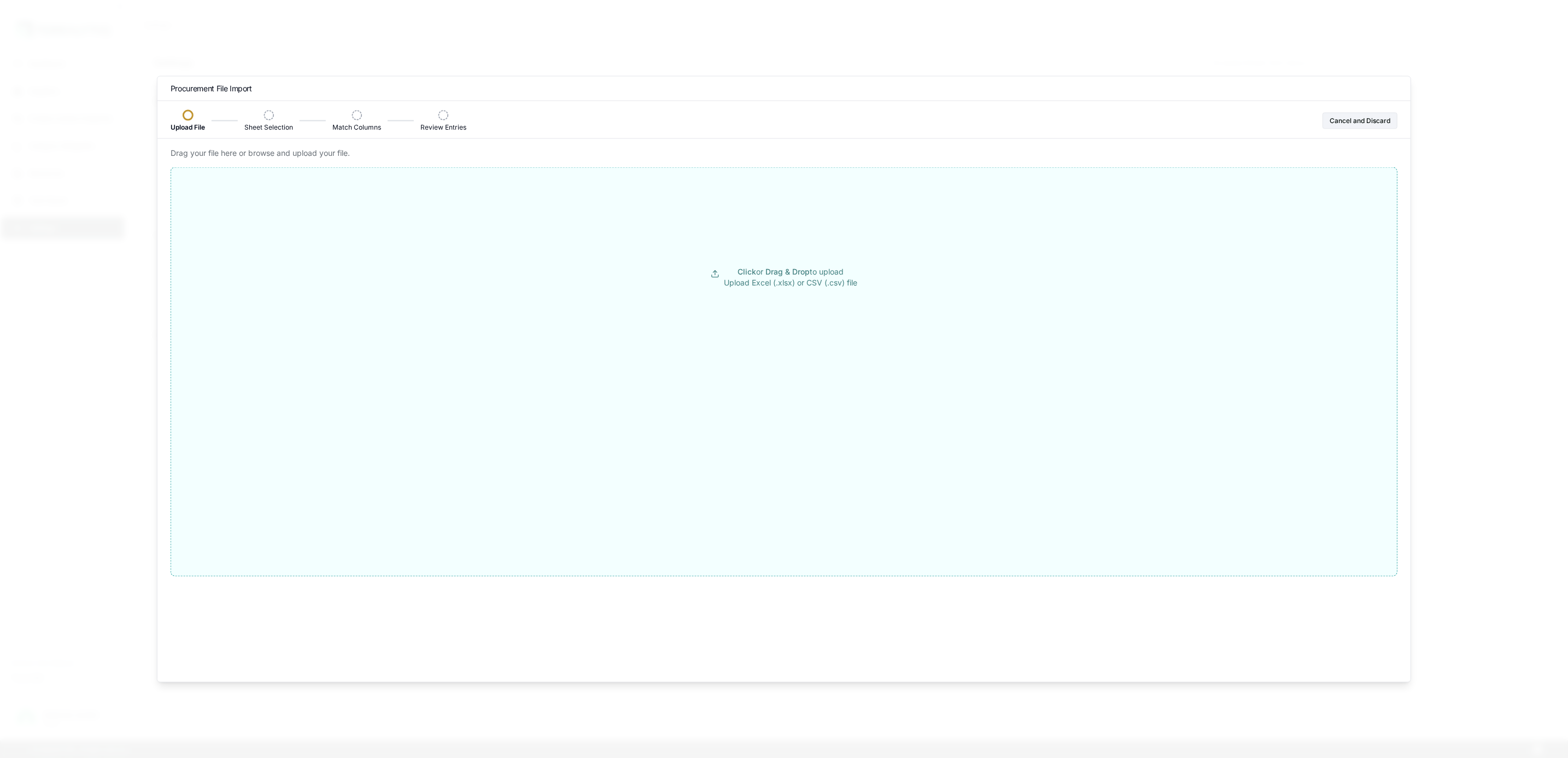
click at [1001, 259] on button "Click or Drag & Drop to upload Upload Excel (.xlsx) or CSV (.csv) file" at bounding box center [784, 277] width 1226 height 197
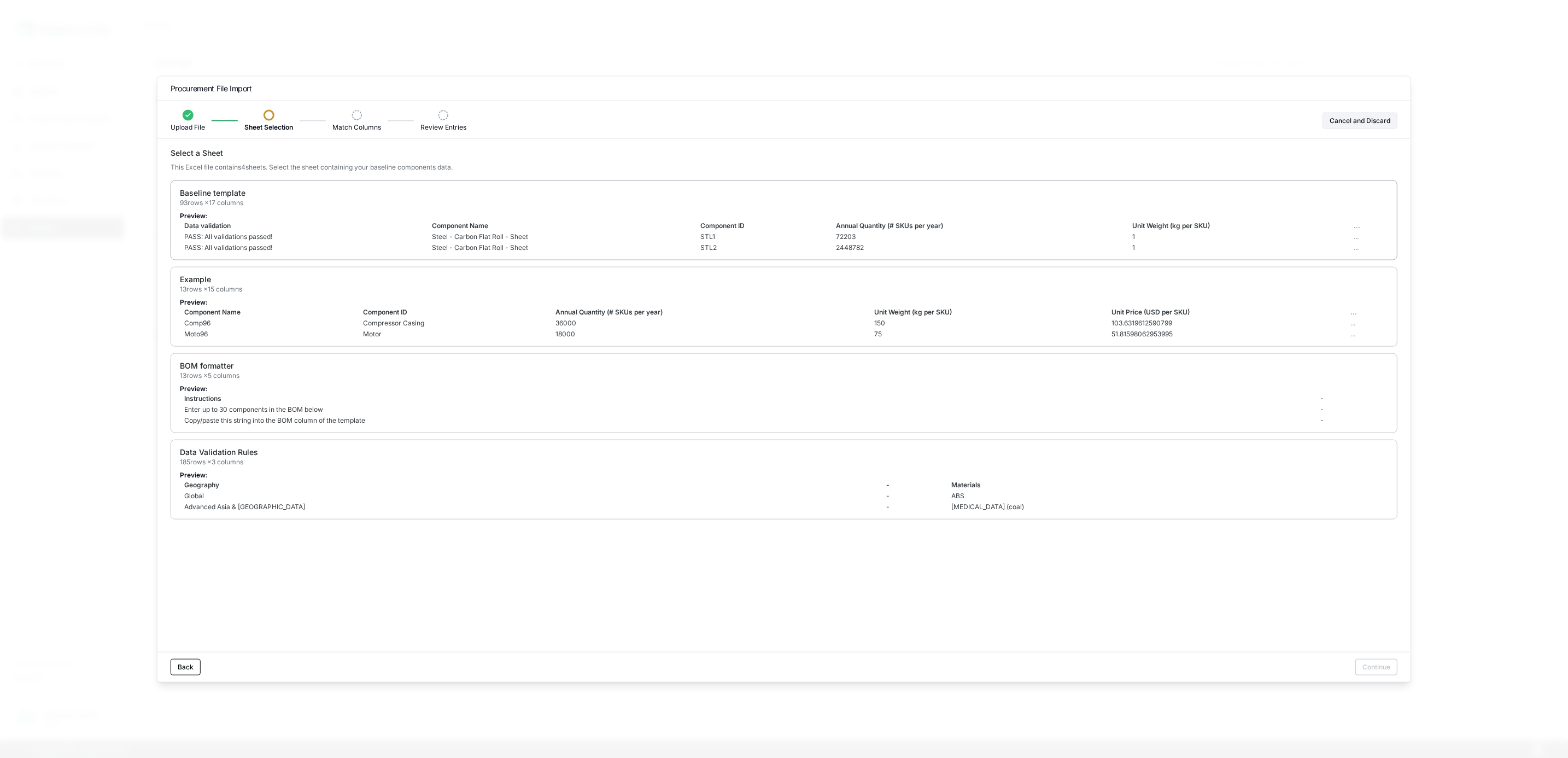
click at [438, 230] on td "Component Name" at bounding box center [561, 226] width 268 height 11
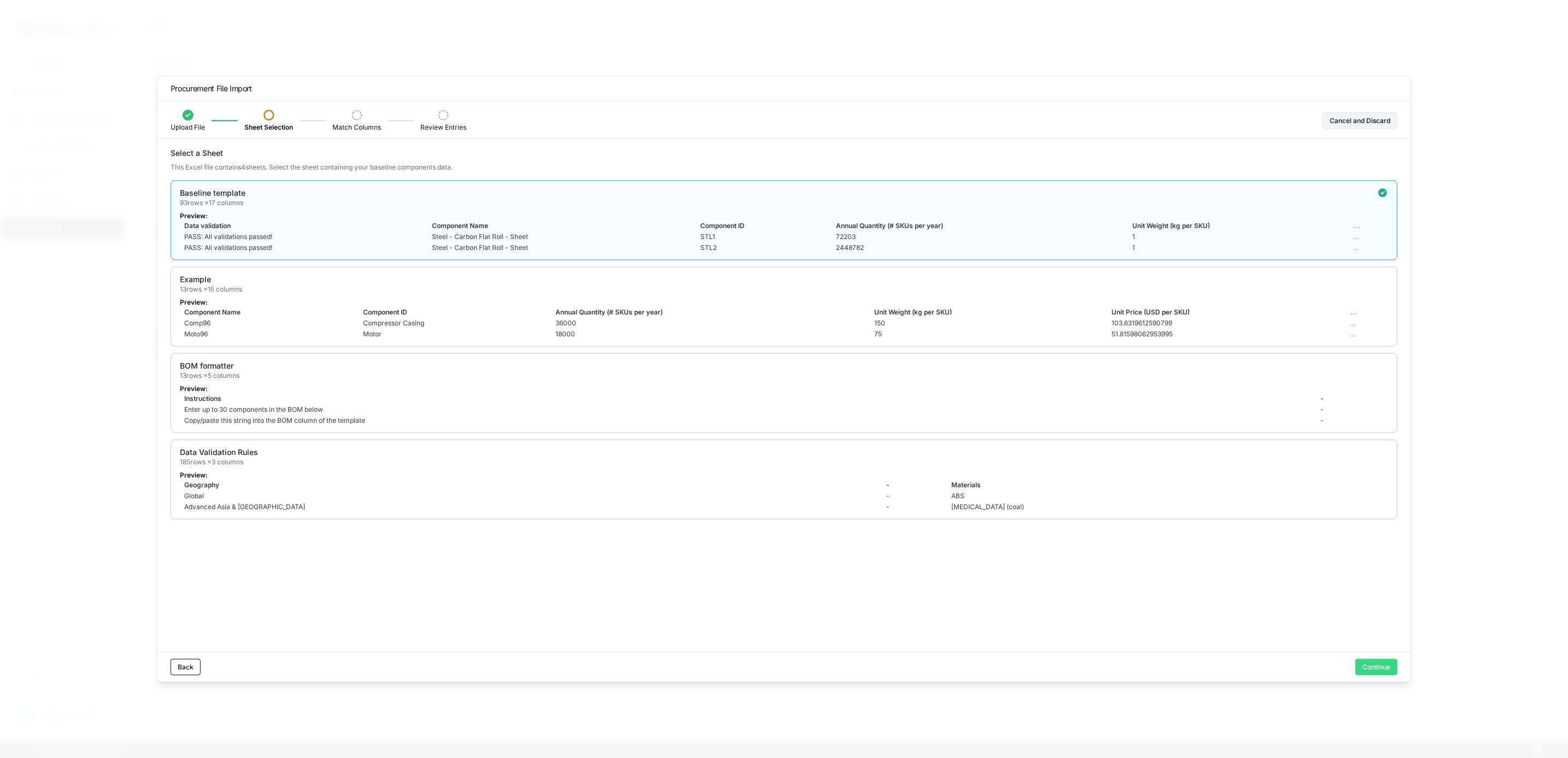
drag, startPoint x: 1370, startPoint y: 662, endPoint x: 1346, endPoint y: 651, distance: 26.4
click at [1369, 662] on button "Continue" at bounding box center [1376, 666] width 42 height 16
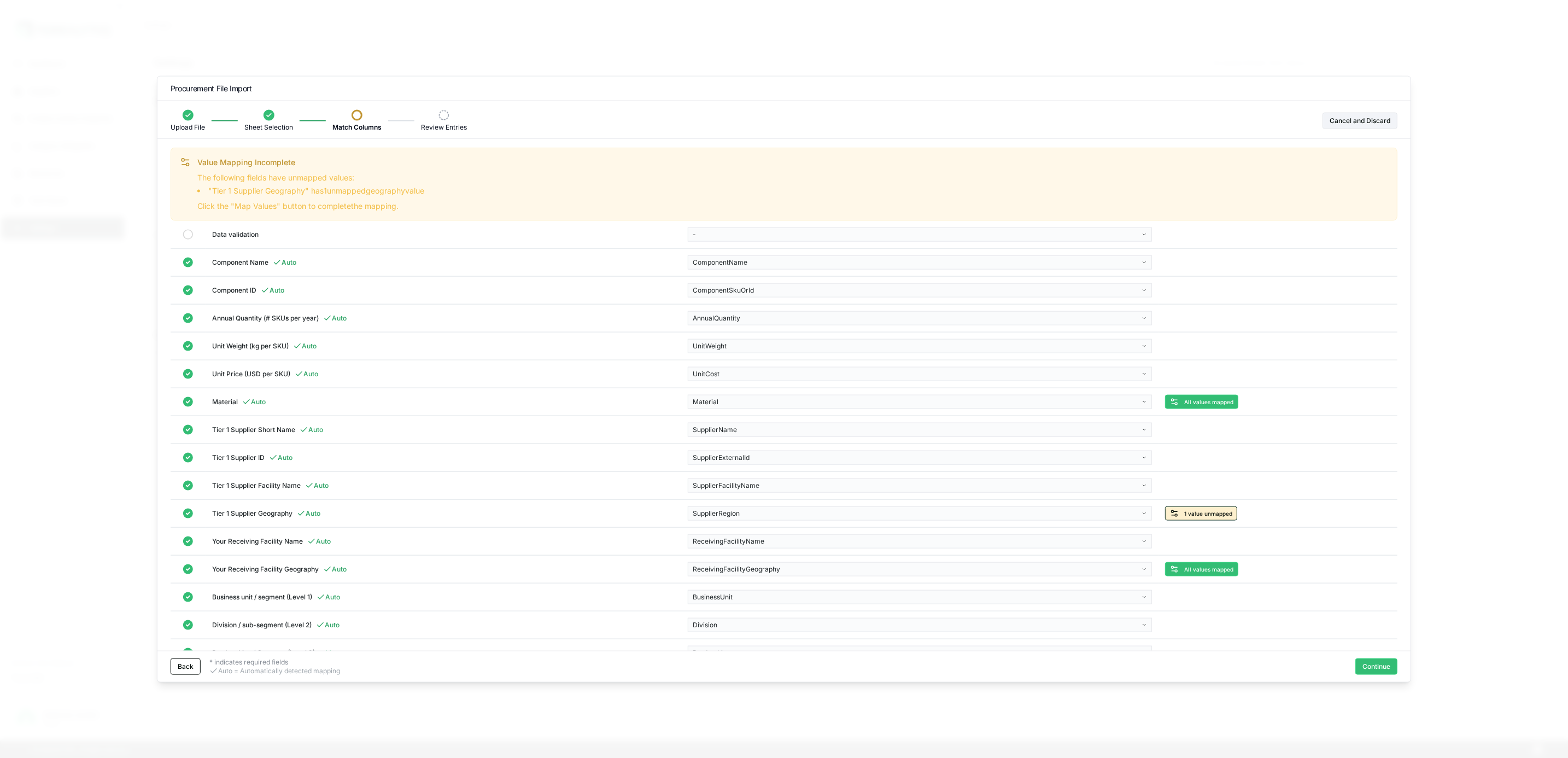
click at [1217, 517] on span "1 value unmapped" at bounding box center [1207, 513] width 48 height 7
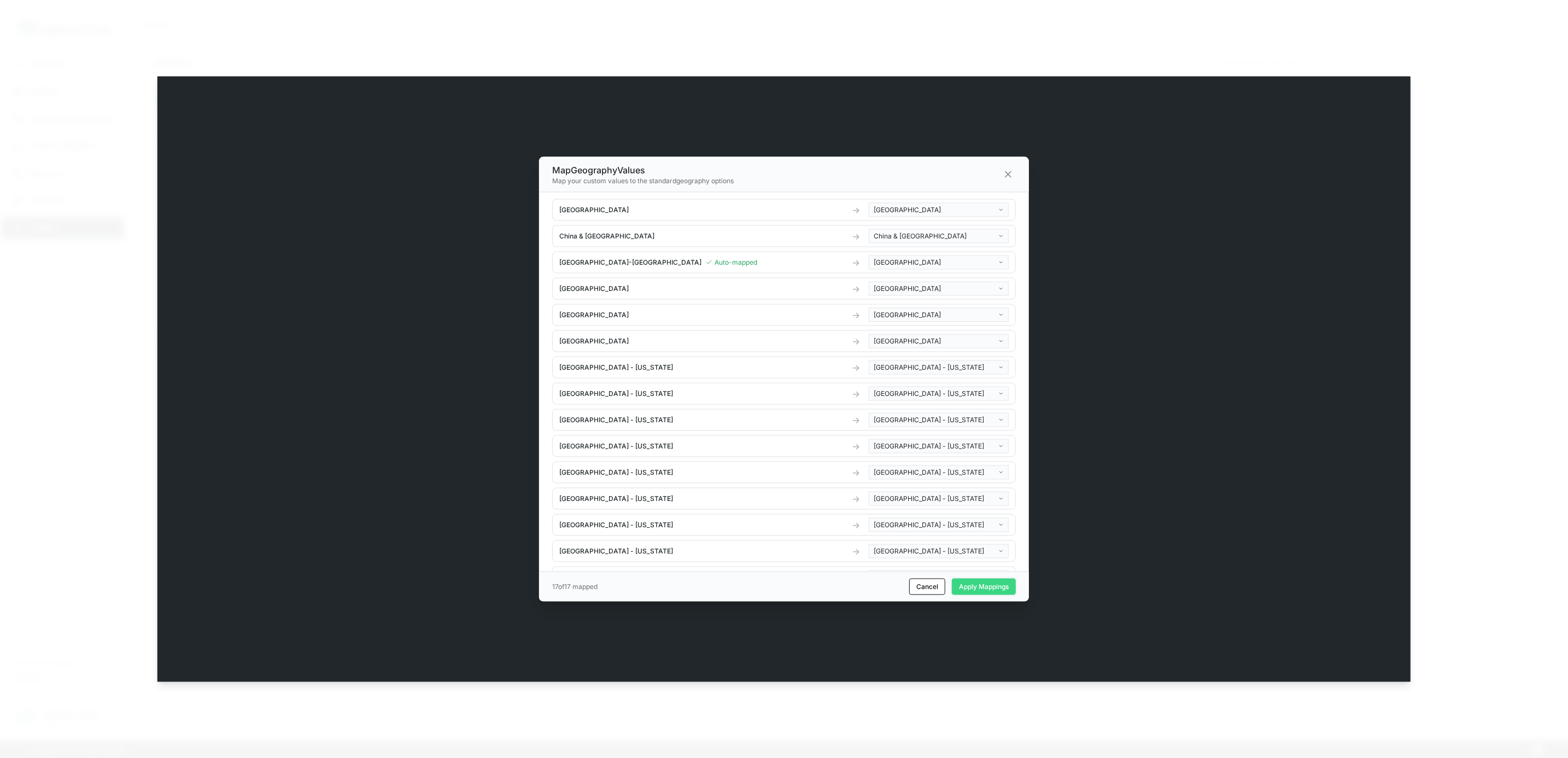
click at [1012, 589] on button "Apply Mappings" at bounding box center [984, 586] width 64 height 16
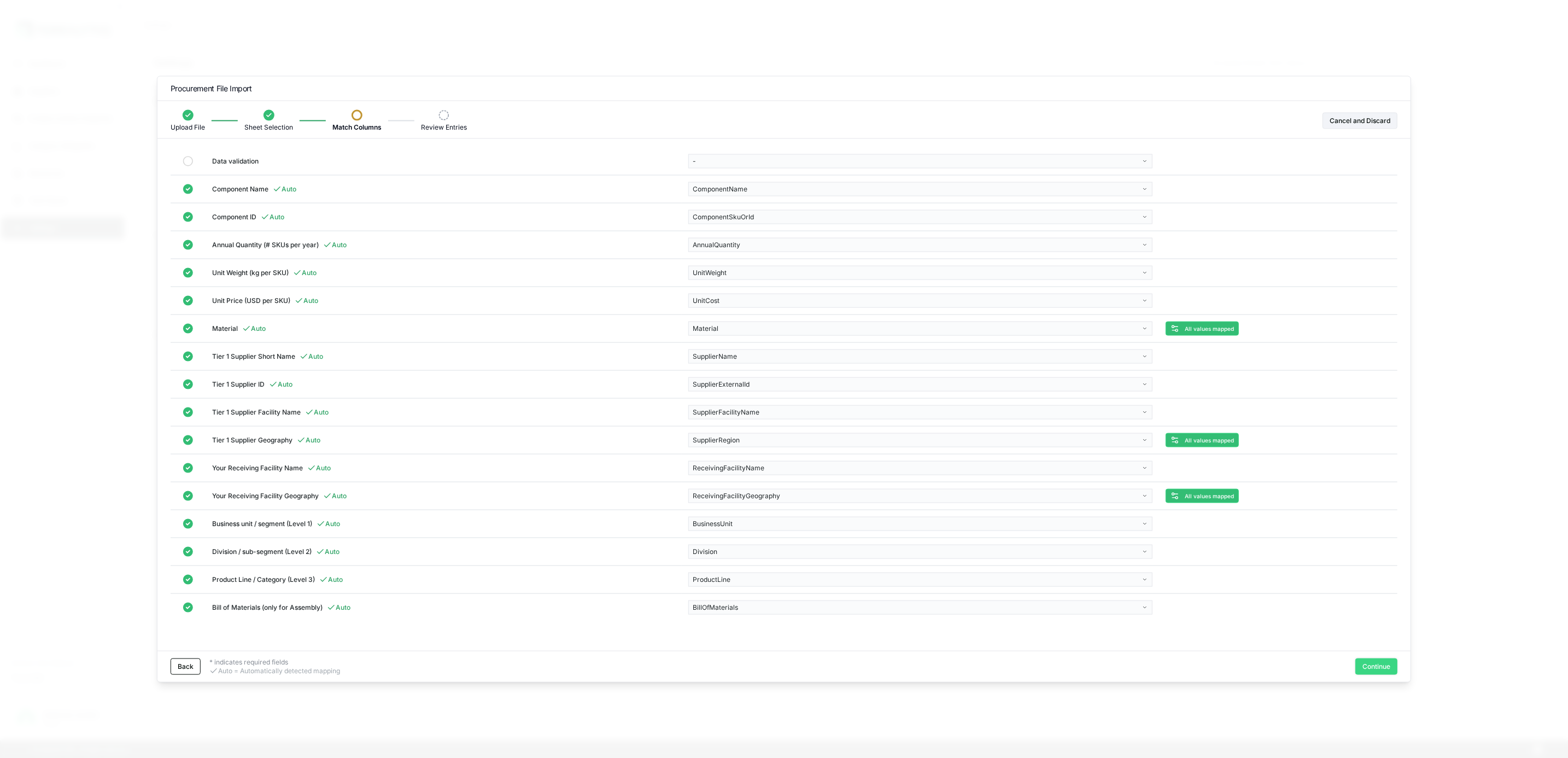
click at [1375, 662] on button "Continue" at bounding box center [1376, 666] width 42 height 16
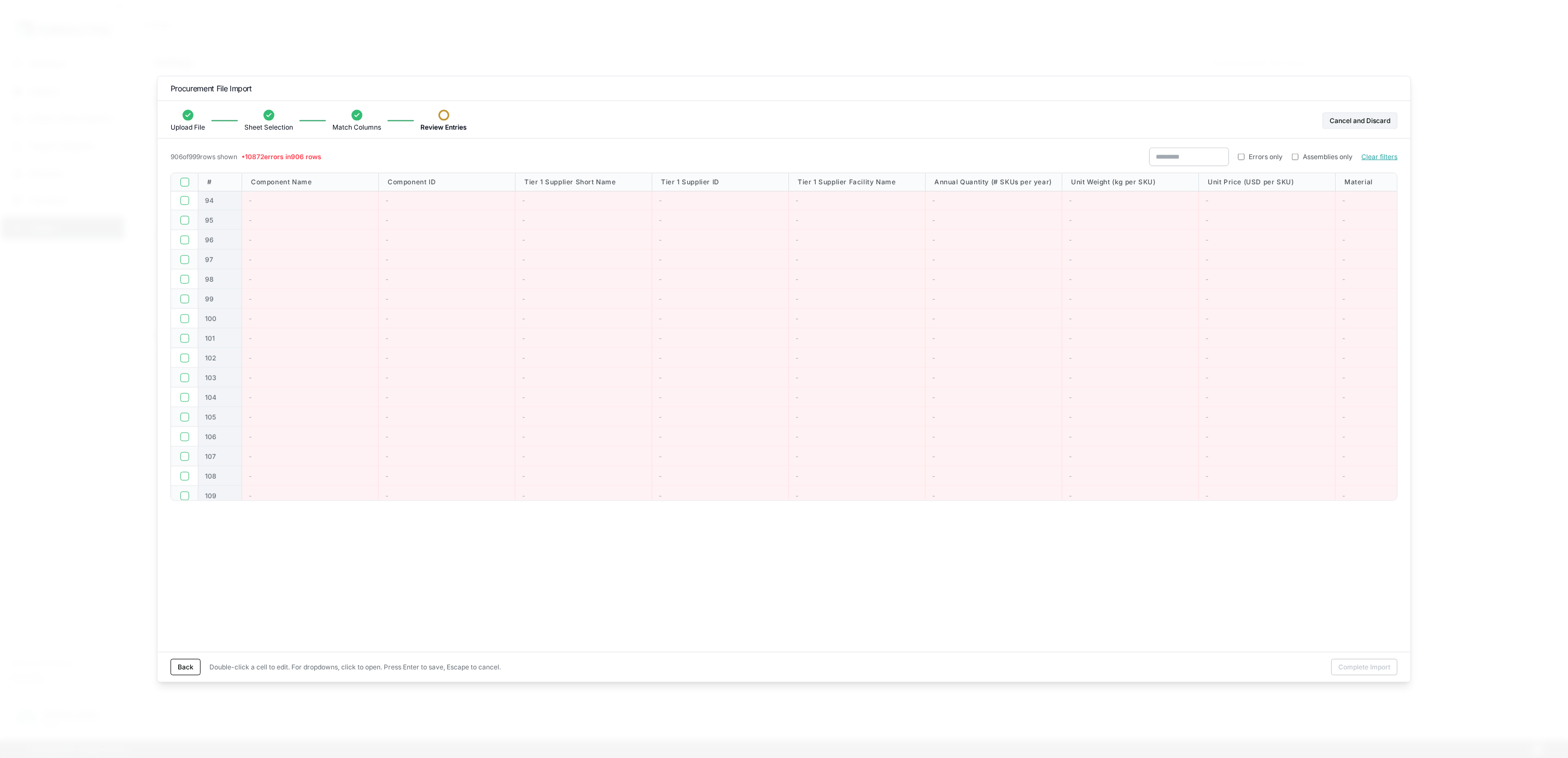
click at [181, 179] on button "button" at bounding box center [184, 182] width 9 height 9
click at [284, 673] on button "Delete [STREET_ADDRESS]" at bounding box center [256, 666] width 94 height 16
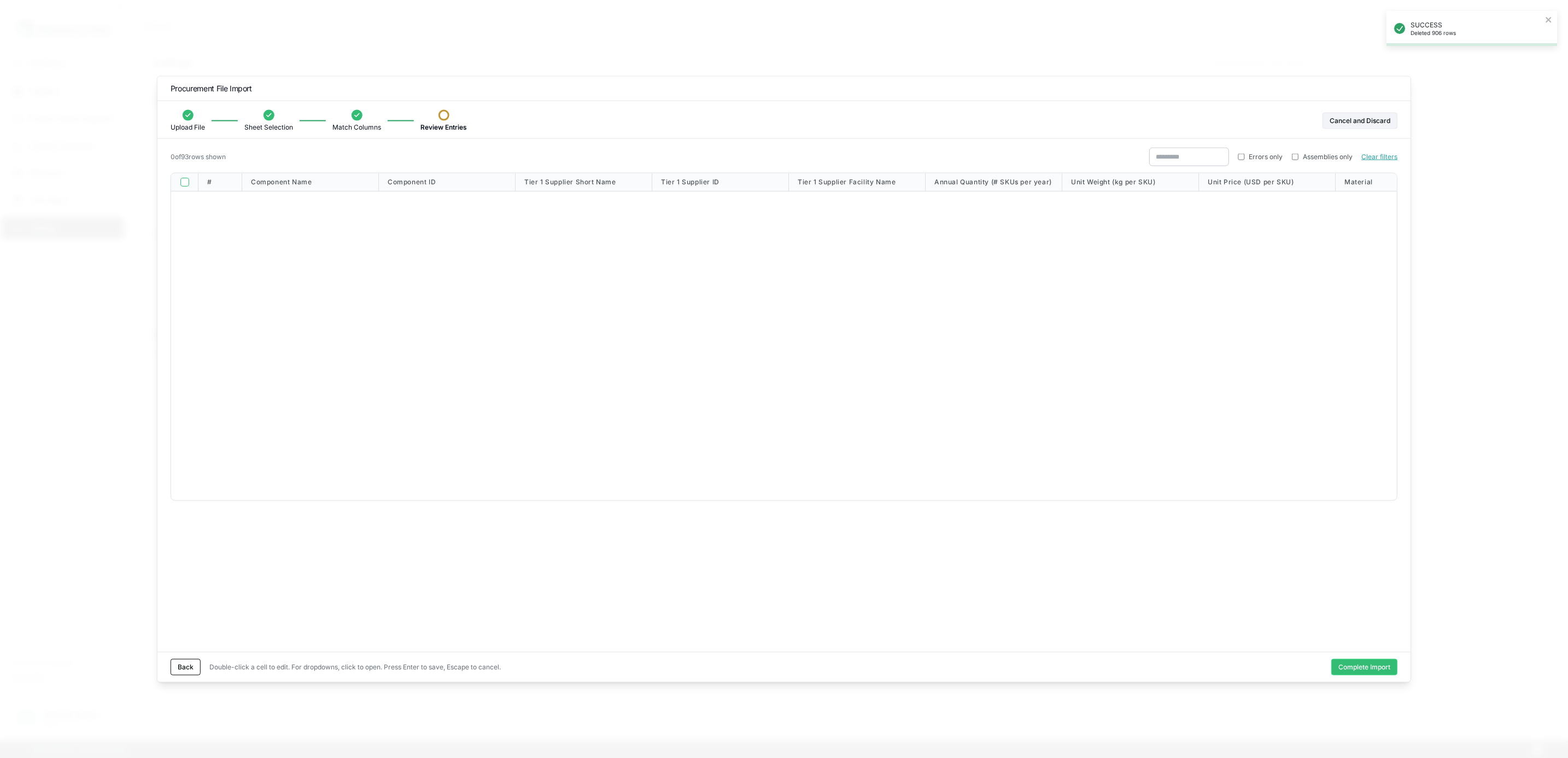
click at [1240, 163] on div "Errors only Assemblies only Clear filters" at bounding box center [1272, 157] width 248 height 18
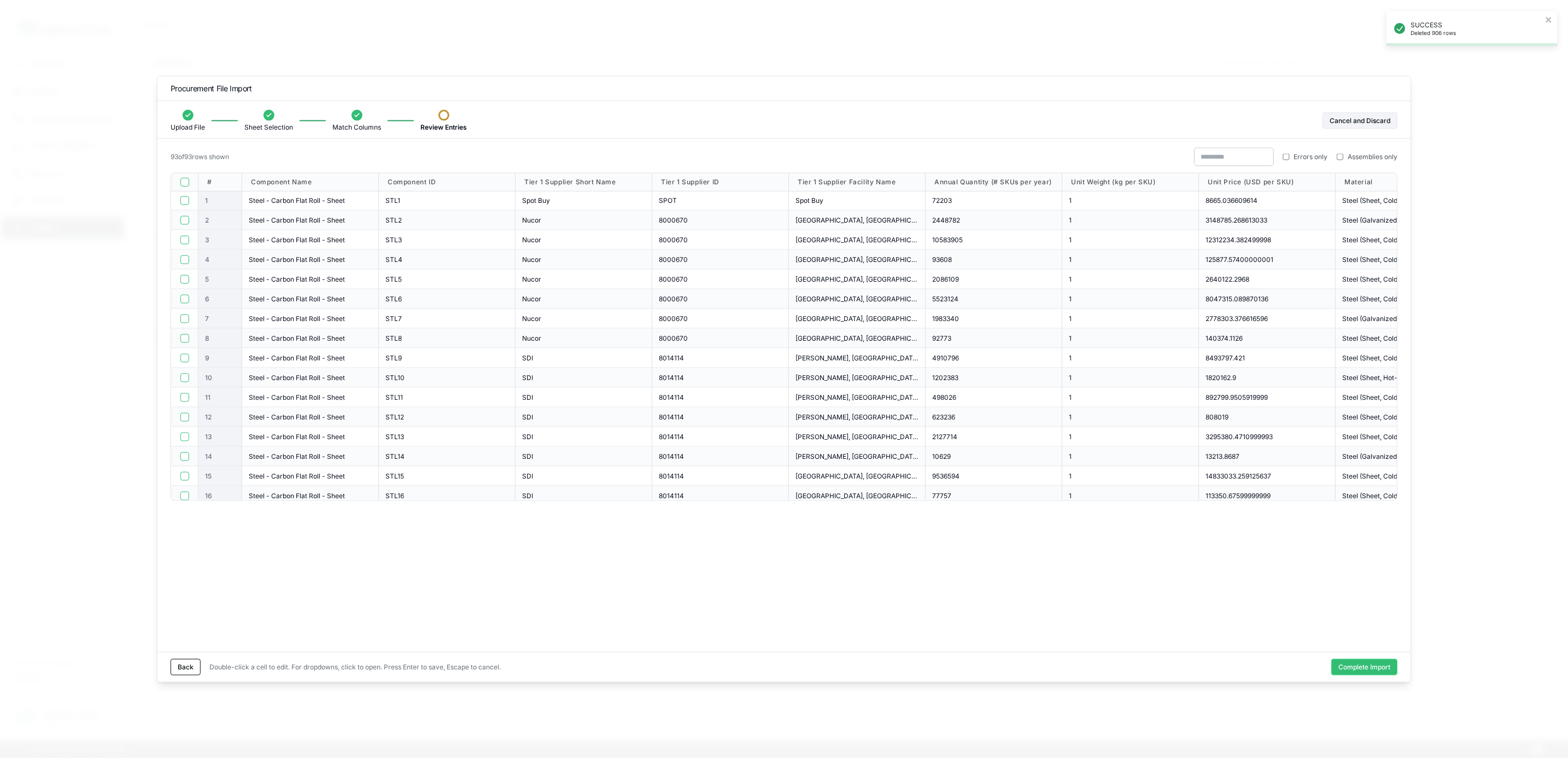
click at [183, 183] on button "button" at bounding box center [184, 182] width 9 height 9
click at [1365, 668] on button "Complete Import" at bounding box center [1364, 666] width 66 height 16
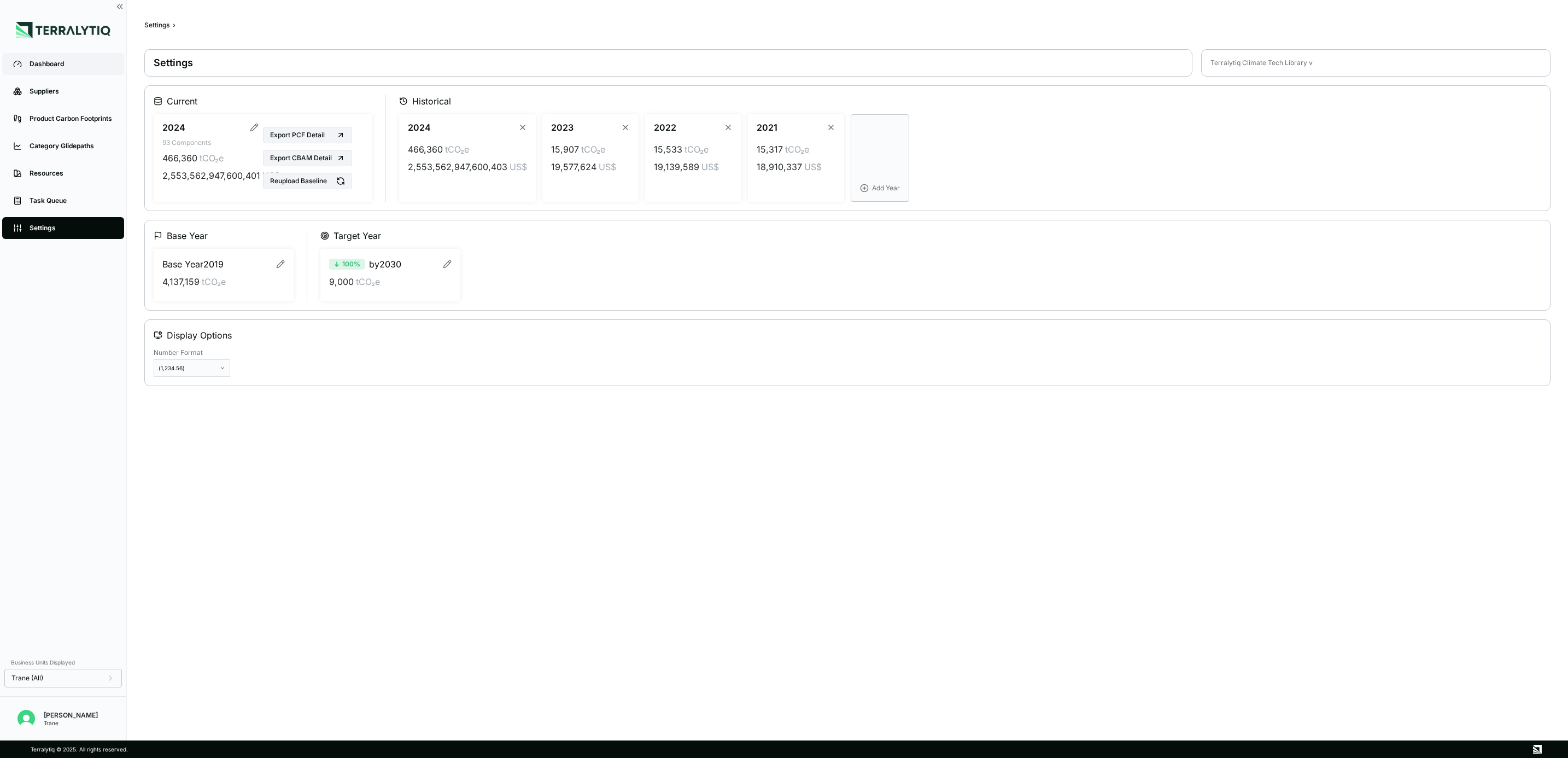
click at [69, 61] on div "Dashboard" at bounding box center [71, 64] width 84 height 9
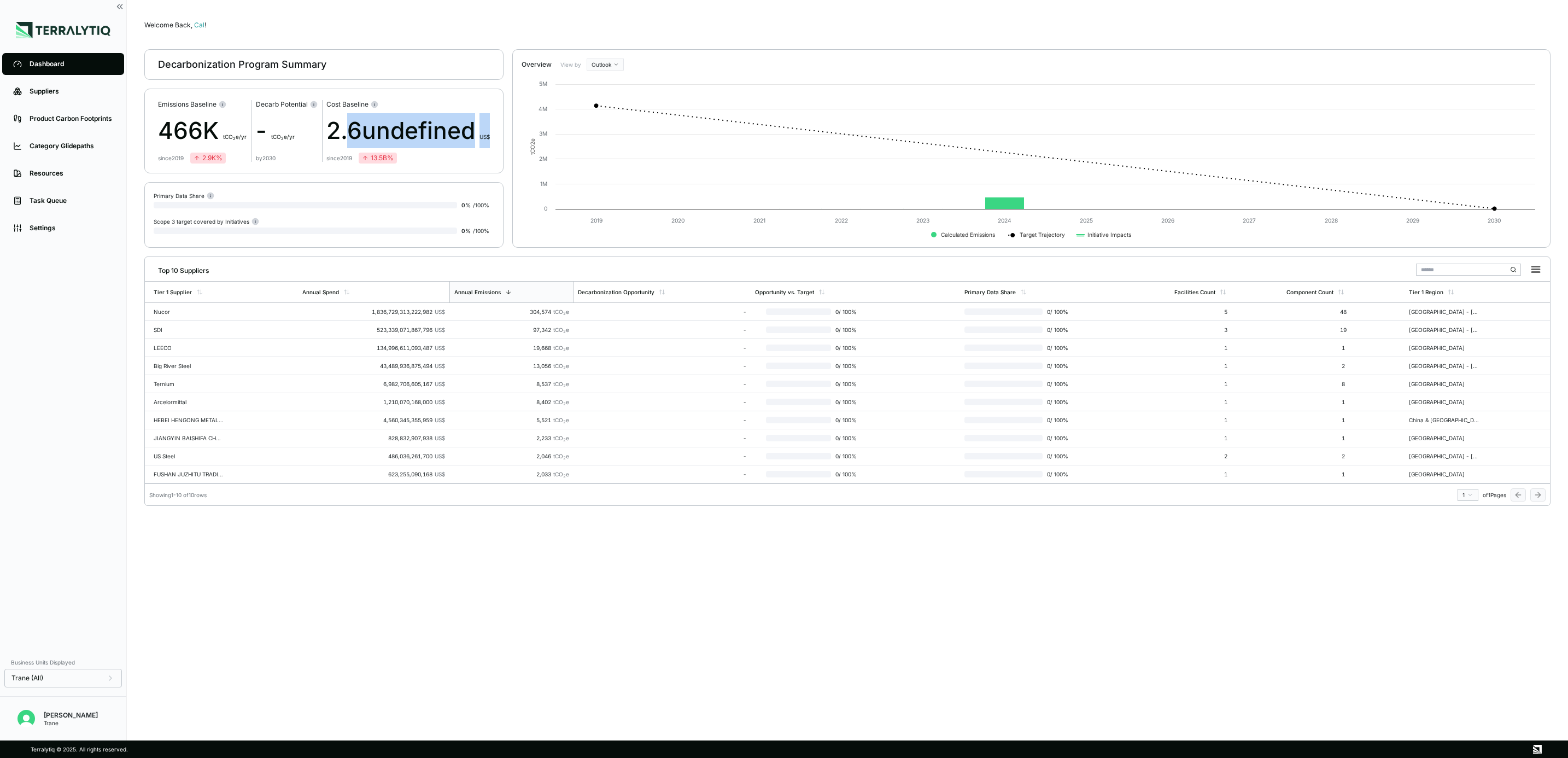
drag, startPoint x: 343, startPoint y: 131, endPoint x: 497, endPoint y: 134, distance: 154.0
click at [497, 134] on div "Emissions Baseline 466K t CO 2 e/yr since [DATE] 2.9K % Decarb Potential - t CO…" at bounding box center [324, 130] width 359 height 85
click at [372, 560] on div "Welcome Back, Cal ! Decarbonization Program Summary Emissions Baseline 466K t C…" at bounding box center [847, 370] width 1406 height 706
click at [1447, 302] on div "Tier 1 Region" at bounding box center [1477, 292] width 146 height 21
click at [1462, 289] on div "Tier 1 Region" at bounding box center [1477, 292] width 146 height 21
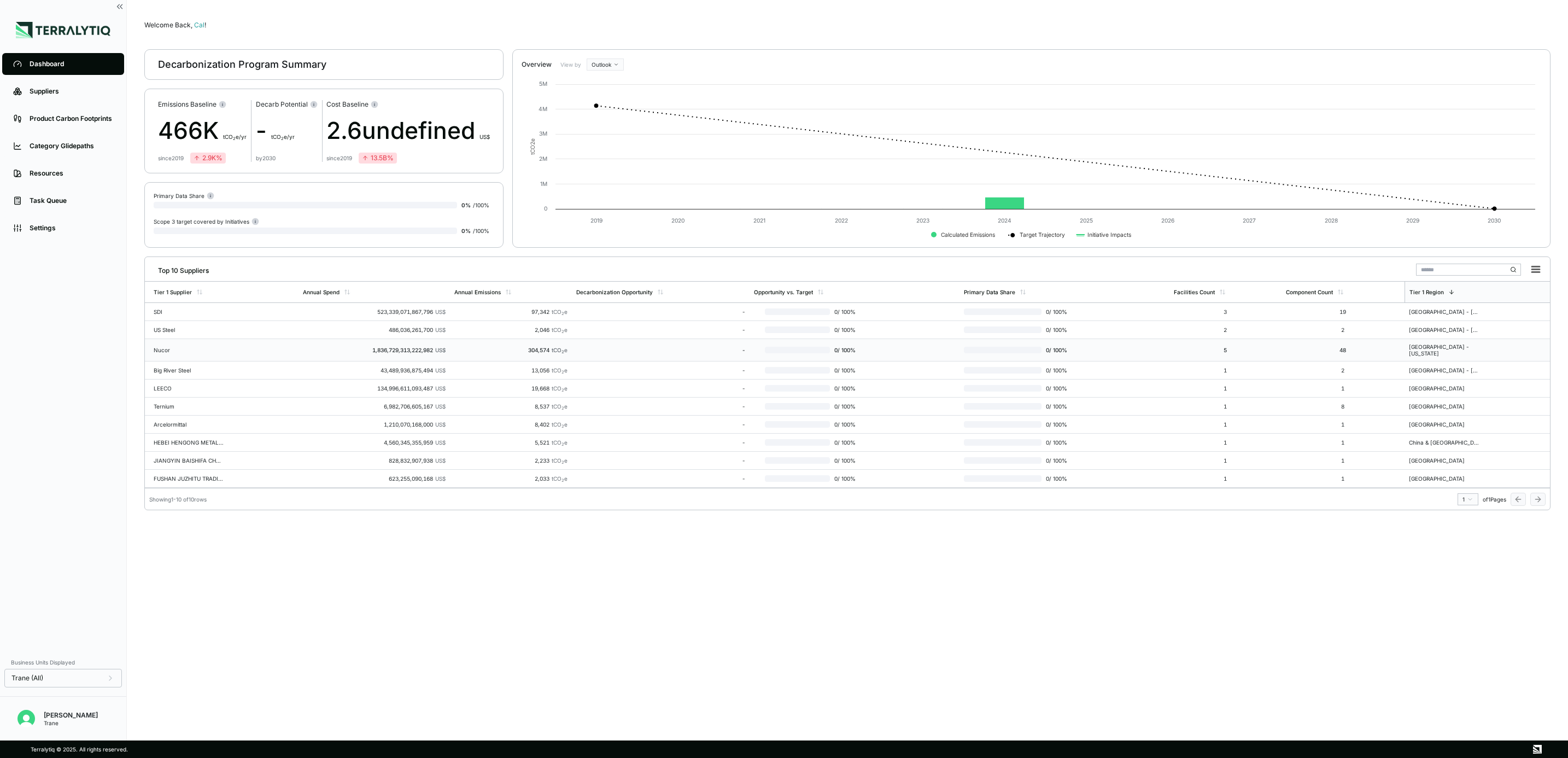
click at [1452, 346] on div "[GEOGRAPHIC_DATA] - [US_STATE]" at bounding box center [1443, 350] width 70 height 13
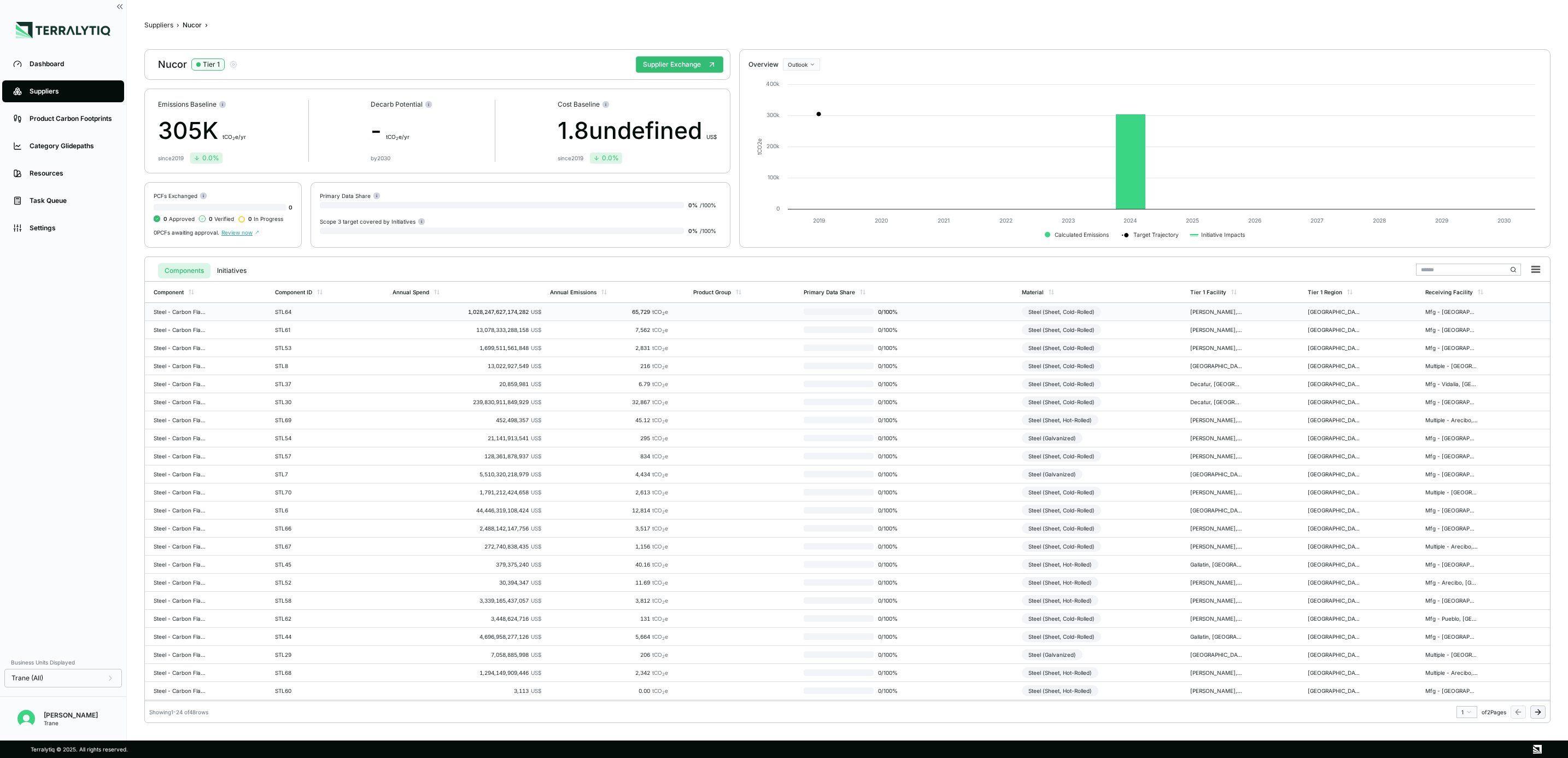
click at [300, 312] on div "STL64" at bounding box center [301, 311] width 52 height 7
